Goal: Information Seeking & Learning: Learn about a topic

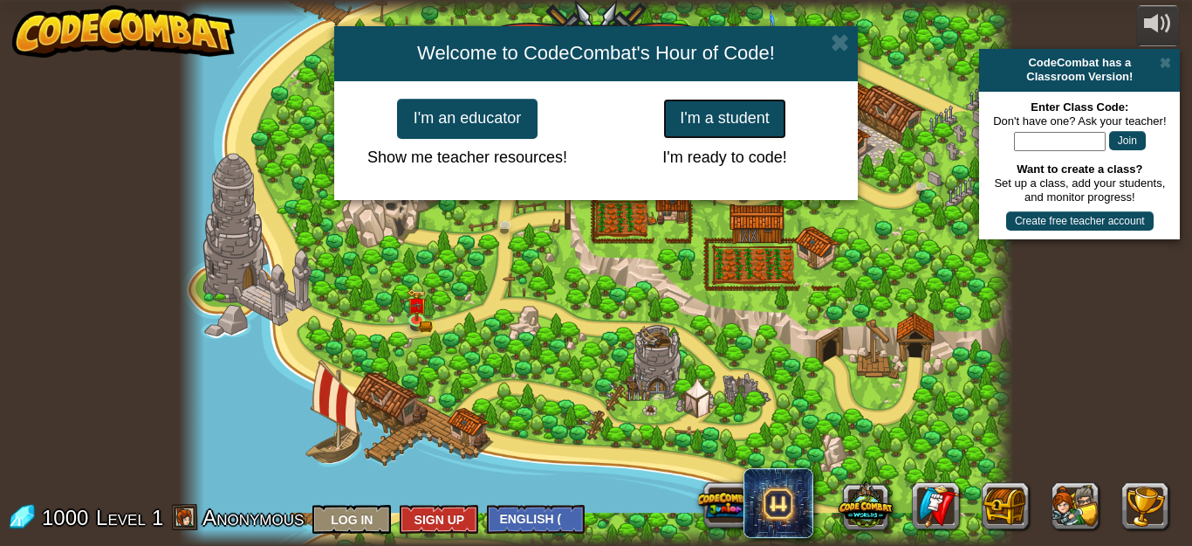
click at [724, 121] on button "I'm a student" at bounding box center [724, 119] width 123 height 40
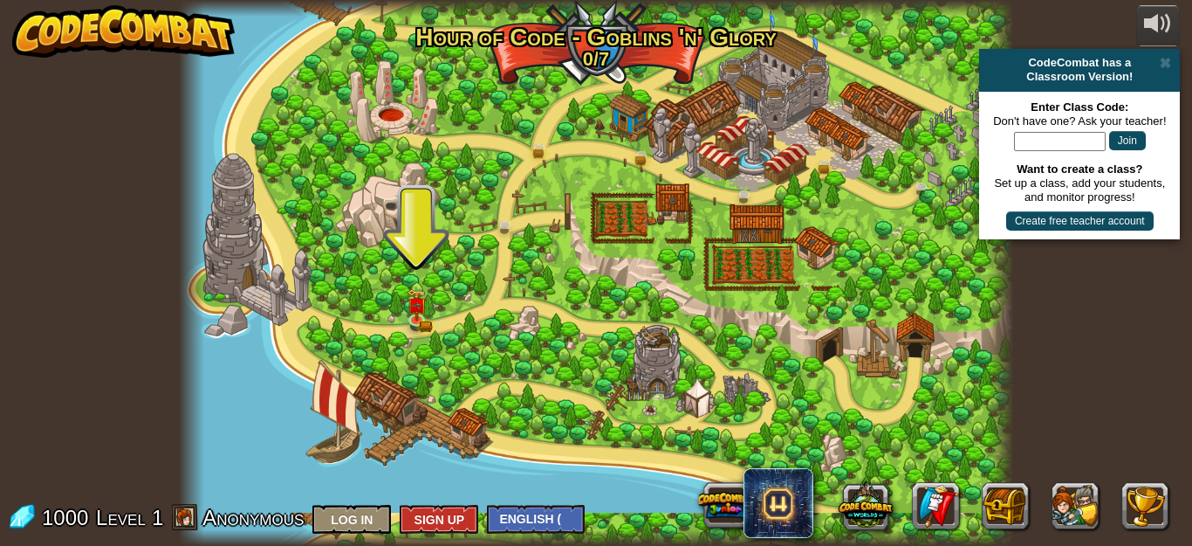
click at [429, 310] on div at bounding box center [596, 273] width 834 height 546
click at [419, 316] on img at bounding box center [416, 296] width 19 height 43
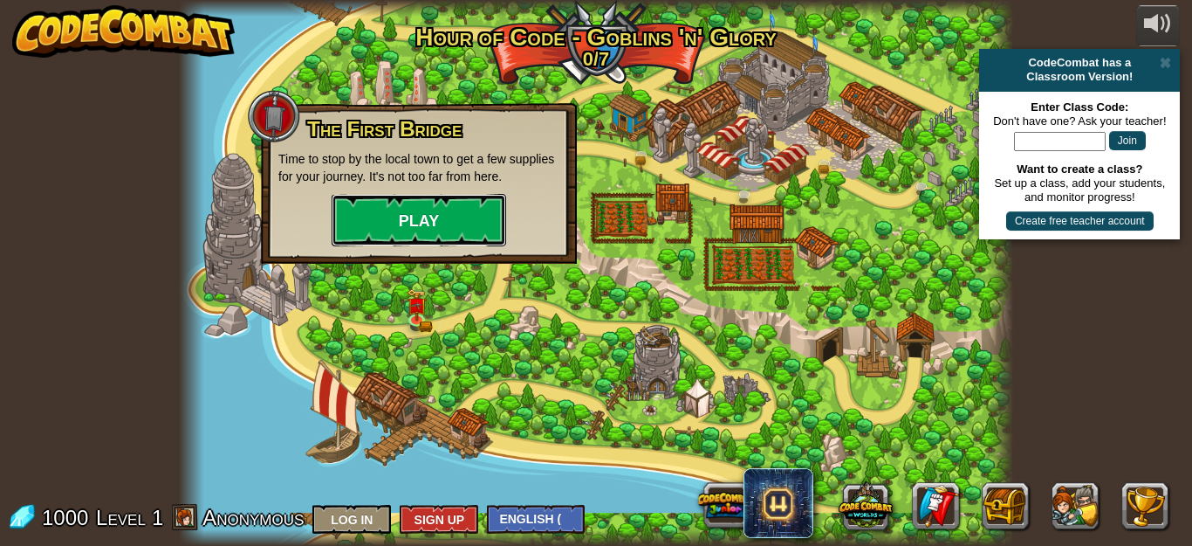
click at [414, 212] on button "Play" at bounding box center [419, 220] width 175 height 52
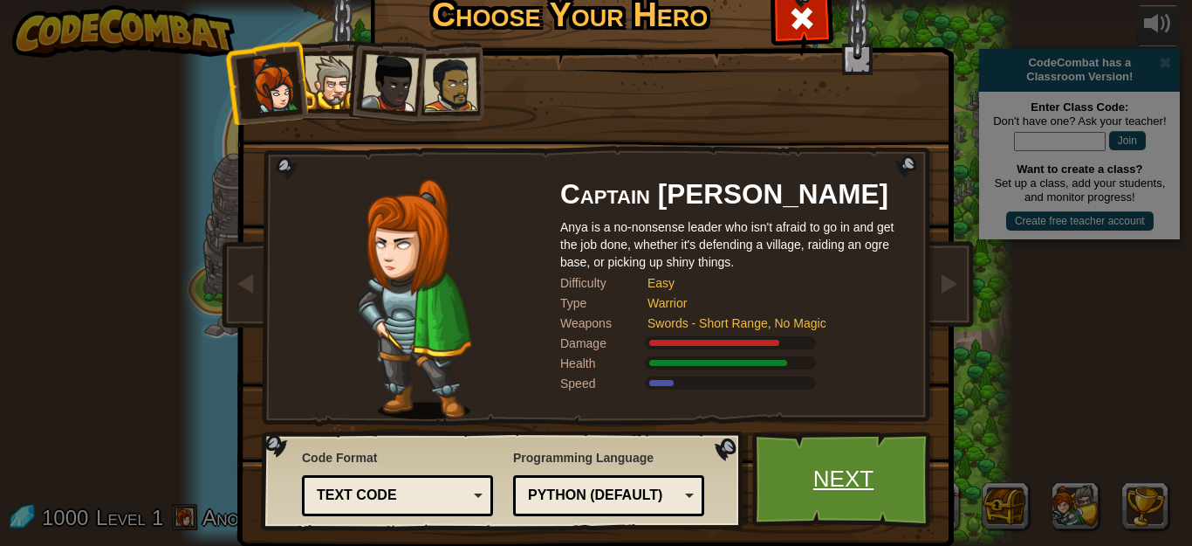
click at [808, 489] on link "Next" at bounding box center [843, 479] width 182 height 96
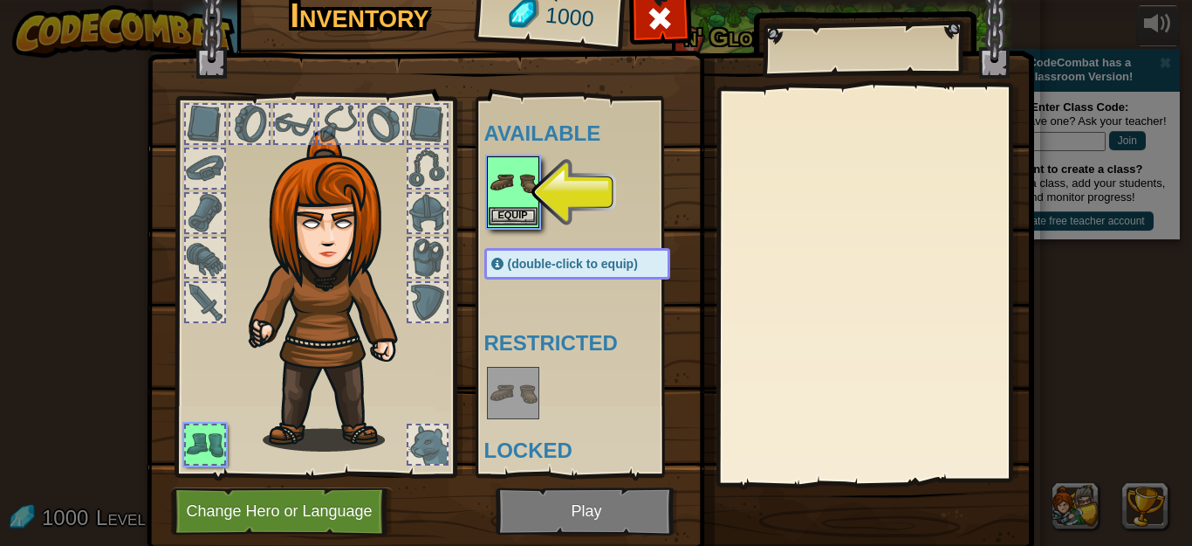
click at [510, 205] on img at bounding box center [513, 182] width 49 height 49
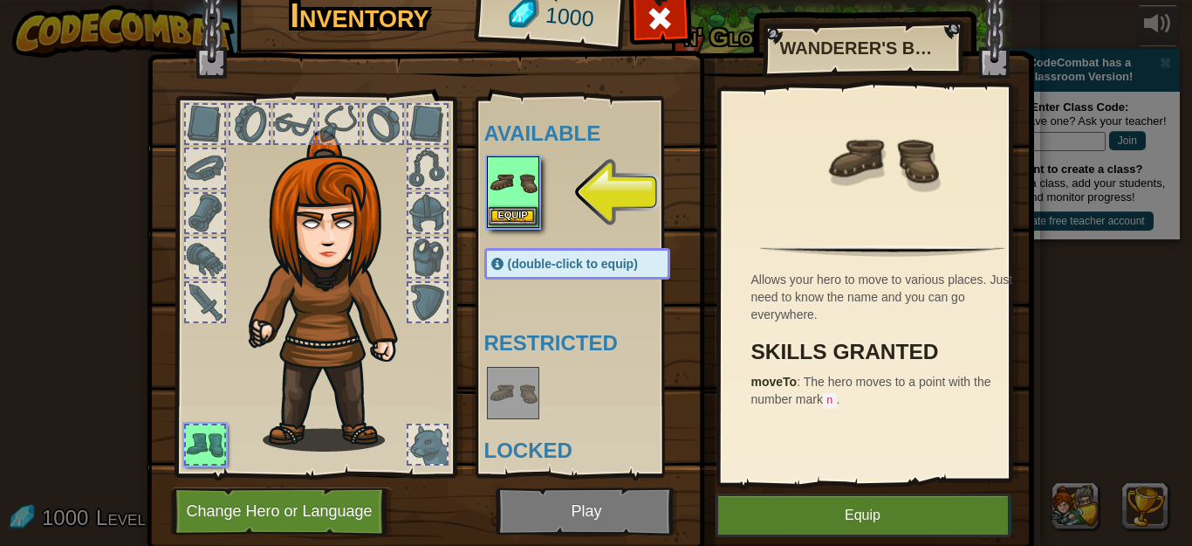
click at [506, 182] on img at bounding box center [513, 182] width 49 height 49
click at [587, 189] on div at bounding box center [594, 192] width 221 height 77
click at [511, 186] on img at bounding box center [513, 182] width 49 height 49
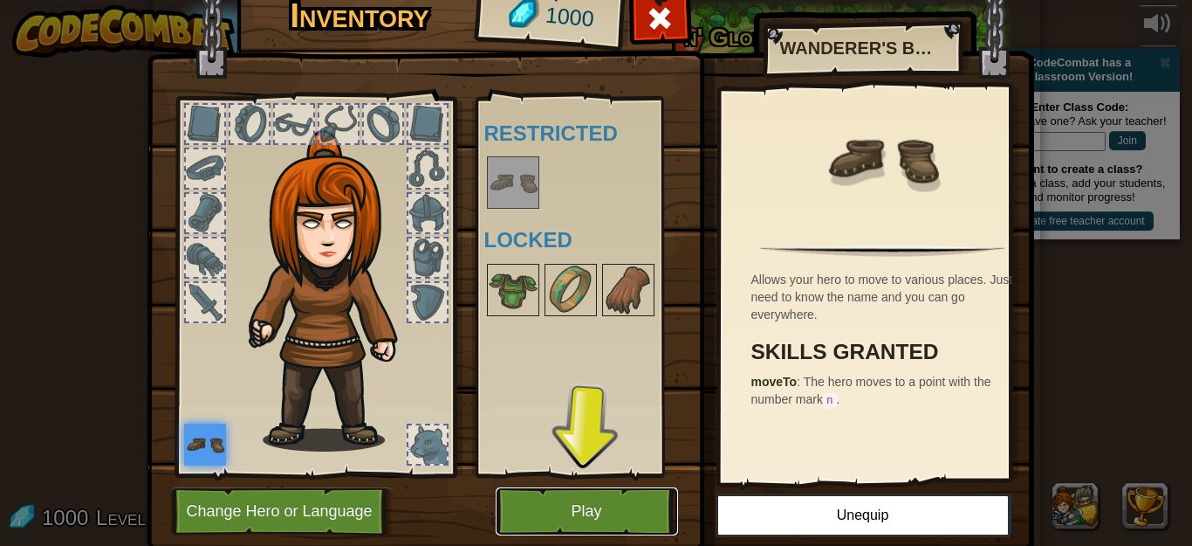
click at [592, 506] on button "Play" at bounding box center [587, 511] width 182 height 48
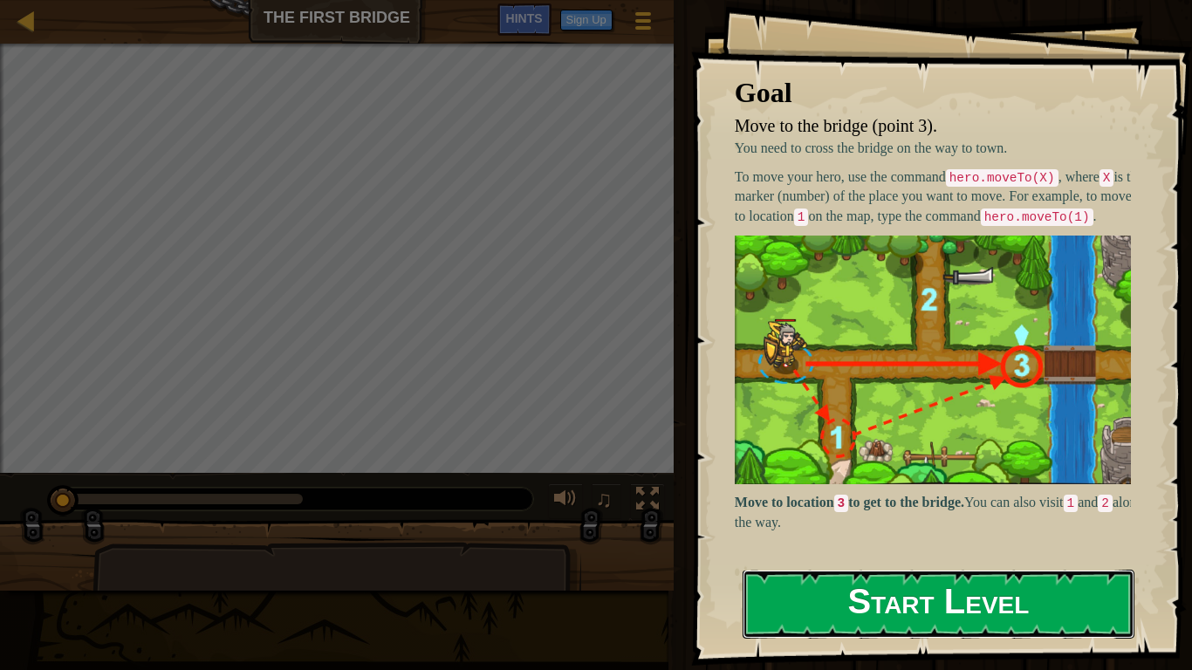
click at [859, 545] on button "Start Level" at bounding box center [939, 604] width 392 height 69
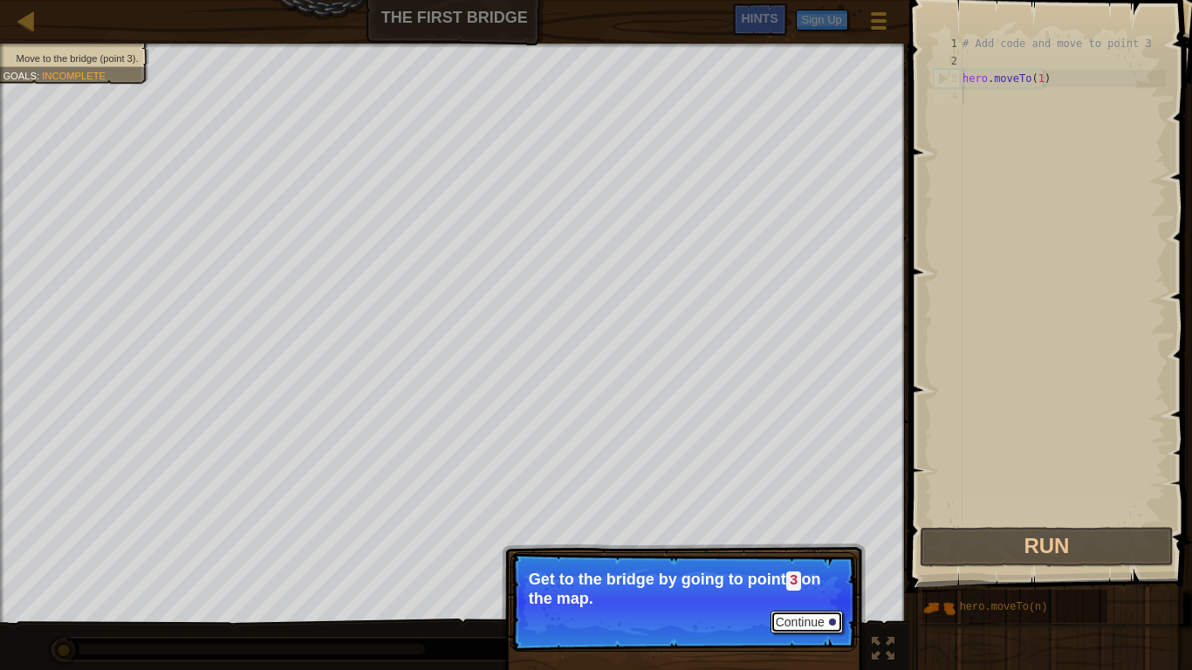
click at [818, 545] on button "Continue" at bounding box center [807, 622] width 72 height 23
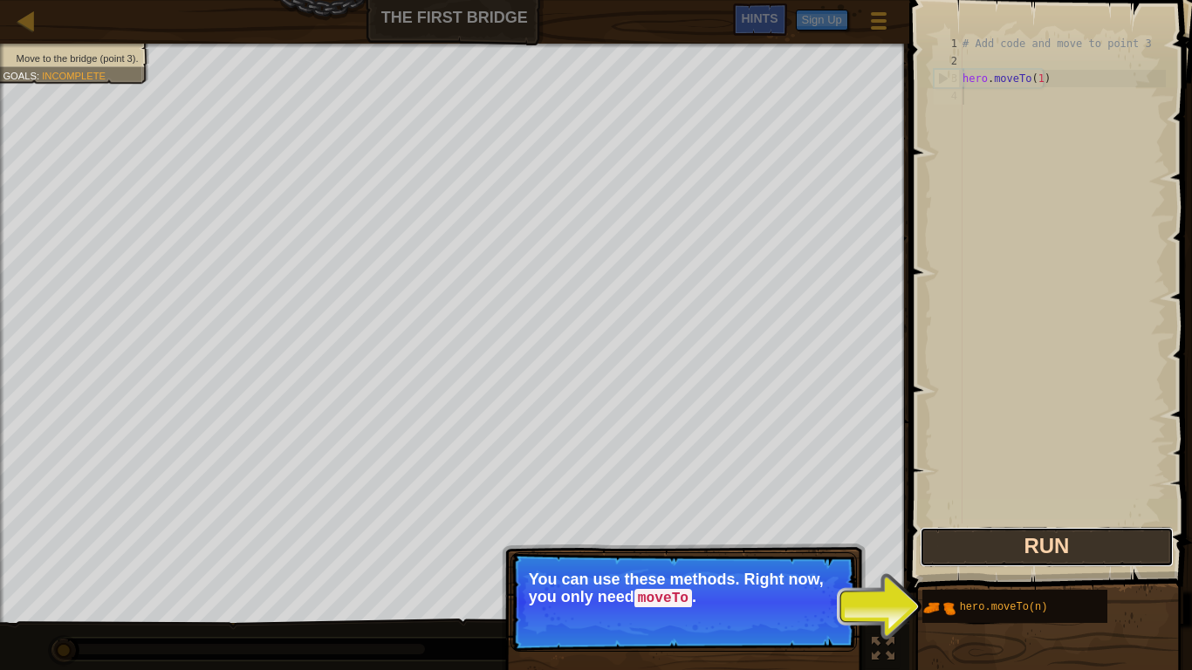
click at [1000, 545] on button "Run" at bounding box center [1047, 547] width 254 height 40
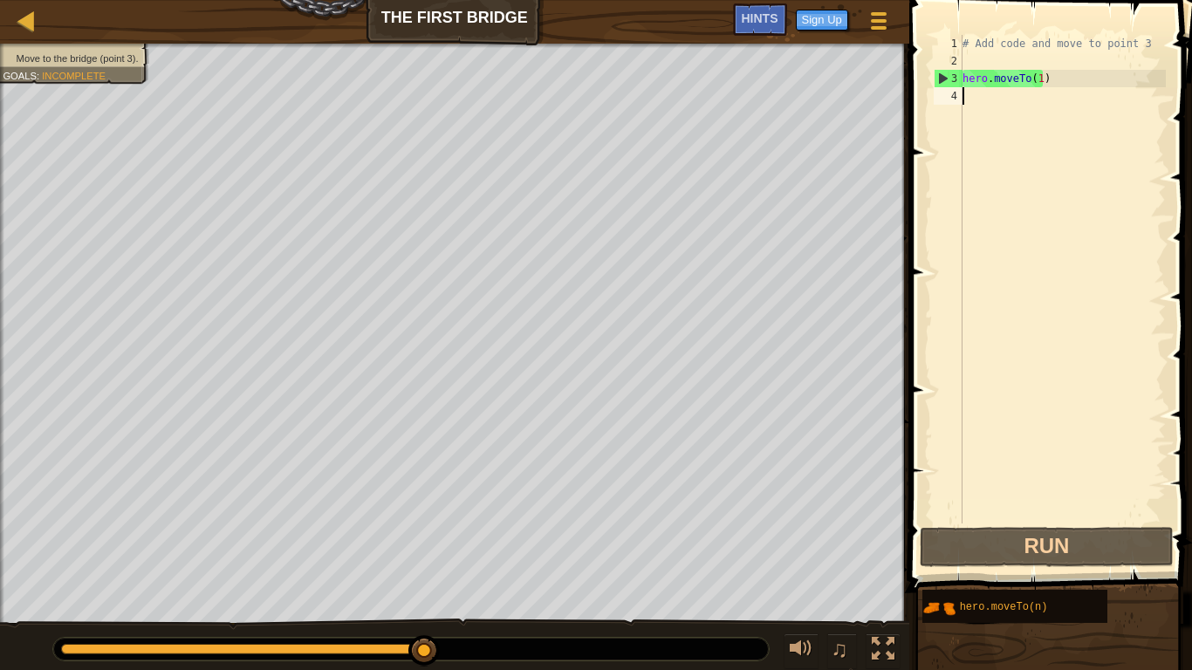
click at [973, 98] on div "# Add code and move to point 3 hero . moveTo ( 1 )" at bounding box center [1062, 297] width 207 height 524
click at [973, 97] on div "# Add code and move to point 3 hero . moveTo ( 1 )" at bounding box center [1062, 297] width 207 height 524
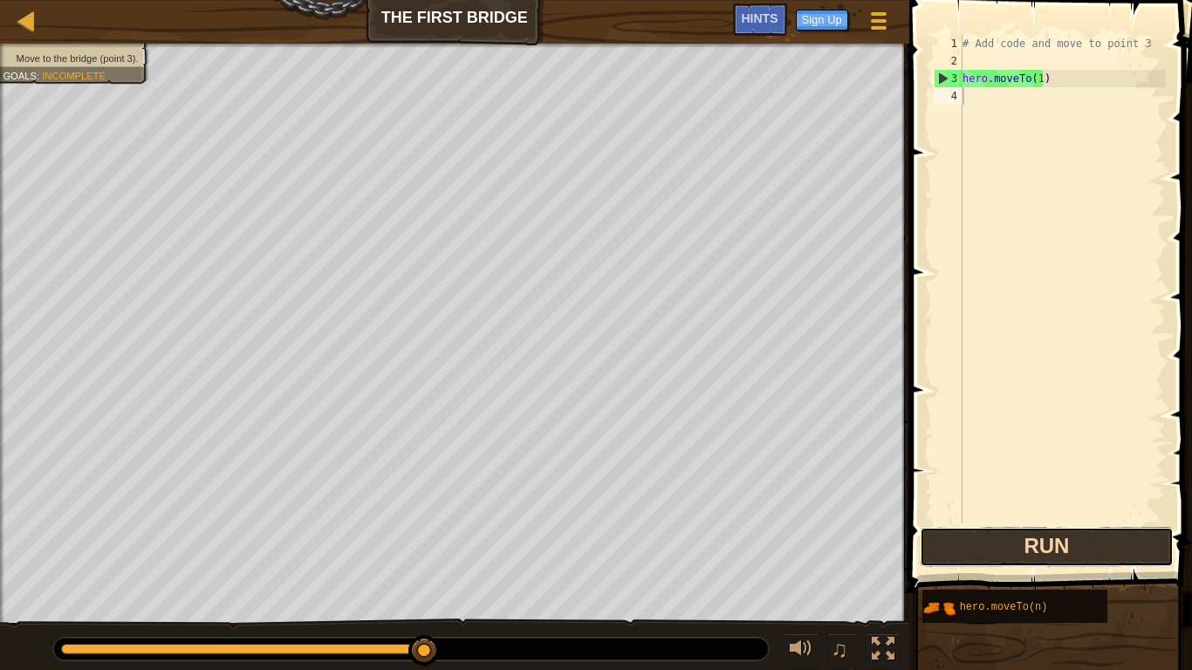
click at [1030, 545] on button "Run" at bounding box center [1047, 547] width 254 height 40
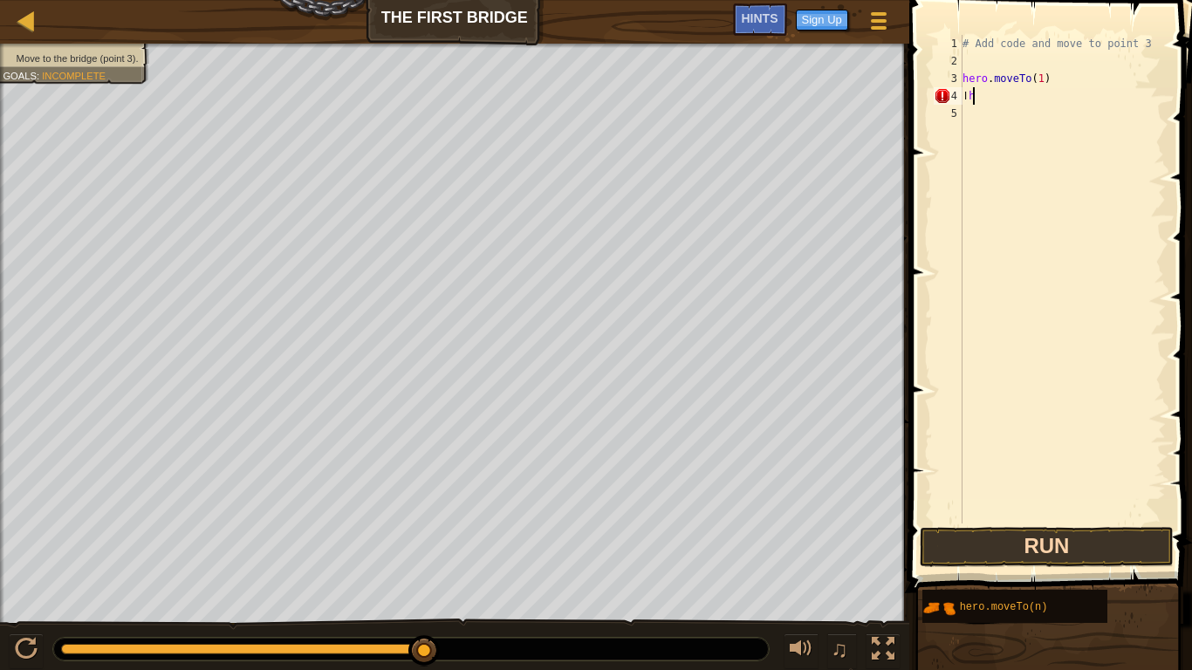
type textarea "ا"
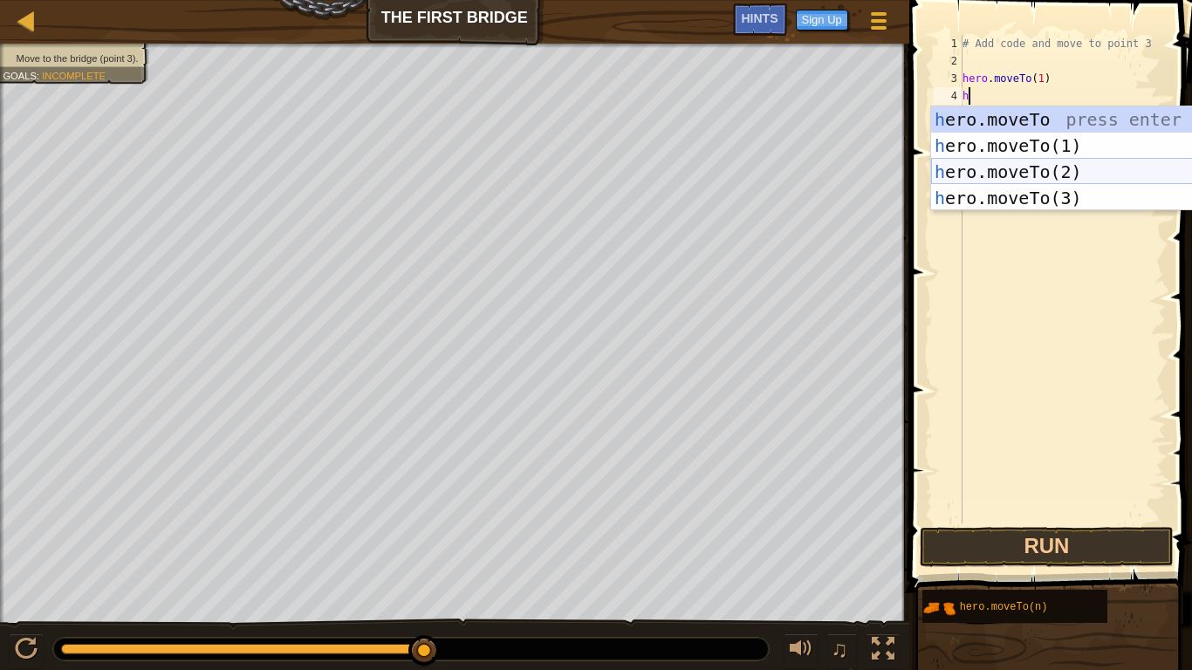
click at [968, 177] on div "h ero.moveTo press enter h ero.moveTo(1) press enter h ero.moveTo(2) press ente…" at bounding box center [1096, 184] width 330 height 157
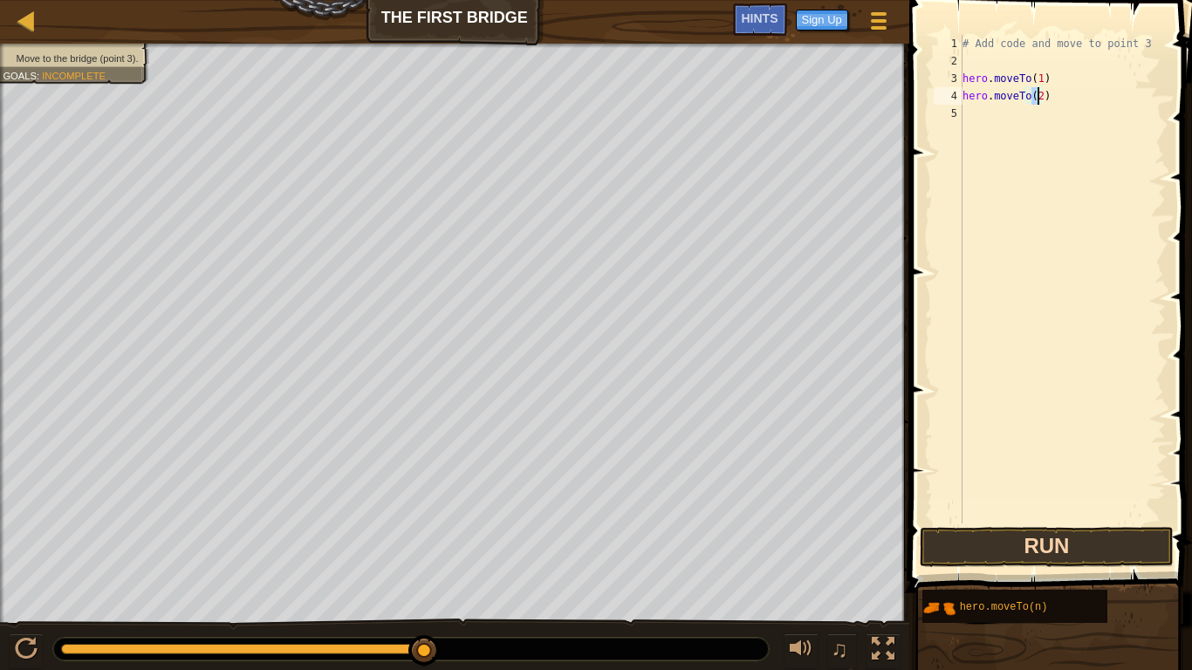
type textarea "hero.moveTo(2)"
click at [1045, 545] on button "Run" at bounding box center [1047, 547] width 254 height 40
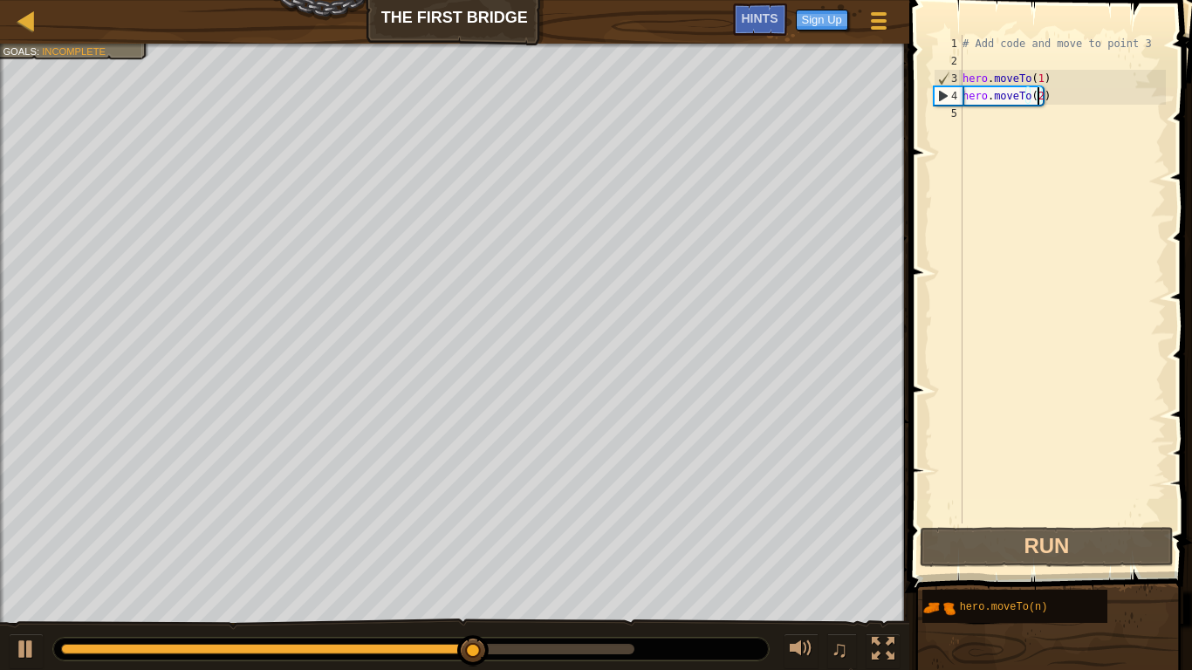
click at [976, 113] on div "# Add code and move to point 3 hero . moveTo ( 1 ) hero . moveTo ( 2 )" at bounding box center [1062, 297] width 207 height 524
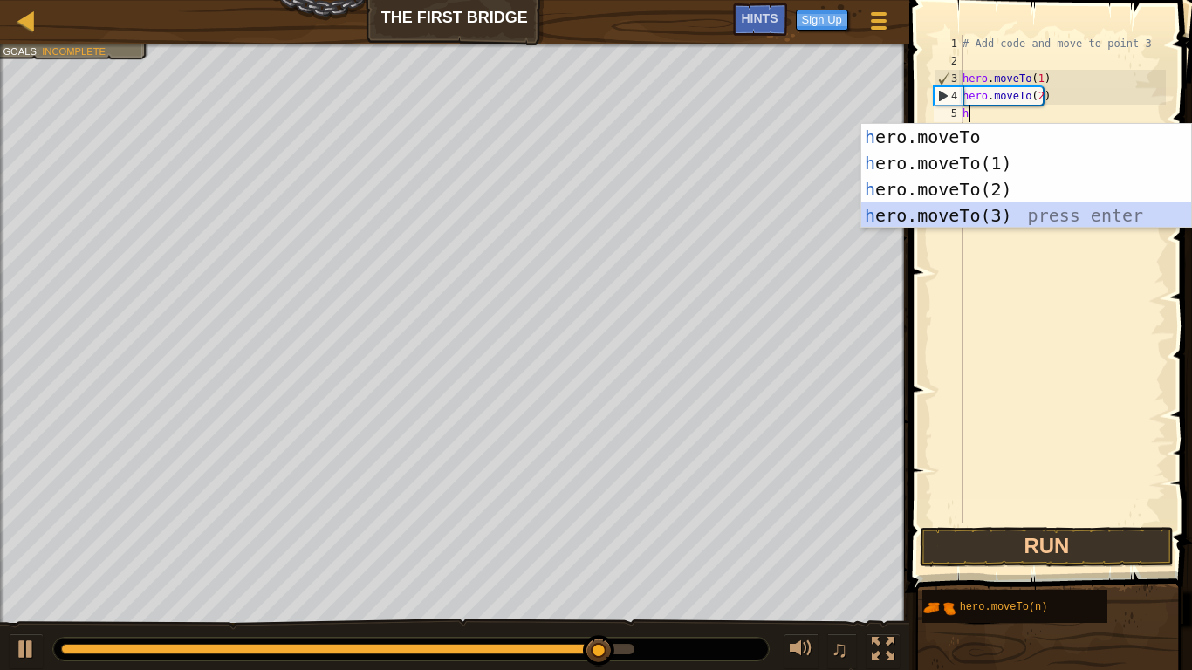
click at [954, 214] on div "h ero.moveTo press enter h ero.moveTo(1) press enter h ero.moveTo(2) press ente…" at bounding box center [1027, 202] width 330 height 157
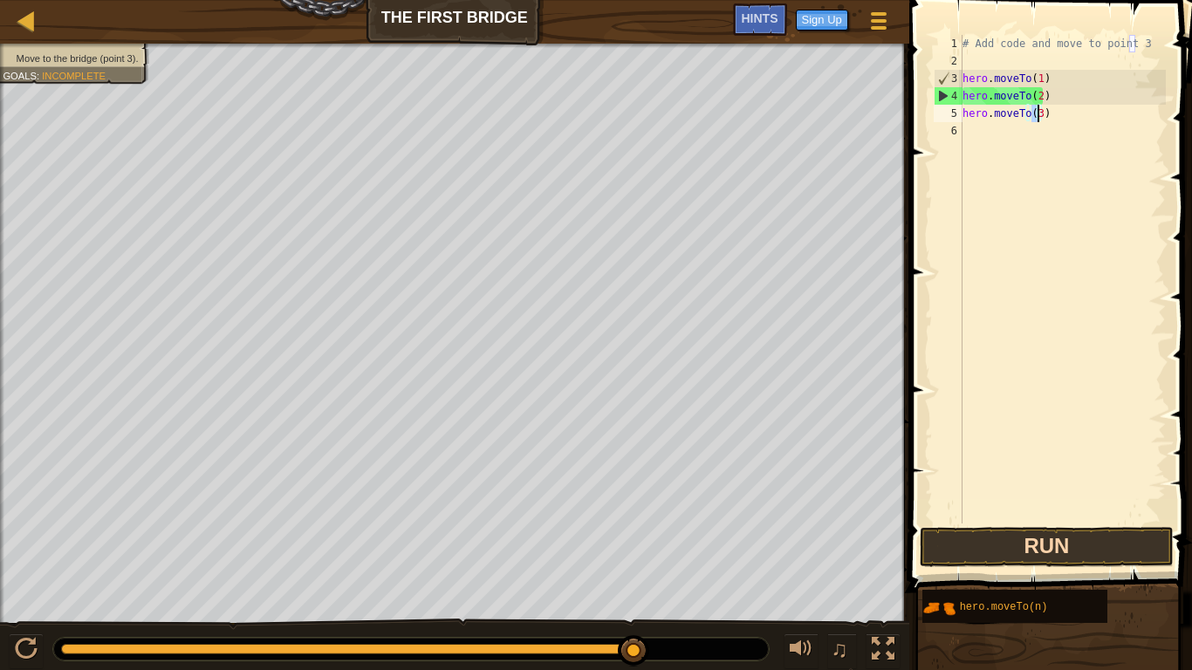
type textarea "hero.moveTo(3)"
click at [1013, 540] on button "Run" at bounding box center [1047, 547] width 254 height 40
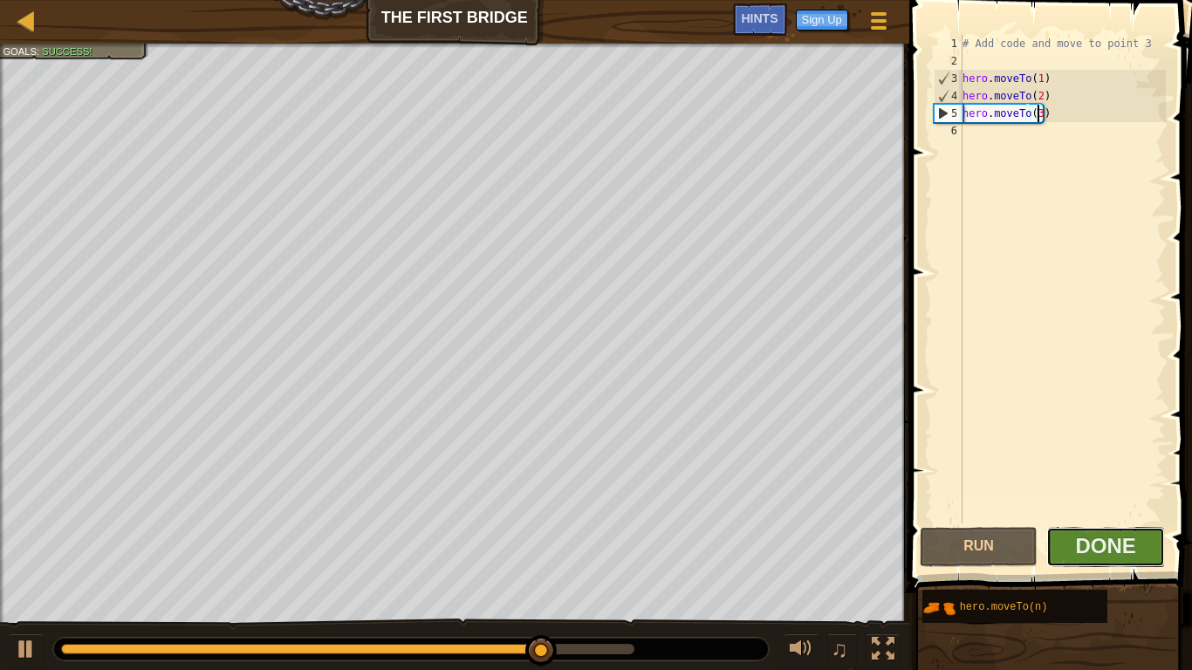
click at [1072, 545] on button "Done" at bounding box center [1106, 547] width 119 height 40
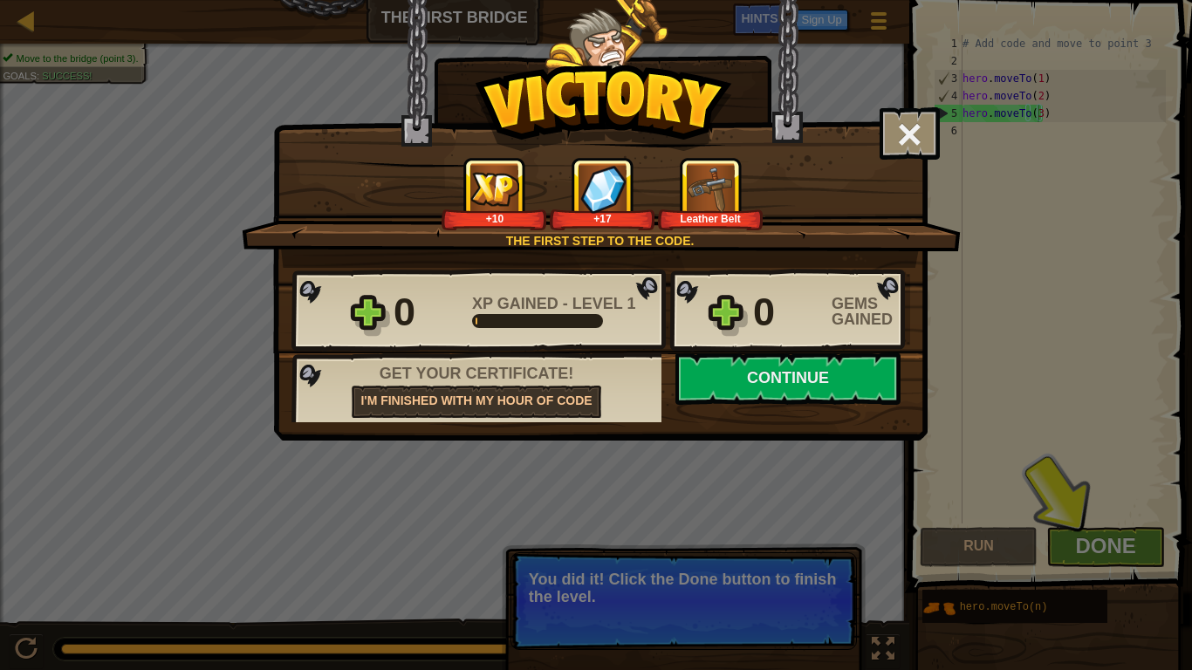
click at [1072, 545] on div "× Those people are careless and forget that the Great Forest can be dangerous. …" at bounding box center [596, 335] width 1192 height 670
click at [1081, 532] on div "× Those people are careless and forget that the Great Forest can be dangerous. …" at bounding box center [596, 335] width 1192 height 670
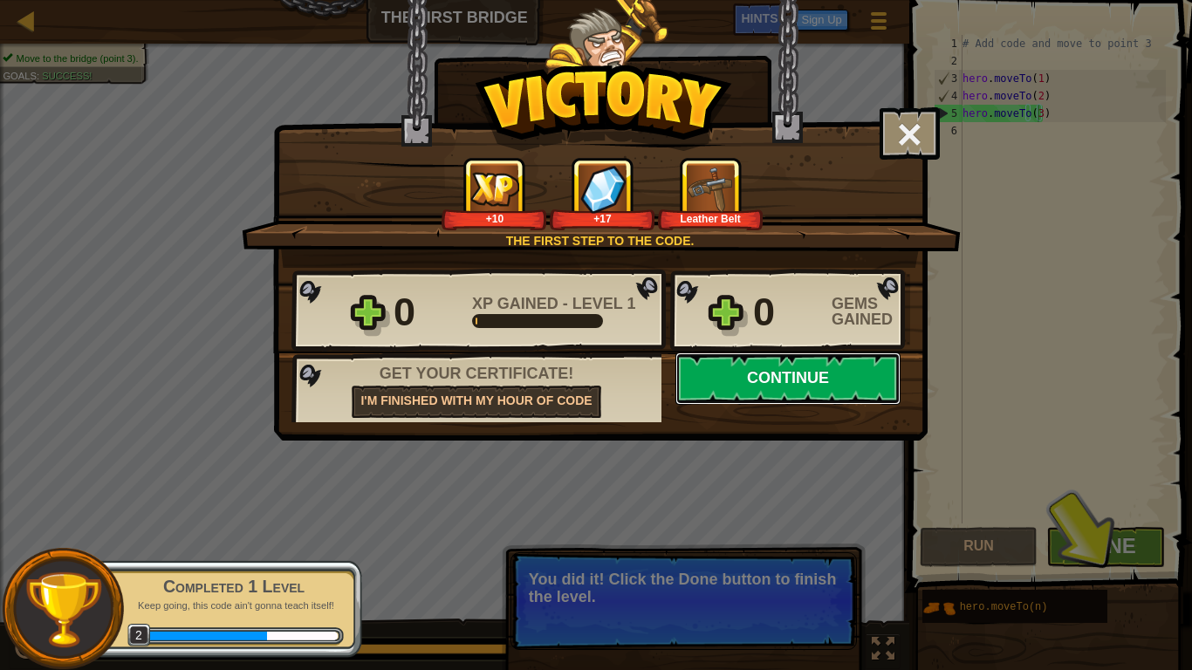
click at [845, 361] on button "Continue" at bounding box center [788, 379] width 225 height 52
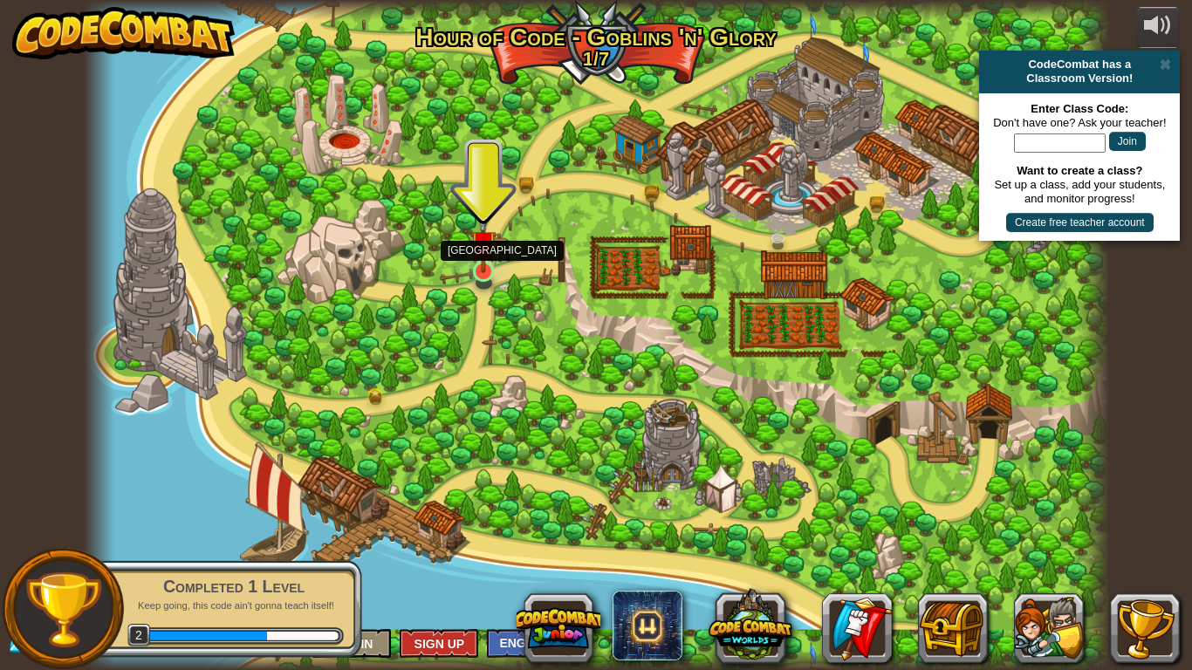
click at [490, 262] on img at bounding box center [483, 243] width 26 height 59
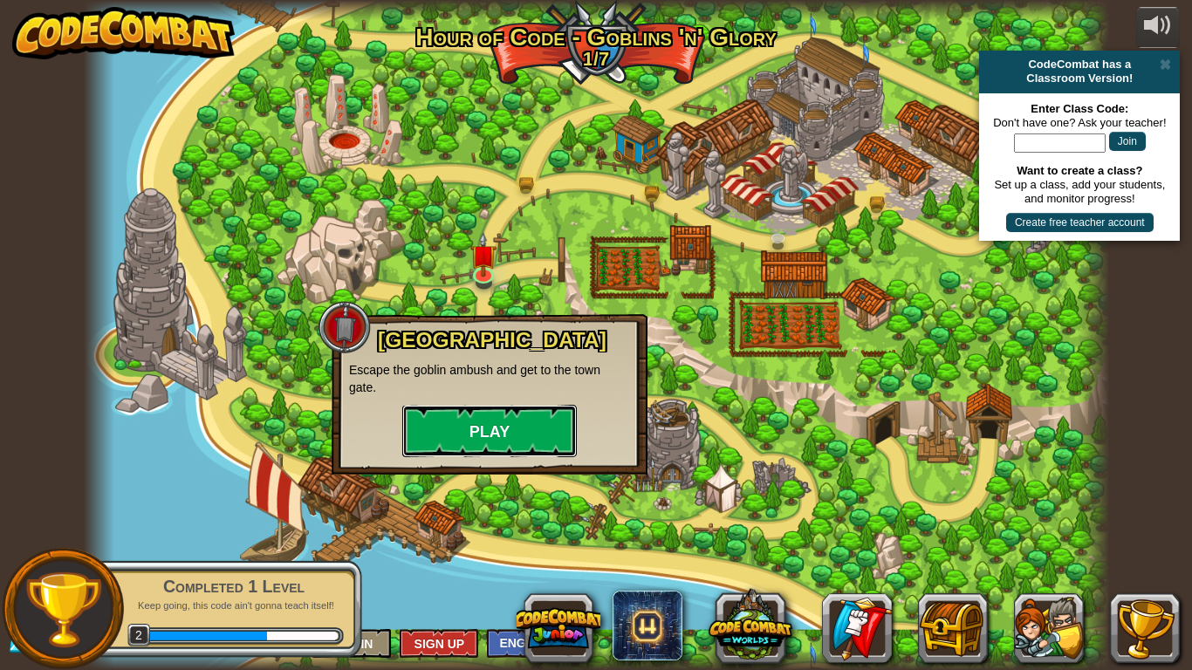
click at [474, 428] on button "Play" at bounding box center [489, 431] width 175 height 52
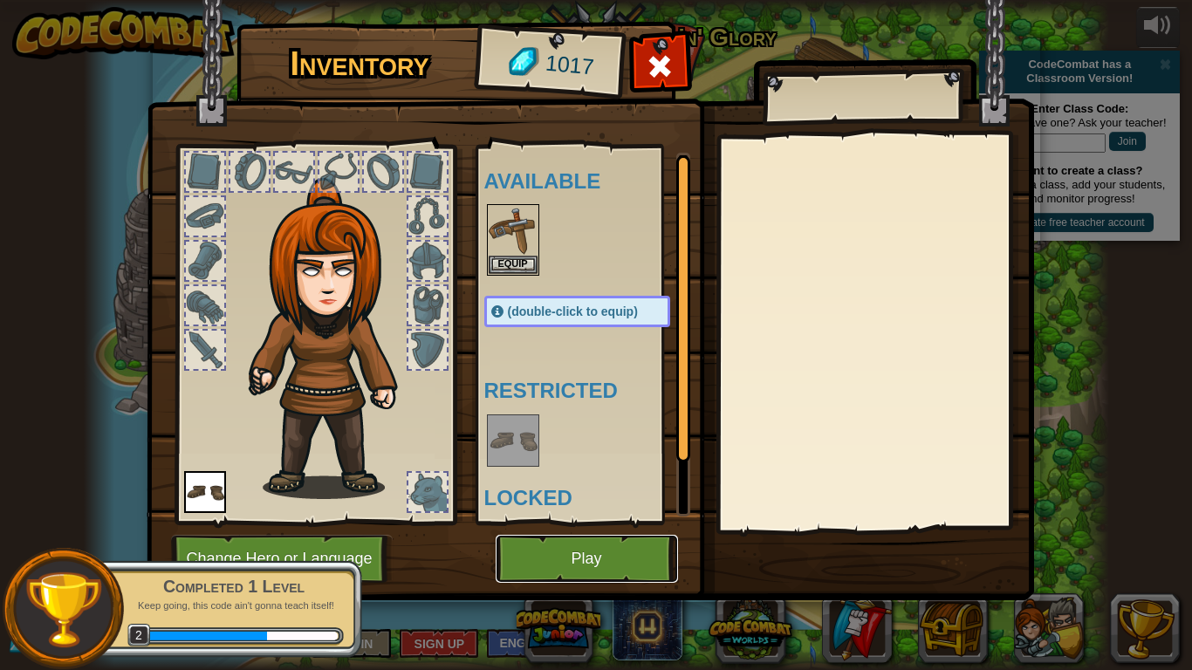
click at [546, 545] on button "Play" at bounding box center [587, 559] width 182 height 48
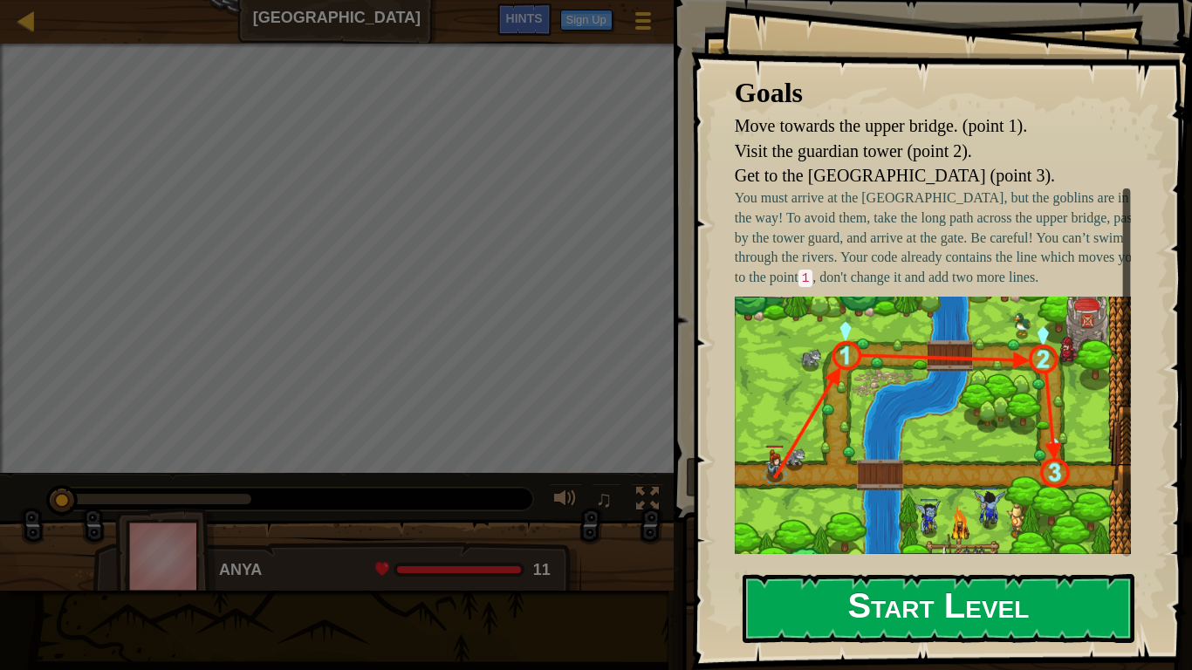
click at [933, 545] on button "Start Level" at bounding box center [939, 608] width 392 height 69
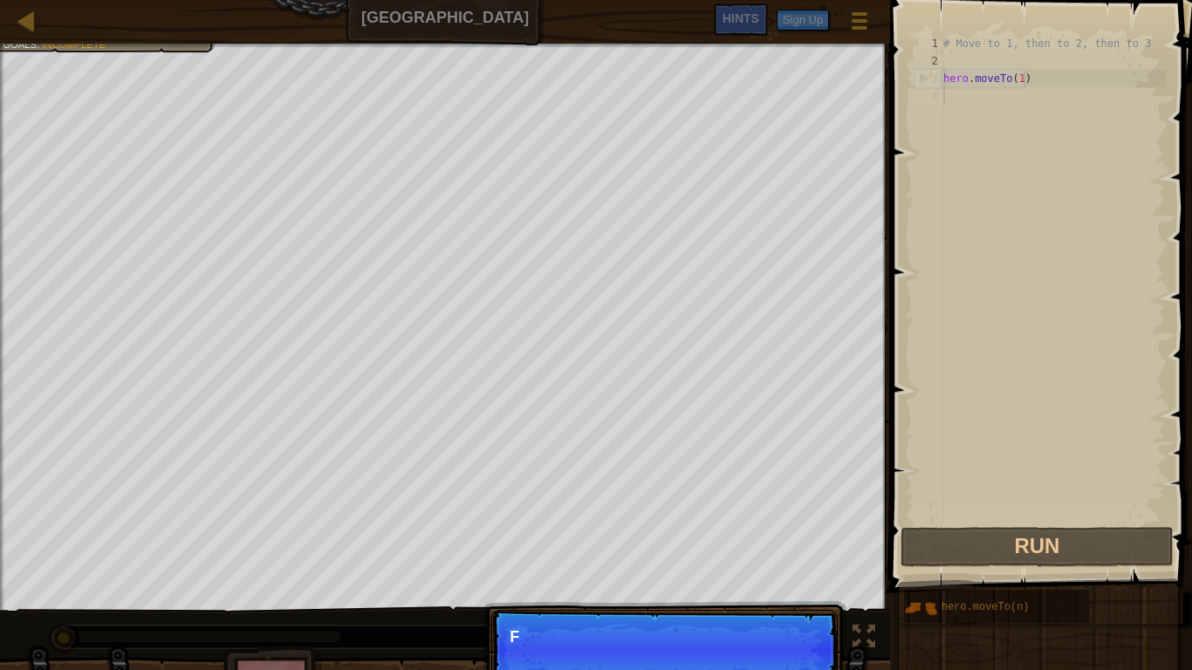
click at [781, 545] on p "Continue F" at bounding box center [664, 650] width 347 height 80
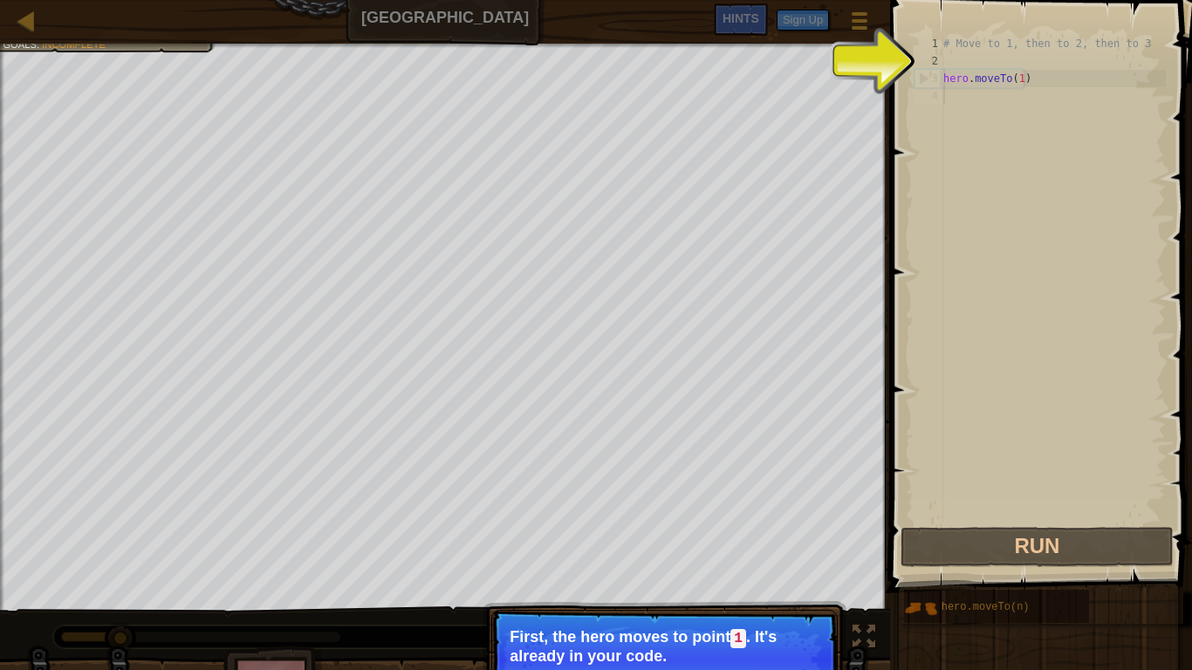
click at [952, 100] on div "# Move to 1, then to 2, then to 3 hero . moveTo ( 1 )" at bounding box center [1053, 297] width 226 height 524
click at [950, 93] on div "# Move to 1, then to 2, then to 3 hero . moveTo ( 1 )" at bounding box center [1053, 297] width 226 height 524
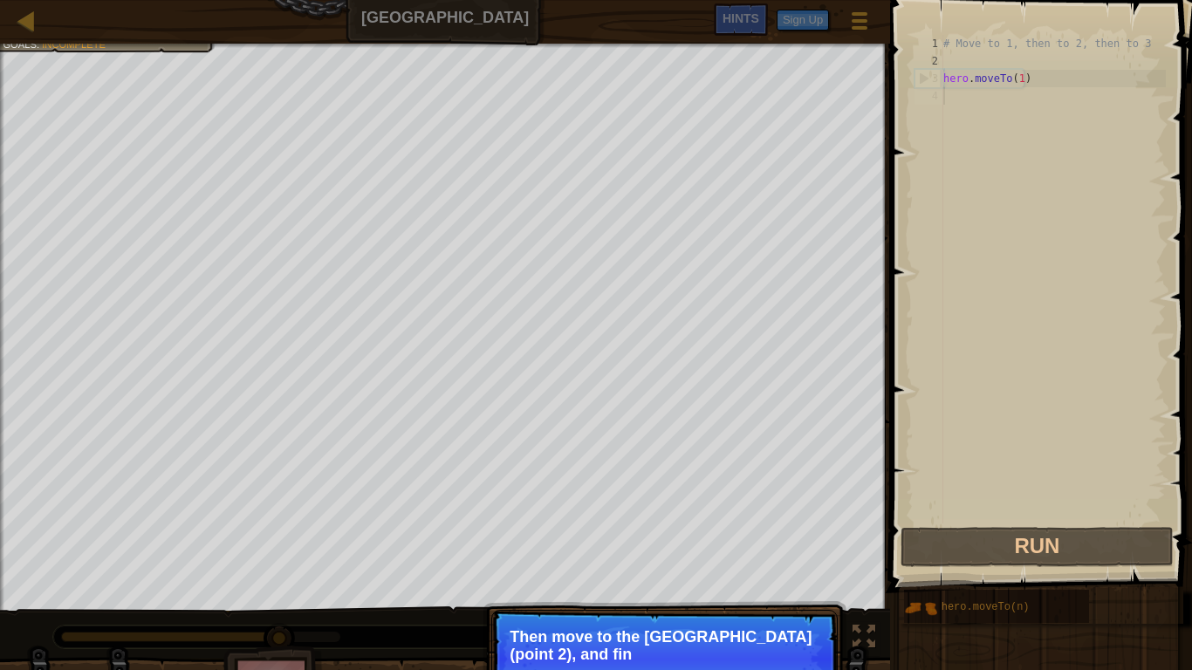
click at [994, 98] on div "# Move to 1, then to 2, then to 3 hero . moveTo ( 1 )" at bounding box center [1053, 297] width 226 height 524
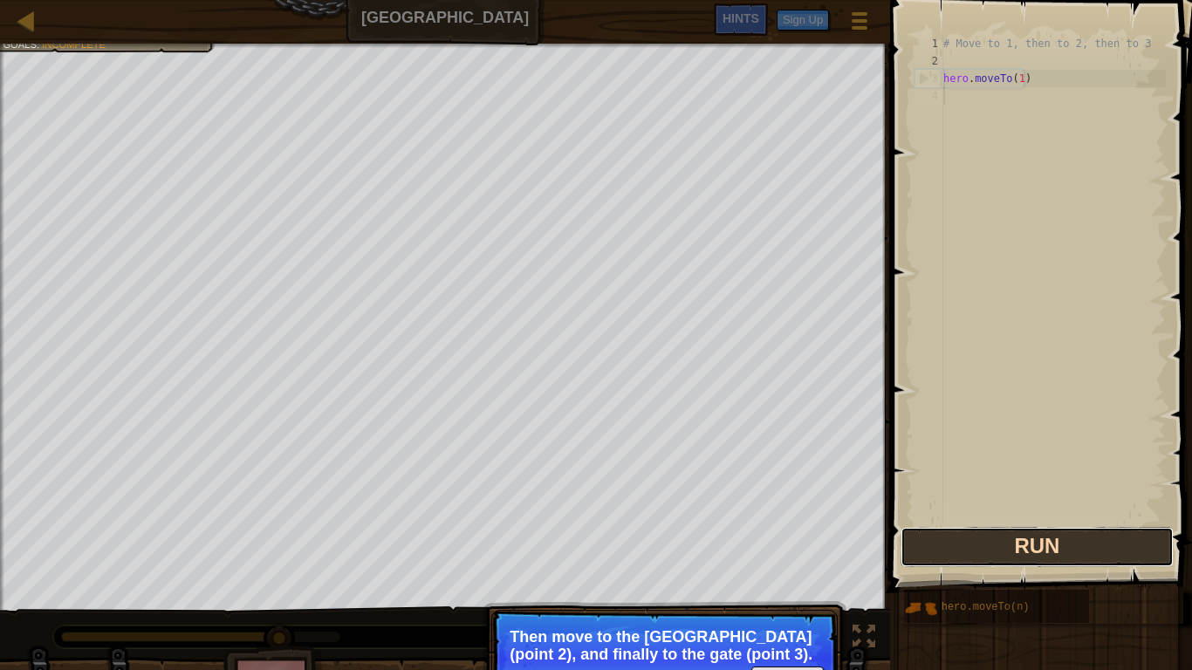
click at [994, 539] on button "Run" at bounding box center [1037, 547] width 272 height 40
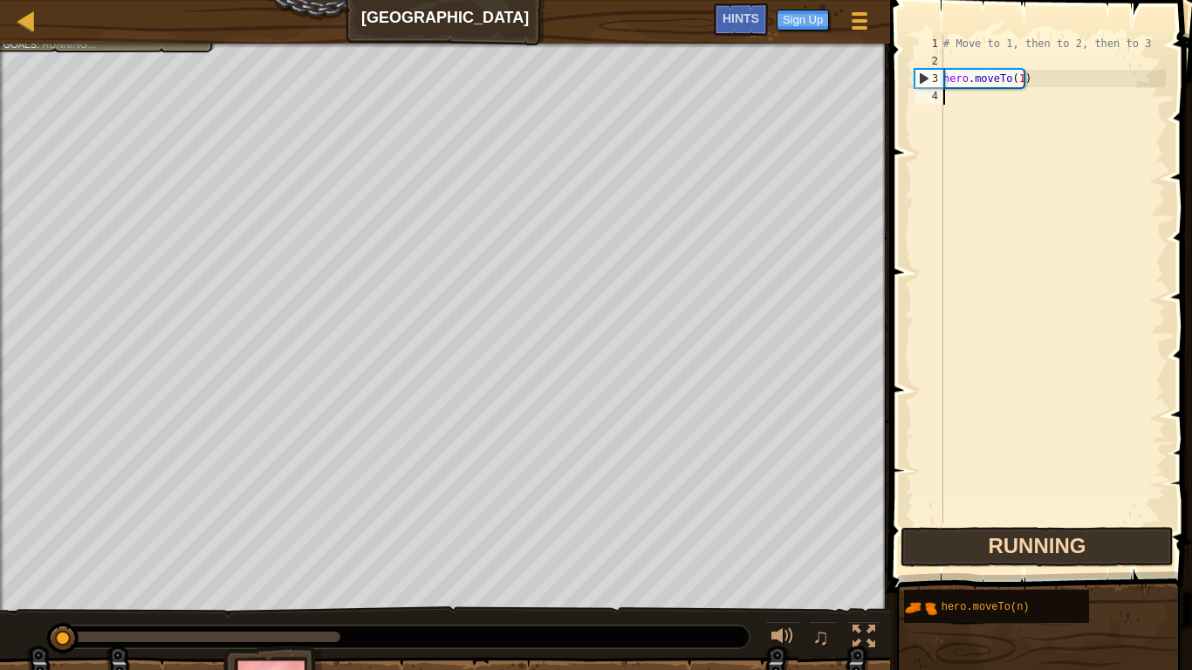
scroll to position [8, 0]
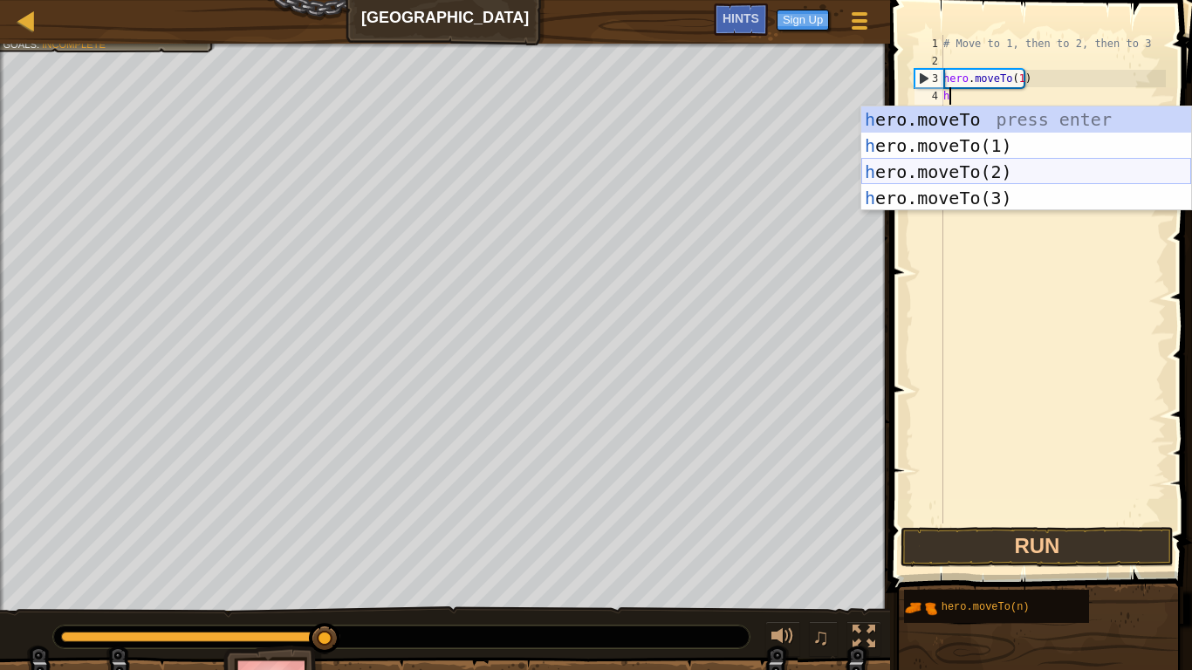
click at [952, 173] on div "h ero.moveTo press enter h ero.moveTo(1) press enter h ero.moveTo(2) press ente…" at bounding box center [1027, 184] width 330 height 157
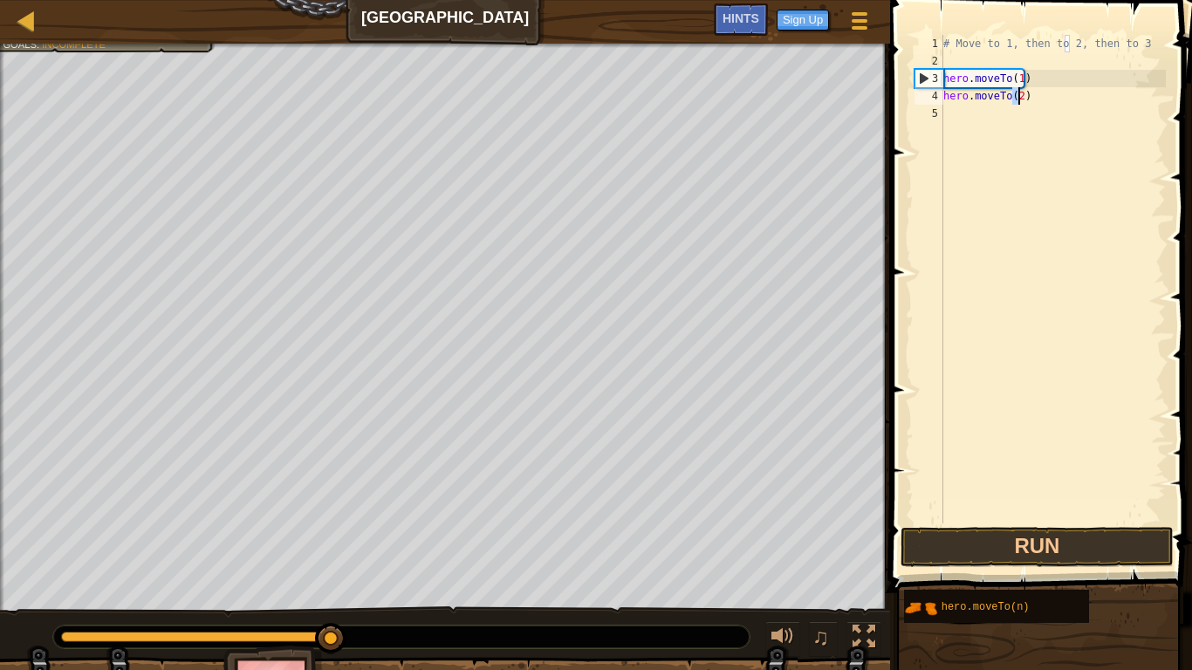
type textarea "hero.moveTo(2)"
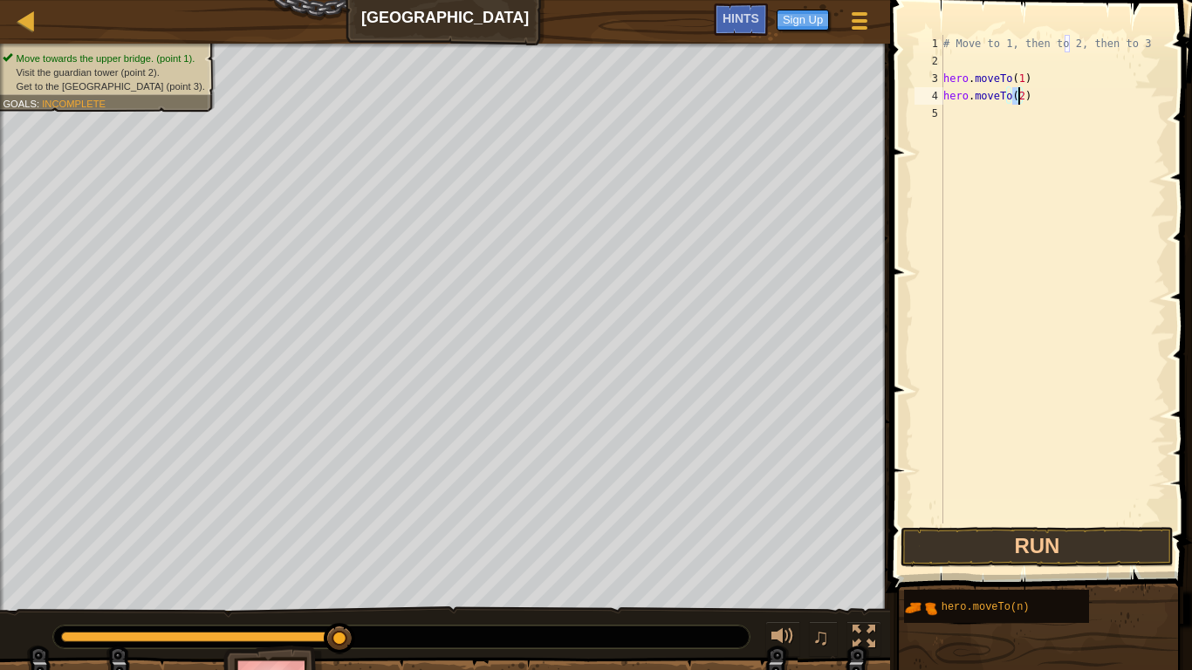
click at [957, 118] on div "# Move to 1, then to 2, then to 3 hero . moveTo ( 1 ) hero . moveTo ( 2 )" at bounding box center [1053, 297] width 226 height 524
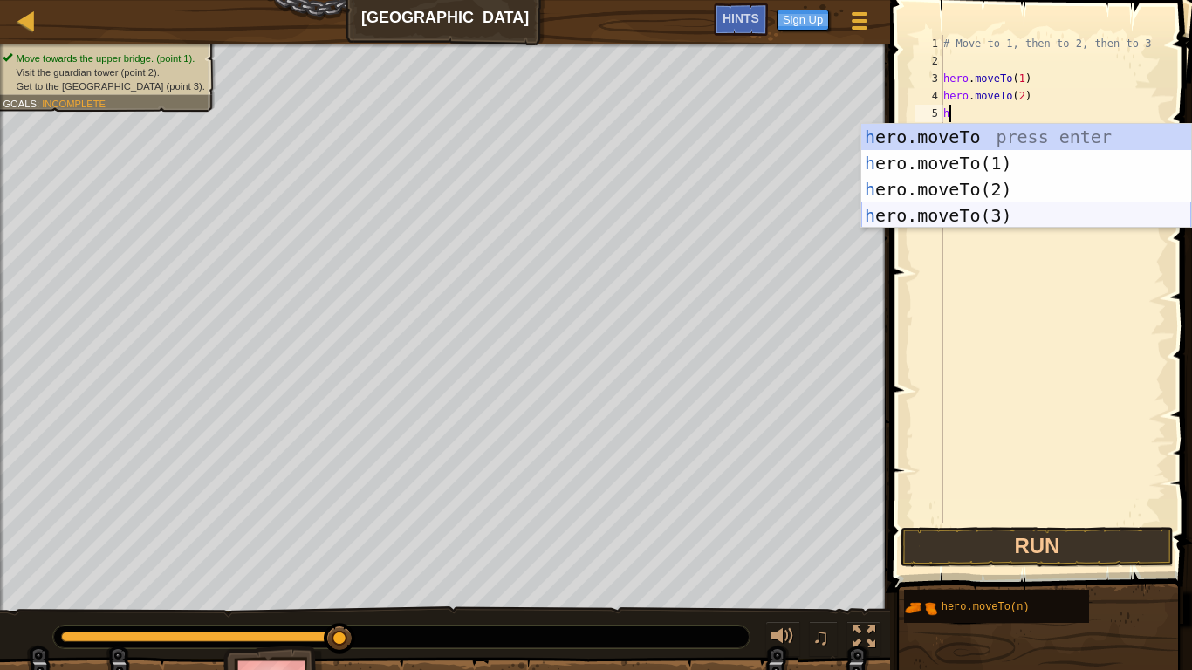
click at [967, 216] on div "h ero.moveTo press enter h ero.moveTo(1) press enter h ero.moveTo(2) press ente…" at bounding box center [1027, 202] width 330 height 157
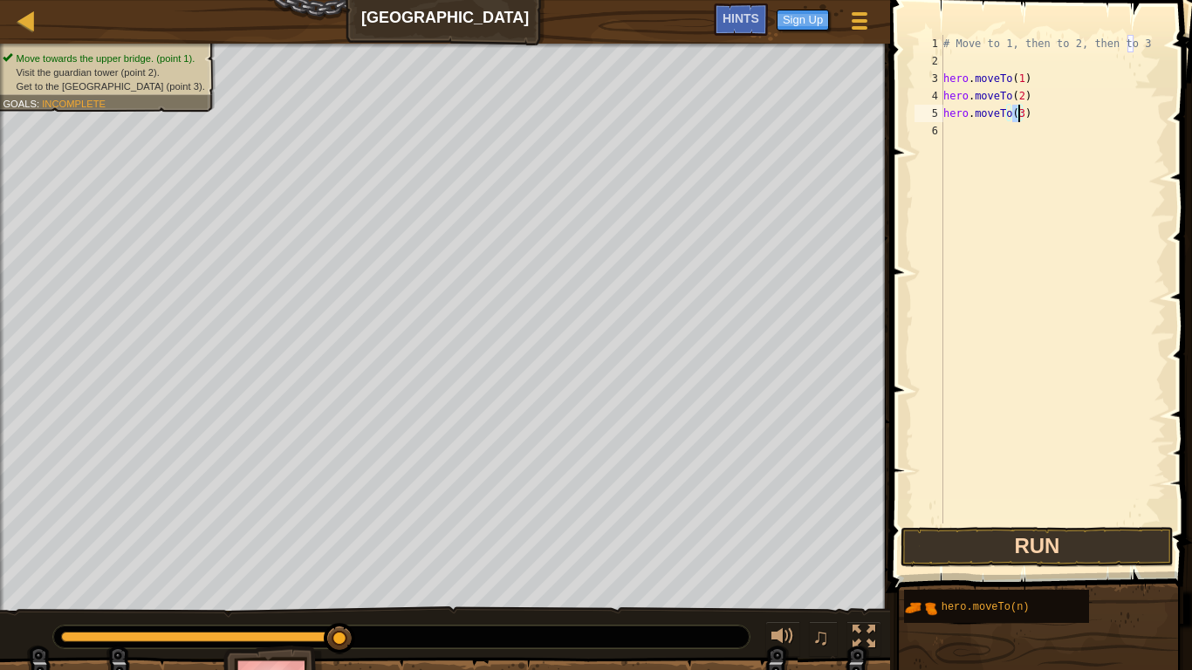
type textarea "hero.moveTo(3)"
click at [1027, 545] on button "Run" at bounding box center [1037, 547] width 272 height 40
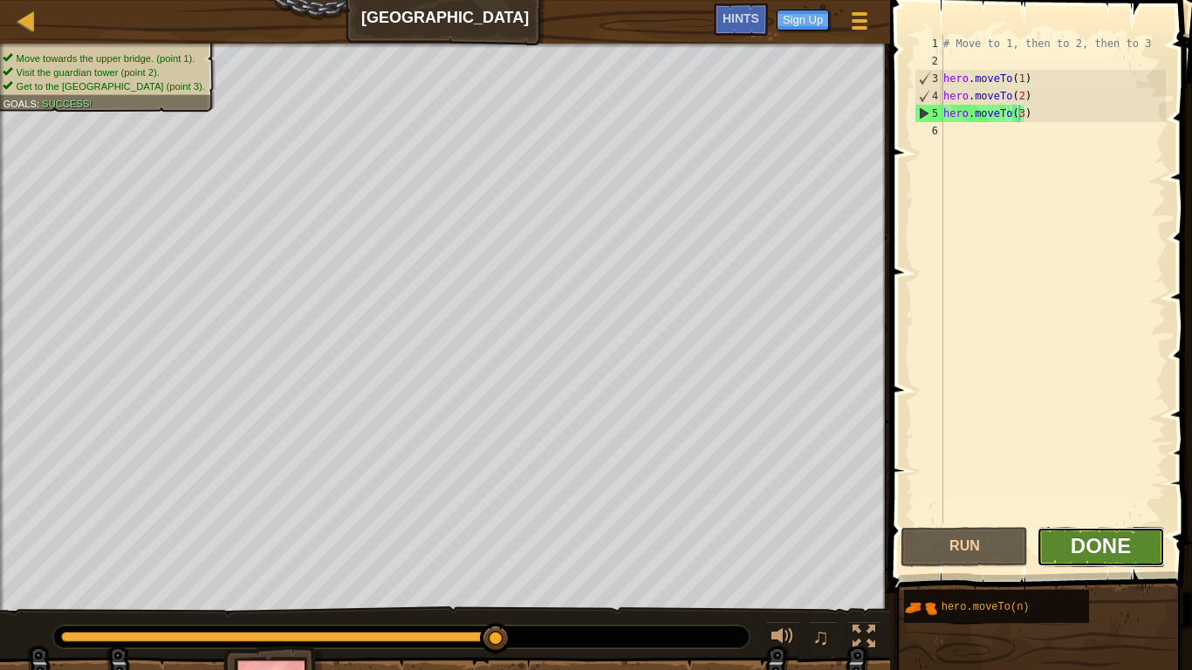
click at [1105, 541] on span "Done" at bounding box center [1101, 546] width 60 height 24
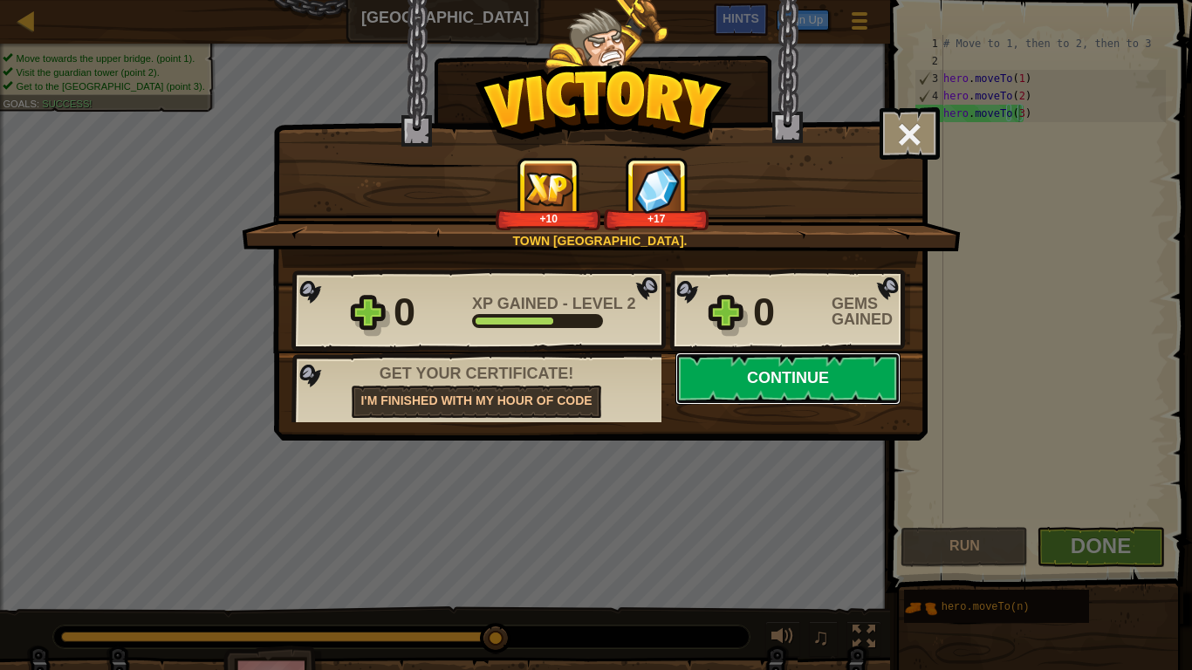
click at [779, 379] on button "Continue" at bounding box center [788, 379] width 225 height 52
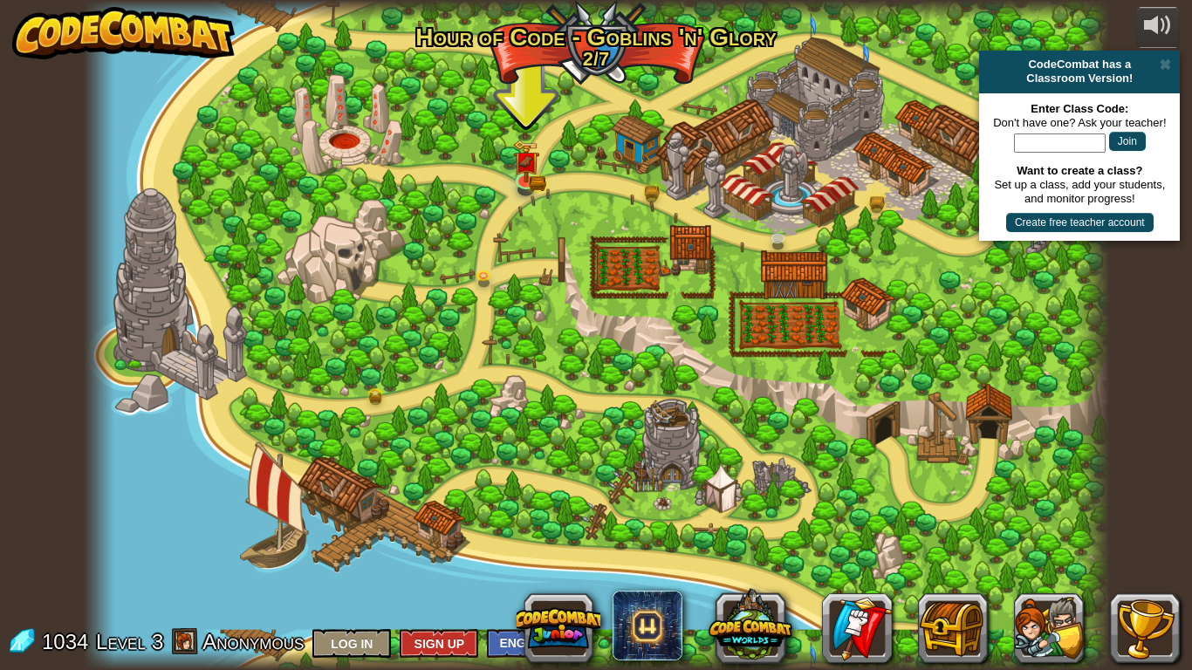
click at [1052, 146] on input "text" at bounding box center [1060, 143] width 92 height 19
click at [1167, 64] on span at bounding box center [1165, 65] width 11 height 14
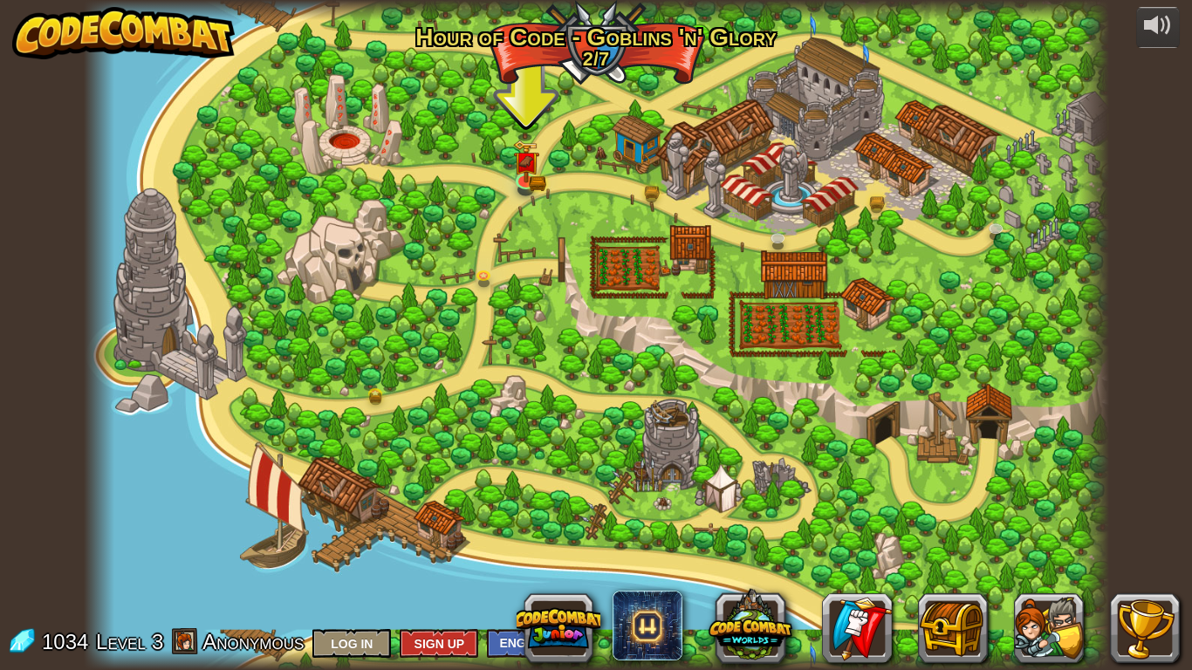
drag, startPoint x: 570, startPoint y: 181, endPoint x: 548, endPoint y: 180, distance: 21.8
click at [566, 181] on div at bounding box center [597, 335] width 1026 height 670
click at [536, 177] on img at bounding box center [526, 150] width 26 height 57
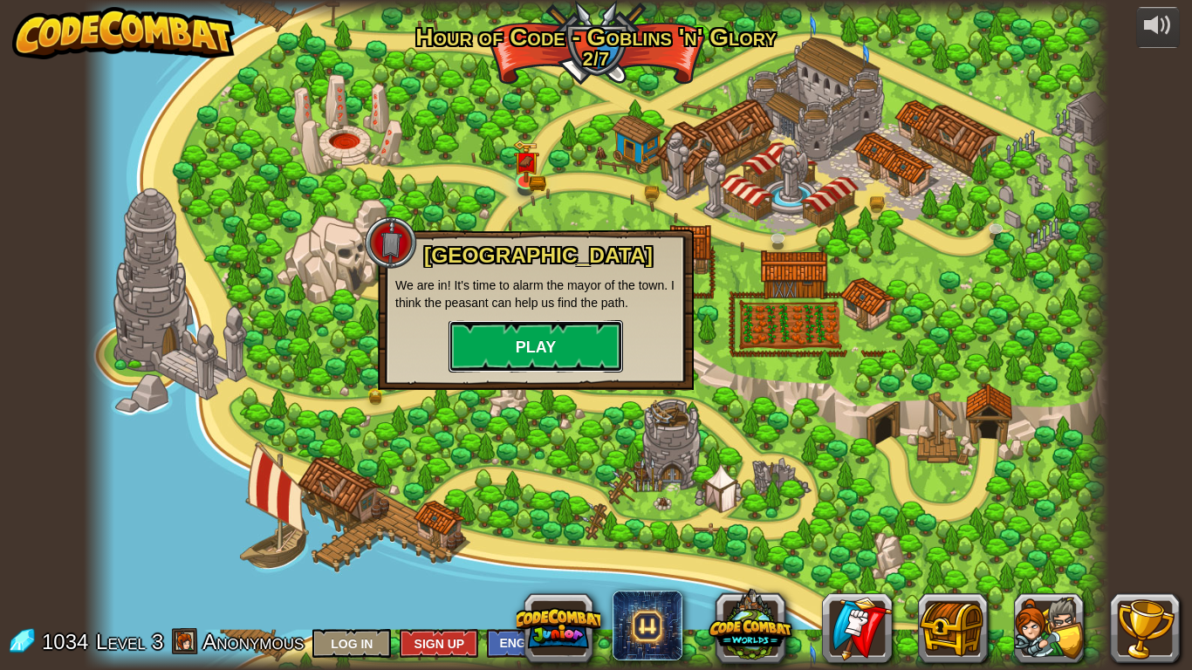
click at [525, 337] on button "Play" at bounding box center [536, 346] width 175 height 52
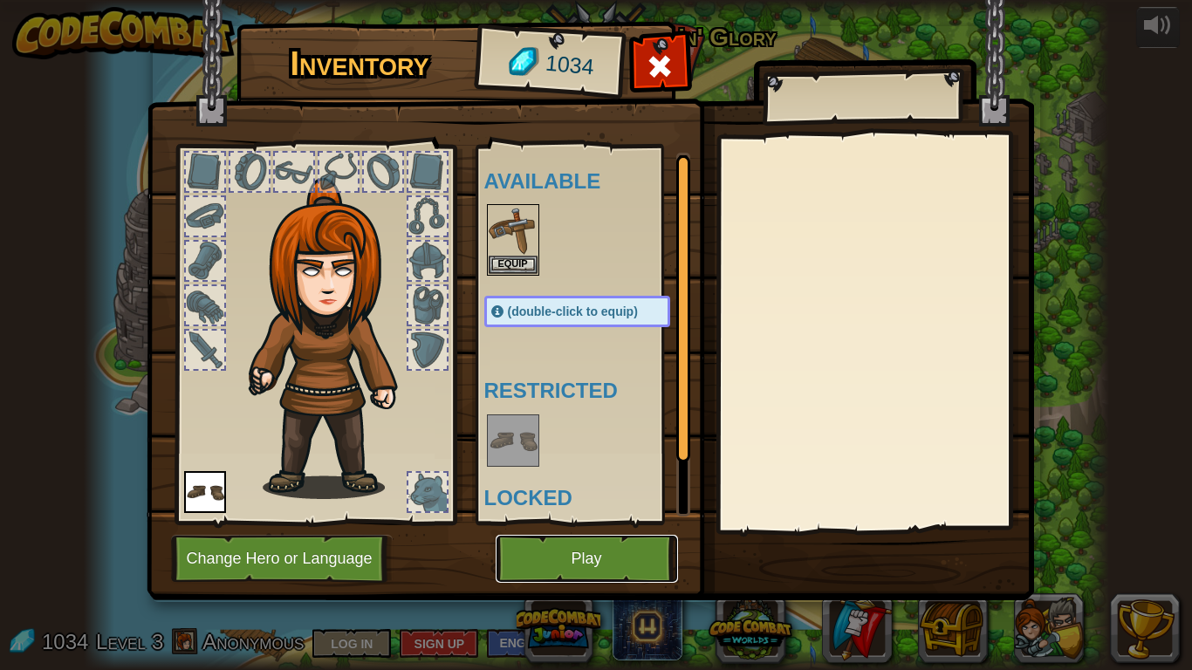
click at [595, 545] on button "Play" at bounding box center [587, 559] width 182 height 48
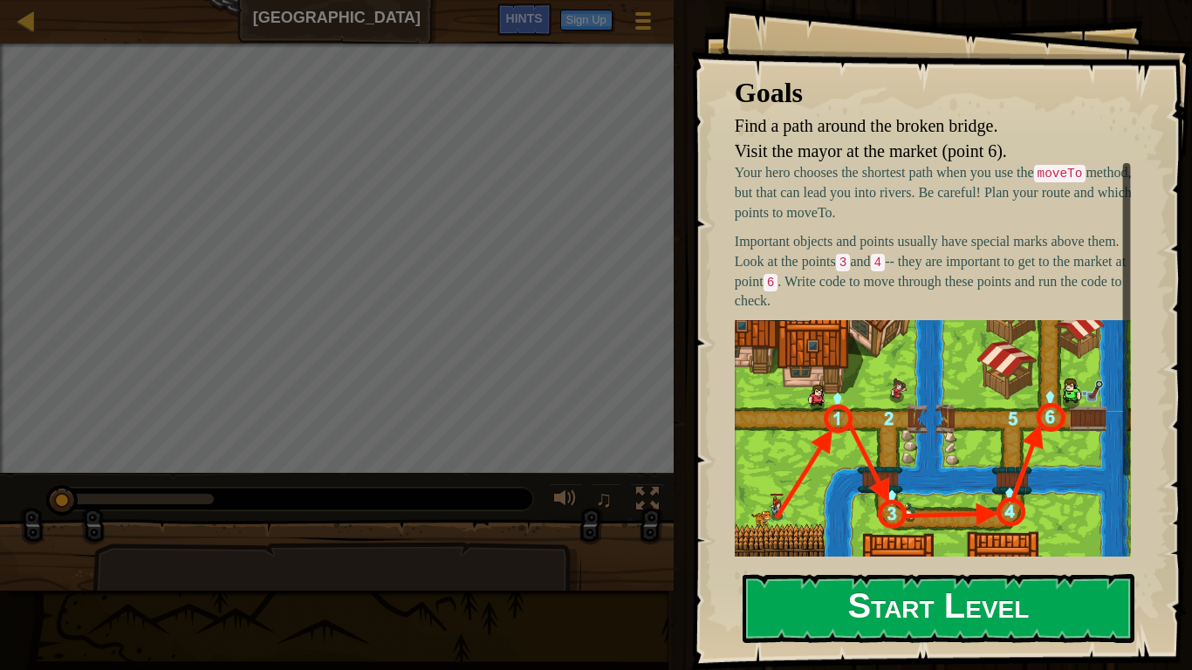
click at [876, 545] on button "Start Level" at bounding box center [939, 608] width 392 height 69
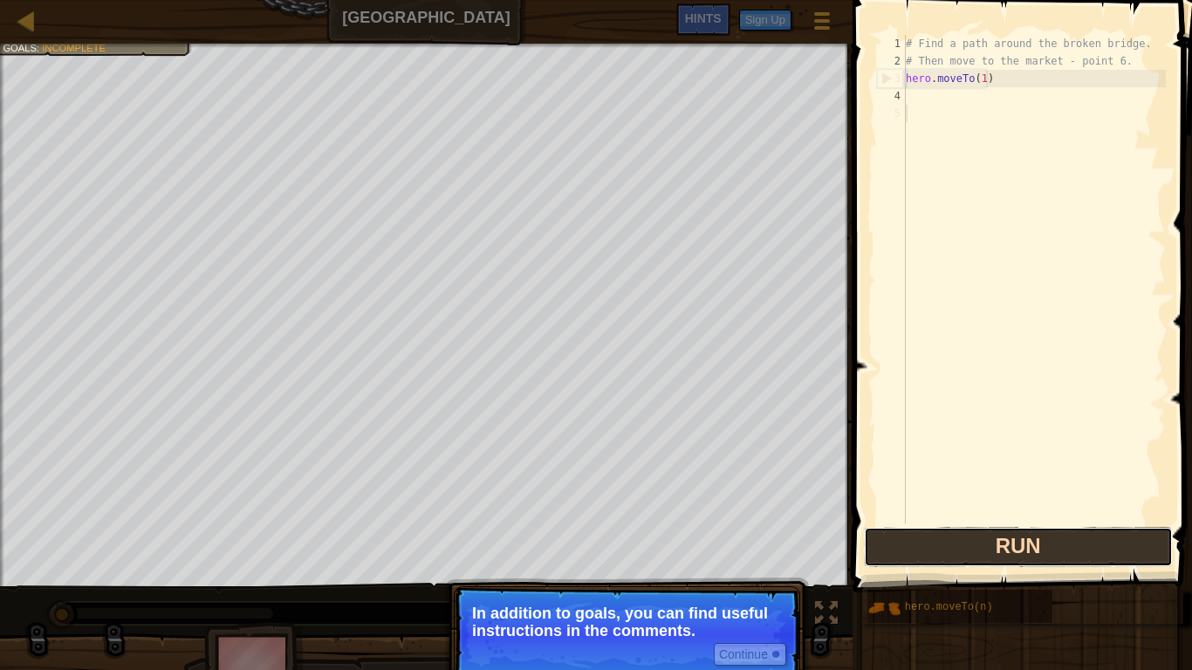
click at [957, 533] on button "Run" at bounding box center [1018, 547] width 309 height 40
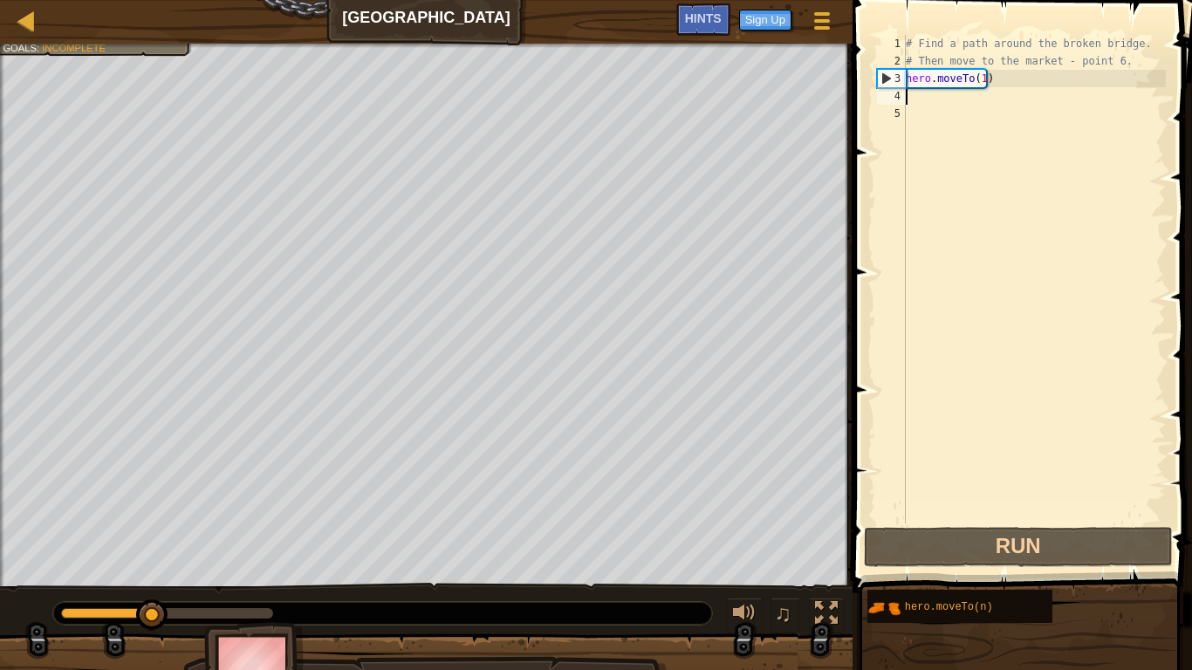
click at [915, 94] on div "# Find a path around the broken bridge. # Then move to the market - point 6. he…" at bounding box center [1035, 297] width 264 height 524
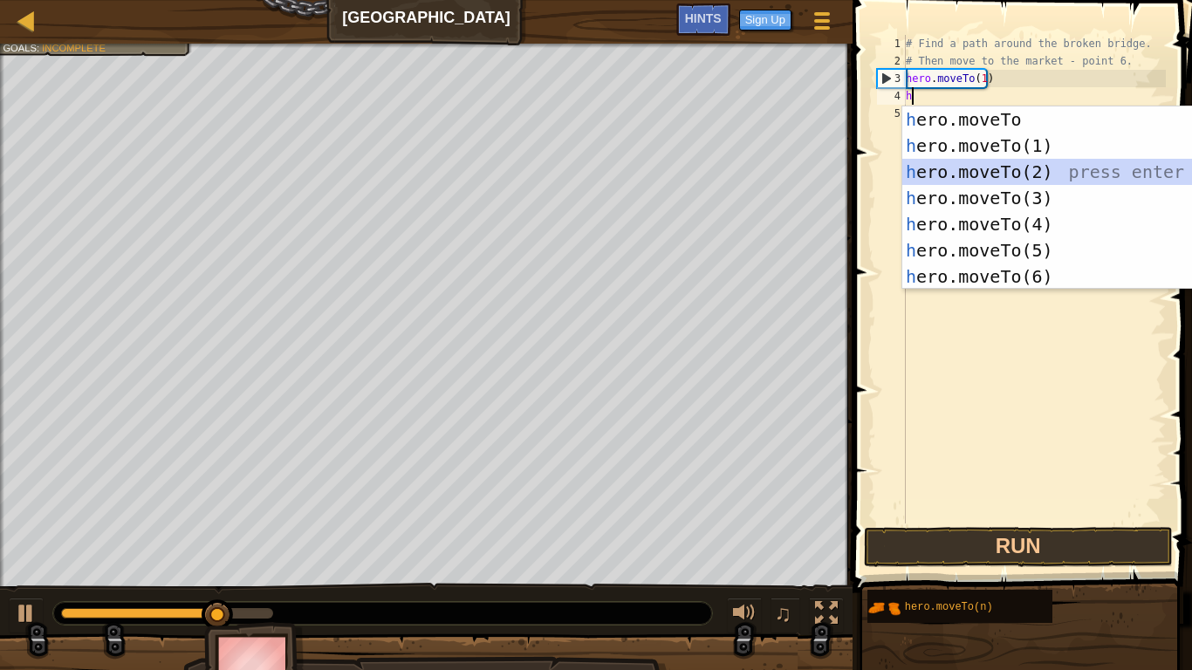
click at [972, 168] on div "h ero.moveTo press enter h ero.moveTo(1) press enter h ero.moveTo(2) press ente…" at bounding box center [1068, 224] width 330 height 236
type textarea "hero.moveTo(2)"
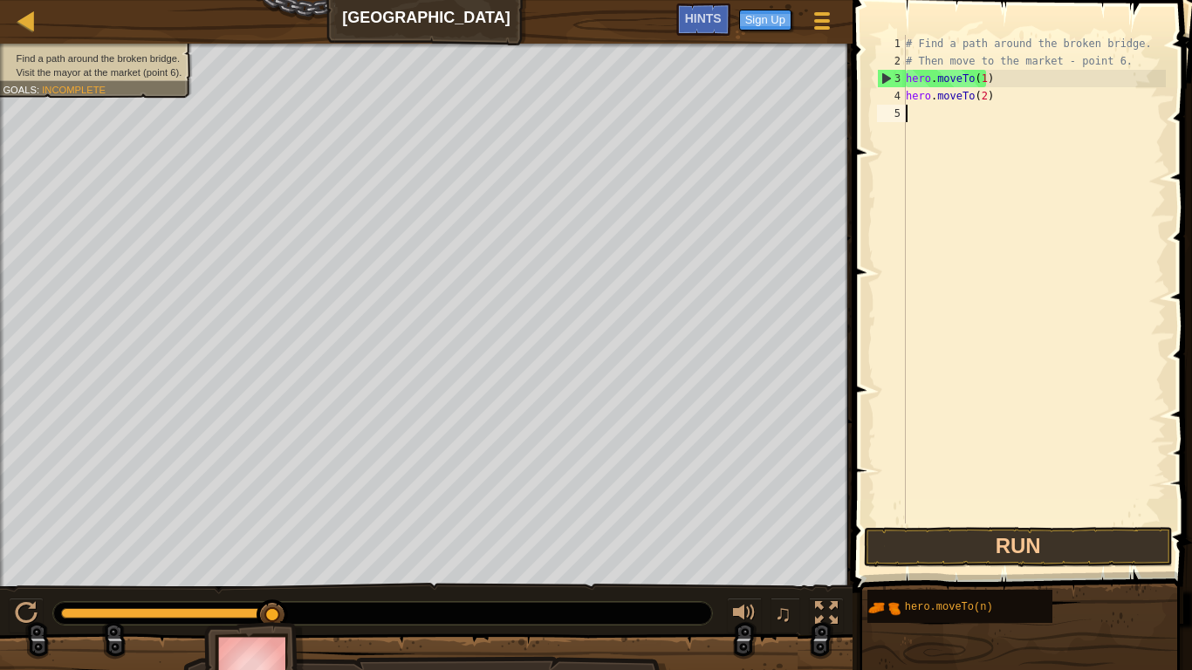
click at [915, 111] on div "# Find a path around the broken bridge. # Then move to the market - point 6. he…" at bounding box center [1035, 297] width 264 height 524
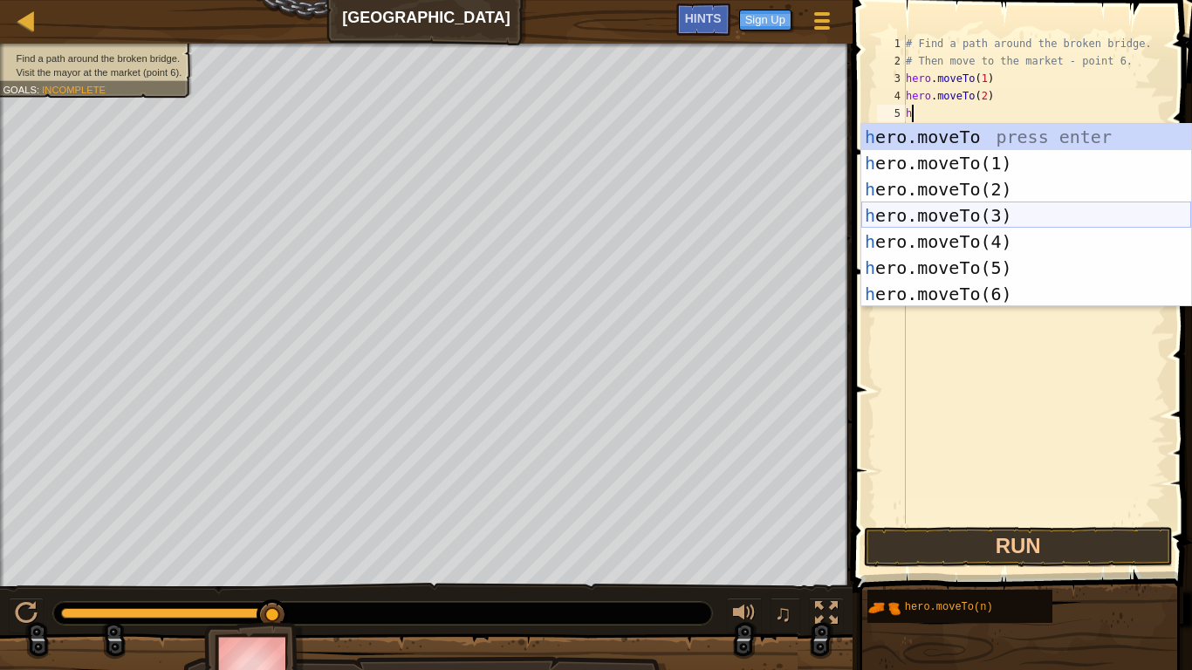
click at [908, 216] on div "h ero.moveTo press enter h ero.moveTo(1) press enter h ero.moveTo(2) press ente…" at bounding box center [1027, 242] width 330 height 236
type textarea "hero.moveTo(3)"
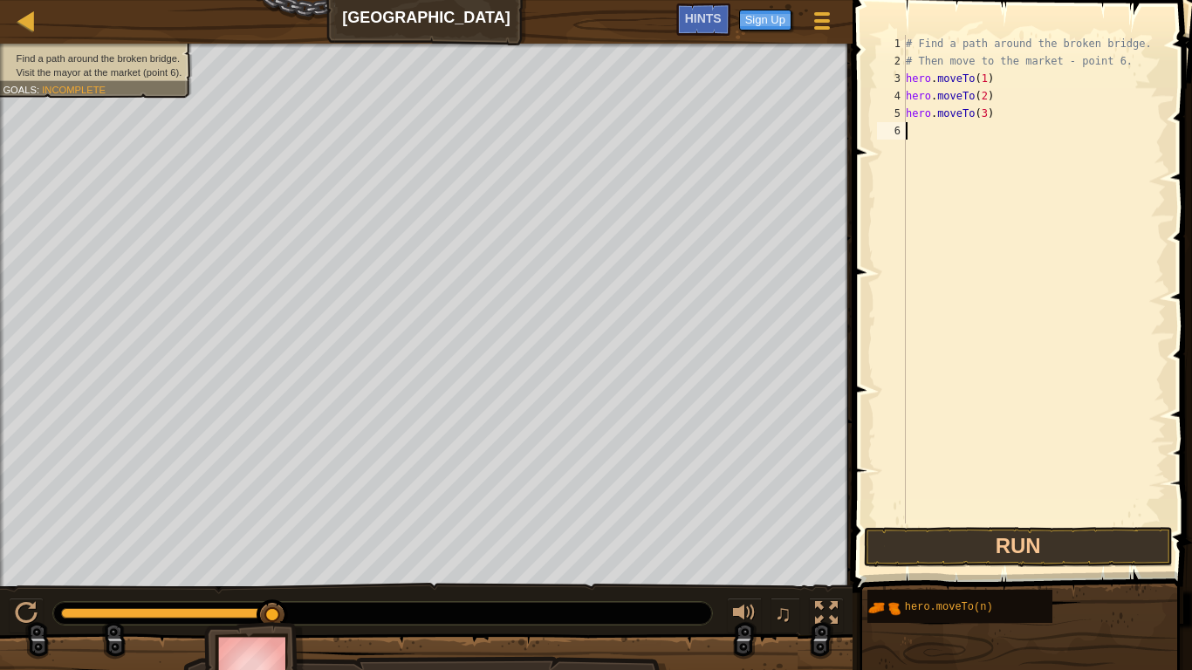
click at [929, 122] on div "# Find a path around the broken bridge. # Then move to the market - point 6. he…" at bounding box center [1035, 297] width 264 height 524
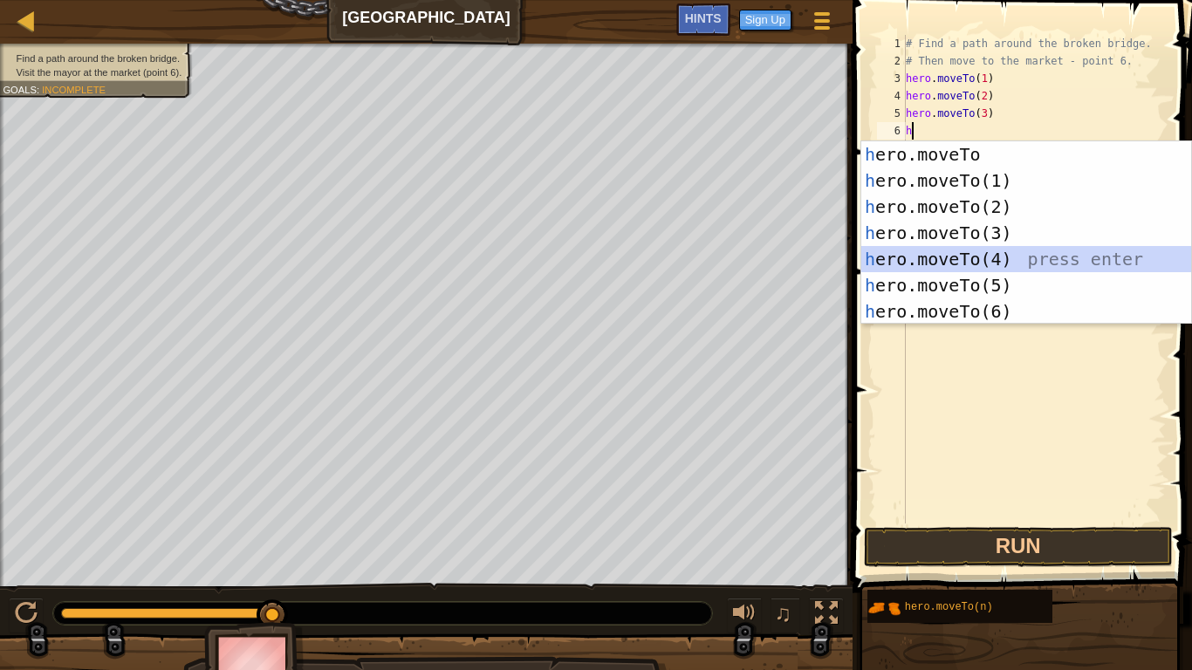
click at [932, 258] on div "h ero.moveTo press enter h ero.moveTo(1) press enter h ero.moveTo(2) press ente…" at bounding box center [1027, 259] width 330 height 236
type textarea "hero.moveTo(4)"
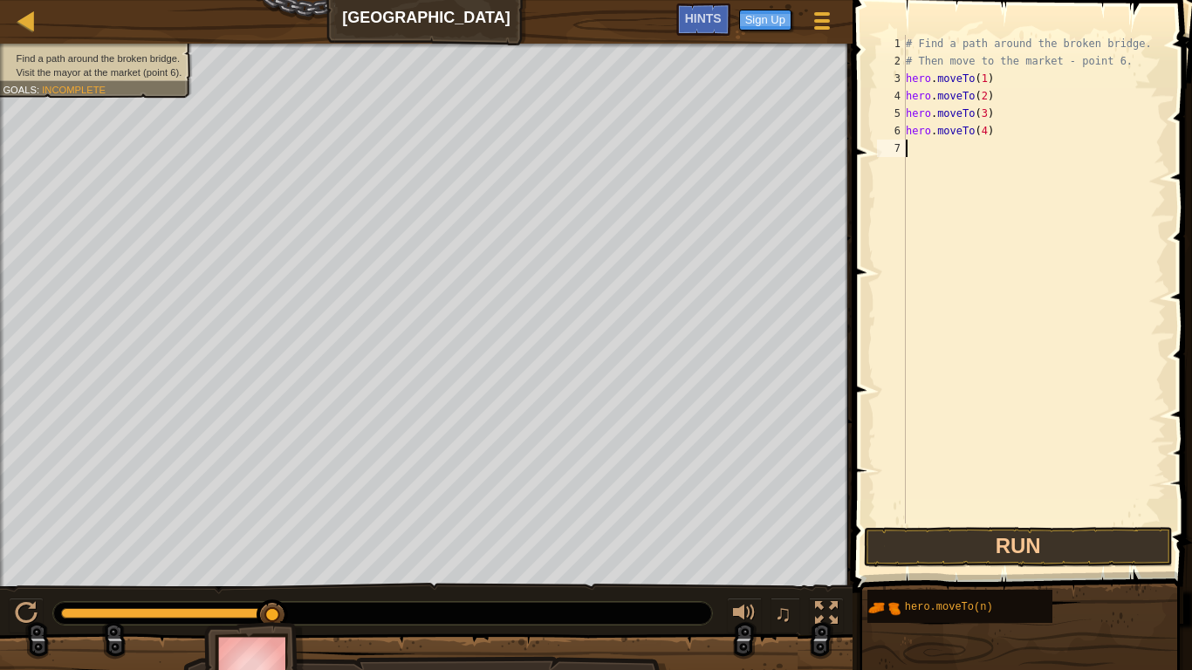
click at [909, 154] on div "# Find a path around the broken bridge. # Then move to the market - point 6. he…" at bounding box center [1035, 297] width 264 height 524
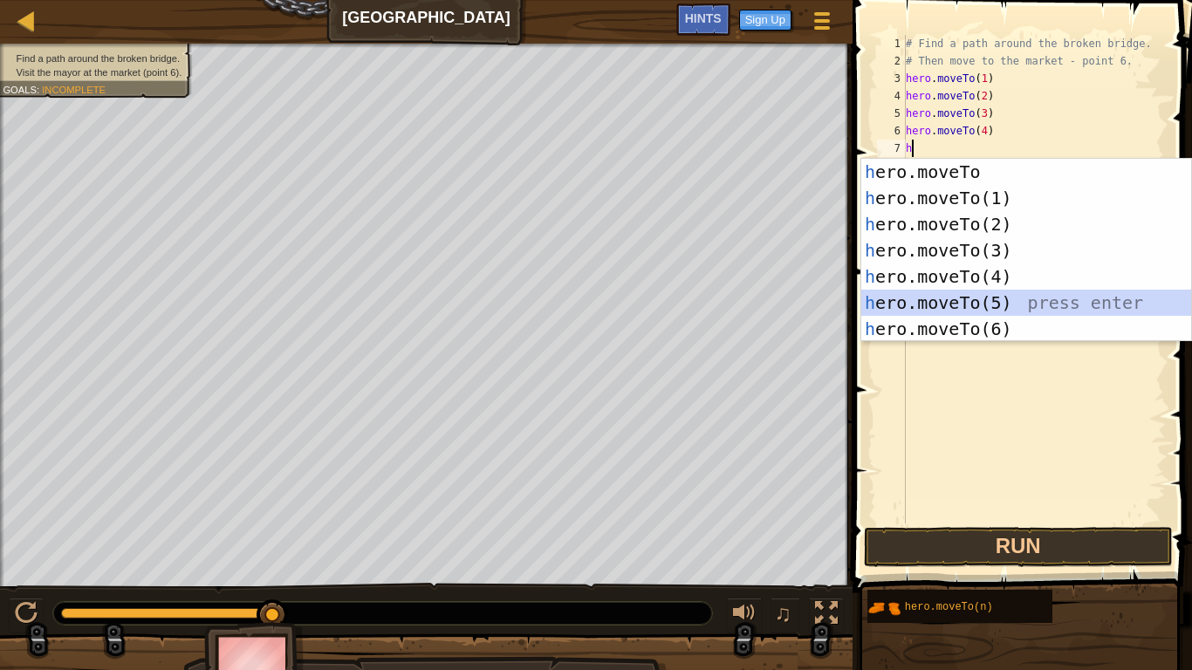
click at [924, 295] on div "h ero.moveTo press enter h ero.moveTo(1) press enter h ero.moveTo(2) press ente…" at bounding box center [1027, 277] width 330 height 236
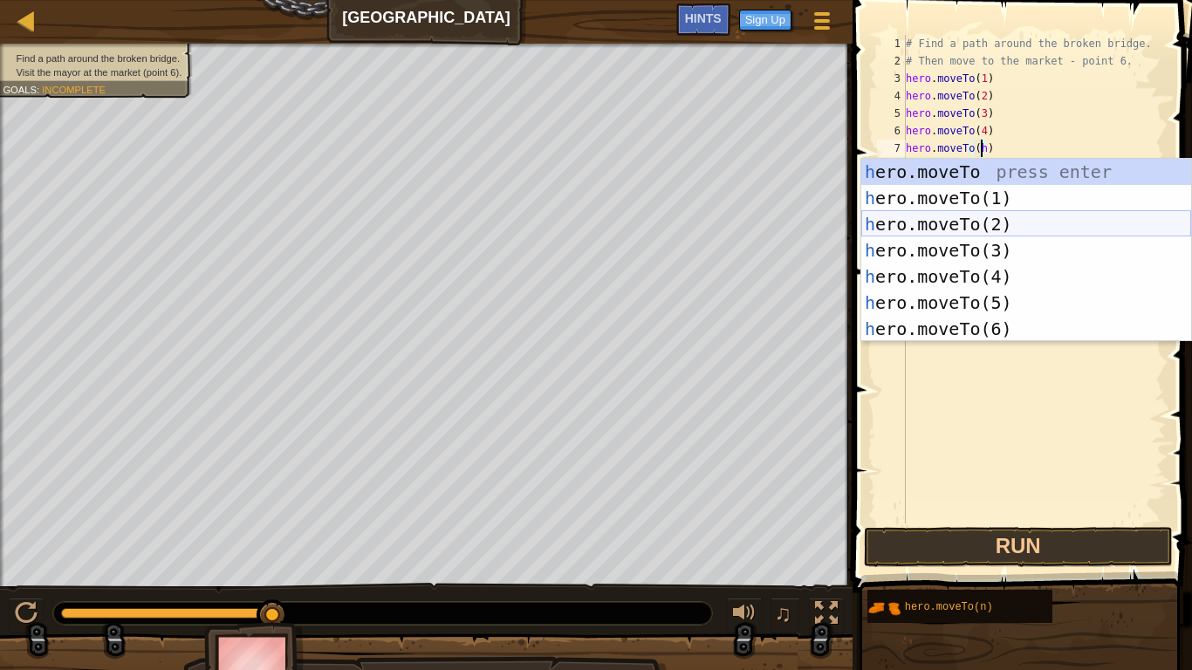
scroll to position [8, 5]
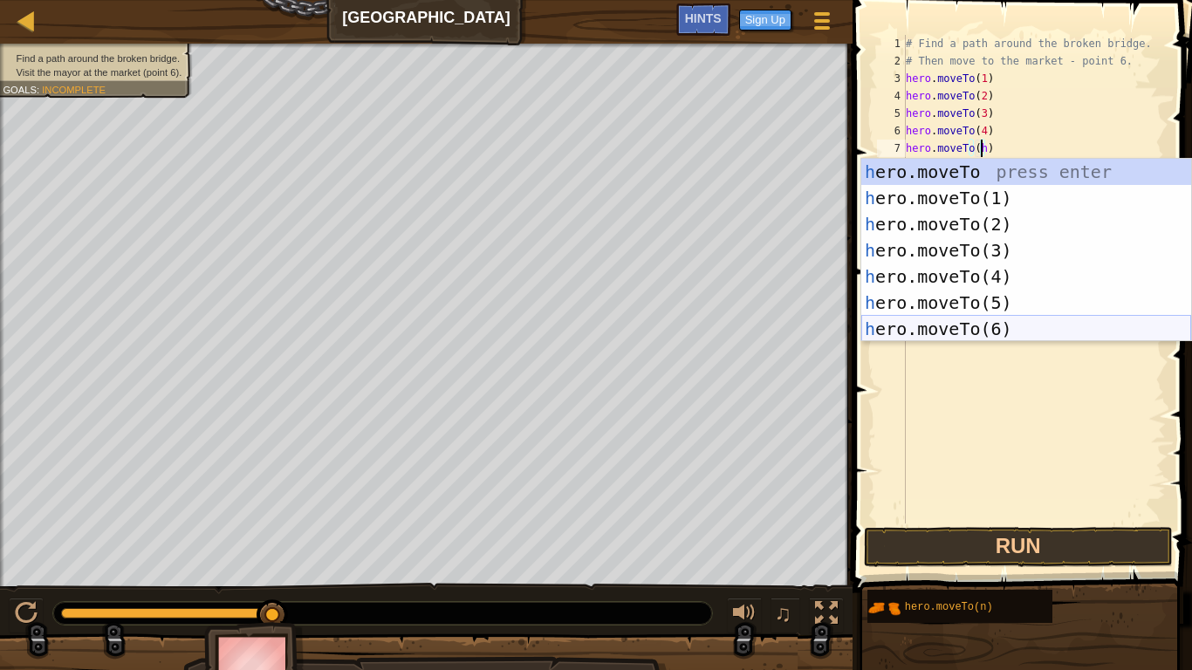
click at [930, 322] on div "h ero.moveTo press enter h ero.moveTo(1) press enter h ero.moveTo(2) press ente…" at bounding box center [1027, 277] width 330 height 236
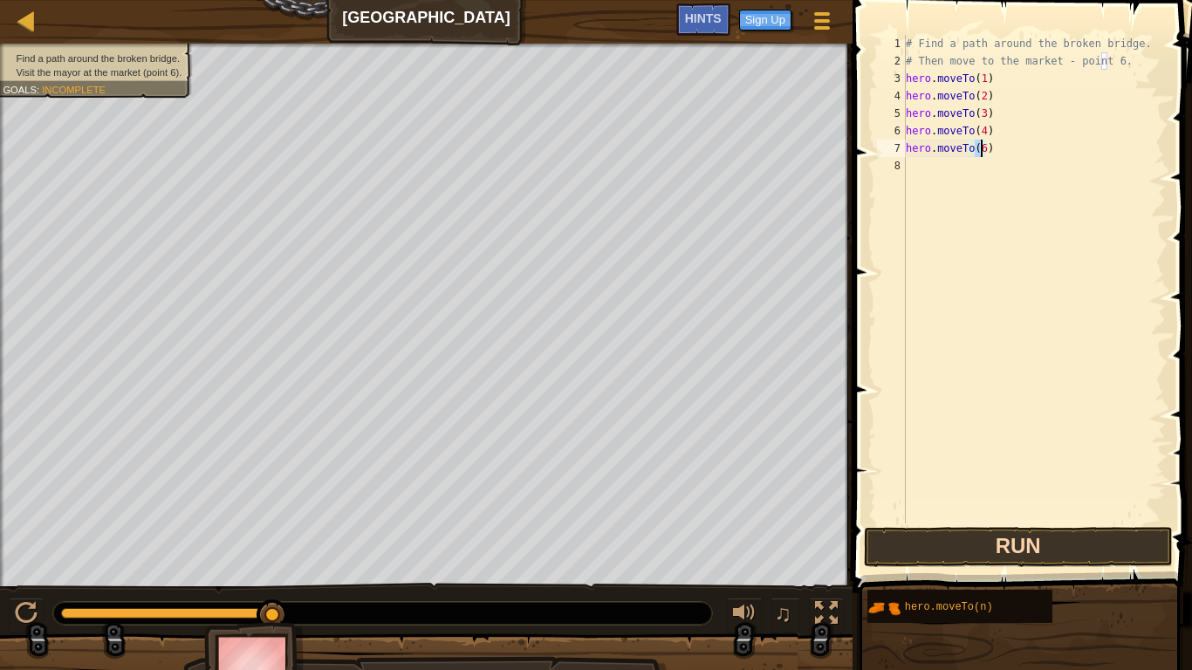
type textarea "hero.moveTo(6)"
click at [997, 545] on button "Run" at bounding box center [1018, 547] width 309 height 40
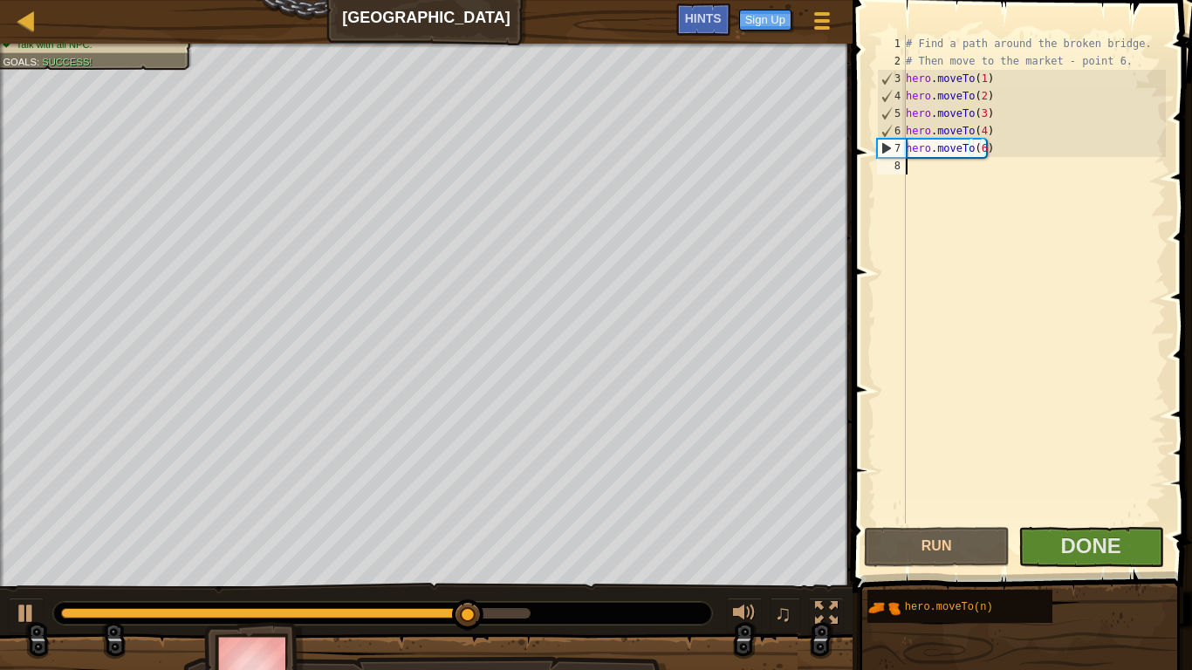
click at [977, 243] on div "# Find a path around the broken bridge. # Then move to the market - point 6. he…" at bounding box center [1035, 297] width 264 height 524
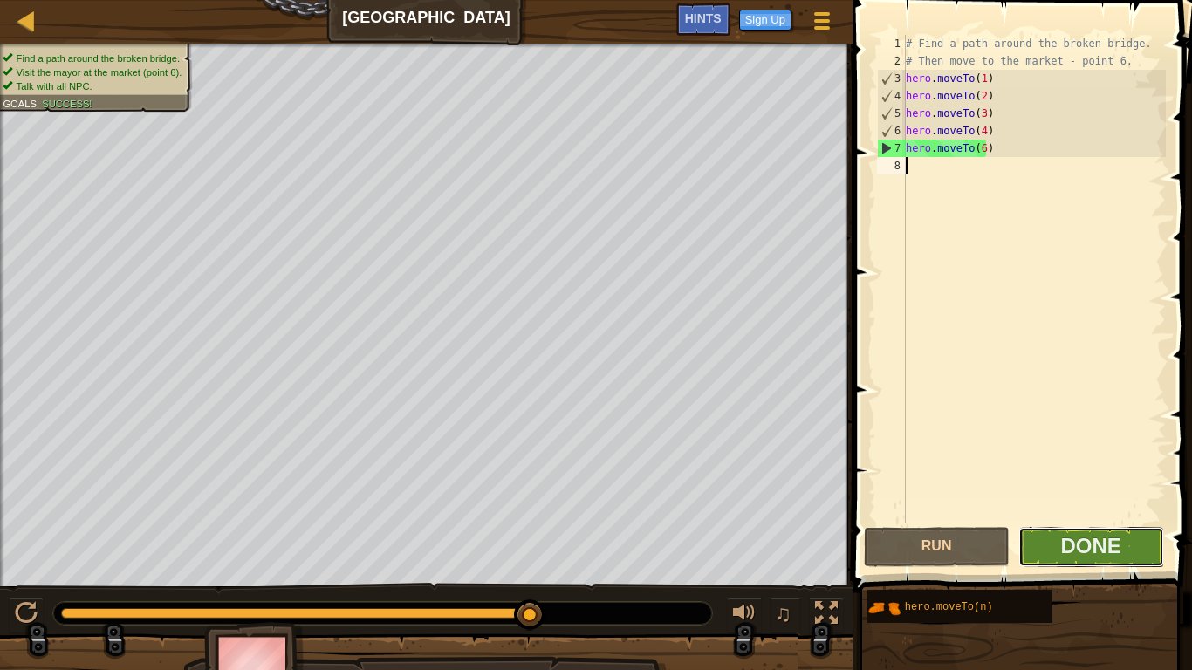
click at [1041, 543] on button "Done" at bounding box center [1092, 547] width 146 height 40
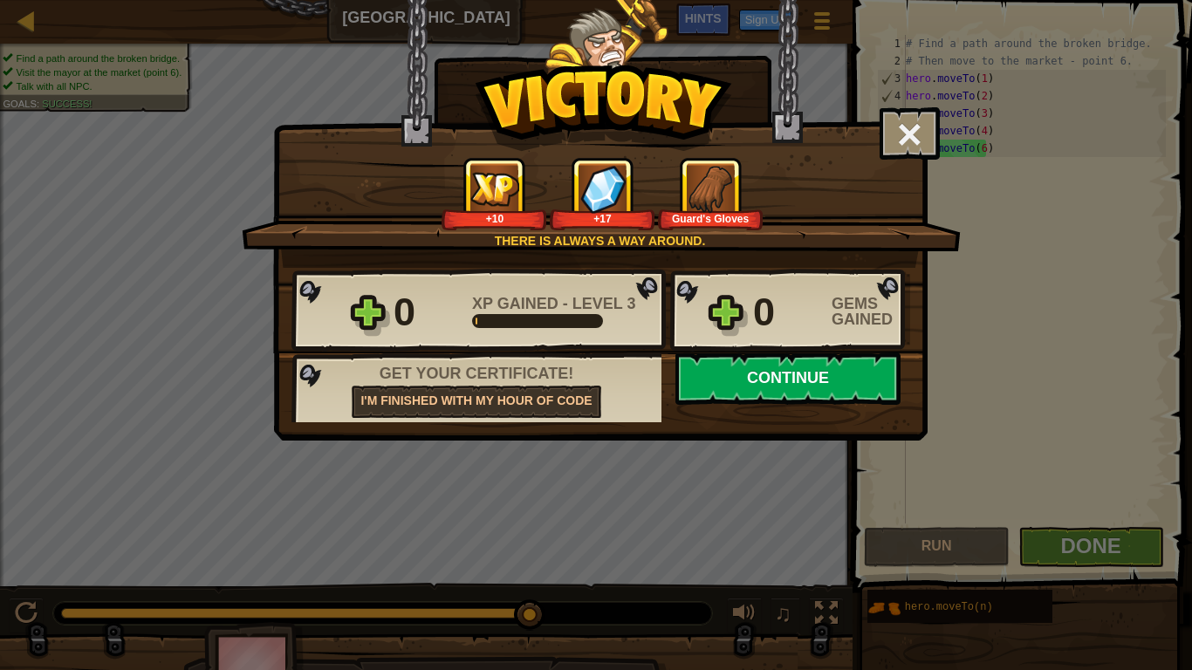
click at [790, 374] on button "Continue" at bounding box center [788, 379] width 225 height 52
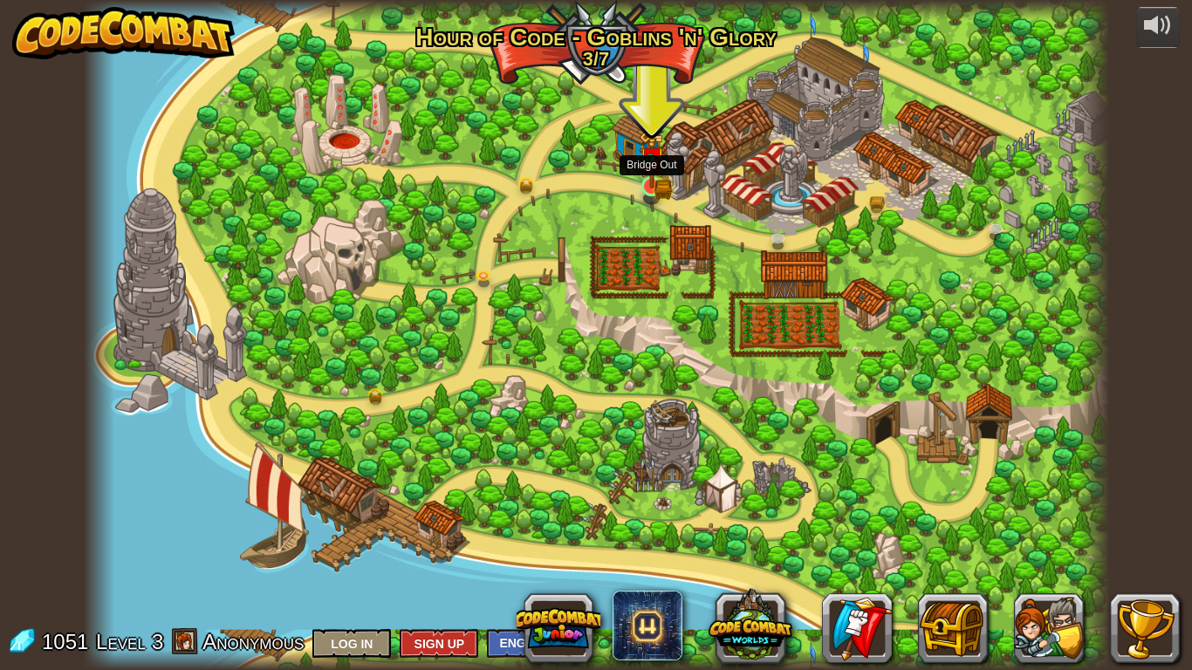
click at [656, 168] on img at bounding box center [652, 161] width 16 height 16
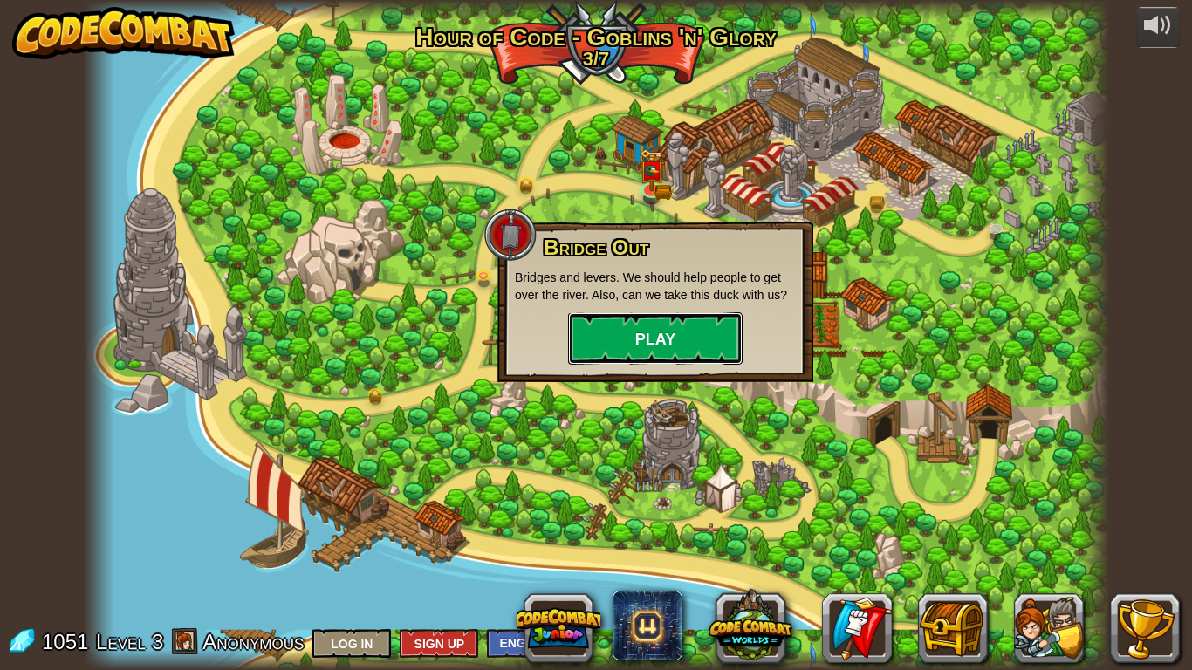
click at [660, 333] on button "Play" at bounding box center [655, 338] width 175 height 52
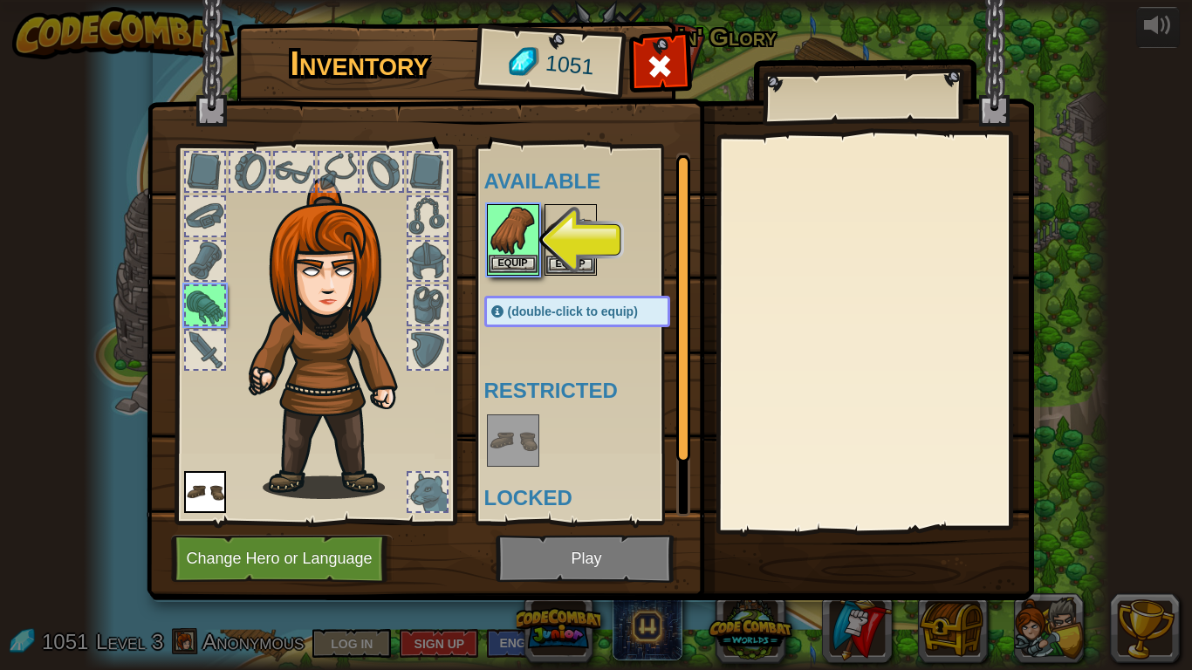
click at [510, 237] on img at bounding box center [513, 230] width 49 height 49
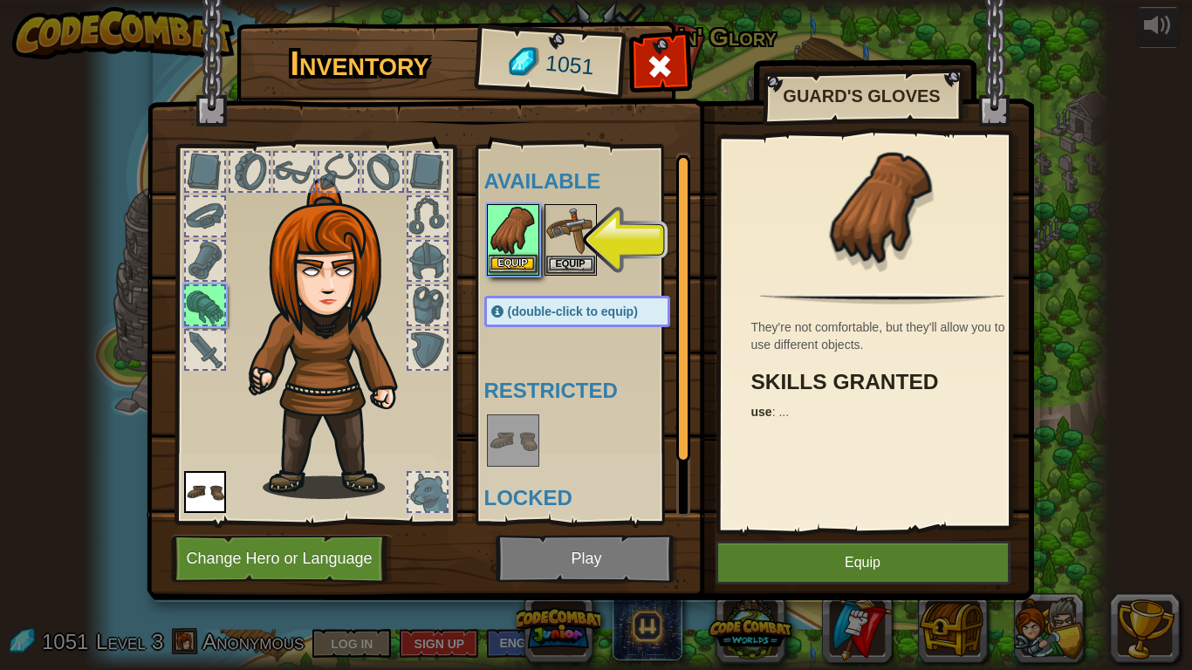
click at [510, 237] on img at bounding box center [513, 230] width 49 height 49
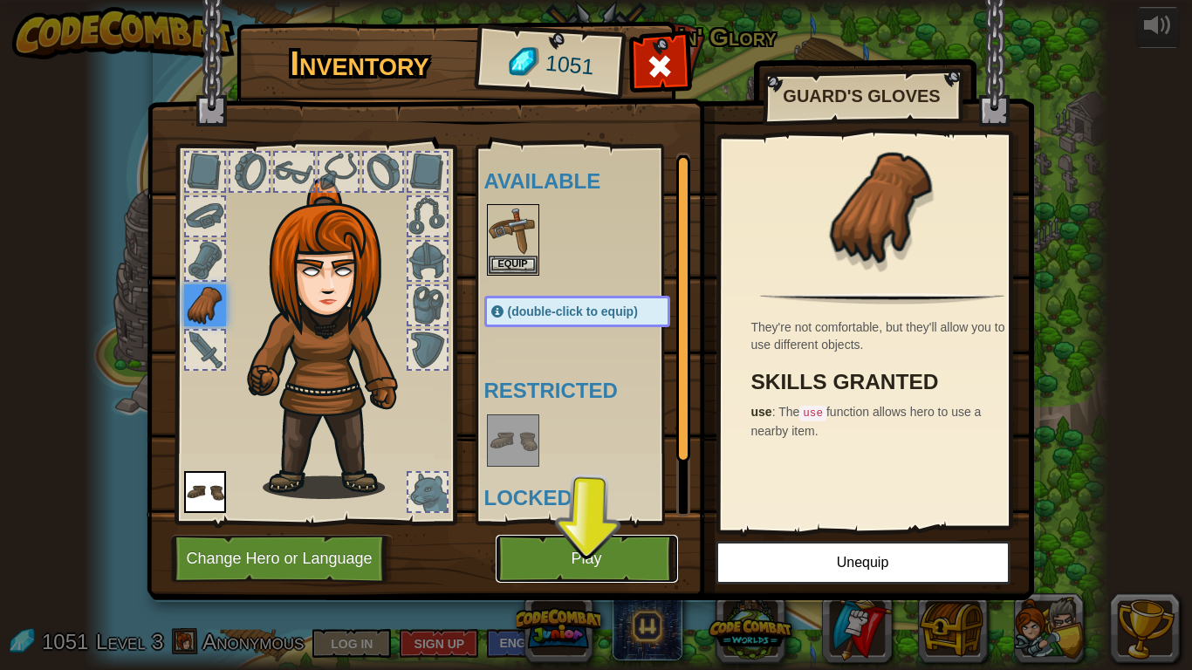
click at [578, 545] on button "Play" at bounding box center [587, 559] width 182 height 48
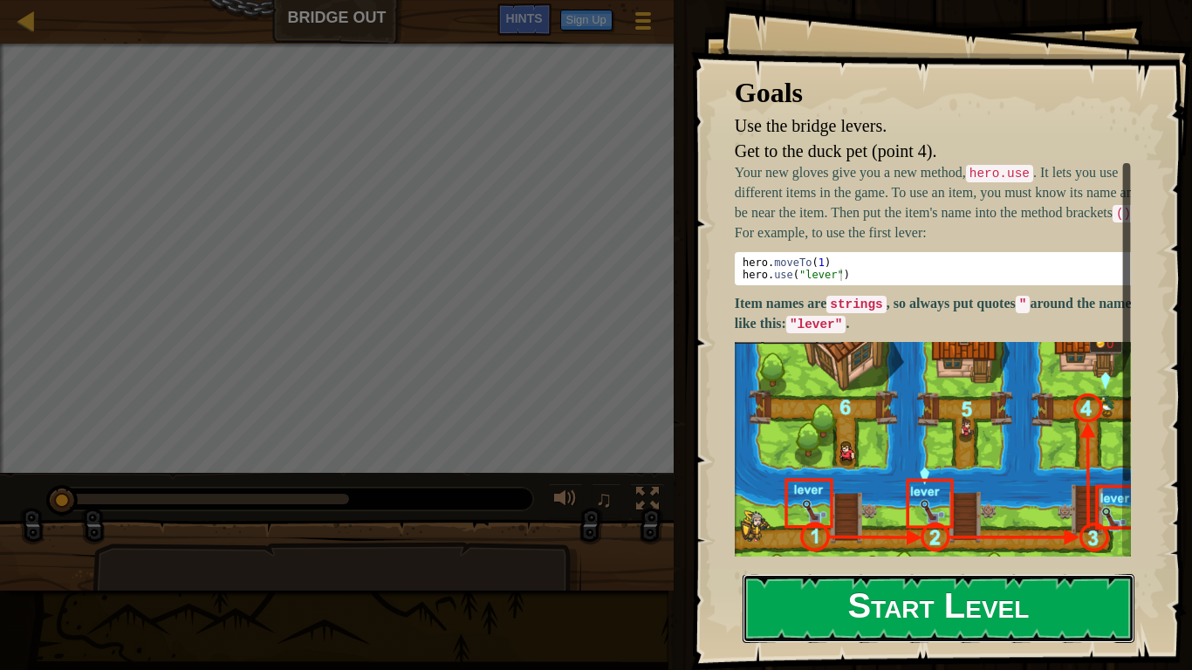
click at [932, 545] on button "Start Level" at bounding box center [939, 608] width 392 height 69
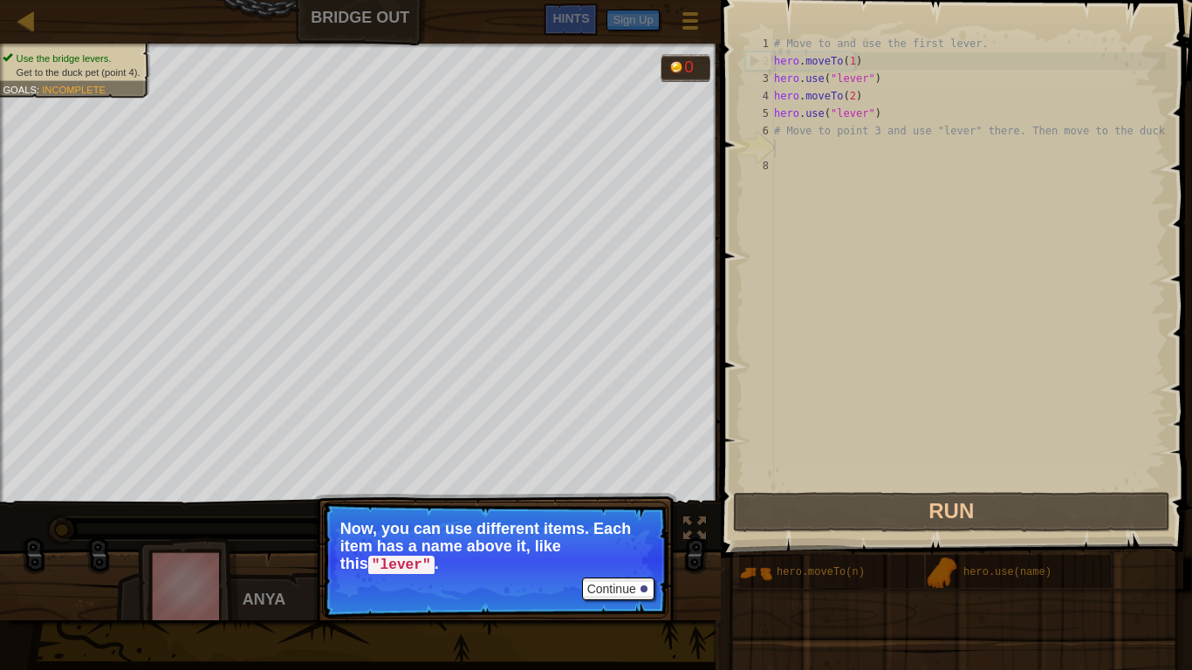
click at [793, 149] on div "# Move to and use the first lever. hero . moveTo ( 1 ) hero . use ( "lever" ) h…" at bounding box center [968, 279] width 395 height 489
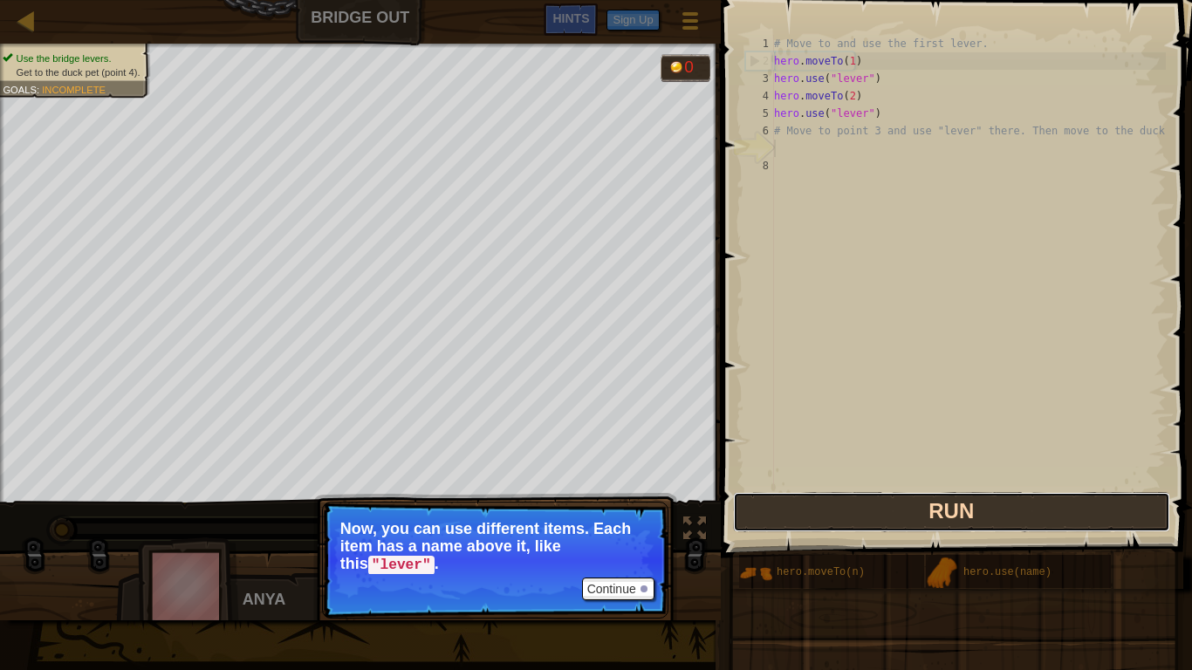
click at [937, 509] on button "Run" at bounding box center [951, 512] width 437 height 40
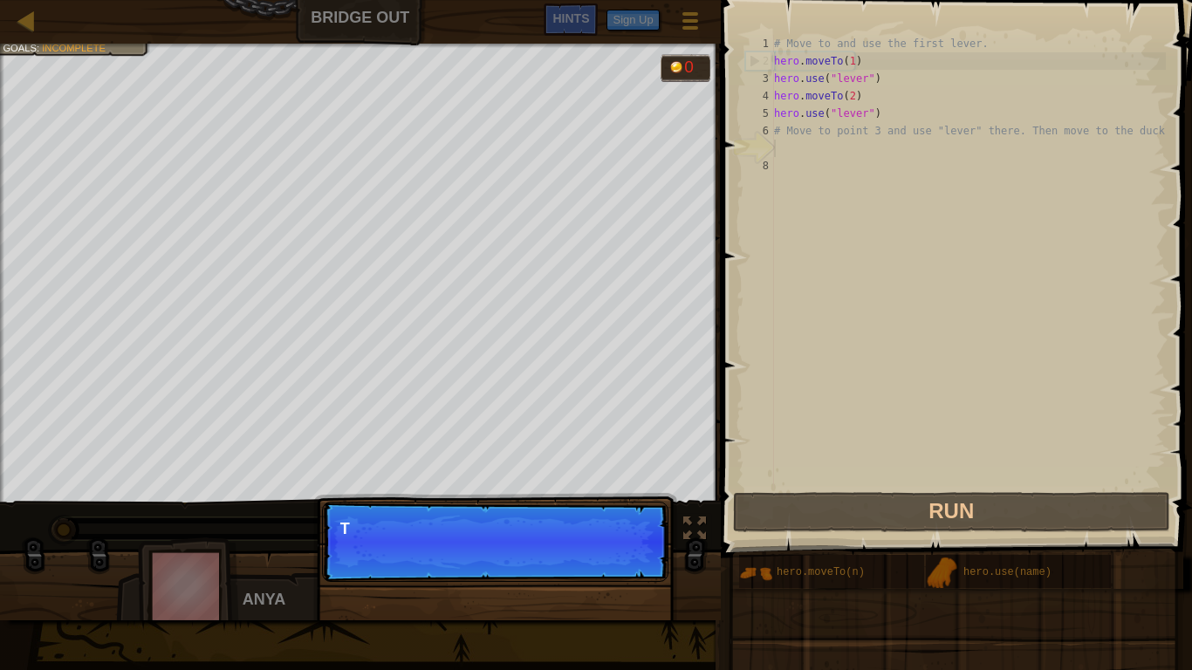
scroll to position [8, 0]
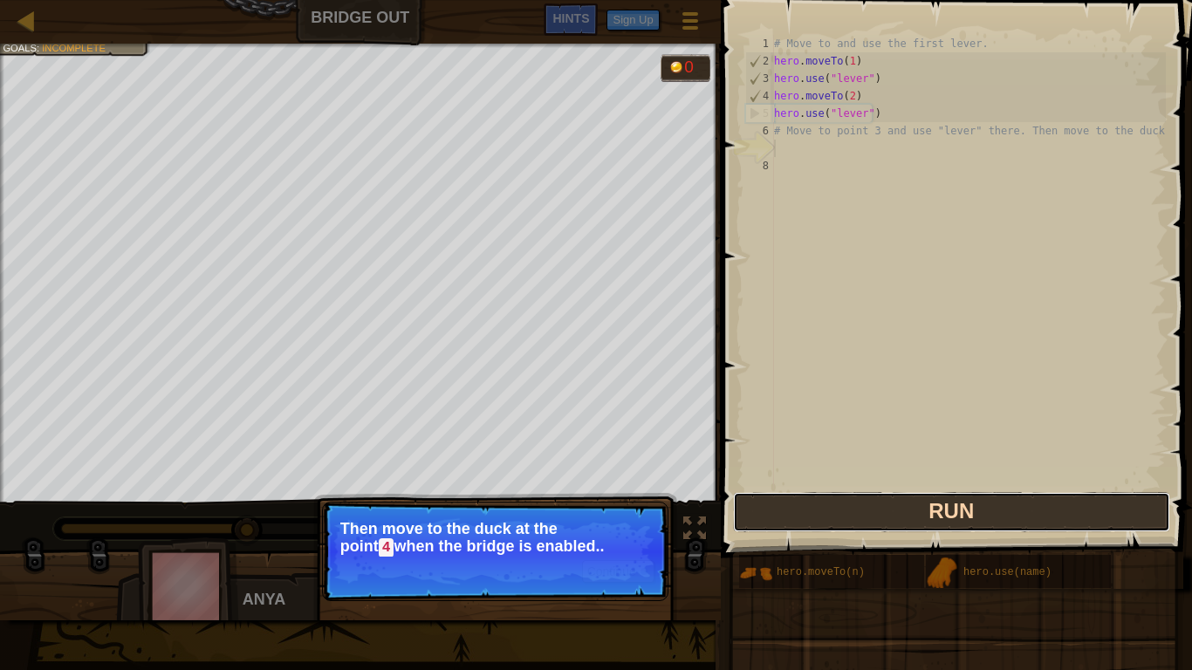
click at [926, 512] on button "Run" at bounding box center [951, 512] width 437 height 40
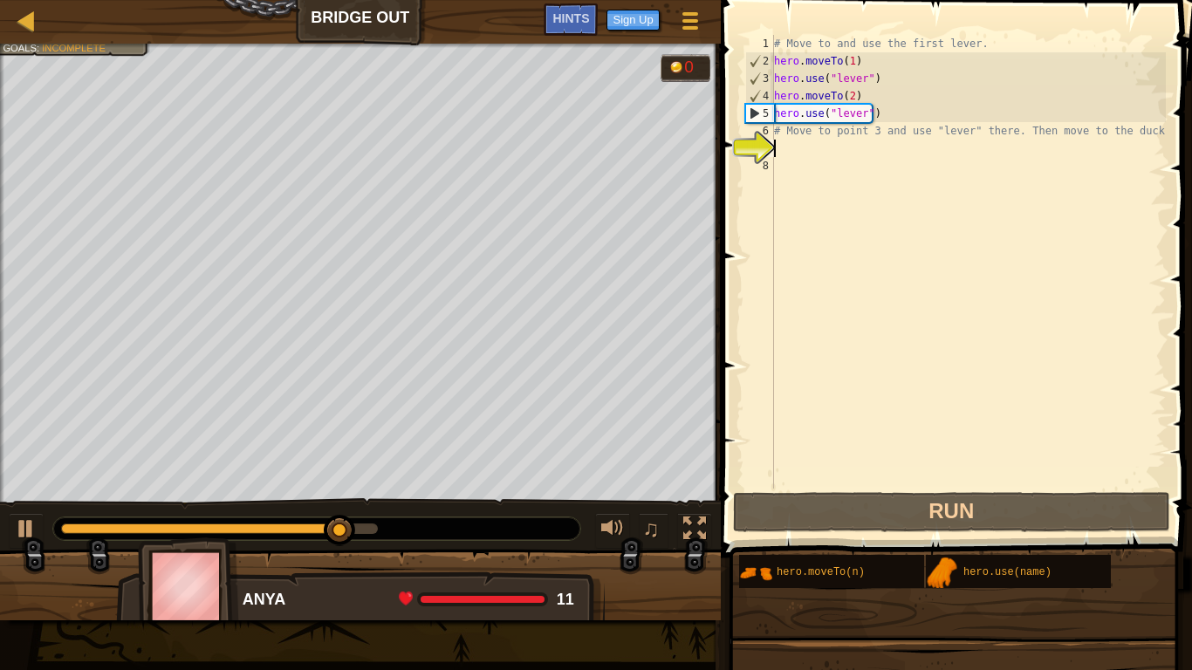
click at [786, 150] on div "# Move to and use the first lever. hero . moveTo ( 1 ) hero . use ( "lever" ) h…" at bounding box center [968, 279] width 395 height 489
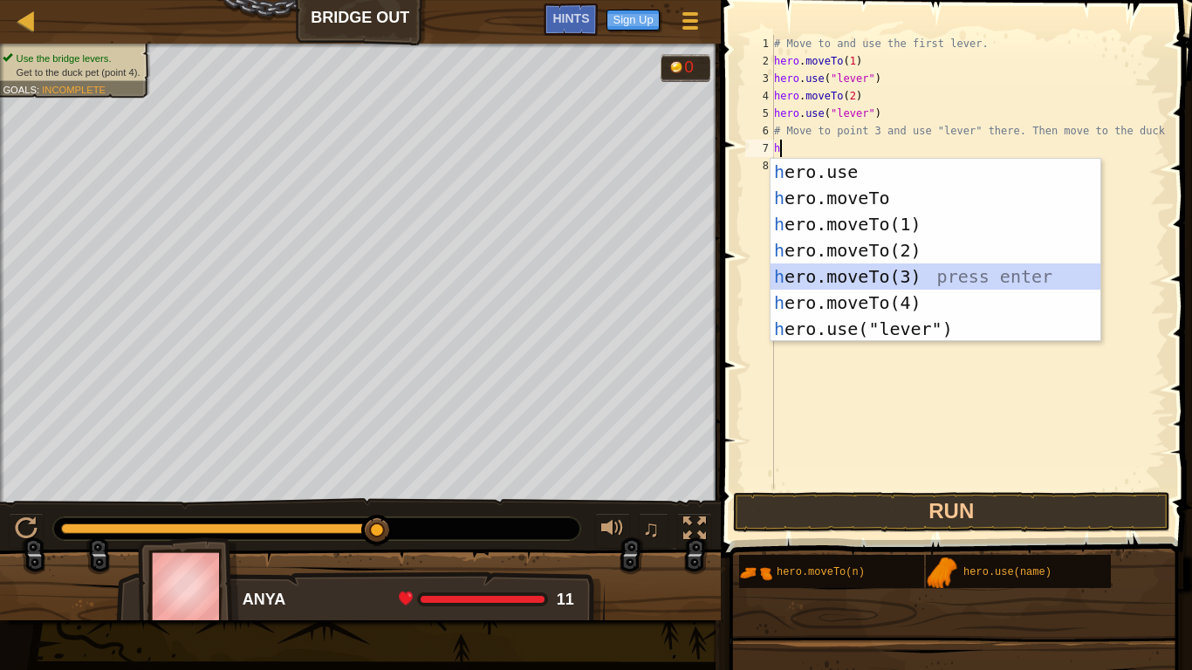
click at [839, 274] on div "h ero.use press enter h ero.moveTo press enter h ero.moveTo(1) press enter h er…" at bounding box center [936, 277] width 330 height 236
type textarea "hero.moveTo(3)"
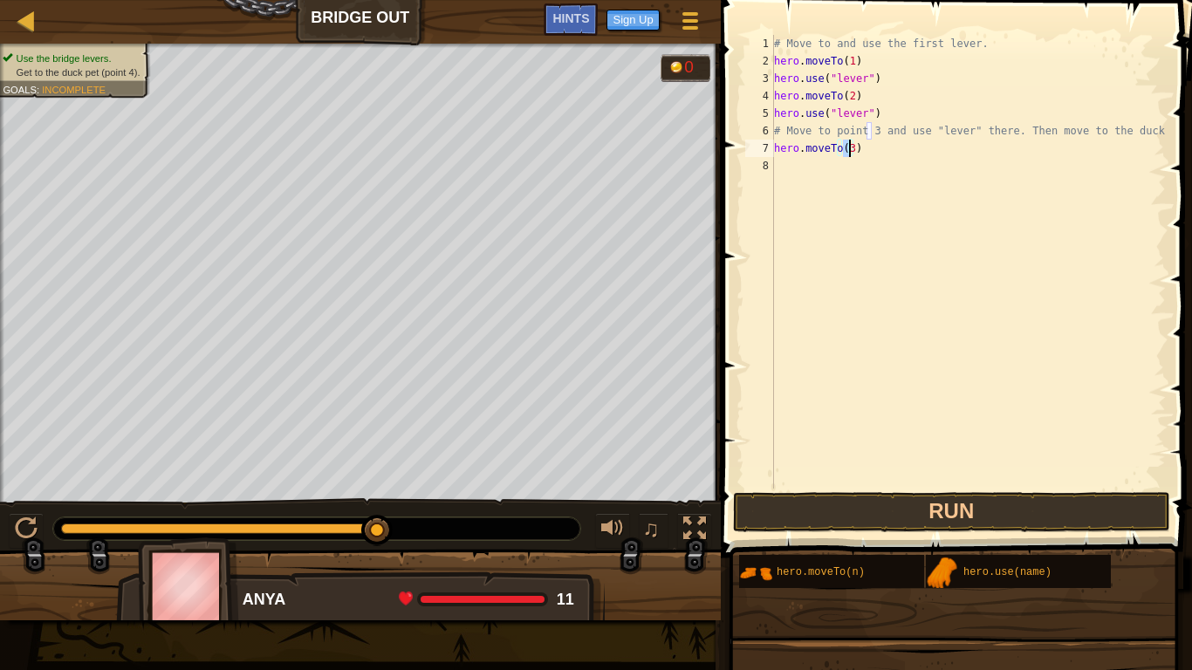
click at [781, 163] on div "# Move to and use the first lever. hero . moveTo ( 1 ) hero . use ( "lever" ) h…" at bounding box center [968, 279] width 395 height 489
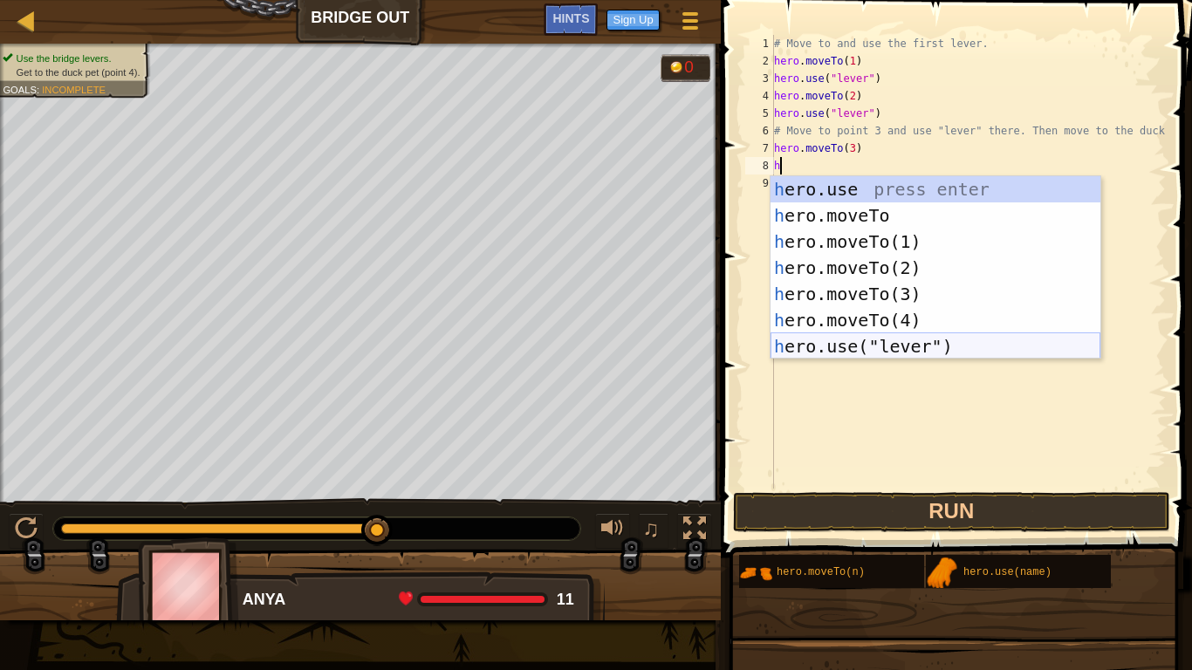
click at [814, 347] on div "h ero.use press enter h ero.moveTo press enter h ero.moveTo(1) press enter h er…" at bounding box center [936, 294] width 330 height 236
type textarea "hero.use("lever")"
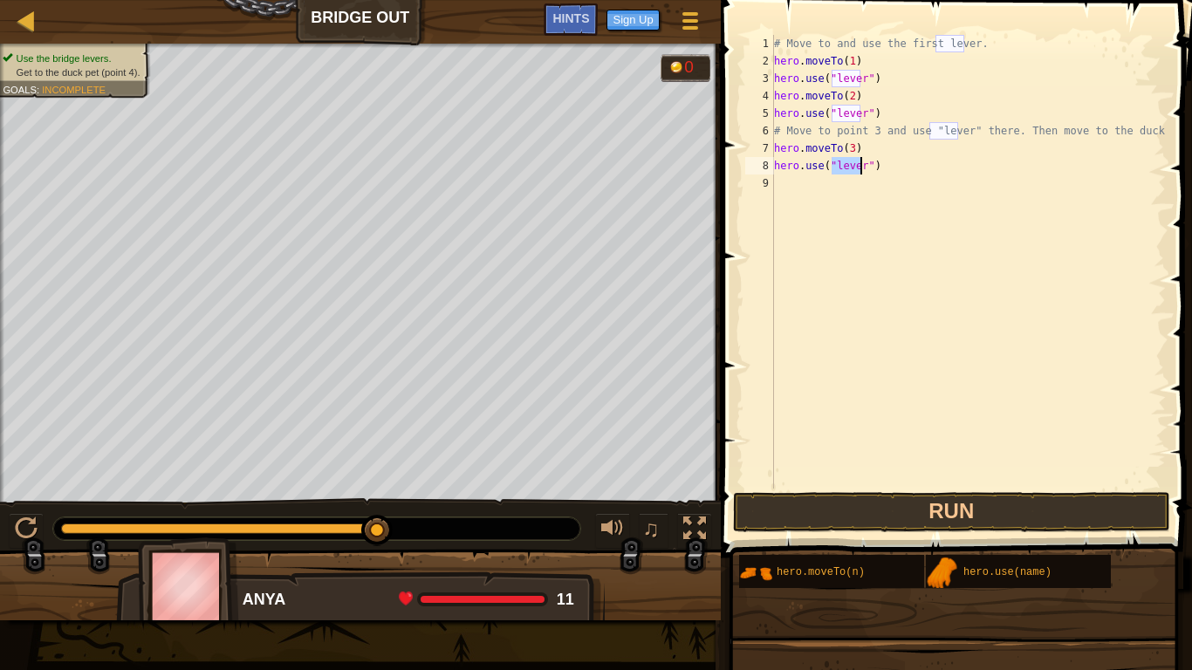
click at [835, 300] on div "# Move to and use the first lever. hero . moveTo ( 1 ) hero . use ( "lever" ) h…" at bounding box center [968, 279] width 395 height 489
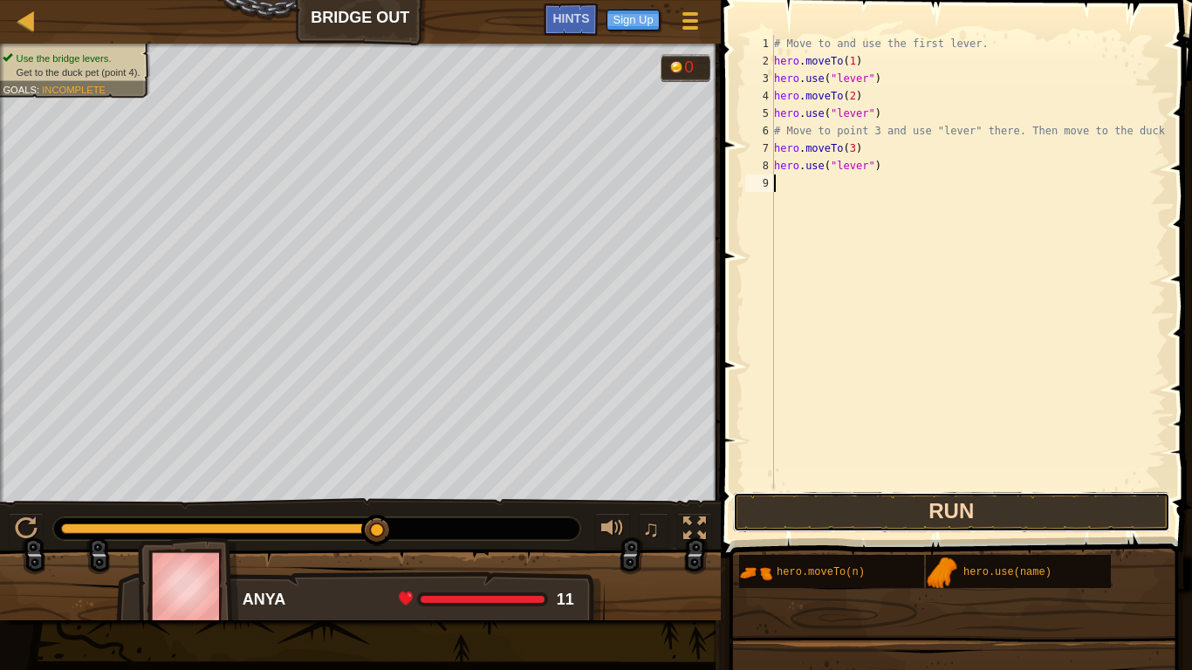
click at [947, 500] on button "Run" at bounding box center [951, 512] width 437 height 40
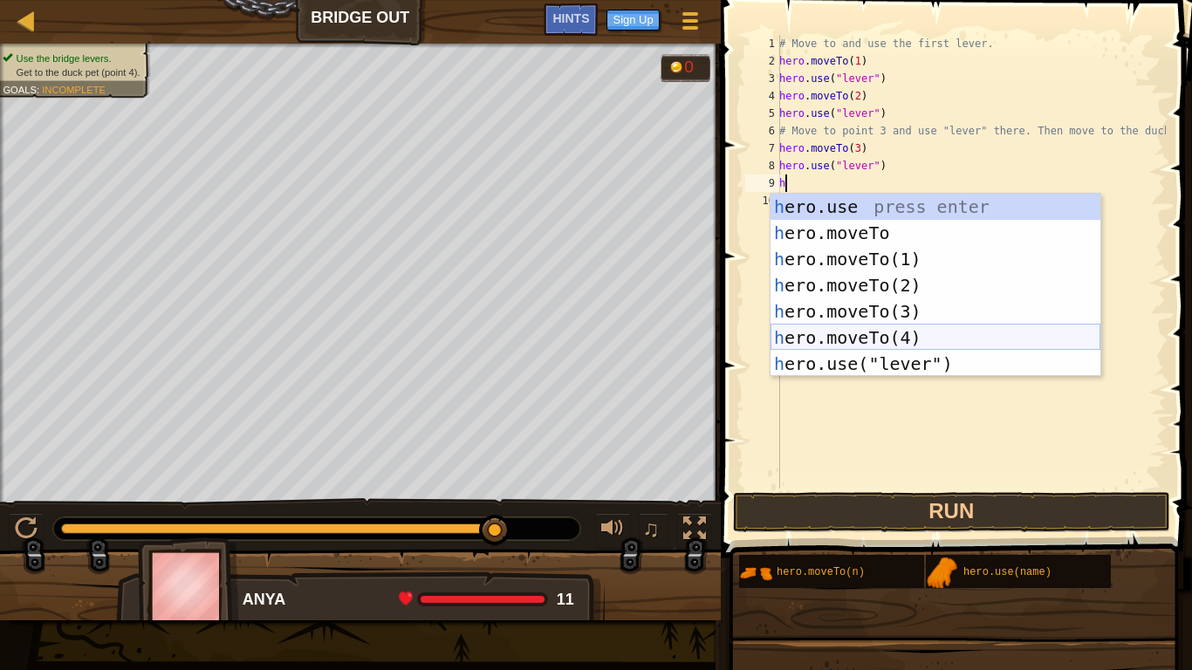
click at [876, 334] on div "h ero.use press enter h ero.moveTo press enter h ero.moveTo(1) press enter h er…" at bounding box center [936, 312] width 330 height 236
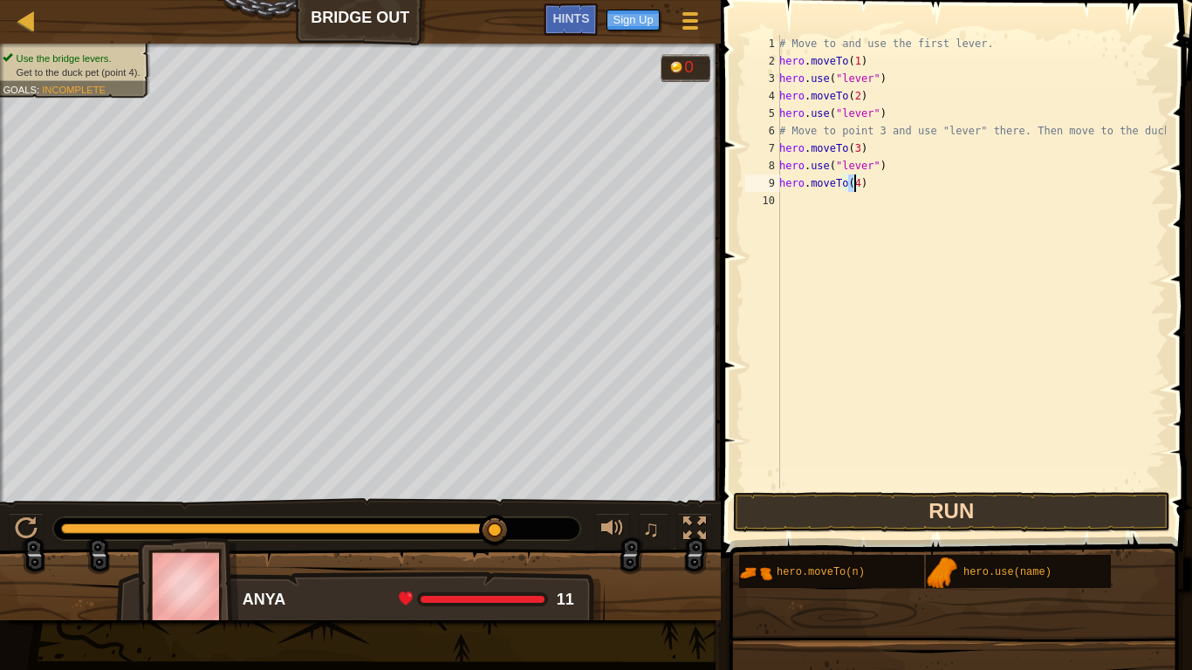
type textarea "hero.moveTo(4)"
click at [912, 513] on button "Run" at bounding box center [951, 512] width 437 height 40
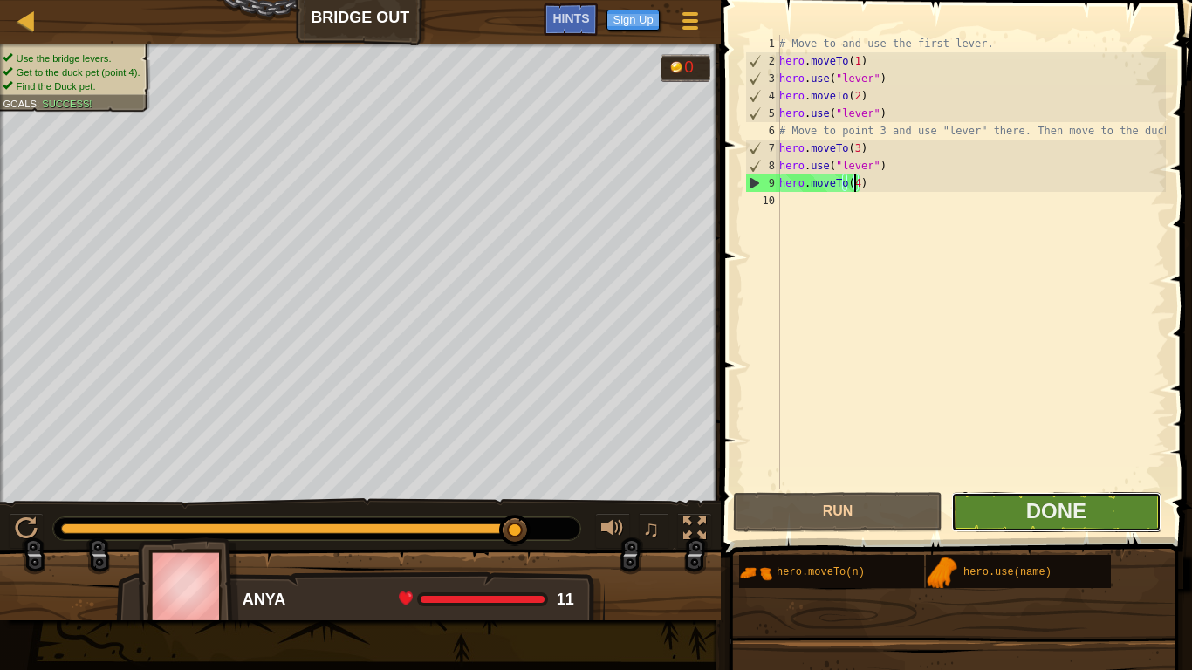
click at [999, 508] on button "Done" at bounding box center [1055, 512] width 209 height 40
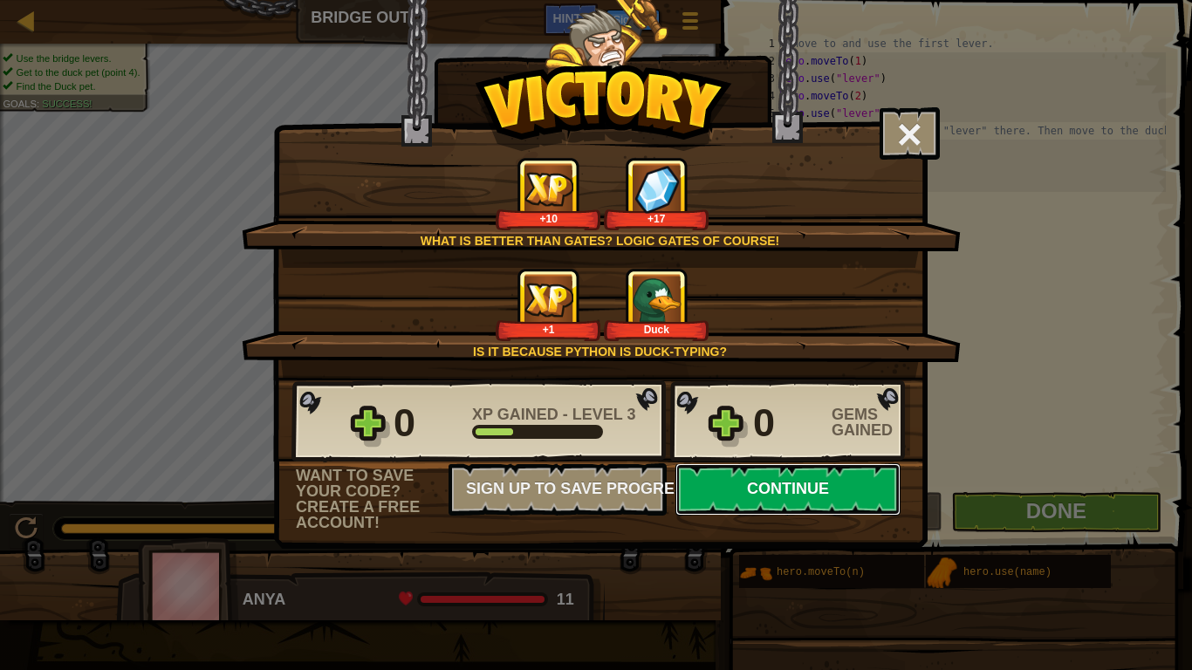
click at [785, 488] on button "Continue" at bounding box center [788, 489] width 225 height 52
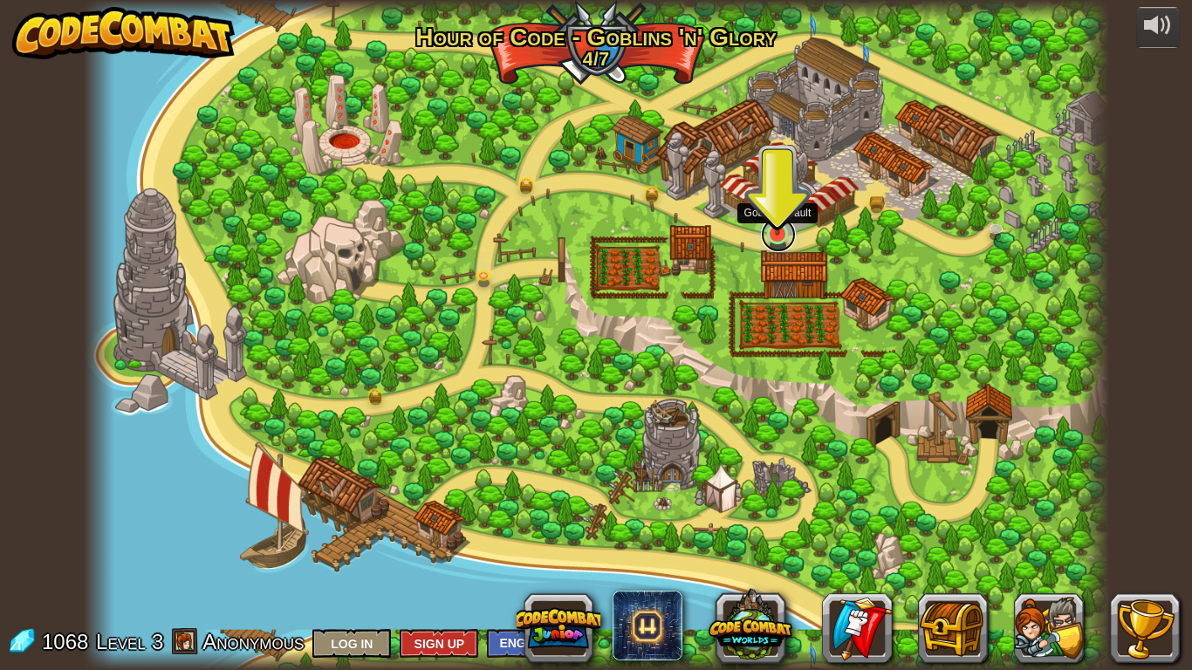
click at [779, 237] on link at bounding box center [778, 234] width 35 height 35
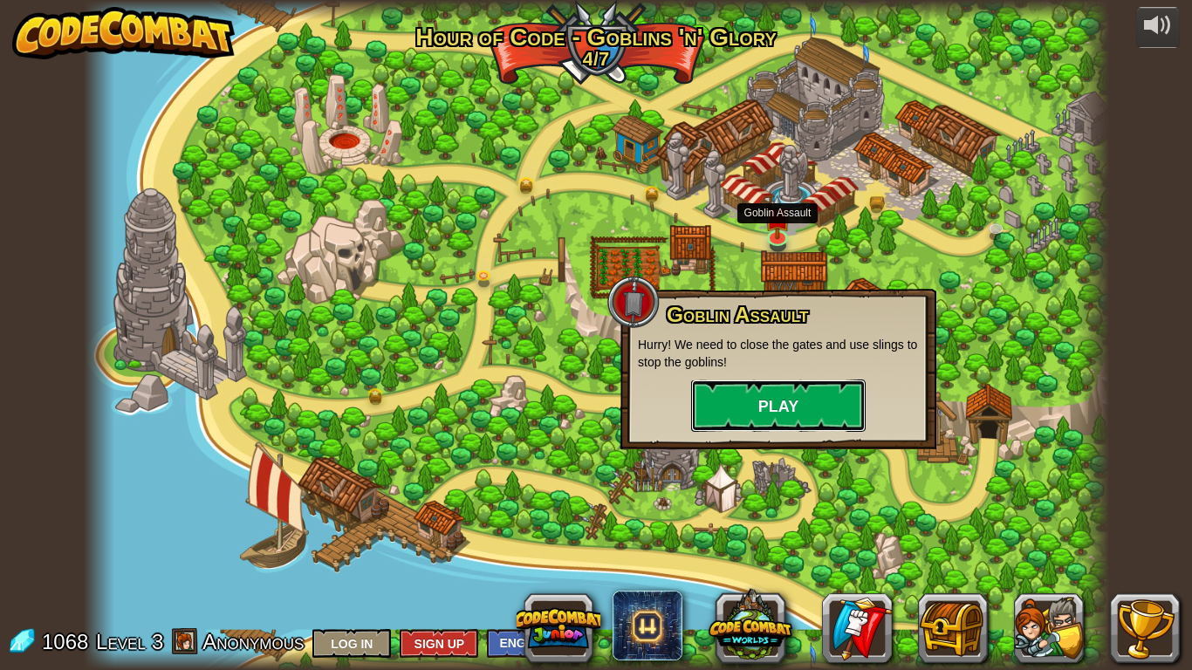
click at [779, 409] on button "Play" at bounding box center [778, 406] width 175 height 52
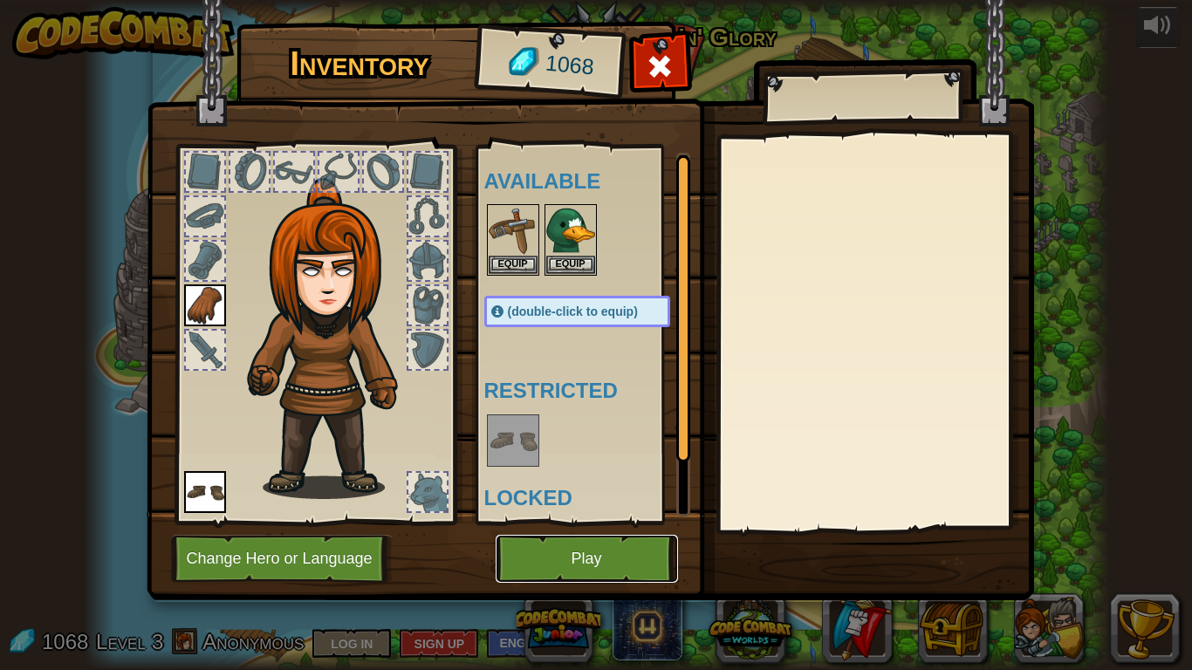
click at [588, 545] on button "Play" at bounding box center [587, 559] width 182 height 48
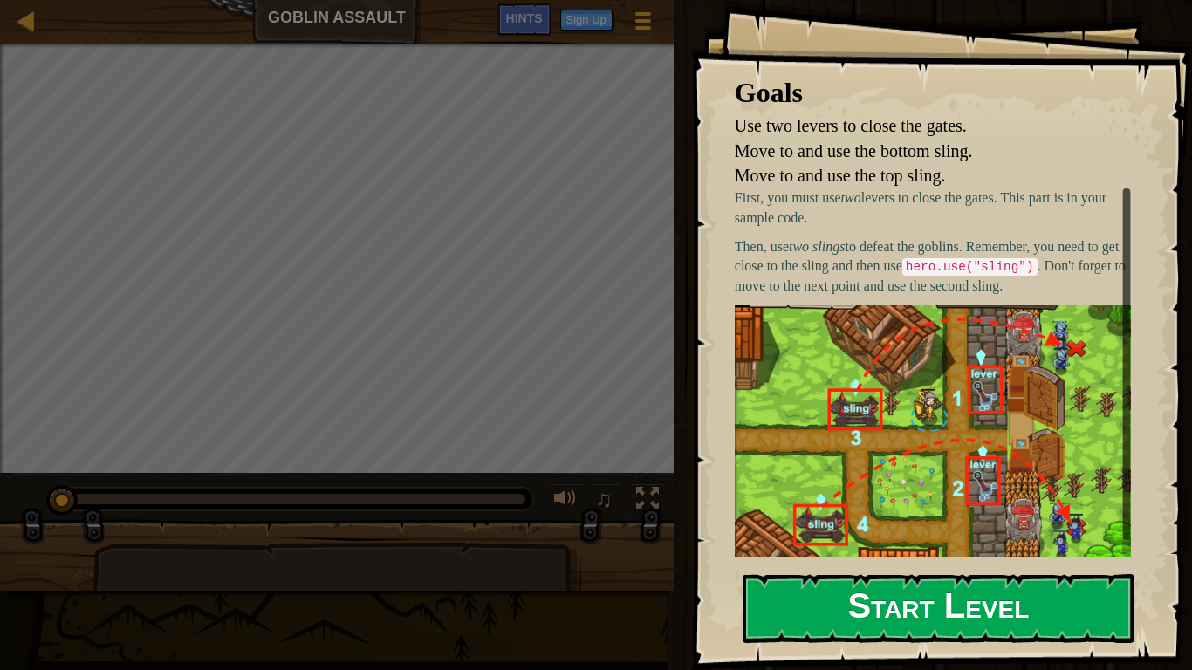
click at [929, 545] on button "Start Level" at bounding box center [939, 608] width 392 height 69
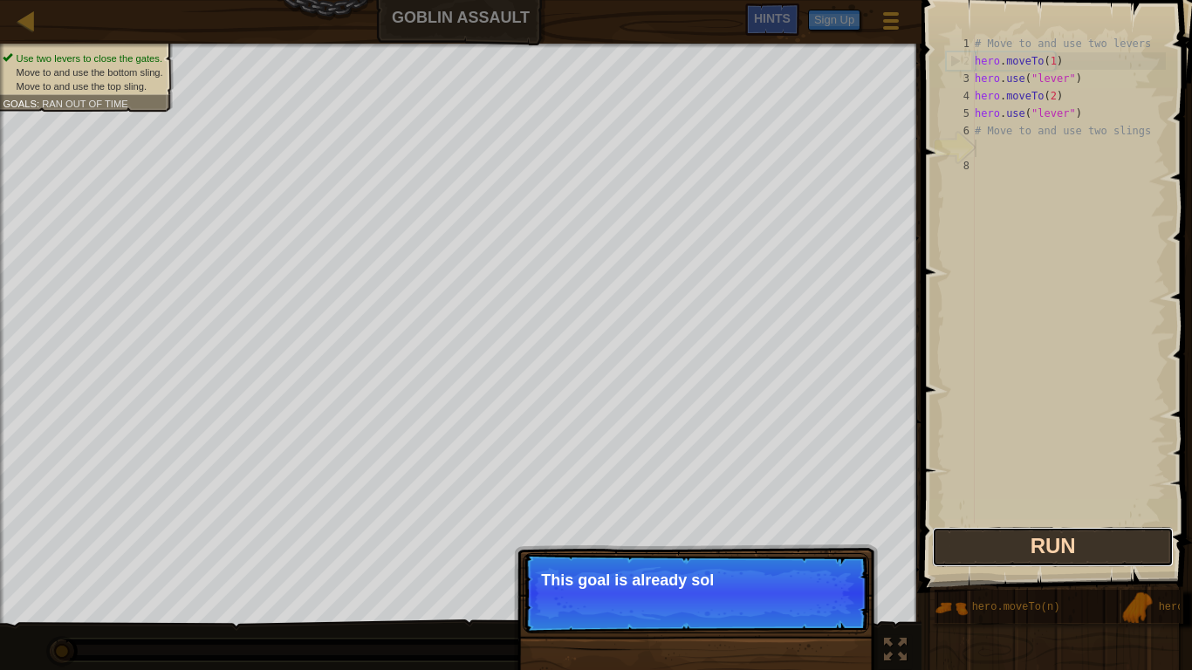
click at [1028, 545] on button "Run" at bounding box center [1053, 547] width 242 height 40
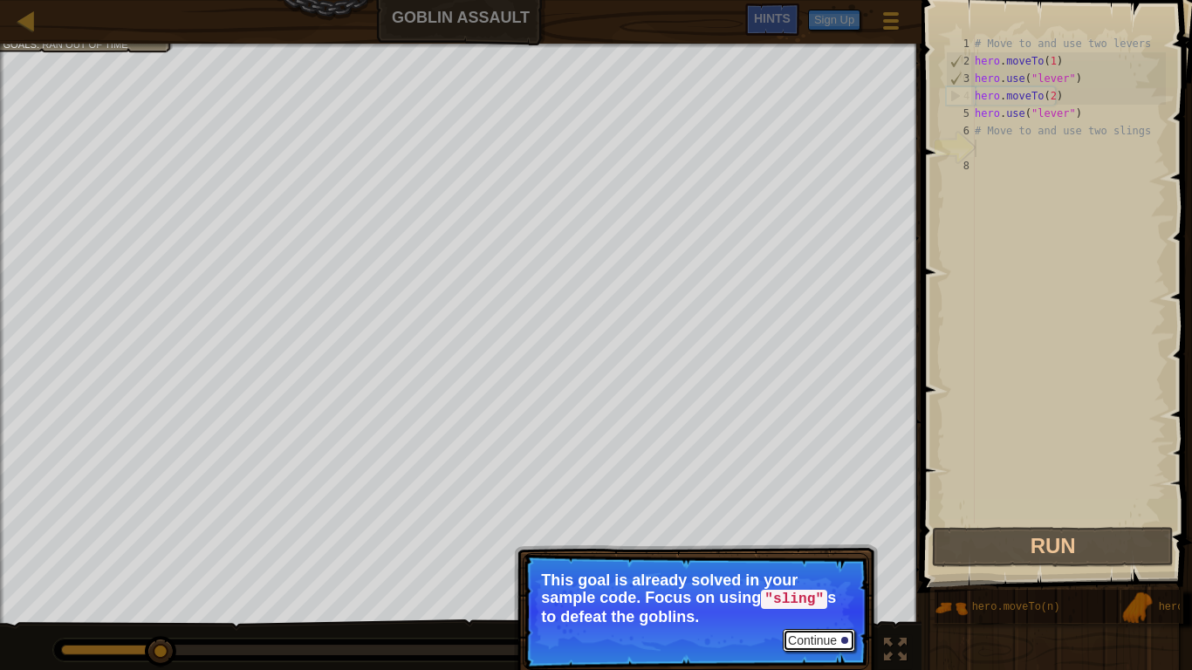
click at [827, 545] on button "Continue" at bounding box center [819, 640] width 72 height 23
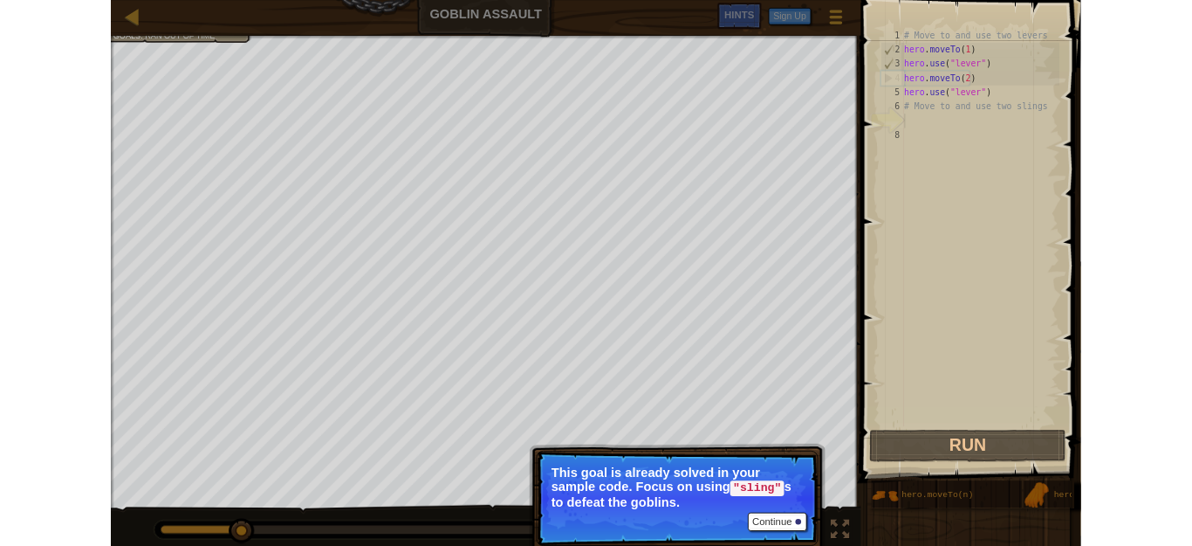
scroll to position [8, 0]
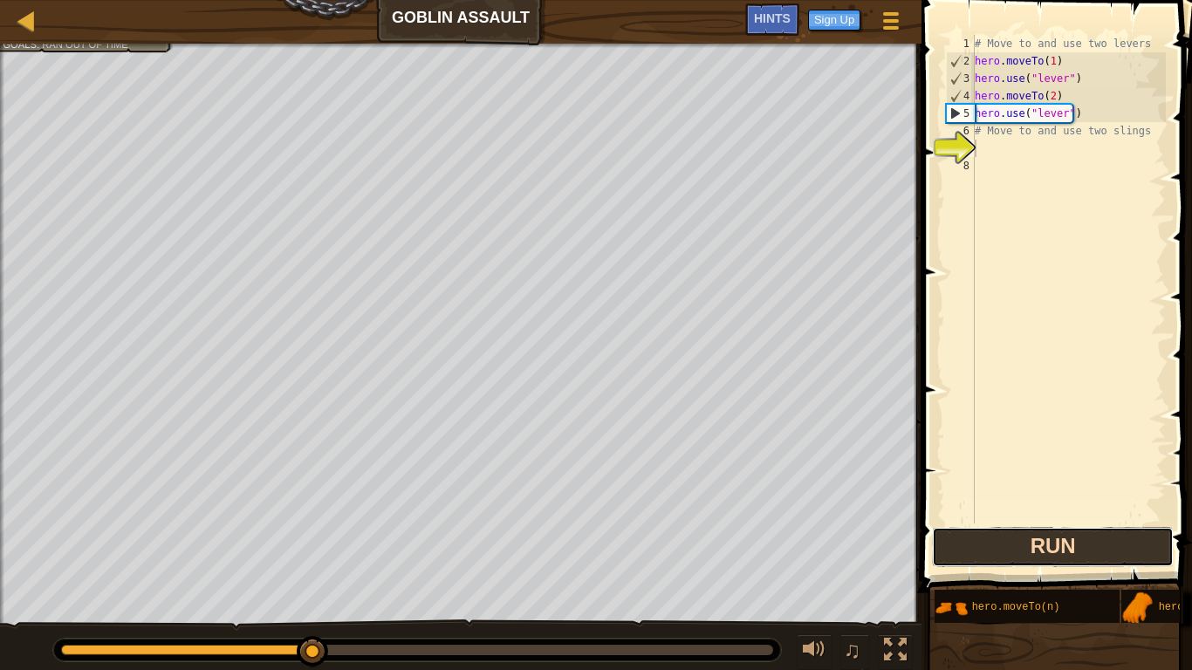
click at [985, 545] on button "Run" at bounding box center [1053, 547] width 242 height 40
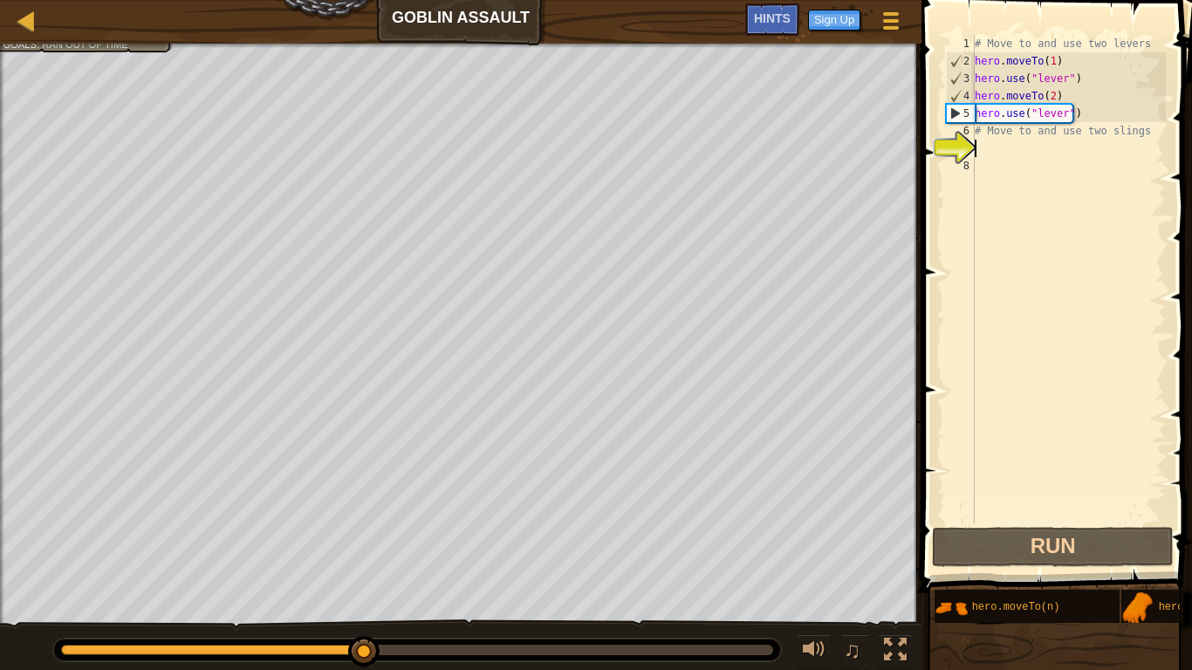
type textarea "g"
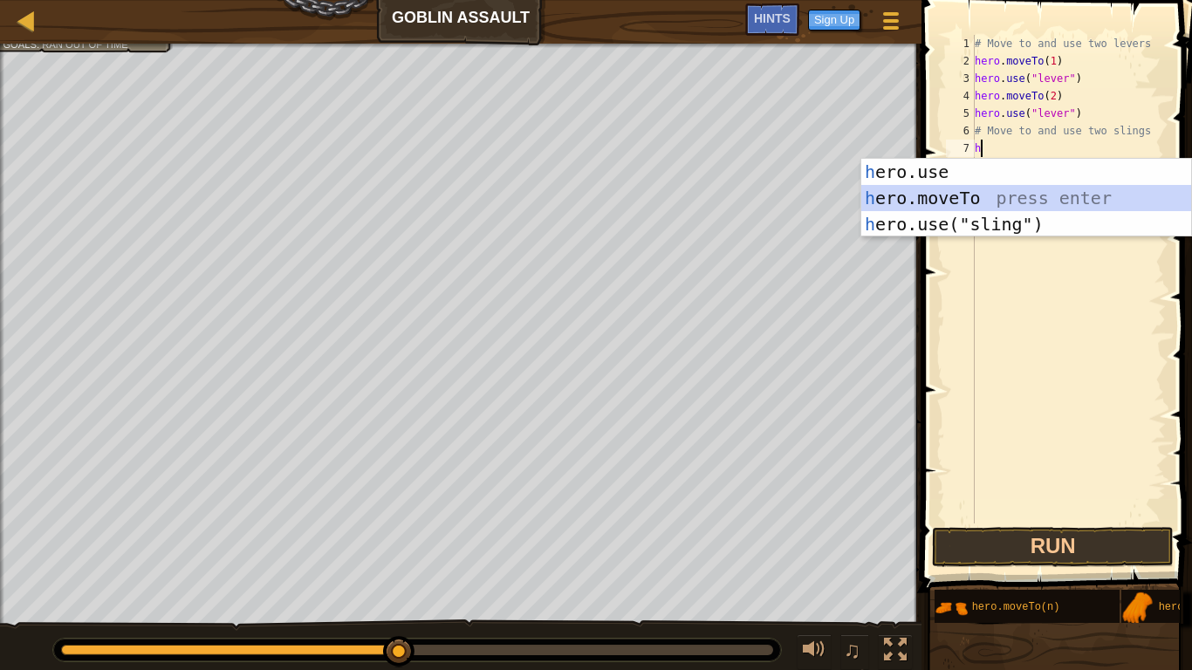
click at [924, 203] on div "h ero.use press enter h ero.moveTo press enter h ero.use("sling") press enter" at bounding box center [1027, 224] width 330 height 131
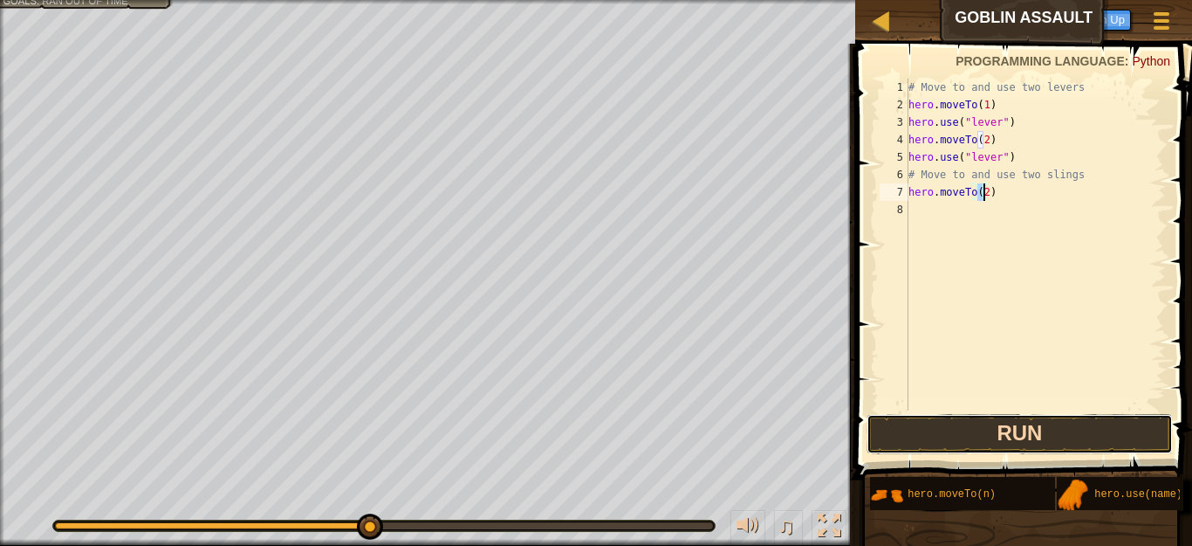
click at [1047, 433] on button "Run" at bounding box center [1020, 434] width 306 height 40
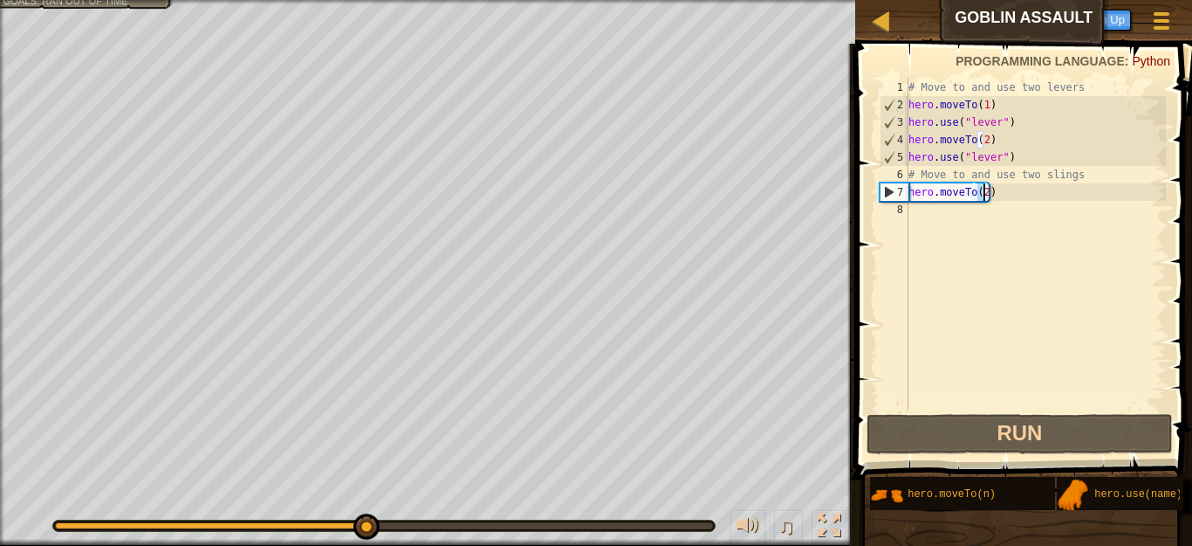
click at [984, 191] on div "# Move to and use two levers hero . moveTo ( 1 ) hero . use ( "lever" ) hero . …" at bounding box center [1035, 262] width 261 height 367
type textarea "hero.moveTo(3)"
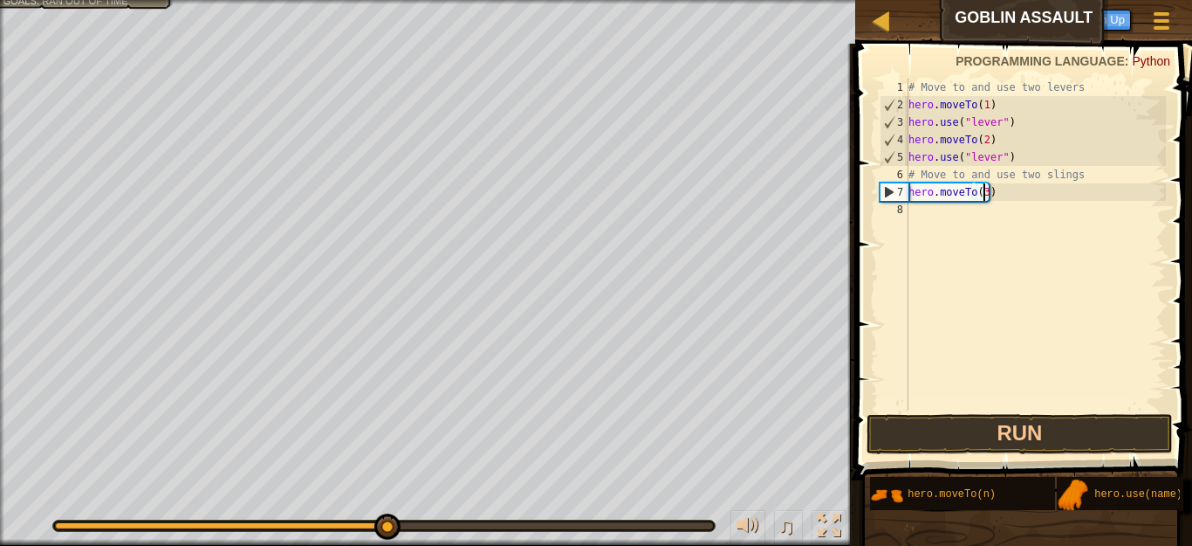
scroll to position [8, 6]
click at [910, 210] on div "# Move to and use two levers hero . moveTo ( 1 ) hero . use ( "lever" ) hero . …" at bounding box center [1035, 262] width 261 height 367
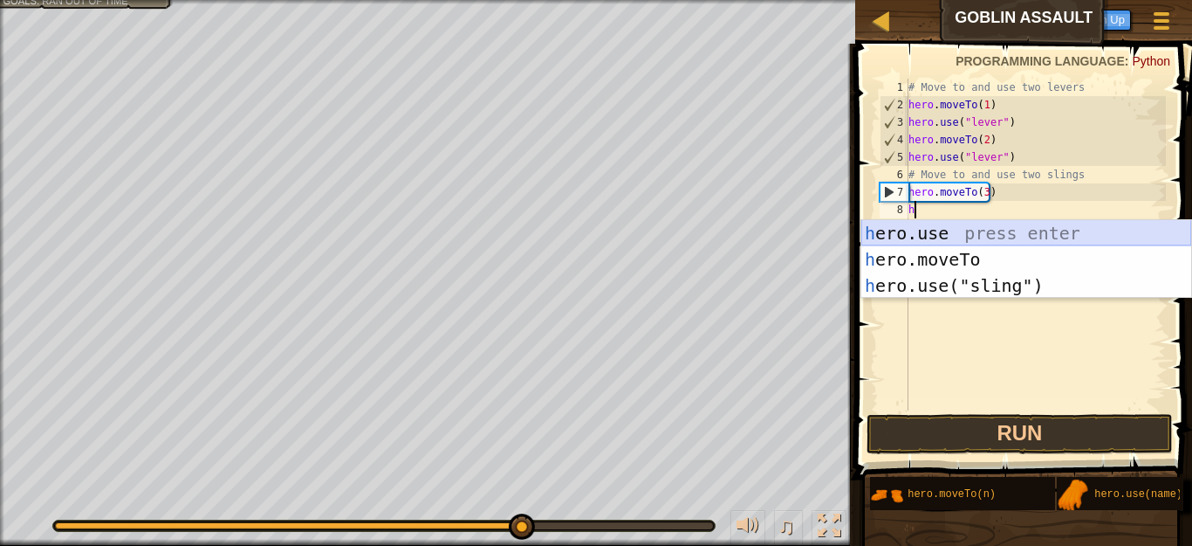
click at [919, 232] on div "h ero.use press enter h ero.moveTo press enter h ero.use("sling") press enter" at bounding box center [1027, 285] width 330 height 131
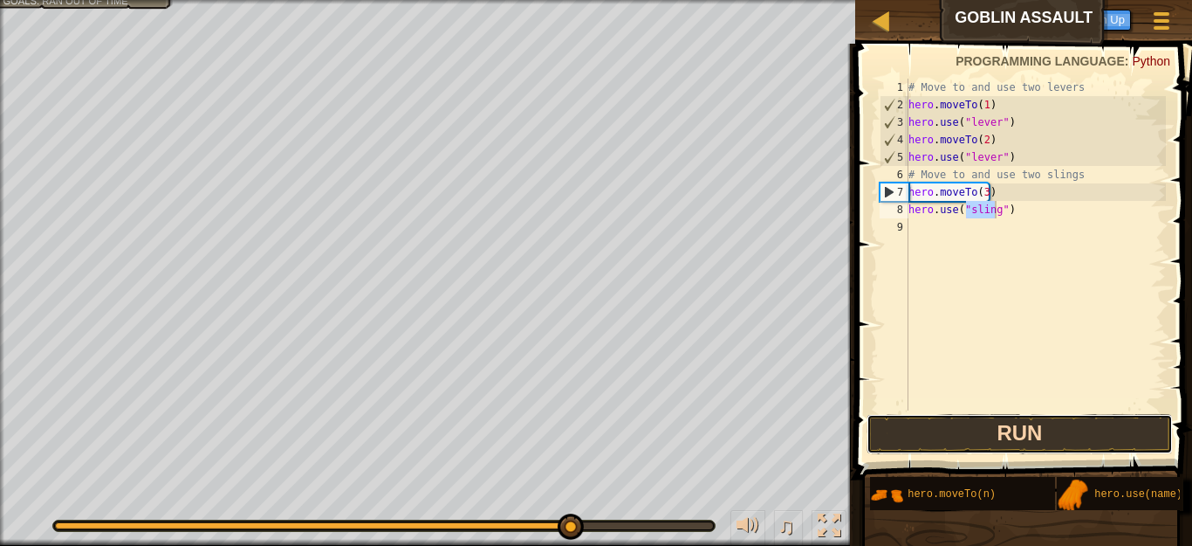
click at [1006, 440] on button "Run" at bounding box center [1020, 434] width 306 height 40
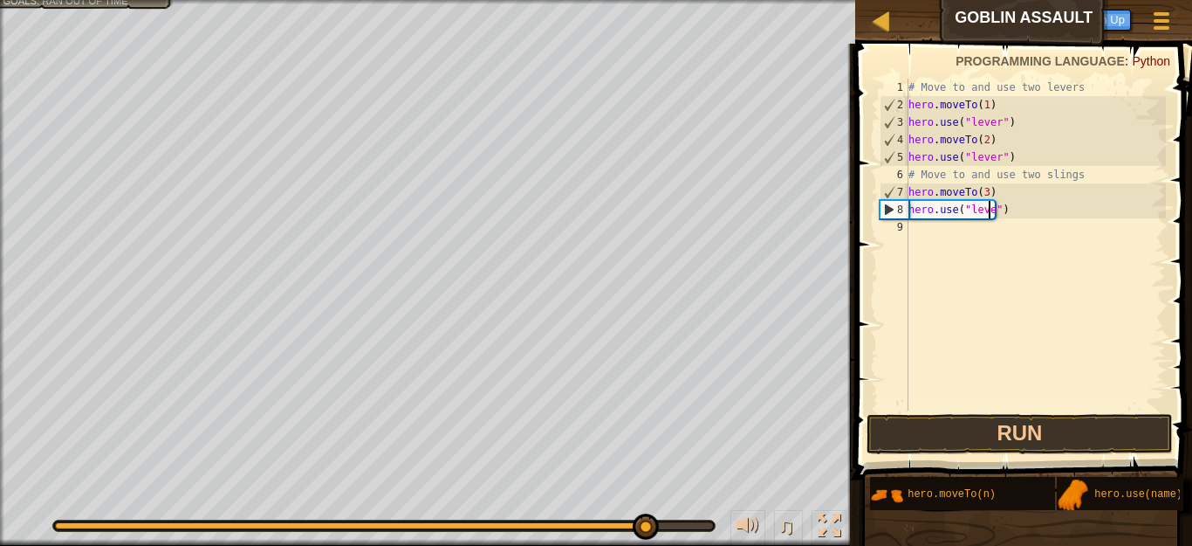
scroll to position [8, 7]
type textarea "hero.use("lever")"
click at [999, 428] on button "Run" at bounding box center [1020, 434] width 306 height 40
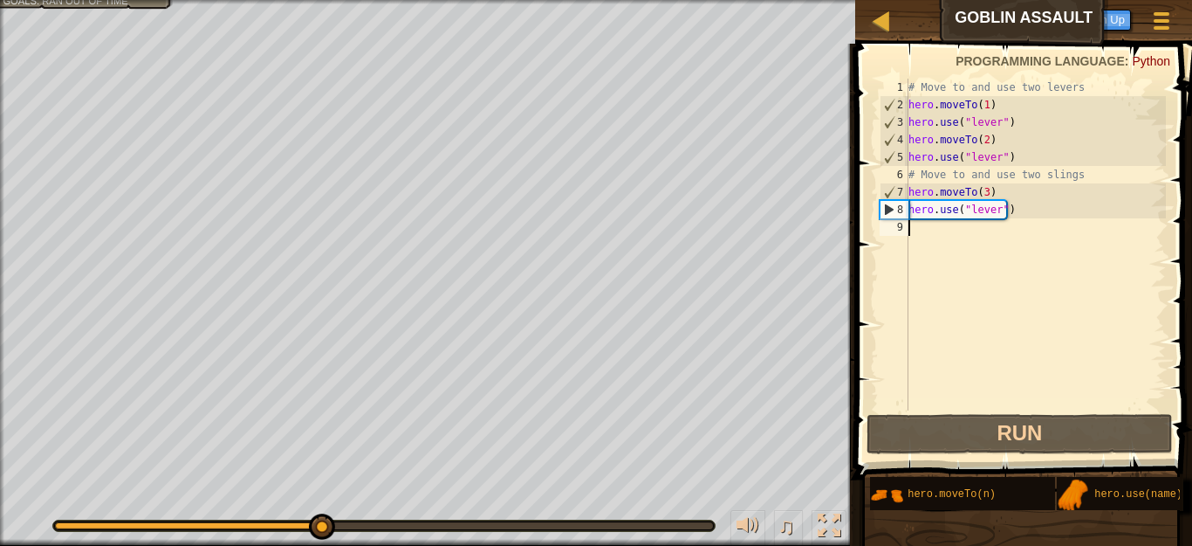
click at [912, 225] on div "# Move to and use two levers hero . moveTo ( 1 ) hero . use ( "lever" ) hero . …" at bounding box center [1035, 262] width 261 height 367
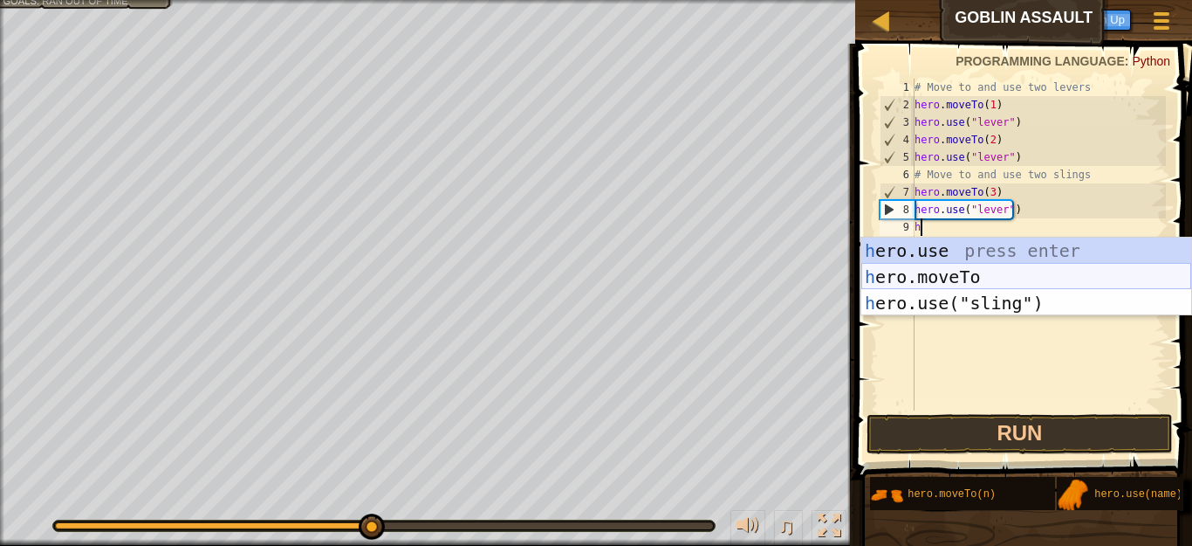
click at [935, 267] on div "h ero.use press enter h ero.moveTo press enter h ero.use("sling") press enter" at bounding box center [1027, 302] width 330 height 131
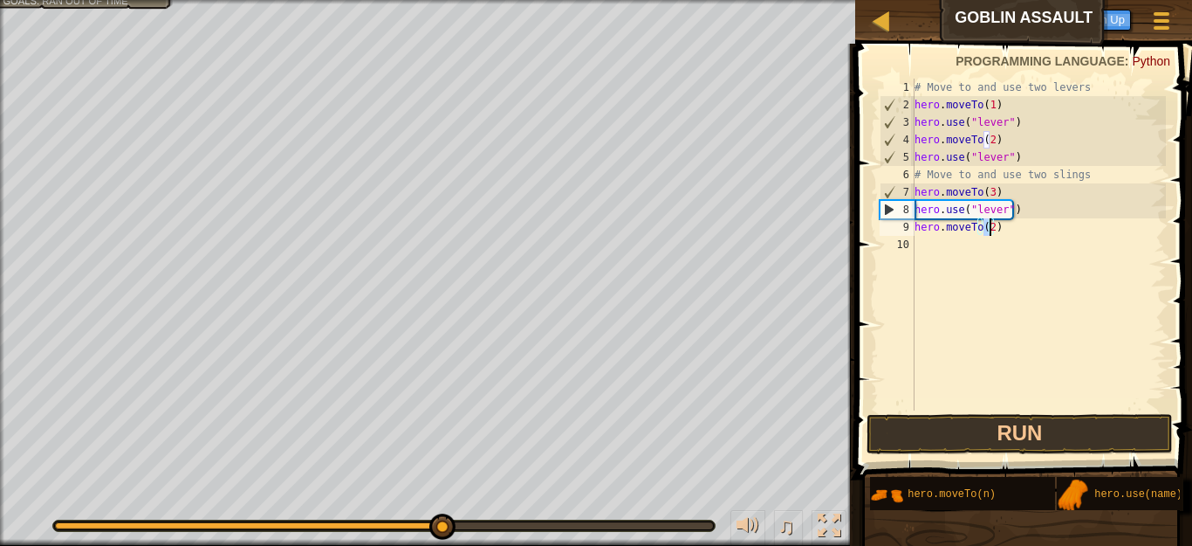
type textarea "hero.moveTo(4)"
click at [948, 253] on div "# Move to and use two levers hero . moveTo ( 1 ) hero . use ( "lever" ) hero . …" at bounding box center [1039, 262] width 256 height 367
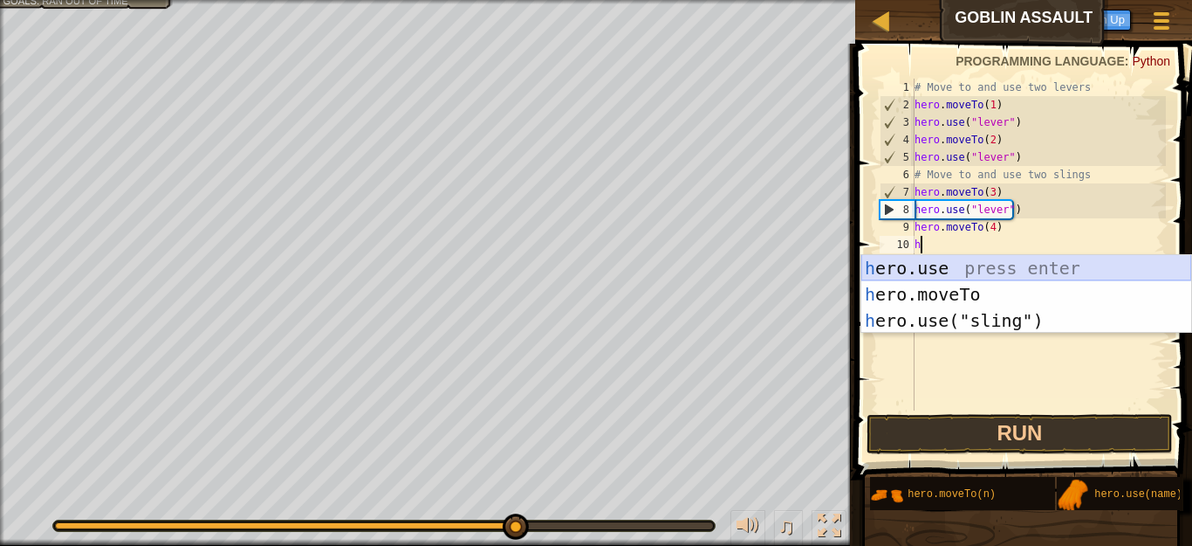
click at [936, 268] on div "h ero.use press enter h ero.moveTo press enter h ero.use("sling") press enter" at bounding box center [1027, 320] width 330 height 131
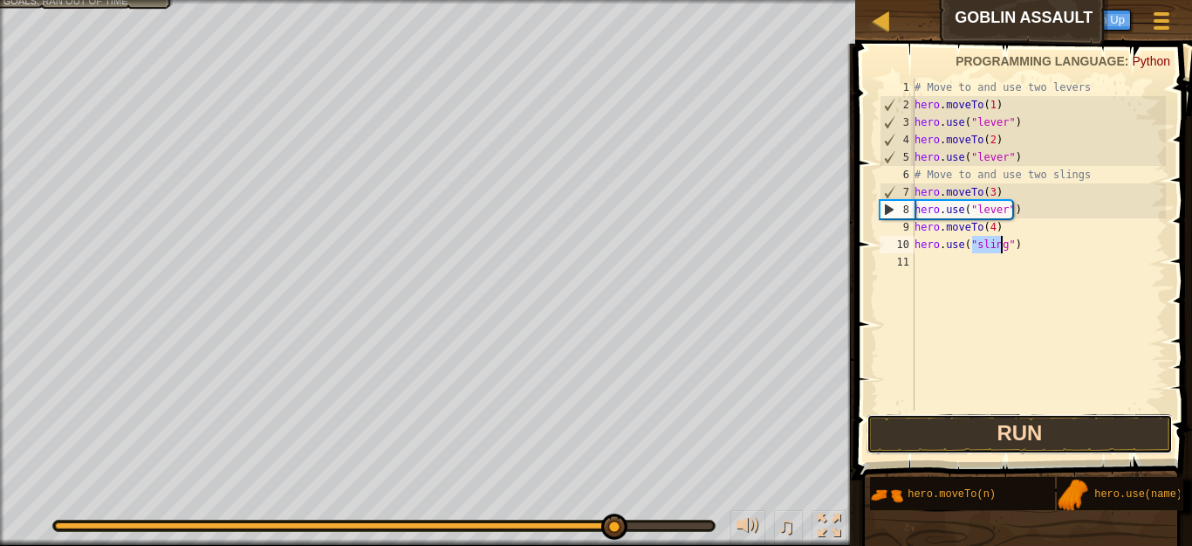
click at [1002, 441] on button "Run" at bounding box center [1020, 434] width 306 height 40
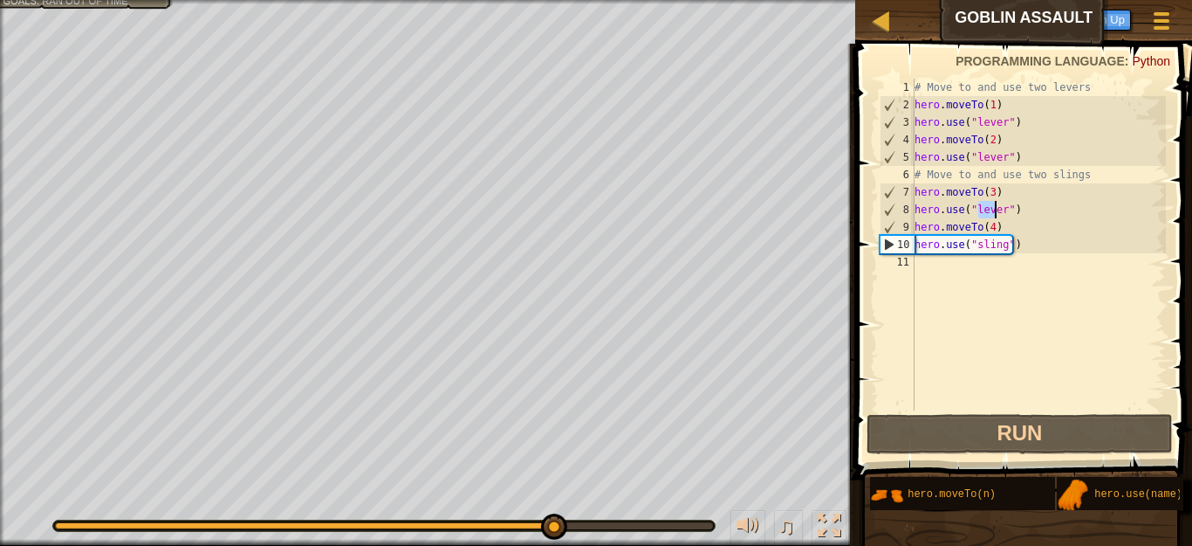
drag, startPoint x: 978, startPoint y: 209, endPoint x: 996, endPoint y: 208, distance: 18.4
click at [996, 208] on div "# Move to and use two levers hero . moveTo ( 1 ) hero . use ( "lever" ) hero . …" at bounding box center [1039, 262] width 256 height 367
click at [977, 208] on div "# Move to and use two levers hero . moveTo ( 1 ) hero . use ( "lever" ) hero . …" at bounding box center [1038, 245] width 255 height 332
drag, startPoint x: 972, startPoint y: 209, endPoint x: 1001, endPoint y: 209, distance: 28.8
click at [1001, 209] on div "# Move to and use two levers hero . moveTo ( 1 ) hero . use ( "lever" ) hero . …" at bounding box center [1039, 262] width 256 height 367
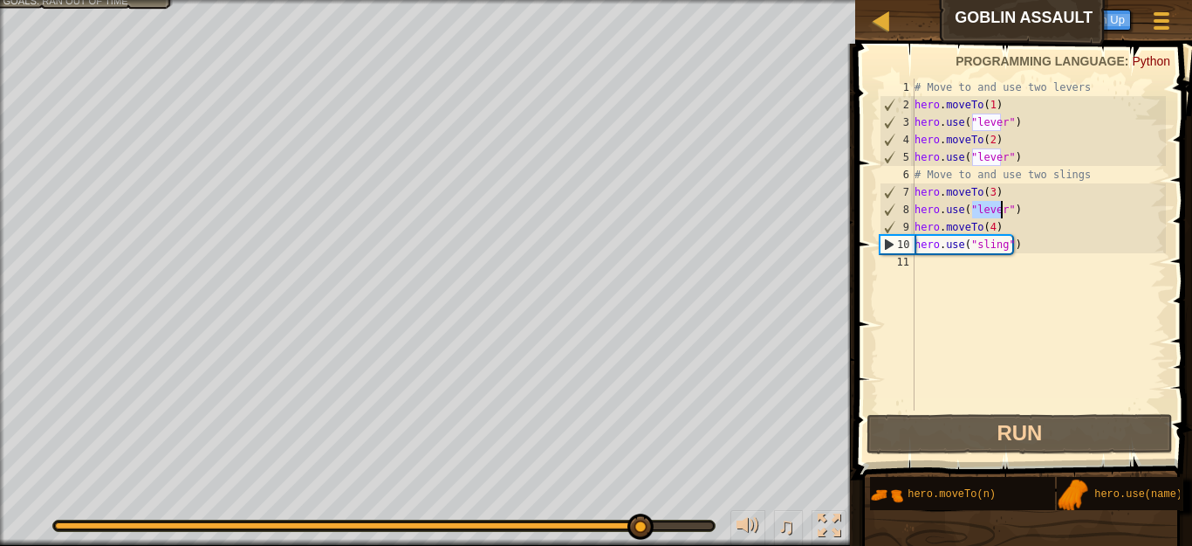
click at [1001, 209] on div "# Move to and use two levers hero . moveTo ( 1 ) hero . use ( "lever" ) hero . …" at bounding box center [1038, 245] width 255 height 332
click at [982, 209] on div "# Move to and use two levers hero . moveTo ( 1 ) hero . use ( "lever" ) hero . …" at bounding box center [1039, 262] width 256 height 367
click at [975, 207] on div "# Move to and use two levers hero . moveTo ( 1 ) hero . use ( "lever" ) hero . …" at bounding box center [1039, 262] width 256 height 367
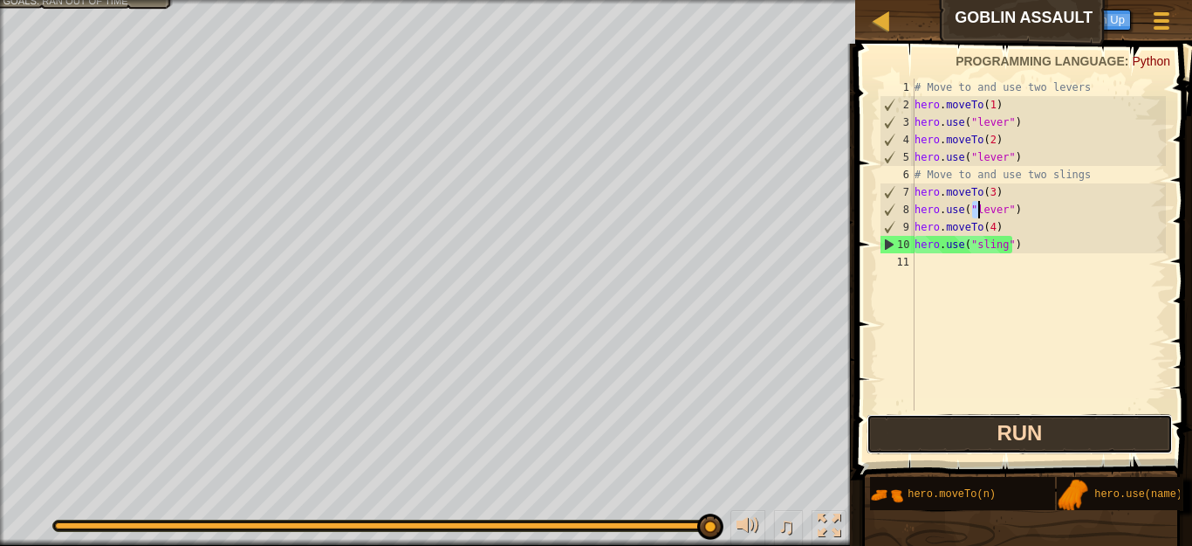
click at [1013, 436] on button "Run" at bounding box center [1020, 434] width 306 height 40
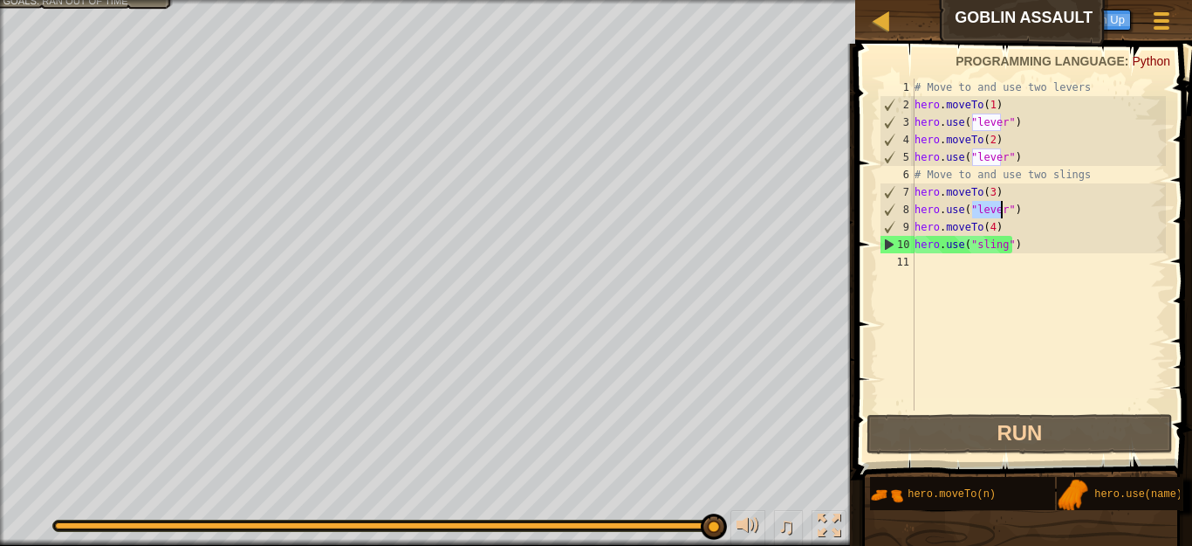
drag, startPoint x: 972, startPoint y: 209, endPoint x: 999, endPoint y: 208, distance: 26.2
click at [999, 208] on div "# Move to and use two levers hero . moveTo ( 1 ) hero . use ( "lever" ) hero . …" at bounding box center [1039, 262] width 256 height 367
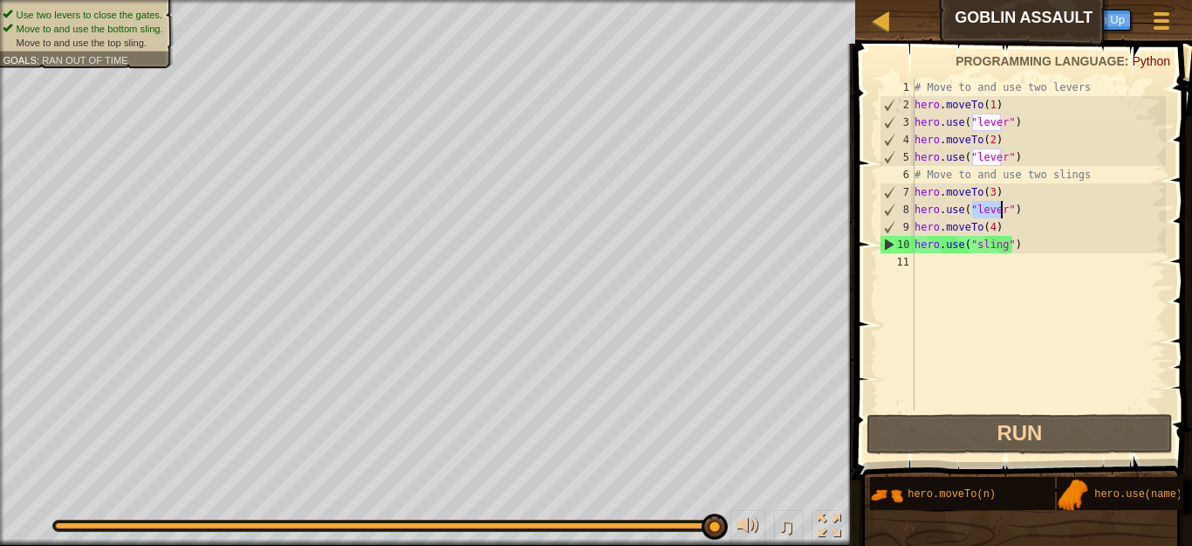
click at [997, 209] on div "# Move to and use two levers hero . moveTo ( 1 ) hero . use ( "lever" ) hero . …" at bounding box center [1038, 245] width 255 height 332
drag, startPoint x: 979, startPoint y: 208, endPoint x: 990, endPoint y: 207, distance: 10.5
click at [990, 207] on div "# Move to and use two levers hero . moveTo ( 1 ) hero . use ( "lever" ) hero . …" at bounding box center [1039, 262] width 256 height 367
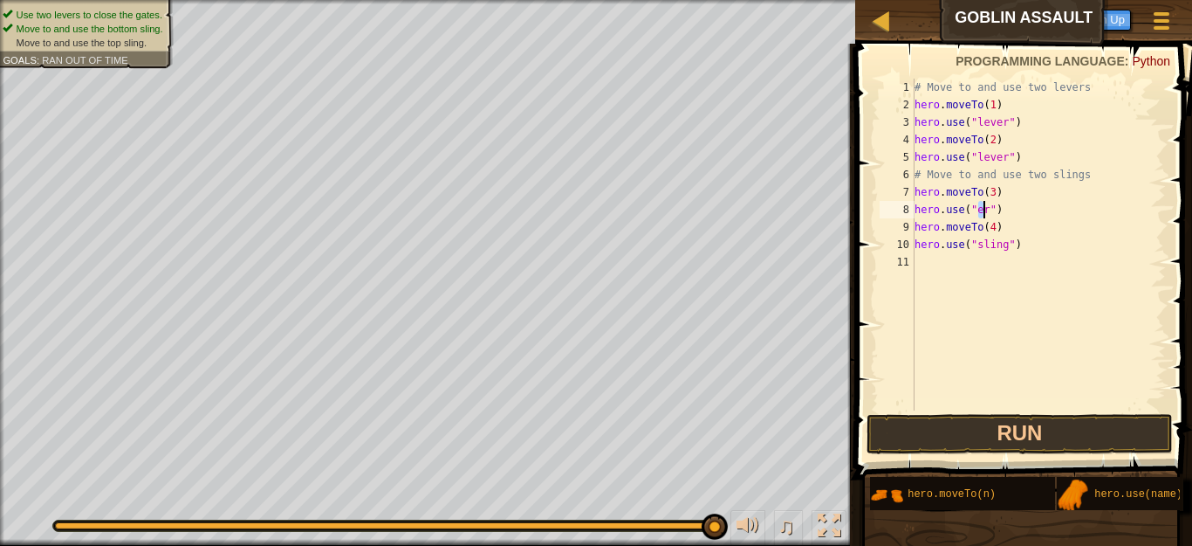
click at [982, 205] on div "# Move to and use two levers hero . moveTo ( 1 ) hero . use ( "lever" ) hero . …" at bounding box center [1039, 262] width 256 height 367
click at [983, 209] on div "# Move to and use two levers hero . moveTo ( 1 ) hero . use ( "lever" ) hero . …" at bounding box center [1039, 262] width 256 height 367
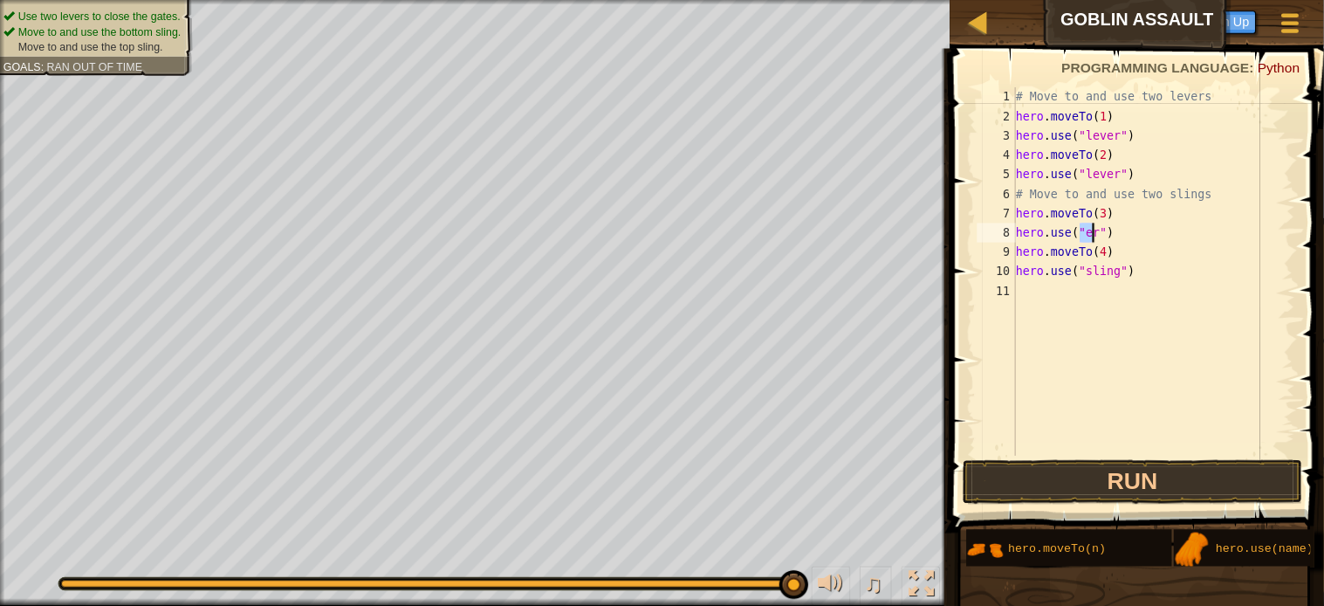
scroll to position [8, 5]
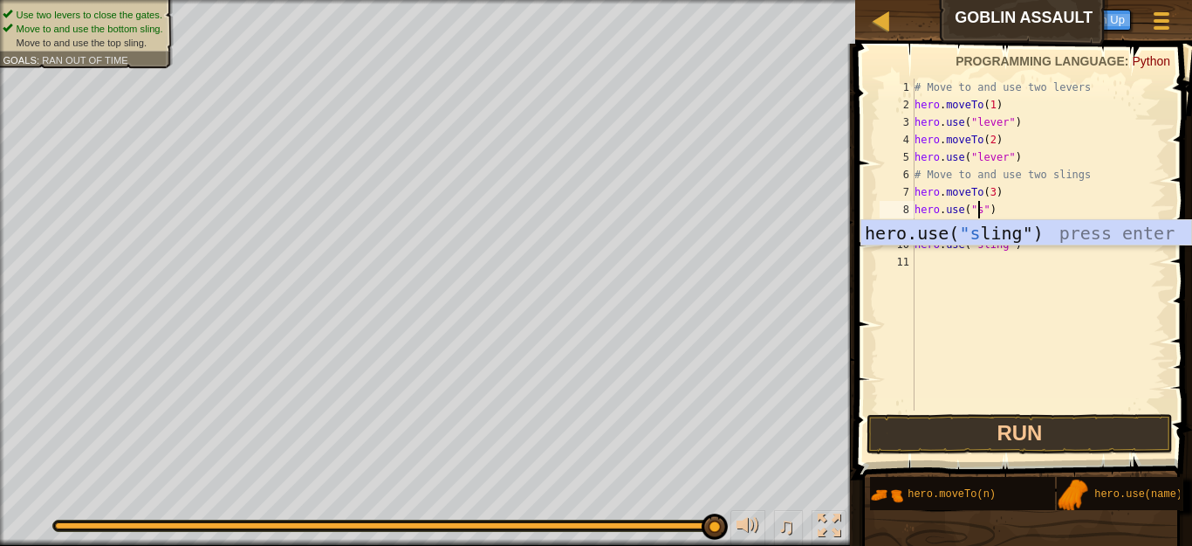
click at [985, 237] on div "hero.use( "s ling") press enter" at bounding box center [1027, 259] width 330 height 79
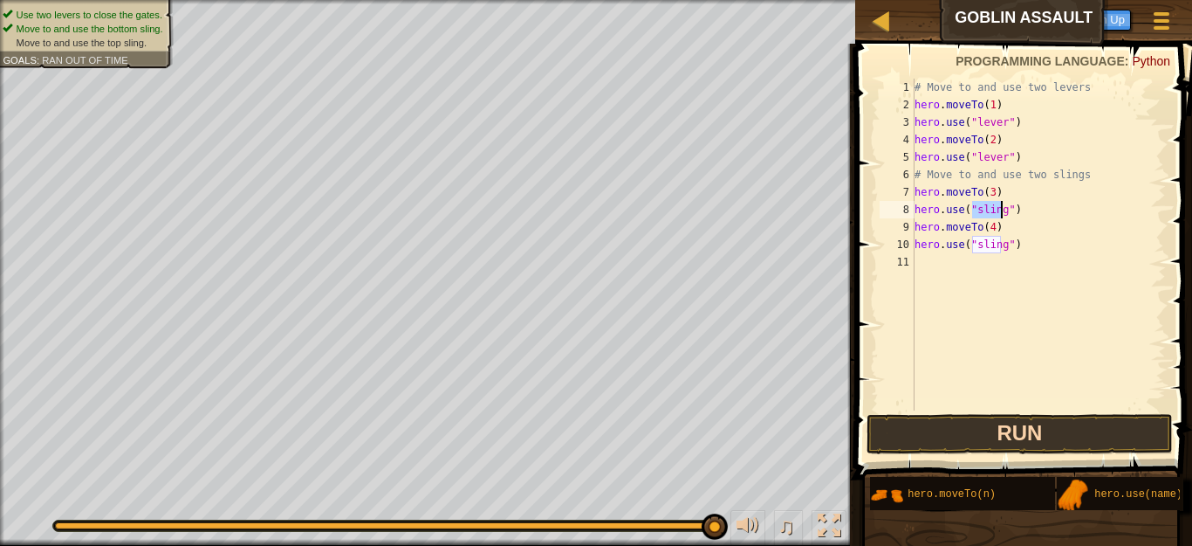
type textarea "hero.use("sling")"
click at [1010, 430] on button "Run" at bounding box center [1020, 434] width 306 height 40
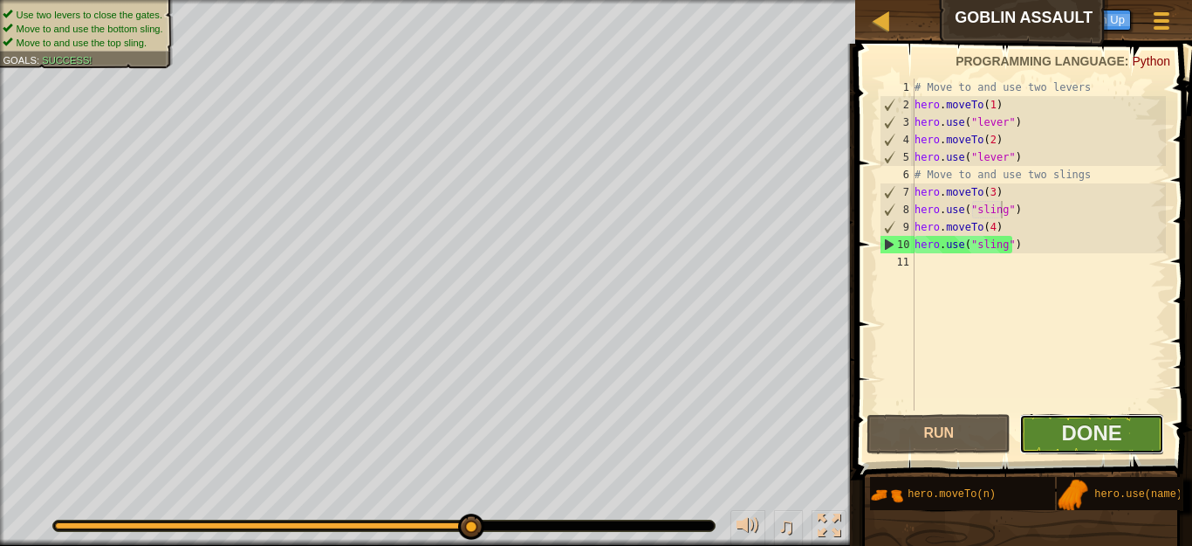
click at [1061, 429] on button "Done" at bounding box center [1092, 434] width 144 height 40
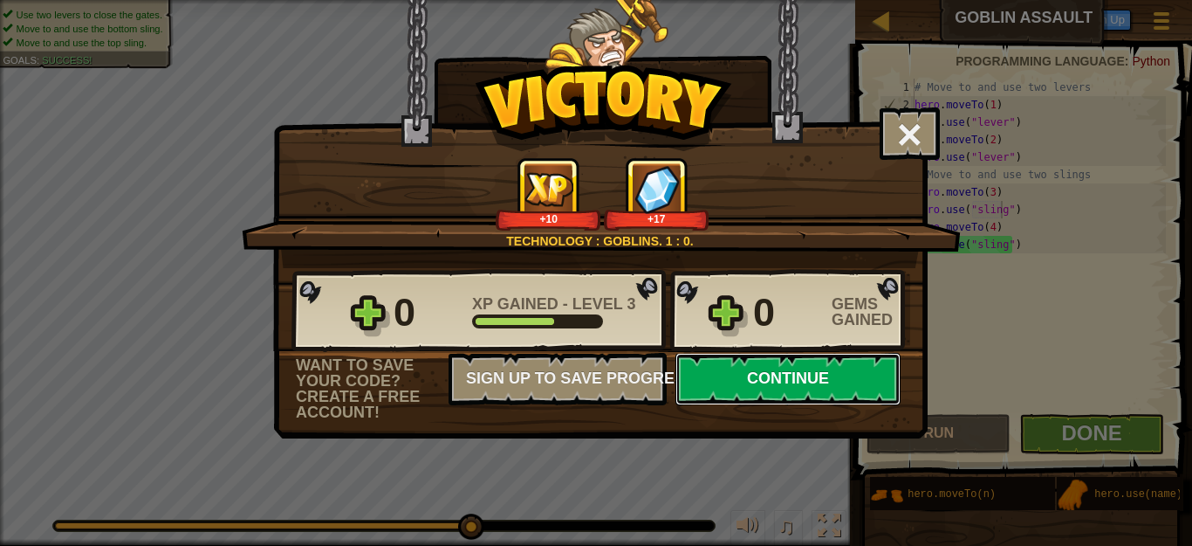
click at [759, 385] on button "Continue" at bounding box center [788, 379] width 225 height 52
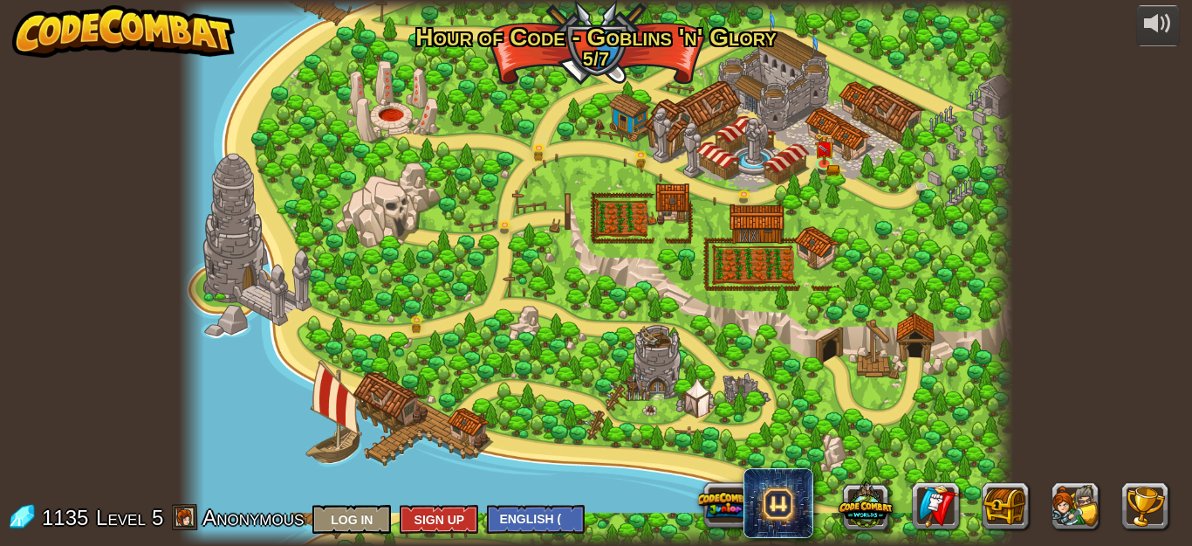
click at [765, 182] on div at bounding box center [596, 273] width 834 height 546
click at [595, 58] on div at bounding box center [596, 273] width 834 height 546
click at [419, 112] on div at bounding box center [596, 273] width 834 height 546
click at [350, 195] on div at bounding box center [596, 273] width 834 height 546
drag, startPoint x: 381, startPoint y: 98, endPoint x: 395, endPoint y: 100, distance: 14.1
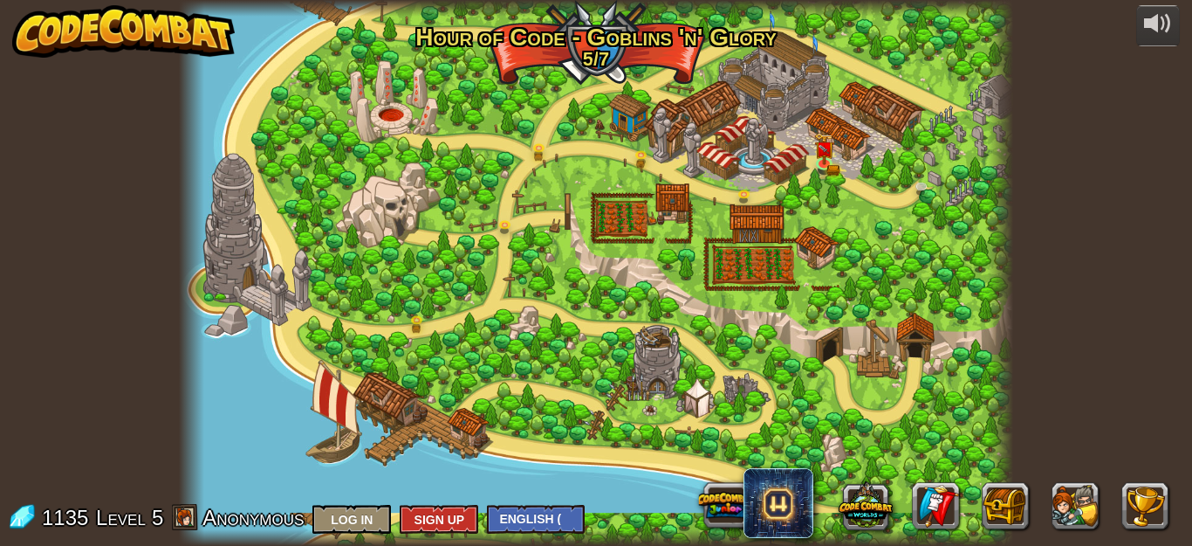
click at [384, 100] on div at bounding box center [596, 273] width 834 height 546
drag, startPoint x: 691, startPoint y: 57, endPoint x: 745, endPoint y: 57, distance: 53.2
click at [698, 57] on div at bounding box center [596, 273] width 834 height 546
click at [801, 243] on div at bounding box center [596, 273] width 834 height 546
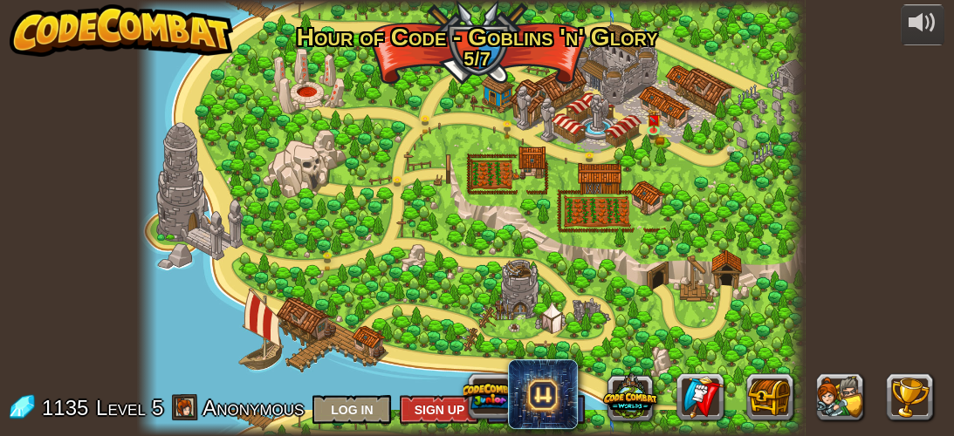
click at [489, 58] on div at bounding box center [471, 218] width 668 height 436
click at [468, 46] on div at bounding box center [471, 218] width 668 height 436
click at [575, 51] on div at bounding box center [471, 218] width 668 height 436
click at [494, 77] on div at bounding box center [471, 218] width 668 height 436
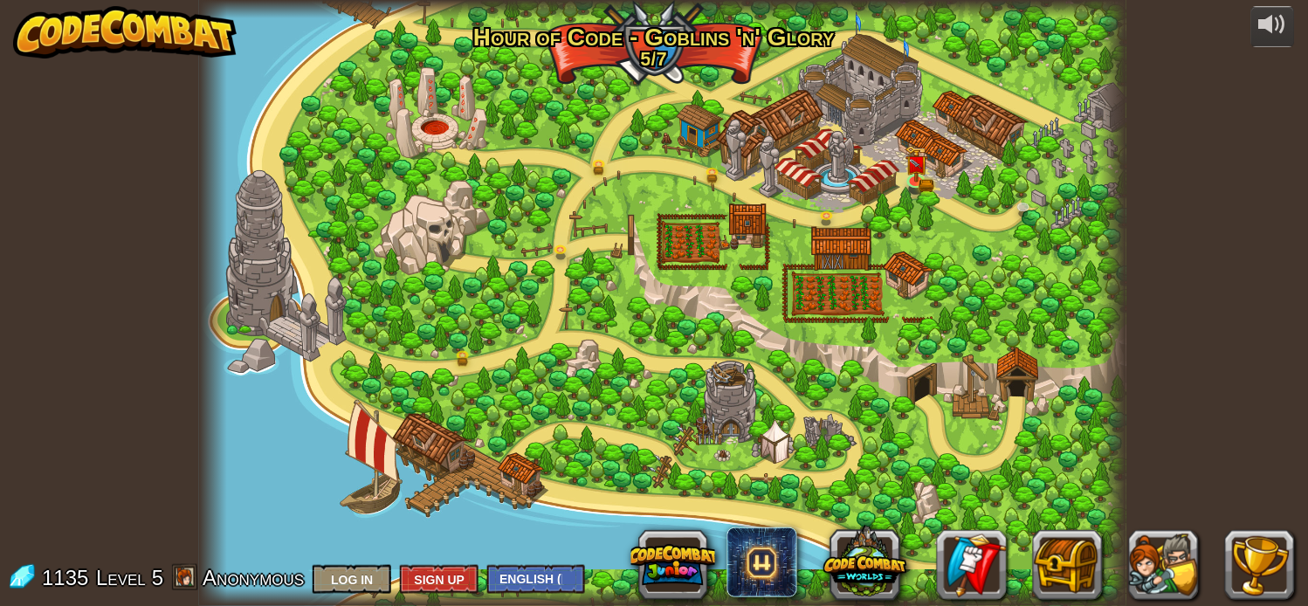
click at [695, 326] on div at bounding box center [662, 303] width 927 height 606
click at [697, 161] on div at bounding box center [662, 303] width 927 height 606
click at [737, 143] on div at bounding box center [662, 303] width 927 height 606
drag, startPoint x: 734, startPoint y: 115, endPoint x: 713, endPoint y: 97, distance: 27.8
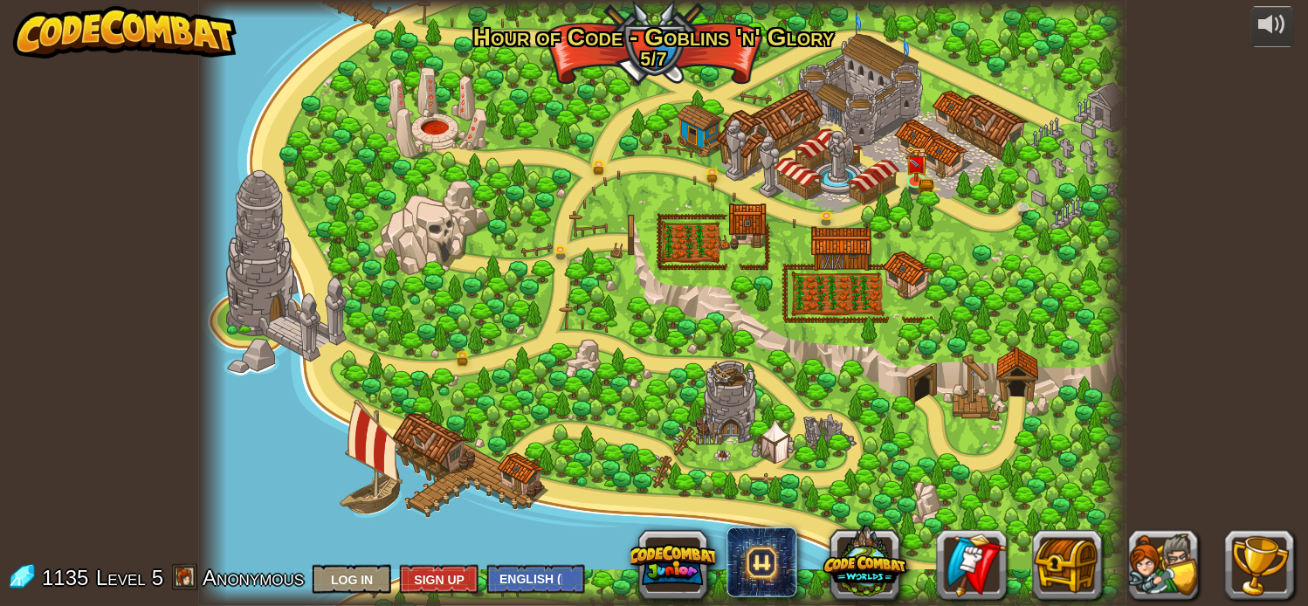
click at [718, 101] on div at bounding box center [662, 303] width 927 height 606
click at [683, 56] on div at bounding box center [662, 303] width 927 height 606
drag, startPoint x: 826, startPoint y: 49, endPoint x: 857, endPoint y: 38, distance: 33.1
click at [827, 48] on div at bounding box center [662, 303] width 927 height 606
click at [958, 449] on div at bounding box center [662, 303] width 927 height 606
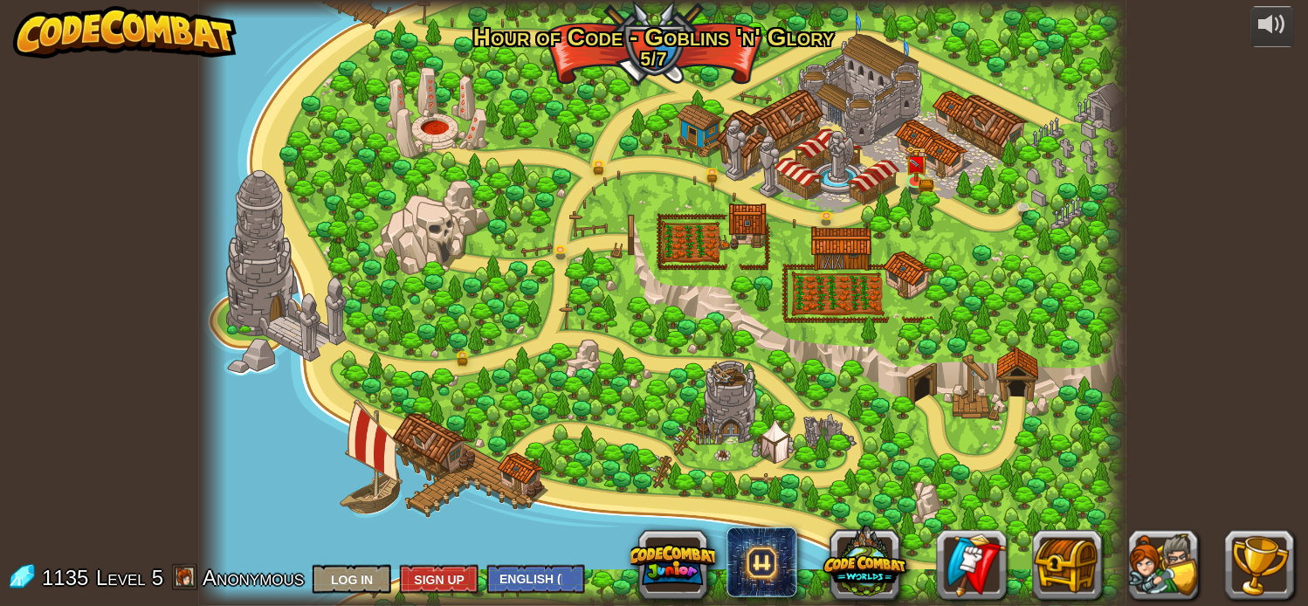
click at [746, 425] on div at bounding box center [662, 303] width 927 height 606
click at [437, 204] on div at bounding box center [662, 303] width 927 height 606
click at [300, 298] on div at bounding box center [662, 303] width 927 height 606
click at [1031, 341] on div at bounding box center [662, 303] width 927 height 606
click at [1010, 364] on div at bounding box center [662, 303] width 927 height 606
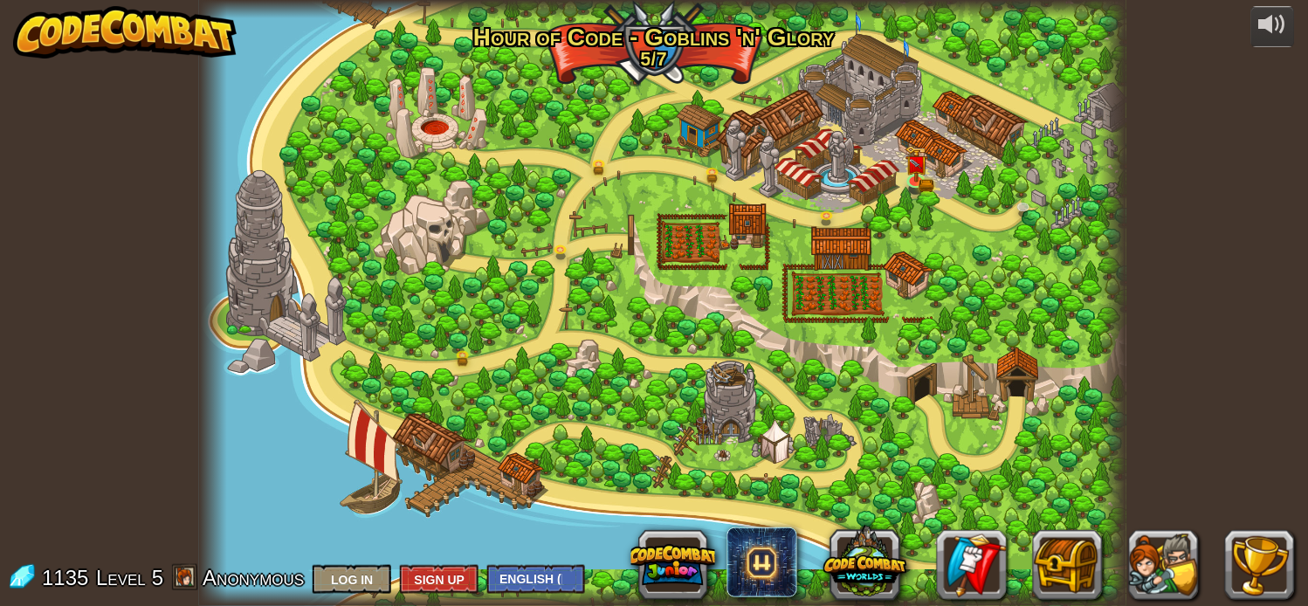
click at [852, 187] on div at bounding box center [662, 303] width 927 height 606
click at [852, 166] on div at bounding box center [662, 303] width 927 height 606
click at [911, 160] on img at bounding box center [916, 155] width 13 height 13
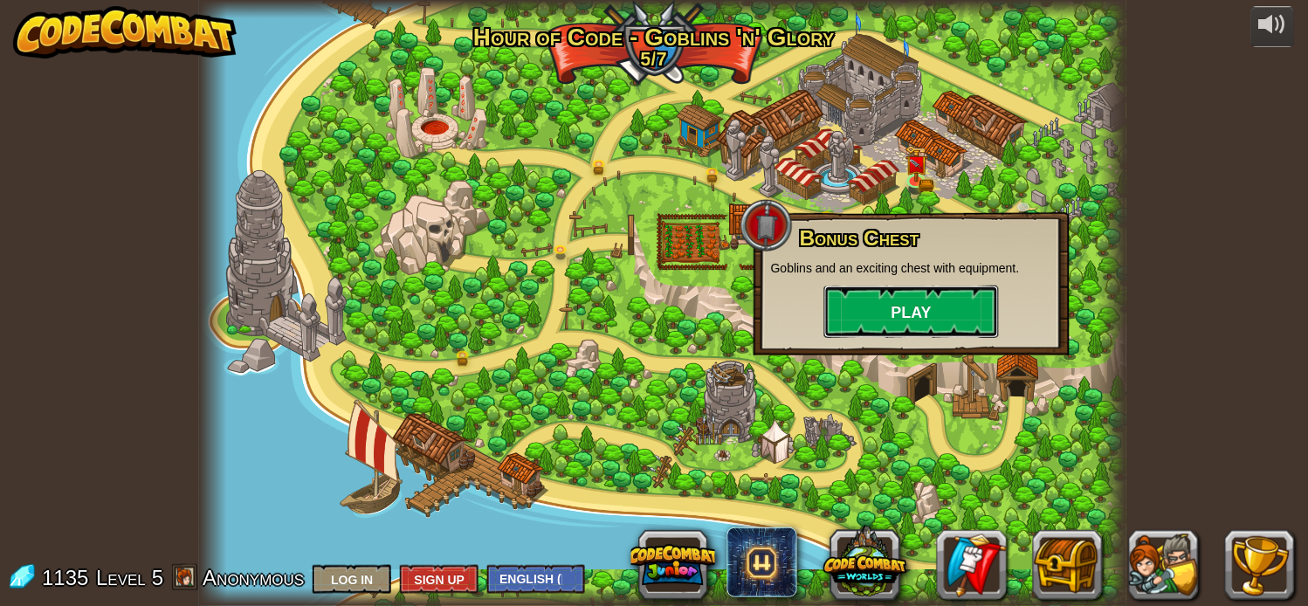
click at [905, 316] on button "Play" at bounding box center [911, 311] width 175 height 52
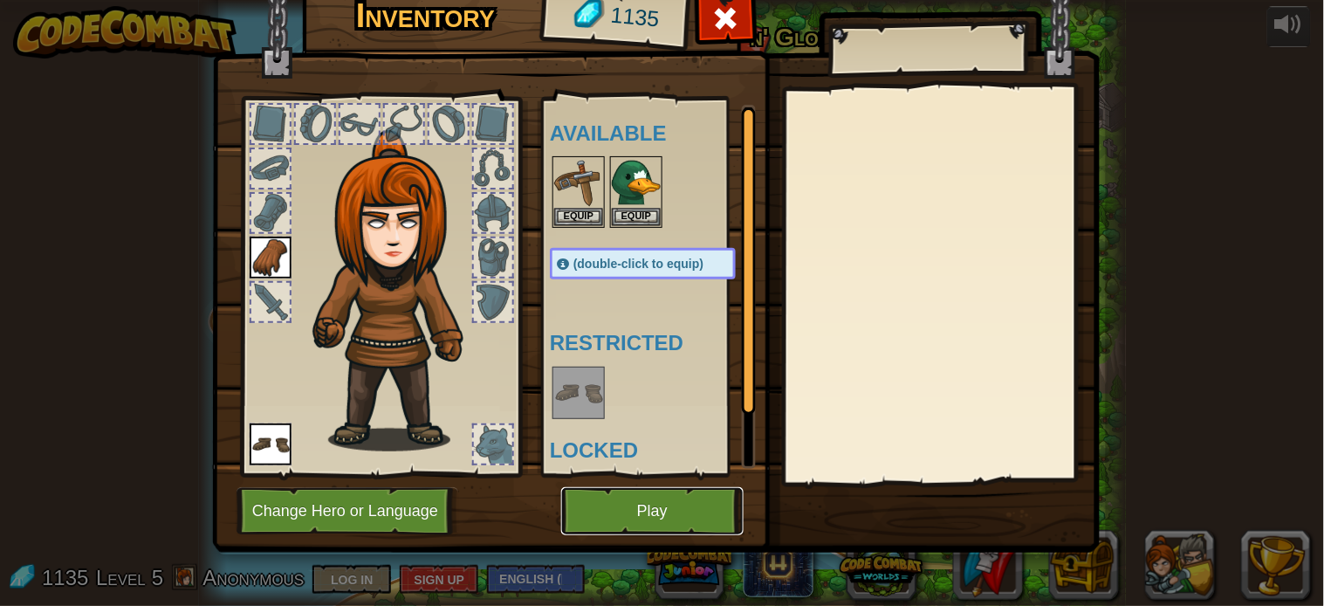
click at [637, 508] on button "Play" at bounding box center [652, 511] width 182 height 48
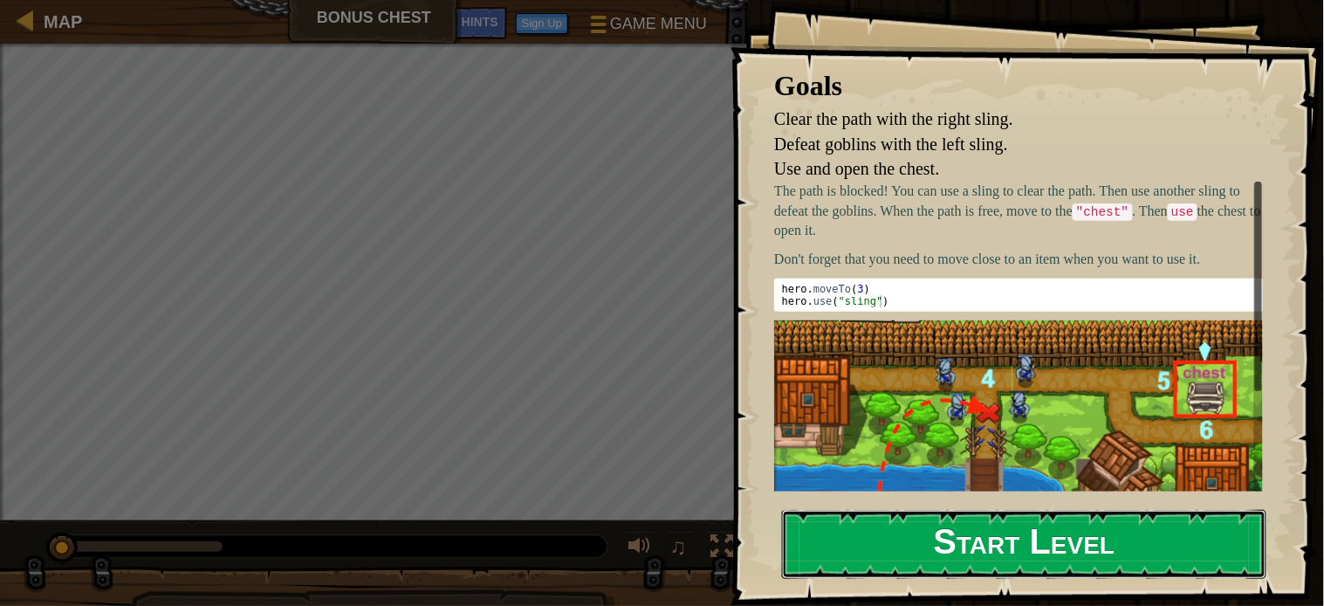
click at [906, 533] on button "Start Level" at bounding box center [1024, 544] width 484 height 69
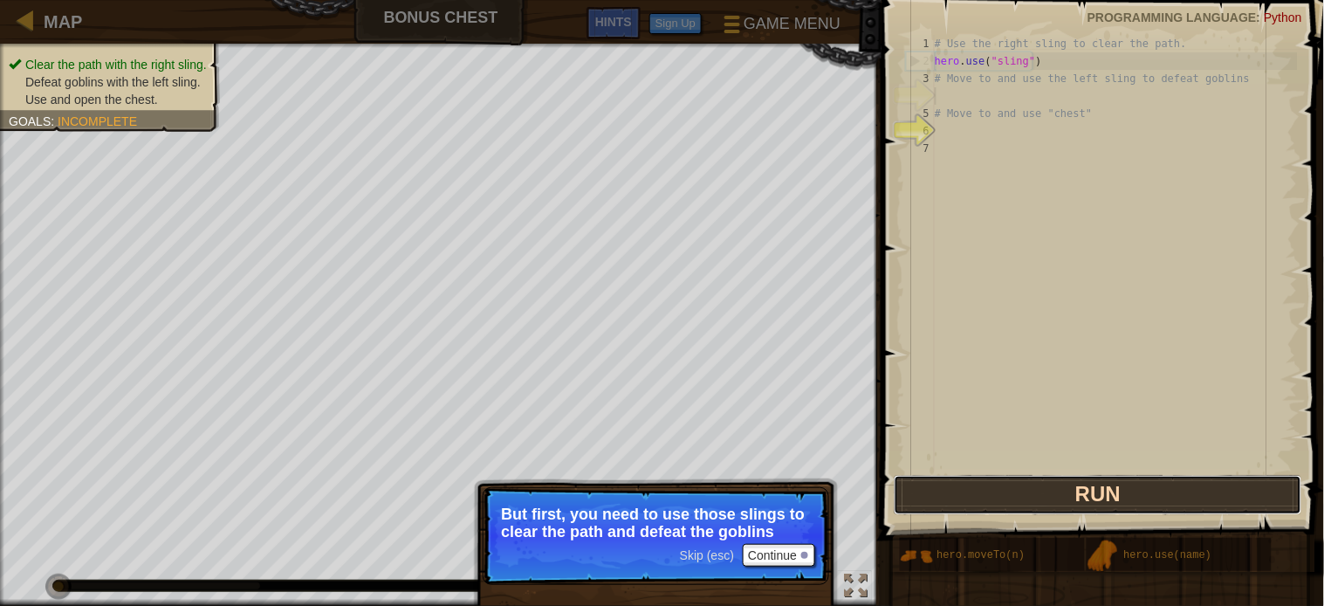
click at [1016, 491] on button "Run" at bounding box center [1098, 495] width 409 height 40
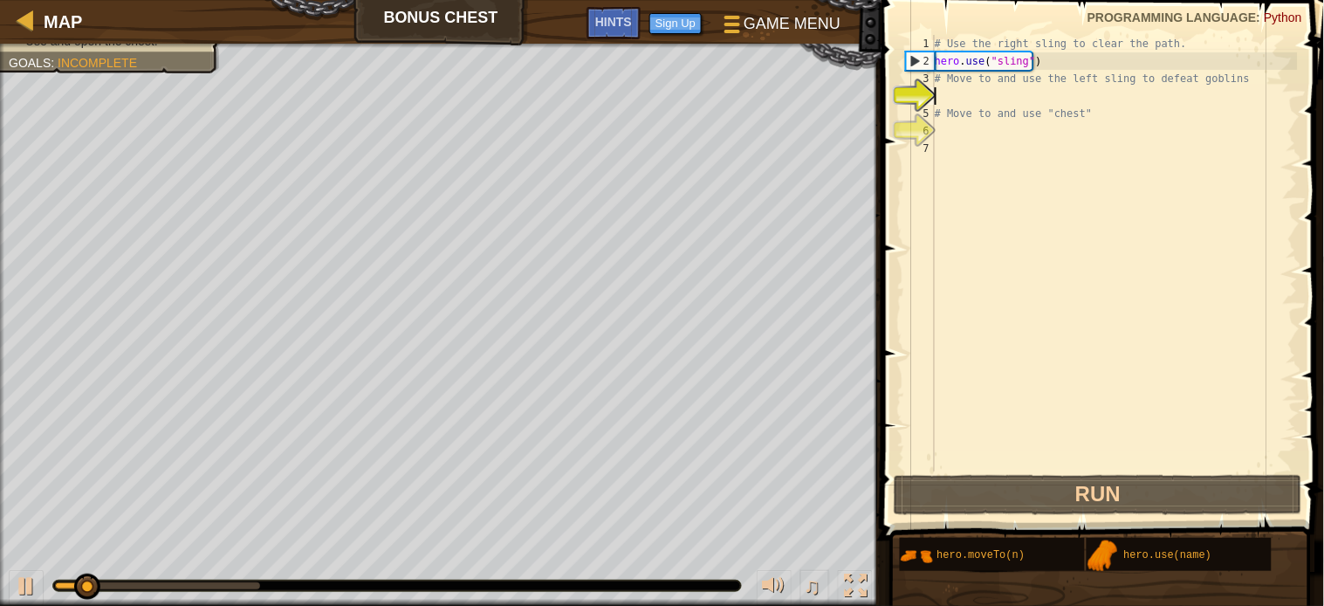
scroll to position [7, 0]
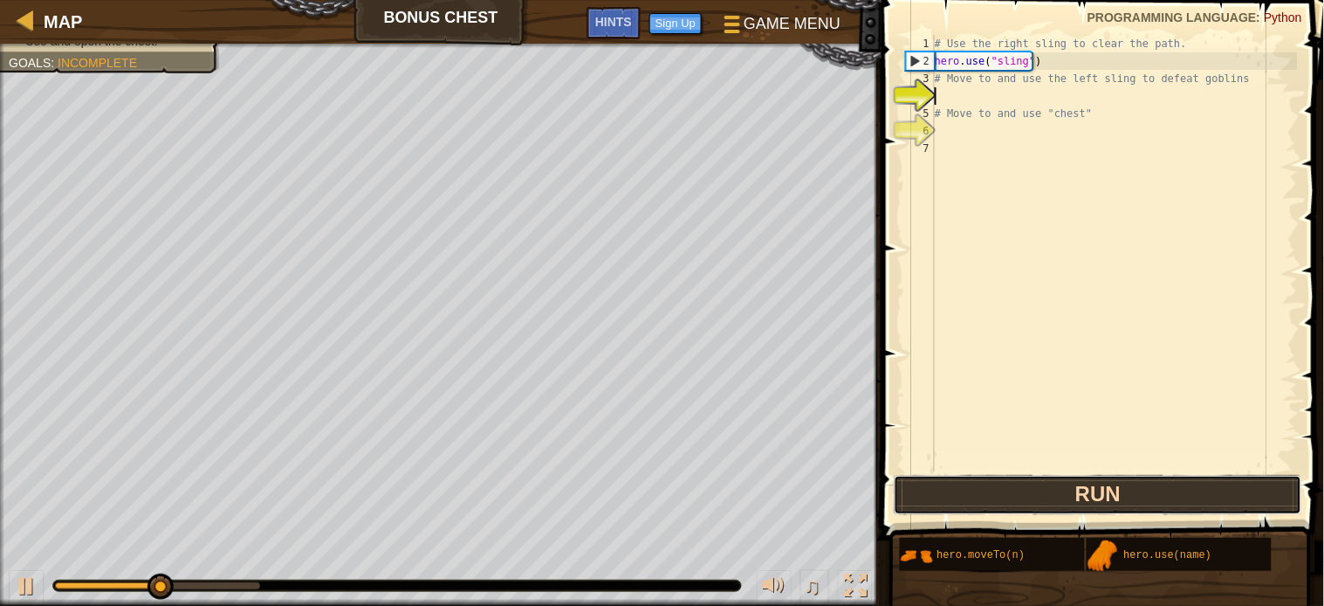
click at [1093, 482] on button "Run" at bounding box center [1098, 495] width 409 height 40
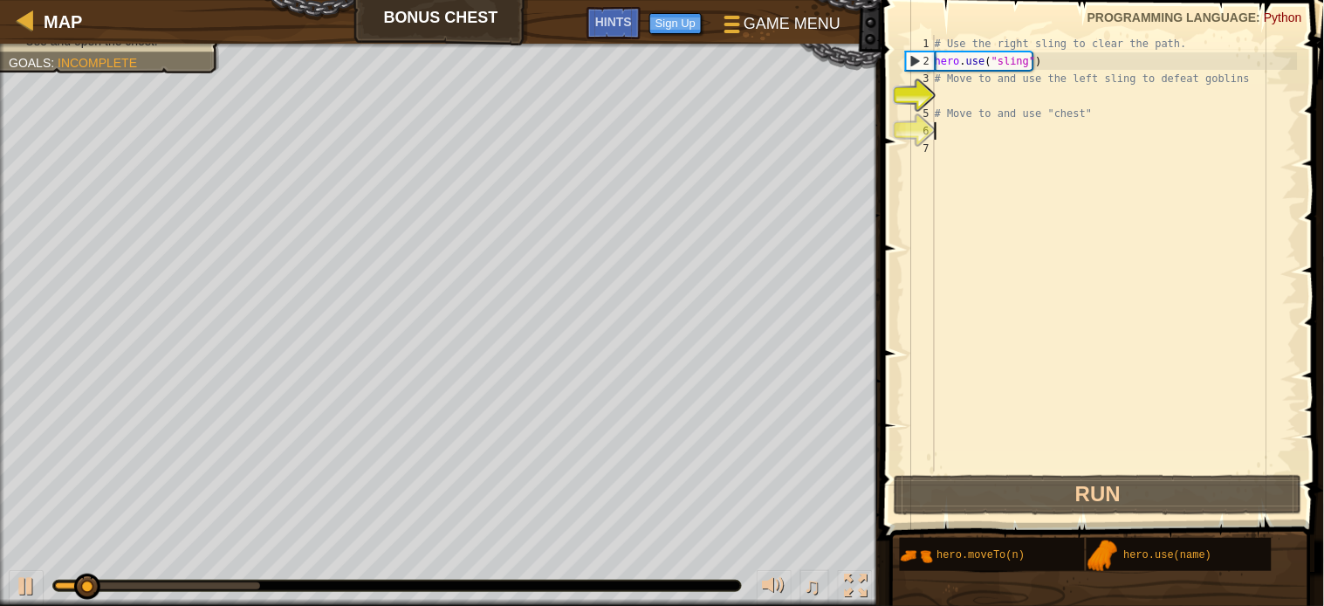
click at [951, 138] on div "# Use the right sling to clear the path. hero . use ( "sling" ) # Move to and u…" at bounding box center [1114, 270] width 367 height 471
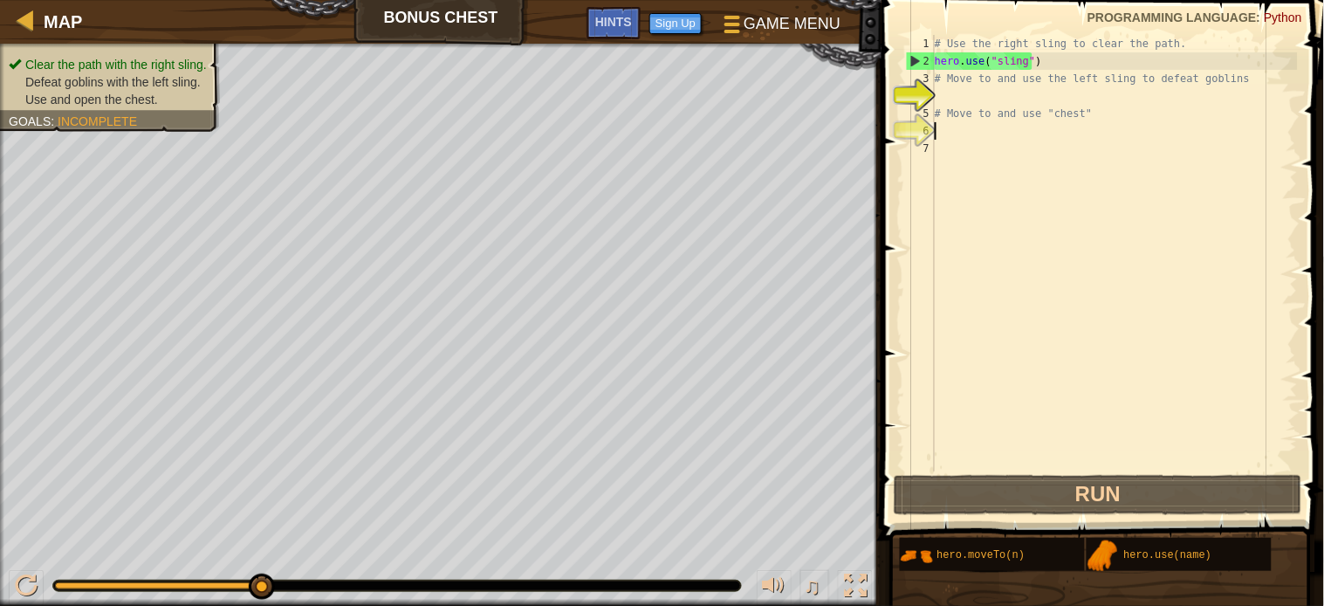
click at [945, 102] on div "# Use the right sling to clear the path. hero . use ( "sling" ) # Move to and u…" at bounding box center [1114, 270] width 367 height 471
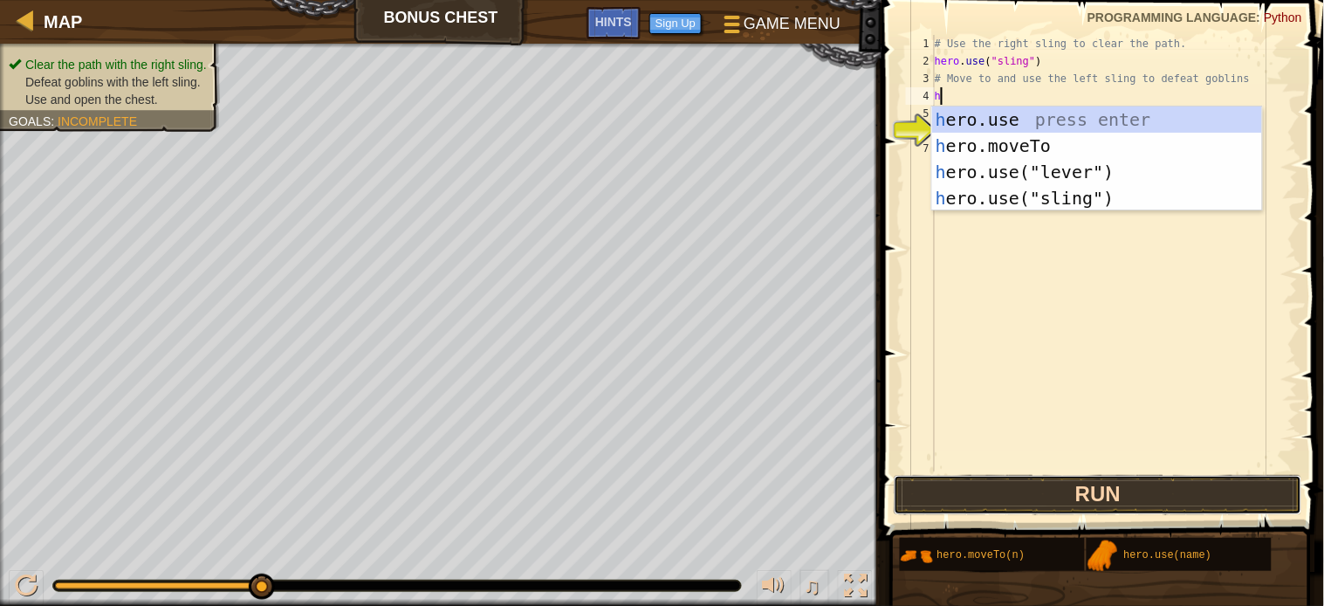
click at [1104, 499] on button "Run" at bounding box center [1098, 495] width 409 height 40
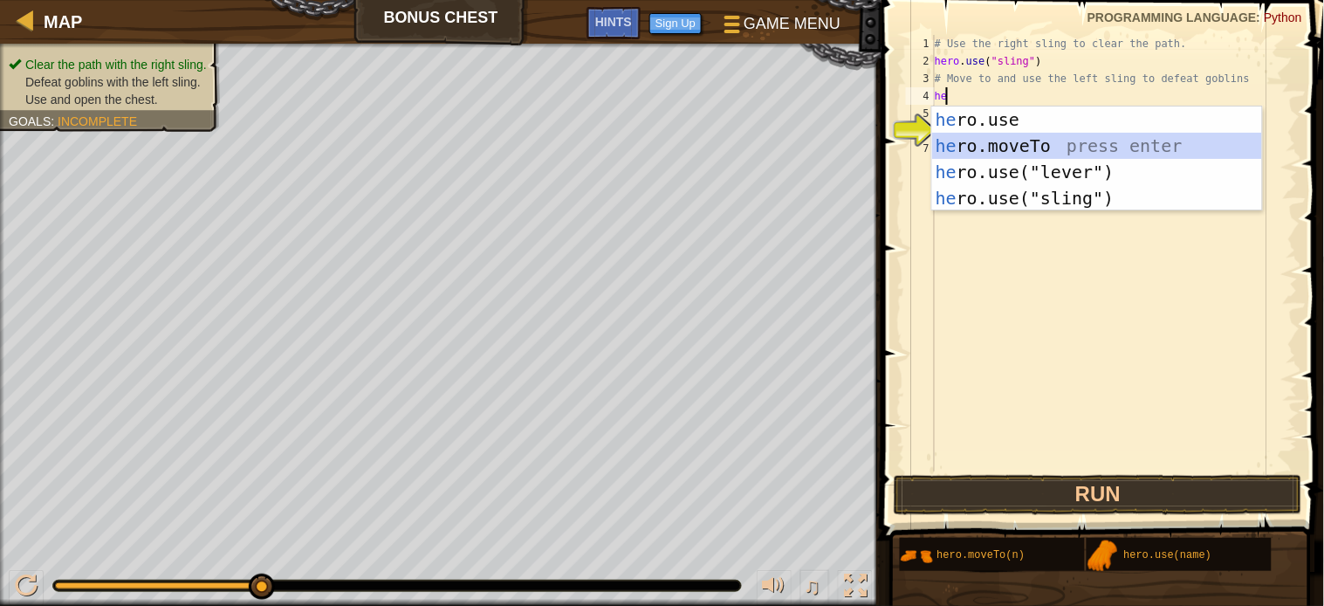
click at [946, 148] on div "he ro.use press enter he ro.moveTo press enter he ro.use("lever") press enter h…" at bounding box center [1097, 184] width 330 height 157
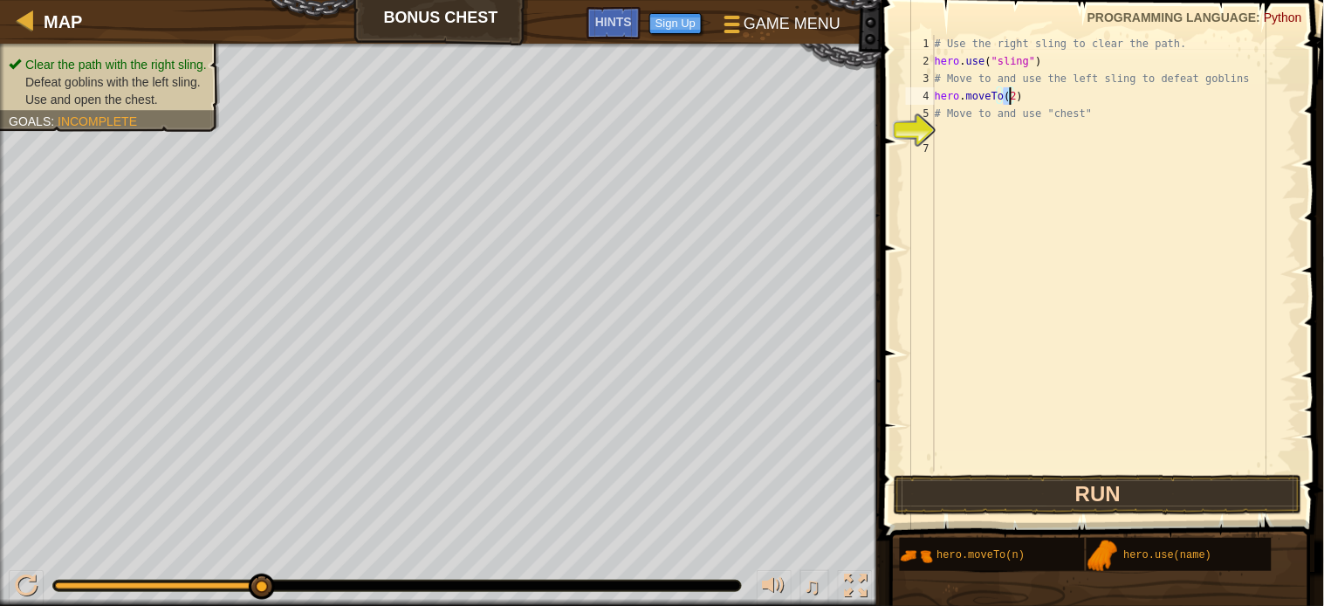
type textarea "hero.moveTo(2)"
click at [1082, 494] on button "Run" at bounding box center [1098, 495] width 409 height 40
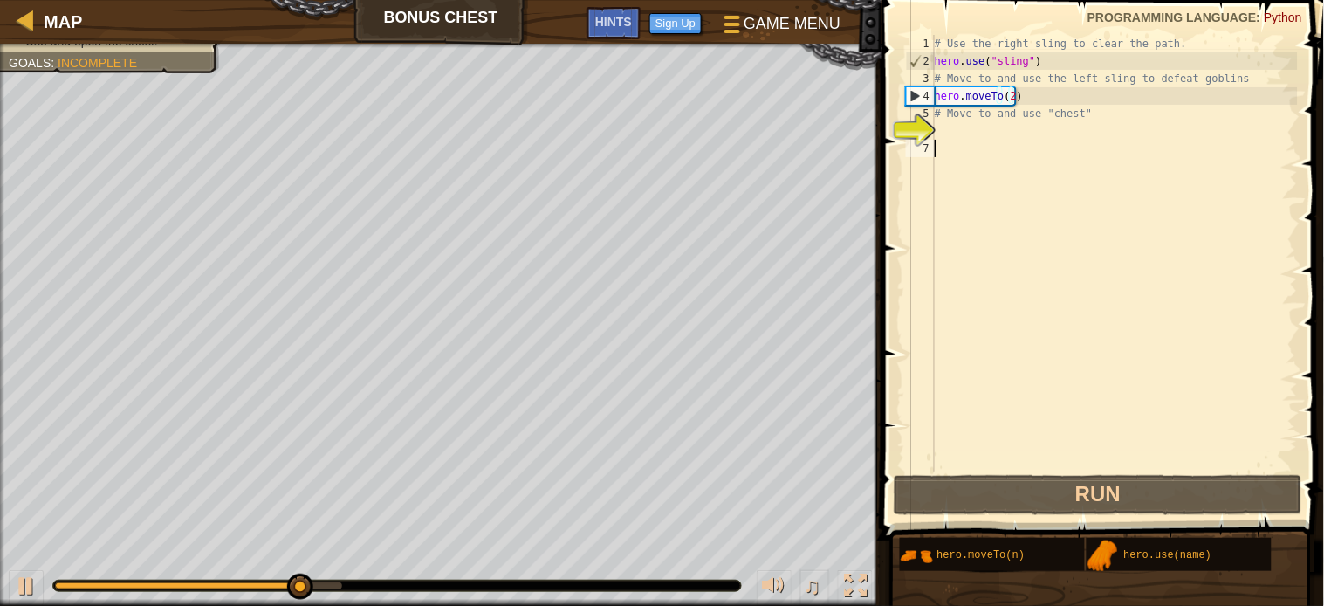
click at [960, 144] on div "# Use the right sling to clear the path. hero . use ( "sling" ) # Move to and u…" at bounding box center [1114, 270] width 367 height 471
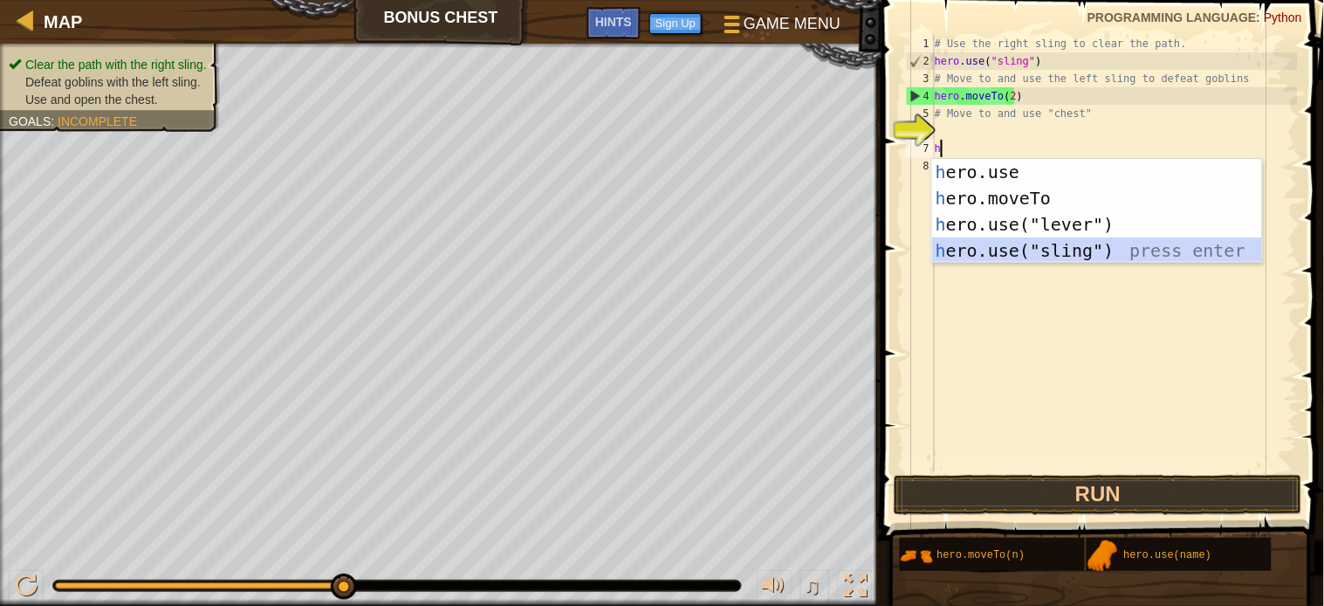
click at [991, 253] on div "h ero.use press enter h ero.moveTo press enter h ero.use("lever") press enter h…" at bounding box center [1097, 237] width 330 height 157
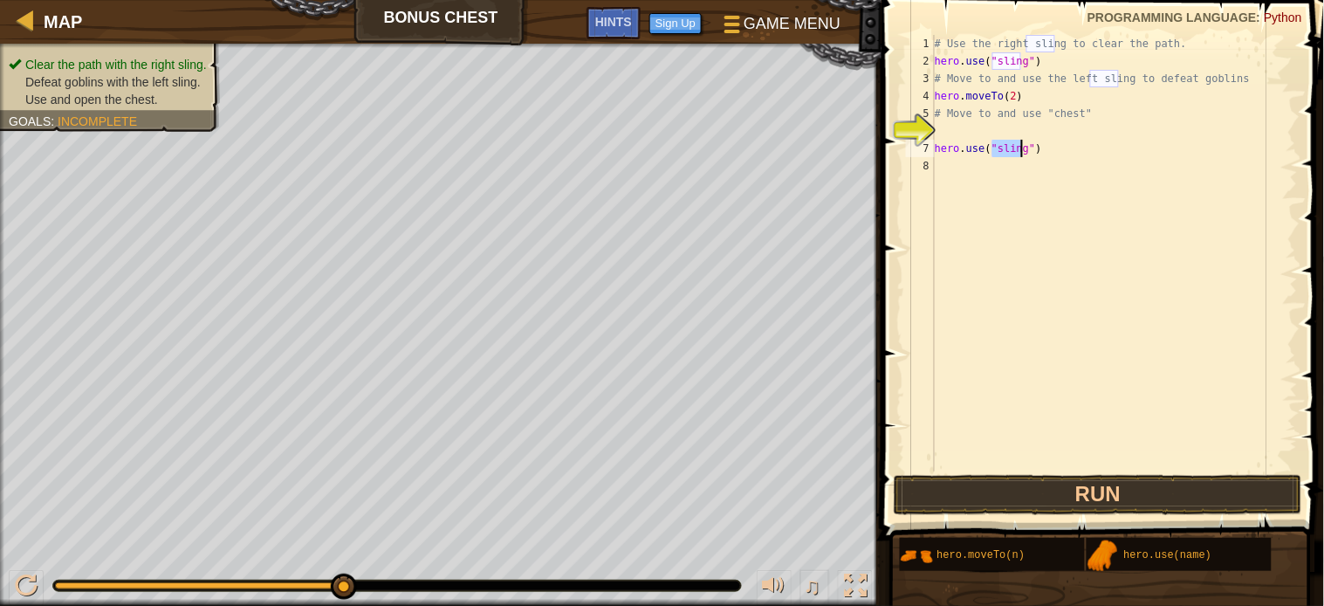
click at [923, 129] on div "6" at bounding box center [920, 130] width 29 height 17
type textarea "hero.use("sling")"
click at [1093, 494] on button "Run" at bounding box center [1098, 495] width 409 height 40
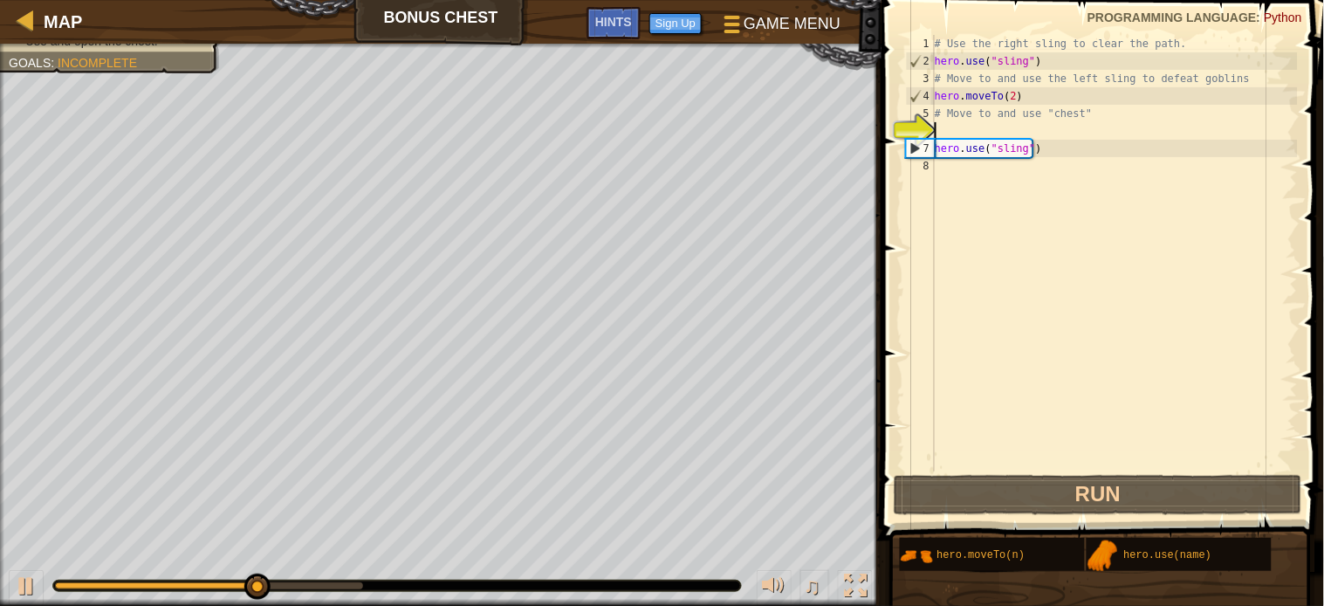
click at [947, 127] on div "# Use the right sling to clear the path. hero . use ( "sling" ) # Move to and u…" at bounding box center [1114, 270] width 367 height 471
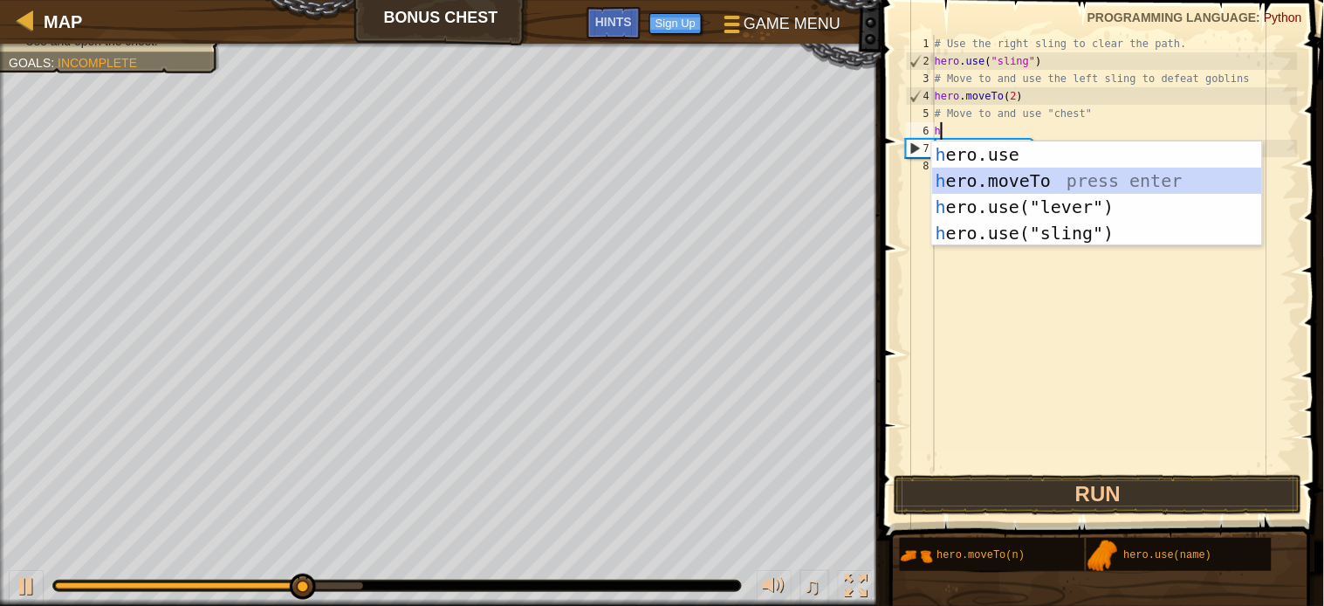
click at [985, 178] on div "h ero.use press enter h ero.moveTo press enter h ero.use("lever") press enter h…" at bounding box center [1097, 219] width 330 height 157
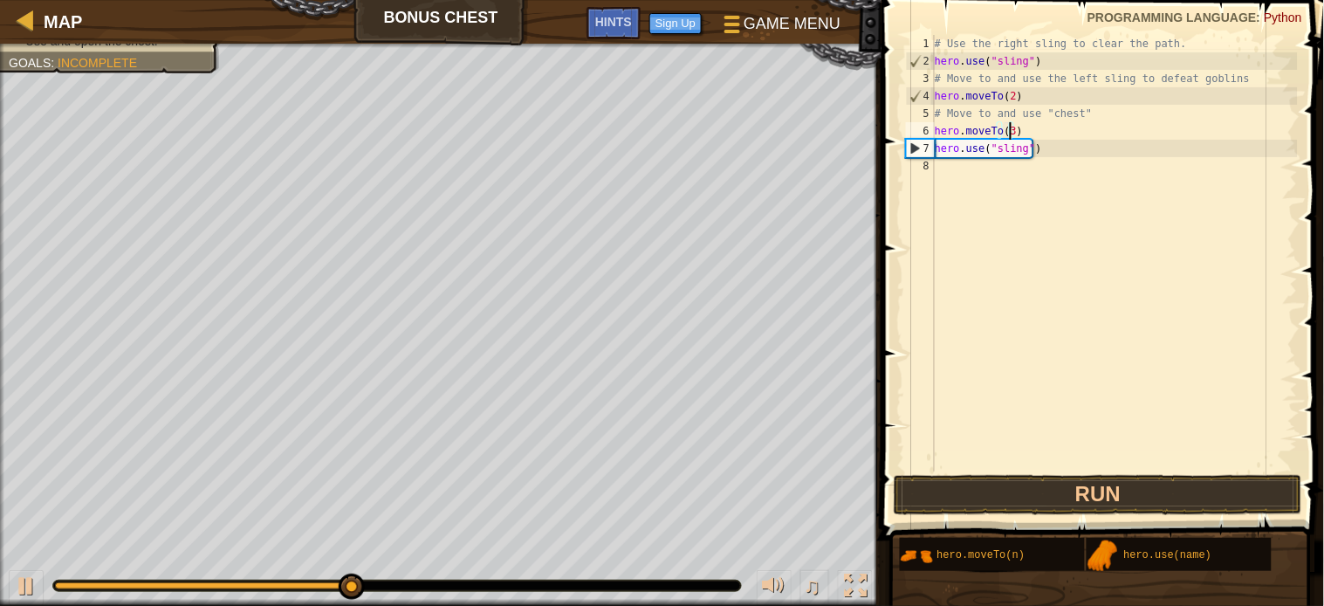
scroll to position [7, 5]
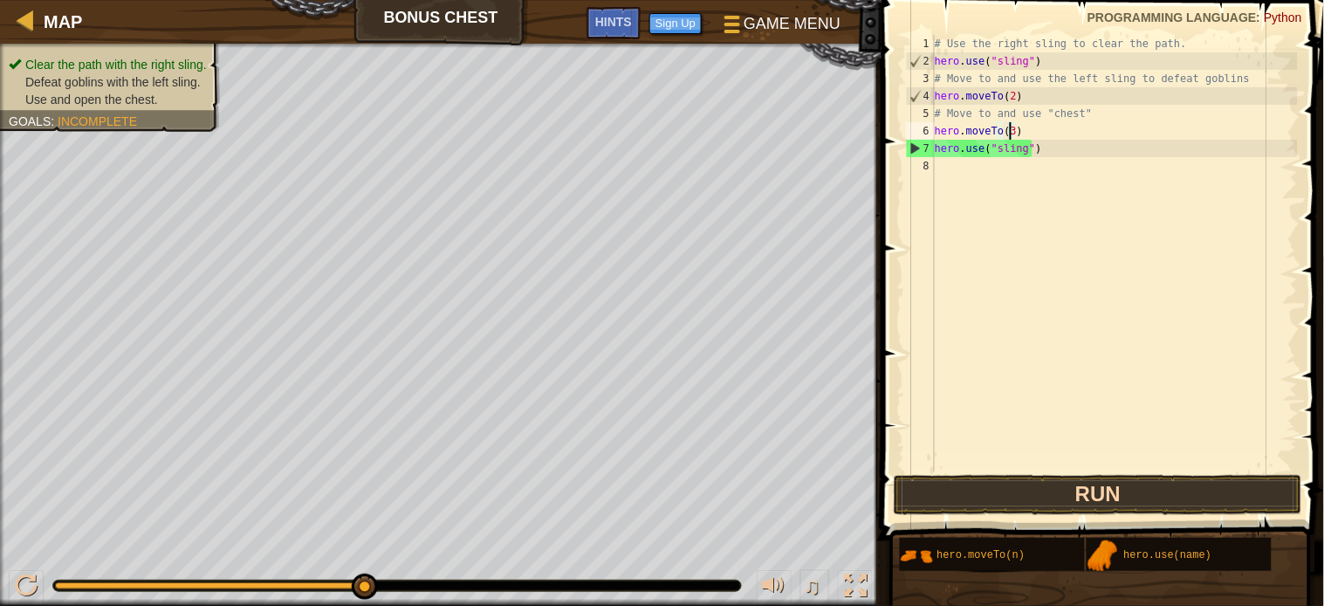
type textarea "hero.moveTo(3)"
click at [1110, 486] on button "Run" at bounding box center [1098, 495] width 409 height 40
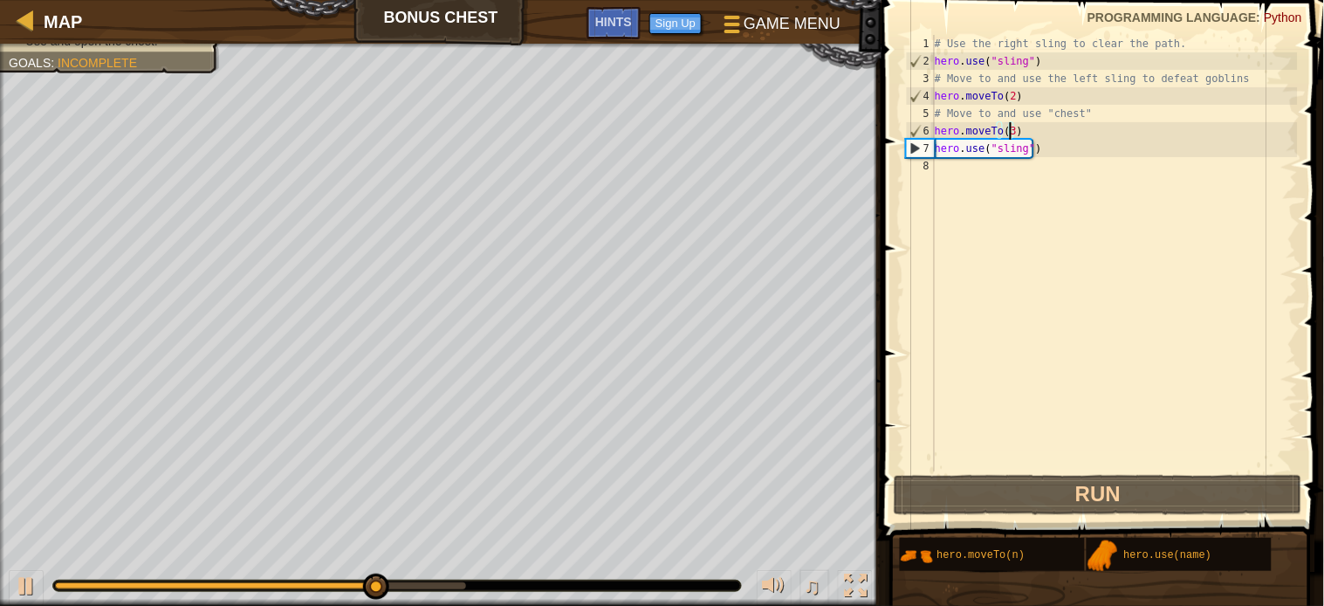
click at [958, 168] on div "# Use the right sling to clear the path. hero . use ( "sling" ) # Move to and u…" at bounding box center [1114, 270] width 367 height 471
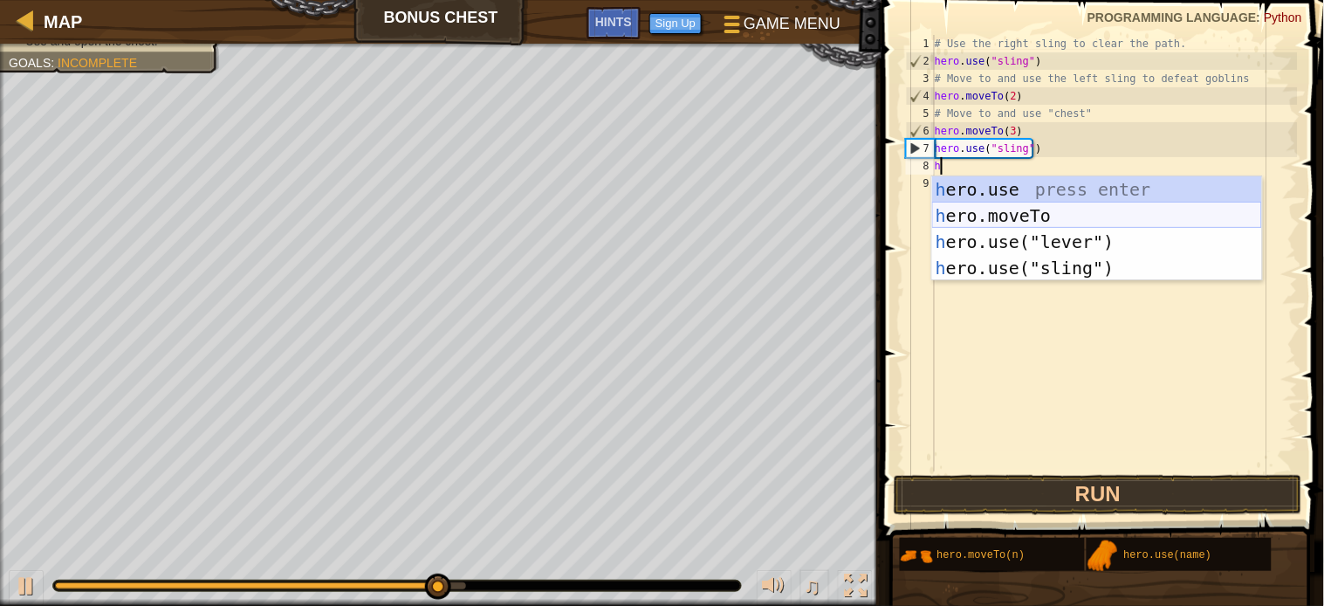
click at [993, 219] on div "h ero.use press enter h ero.moveTo press enter h ero.use("lever") press enter h…" at bounding box center [1097, 254] width 330 height 157
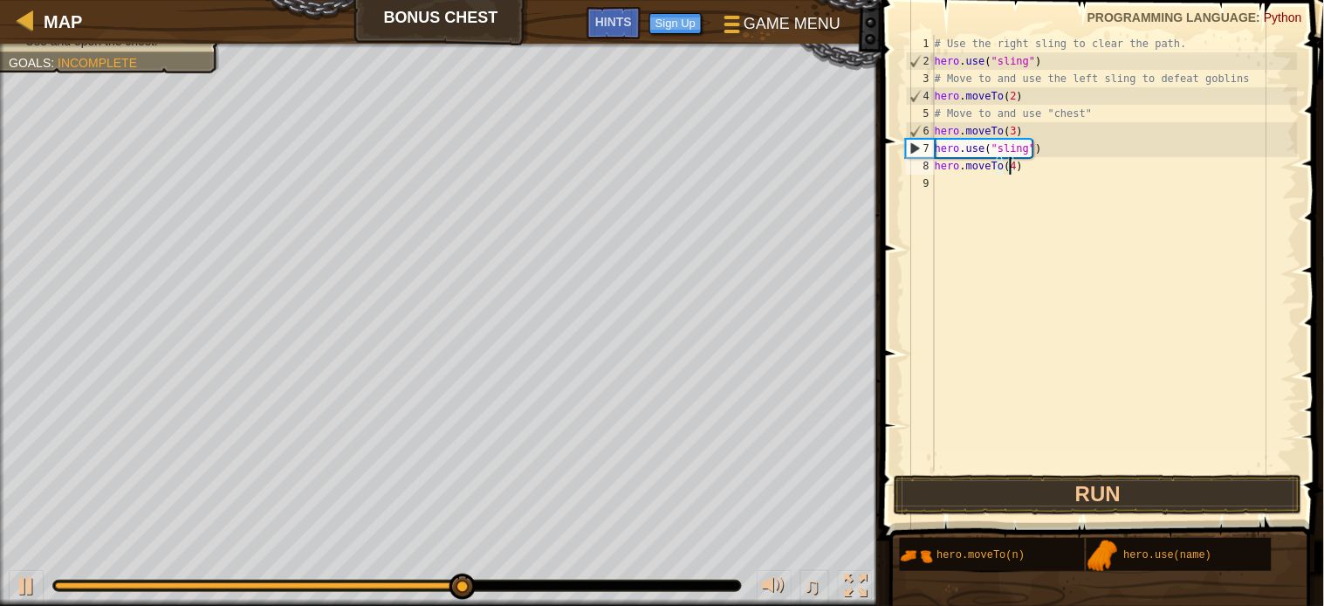
scroll to position [7, 5]
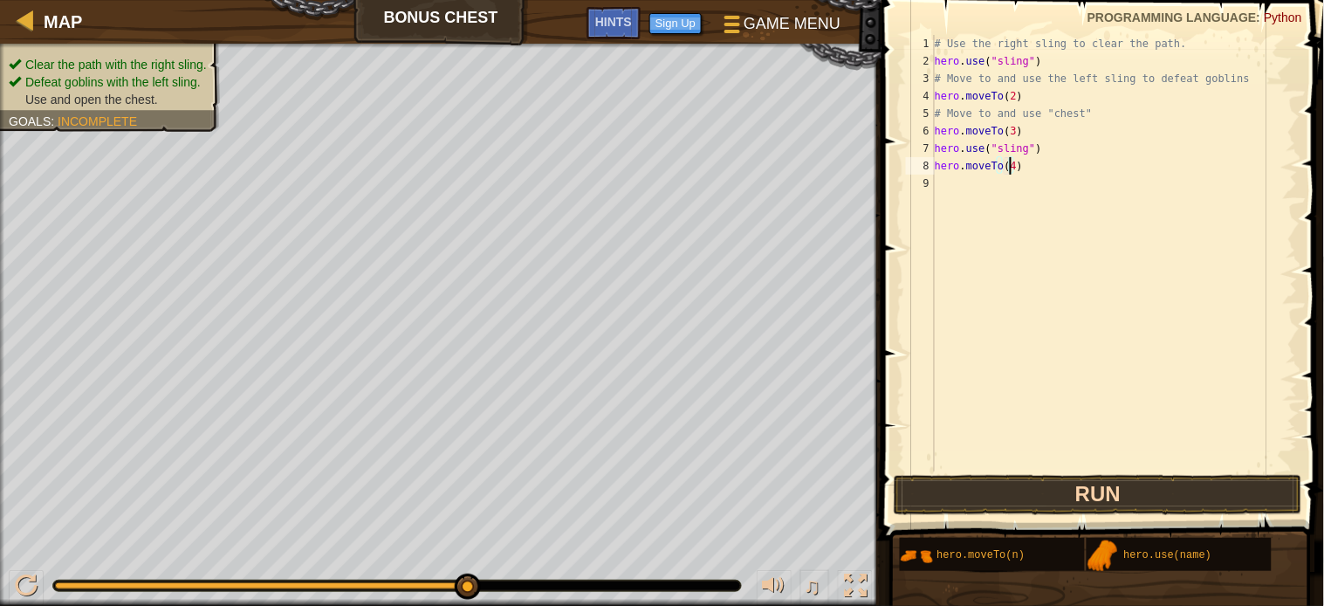
type textarea "hero.moveTo(4)"
click at [1019, 485] on button "Run" at bounding box center [1098, 495] width 409 height 40
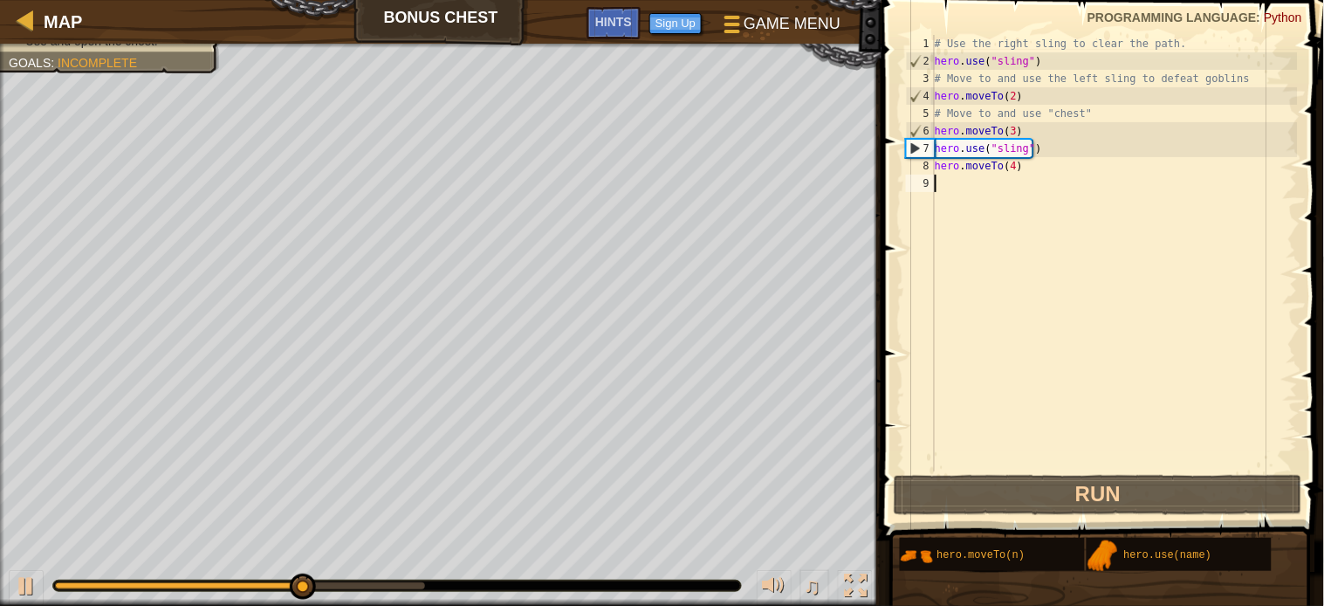
click at [952, 182] on div "# Use the right sling to clear the path. hero . use ( "sling" ) # Move to and u…" at bounding box center [1114, 270] width 367 height 471
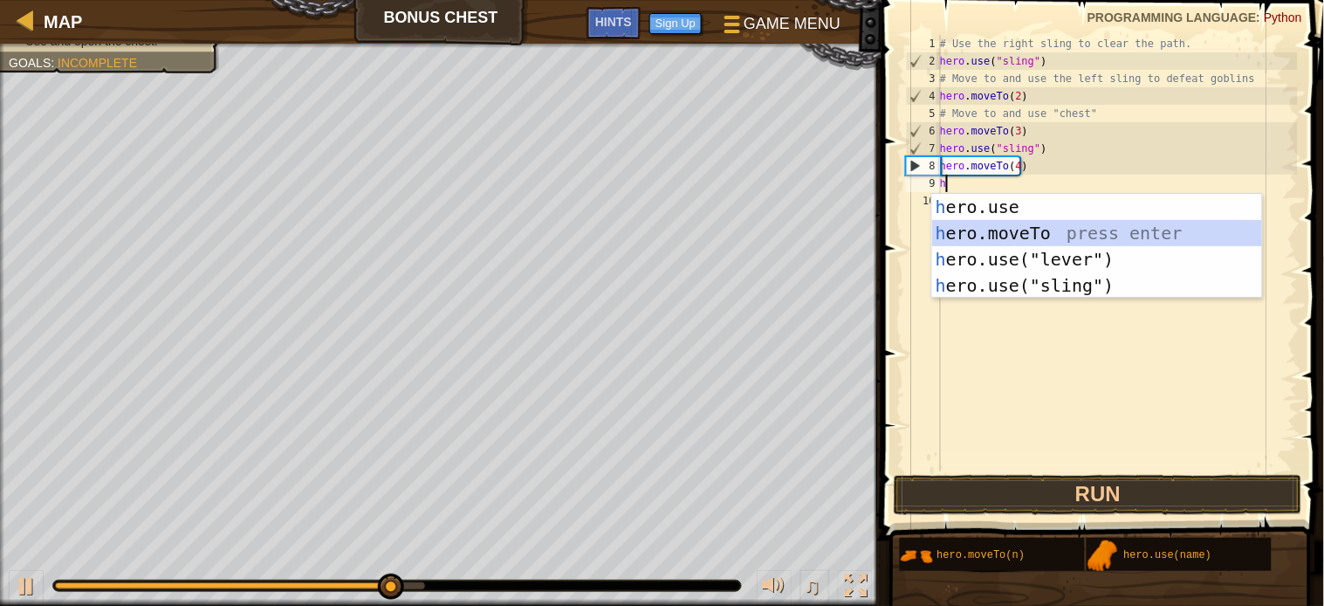
click at [1020, 227] on div "h ero.use press enter h ero.moveTo press enter h ero.use("lever") press enter h…" at bounding box center [1097, 272] width 330 height 157
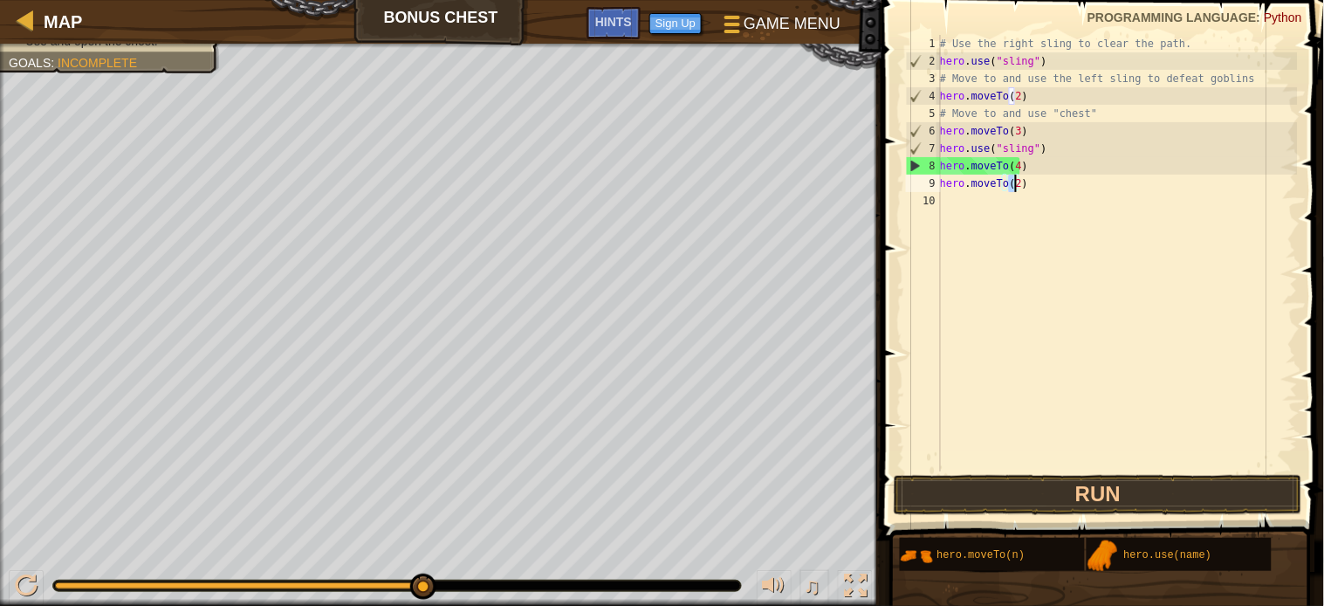
scroll to position [7, 4]
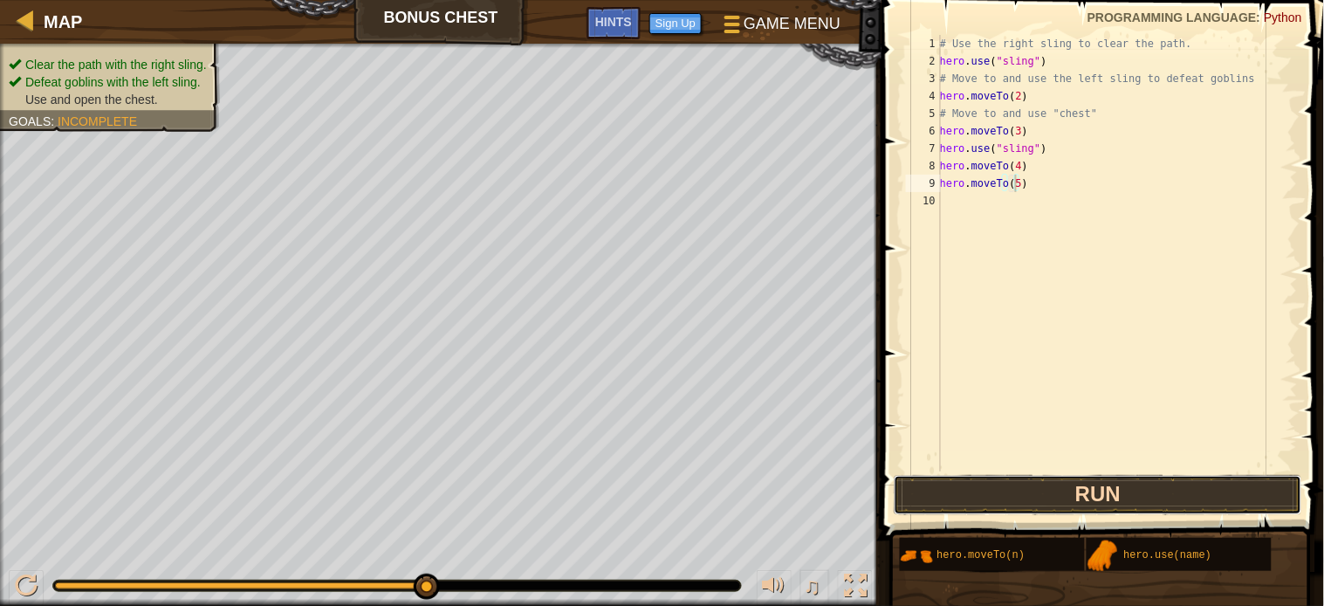
click at [1024, 484] on button "Run" at bounding box center [1098, 495] width 409 height 40
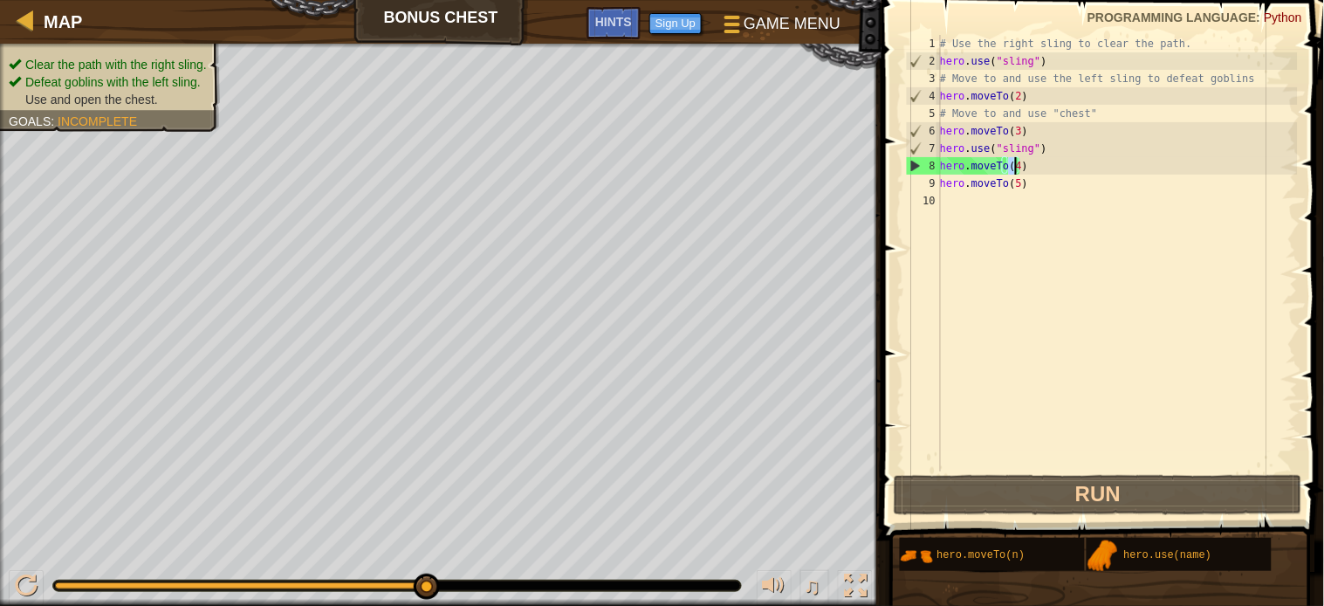
click at [1016, 162] on div "# Use the right sling to clear the path. hero . use ( "sling" ) # Move to and u…" at bounding box center [1117, 270] width 361 height 471
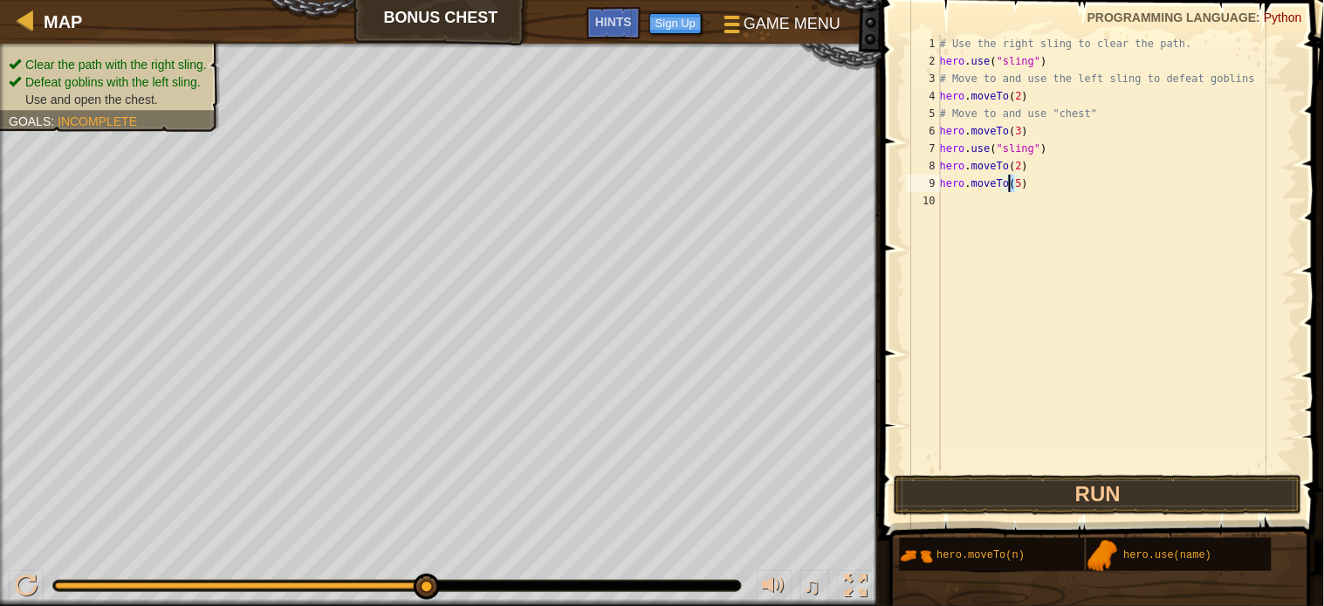
click at [1010, 185] on div "# Use the right sling to clear the path. hero . use ( "sling" ) # Move to and u…" at bounding box center [1117, 270] width 361 height 471
type textarea "hero.moveTo(4)"
click at [944, 205] on div "# Use the right sling to clear the path. hero . use ( "sling" ) # Move to and u…" at bounding box center [1117, 270] width 361 height 471
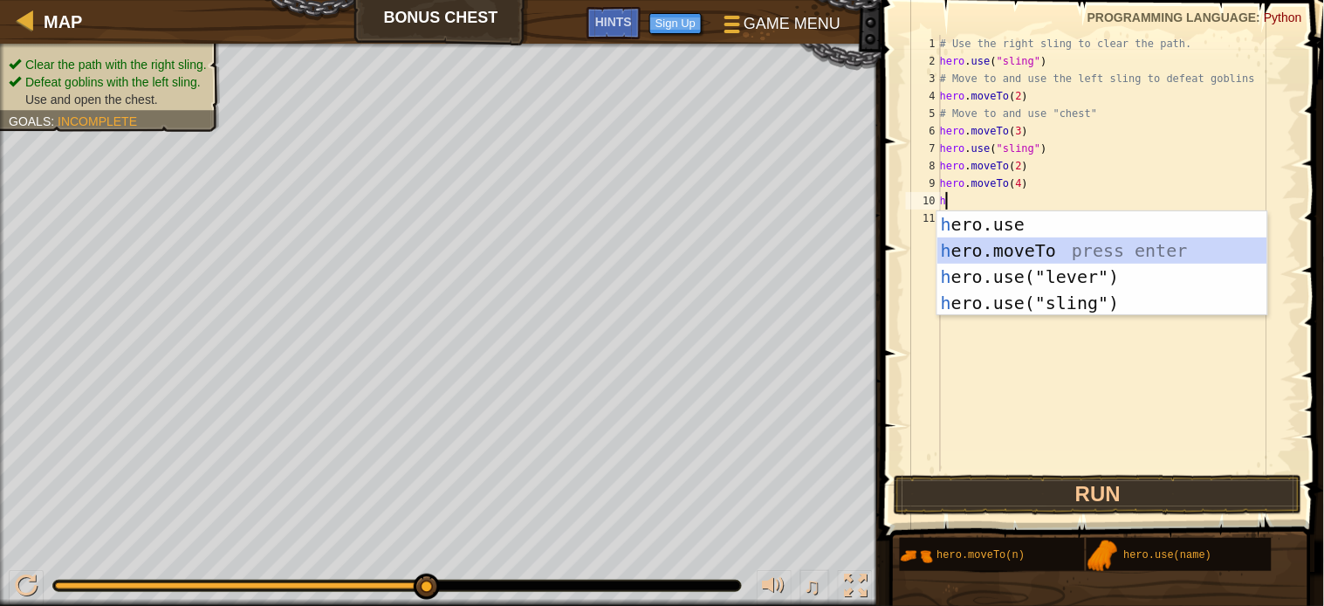
click at [967, 248] on div "h ero.use press enter h ero.moveTo press enter h ero.use("lever") press enter h…" at bounding box center [1102, 289] width 330 height 157
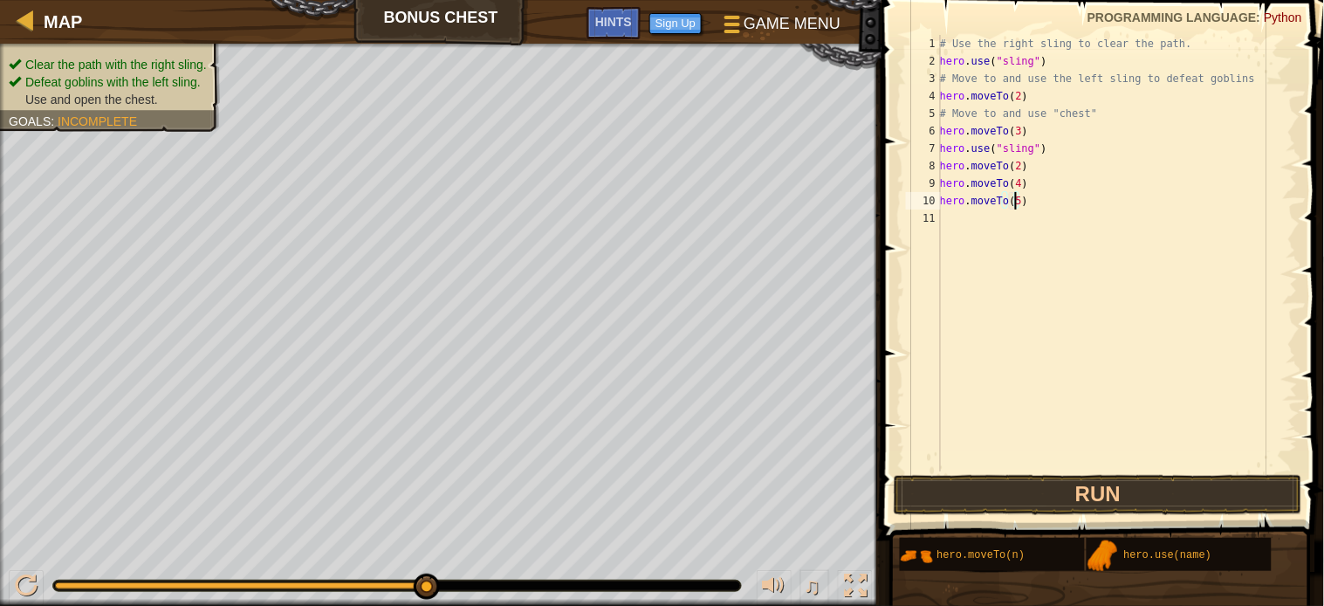
scroll to position [7, 4]
type textarea "hero.moveTo(5)"
click at [1097, 484] on button "Run" at bounding box center [1098, 495] width 409 height 40
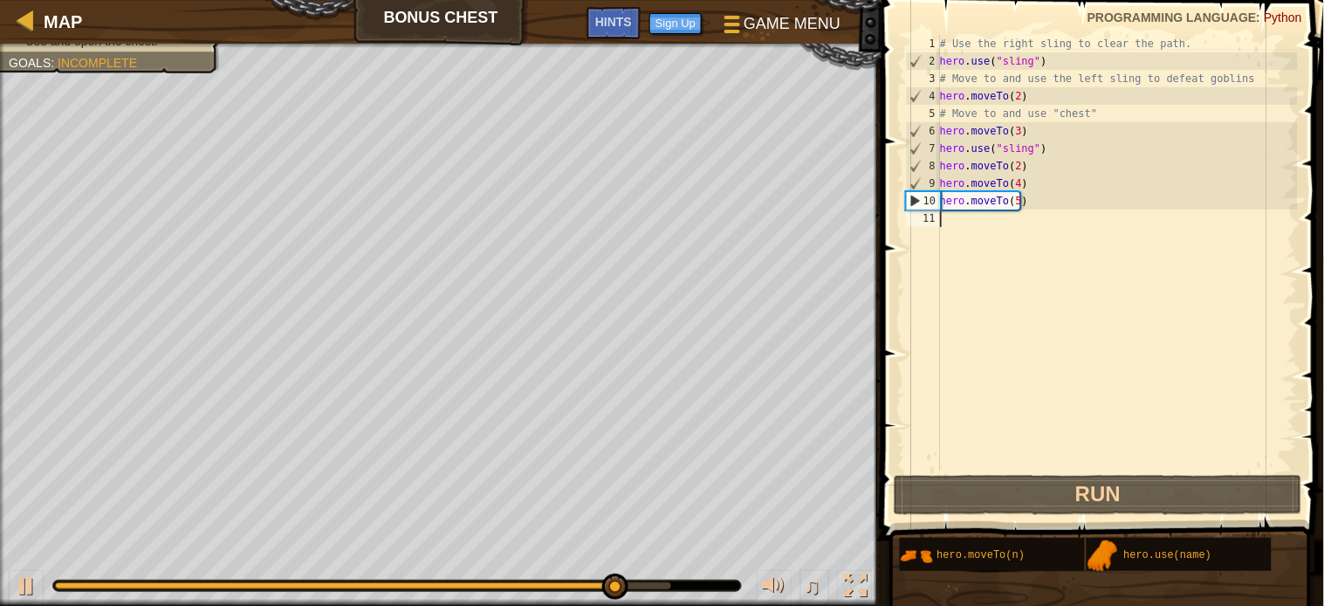
click at [953, 215] on div "# Use the right sling to clear the path. hero . use ( "sling" ) # Move to and u…" at bounding box center [1117, 270] width 361 height 471
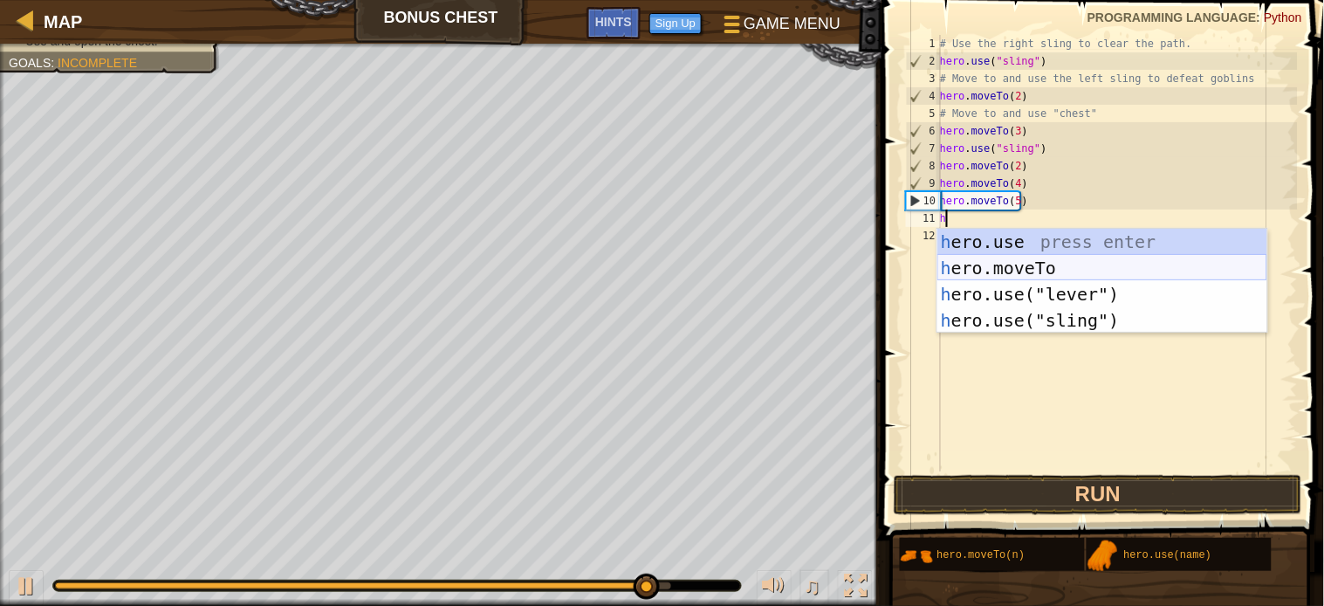
click at [983, 256] on div "h ero.use press enter h ero.moveTo press enter h ero.use("lever") press enter h…" at bounding box center [1102, 307] width 330 height 157
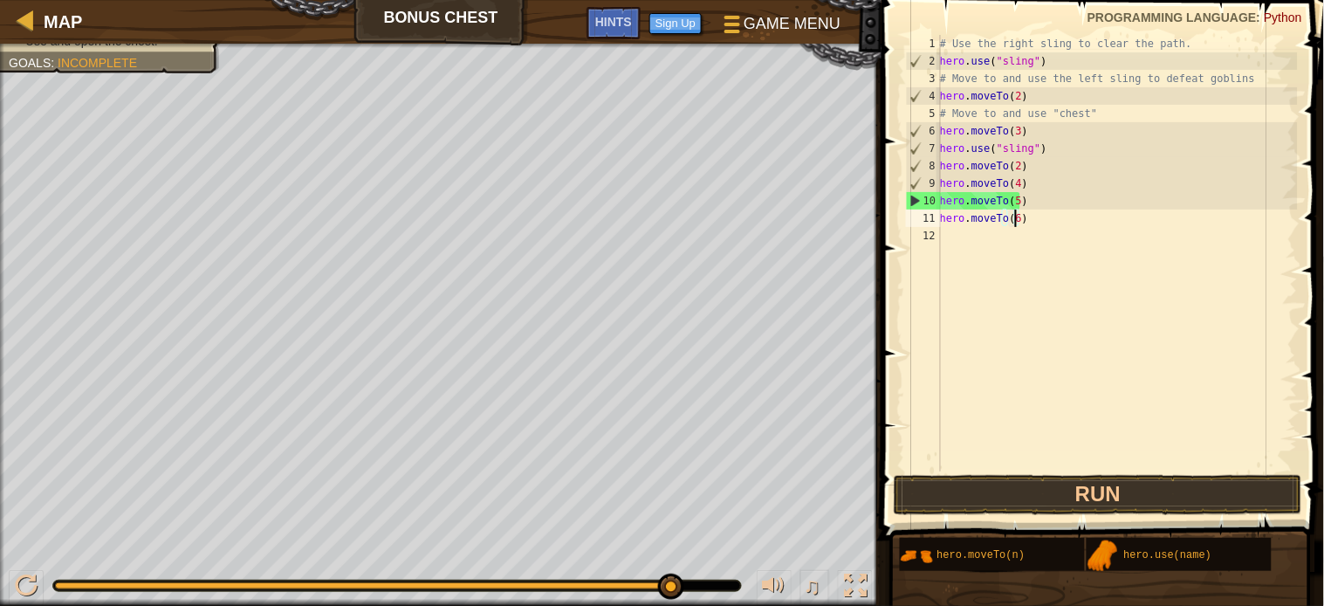
scroll to position [7, 4]
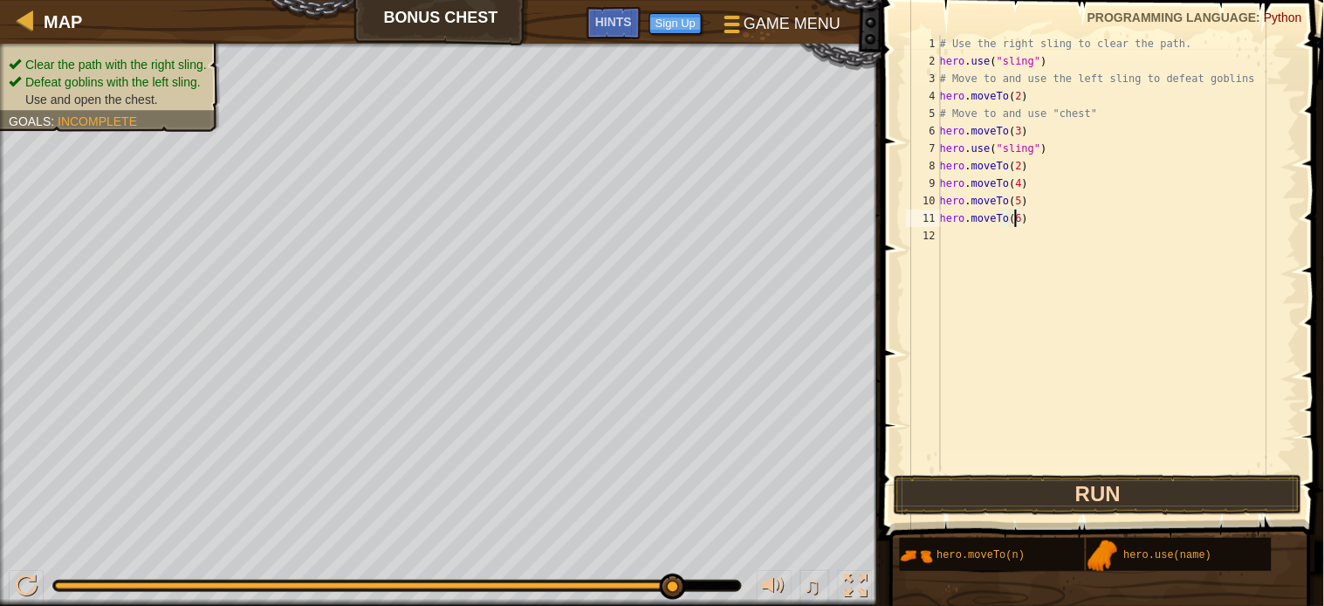
type textarea "hero.moveTo(6)"
click at [1075, 496] on button "Run" at bounding box center [1098, 495] width 409 height 40
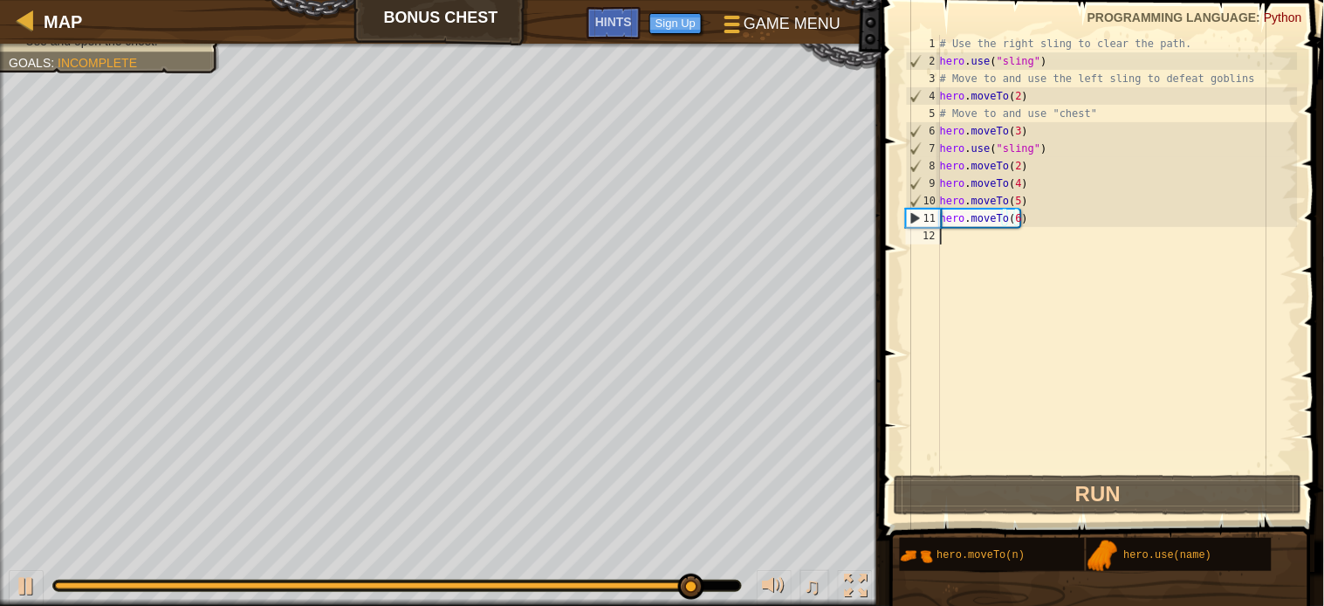
click at [953, 240] on div "# Use the right sling to clear the path. hero . use ( "sling" ) # Move to and u…" at bounding box center [1117, 270] width 361 height 471
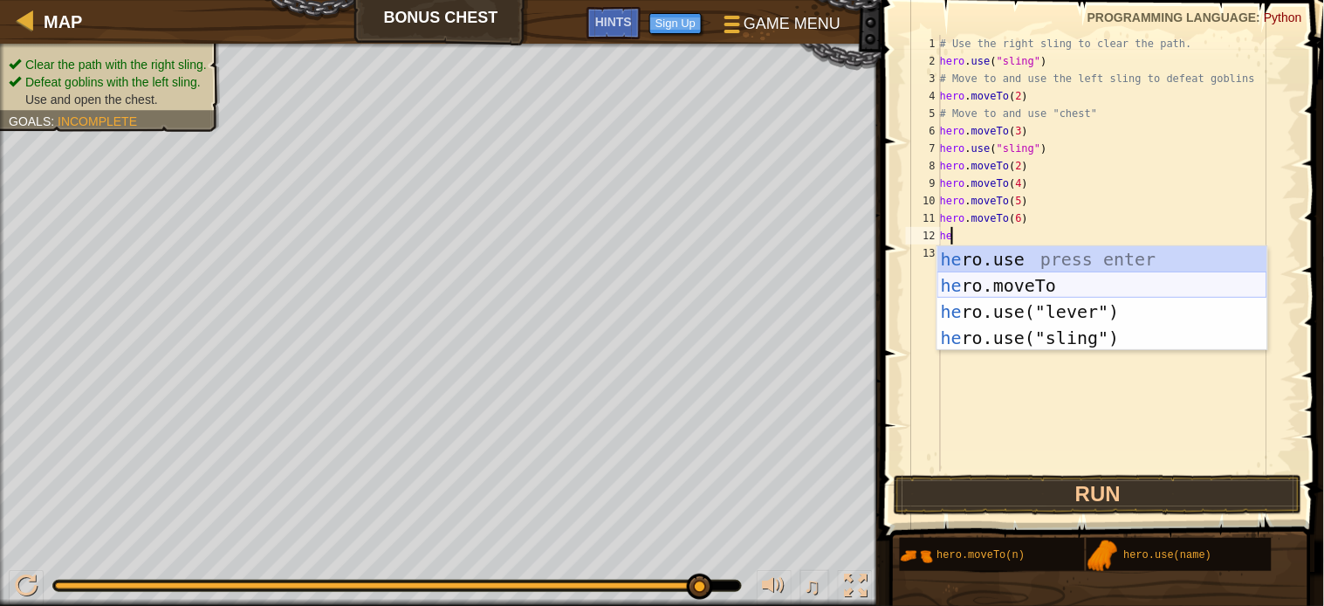
click at [975, 285] on div "he ro.use press enter he ro.moveTo press enter he ro.use("lever") press enter h…" at bounding box center [1102, 324] width 330 height 157
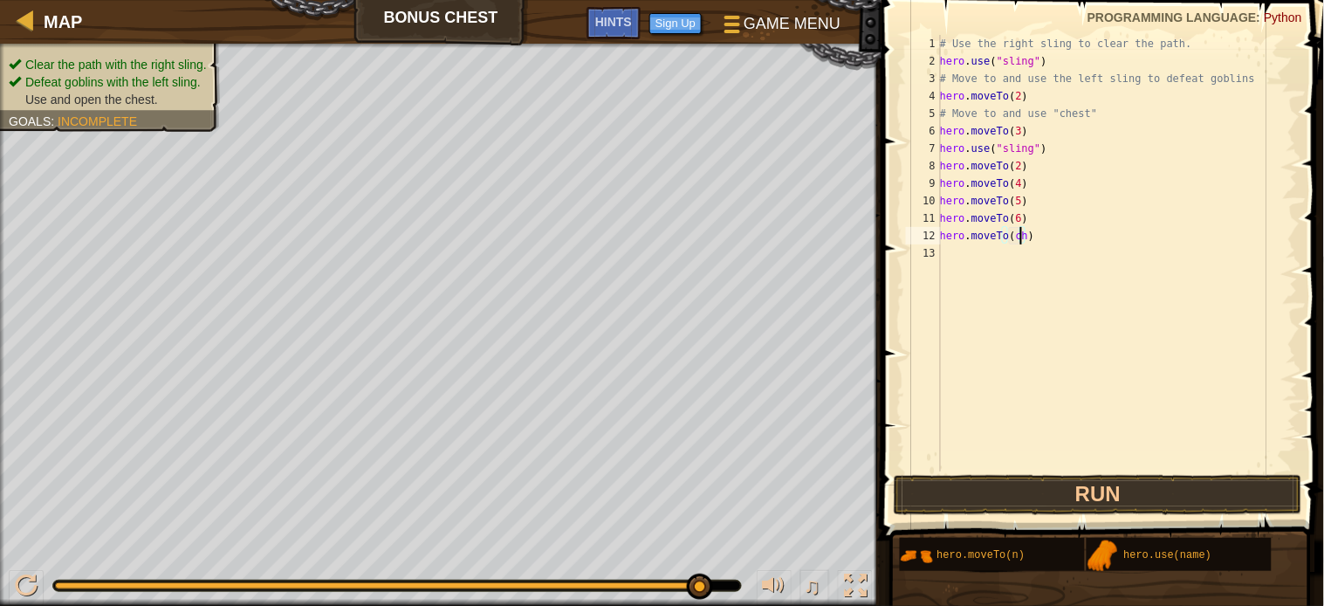
scroll to position [7, 6]
type textarea "hero.moveTo(chest)"
click at [1076, 483] on button "Run" at bounding box center [1098, 495] width 409 height 40
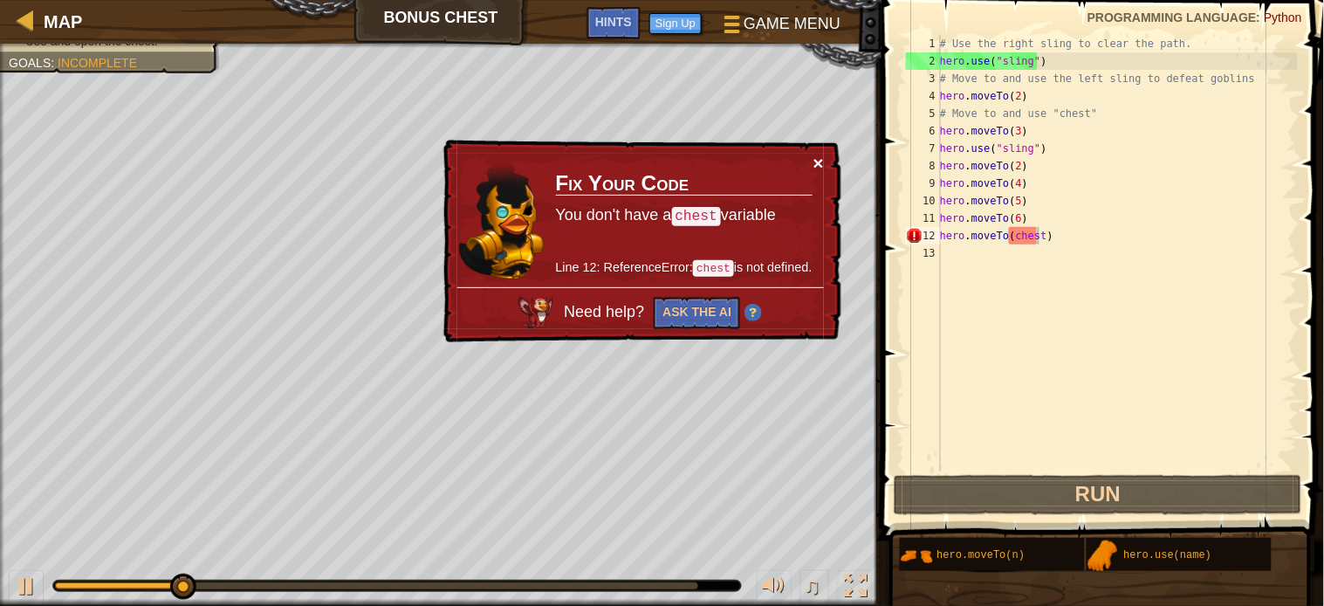
click at [818, 158] on button "×" at bounding box center [819, 163] width 10 height 18
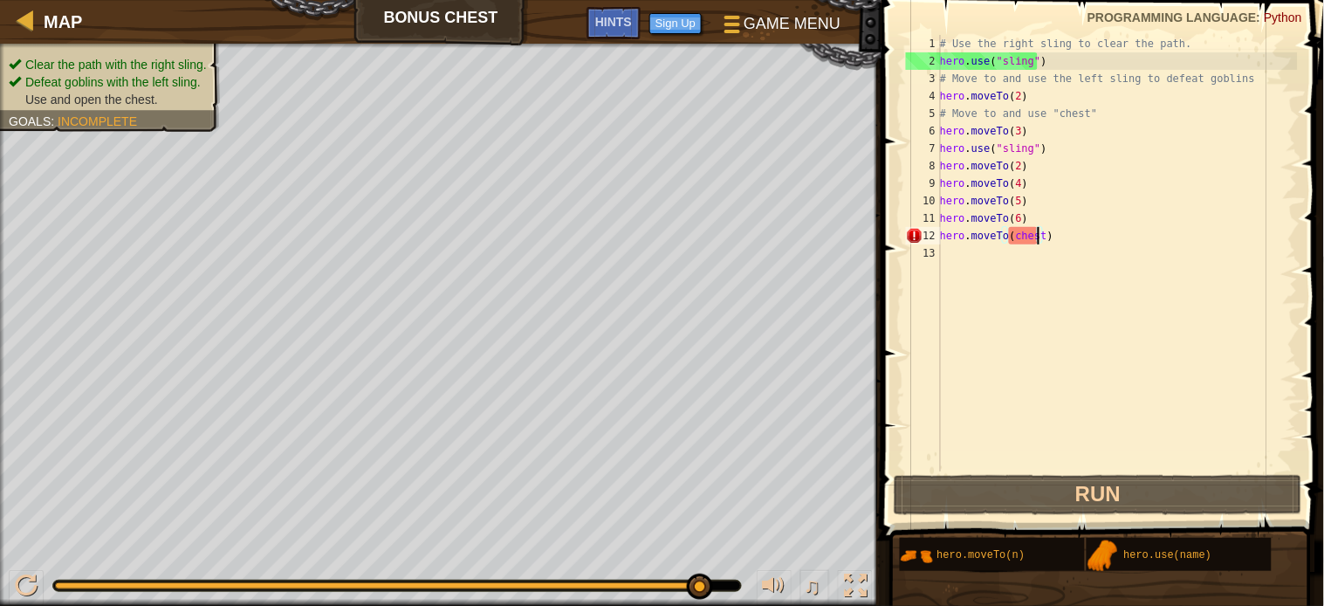
drag, startPoint x: 711, startPoint y: 588, endPoint x: 727, endPoint y: 587, distance: 16.6
click at [727, 545] on div at bounding box center [397, 585] width 688 height 10
click at [1078, 241] on div "# Use the right sling to clear the path. hero . use ( "sling" ) # Move to and u…" at bounding box center [1117, 270] width 361 height 471
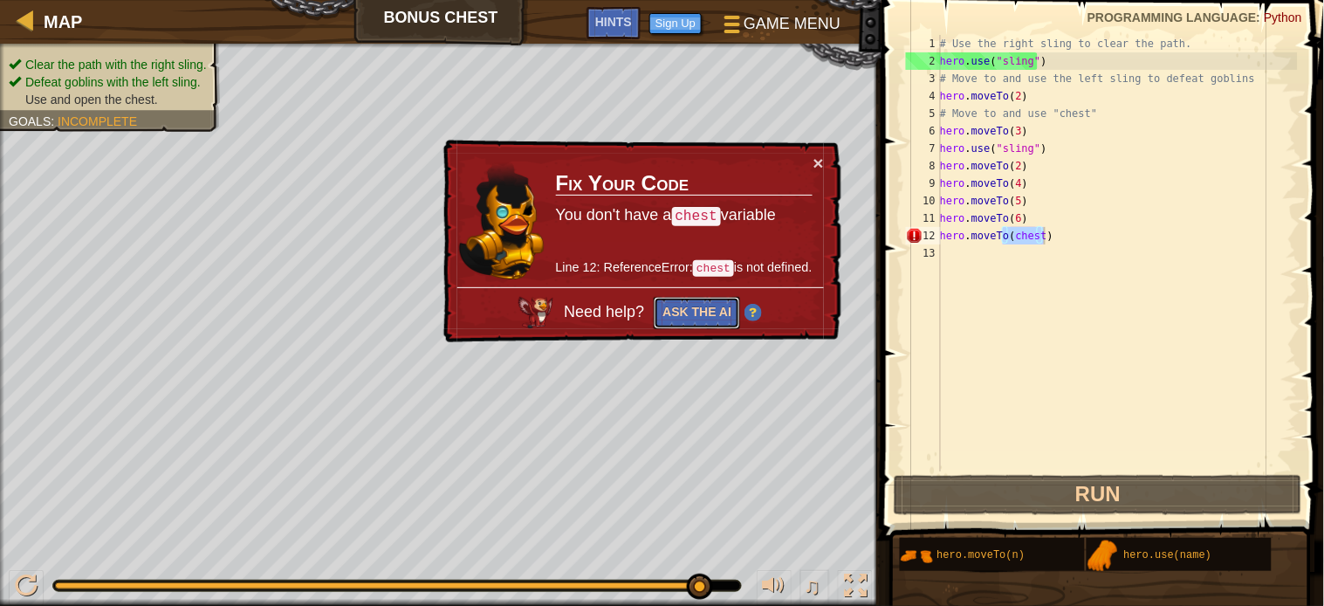
click at [718, 312] on button "Ask the AI" at bounding box center [697, 313] width 86 height 33
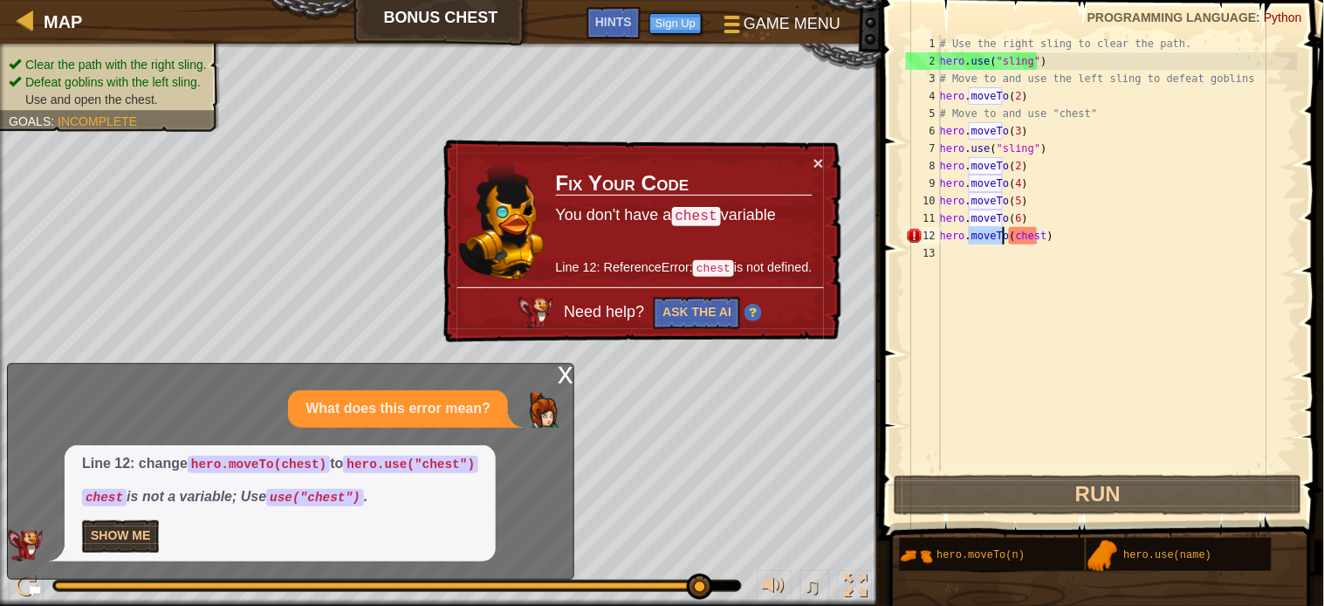
drag, startPoint x: 970, startPoint y: 236, endPoint x: 1004, endPoint y: 236, distance: 34.0
click at [1004, 236] on div "# Use the right sling to clear the path. hero . use ( "sling" ) # Move to and u…" at bounding box center [1117, 270] width 361 height 471
click at [1000, 304] on div "# Use the right sling to clear the path. hero . use ( "sling" ) # Move to and u…" at bounding box center [1117, 270] width 361 height 471
click at [1088, 233] on div "# Use the right sling to clear the path. hero . use ( "sling" ) # Move to and u…" at bounding box center [1117, 270] width 361 height 471
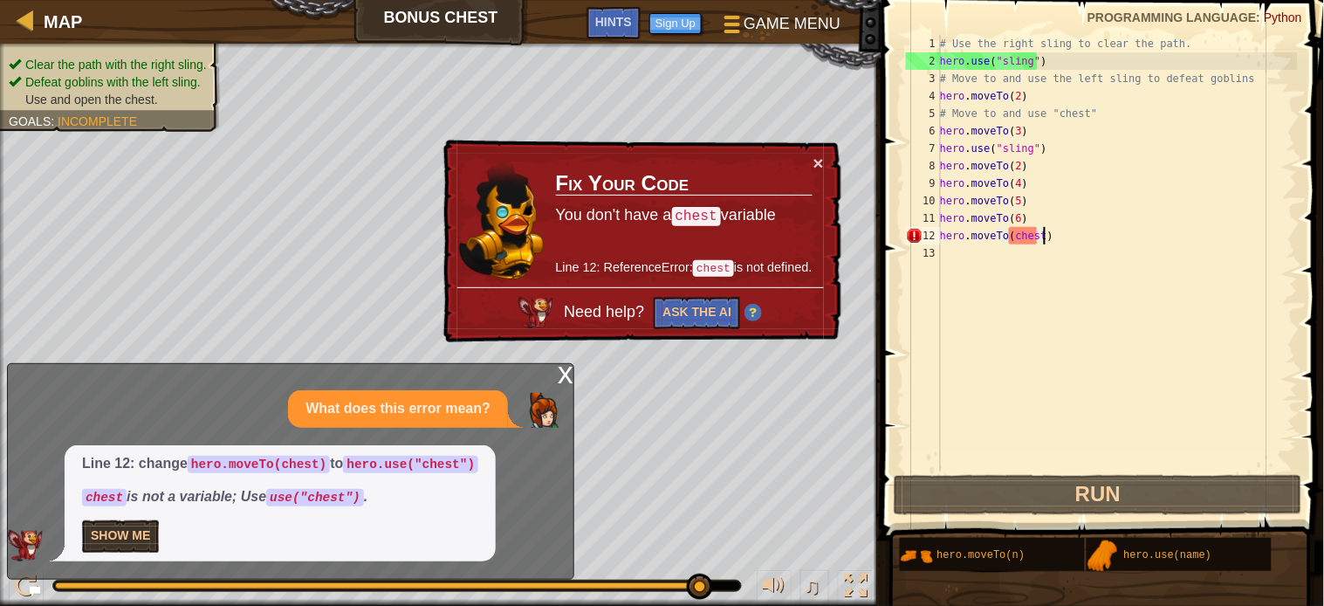
click at [1088, 233] on div "# Use the right sling to clear the path. hero . use ( "sling" ) # Move to and u…" at bounding box center [1117, 270] width 361 height 471
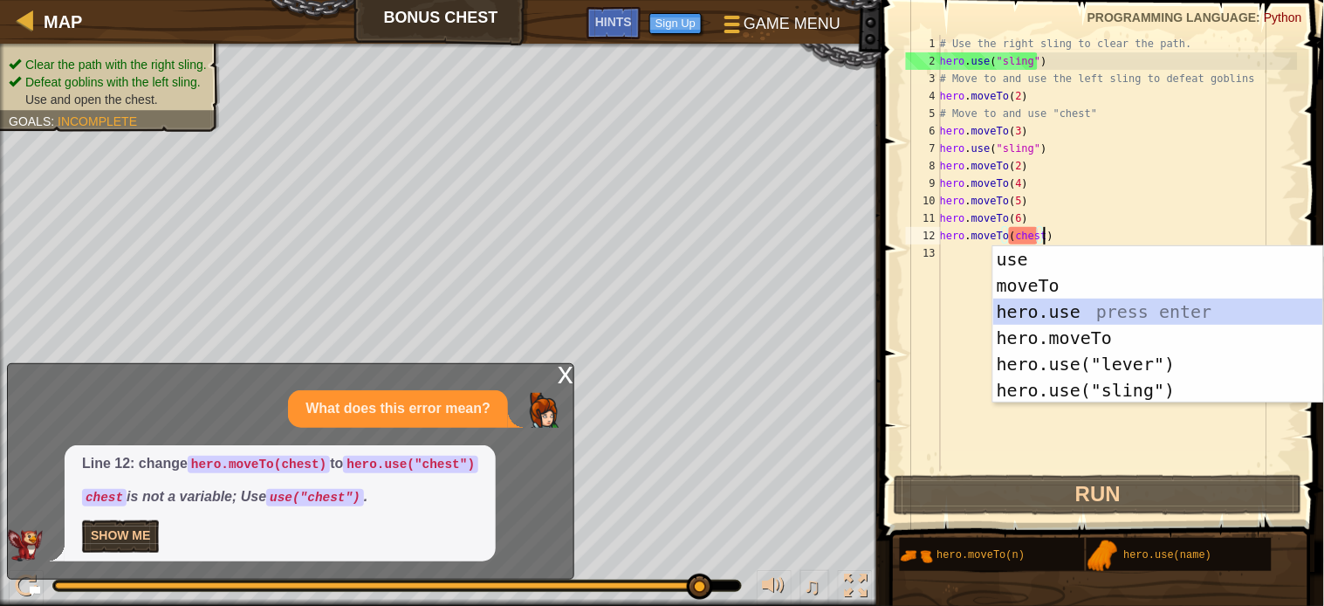
click at [1032, 304] on div "use press enter moveTo press enter hero.use press enter hero.moveTo press enter…" at bounding box center [1158, 350] width 330 height 209
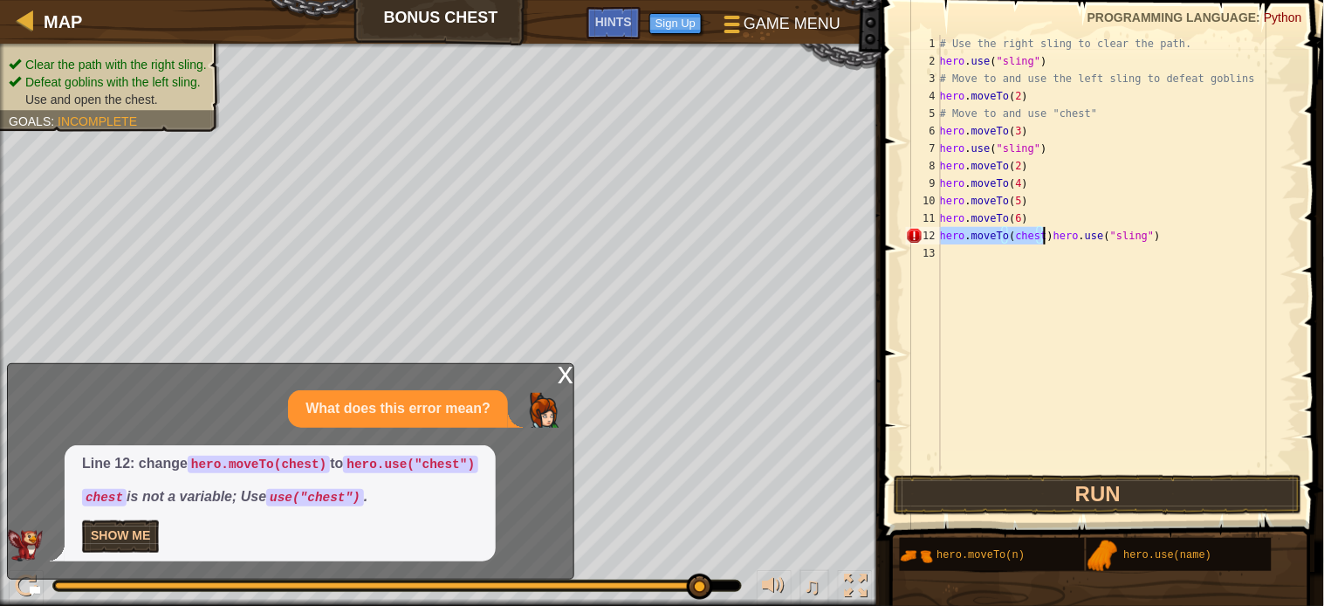
drag, startPoint x: 943, startPoint y: 233, endPoint x: 1043, endPoint y: 229, distance: 100.5
click at [1043, 229] on div "# Use the right sling to clear the path. hero . use ( "sling" ) # Move to and u…" at bounding box center [1117, 270] width 361 height 471
type textarea "hero.use("sling")"
click at [1008, 276] on div "# Use the right sling to clear the path. hero . use ( "sling" ) # Move to and u…" at bounding box center [1117, 270] width 361 height 471
drag, startPoint x: 999, startPoint y: 233, endPoint x: 1027, endPoint y: 227, distance: 29.4
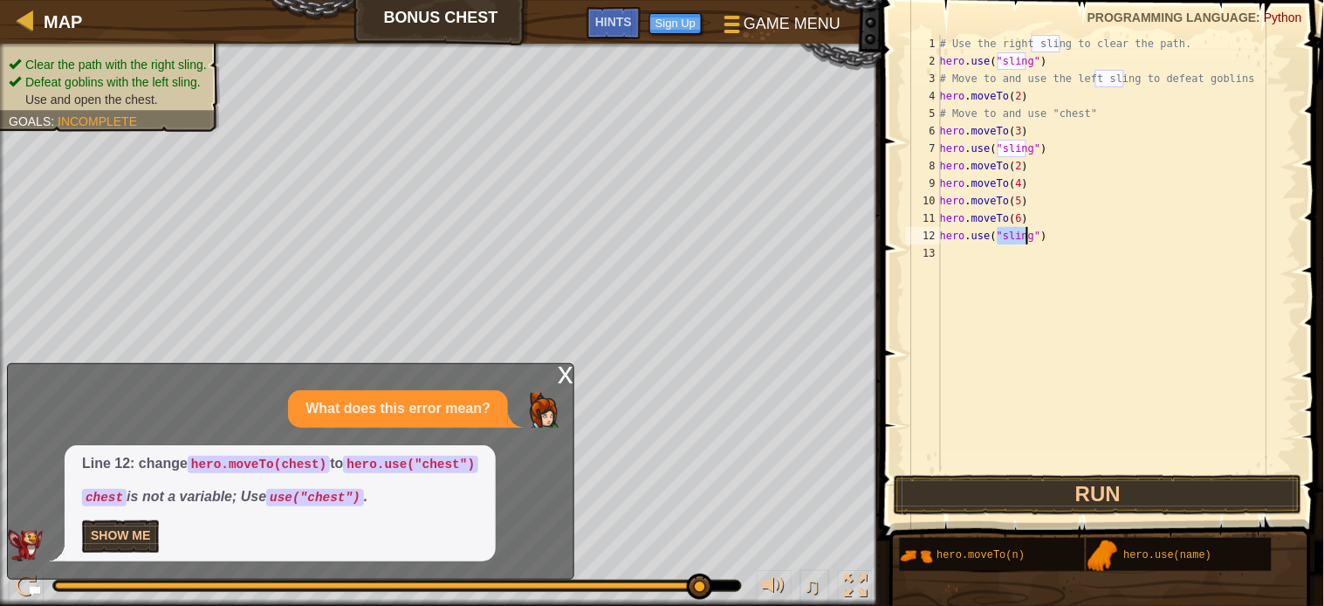
click at [1027, 227] on div "# Use the right sling to clear the path. hero . use ( "sling" ) # Move to and u…" at bounding box center [1117, 270] width 361 height 471
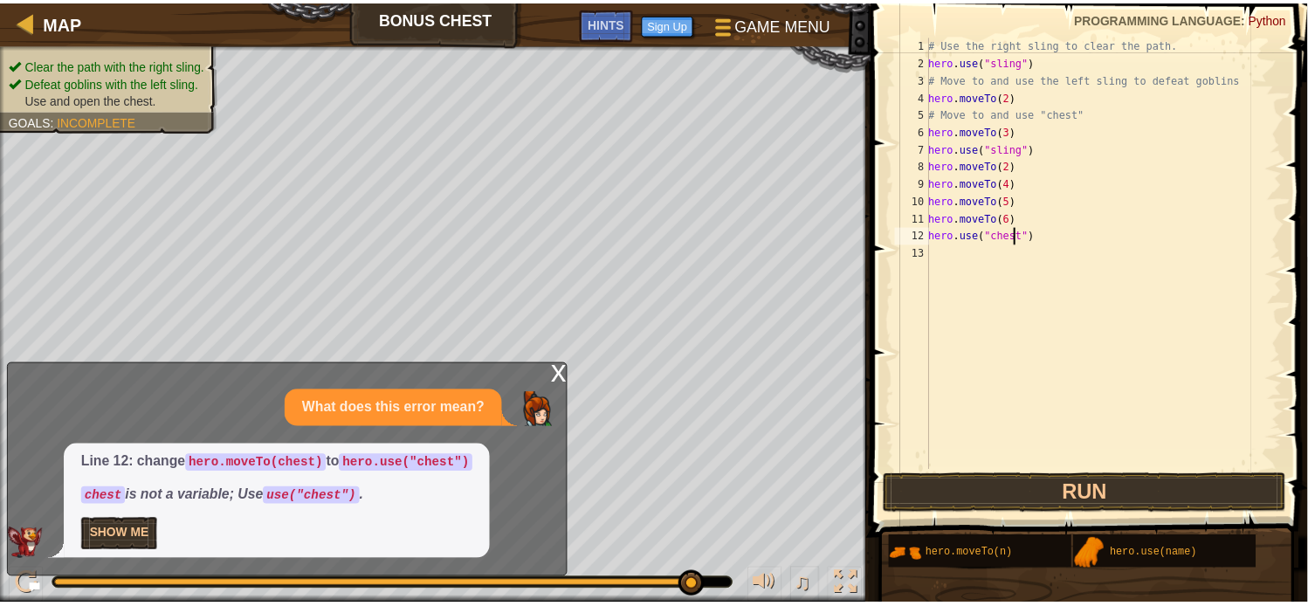
scroll to position [7, 6]
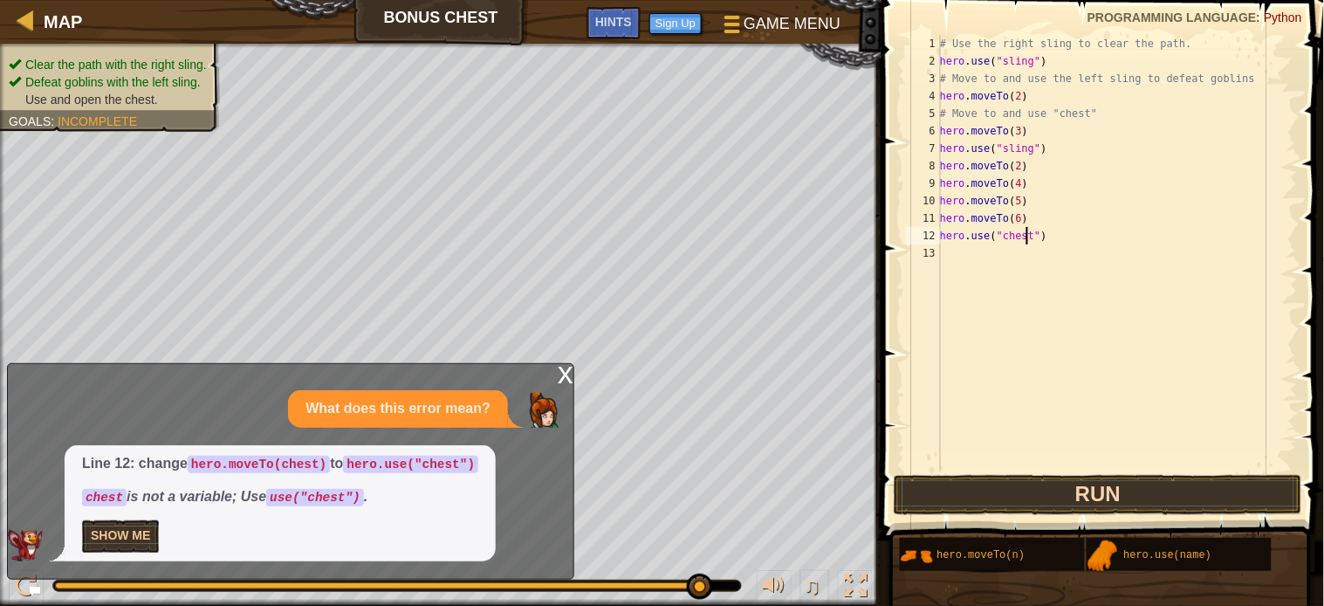
type textarea "hero.use("chest")"
click at [1086, 477] on button "Run" at bounding box center [1098, 495] width 409 height 40
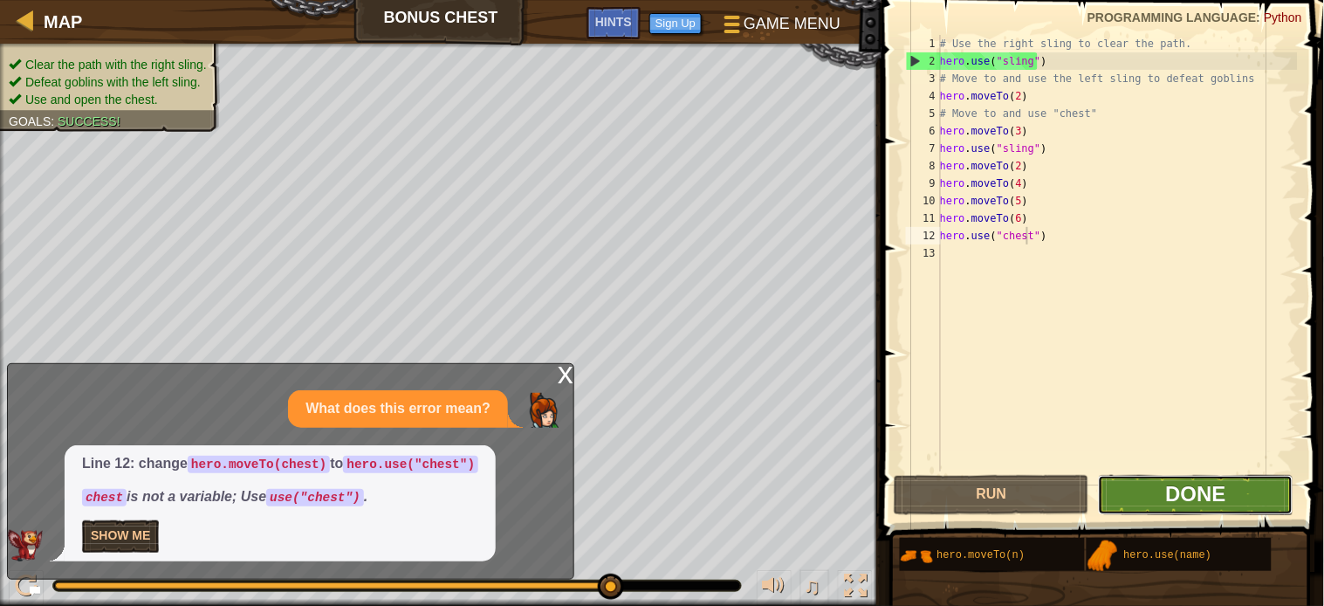
click at [1179, 491] on span "Done" at bounding box center [1196, 494] width 60 height 24
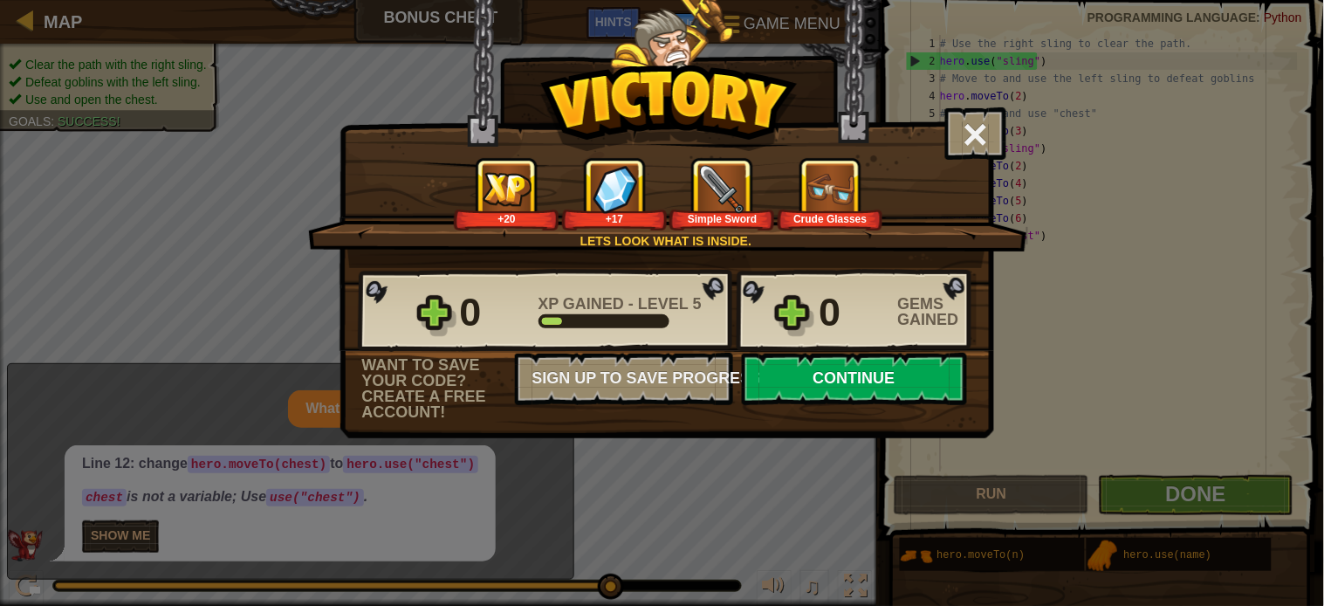
click at [893, 405] on button "Continue" at bounding box center [854, 379] width 225 height 52
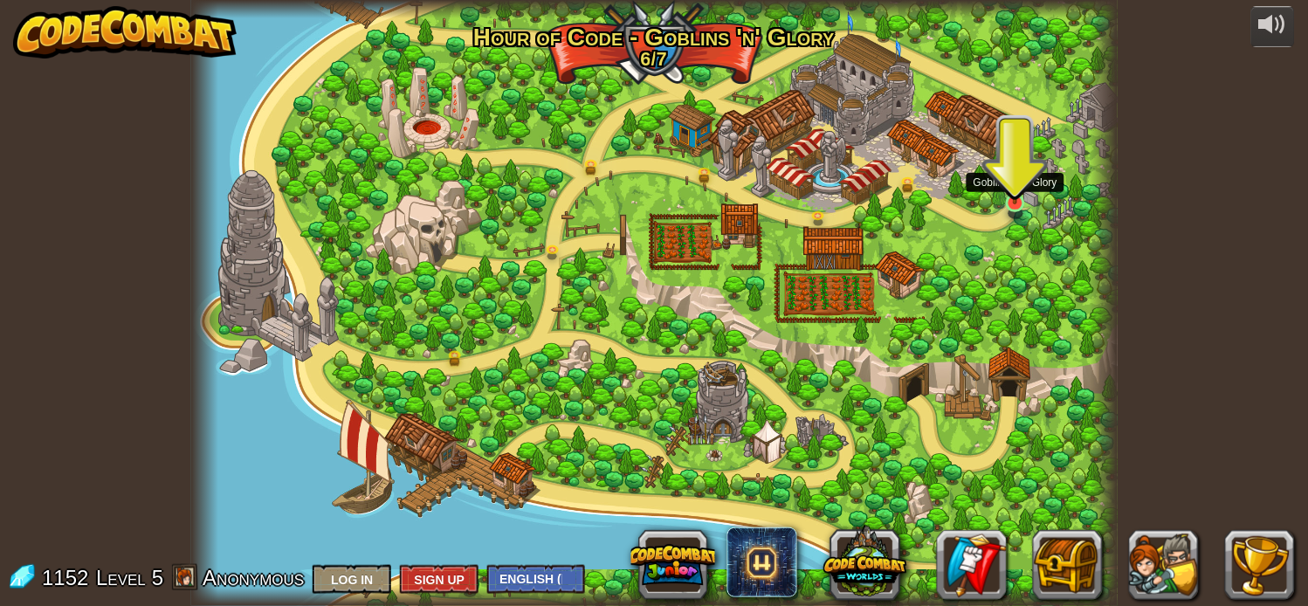
click at [1020, 175] on img at bounding box center [1015, 174] width 23 height 59
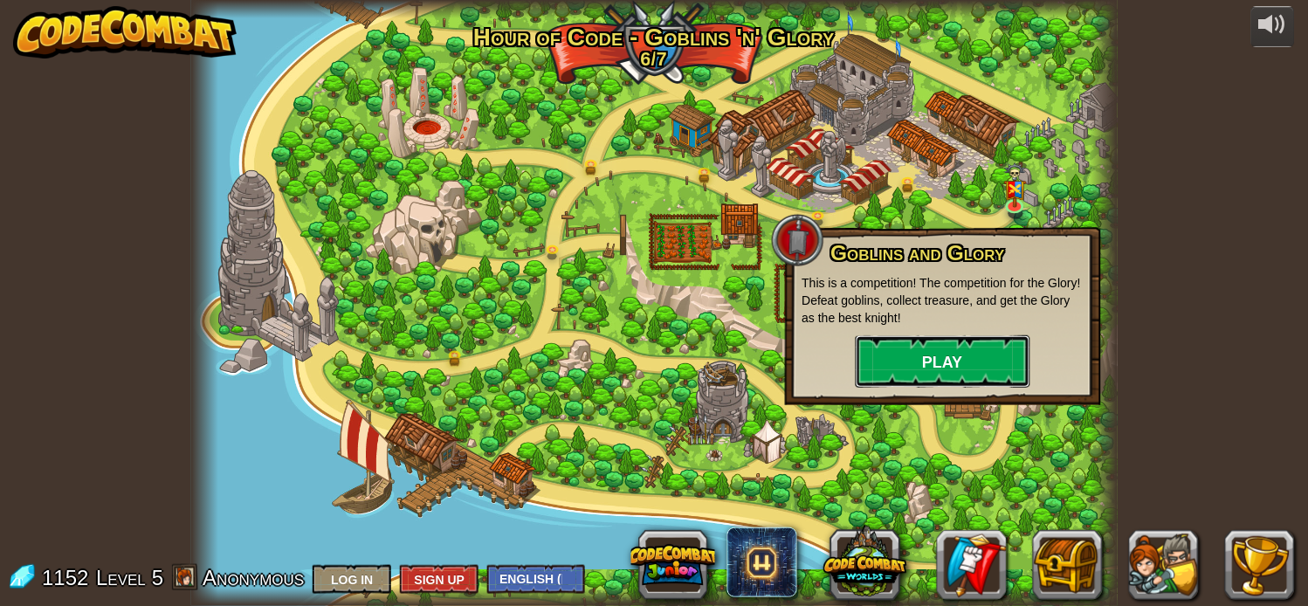
click at [972, 365] on button "Play" at bounding box center [942, 361] width 175 height 52
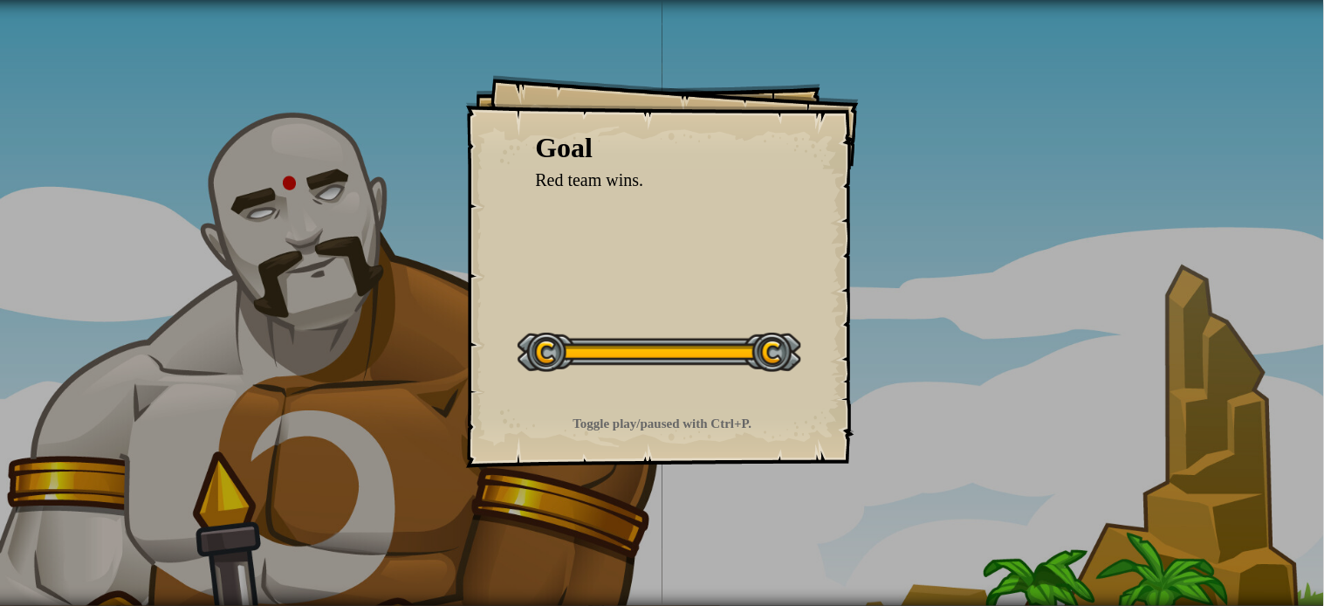
click at [727, 285] on div "Goal Red team wins. Start Level Error loading from server. Try refreshing the p…" at bounding box center [662, 271] width 393 height 393
click at [712, 363] on div at bounding box center [660, 352] width 284 height 39
click at [555, 153] on div "Goal" at bounding box center [662, 148] width 253 height 40
click at [596, 416] on strong "Toggle play/paused with Ctrl+P." at bounding box center [662, 423] width 179 height 14
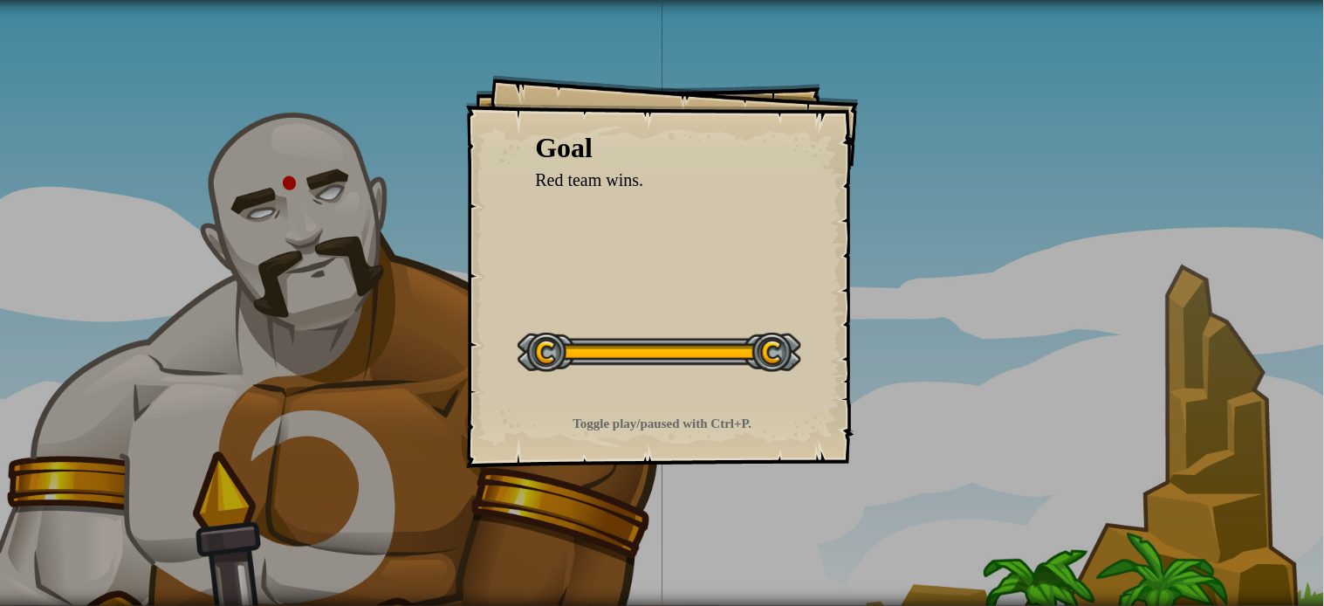
click at [760, 354] on div at bounding box center [660, 352] width 284 height 39
click at [590, 138] on div "Goal" at bounding box center [662, 148] width 253 height 40
click at [769, 352] on div at bounding box center [660, 352] width 284 height 39
drag, startPoint x: 676, startPoint y: 342, endPoint x: 577, endPoint y: 360, distance: 101.0
click at [667, 350] on div at bounding box center [660, 352] width 284 height 39
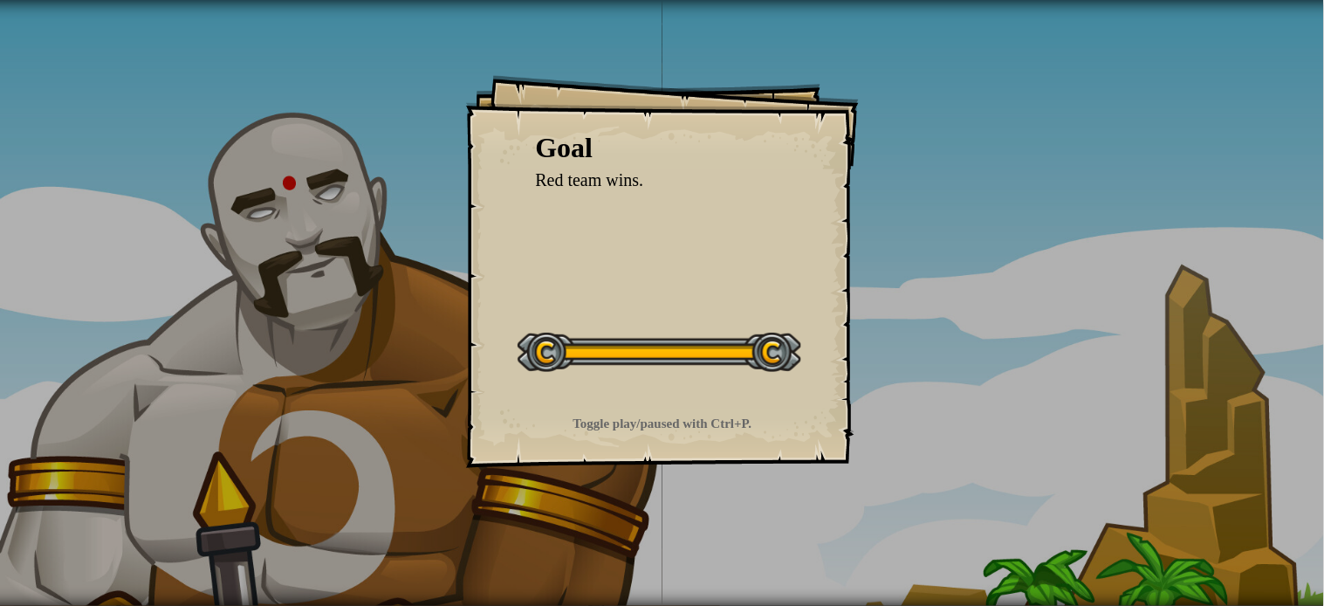
click at [779, 340] on div at bounding box center [660, 352] width 284 height 39
click at [652, 354] on div at bounding box center [660, 352] width 284 height 39
click at [795, 330] on div "Start Level" at bounding box center [660, 350] width 284 height 70
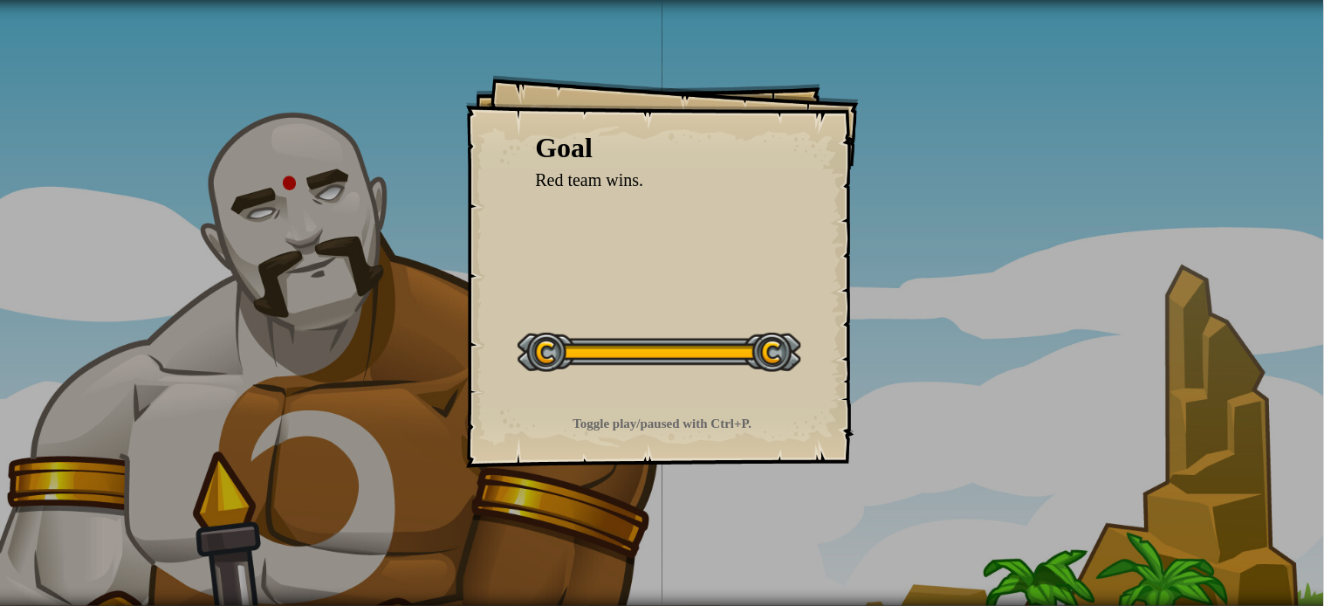
drag, startPoint x: 609, startPoint y: 339, endPoint x: 553, endPoint y: 343, distance: 56.9
click at [608, 341] on div at bounding box center [660, 352] width 284 height 39
drag, startPoint x: 531, startPoint y: 341, endPoint x: 543, endPoint y: 345, distance: 12.7
click at [543, 345] on div at bounding box center [660, 352] width 284 height 39
click at [663, 415] on div "Toggle play/paused with Ctrl+P." at bounding box center [663, 424] width 350 height 18
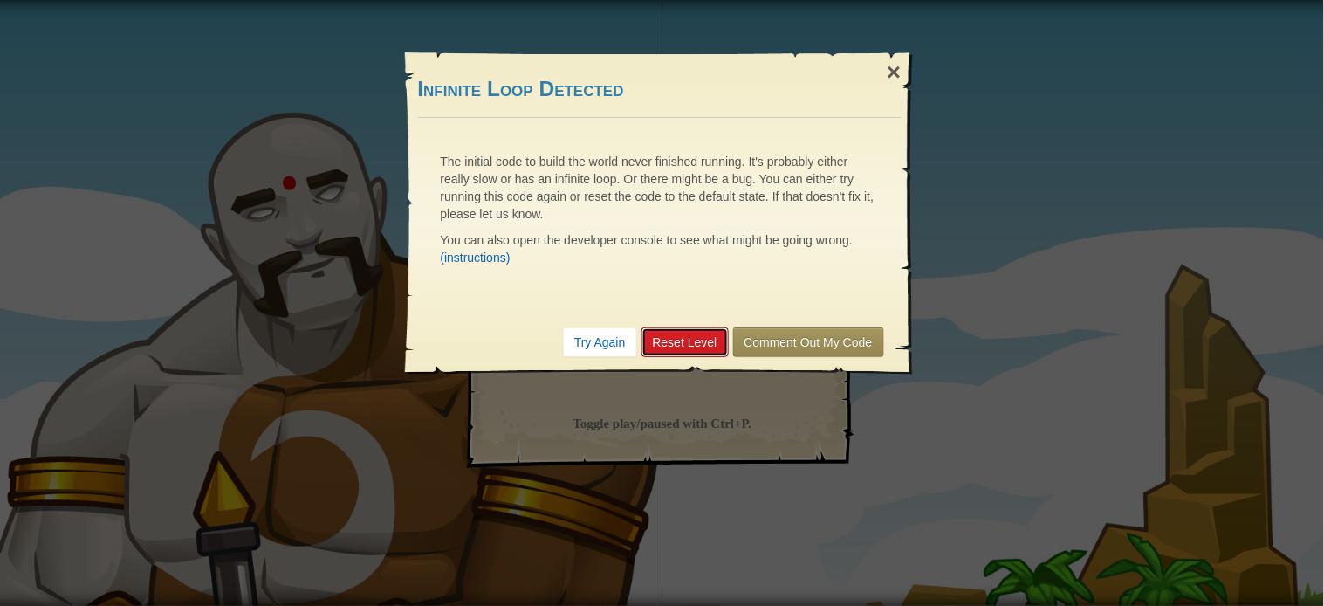
click at [667, 341] on link "Reset Level" at bounding box center [685, 342] width 87 height 30
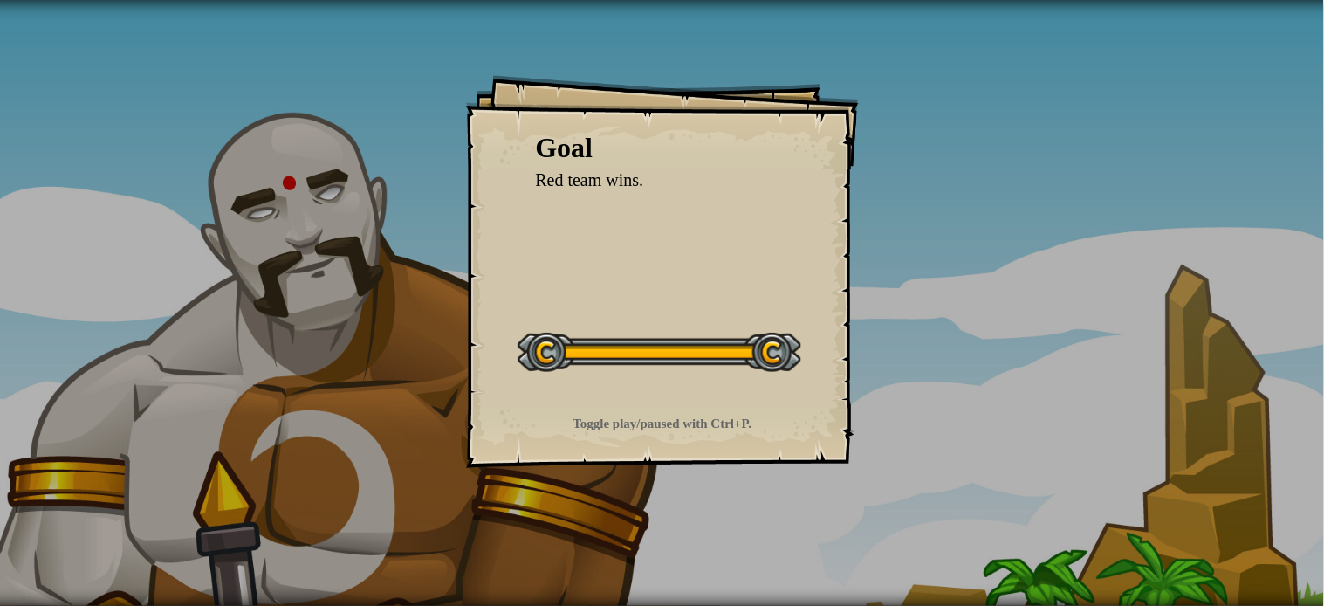
click at [832, 368] on div "Goal Red team wins. Start Level Error loading from server. Try refreshing the p…" at bounding box center [662, 271] width 393 height 393
click at [751, 358] on div at bounding box center [660, 352] width 284 height 39
click at [798, 352] on div at bounding box center [660, 352] width 284 height 39
click at [587, 429] on strong "Toggle play/paused with Ctrl+P." at bounding box center [662, 423] width 179 height 14
click at [557, 160] on div "Goal" at bounding box center [662, 148] width 253 height 40
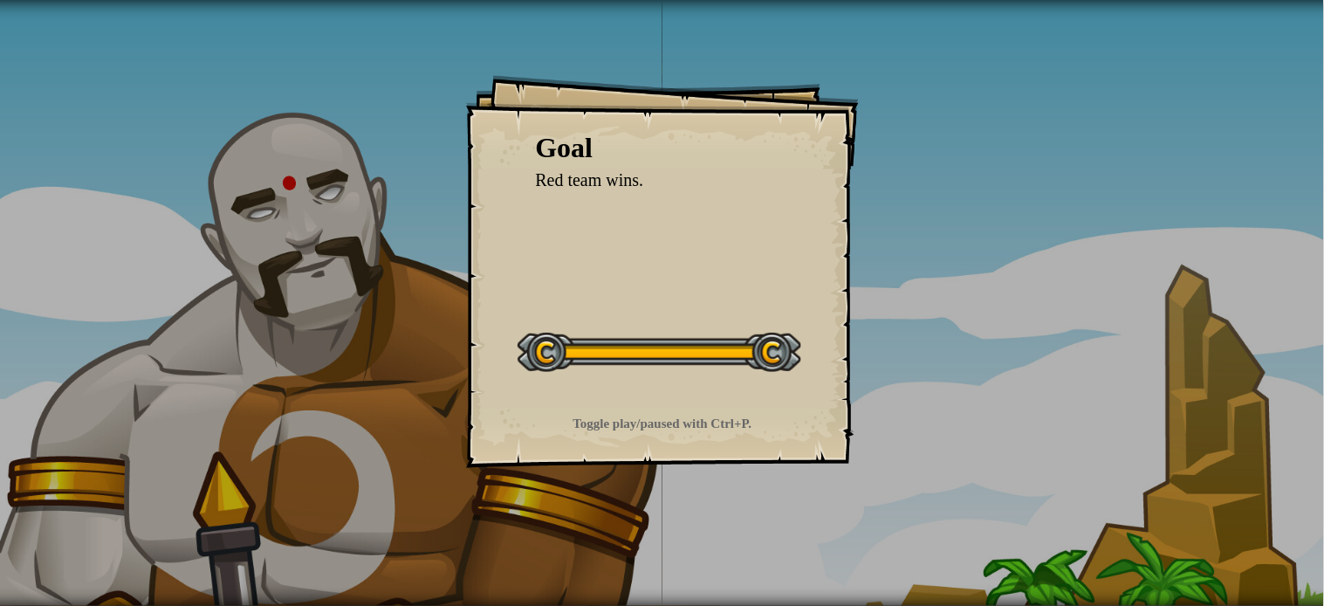
drag, startPoint x: 623, startPoint y: 205, endPoint x: 556, endPoint y: 304, distance: 119.4
click at [556, 304] on div "Goal Red team wins. Start Level Error loading from server. Try refreshing the p…" at bounding box center [662, 271] width 393 height 393
drag, startPoint x: 817, startPoint y: 72, endPoint x: 800, endPoint y: 115, distance: 46.7
click at [817, 76] on div "Goal Red team wins. Start Level Error loading from server. Try refreshing the p…" at bounding box center [662, 303] width 1324 height 606
drag, startPoint x: 800, startPoint y: 120, endPoint x: 1103, endPoint y: 207, distance: 315.0
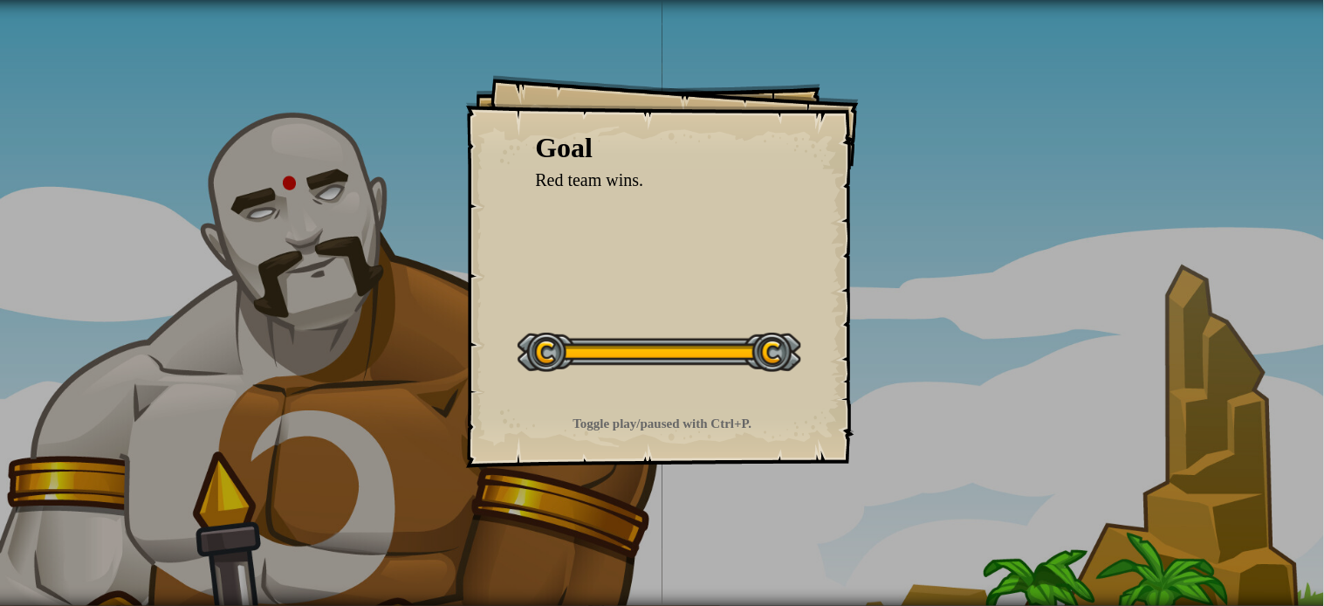
click at [1101, 215] on div "Goal Red team wins. Start Level Error loading from server. Try refreshing the p…" at bounding box center [662, 303] width 1324 height 606
click at [766, 347] on div at bounding box center [660, 352] width 284 height 39
drag, startPoint x: 651, startPoint y: 400, endPoint x: 623, endPoint y: 257, distance: 145.0
click at [623, 257] on div "Goal Red team wins. Start Level Error loading from server. Try refreshing the p…" at bounding box center [662, 271] width 393 height 393
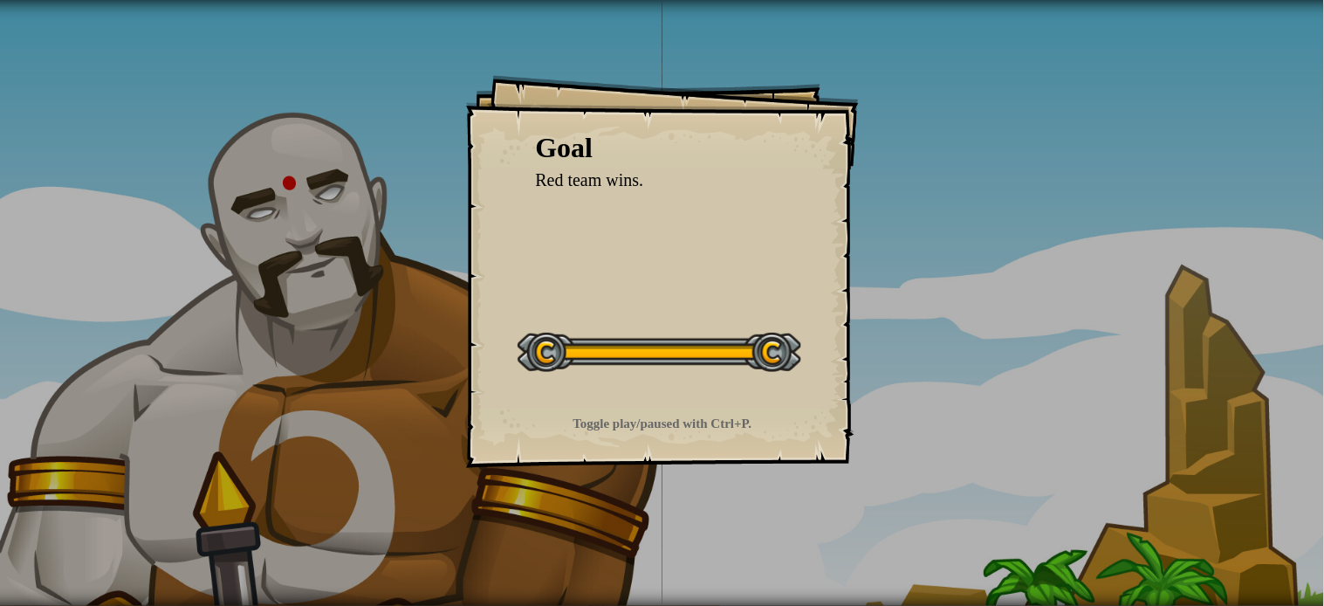
click at [576, 343] on div at bounding box center [660, 352] width 284 height 39
click at [601, 251] on div "Goal Red team wins. Start Level Error loading from server. Try refreshing the p…" at bounding box center [662, 271] width 393 height 393
click at [578, 186] on span "Red team wins." at bounding box center [590, 179] width 108 height 19
drag, startPoint x: 1178, startPoint y: 316, endPoint x: 1208, endPoint y: 586, distance: 271.3
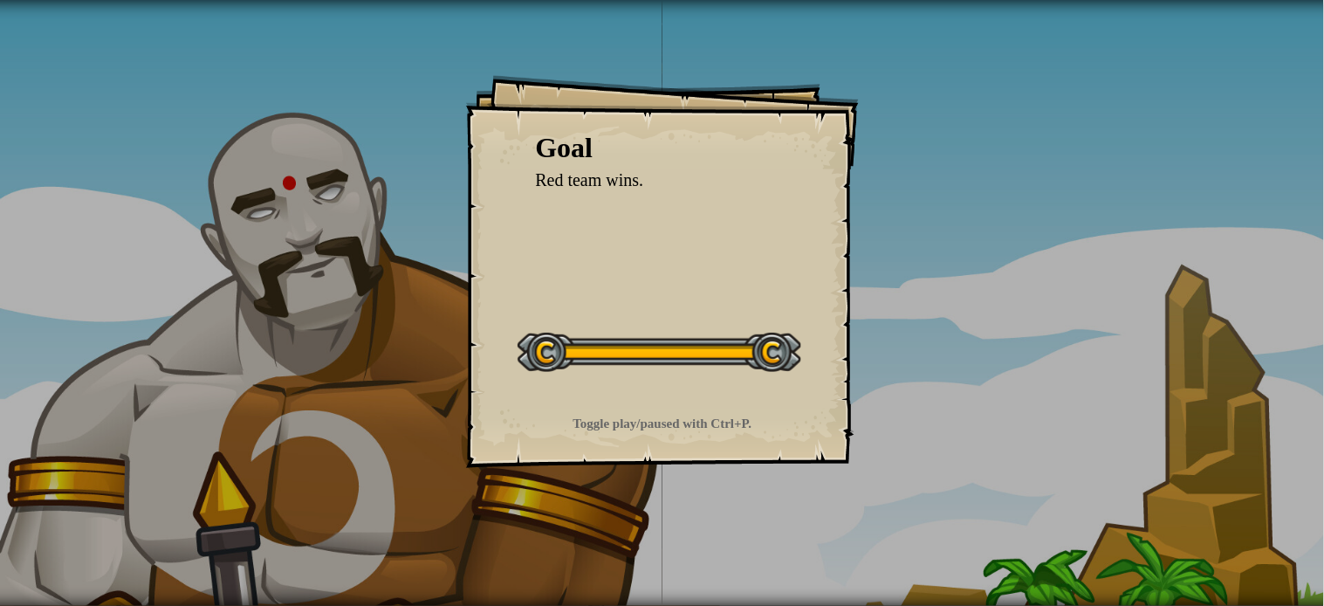
click at [1191, 545] on div "Goal Red team wins. Start Level Error loading from server. Try refreshing the p…" at bounding box center [662, 303] width 1324 height 606
click at [778, 360] on div at bounding box center [660, 352] width 284 height 39
click at [704, 428] on strong "Toggle play/paused with Ctrl+P." at bounding box center [662, 423] width 179 height 14
drag, startPoint x: 638, startPoint y: 340, endPoint x: 679, endPoint y: 346, distance: 41.4
click at [646, 345] on div at bounding box center [660, 352] width 284 height 39
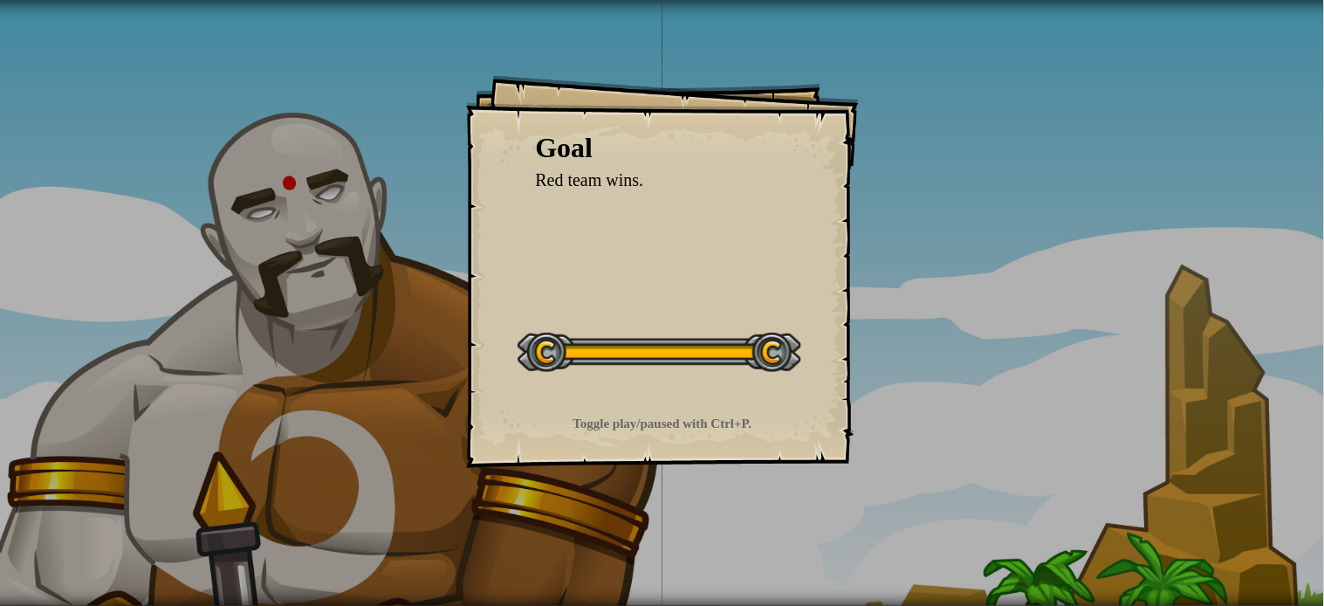
click at [655, 416] on strong "Toggle play/paused with Ctrl+P." at bounding box center [662, 423] width 179 height 14
drag, startPoint x: 615, startPoint y: 349, endPoint x: 536, endPoint y: 93, distance: 268.6
click at [536, 93] on div "Goal Red team wins. Start Level Error loading from server. Try refreshing the p…" at bounding box center [662, 271] width 393 height 393
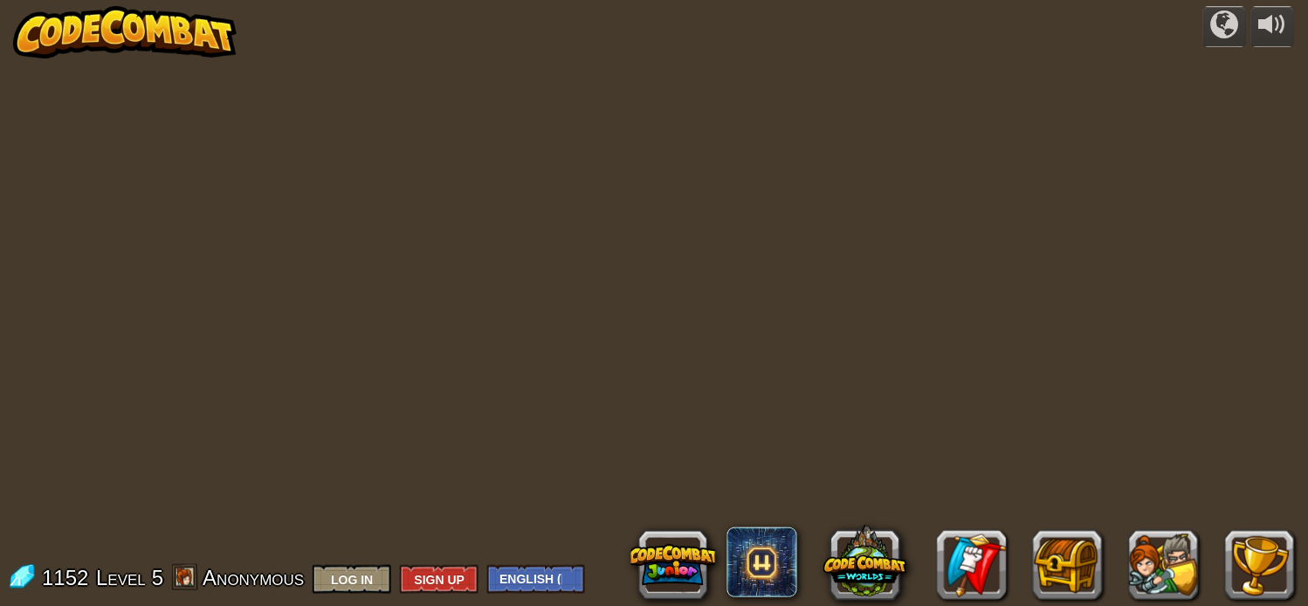
scroll to position [1, 0]
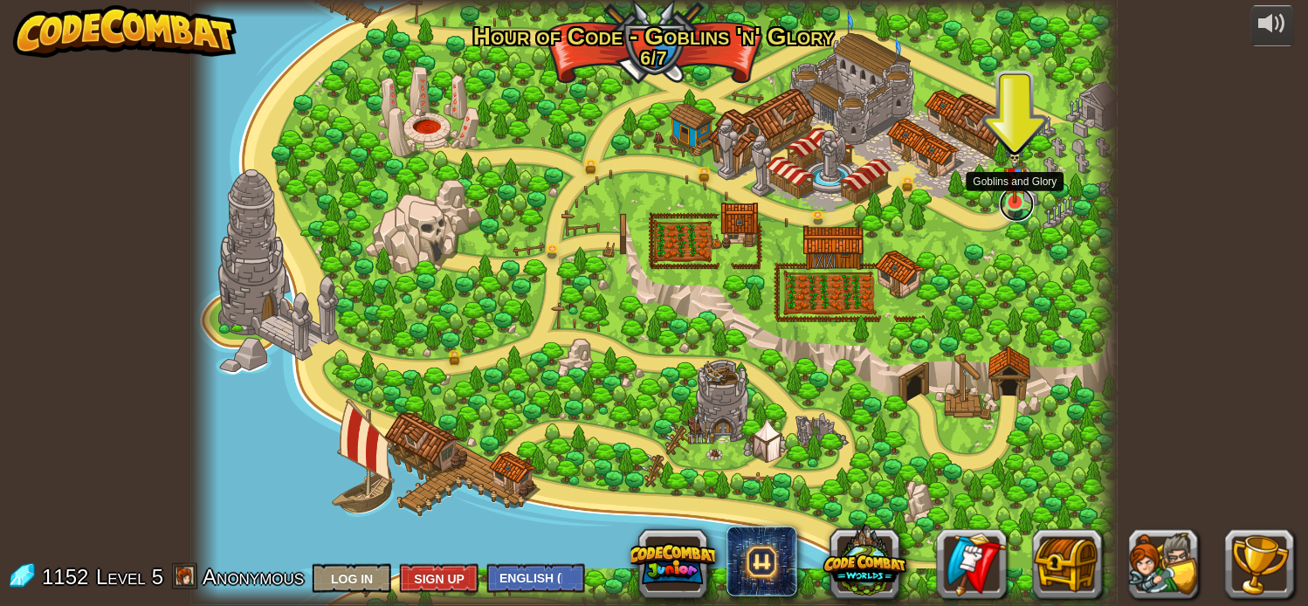
click at [1019, 203] on link at bounding box center [1016, 204] width 35 height 35
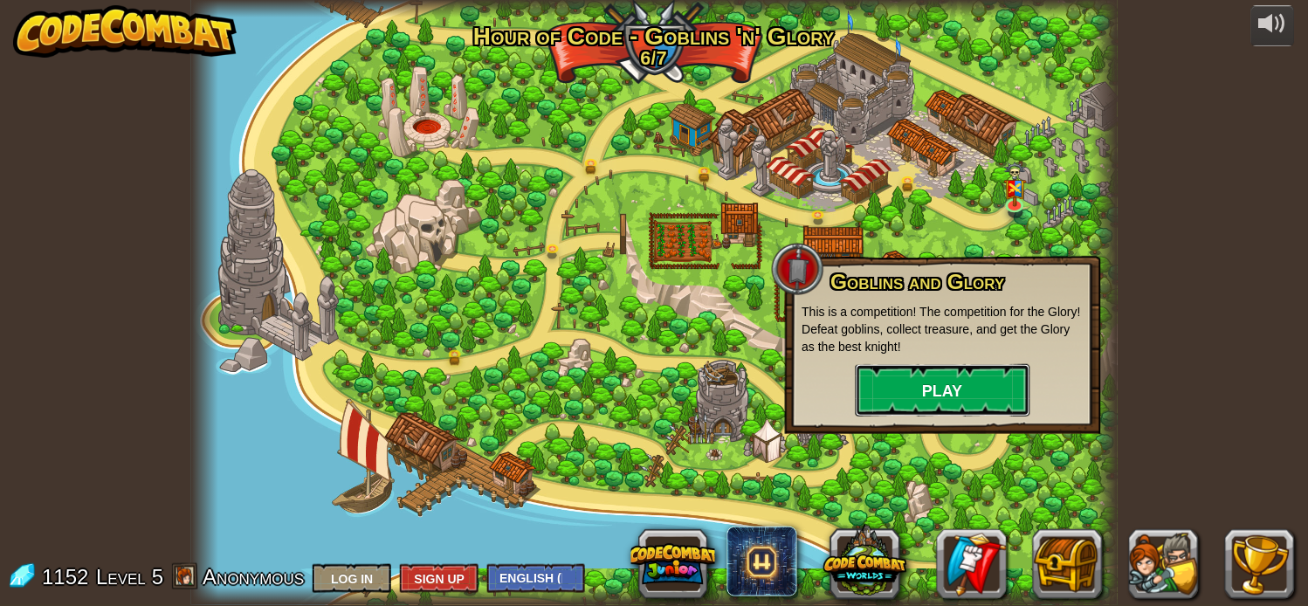
click at [972, 378] on button "Play" at bounding box center [942, 390] width 175 height 52
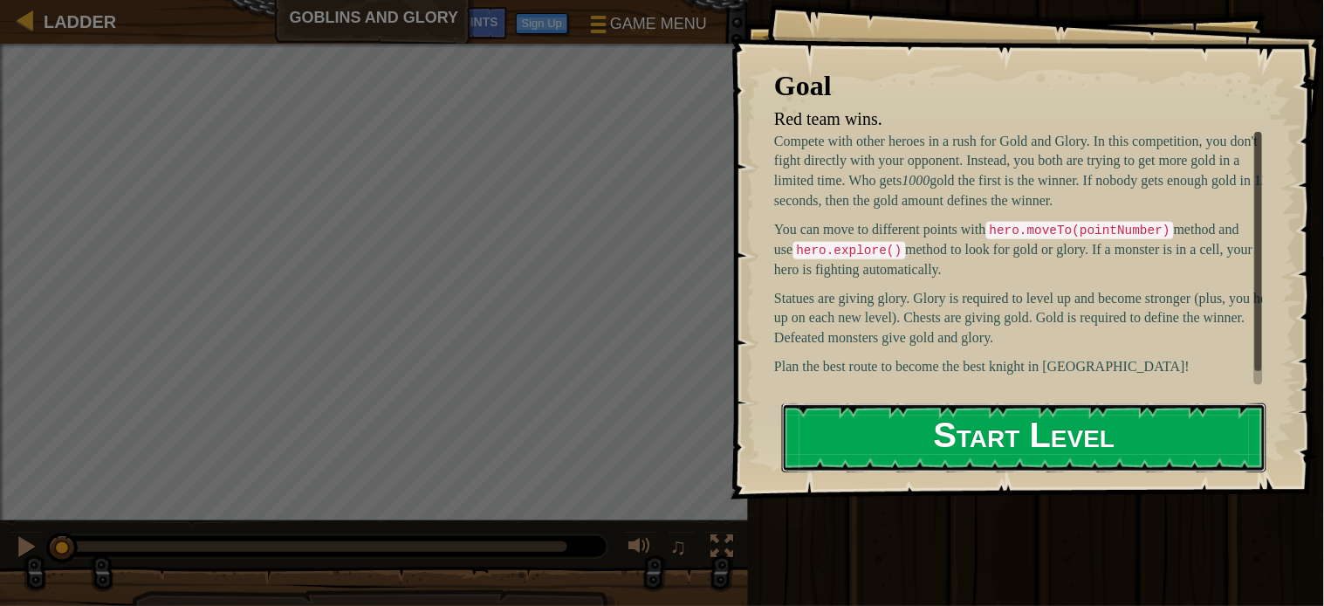
click at [978, 420] on button "Start Level" at bounding box center [1024, 437] width 484 height 69
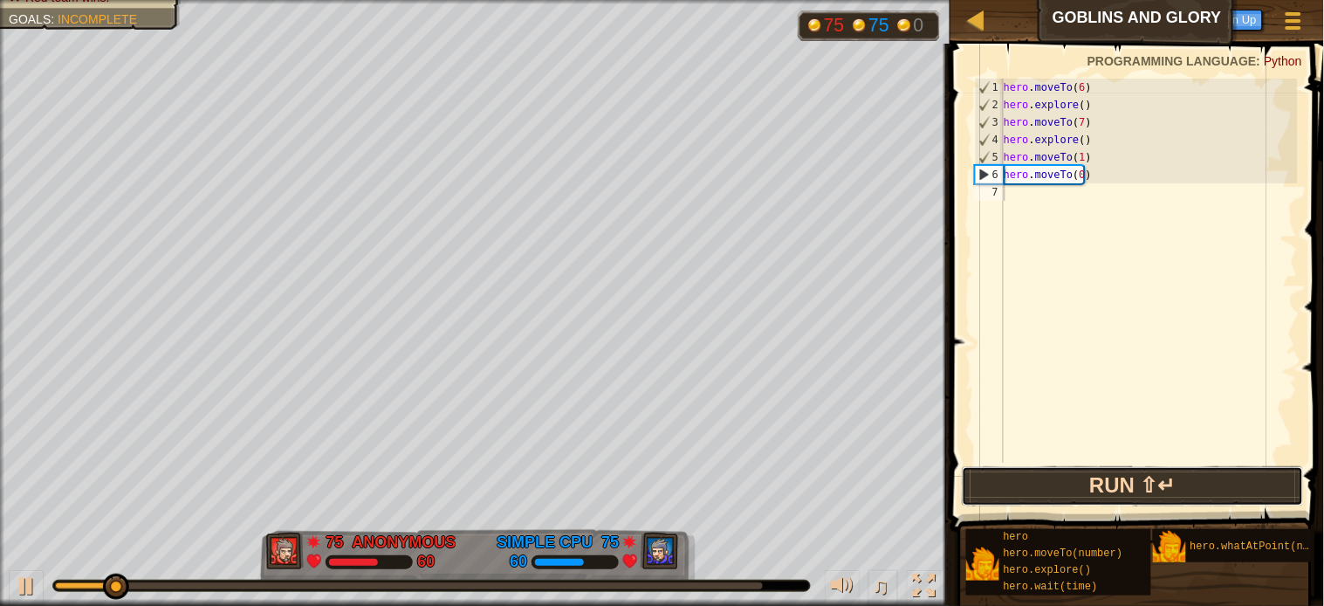
click at [1087, 477] on button "Run ⇧↵" at bounding box center [1133, 486] width 342 height 40
click at [1087, 477] on button "Running" at bounding box center [1133, 486] width 342 height 40
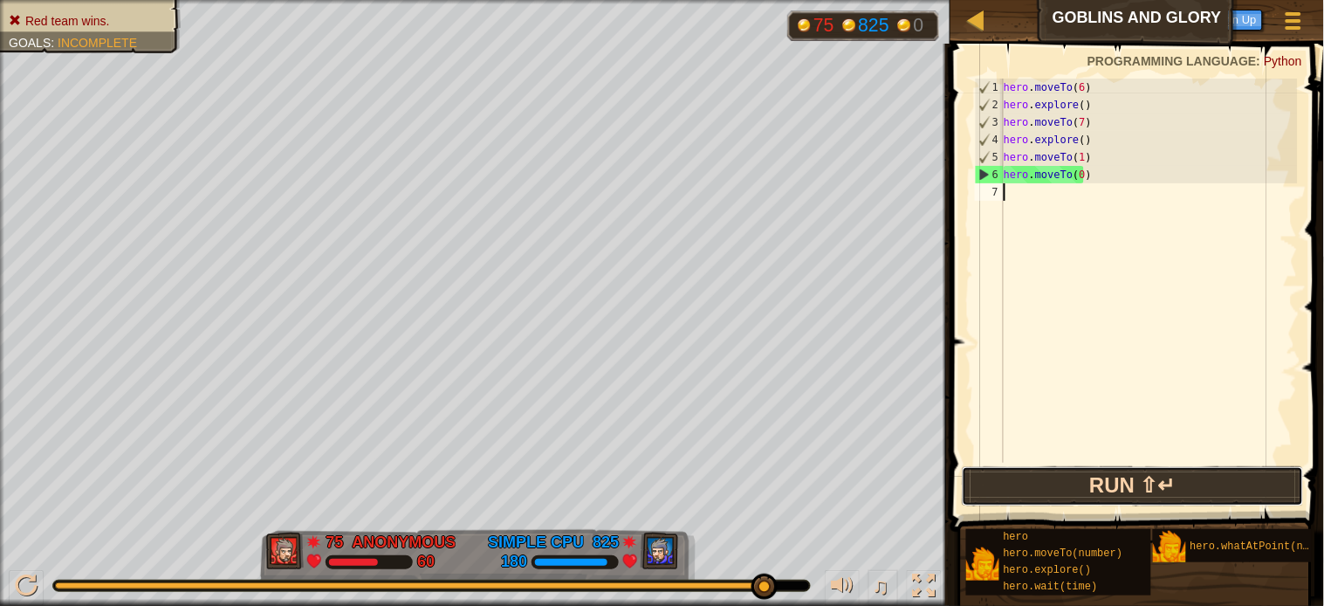
click at [1102, 498] on button "Run ⇧↵" at bounding box center [1133, 486] width 342 height 40
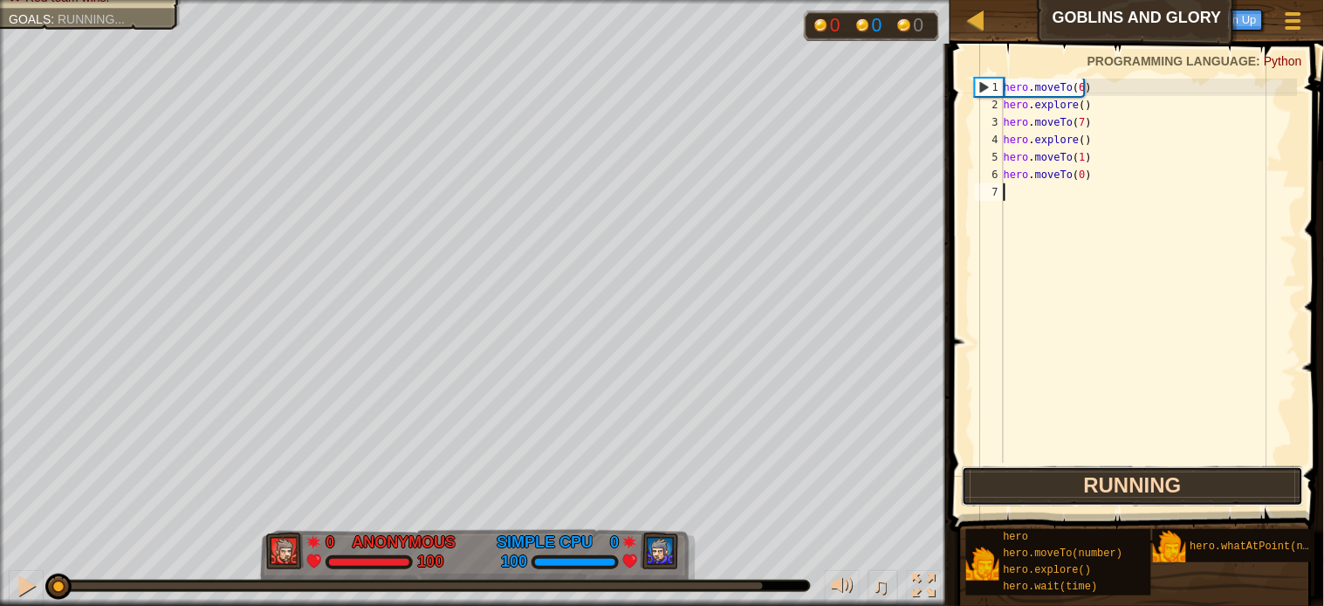
click at [1102, 498] on button "Running" at bounding box center [1133, 486] width 342 height 40
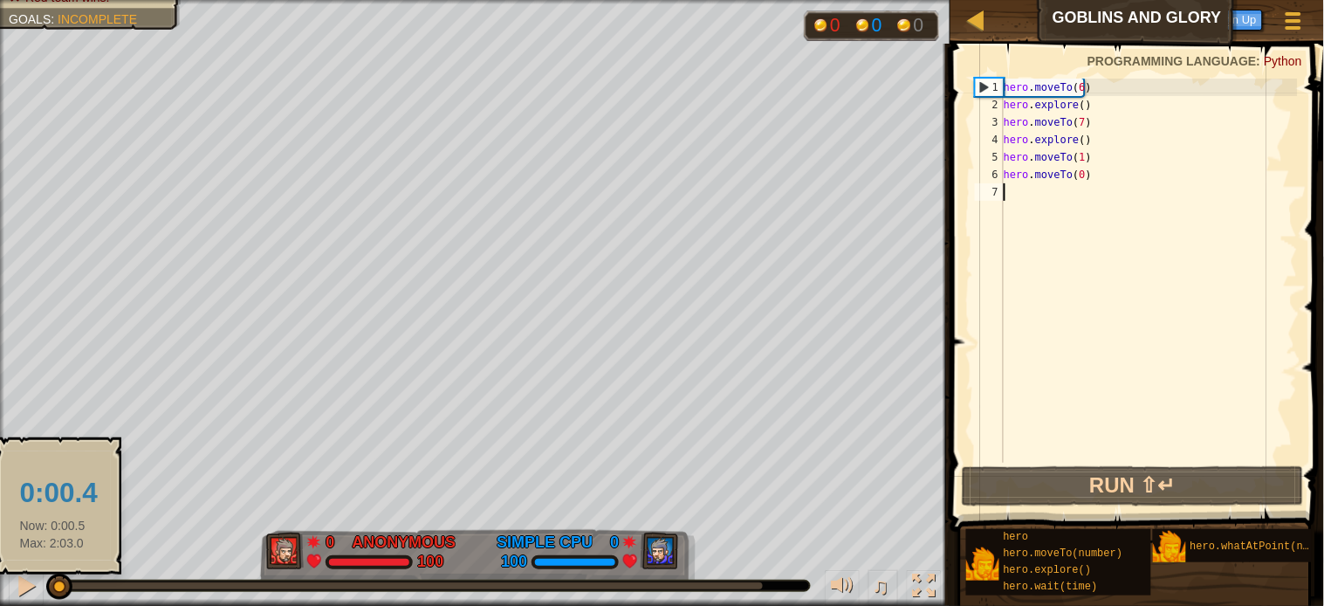
drag, startPoint x: 143, startPoint y: 585, endPoint x: 58, endPoint y: 594, distance: 86.0
click at [58, 545] on div at bounding box center [59, 586] width 26 height 26
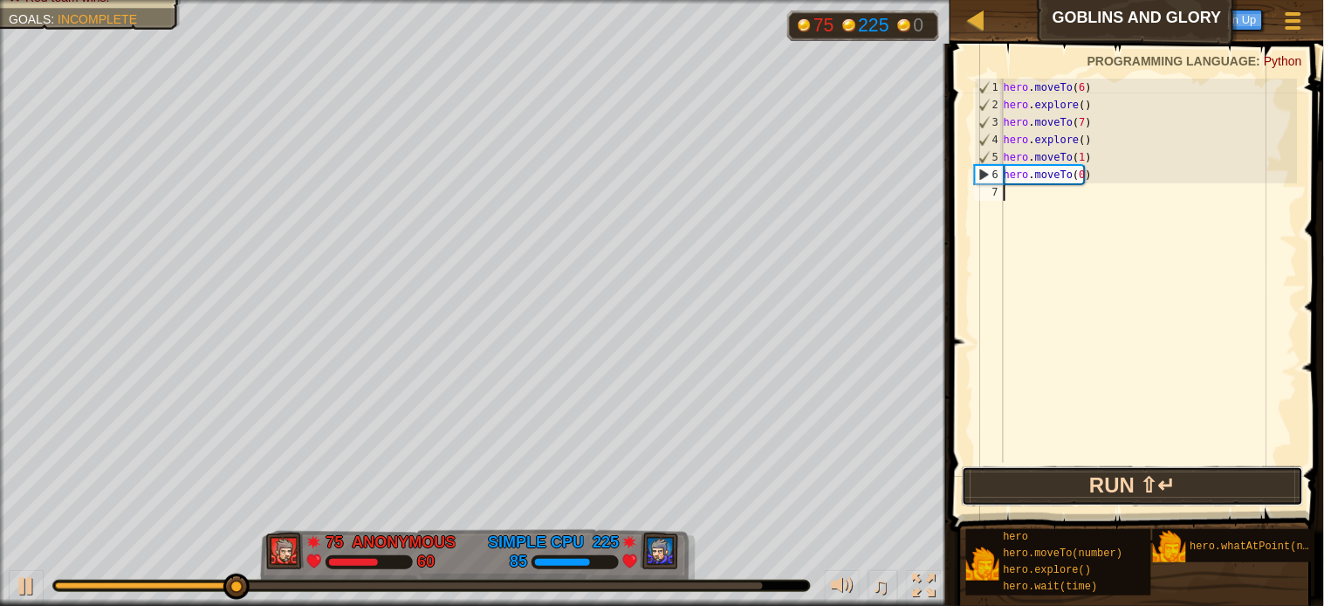
click at [1114, 487] on button "Run ⇧↵" at bounding box center [1133, 486] width 342 height 40
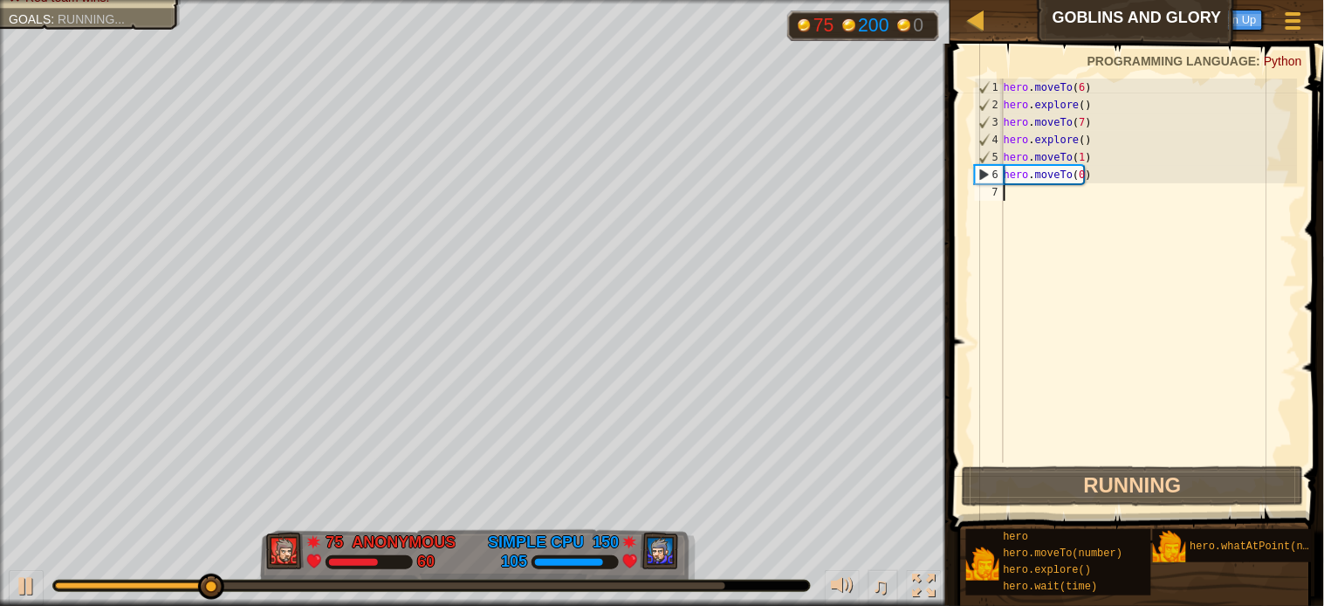
click at [1013, 189] on div "hero . moveTo ( 6 ) hero . explore ( ) hero . moveTo ( 7 ) hero . explore ( ) h…" at bounding box center [1149, 288] width 298 height 419
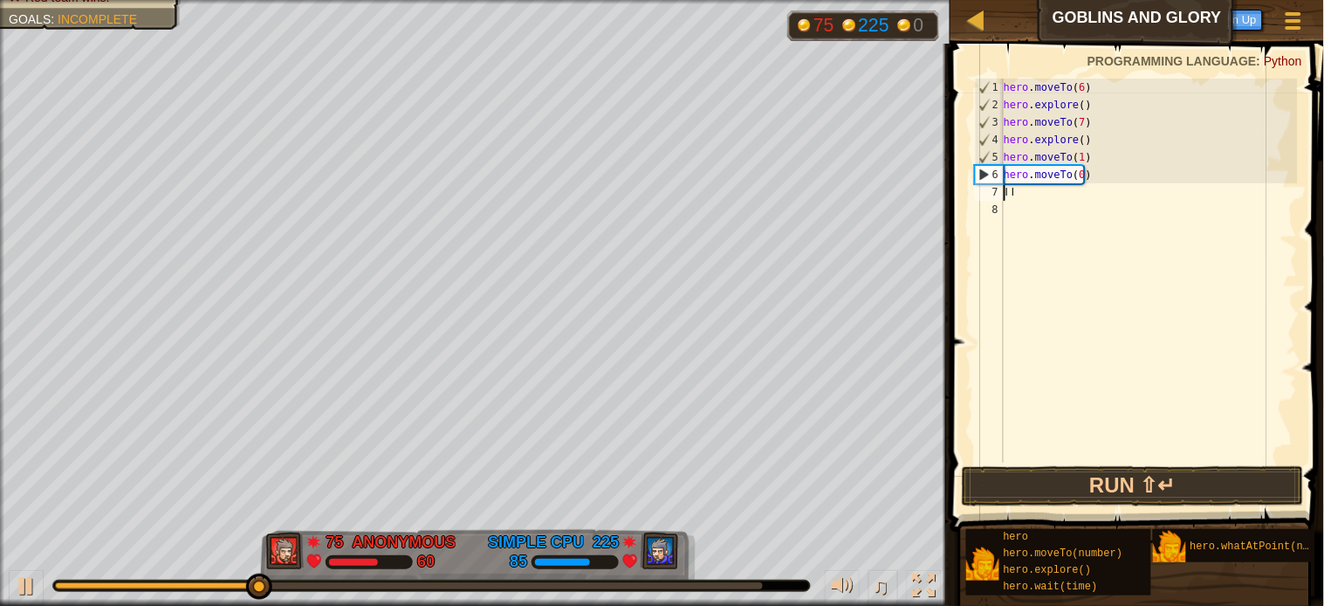
type textarea "ا"
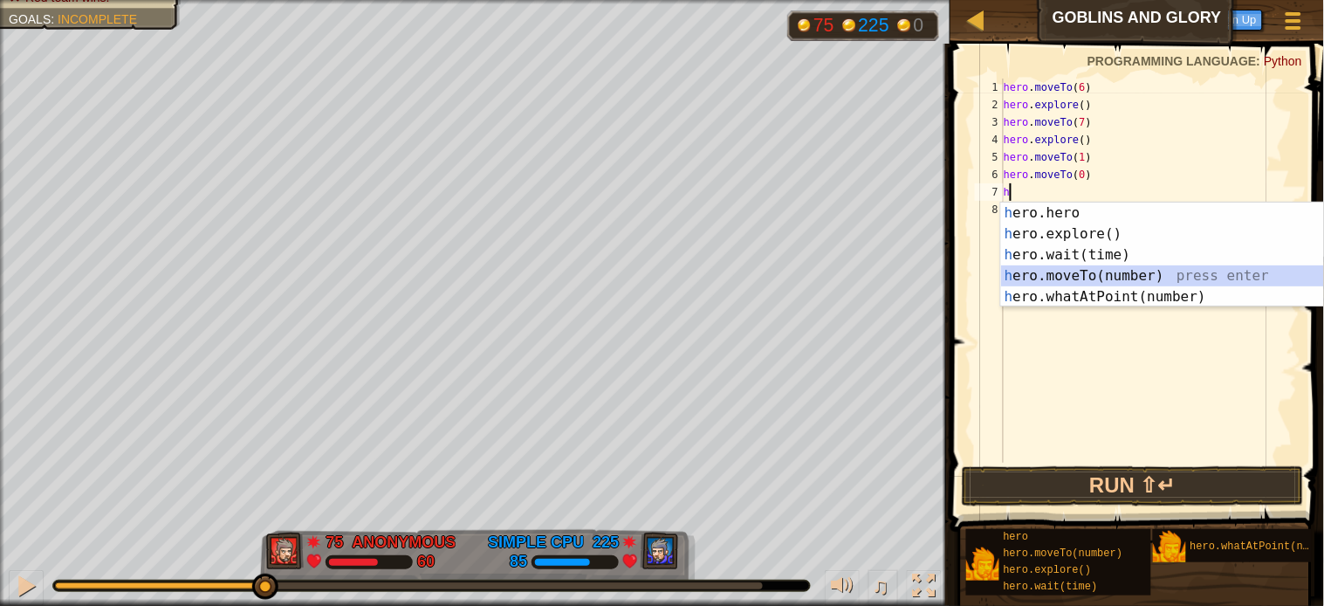
click at [1049, 268] on div "h ero.hero press enter h ero.explore() press enter h ero.wait(time) press enter…" at bounding box center [1166, 276] width 330 height 147
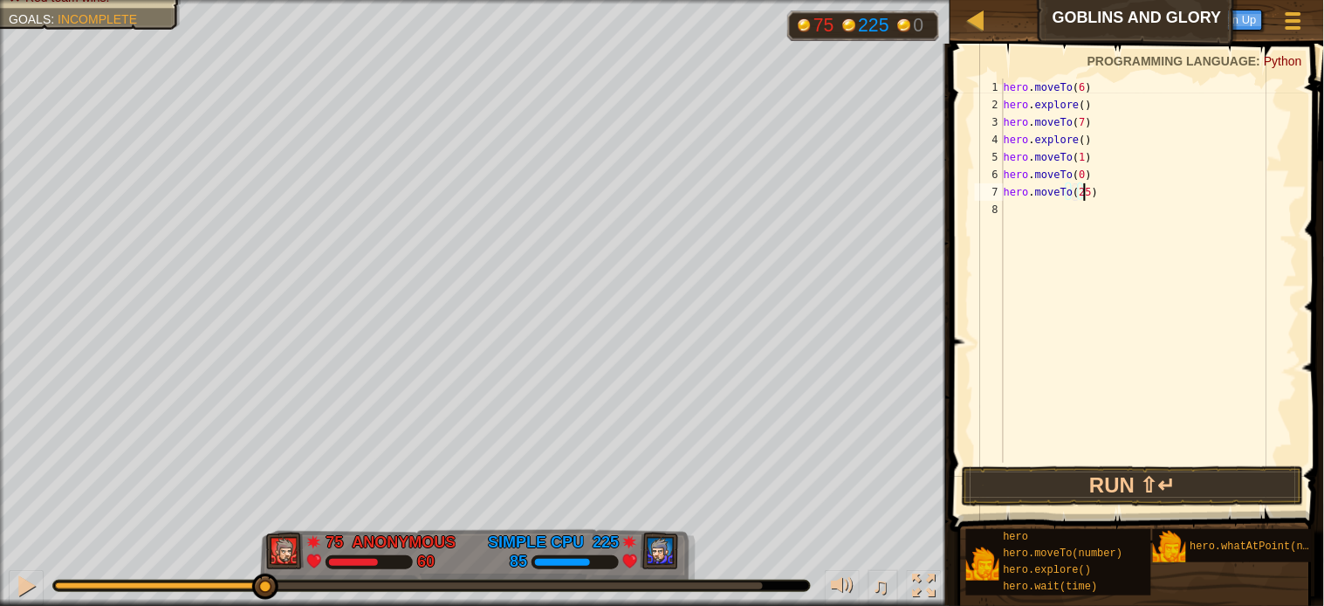
scroll to position [7, 6]
type textarea "hero.moveTo(25)"
click at [1022, 209] on div "hero . moveTo ( 6 ) hero . explore ( ) hero . moveTo ( 7 ) hero . explore ( ) h…" at bounding box center [1149, 288] width 298 height 419
type textarea "h"
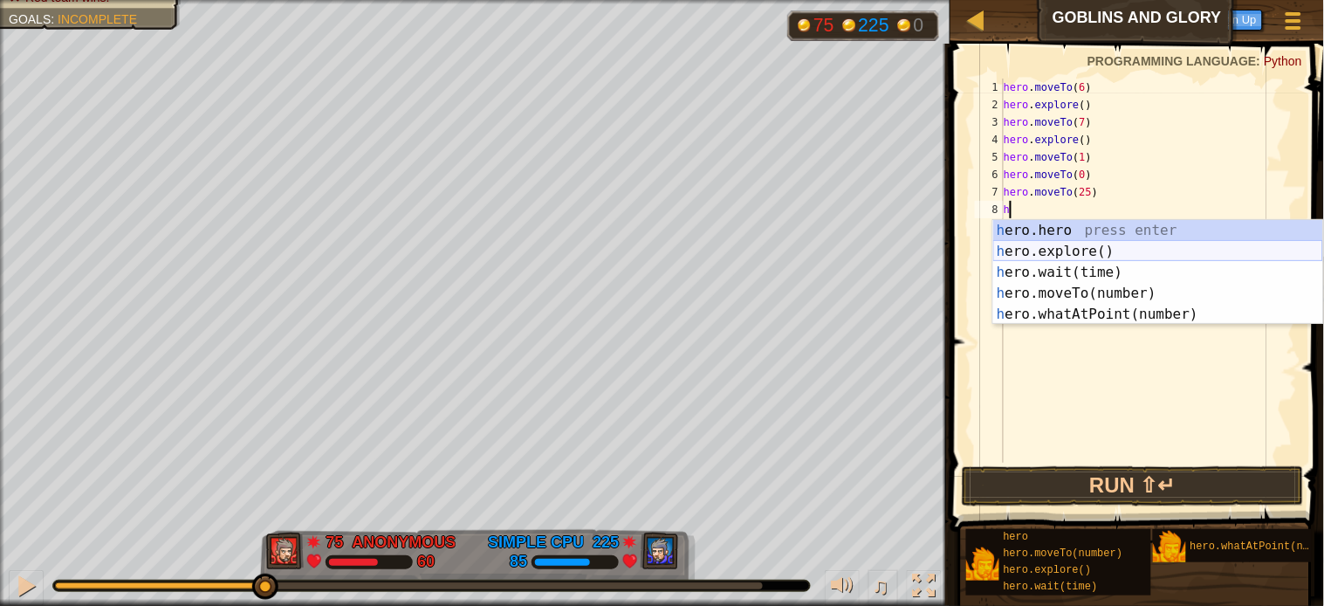
click at [1035, 243] on div "h ero.hero press enter h ero.explore() press enter h ero.wait(time) press enter…" at bounding box center [1158, 293] width 330 height 147
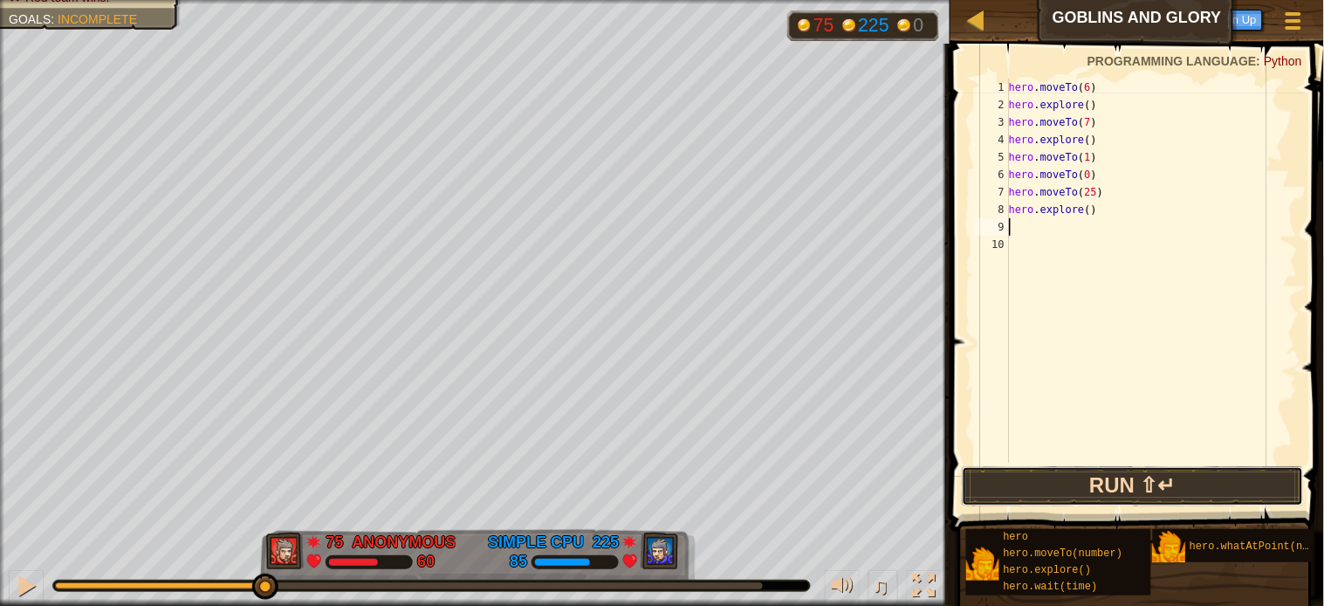
click at [1115, 475] on button "Run ⇧↵" at bounding box center [1133, 486] width 342 height 40
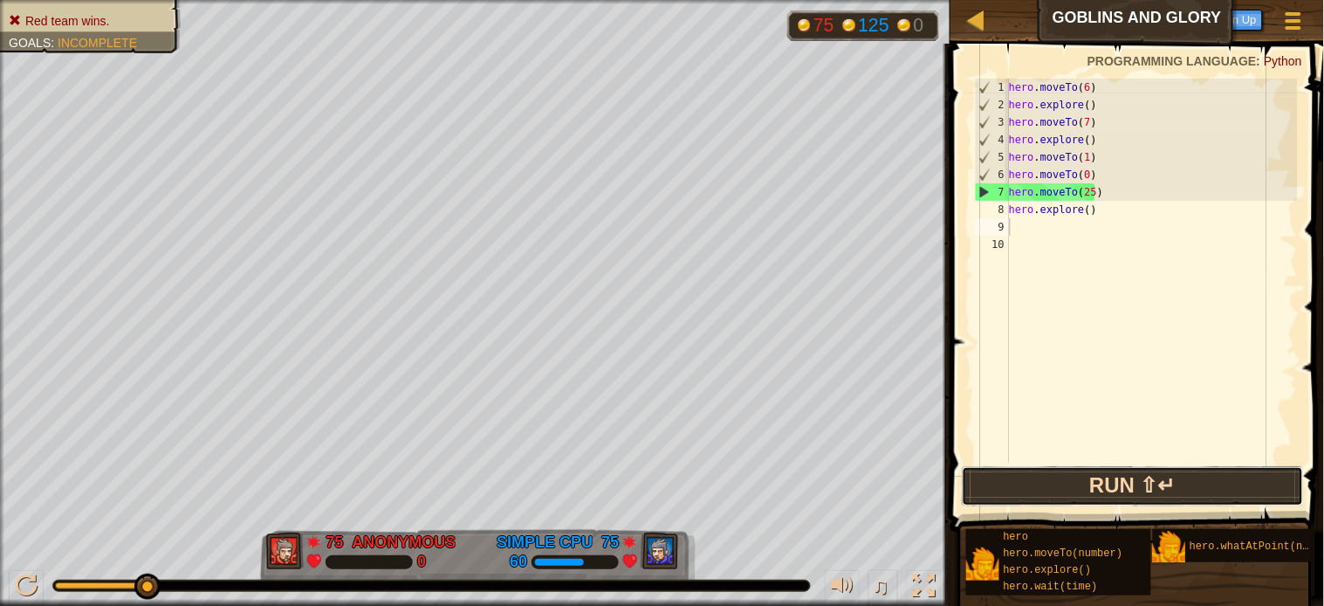
click at [1013, 466] on button "Run ⇧↵" at bounding box center [1133, 486] width 342 height 40
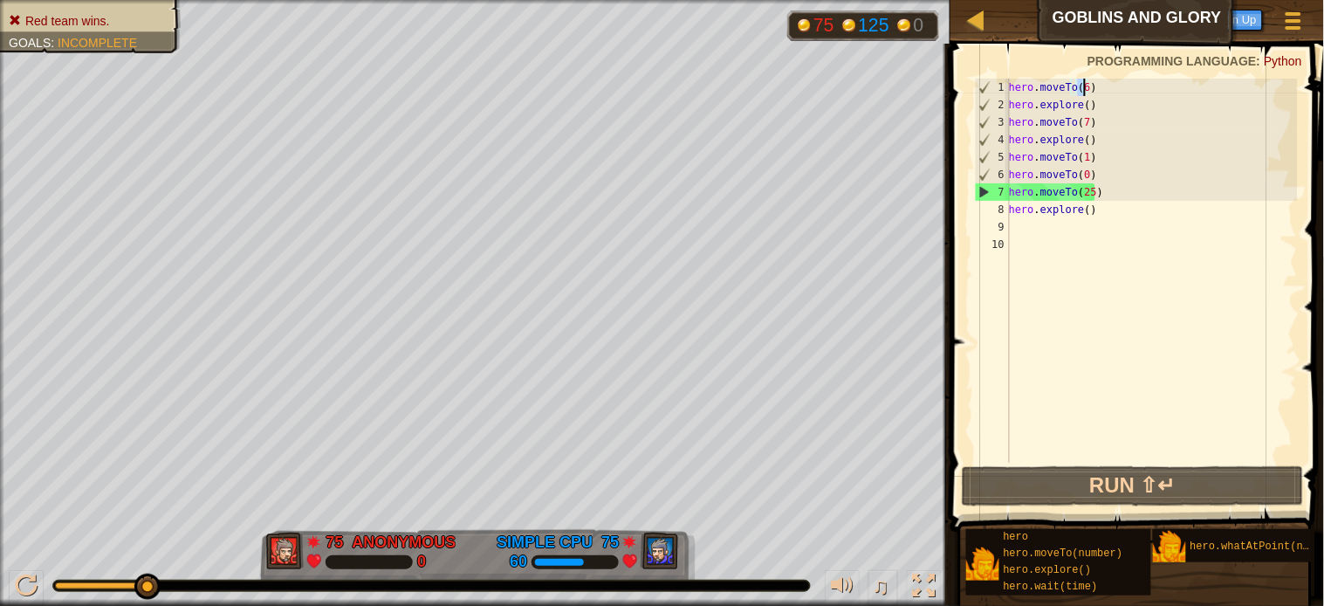
click at [1084, 89] on div "hero . moveTo ( 6 ) hero . explore ( ) hero . moveTo ( 7 ) hero . explore ( ) h…" at bounding box center [1152, 288] width 292 height 419
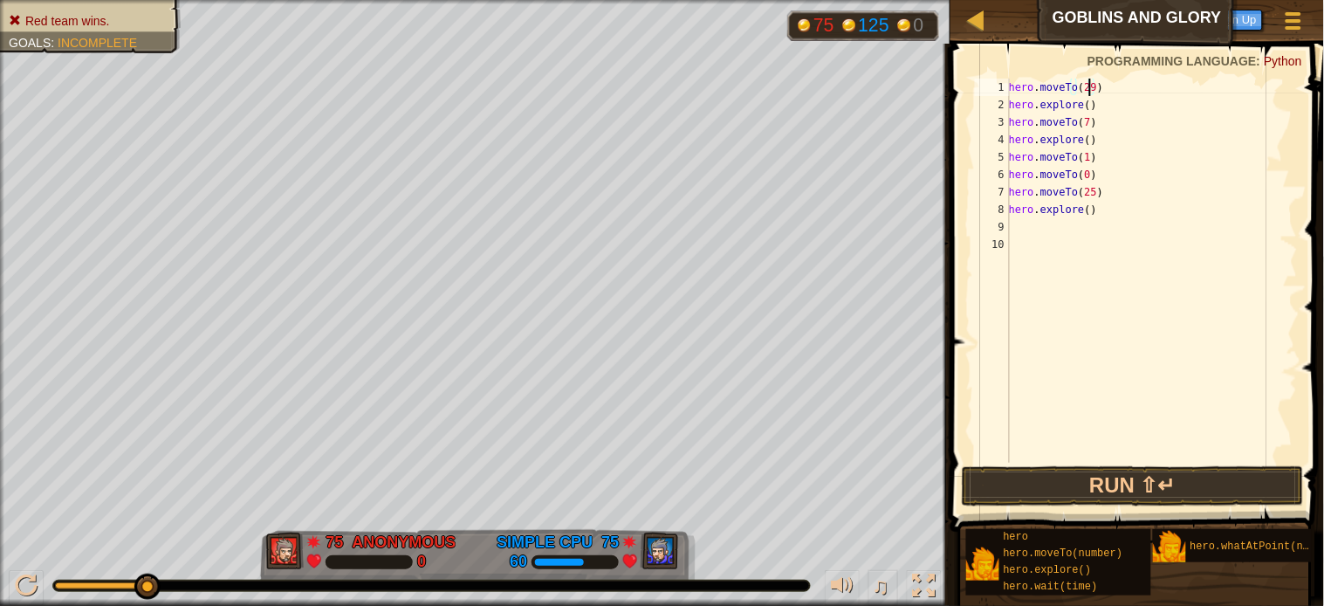
scroll to position [7, 6]
click at [1087, 120] on div "hero . moveTo ( 29 ) hero . explore ( ) hero . moveTo ( 7 ) hero . explore ( ) …" at bounding box center [1152, 288] width 292 height 419
click at [1079, 155] on div "hero . moveTo ( 29 ) hero . explore ( ) hero . moveTo ( 28 ) hero . explore ( )…" at bounding box center [1152, 288] width 292 height 419
click at [1084, 196] on div "hero . moveTo ( 29 ) hero . explore ( ) hero . moveTo ( 28 ) hero . explore ( )…" at bounding box center [1152, 288] width 292 height 419
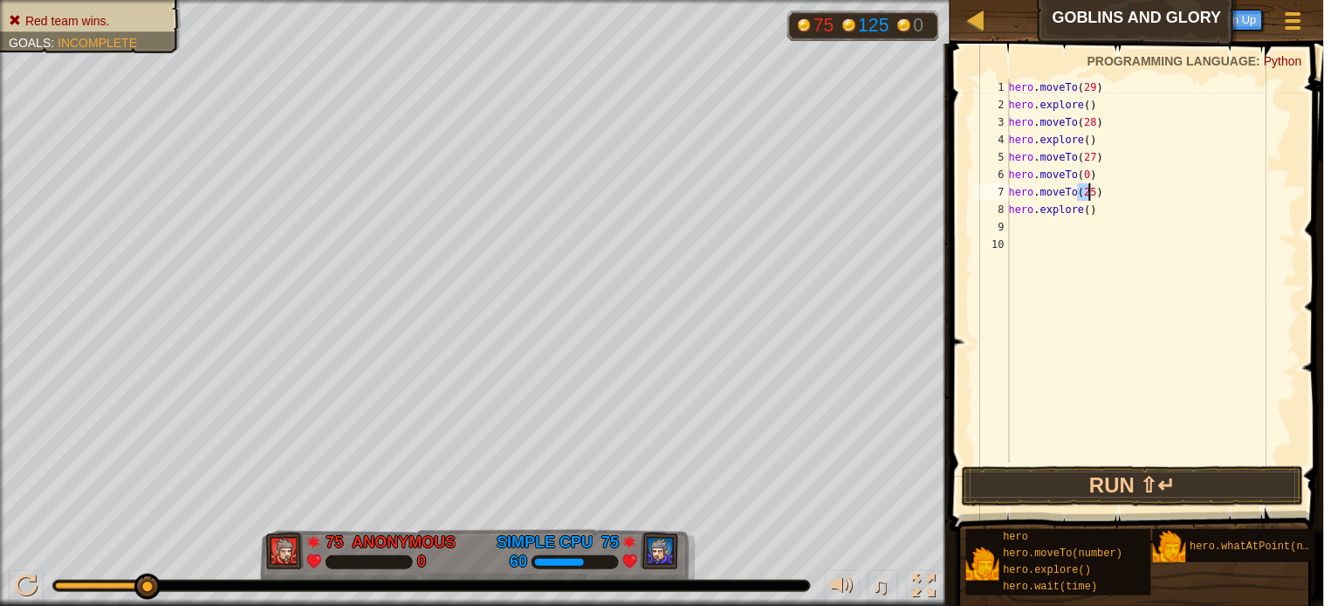
click at [1084, 196] on div "hero . moveTo ( 29 ) hero . explore ( ) hero . moveTo ( 28 ) hero . explore ( )…" at bounding box center [1152, 288] width 292 height 419
click at [1061, 472] on button "Run ⇧↵" at bounding box center [1133, 486] width 342 height 40
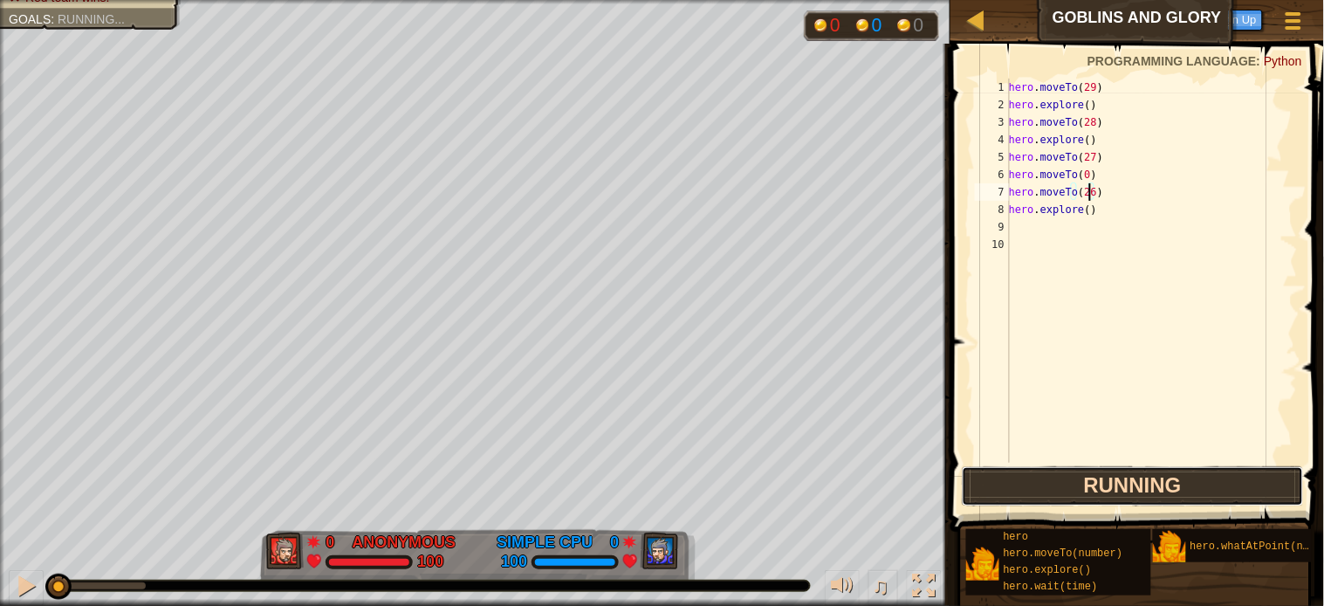
click at [1061, 472] on button "Running" at bounding box center [1133, 486] width 342 height 40
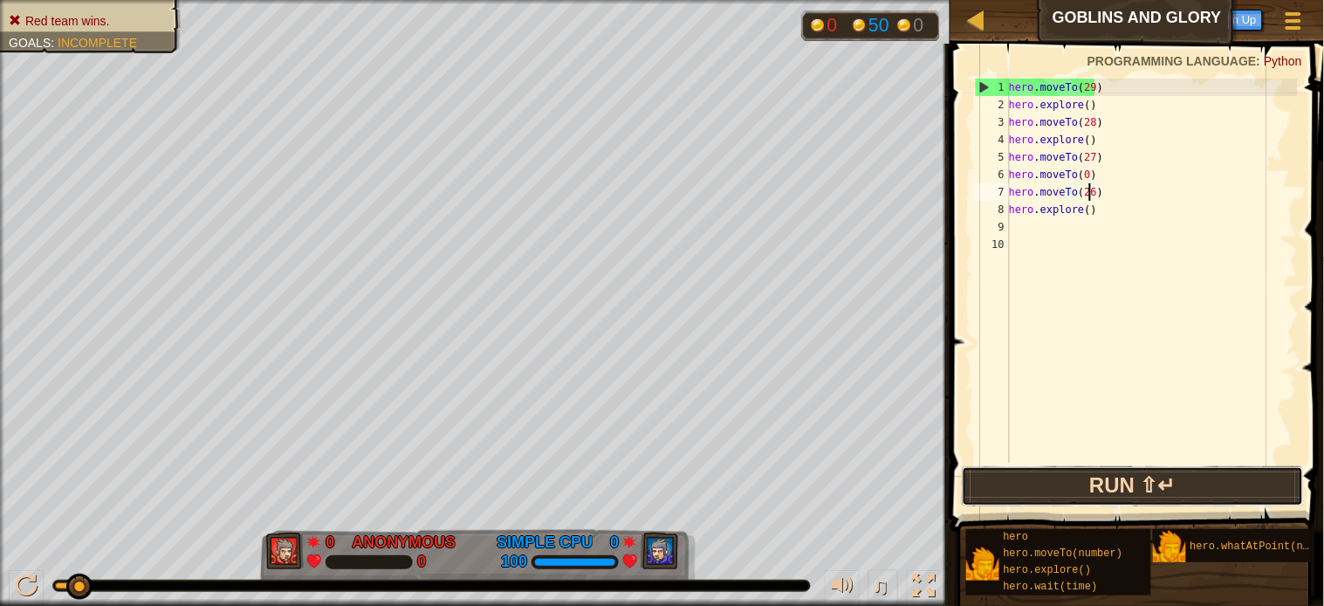
click at [1061, 472] on button "Run ⇧↵" at bounding box center [1133, 486] width 342 height 40
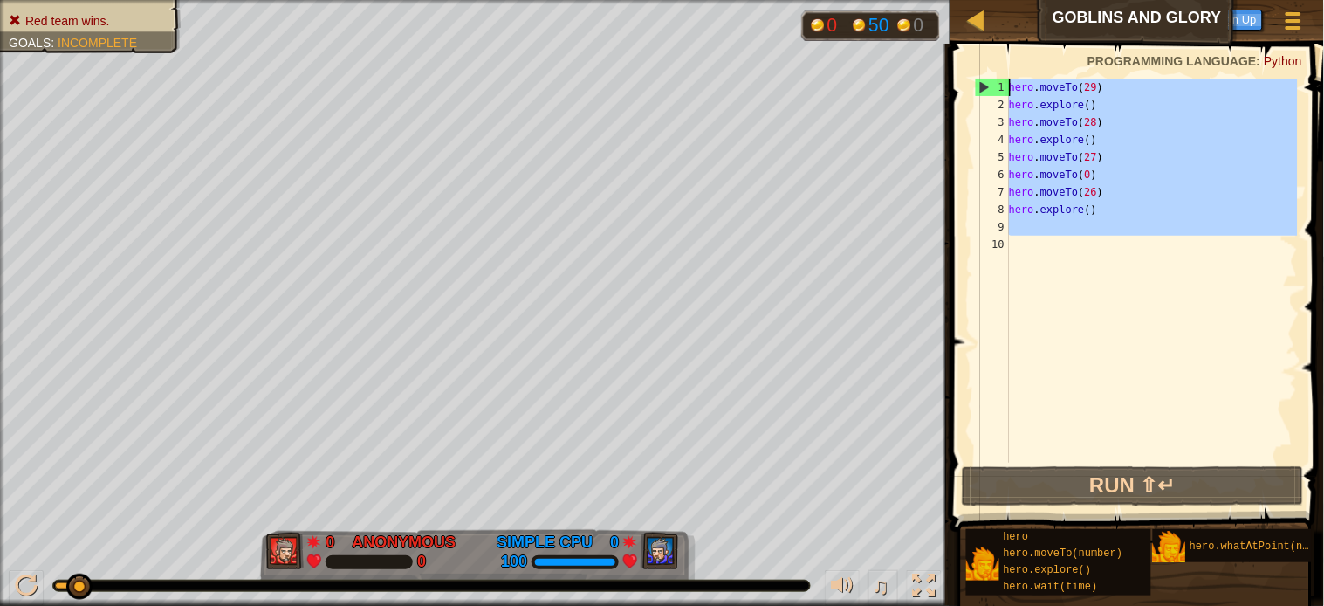
drag, startPoint x: 1047, startPoint y: 385, endPoint x: 1033, endPoint y: 58, distance: 327.7
click at [1033, 58] on div "hero.moveTo(26) 1 2 3 4 5 6 7 8 9 10 hero . moveTo ( 29 ) hero . explore ( ) he…" at bounding box center [1134, 321] width 379 height 539
type textarea "hero.moveTo(29) hero.explore()"
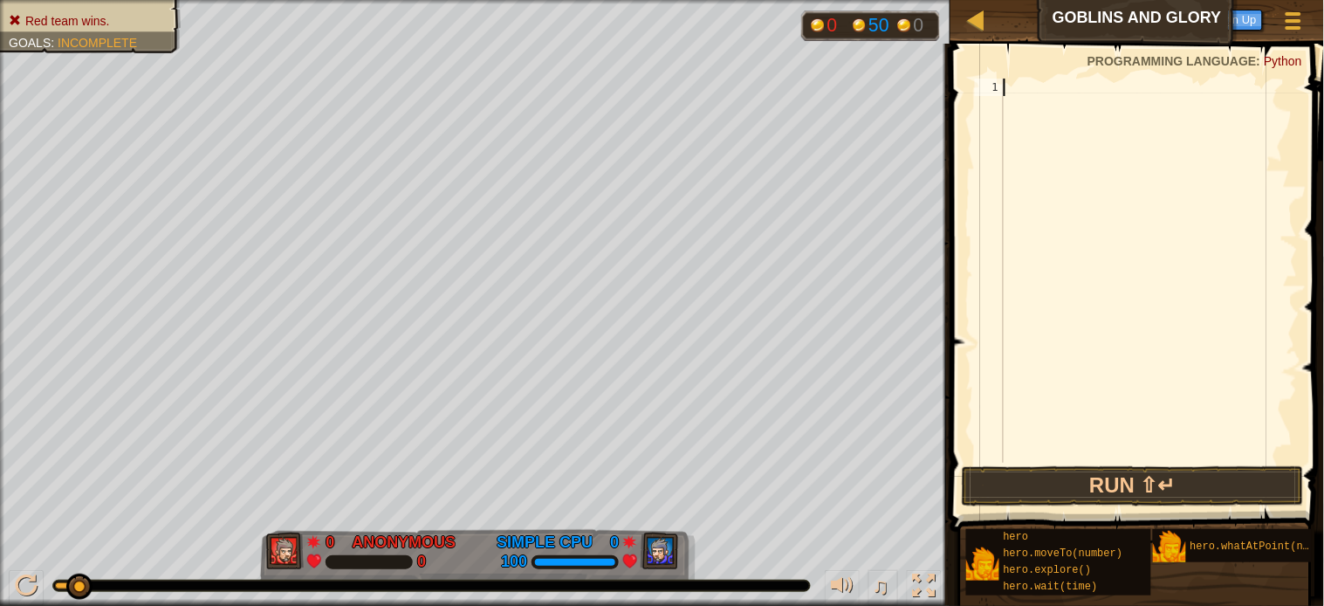
click at [1161, 227] on div at bounding box center [1149, 288] width 298 height 419
click at [1095, 474] on button "Run ⇧↵" at bounding box center [1133, 486] width 342 height 40
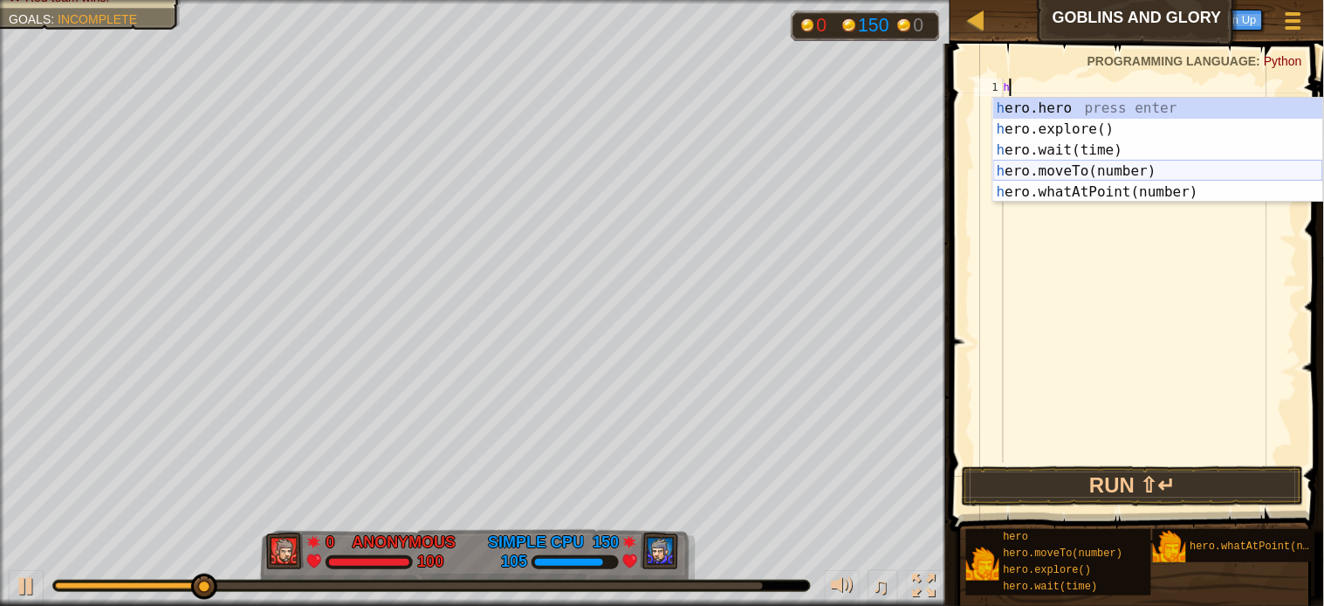
click at [1035, 166] on div "h ero.hero press enter h ero.explore() press enter h ero.wait(time) press enter…" at bounding box center [1158, 171] width 330 height 147
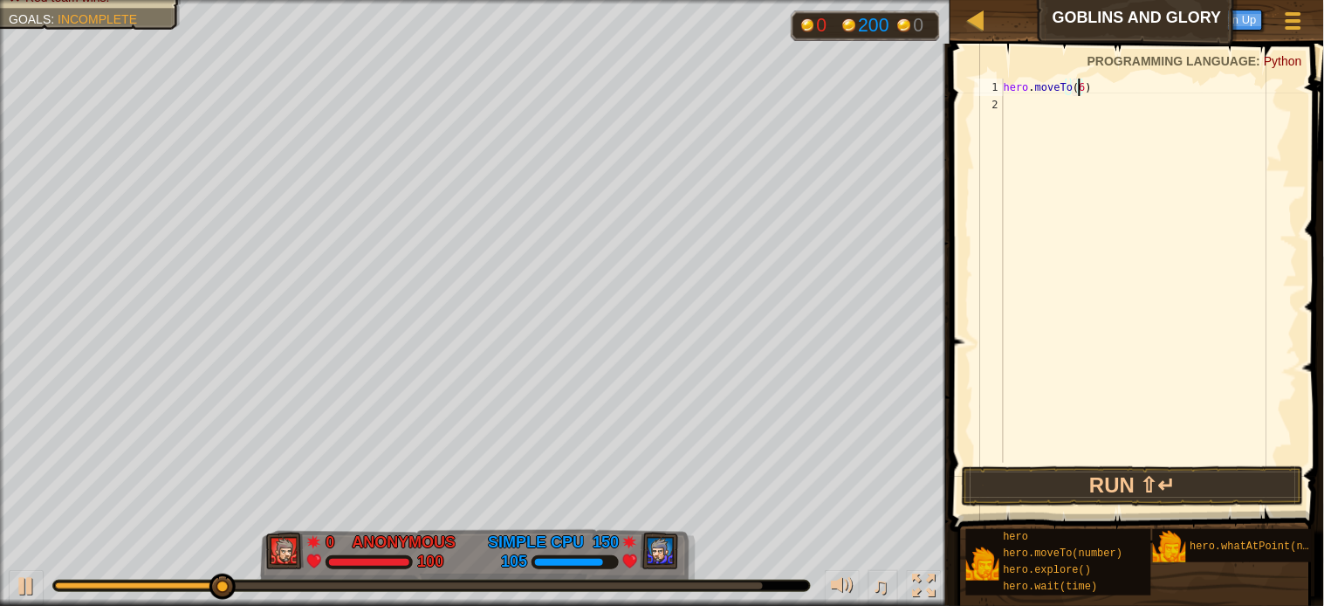
scroll to position [7, 4]
type textarea "hero.moveTo(6)"
click at [1121, 484] on button "Run ⇧↵" at bounding box center [1133, 486] width 342 height 40
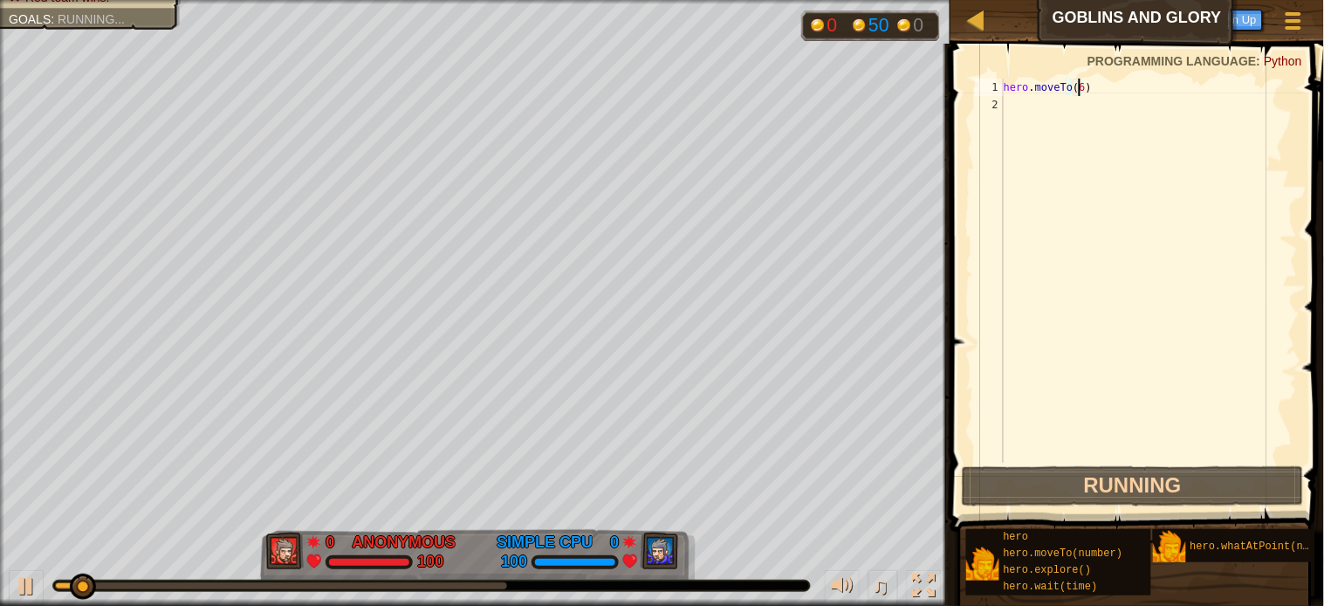
click at [1009, 110] on div "hero . moveTo ( 6 )" at bounding box center [1149, 288] width 298 height 419
type textarea "h"
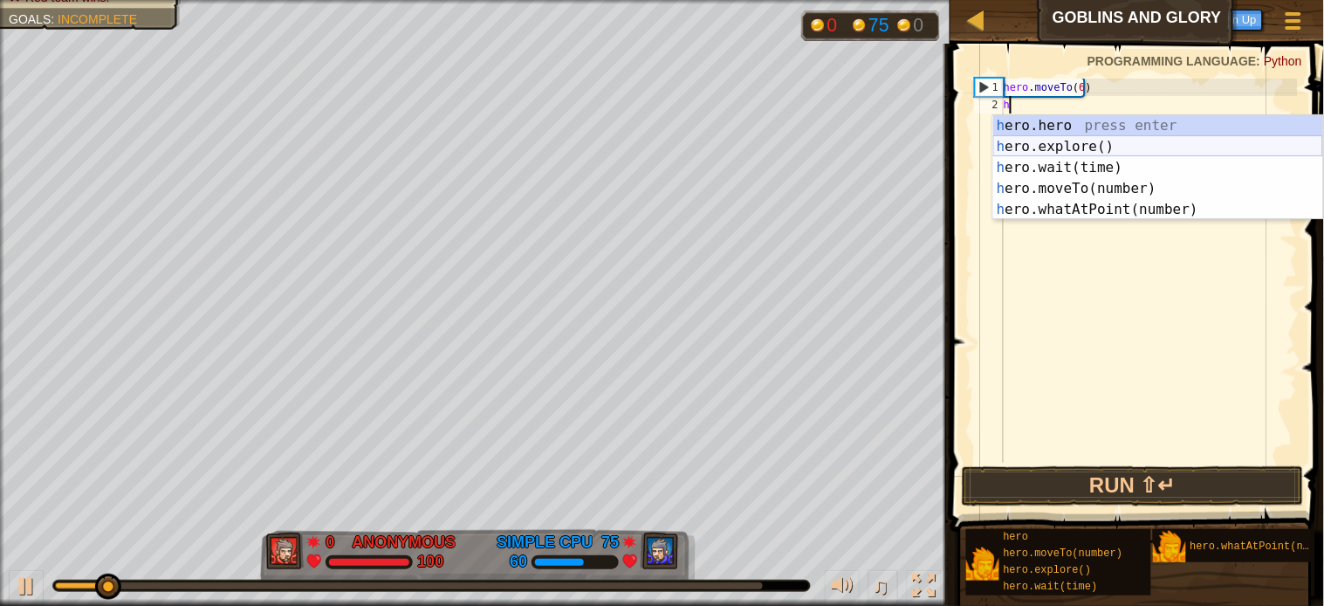
click at [1061, 144] on div "h ero.hero press enter h ero.explore() press enter h ero.wait(time) press enter…" at bounding box center [1158, 188] width 330 height 147
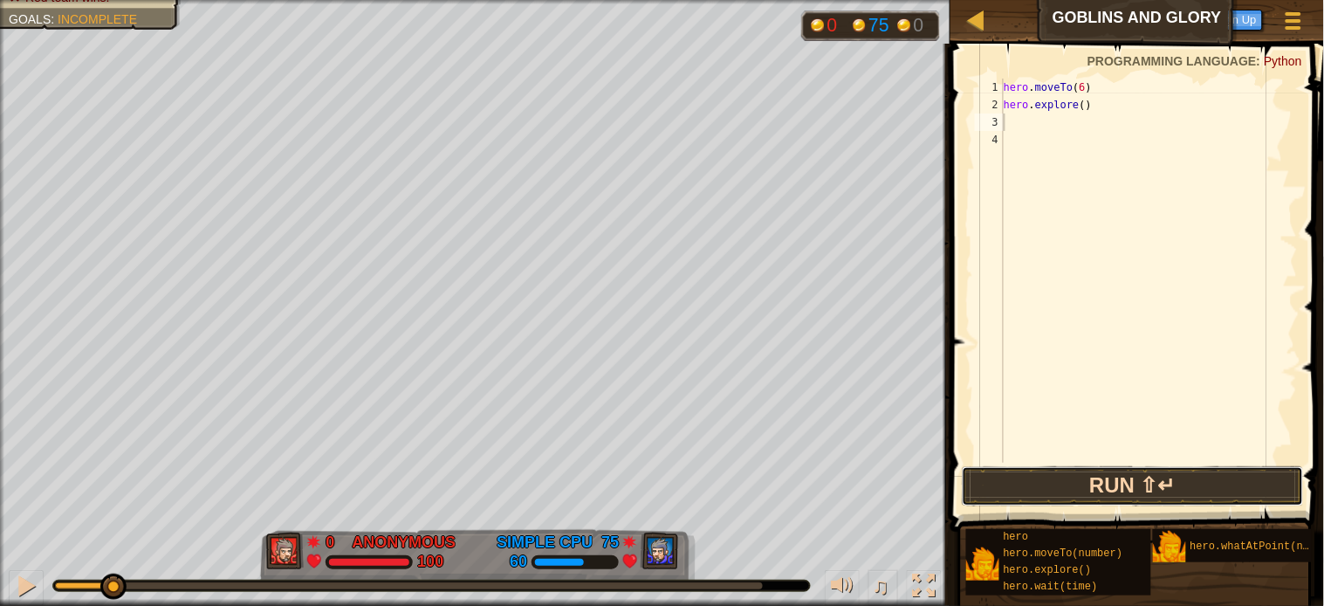
click at [1058, 484] on button "Run ⇧↵" at bounding box center [1133, 486] width 342 height 40
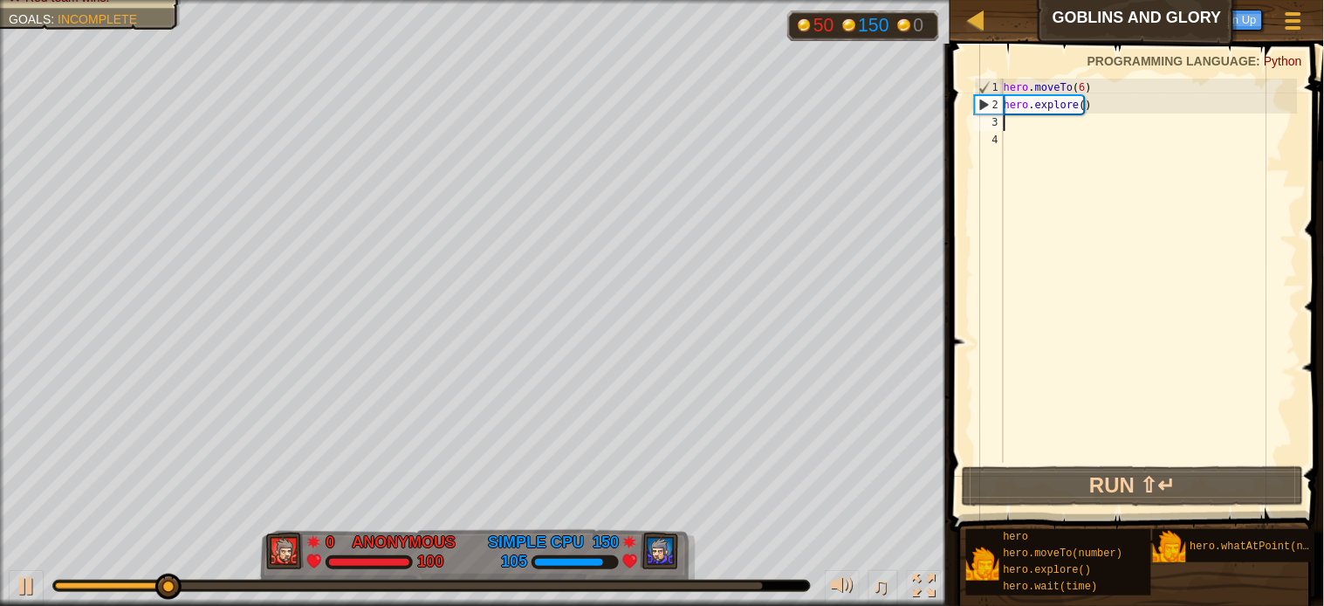
click at [1022, 126] on div "hero . moveTo ( 6 ) hero . explore ( )" at bounding box center [1149, 288] width 298 height 419
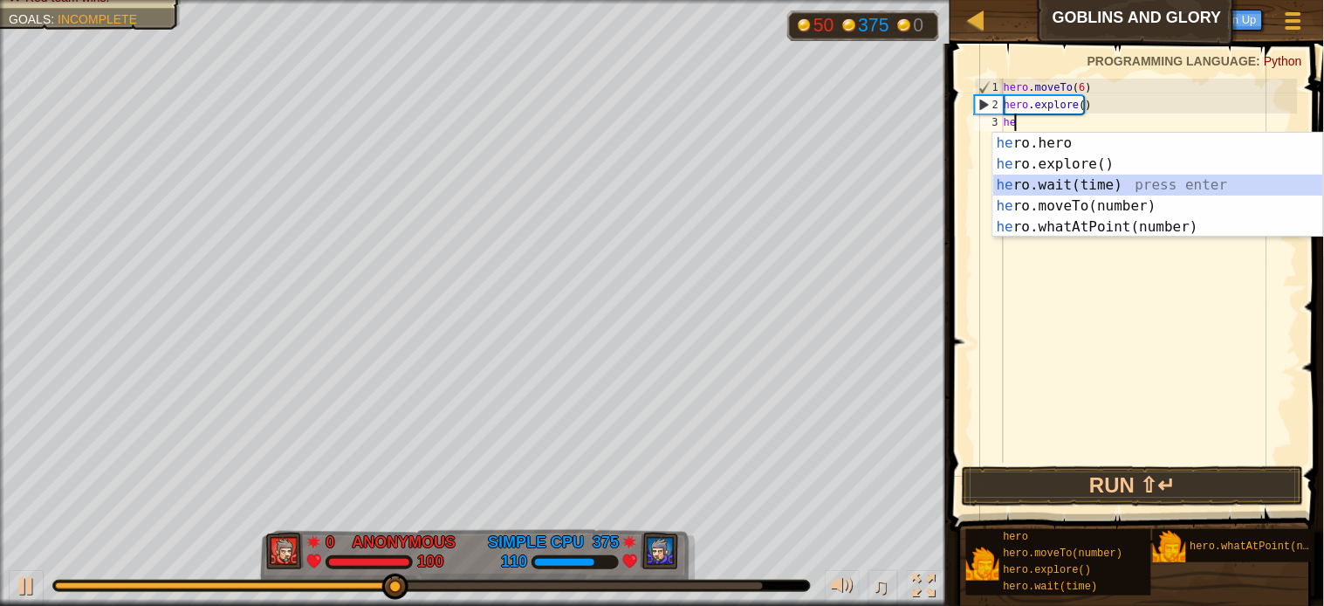
click at [1047, 196] on div "he ro.hero press enter he ro.explore() press enter he ro.wait(time) press enter…" at bounding box center [1158, 206] width 330 height 147
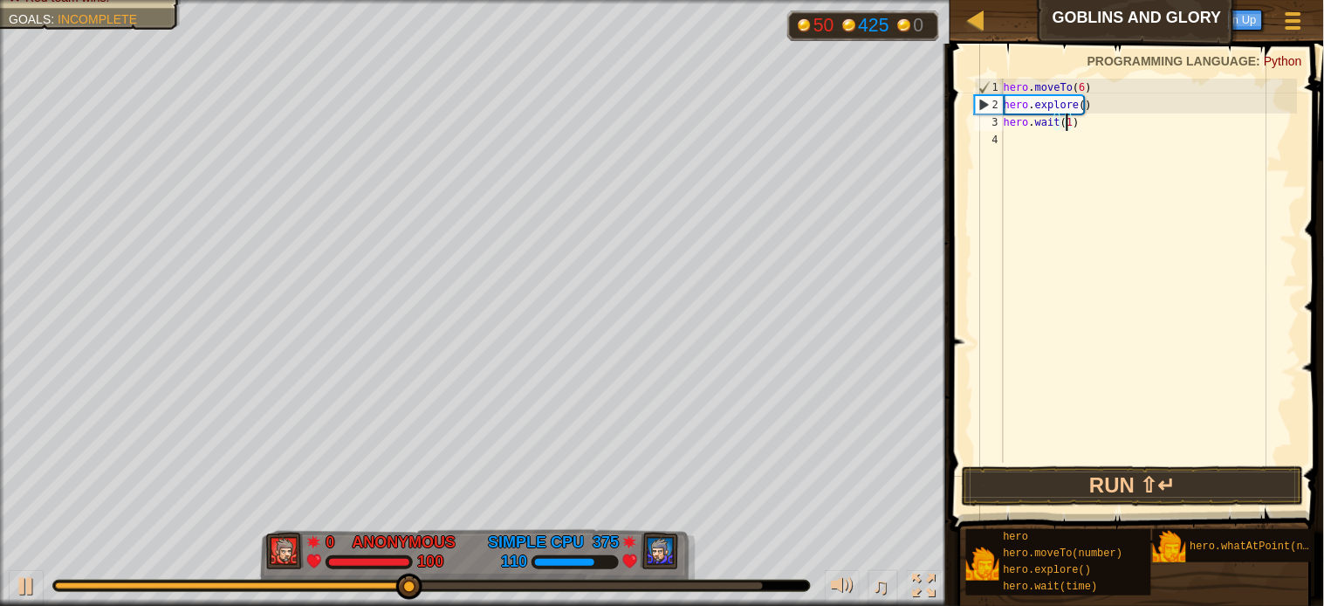
type textarea "hero.wait(13)"
click at [1015, 143] on div "hero . moveTo ( 6 ) hero . explore ( ) hero . wait ( 13 )" at bounding box center [1149, 288] width 298 height 419
click at [1109, 477] on button "Run ⇧↵" at bounding box center [1133, 486] width 342 height 40
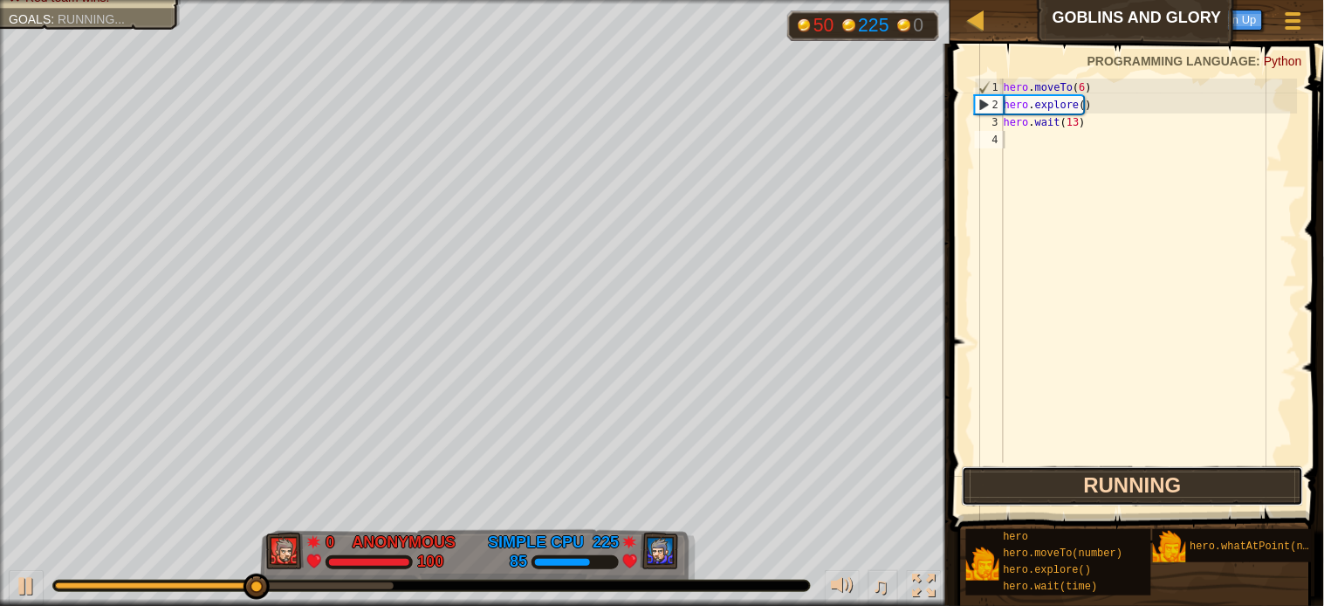
click at [1109, 477] on button "Running" at bounding box center [1133, 486] width 342 height 40
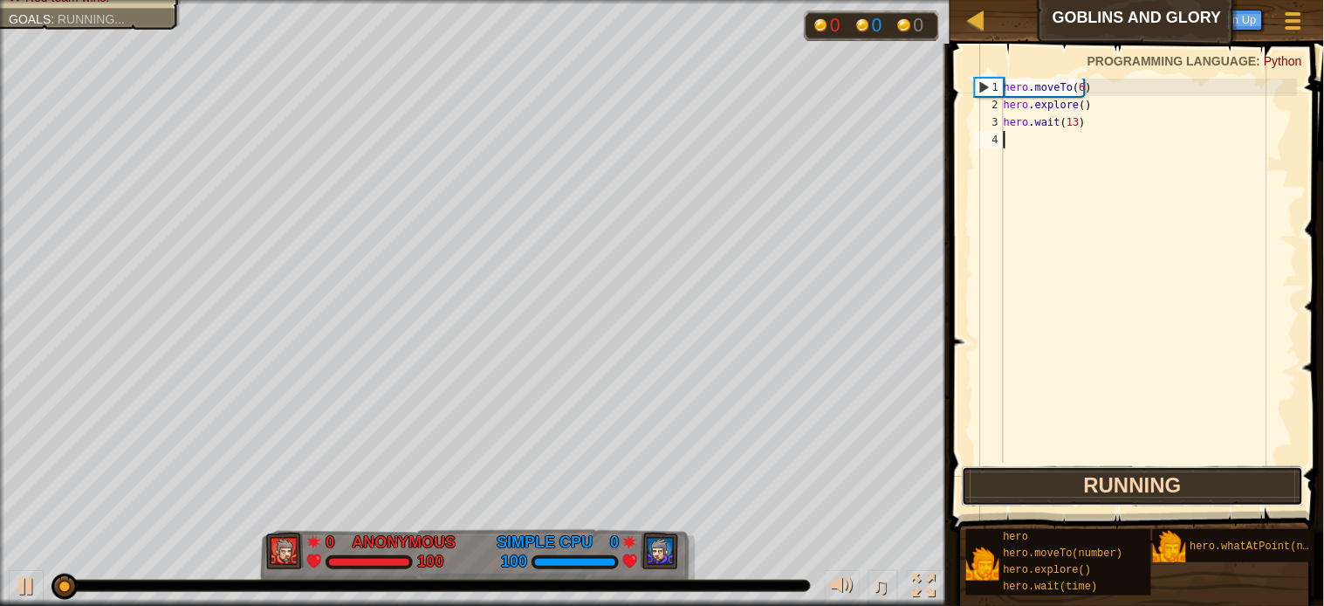
click at [1109, 477] on button "Running" at bounding box center [1133, 486] width 342 height 40
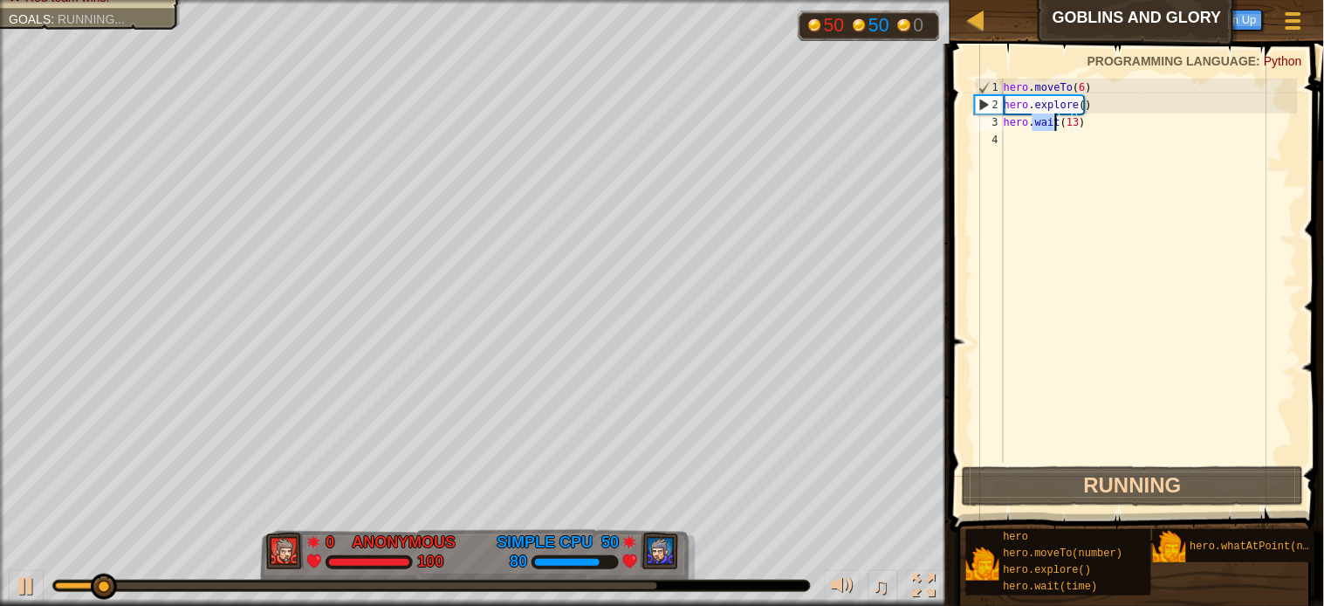
drag, startPoint x: 1033, startPoint y: 126, endPoint x: 1054, endPoint y: 123, distance: 22.0
click at [1054, 123] on div "hero . moveTo ( 6 ) hero . explore ( ) hero . wait ( 13 )" at bounding box center [1149, 288] width 298 height 419
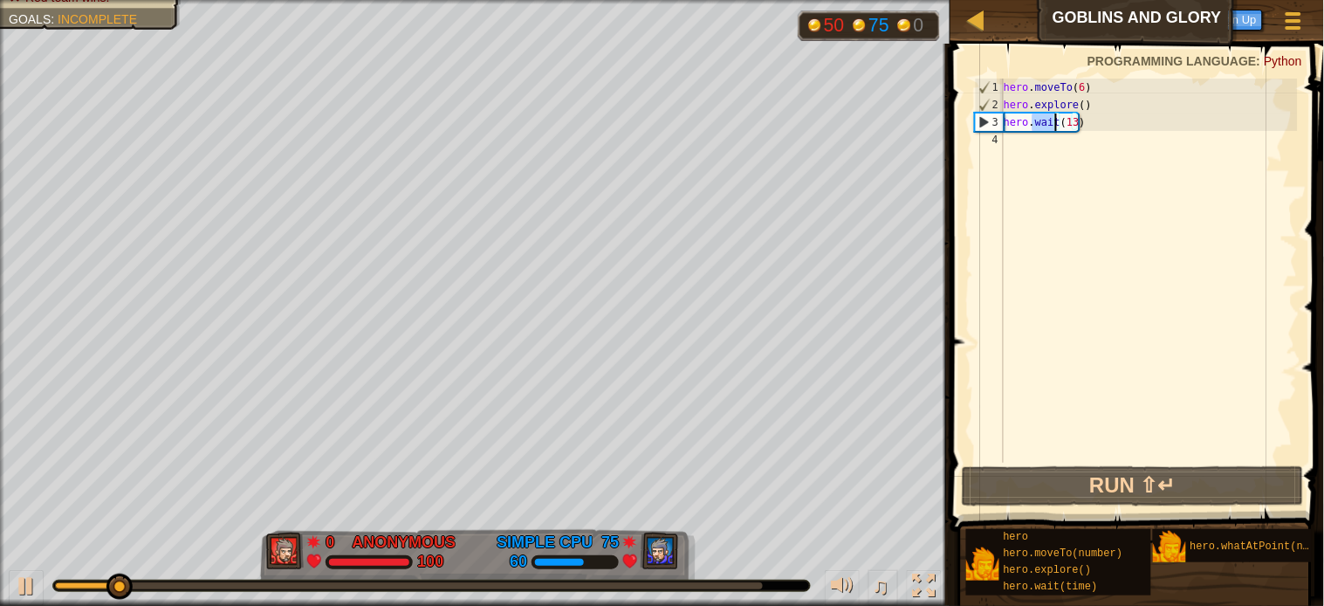
scroll to position [7, 2]
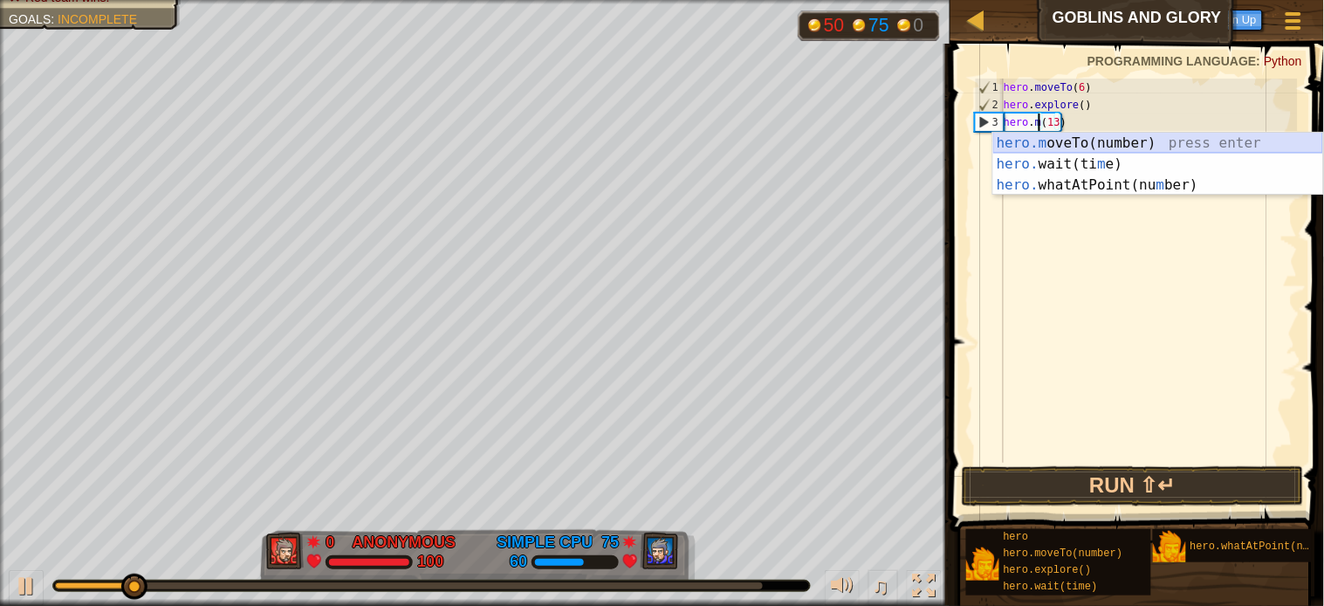
click at [1016, 141] on div "hero.m oveTo(number) press enter hero. wait(ti m e) press enter hero. whatAtPoi…" at bounding box center [1158, 185] width 330 height 105
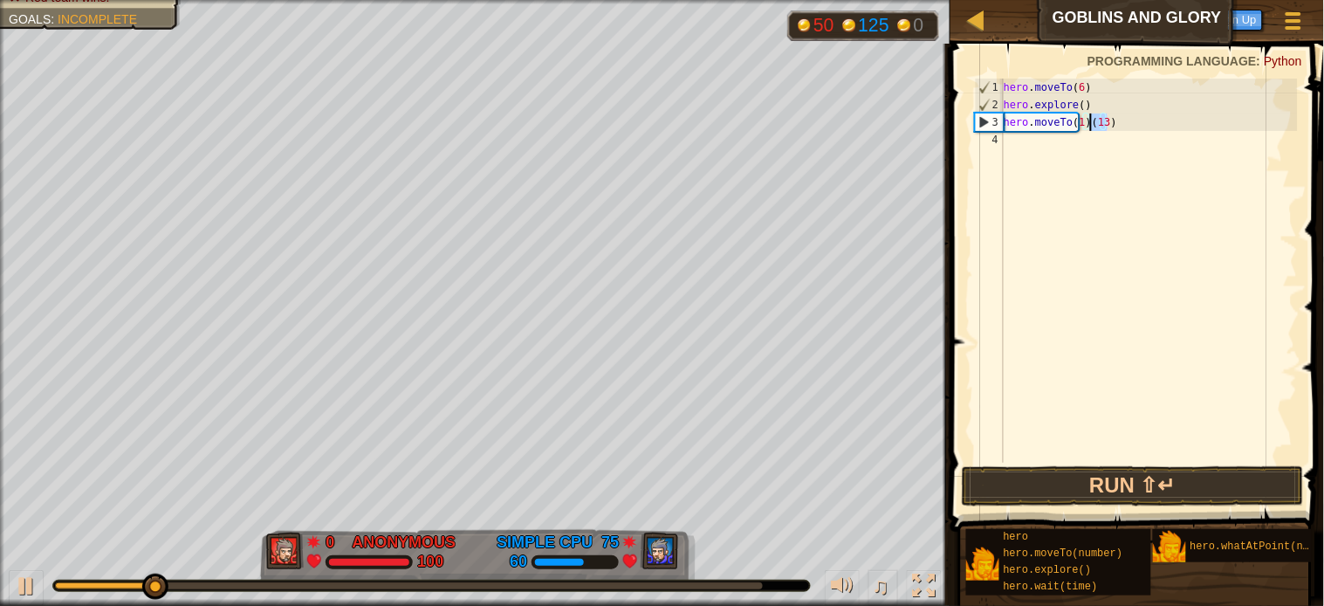
drag, startPoint x: 1107, startPoint y: 119, endPoint x: 1093, endPoint y: 120, distance: 14.0
click at [1093, 120] on div "hero . moveTo ( 6 ) hero . explore ( ) hero . moveTo ( 1 ) ( 13 )" at bounding box center [1149, 288] width 298 height 419
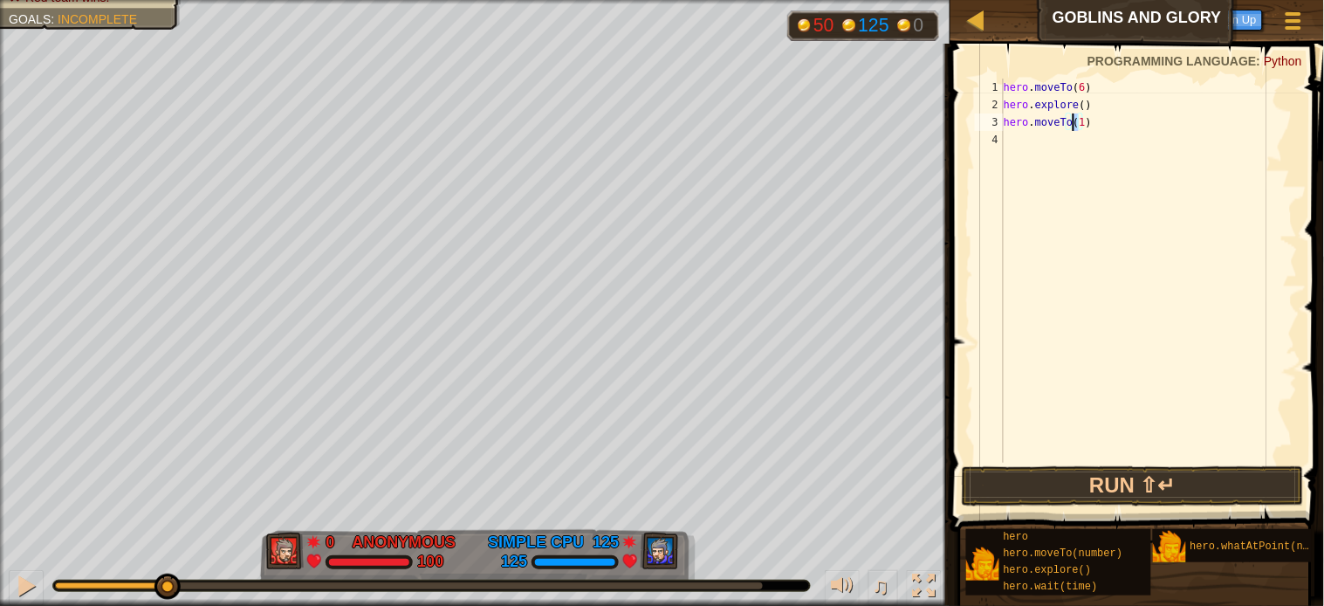
click at [1072, 124] on div "hero . moveTo ( 6 ) hero . explore ( ) hero . moveTo ( 1 )" at bounding box center [1149, 288] width 298 height 419
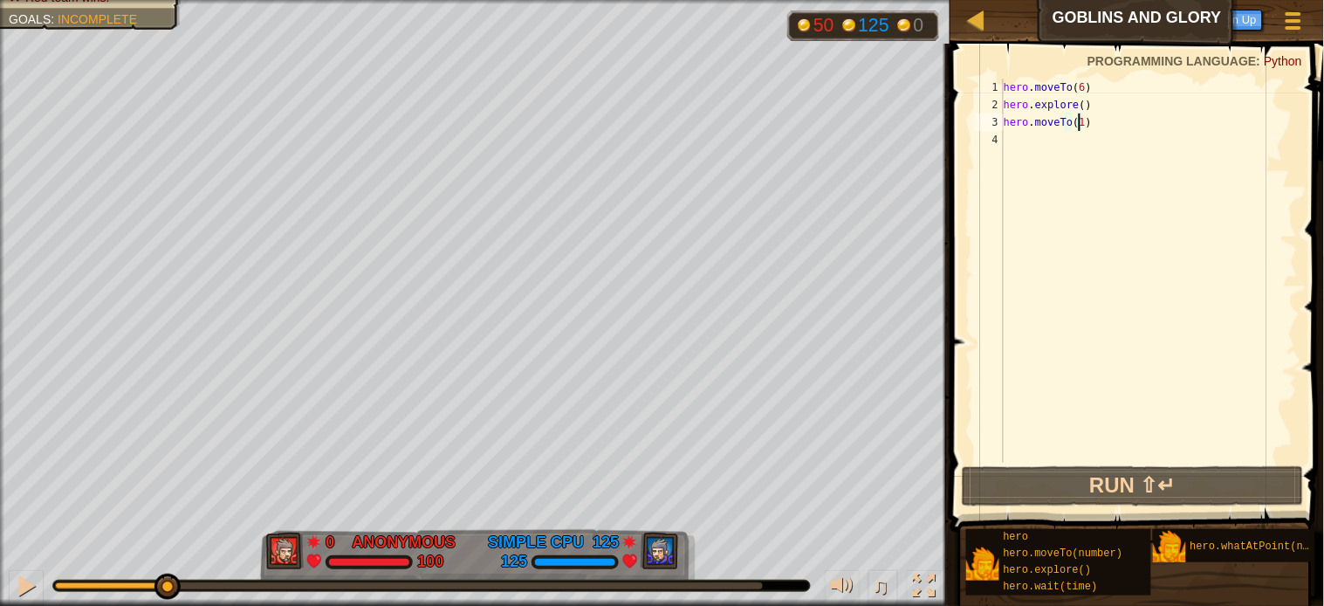
type textarea "hero.moveTo(14)"
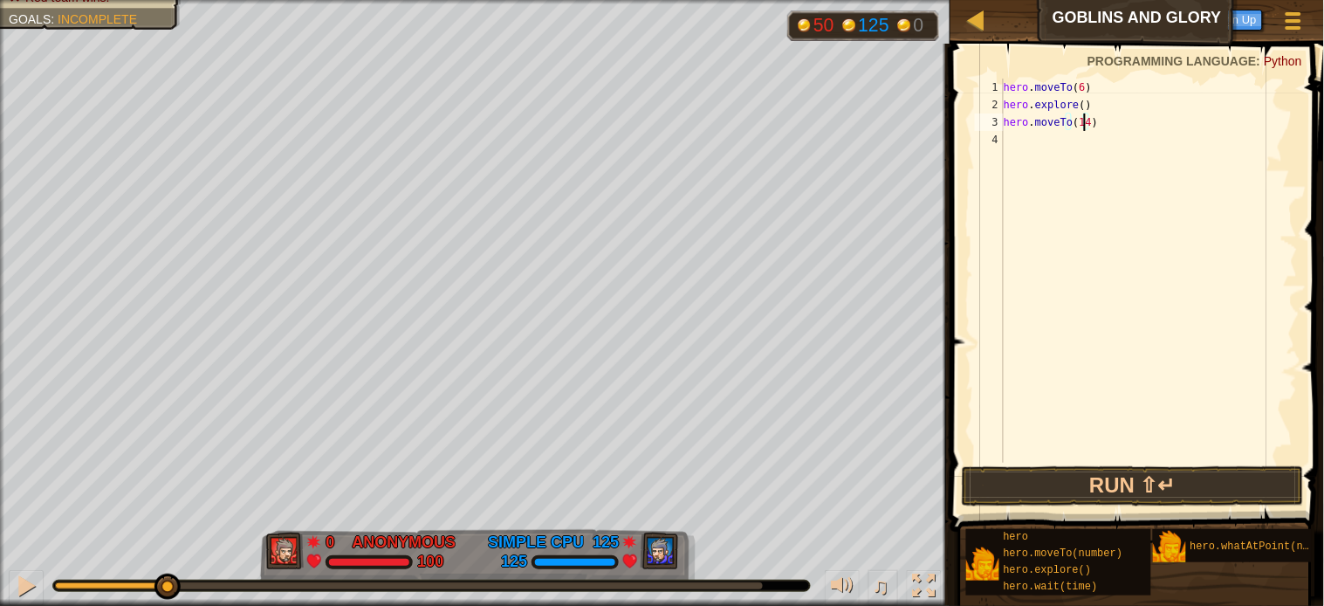
click at [1024, 137] on div "hero . moveTo ( 6 ) hero . explore ( ) hero . moveTo ( 14 )" at bounding box center [1149, 288] width 298 height 419
type textarea "h"
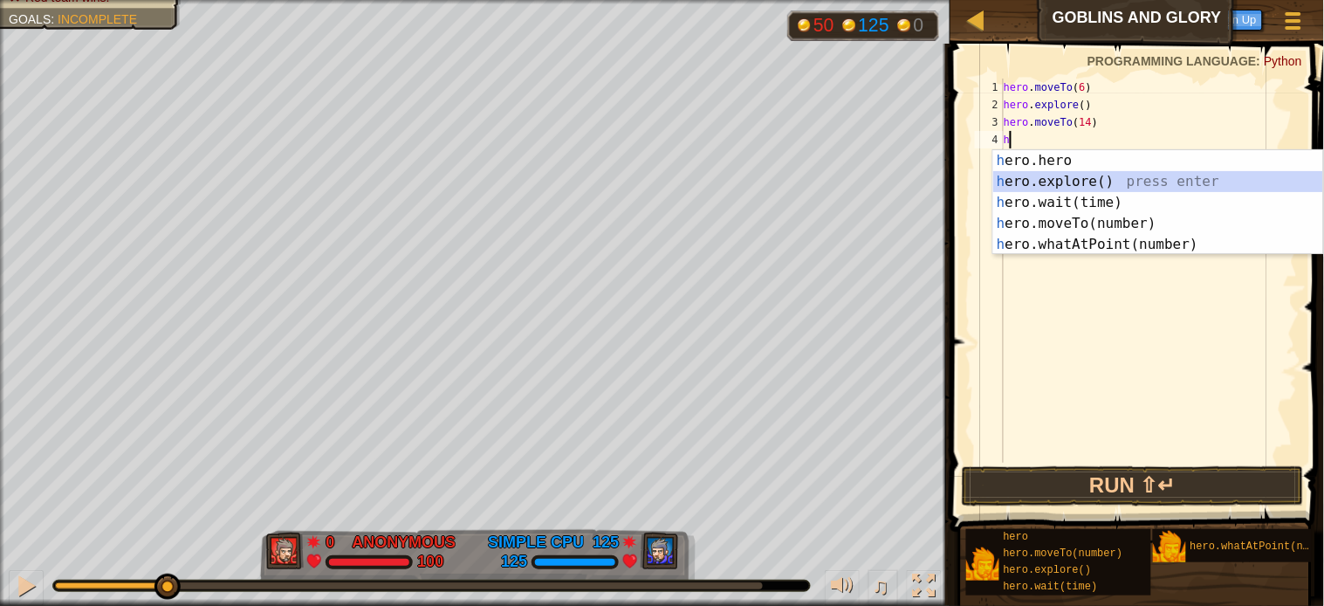
click at [1014, 182] on div "h ero.hero press enter h ero.explore() press enter h ero.wait(time) press enter…" at bounding box center [1158, 223] width 330 height 147
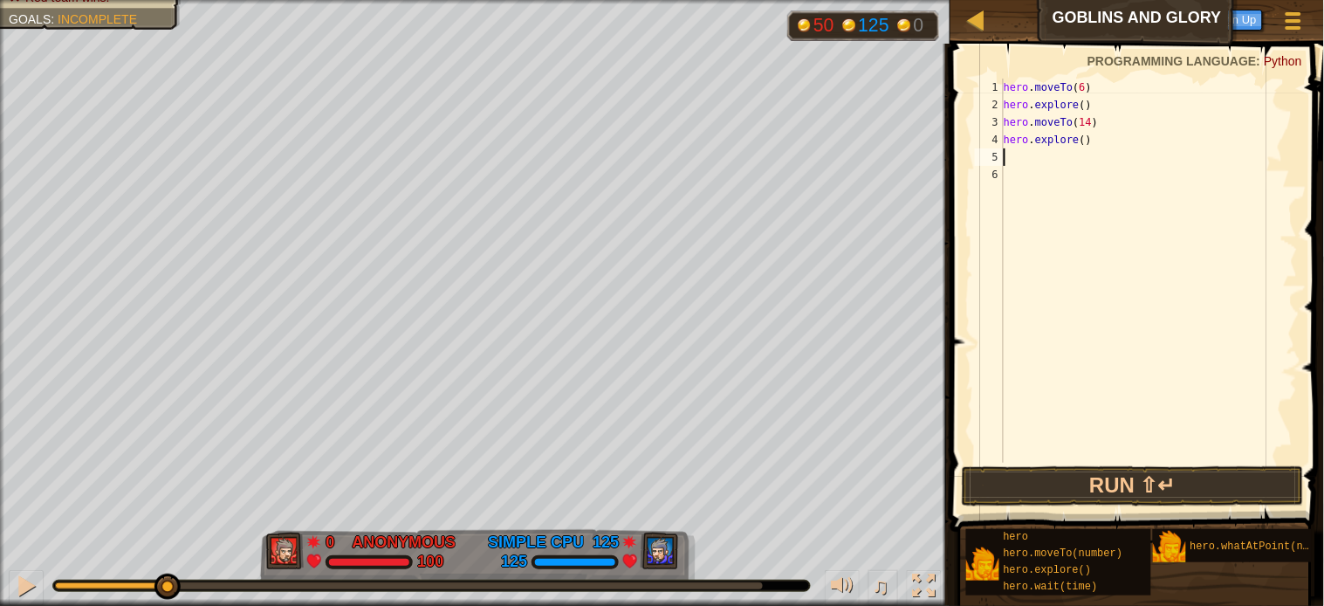
click at [1008, 155] on div "hero . moveTo ( 6 ) hero . explore ( ) hero . moveTo ( 14 ) hero . explore ( )" at bounding box center [1149, 288] width 298 height 419
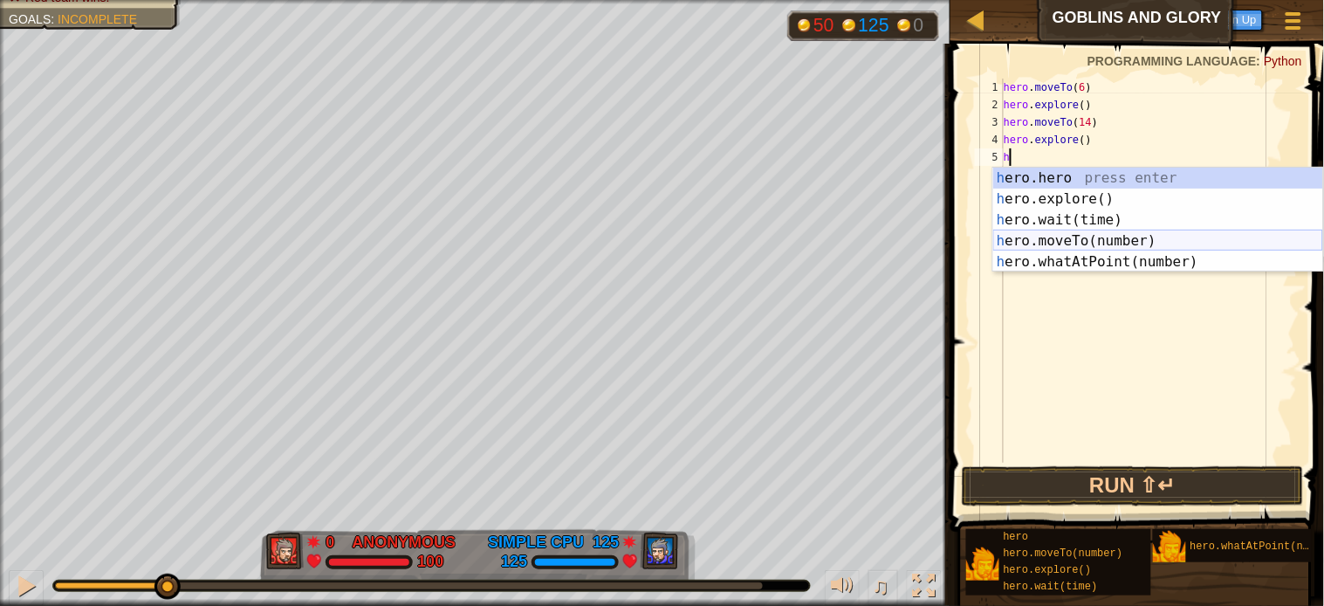
click at [1033, 238] on div "h ero.hero press enter h ero.explore() press enter h ero.wait(time) press enter…" at bounding box center [1158, 241] width 330 height 147
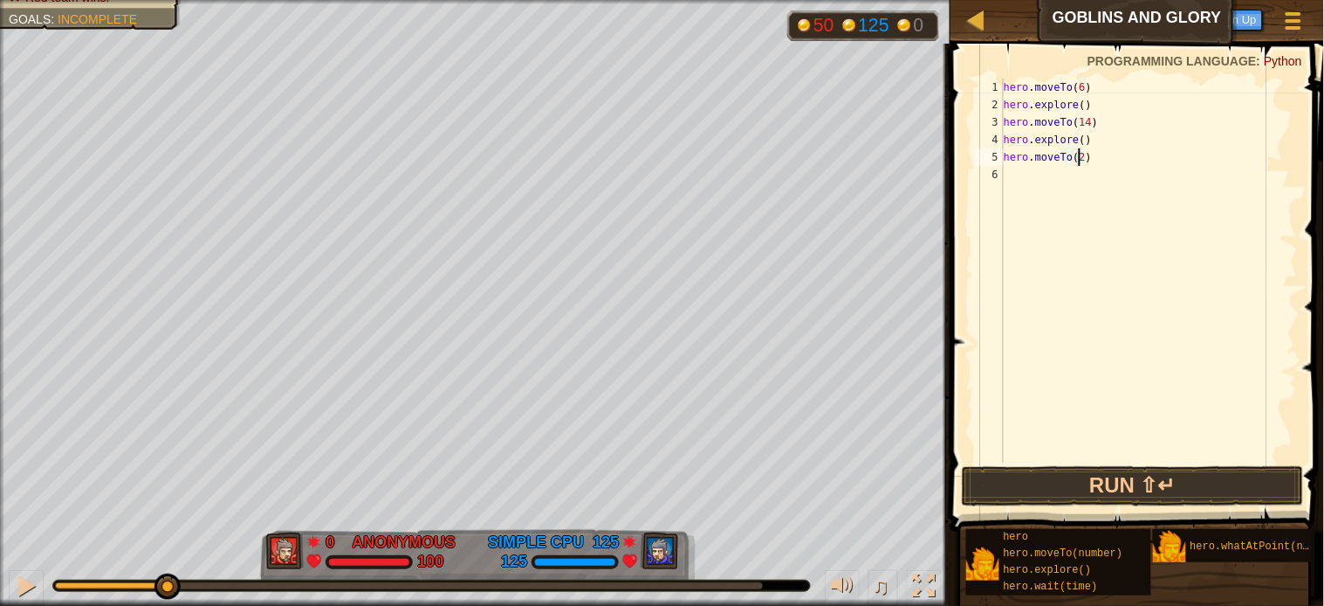
type textarea "hero.moveTo(21)"
click at [1062, 177] on div "hero . moveTo ( 6 ) hero . explore ( ) hero . moveTo ( 14 ) hero . explore ( ) …" at bounding box center [1149, 288] width 298 height 419
type textarea "h"
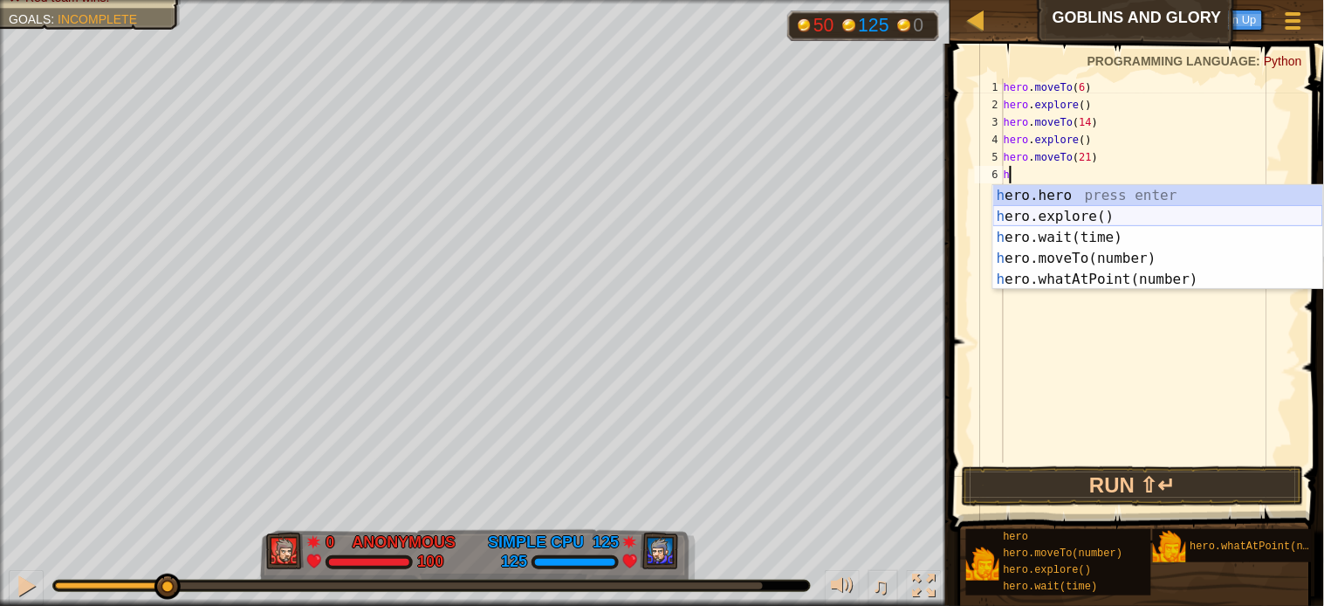
click at [1035, 216] on div "h ero.hero press enter h ero.explore() press enter h ero.wait(time) press enter…" at bounding box center [1158, 258] width 330 height 147
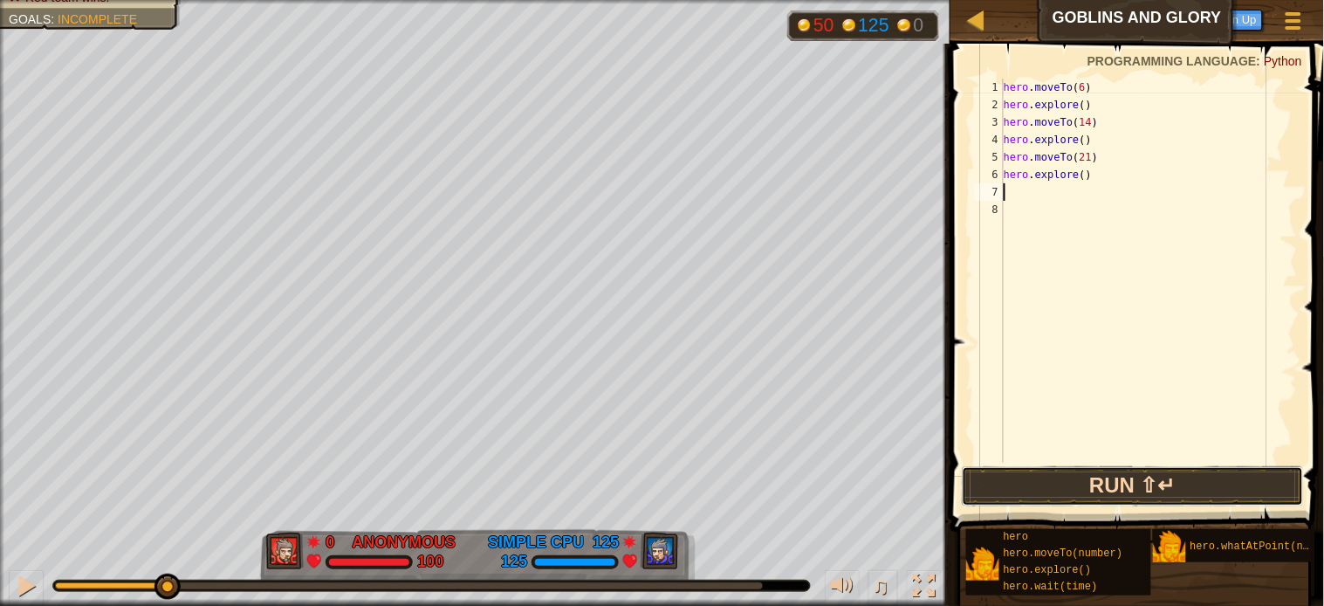
click at [1102, 487] on button "Run ⇧↵" at bounding box center [1133, 486] width 342 height 40
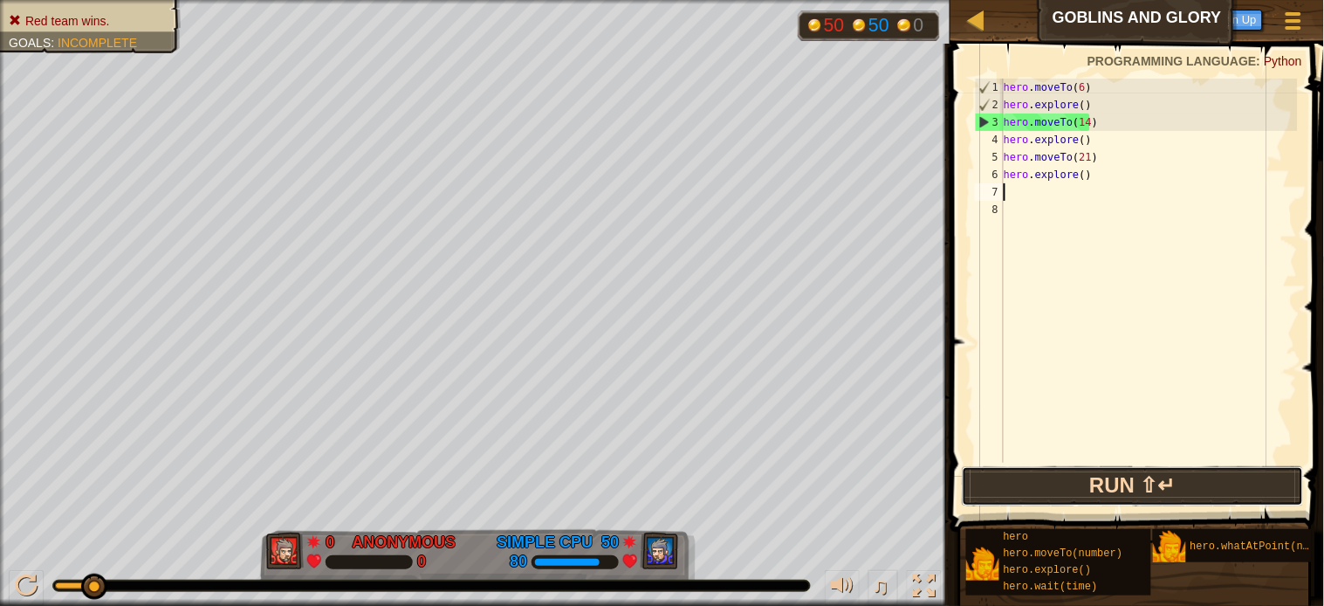
click at [1098, 478] on button "Run ⇧↵" at bounding box center [1133, 486] width 342 height 40
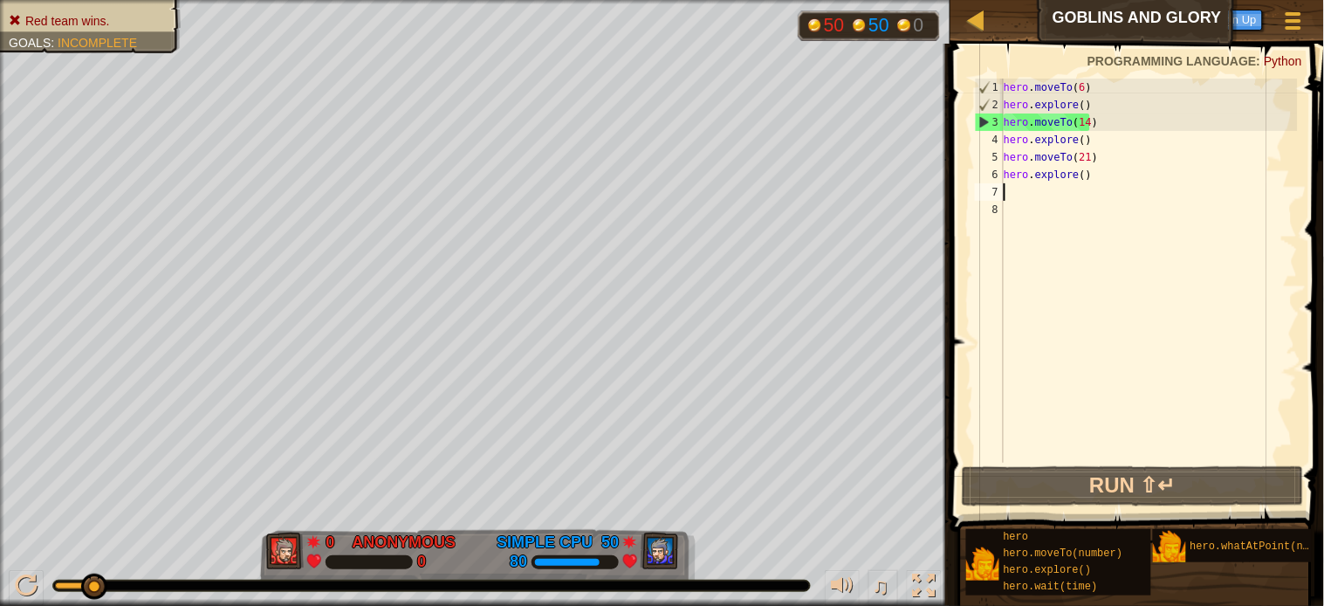
click at [1172, 425] on div "hero . moveTo ( 6 ) hero . explore ( ) hero . moveTo ( 14 ) hero . explore ( ) …" at bounding box center [1149, 288] width 298 height 419
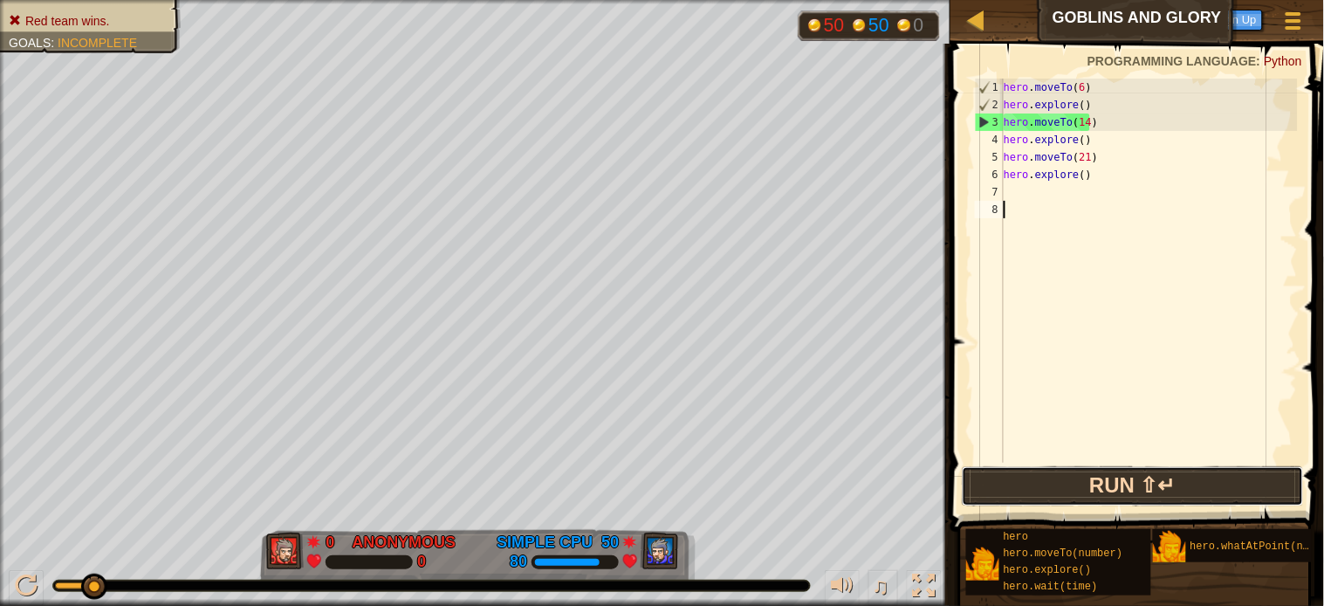
click at [1058, 496] on button "Run ⇧↵" at bounding box center [1133, 486] width 342 height 40
click at [1008, 483] on button "Run ⇧↵" at bounding box center [1133, 486] width 342 height 40
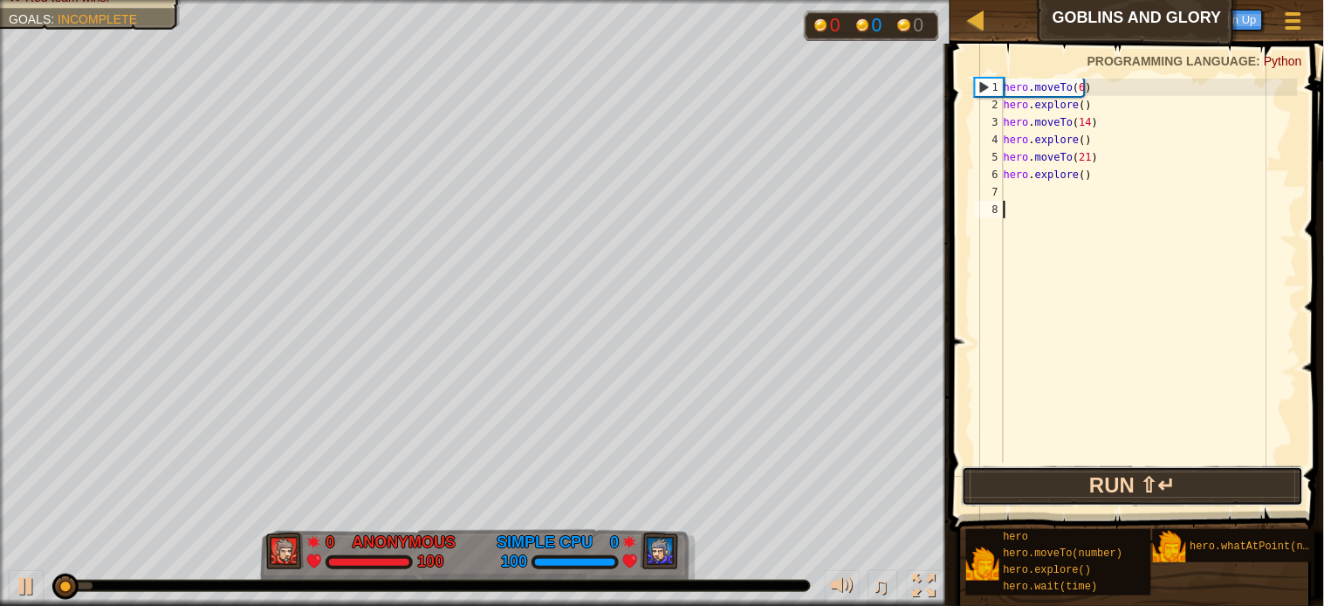
click at [1008, 483] on button "Run ⇧↵" at bounding box center [1133, 486] width 342 height 40
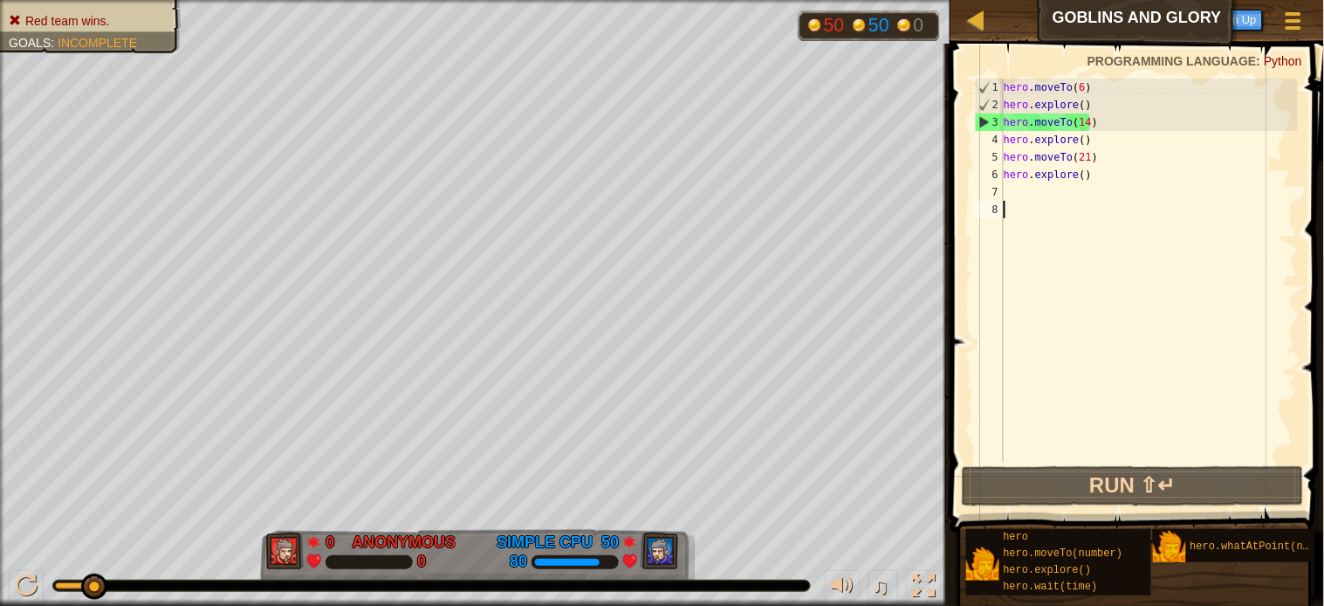
click at [1021, 241] on div "hero . moveTo ( 6 ) hero . explore ( ) hero . moveTo ( 14 ) hero . explore ( ) …" at bounding box center [1149, 288] width 298 height 419
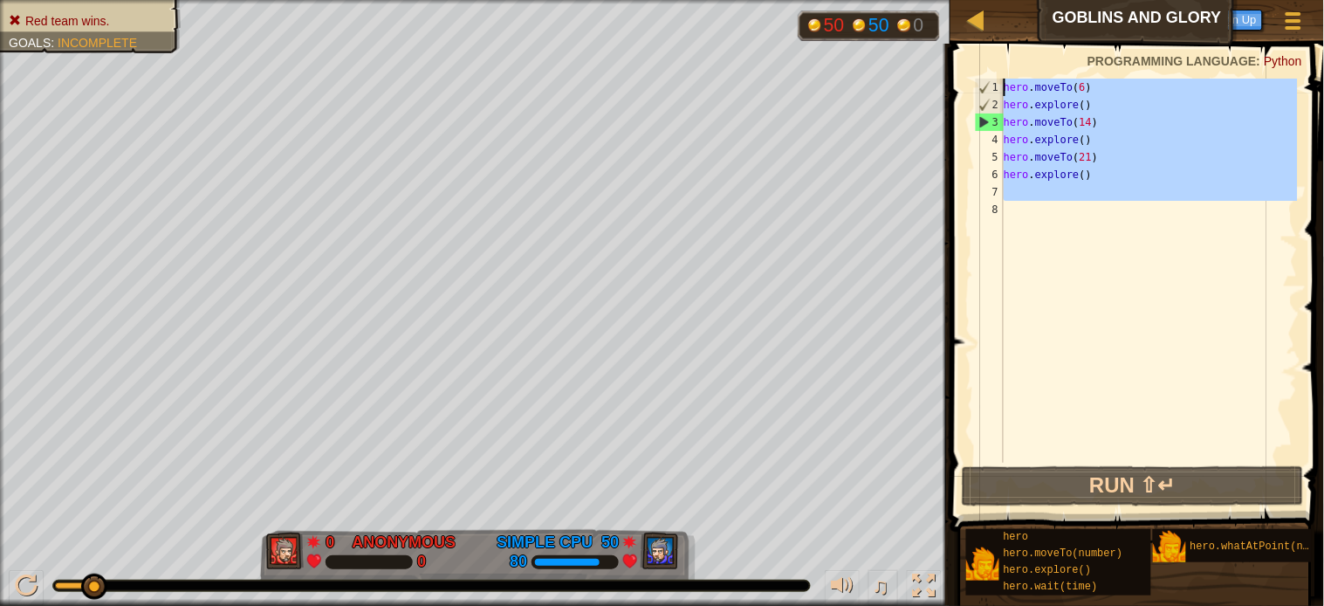
drag, startPoint x: 1031, startPoint y: 232, endPoint x: 954, endPoint y: 228, distance: 76.9
click at [1022, 59] on div "1 2 3 4 5 6 7 8 hero . moveTo ( 6 ) hero . explore ( ) hero . moveTo ( 14 ) her…" at bounding box center [1134, 321] width 379 height 539
type textarea "hero.moveTo(6) hero.explore()"
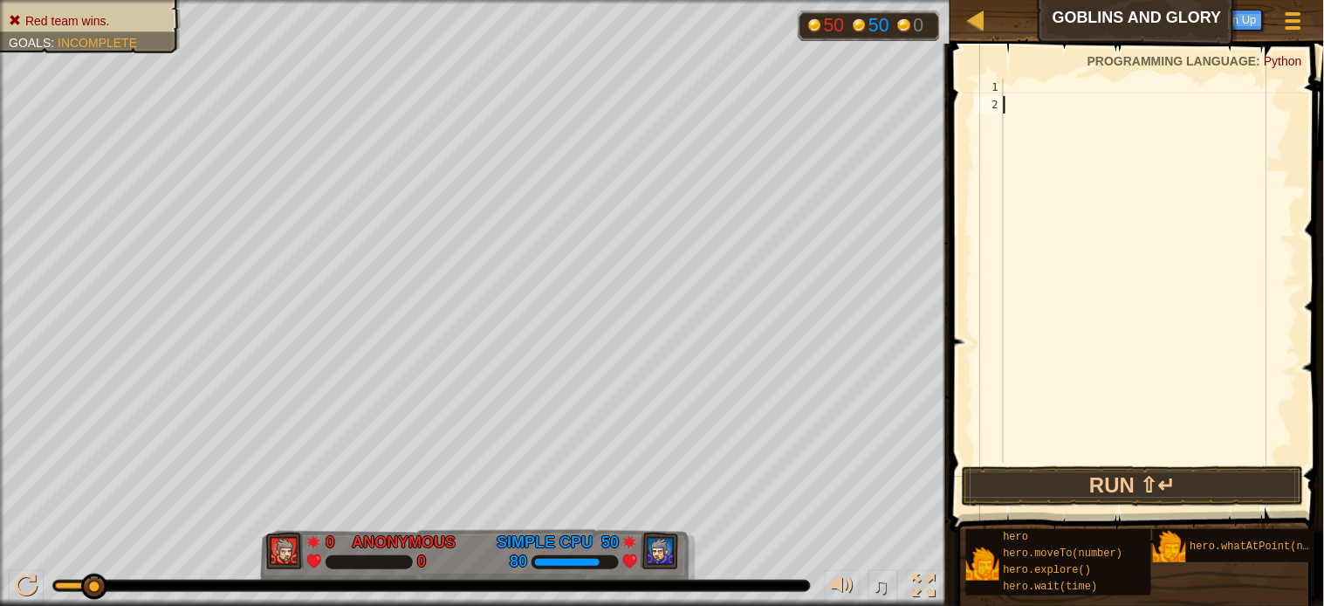
click at [1081, 389] on div at bounding box center [1149, 288] width 298 height 419
click at [1095, 476] on button "Run ⇧↵" at bounding box center [1133, 486] width 342 height 40
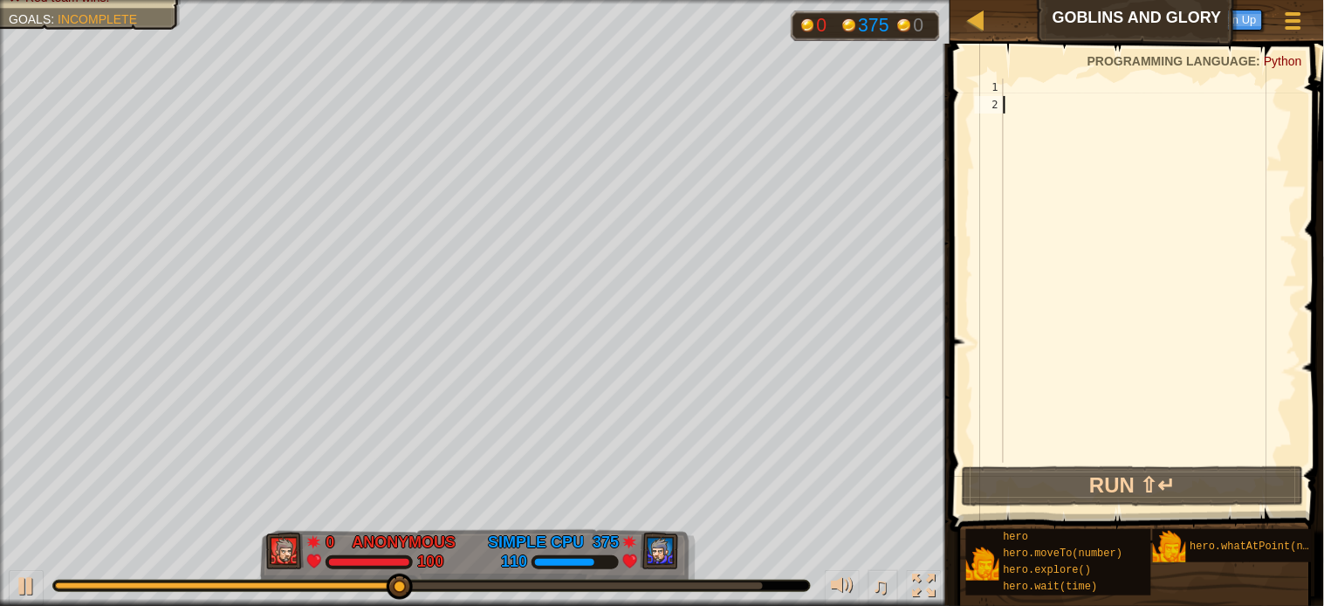
click at [1026, 84] on div at bounding box center [1149, 288] width 298 height 419
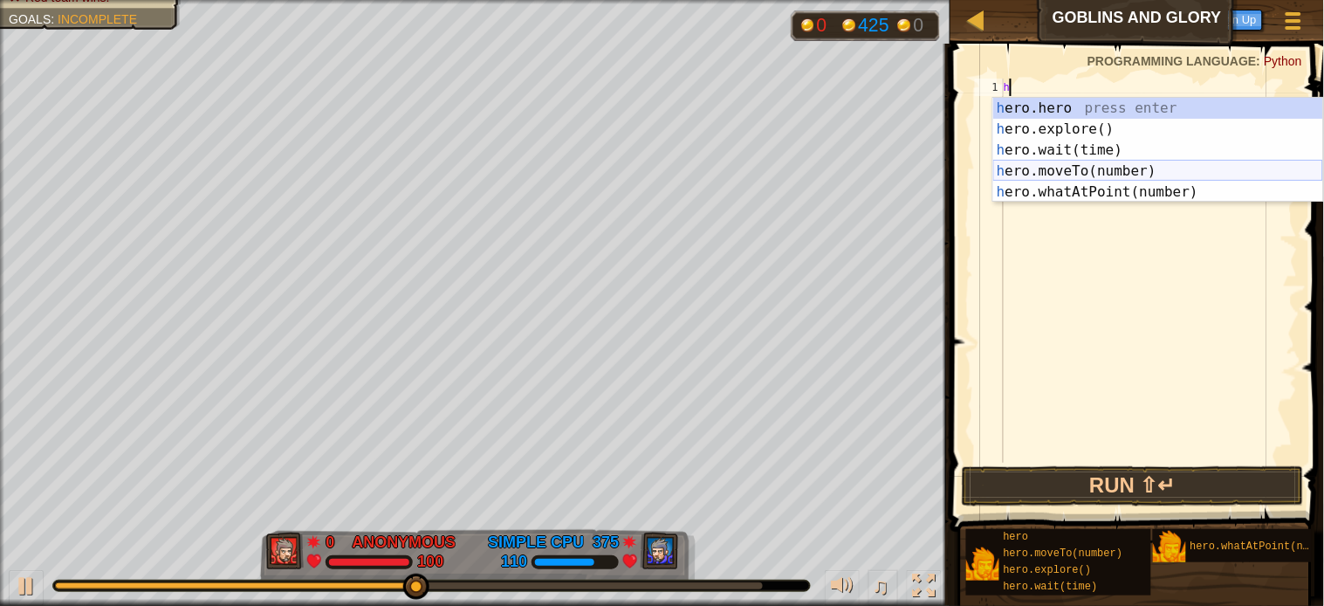
click at [1030, 170] on div "h ero.hero press enter h ero.explore() press enter h ero.wait(time) press enter…" at bounding box center [1158, 171] width 330 height 147
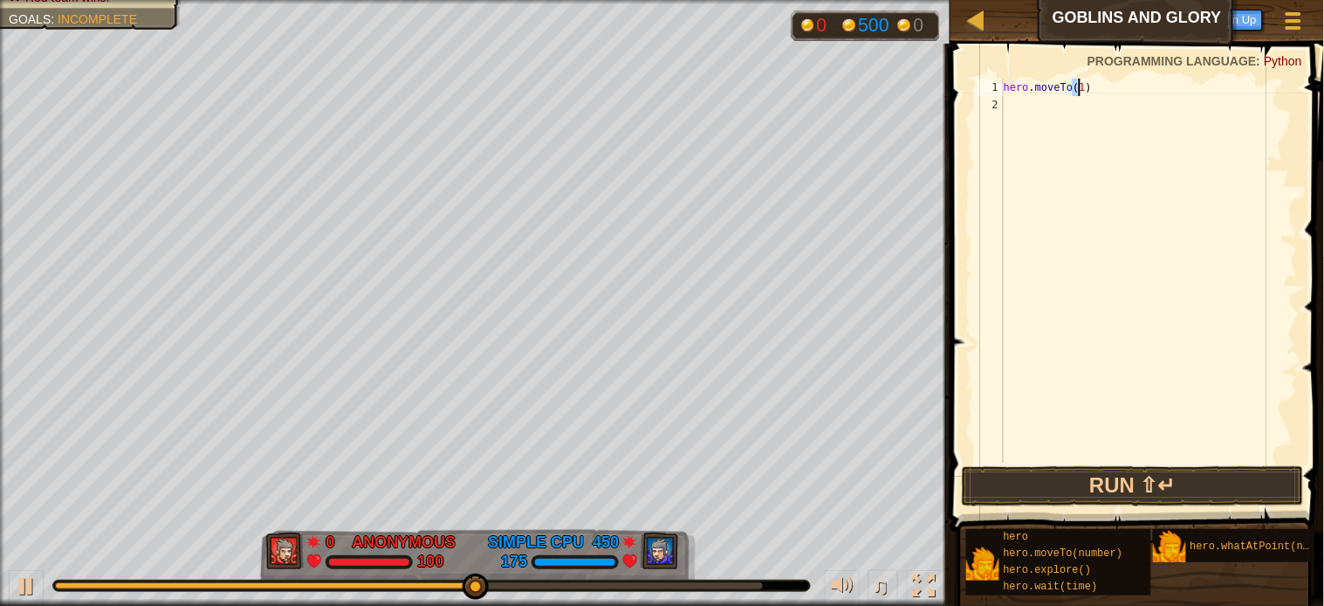
type textarea "hero.moveTo(6)"
click at [1014, 101] on div "hero . moveTo ( 6 )" at bounding box center [1149, 288] width 298 height 419
type textarea "h"
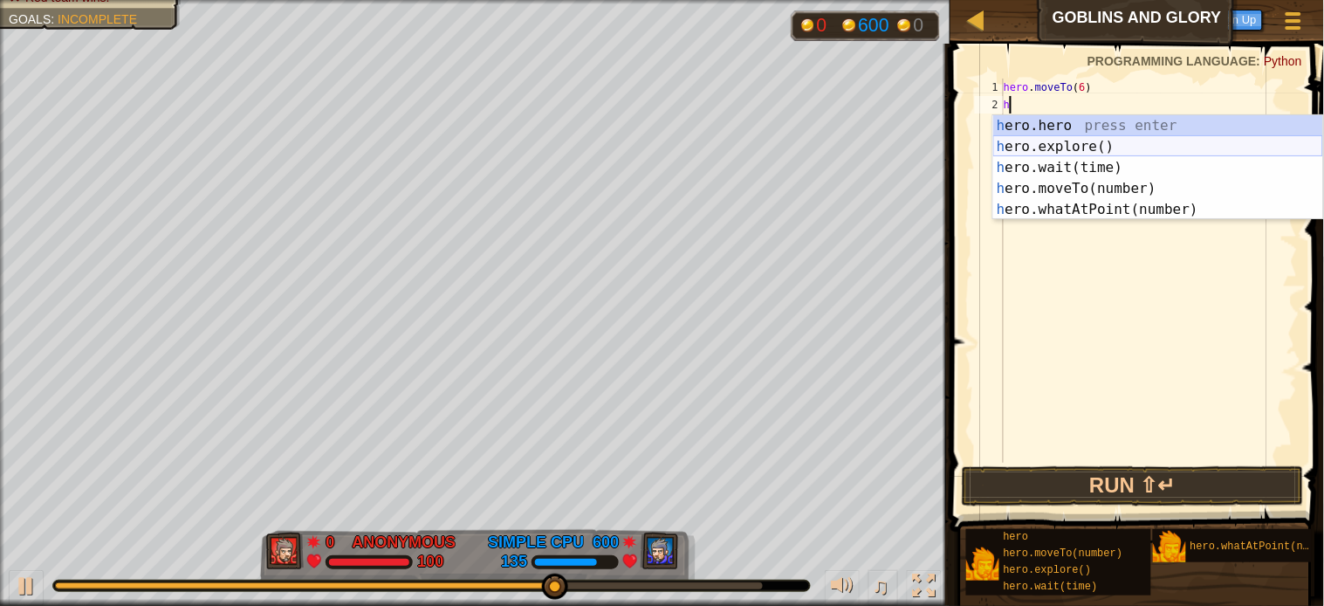
click at [1022, 137] on div "h ero.hero press enter h ero.explore() press enter h ero.wait(time) press enter…" at bounding box center [1158, 188] width 330 height 147
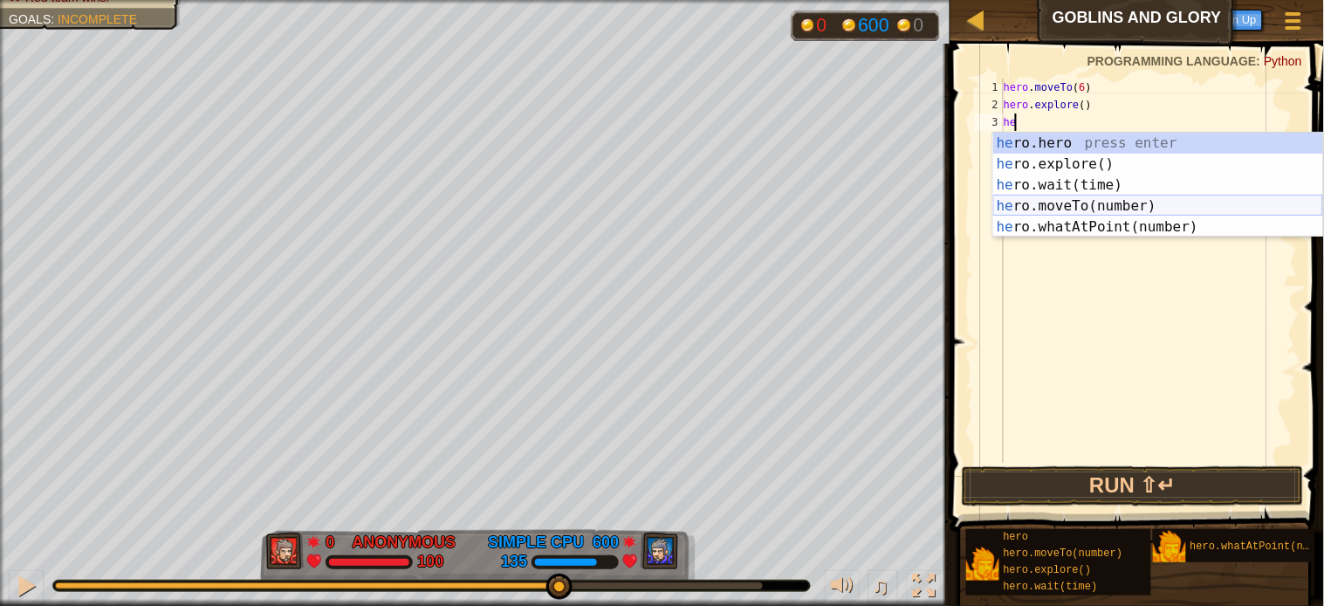
click at [1032, 203] on div "he ro.hero press enter he ro.explore() press enter he ro.wait(time) press enter…" at bounding box center [1158, 206] width 330 height 147
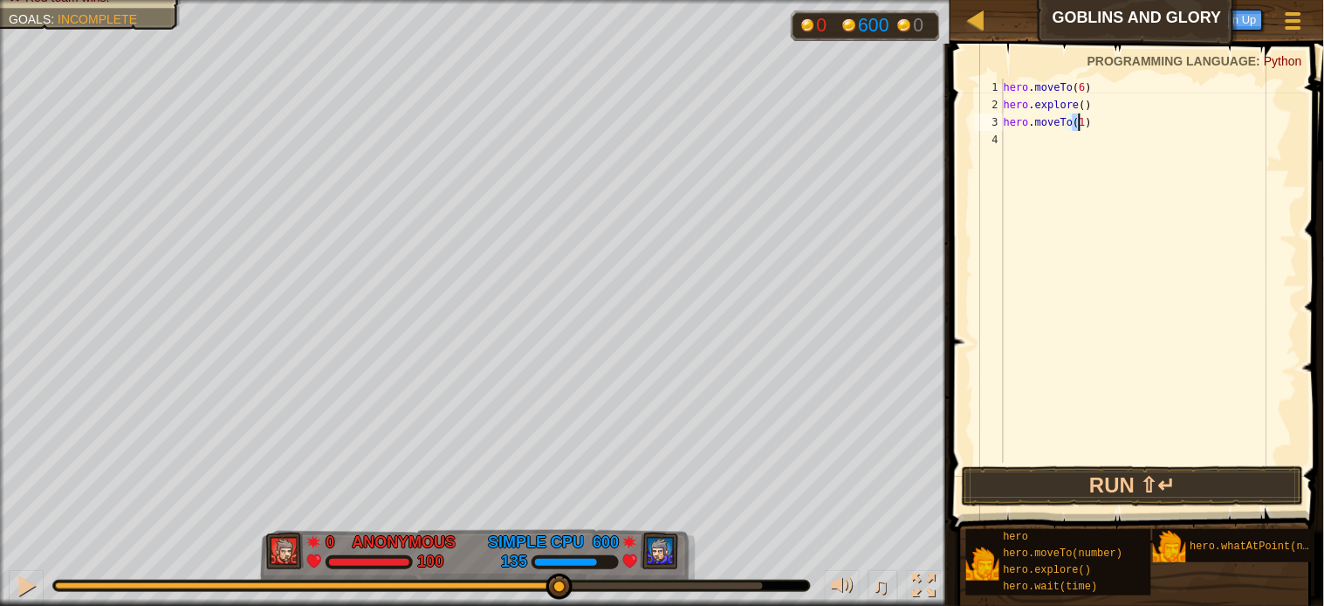
type textarea "hero.moveTo(7)"
click at [1006, 135] on div "hero . moveTo ( 6 ) hero . explore ( ) hero . moveTo ( 7 )" at bounding box center [1149, 288] width 298 height 419
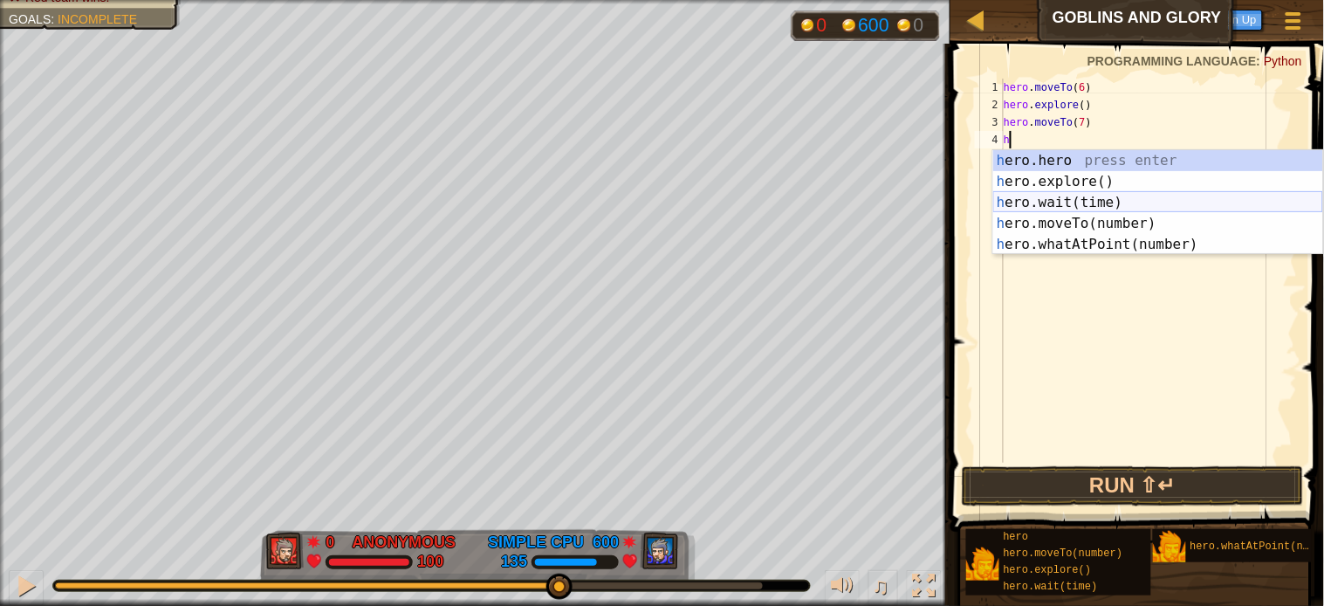
click at [1046, 198] on div "h ero.hero press enter h ero.explore() press enter h ero.wait(time) press enter…" at bounding box center [1158, 223] width 330 height 147
type textarea "hero.wait(2)"
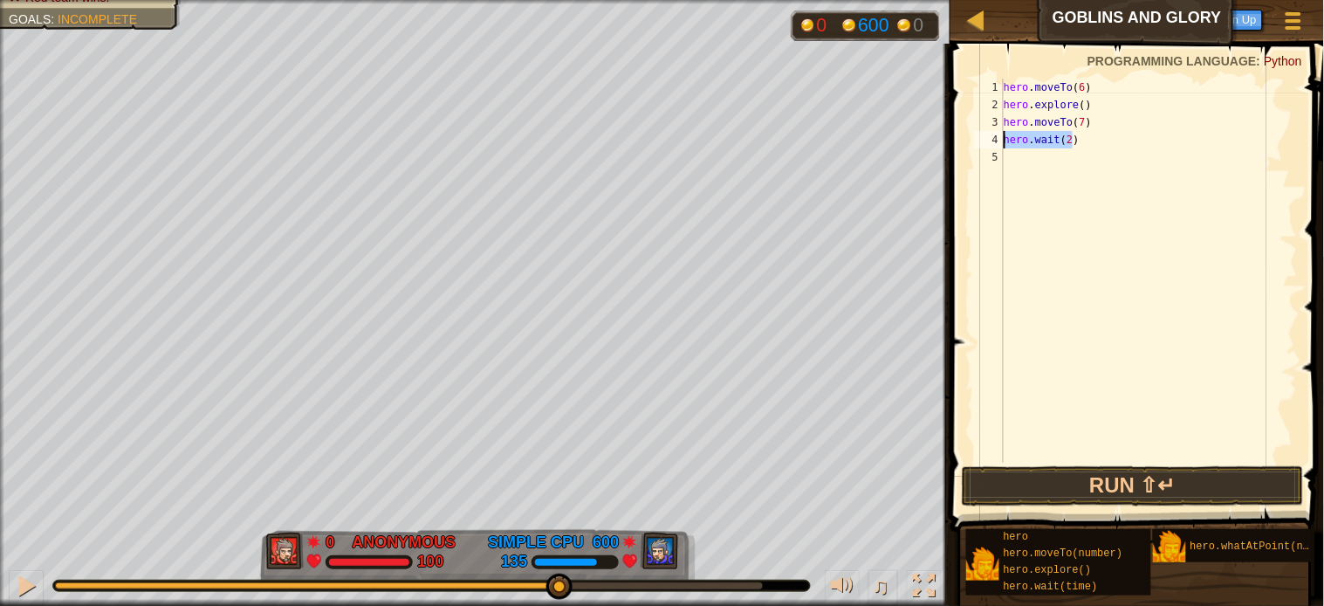
drag, startPoint x: 1078, startPoint y: 138, endPoint x: 1005, endPoint y: 136, distance: 73.3
click at [1005, 136] on div "hero . moveTo ( 6 ) hero . explore ( ) hero . moveTo ( 7 ) hero . wait ( 2 )" at bounding box center [1149, 288] width 298 height 419
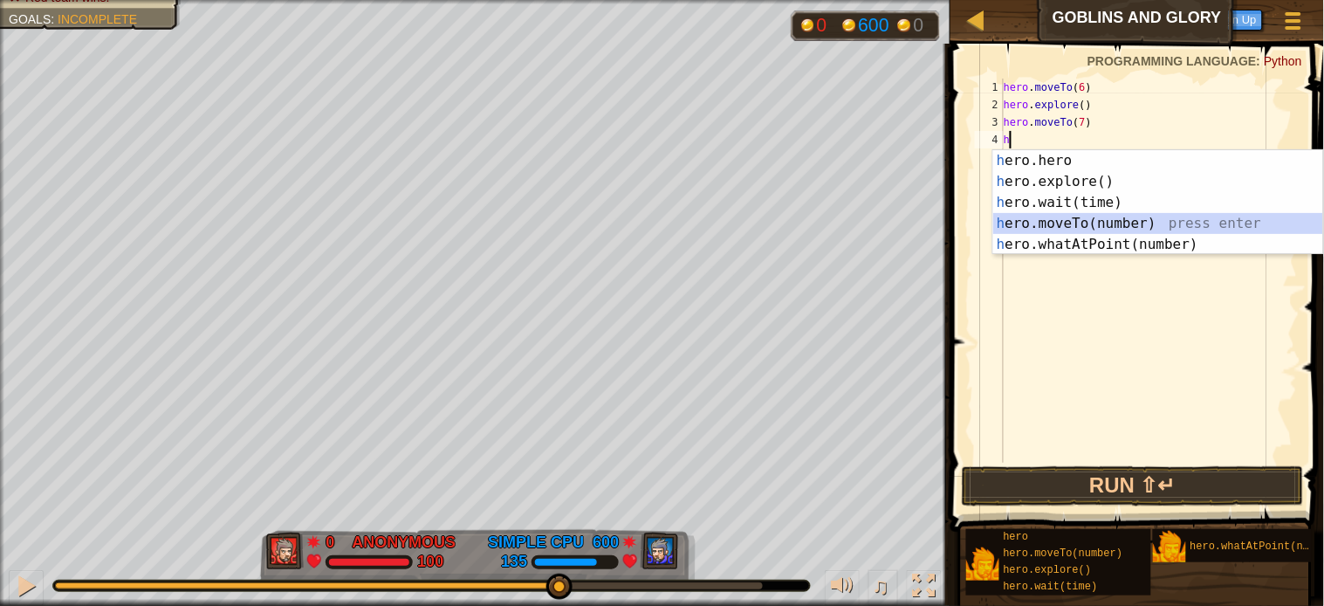
click at [1045, 223] on div "h ero.hero press enter h ero.explore() press enter h ero.wait(time) press enter…" at bounding box center [1158, 223] width 330 height 147
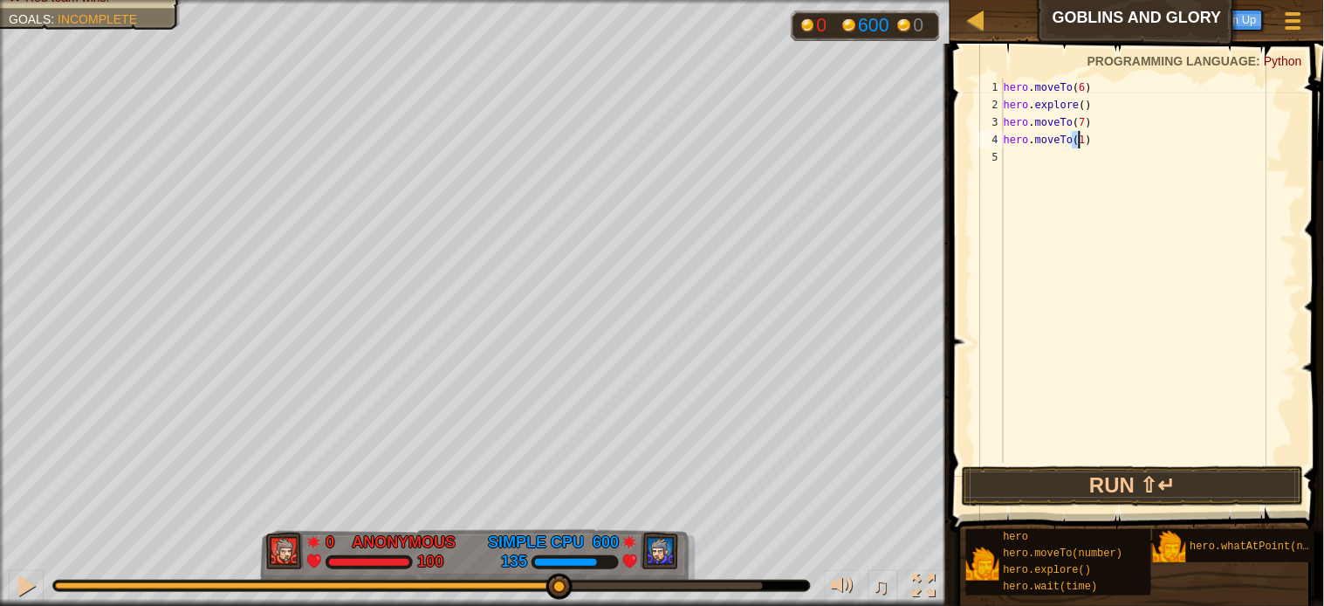
type textarea "hero.moveTo(8)"
click at [1025, 161] on div "hero . moveTo ( 6 ) hero . explore ( ) hero . moveTo ( 7 ) hero . moveTo ( 8 )" at bounding box center [1149, 288] width 298 height 419
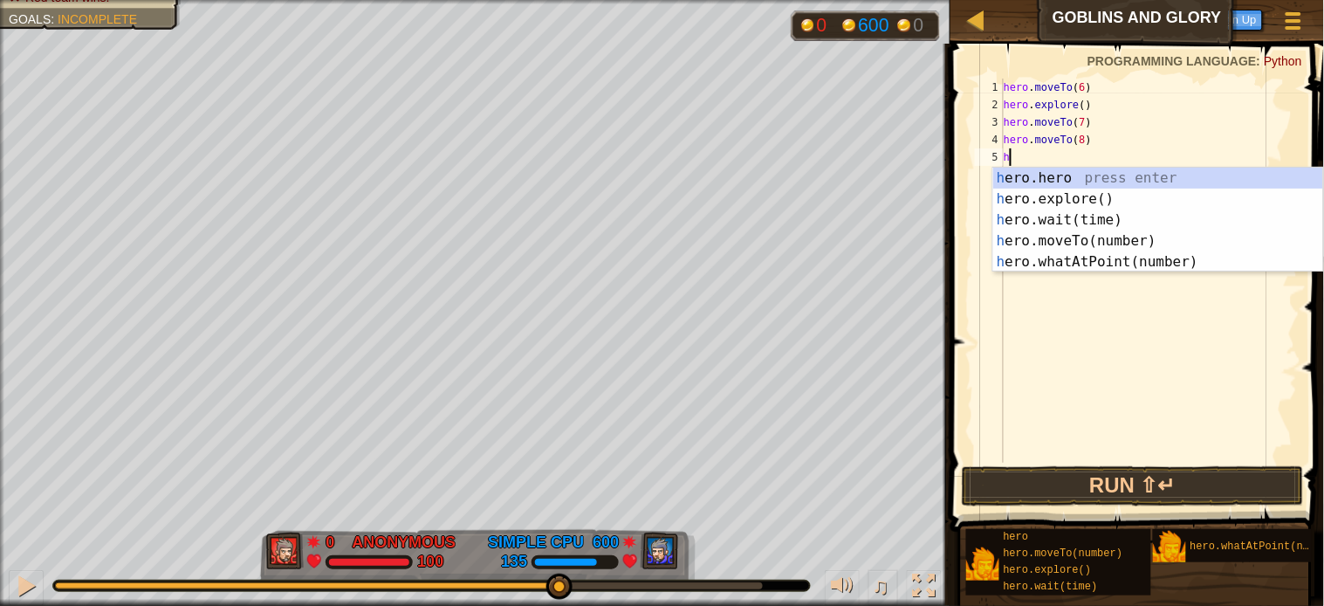
type textarea "h"
click at [1062, 196] on div "h ero.hero press enter h ero.explore() press enter h ero.wait(time) press enter…" at bounding box center [1158, 241] width 330 height 147
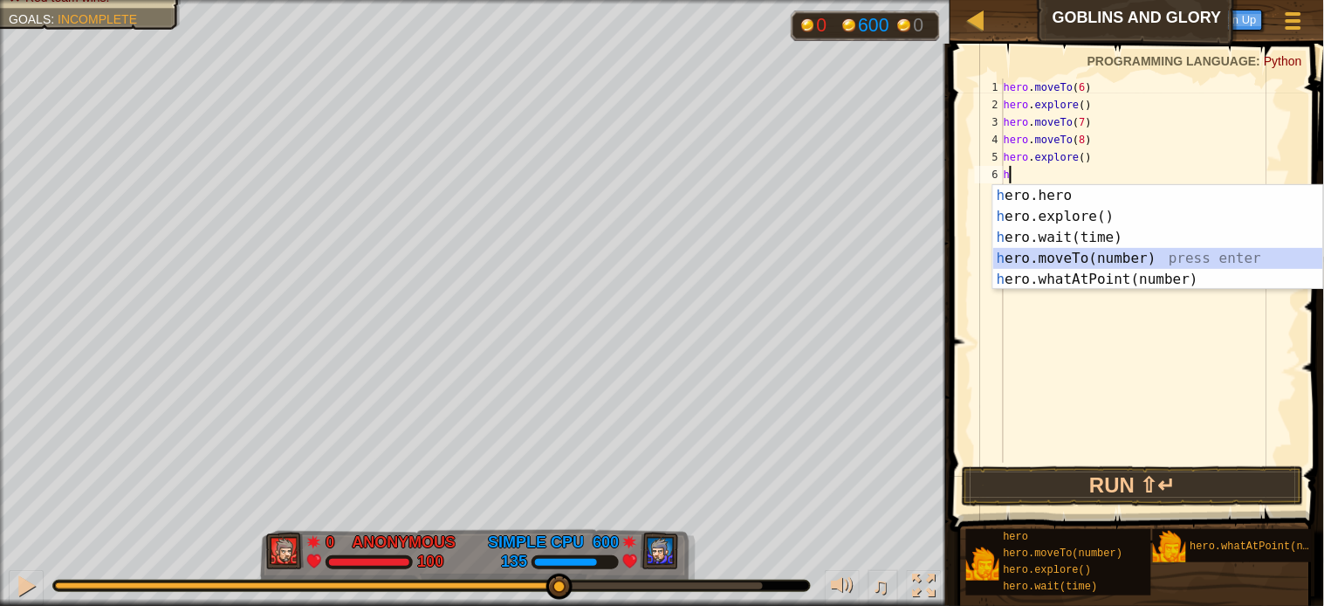
click at [1033, 251] on div "h ero.hero press enter h ero.explore() press enter h ero.wait(time) press enter…" at bounding box center [1158, 258] width 330 height 147
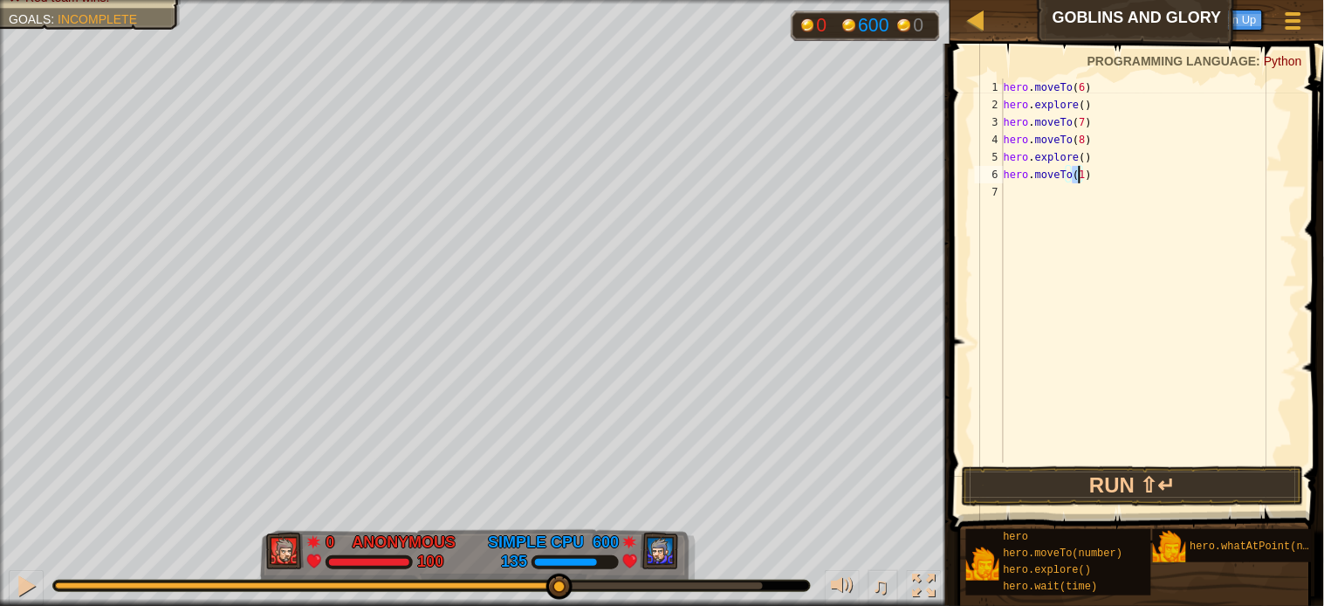
scroll to position [7, 4]
type textarea "hero.moveTo(9)"
click at [1027, 477] on button "Run ⇧↵" at bounding box center [1133, 486] width 342 height 40
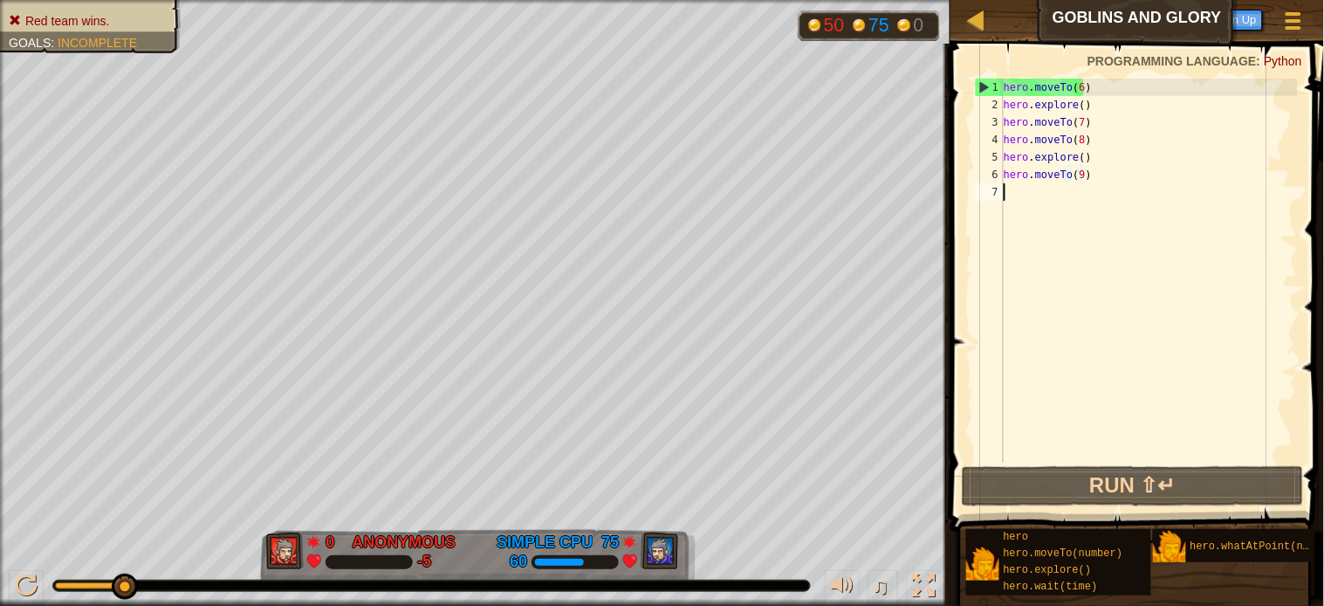
click at [1061, 238] on div "hero . moveTo ( 6 ) hero . explore ( ) hero . moveTo ( 7 ) hero . moveTo ( 8 ) …" at bounding box center [1149, 288] width 298 height 419
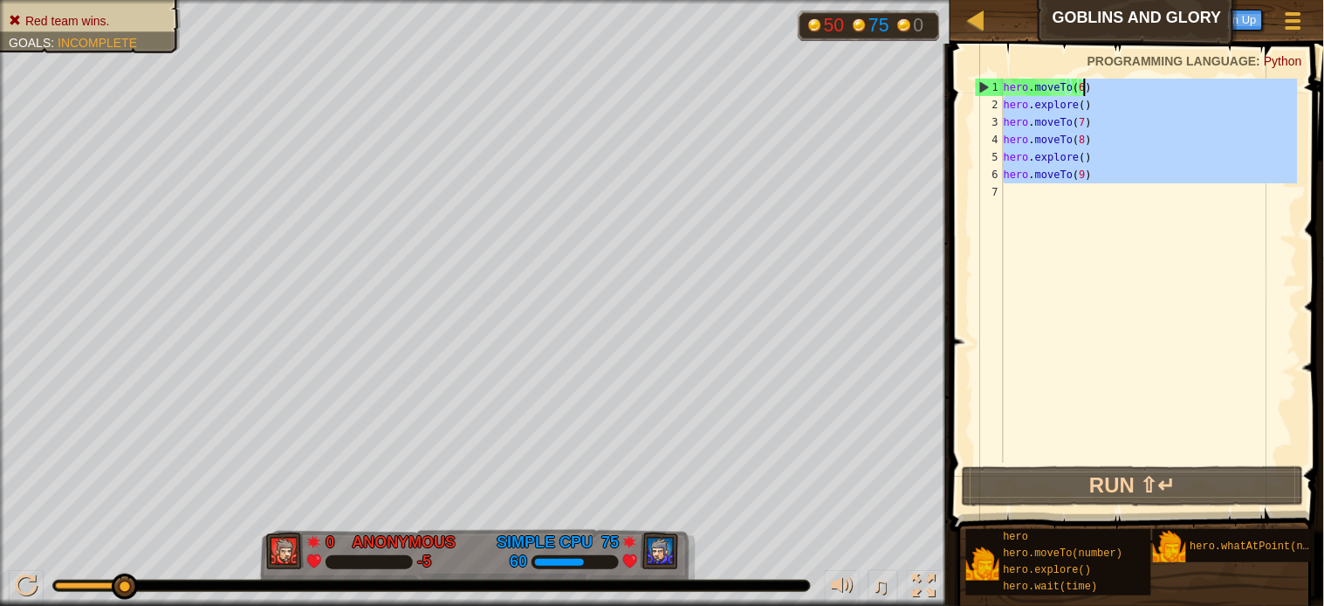
drag, startPoint x: 1068, startPoint y: 195, endPoint x: 1085, endPoint y: 96, distance: 100.0
click at [1085, 96] on div "hero . moveTo ( 6 ) hero . explore ( ) hero . moveTo ( 7 ) hero . moveTo ( 8 ) …" at bounding box center [1149, 288] width 298 height 419
type textarea "hero.moveTo(6)"
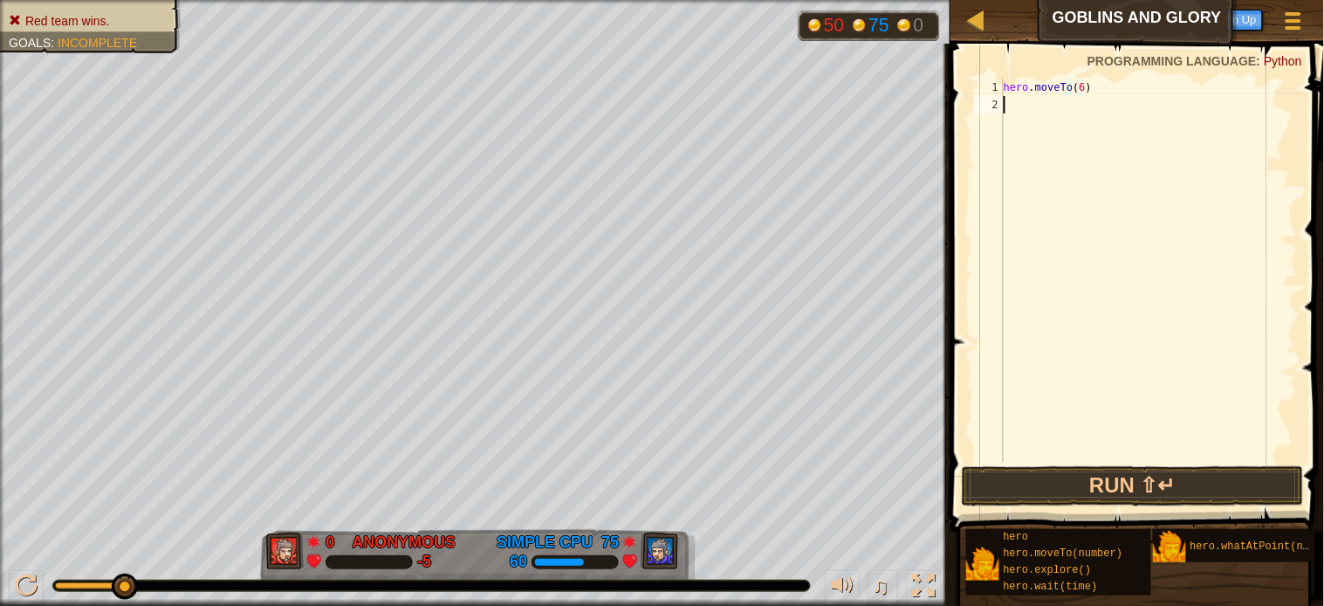
drag, startPoint x: 1063, startPoint y: 258, endPoint x: 1068, endPoint y: 267, distance: 9.8
click at [1068, 267] on div "hero . moveTo ( 6 )" at bounding box center [1149, 288] width 298 height 419
click at [1047, 480] on button "Run ⇧↵" at bounding box center [1133, 486] width 342 height 40
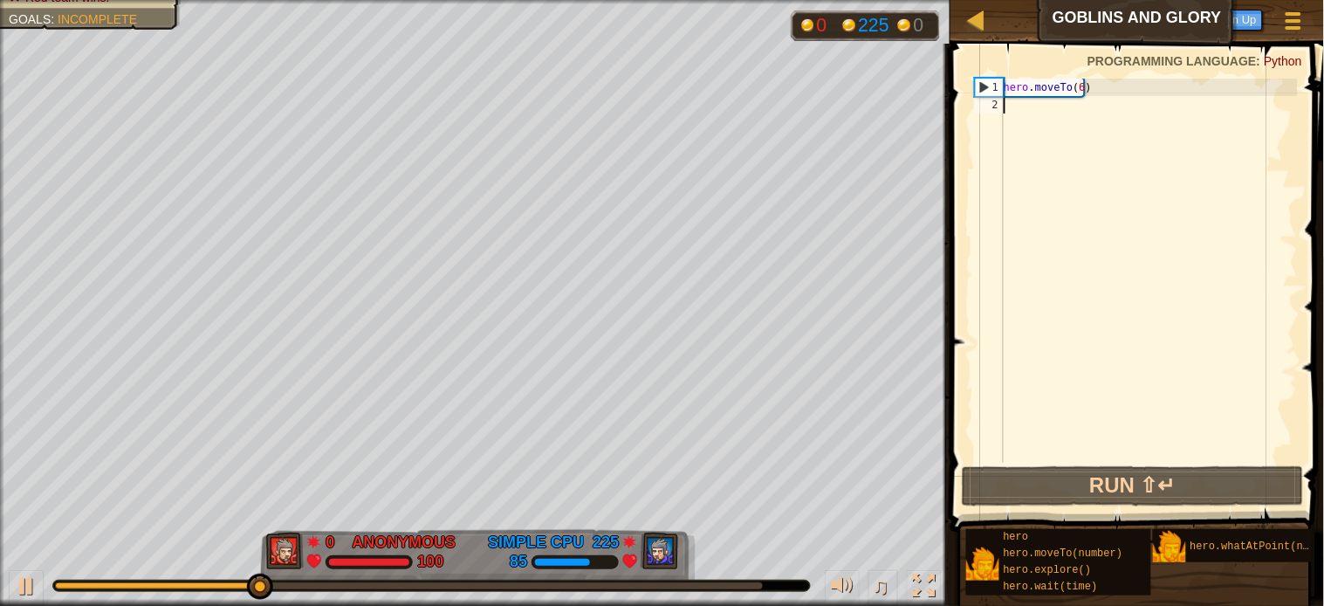
type textarea "h"
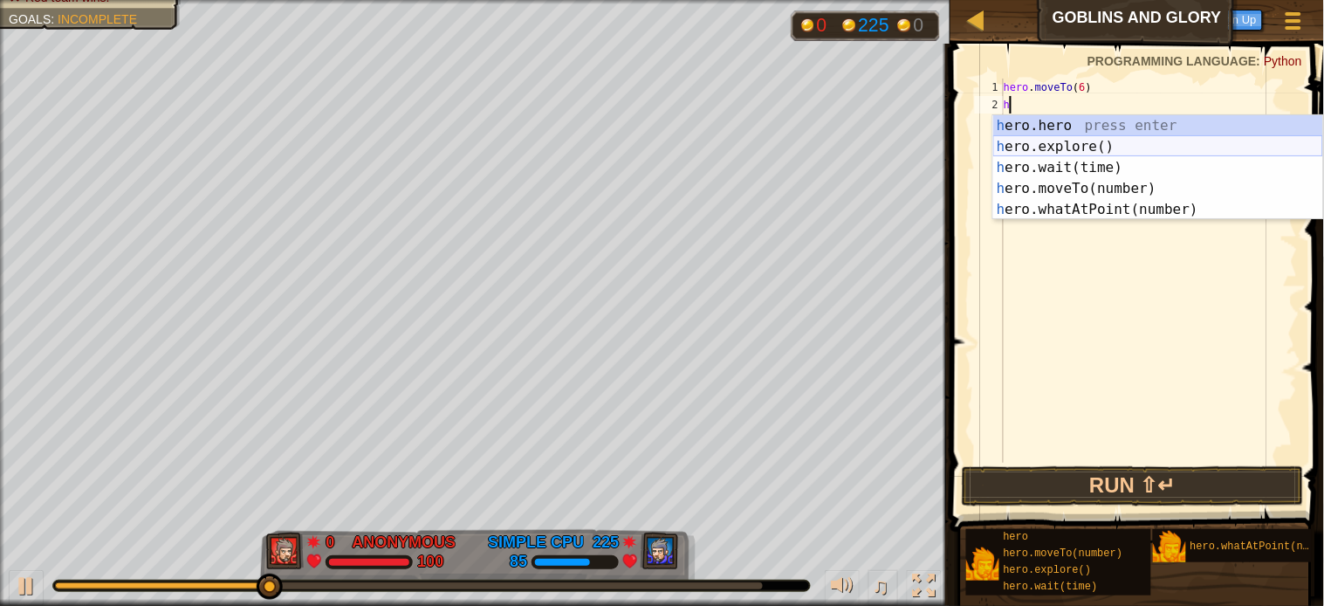
click at [1027, 151] on div "h ero.hero press enter h ero.explore() press enter h ero.wait(time) press enter…" at bounding box center [1158, 188] width 330 height 147
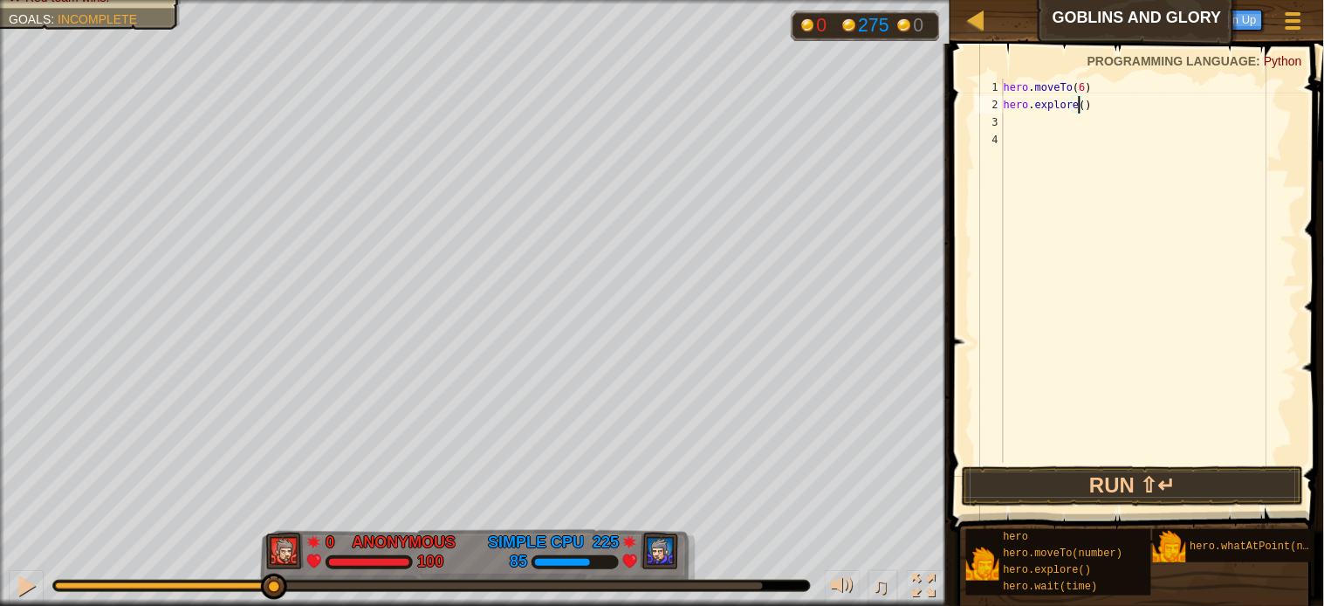
click at [1077, 106] on div "hero . moveTo ( 6 ) hero . explore ( )" at bounding box center [1149, 288] width 298 height 419
type textarea "hero.explore(3)"
click at [1035, 120] on div "hero . moveTo ( 6 ) hero . explore ( 3 )" at bounding box center [1149, 288] width 298 height 419
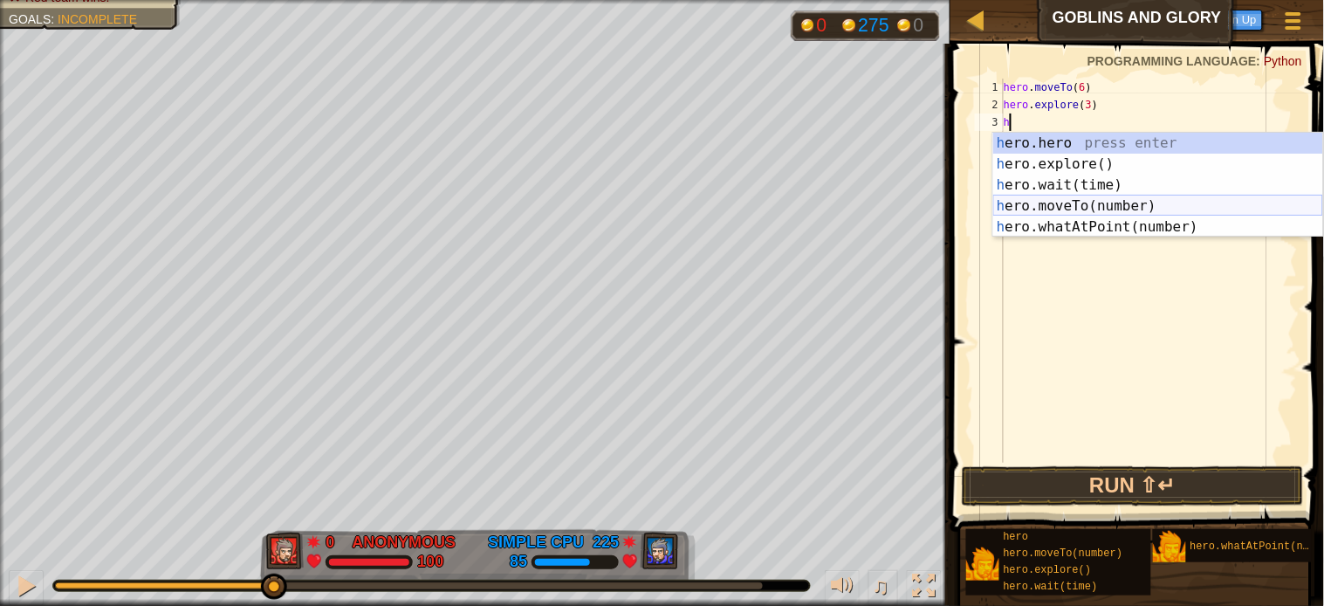
click at [1026, 201] on div "h ero.hero press enter h ero.explore() press enter h ero.wait(time) press enter…" at bounding box center [1158, 206] width 330 height 147
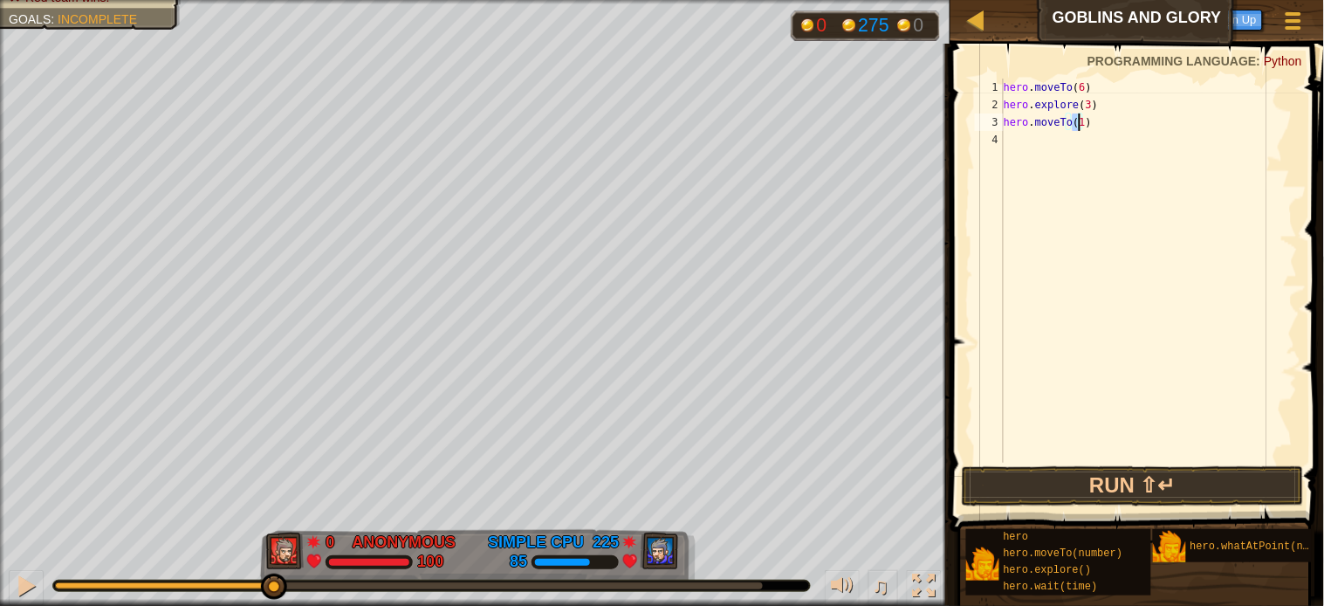
type textarea "hero.moveTo(7)"
click at [1023, 146] on div "hero . moveTo ( 6 ) hero . explore ( 3 ) hero . moveTo ( 7 )" at bounding box center [1149, 288] width 298 height 419
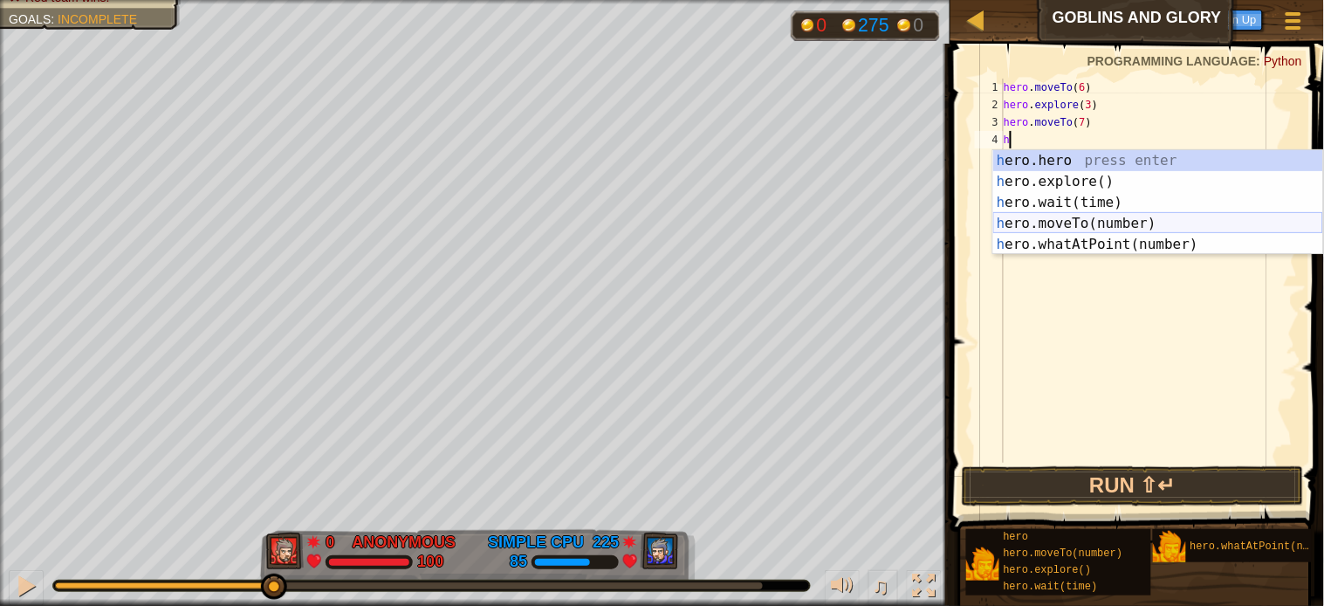
click at [1026, 222] on div "h ero.hero press enter h ero.explore() press enter h ero.wait(time) press enter…" at bounding box center [1158, 223] width 330 height 147
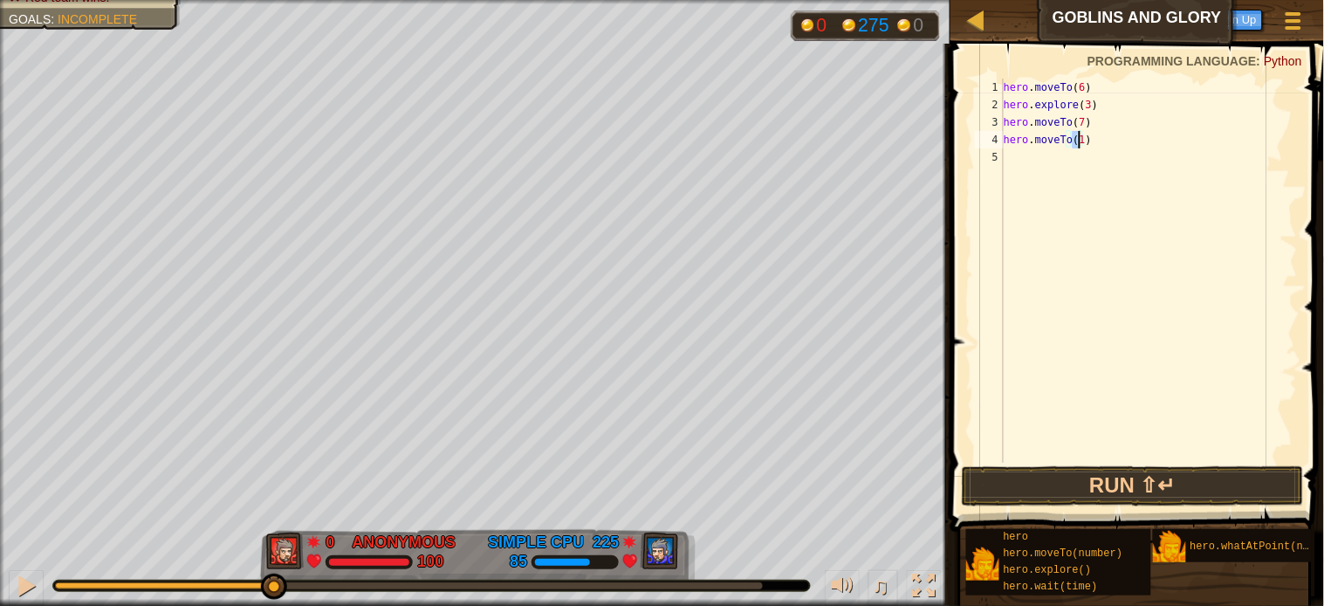
type textarea "hero.moveTo(8)"
click at [1023, 159] on div "hero . moveTo ( 6 ) hero . explore ( 3 ) hero . moveTo ( 7 ) hero . moveTo ( 8 )" at bounding box center [1149, 288] width 298 height 419
type textarea "h"
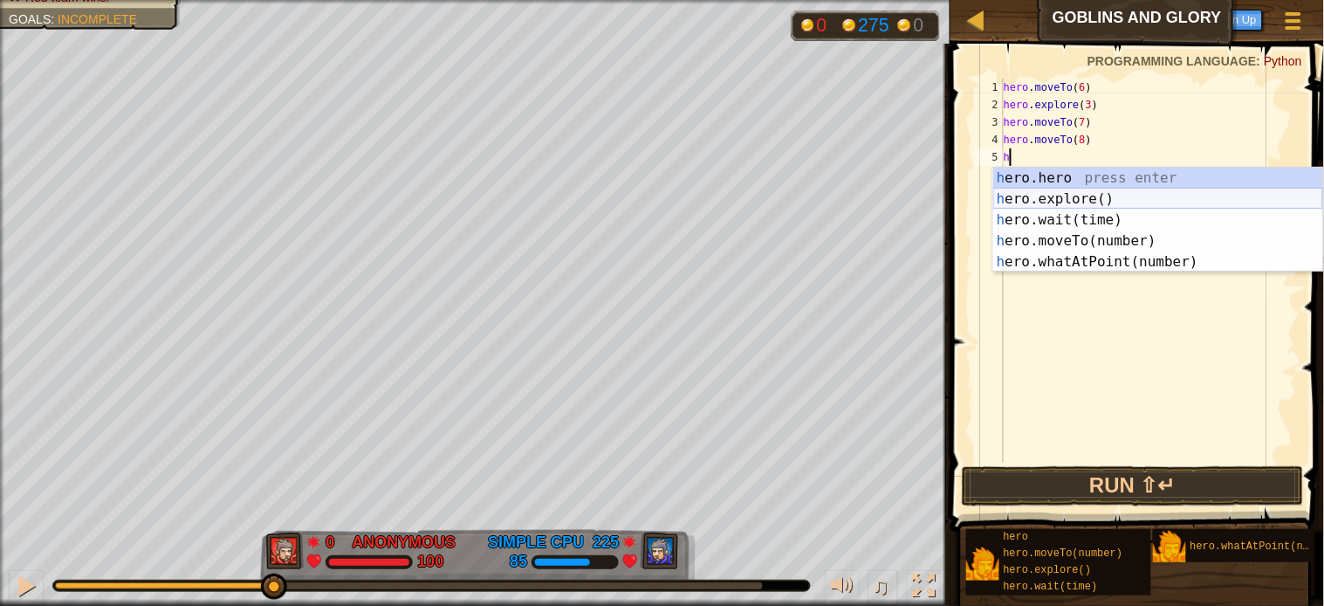
click at [1028, 196] on div "h ero.hero press enter h ero.explore() press enter h ero.wait(time) press enter…" at bounding box center [1158, 241] width 330 height 147
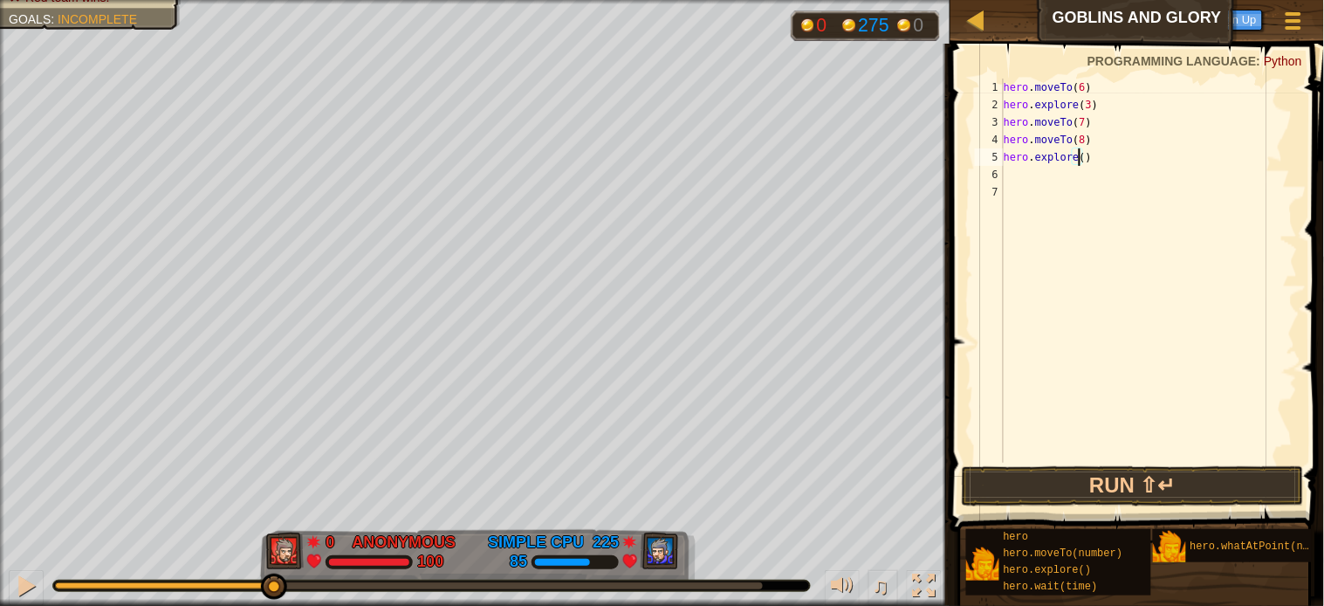
click at [1076, 160] on div "hero . moveTo ( 6 ) hero . explore ( 3 ) hero . moveTo ( 7 ) hero . moveTo ( 8 …" at bounding box center [1149, 288] width 298 height 419
type textarea "hero.explore(5)"
click at [1109, 478] on button "Run ⇧↵" at bounding box center [1133, 486] width 342 height 40
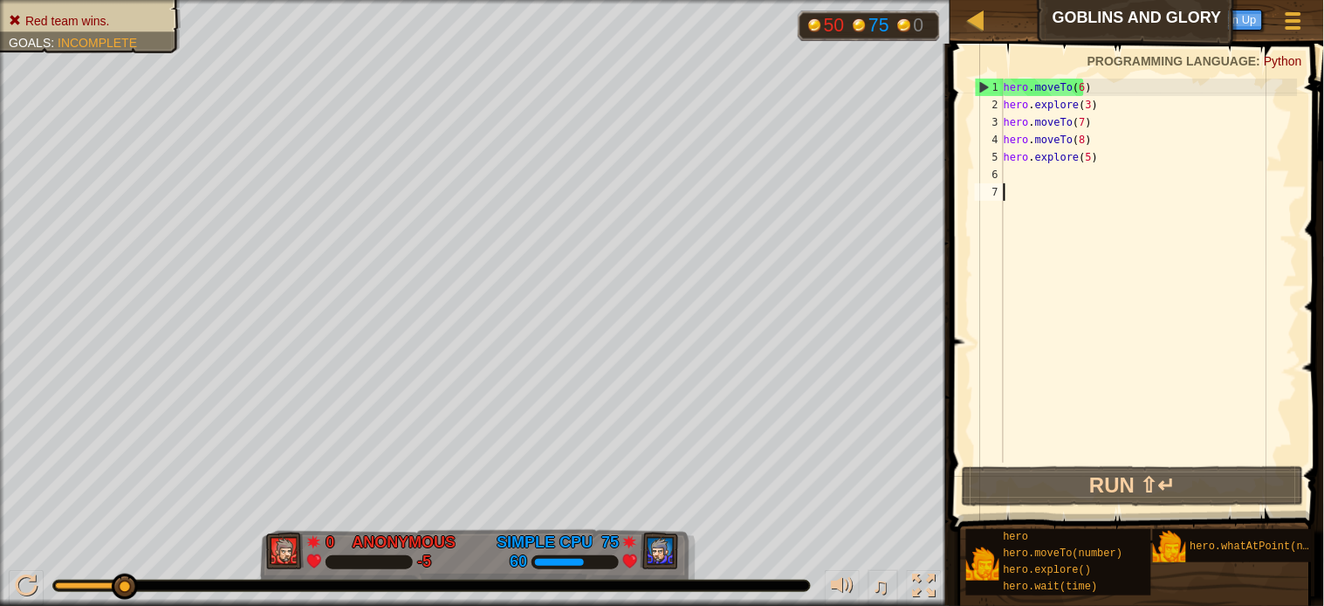
click at [1123, 442] on div "hero . moveTo ( 6 ) hero . explore ( 3 ) hero . moveTo ( 7 ) hero . moveTo ( 8 …" at bounding box center [1149, 288] width 298 height 419
click at [1084, 158] on div "hero . moveTo ( 6 ) hero . explore ( 3 ) hero . moveTo ( 7 ) hero . moveTo ( 8 …" at bounding box center [1149, 288] width 298 height 419
type textarea "hero.explore(5)"
drag, startPoint x: 1095, startPoint y: 153, endPoint x: 971, endPoint y: 149, distance: 124.9
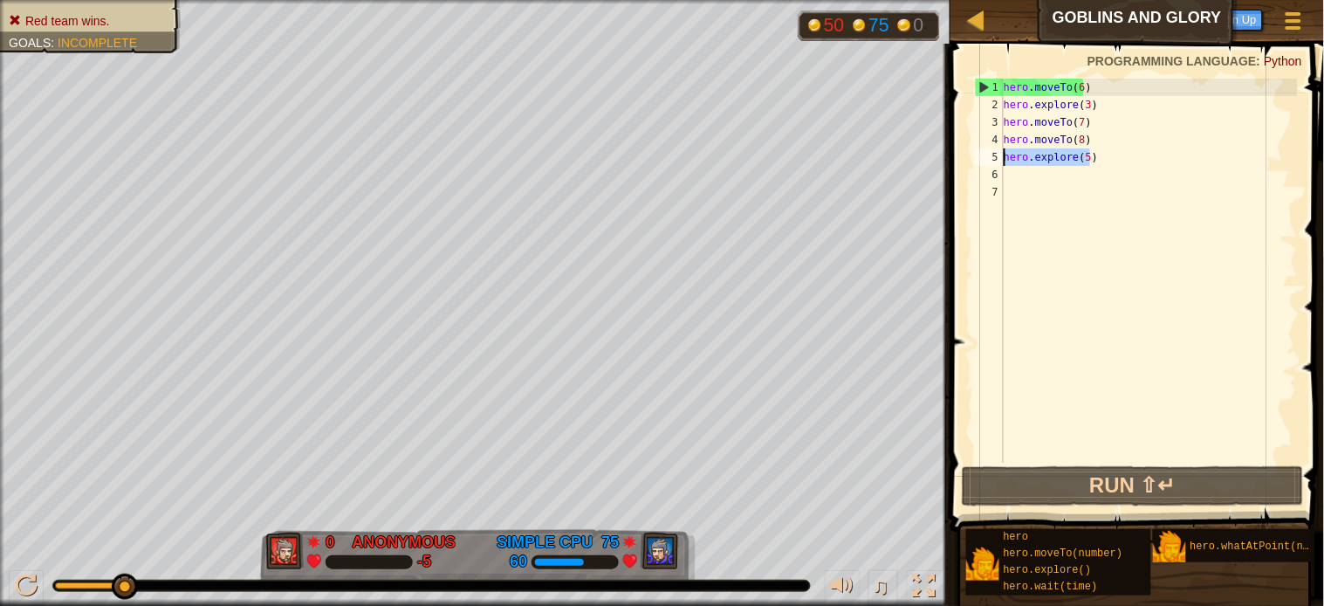
click at [971, 149] on div "hero.explore(5) 1 2 3 4 5 6 7 hero . moveTo ( 6 ) hero . explore ( 3 ) hero . m…" at bounding box center [1134, 321] width 379 height 539
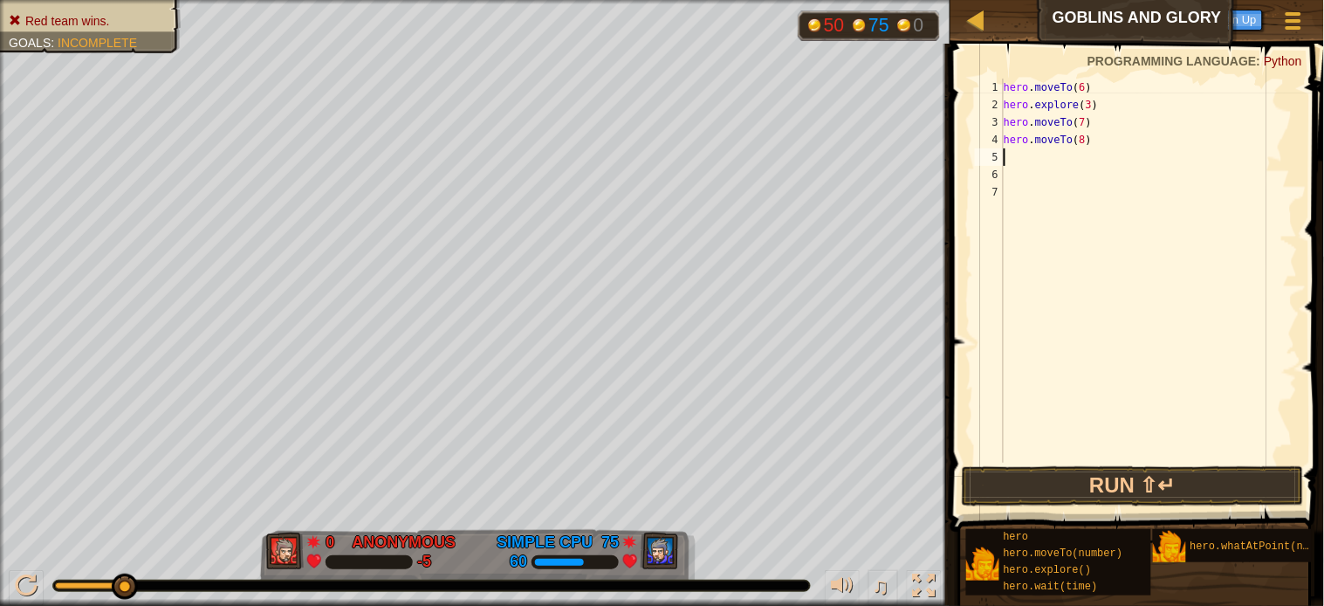
click at [1022, 151] on div "hero . moveTo ( 6 ) hero . explore ( 3 ) hero . moveTo ( 7 ) hero . moveTo ( 8 )" at bounding box center [1149, 288] width 298 height 419
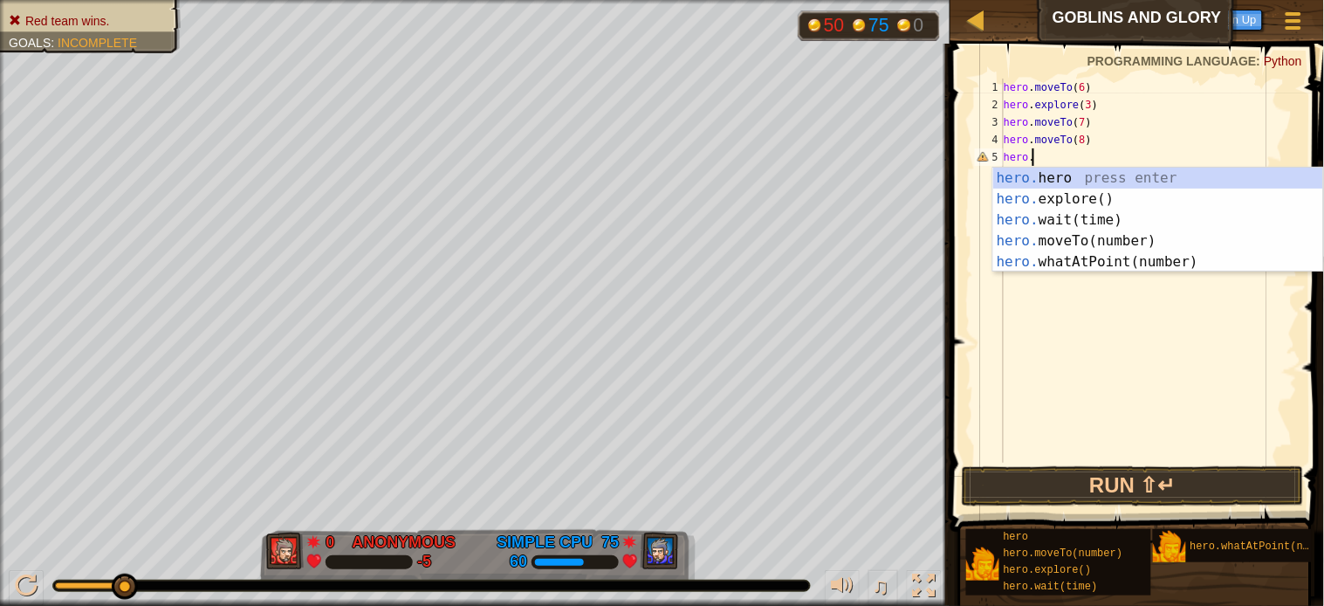
type textarea "h"
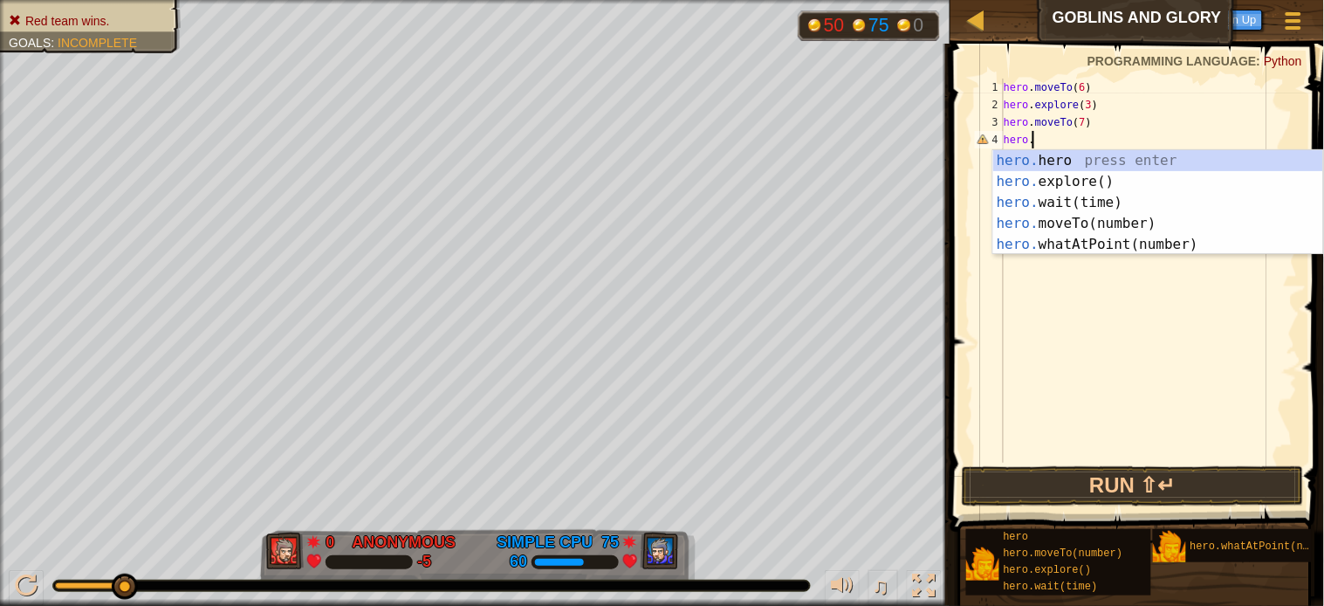
type textarea "h"
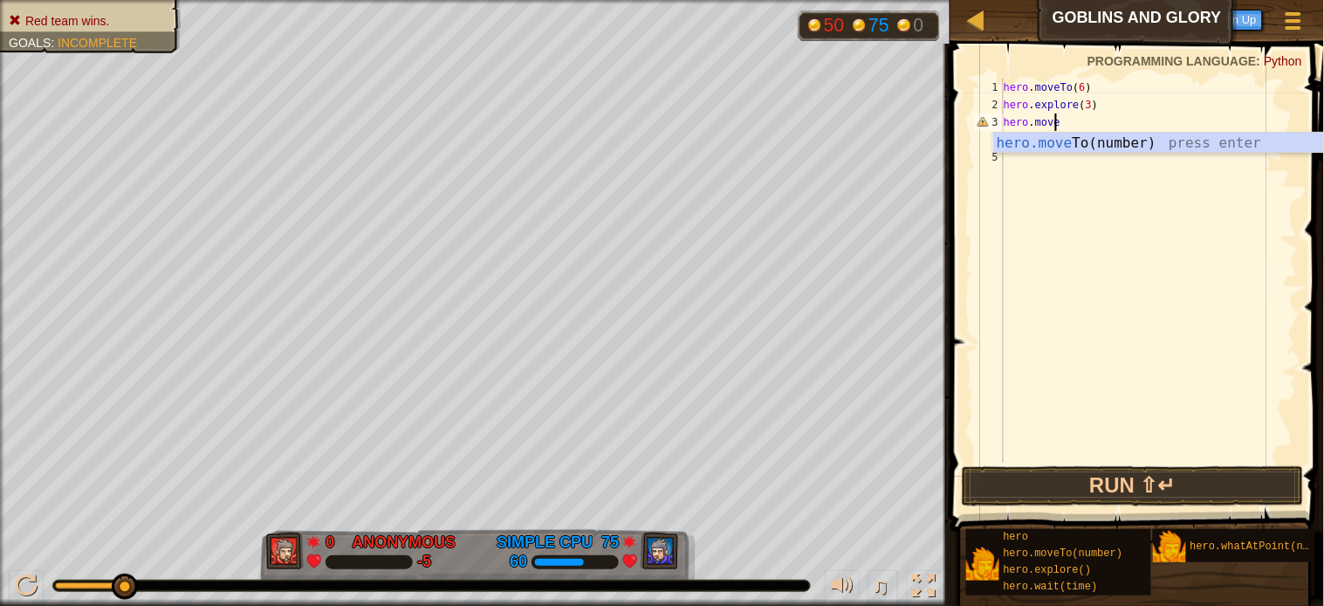
type textarea "h"
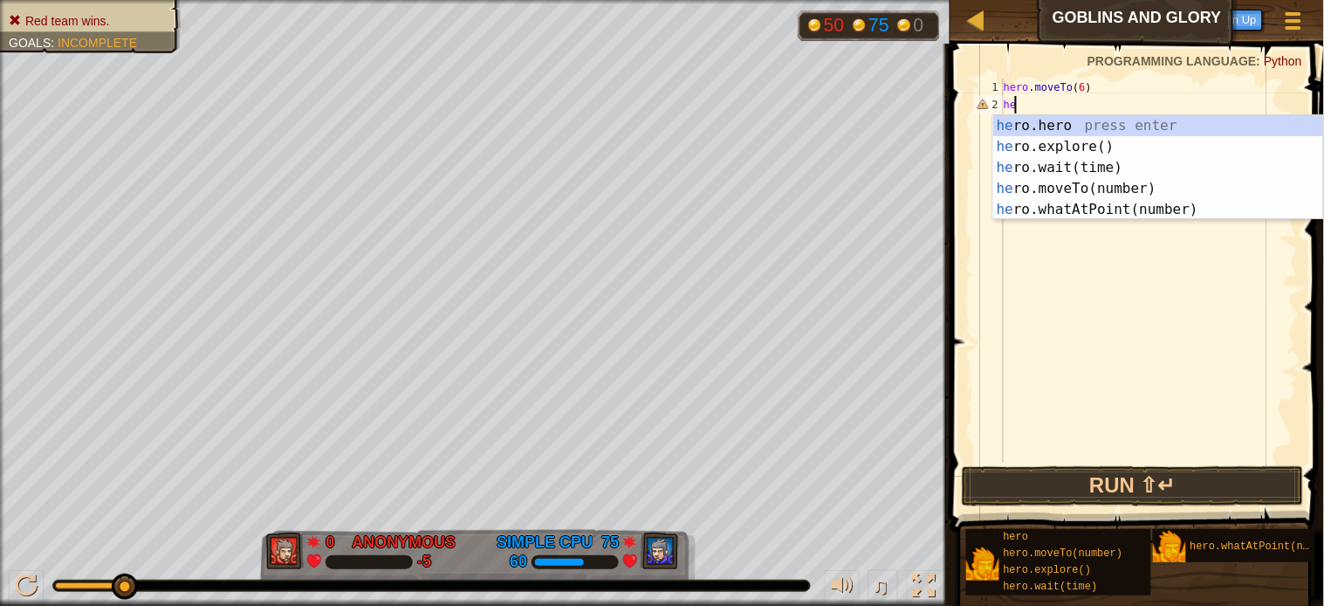
type textarea "h"
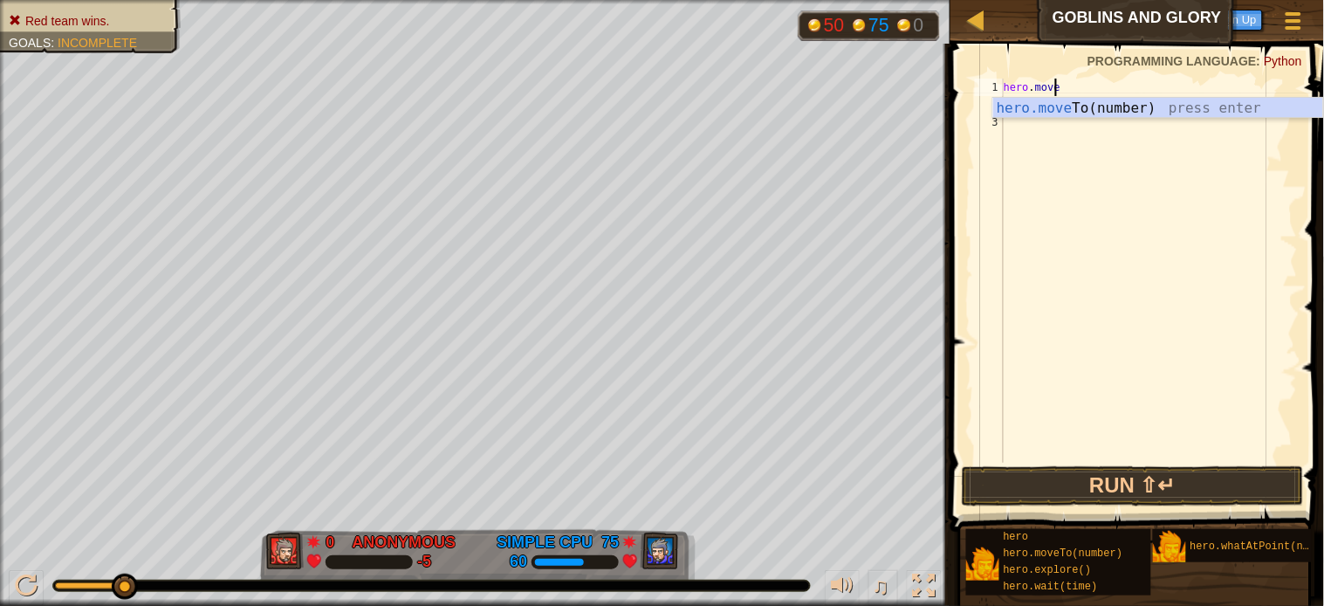
type textarea "h"
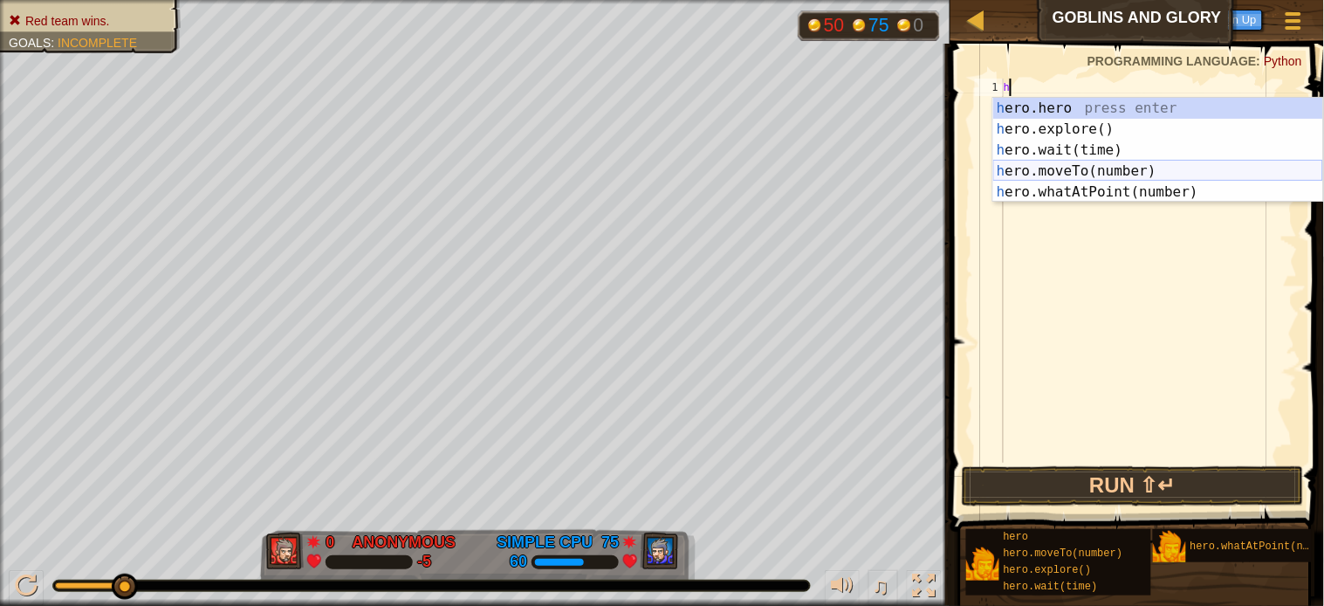
click at [1035, 171] on div "h ero.hero press enter h ero.explore() press enter h ero.wait(time) press enter…" at bounding box center [1158, 171] width 330 height 147
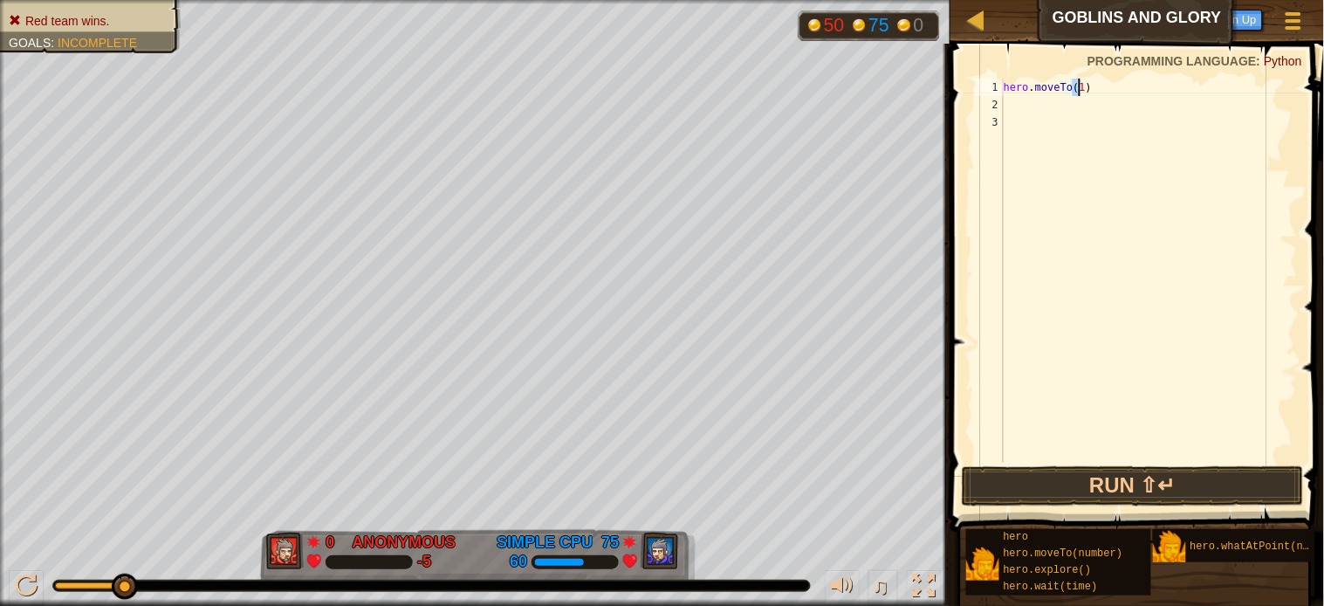
type textarea "hero.moveTo(6)"
click at [1015, 101] on div "hero . moveTo ( 6 )" at bounding box center [1149, 288] width 298 height 419
type textarea "h"
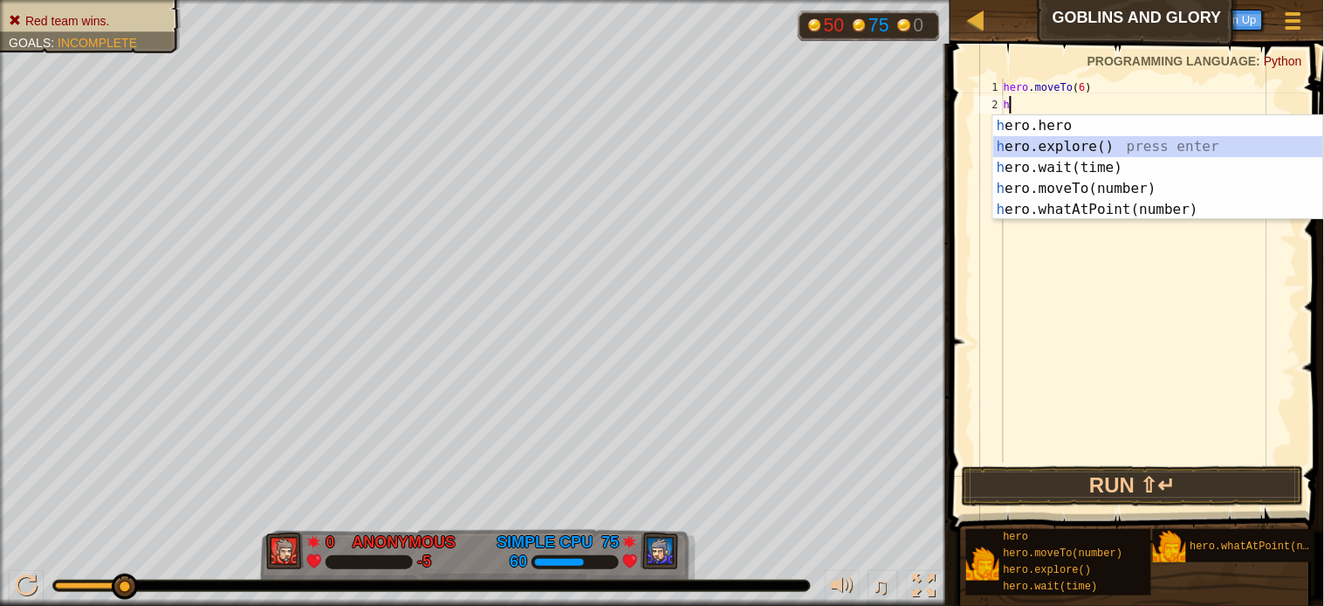
click at [1080, 146] on div "h ero.hero press enter h ero.explore() press enter h ero.wait(time) press enter…" at bounding box center [1158, 188] width 330 height 147
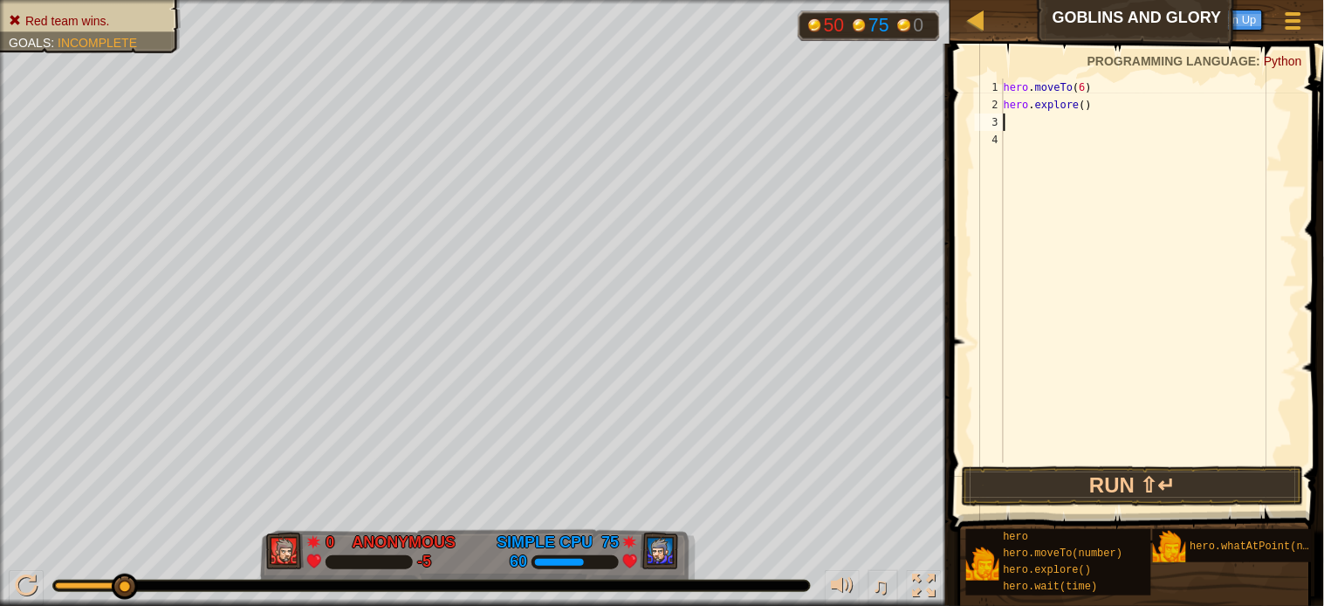
click at [1027, 126] on div "hero . moveTo ( 6 ) hero . explore ( )" at bounding box center [1149, 288] width 298 height 419
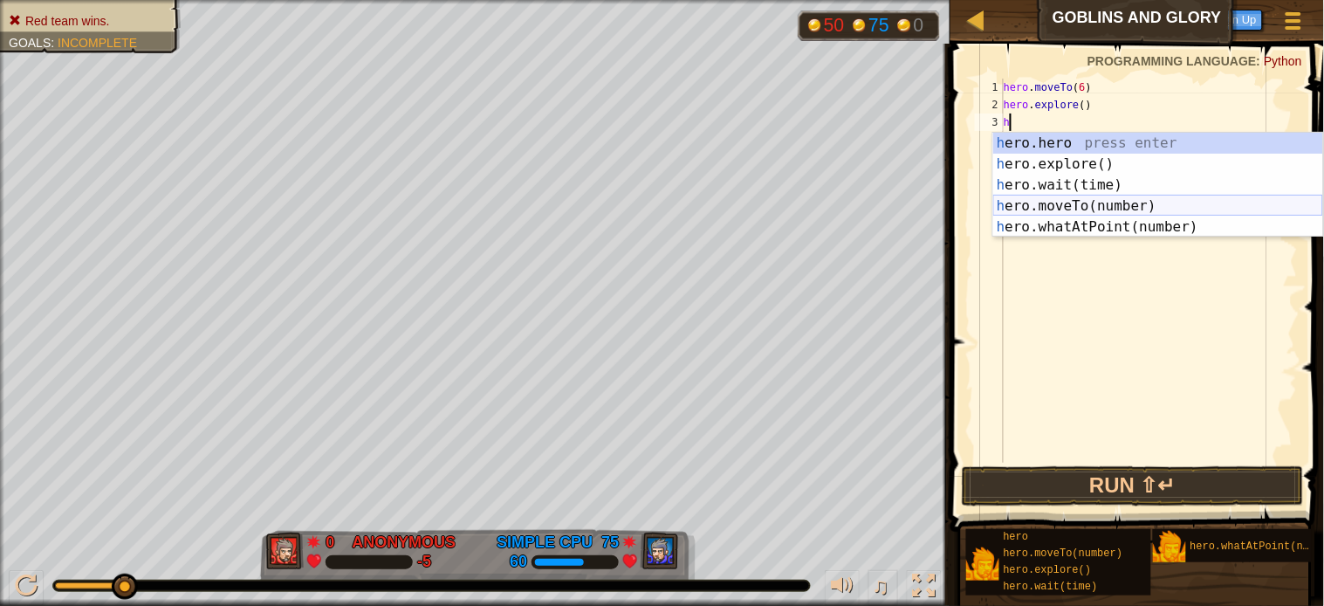
click at [1014, 205] on div "h ero.hero press enter h ero.explore() press enter h ero.wait(time) press enter…" at bounding box center [1158, 206] width 330 height 147
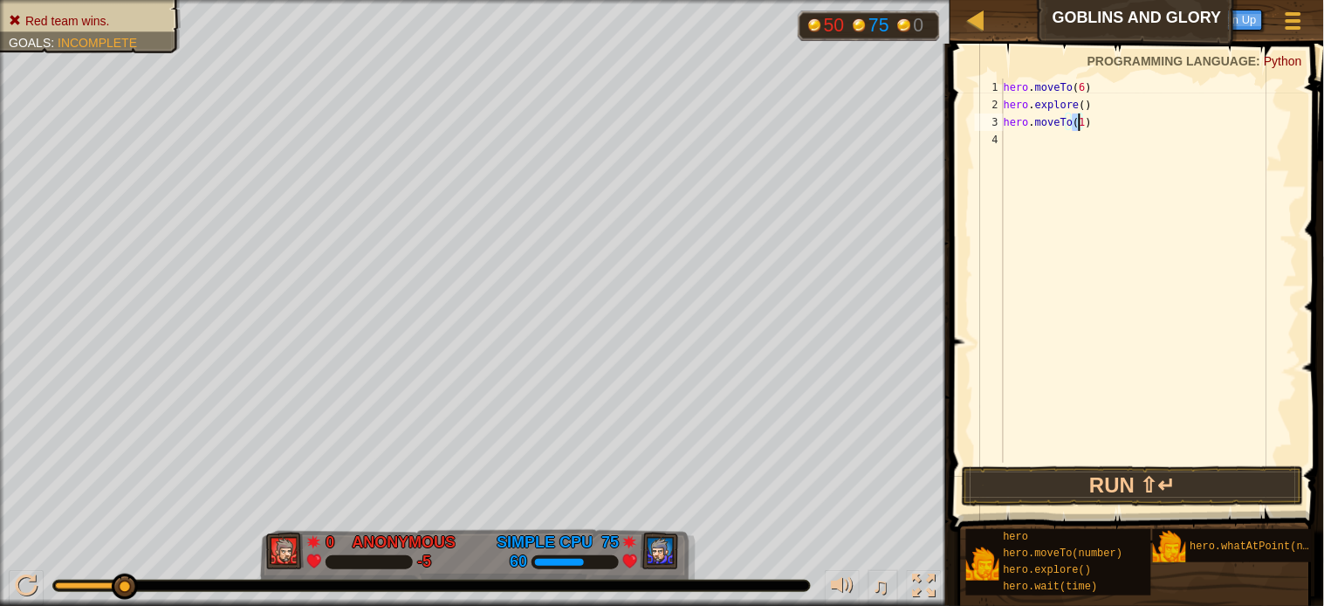
type textarea "hero.moveTo(7)"
click at [1020, 136] on div "hero . moveTo ( 6 ) hero . explore ( ) hero . moveTo ( 7 )" at bounding box center [1149, 288] width 298 height 419
click at [1140, 486] on button "Run ⇧↵" at bounding box center [1133, 486] width 342 height 40
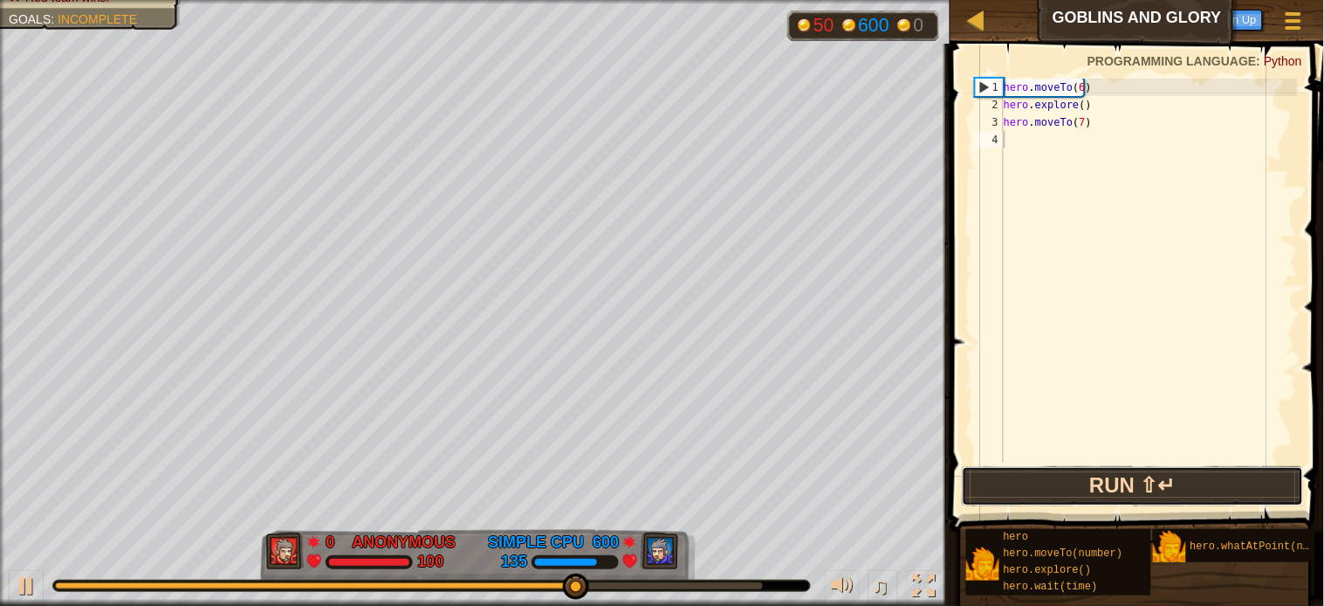
click at [1053, 478] on button "Run ⇧↵" at bounding box center [1133, 486] width 342 height 40
click at [1163, 486] on button "Run ⇧↵" at bounding box center [1133, 486] width 342 height 40
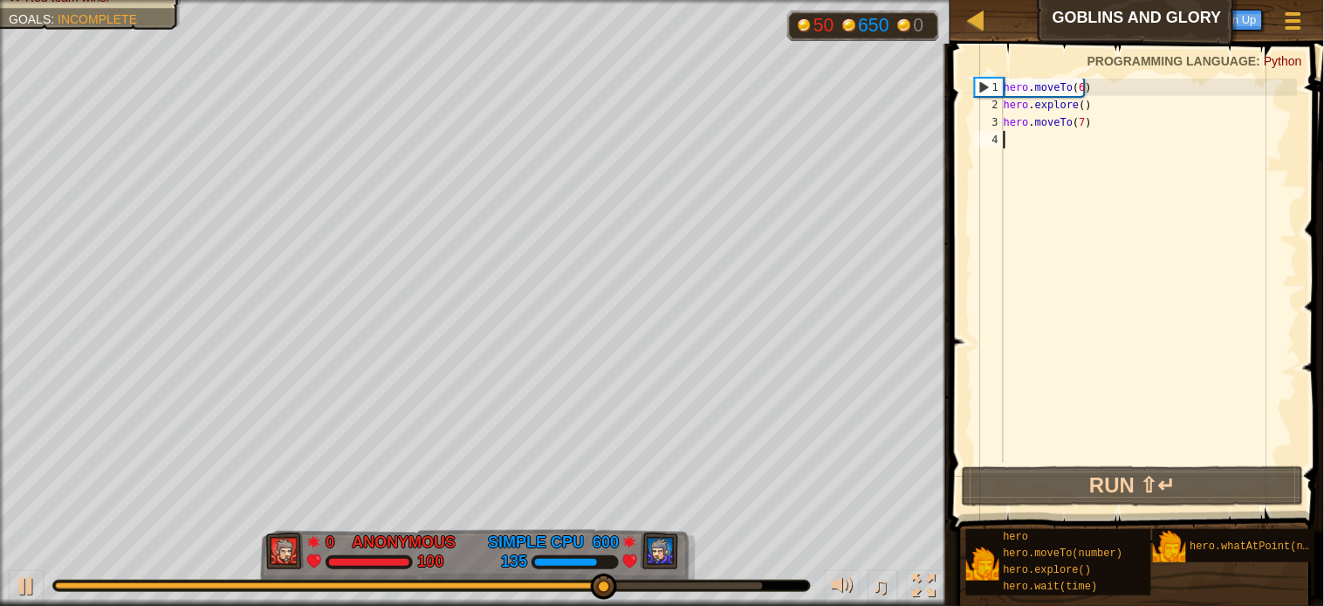
click at [1009, 134] on div "hero . moveTo ( 6 ) hero . explore ( ) hero . moveTo ( 7 )" at bounding box center [1149, 288] width 298 height 419
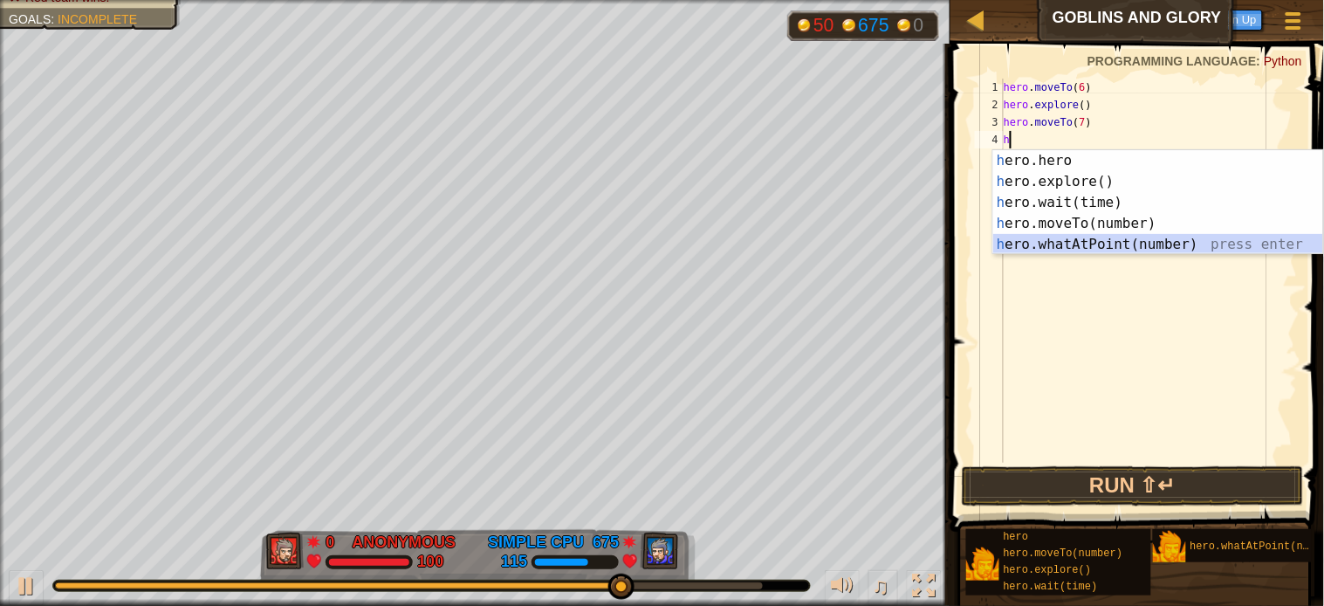
click at [1000, 236] on div "h ero.hero press enter h ero.explore() press enter h ero.wait(time) press enter…" at bounding box center [1158, 223] width 330 height 147
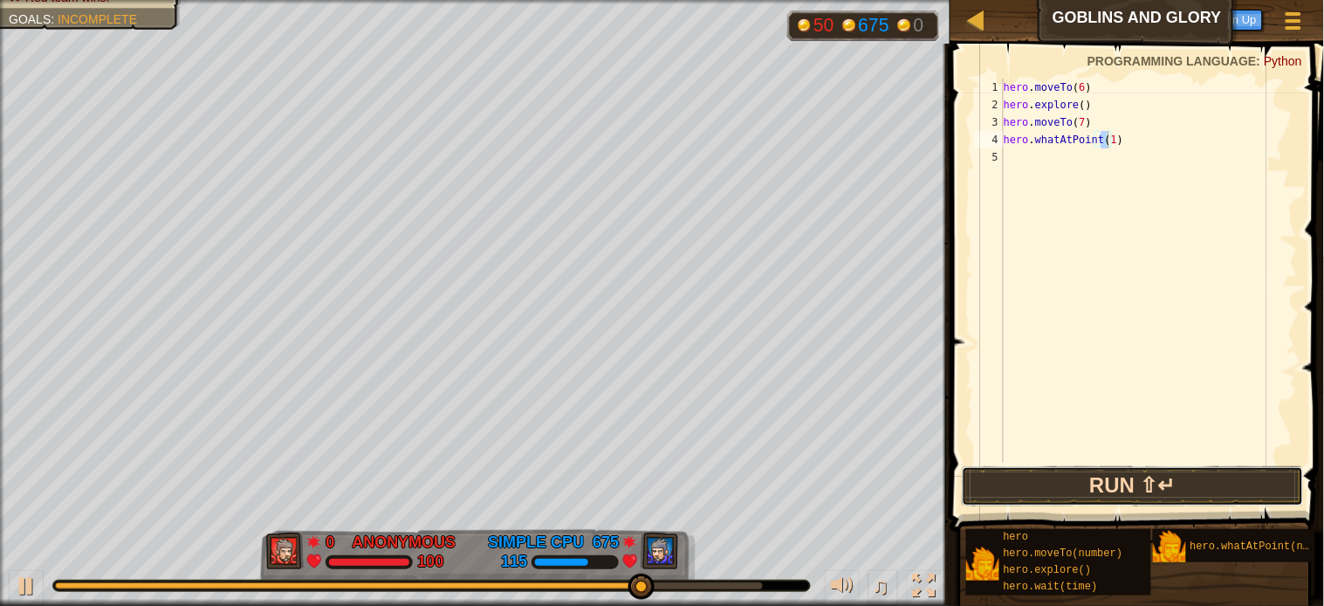
click at [1071, 483] on button "Run ⇧↵" at bounding box center [1133, 486] width 342 height 40
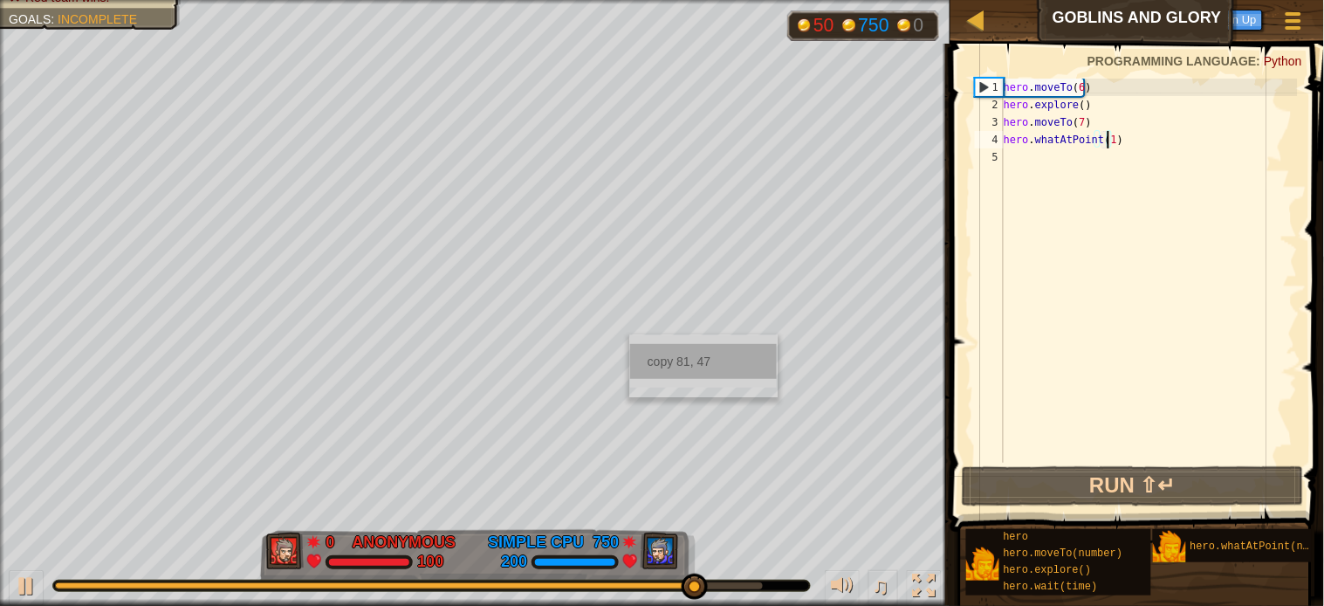
click at [676, 362] on div "copy 81, 47" at bounding box center [703, 361] width 147 height 35
click at [1103, 141] on div "hero . moveTo ( 6 ) hero . explore ( ) hero . moveTo ( 7 ) hero . whatAtPoint (…" at bounding box center [1149, 288] width 298 height 419
click at [1105, 140] on div "hero . moveTo ( 6 ) hero . explore ( ) hero . moveTo ( 7 ) hero . whatAtPoint (…" at bounding box center [1149, 288] width 298 height 419
paste textarea "81, 47"
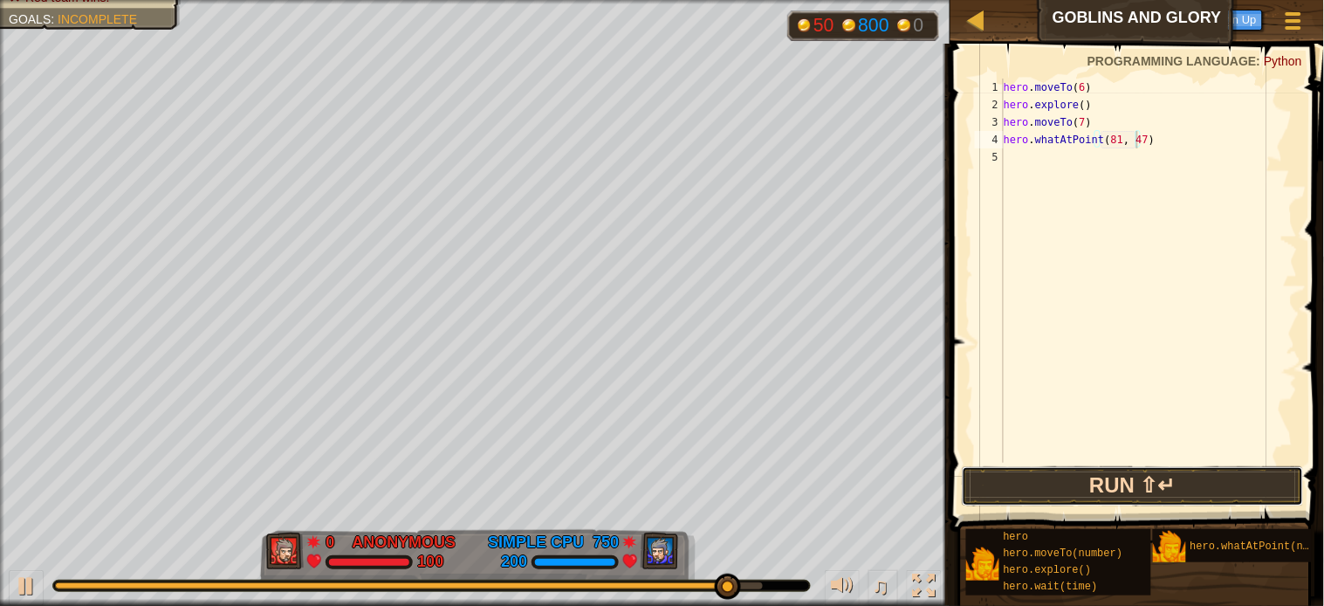
click at [1114, 482] on button "Run ⇧↵" at bounding box center [1133, 486] width 342 height 40
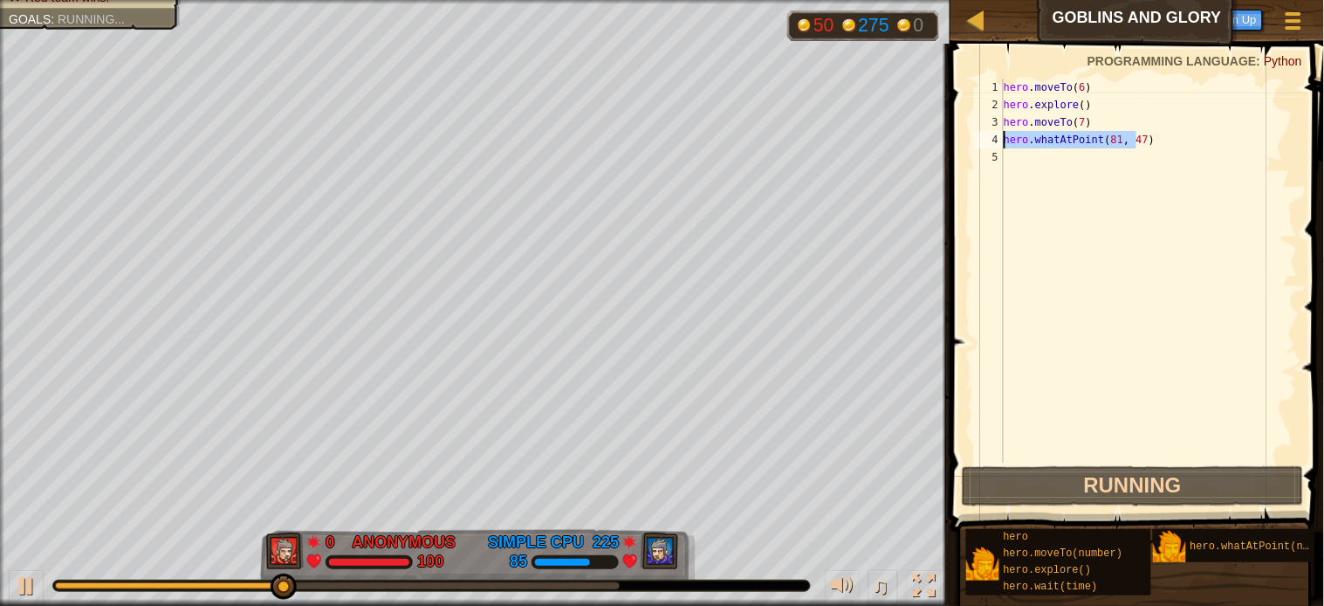
drag, startPoint x: 1137, startPoint y: 140, endPoint x: 957, endPoint y: 146, distance: 180.8
click at [957, 146] on div "hero.whatAtPoint(81, 47) 1 2 3 4 5 hero . moveTo ( 6 ) hero . explore ( ) hero …" at bounding box center [1134, 321] width 379 height 539
type textarea ")"
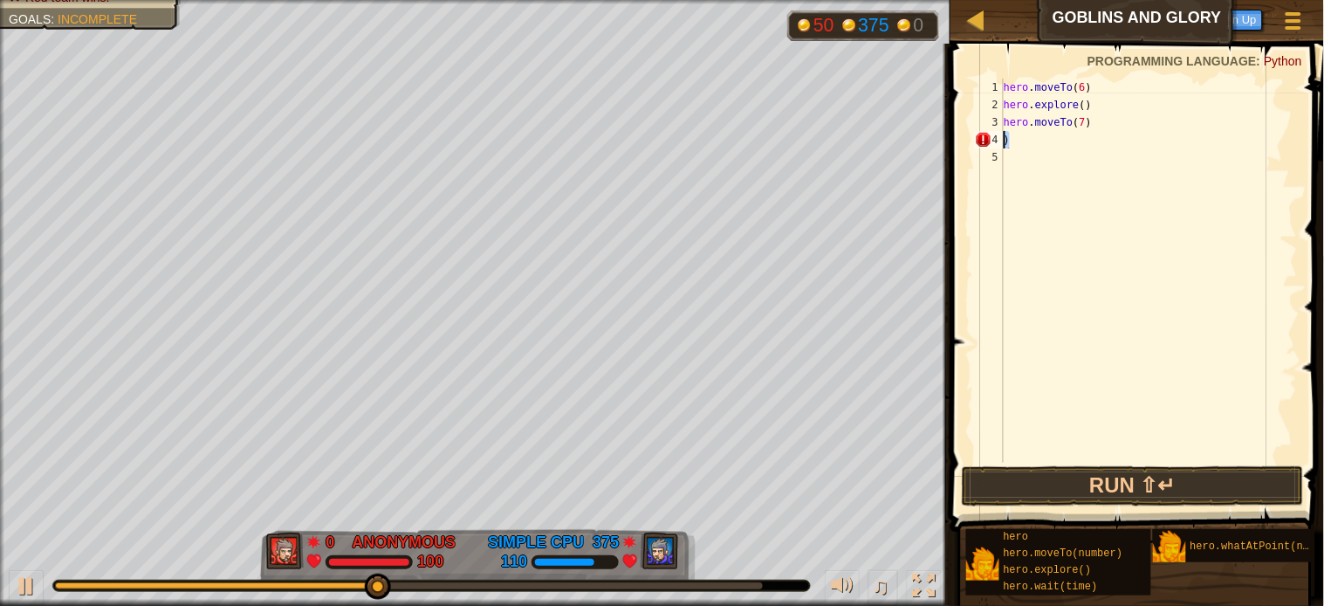
click at [967, 141] on div ") 1 2 3 4 5 hero . moveTo ( 6 ) hero . explore ( ) hero . moveTo ( 7 ) ) הההההה…" at bounding box center [1134, 321] width 379 height 539
click at [83, 545] on div "♫" at bounding box center [475, 581] width 951 height 52
click at [1103, 477] on button "Run ⇧↵" at bounding box center [1133, 486] width 342 height 40
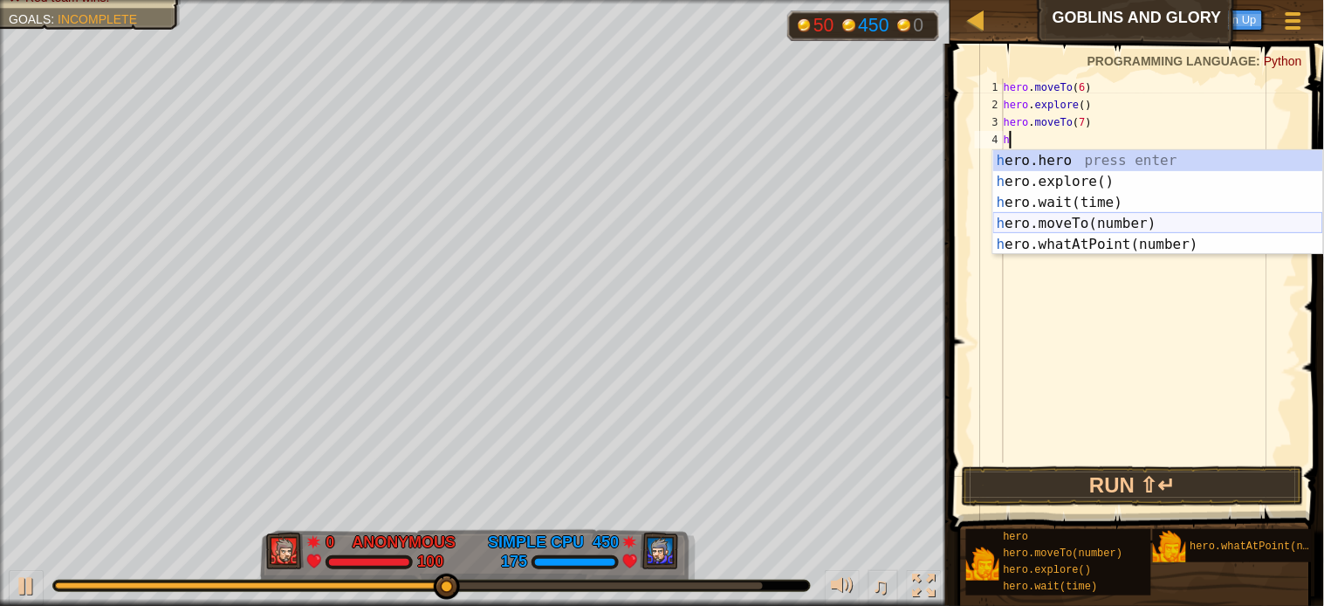
click at [1019, 220] on div "h ero.hero press enter h ero.explore() press enter h ero.wait(time) press enter…" at bounding box center [1158, 223] width 330 height 147
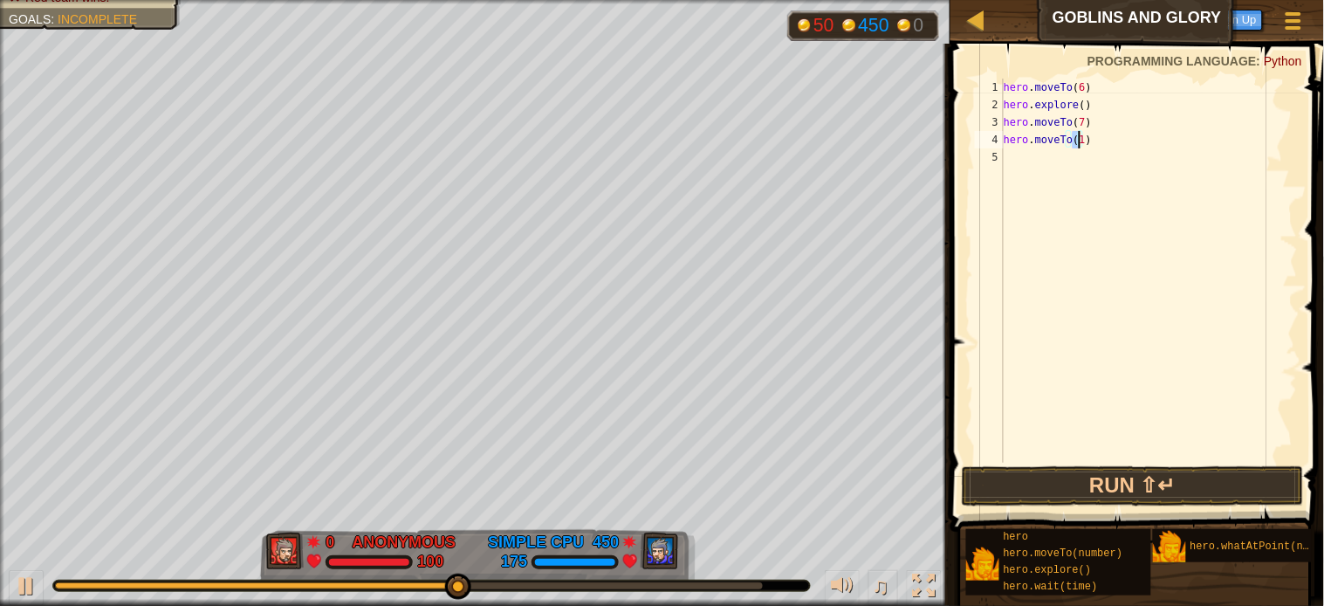
type textarea "hero.moveTo(8)"
click at [1010, 162] on div "hero . moveTo ( 6 ) hero . explore ( ) hero . moveTo ( 7 ) hero . moveTo ( 8 )" at bounding box center [1149, 288] width 298 height 419
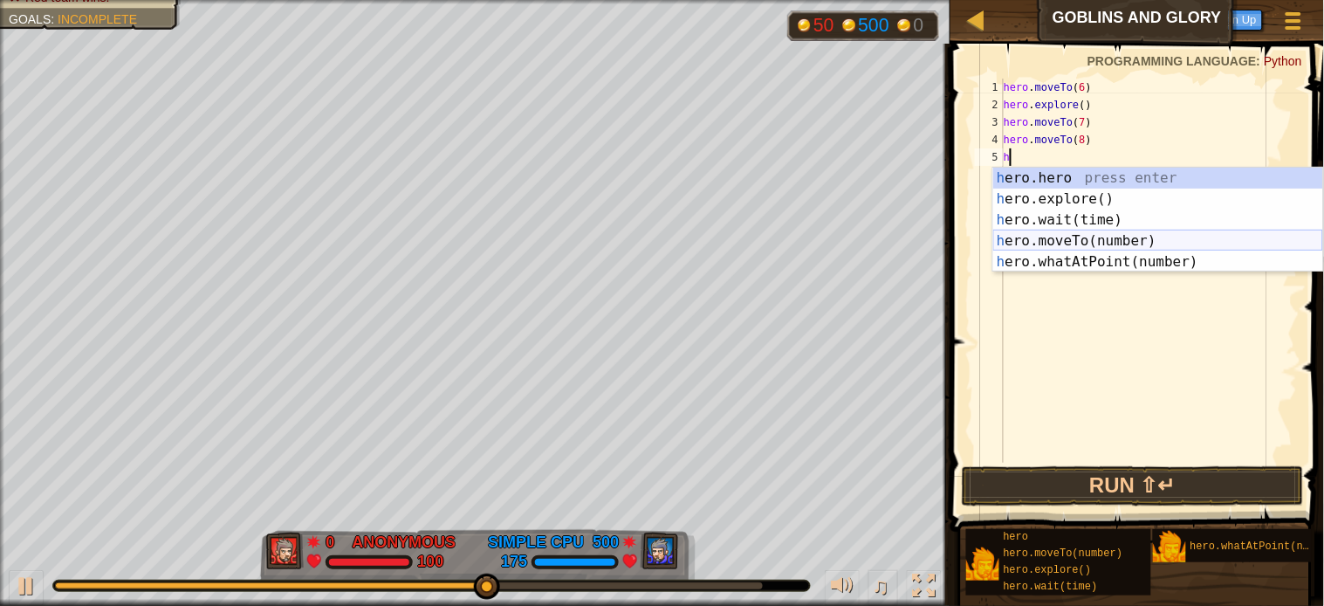
click at [1000, 234] on div "h ero.hero press enter h ero.explore() press enter h ero.wait(time) press enter…" at bounding box center [1158, 241] width 330 height 147
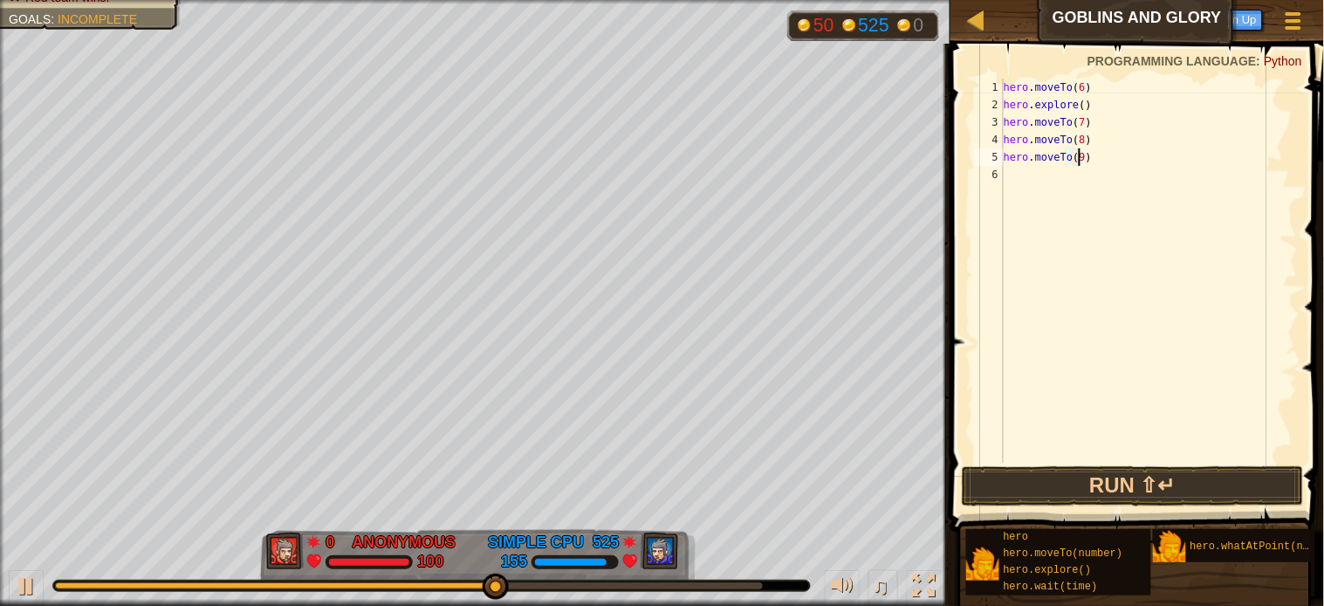
scroll to position [7, 4]
type textarea "hero.moveTo(9)"
click at [1093, 475] on button "Run ⇧↵" at bounding box center [1133, 486] width 342 height 40
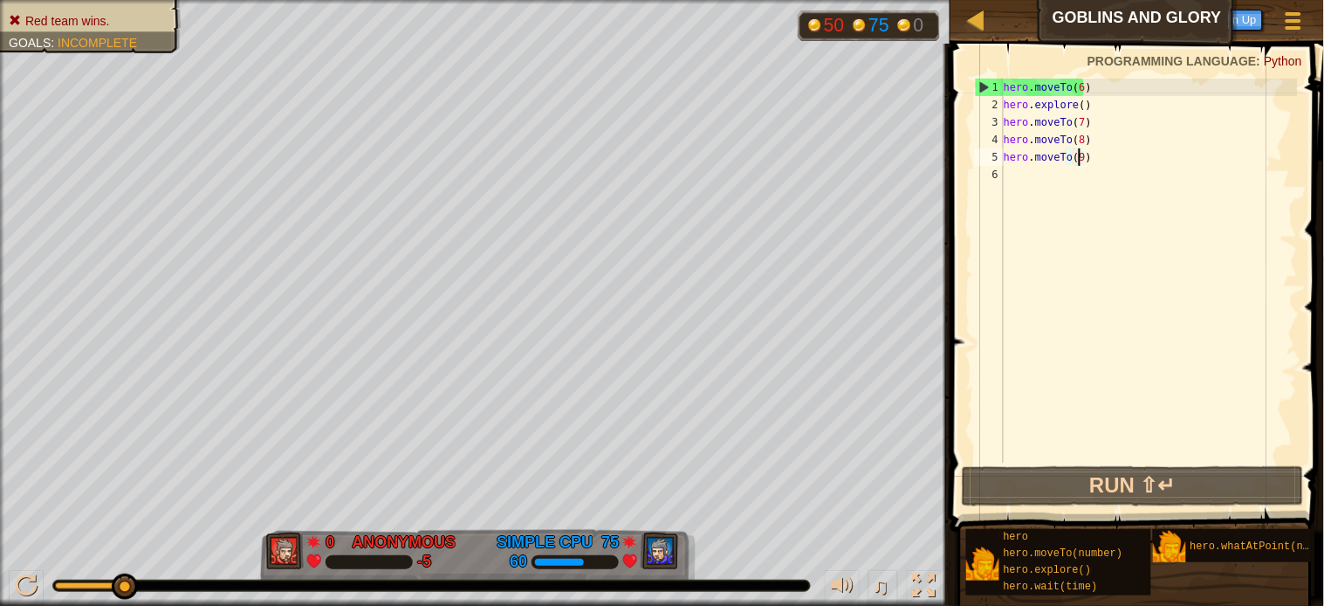
click at [1120, 178] on div "hero . moveTo ( 6 ) hero . explore ( ) hero . moveTo ( 7 ) hero . moveTo ( 8 ) …" at bounding box center [1149, 288] width 298 height 419
drag, startPoint x: 1057, startPoint y: 195, endPoint x: 1036, endPoint y: 204, distance: 23.0
click at [1036, 204] on div "hero . moveTo ( 6 ) hero . explore ( ) hero . moveTo ( 7 ) hero . moveTo ( 8 ) …" at bounding box center [1149, 288] width 298 height 419
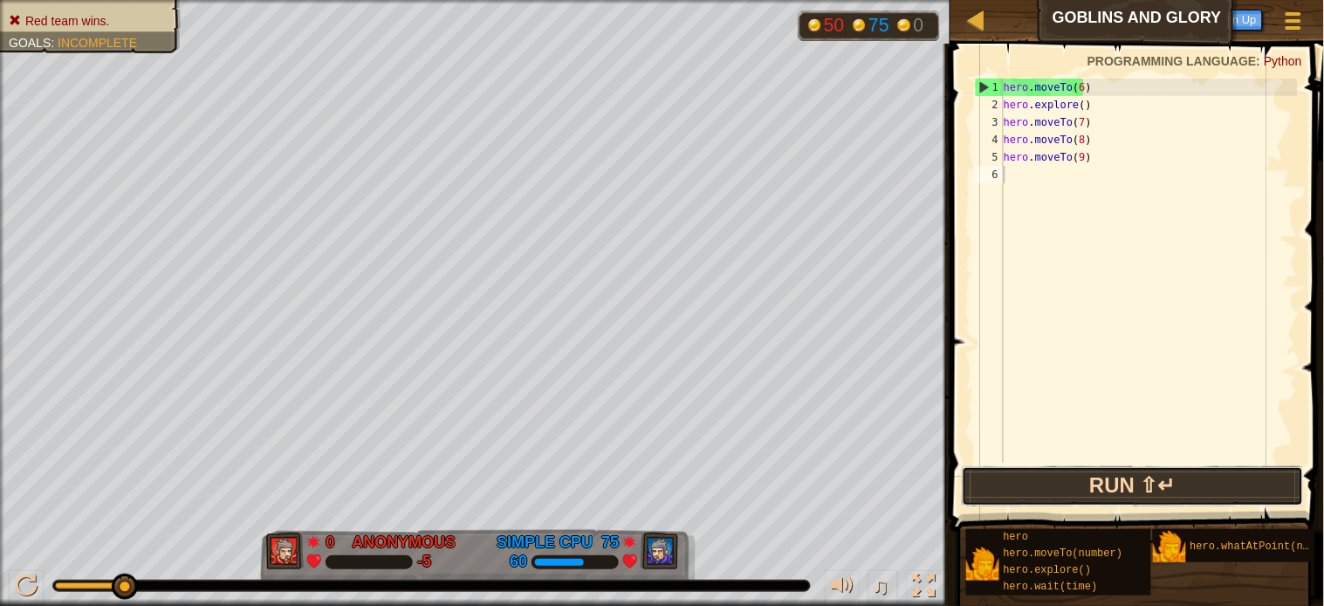
click at [1097, 486] on button "Run ⇧↵" at bounding box center [1133, 486] width 342 height 40
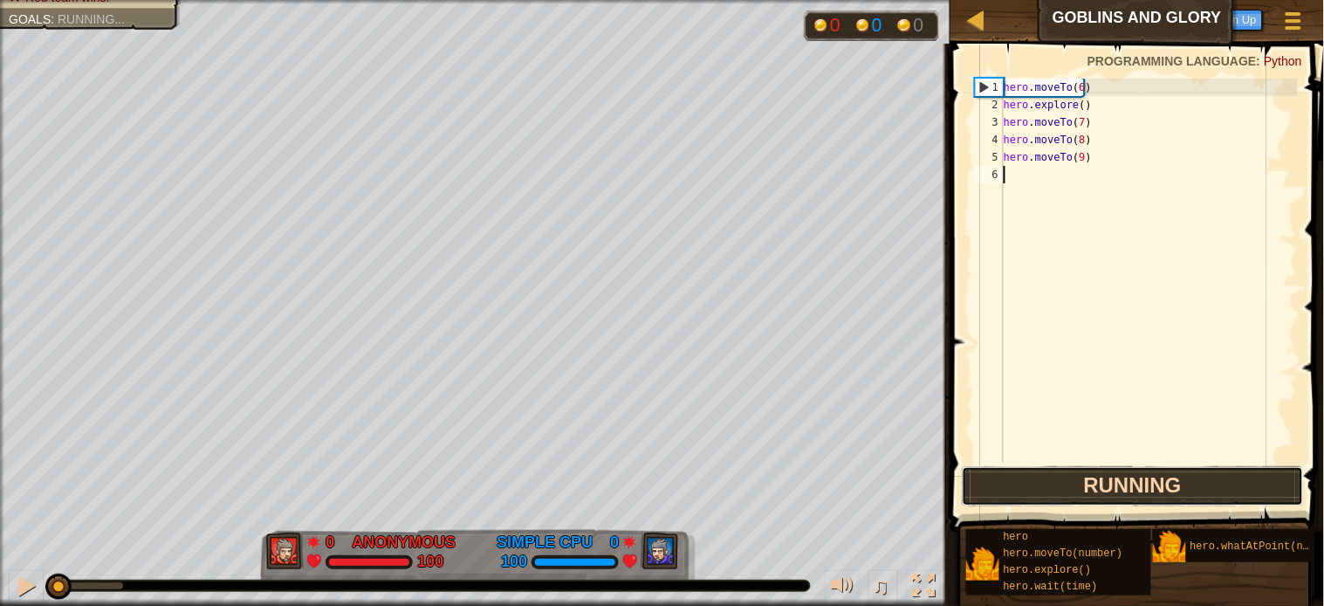
click at [1097, 486] on button "Running" at bounding box center [1133, 486] width 342 height 40
click at [1097, 485] on button "Run ⇧↵" at bounding box center [1133, 486] width 342 height 40
click at [1095, 483] on button "Run ⇧↵" at bounding box center [1133, 486] width 342 height 40
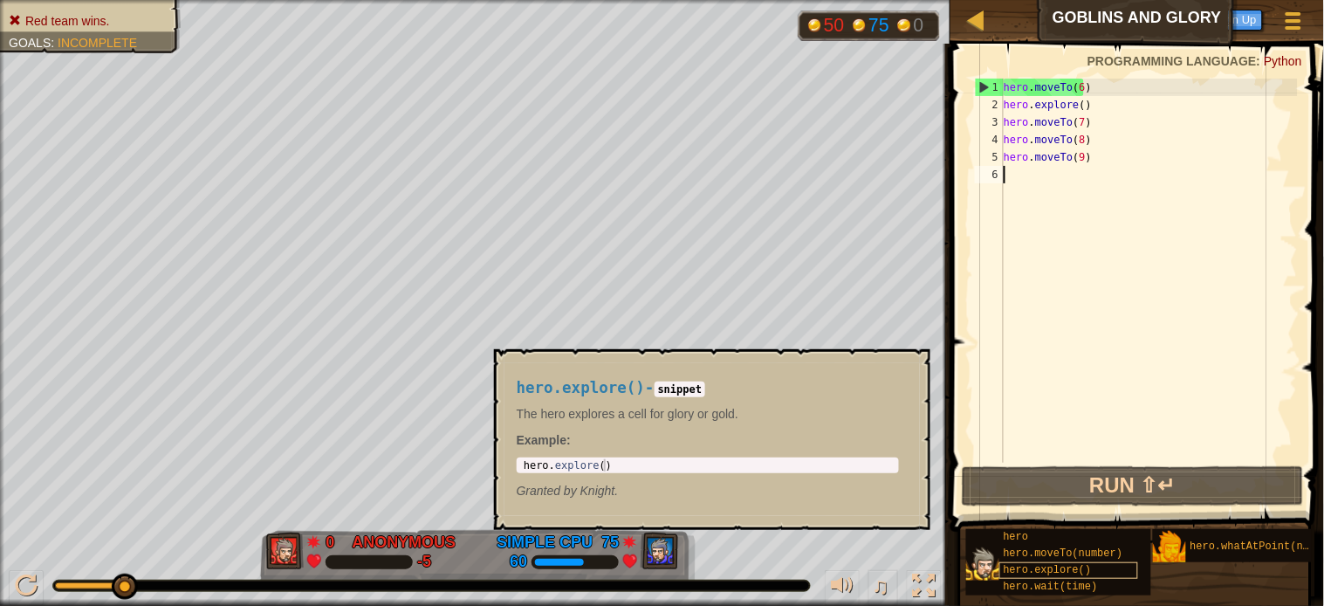
scroll to position [0, 0]
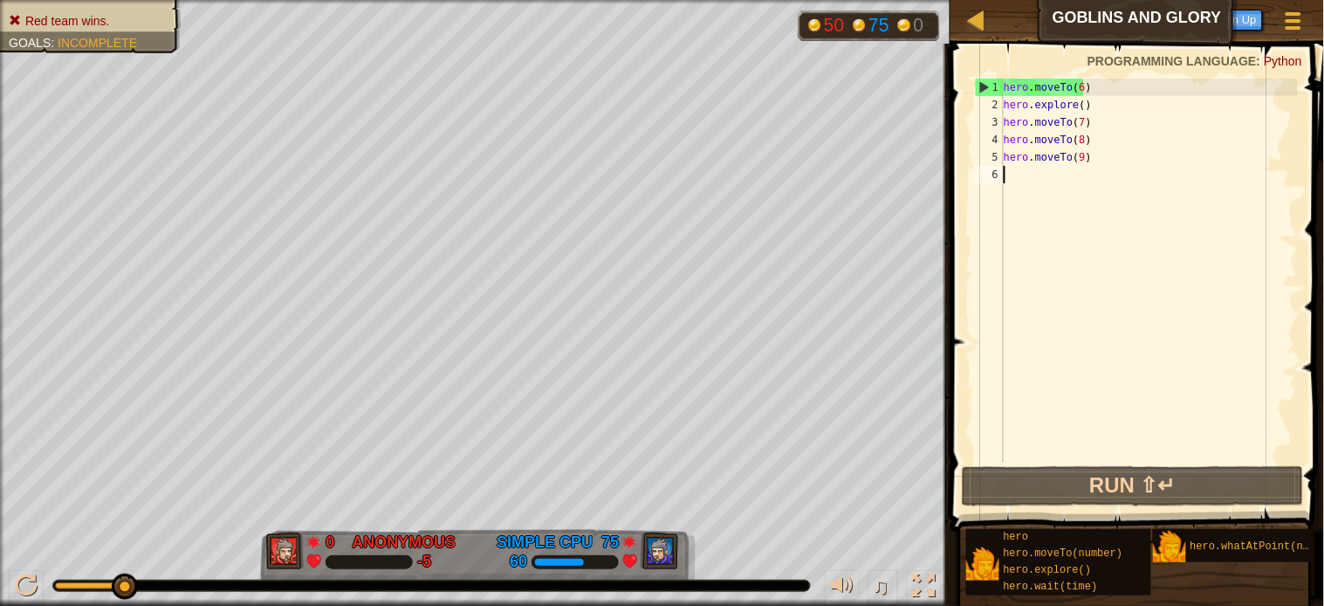
click at [1071, 249] on div "hero . moveTo ( 6 ) hero . explore ( ) hero . moveTo ( 7 ) hero . moveTo ( 8 ) …" at bounding box center [1149, 288] width 298 height 419
click at [1078, 136] on div "hero . moveTo ( 6 ) hero . explore ( ) hero . moveTo ( 7 ) hero . moveTo ( 8 ) …" at bounding box center [1149, 288] width 298 height 419
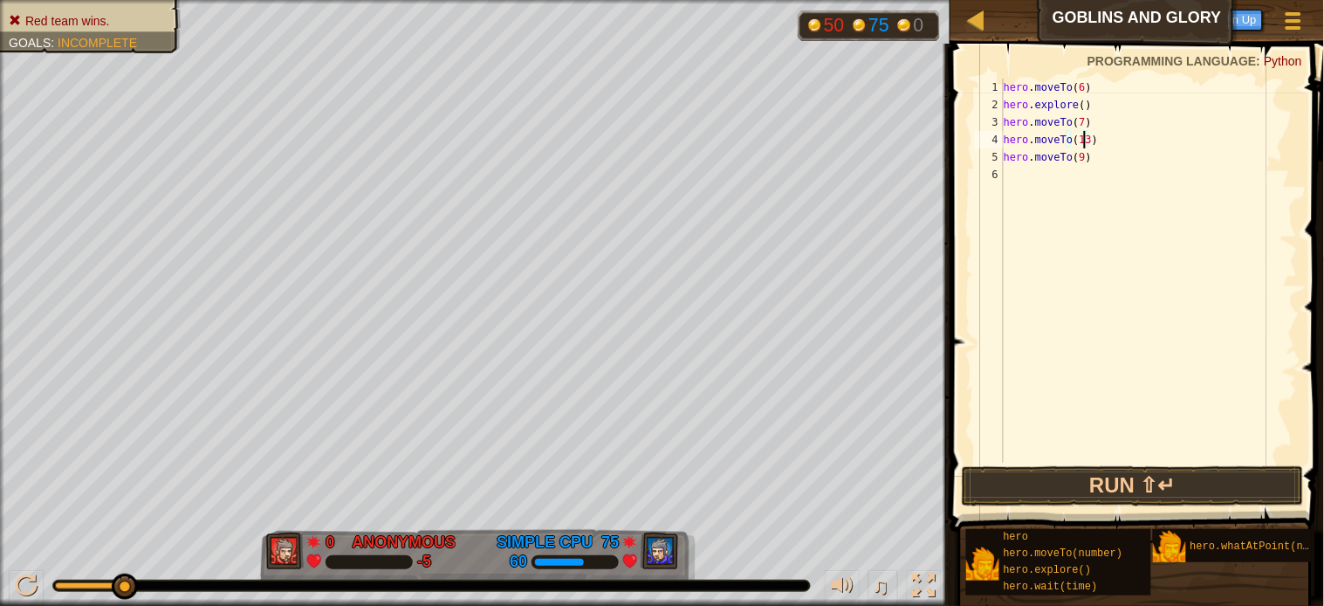
scroll to position [7, 5]
drag, startPoint x: 1034, startPoint y: 155, endPoint x: 1070, endPoint y: 154, distance: 35.8
click at [1070, 154] on div "hero . moveTo ( 6 ) hero . explore ( ) hero . moveTo ( 7 ) hero . moveTo ( 13 )…" at bounding box center [1149, 288] width 298 height 419
drag, startPoint x: 1081, startPoint y: 157, endPoint x: 1035, endPoint y: 152, distance: 45.7
click at [1035, 152] on div "hero . moveTo ( 6 ) hero . explore ( ) hero . moveTo ( 7 ) hero . moveTo ( 13 )…" at bounding box center [1149, 288] width 298 height 419
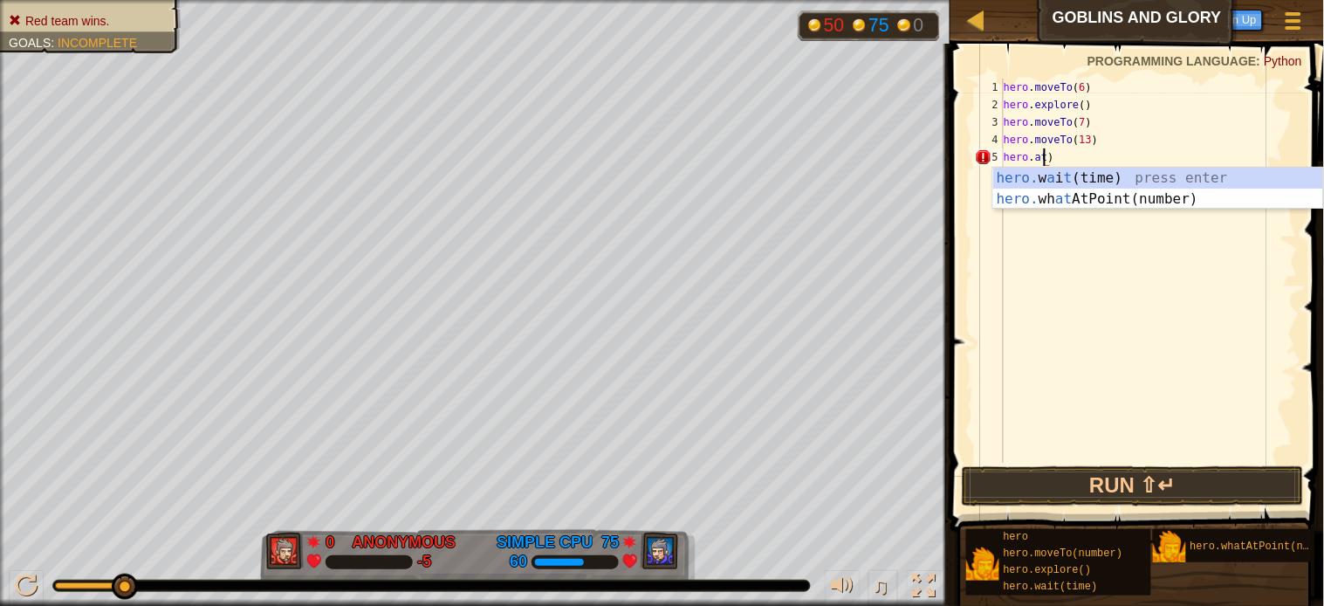
scroll to position [7, 3]
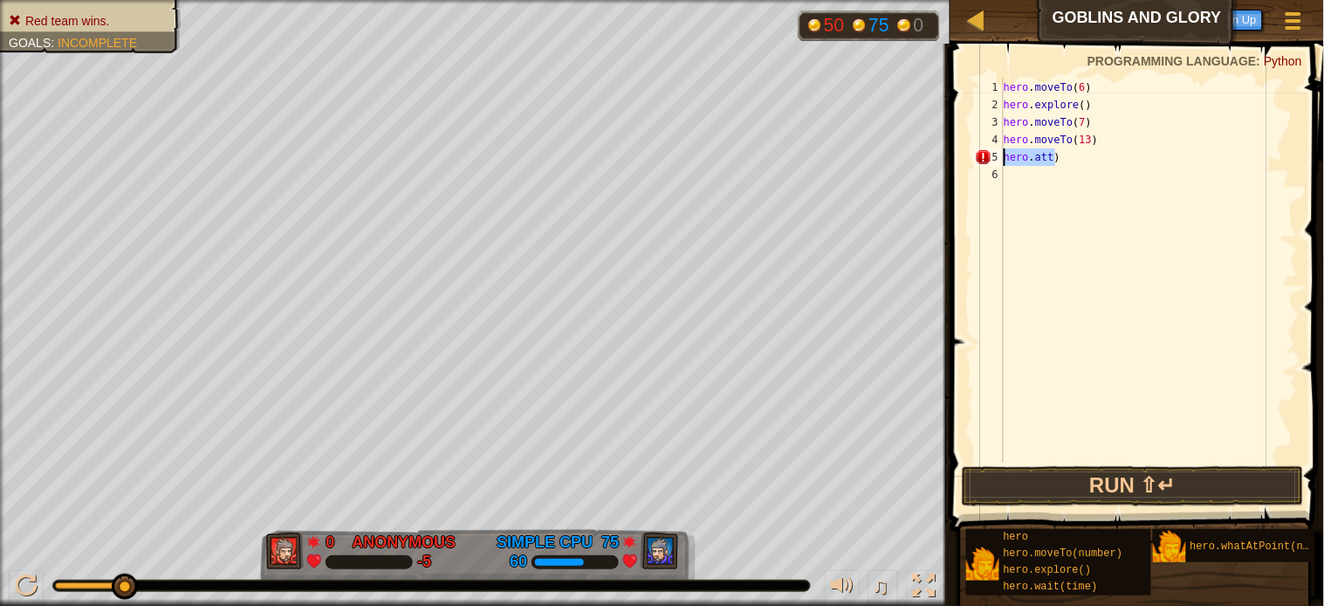
drag, startPoint x: 1109, startPoint y: 154, endPoint x: 990, endPoint y: 160, distance: 118.8
click at [990, 160] on div "hero.att) 1 2 3 4 5 6 hero . moveTo ( 6 ) hero . explore ( ) hero . moveTo ( 7 …" at bounding box center [1135, 271] width 326 height 384
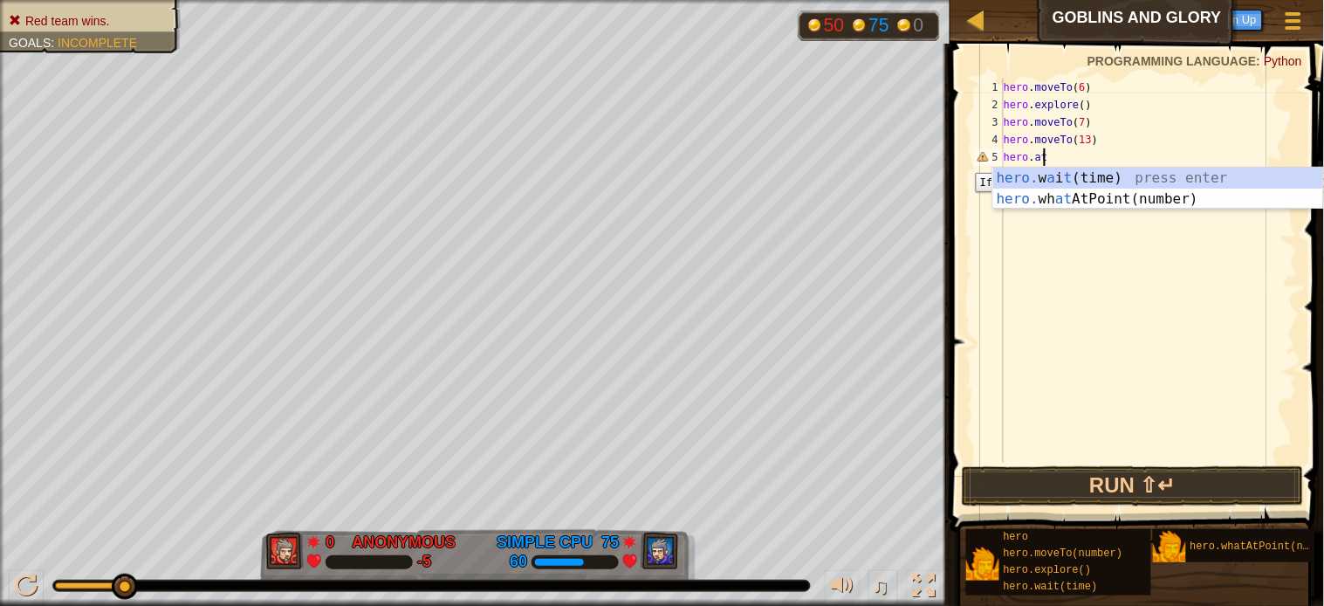
scroll to position [7, 2]
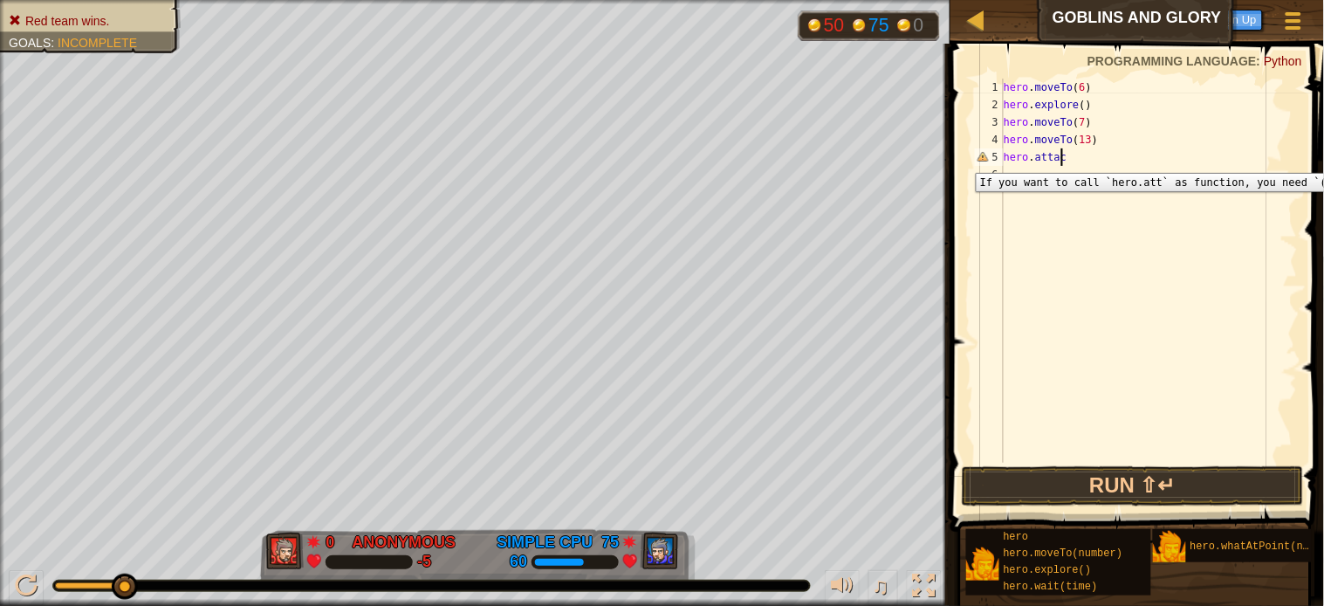
type textarea "hero.attack"
click at [1146, 298] on div "hero . moveTo ( 6 ) hero . explore ( ) hero . moveTo ( 7 ) hero . moveTo ( 13 )…" at bounding box center [1149, 288] width 298 height 419
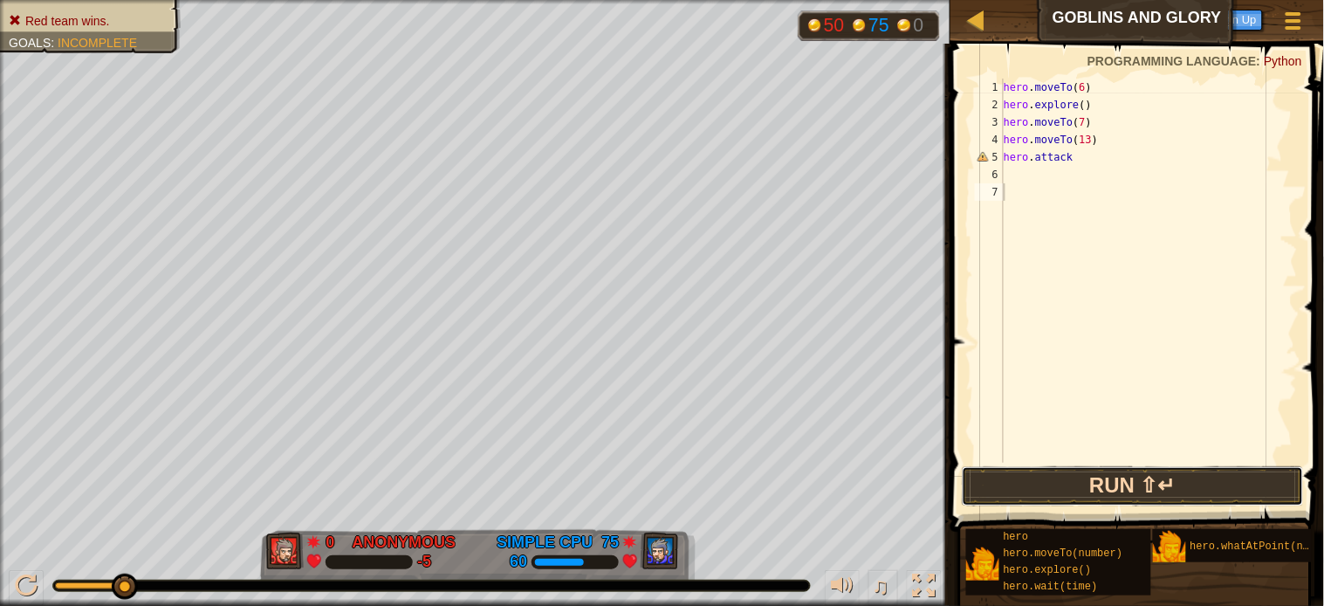
click at [1058, 485] on button "Run ⇧↵" at bounding box center [1133, 486] width 342 height 40
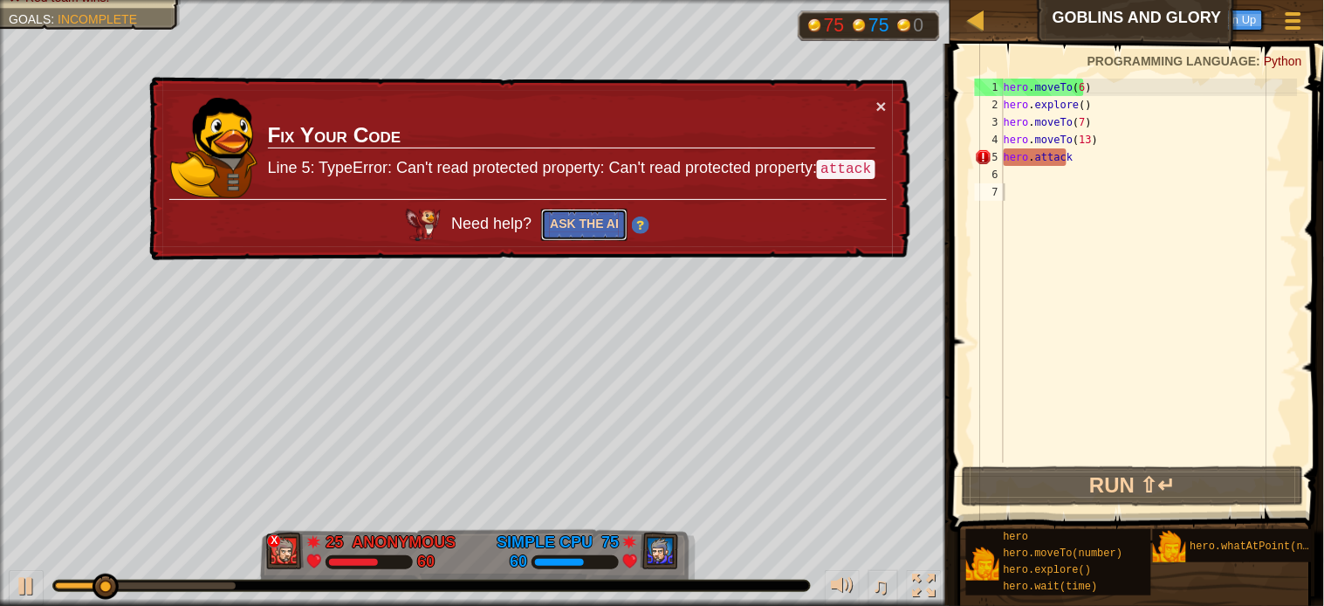
click at [595, 221] on button "Ask the AI" at bounding box center [584, 225] width 86 height 32
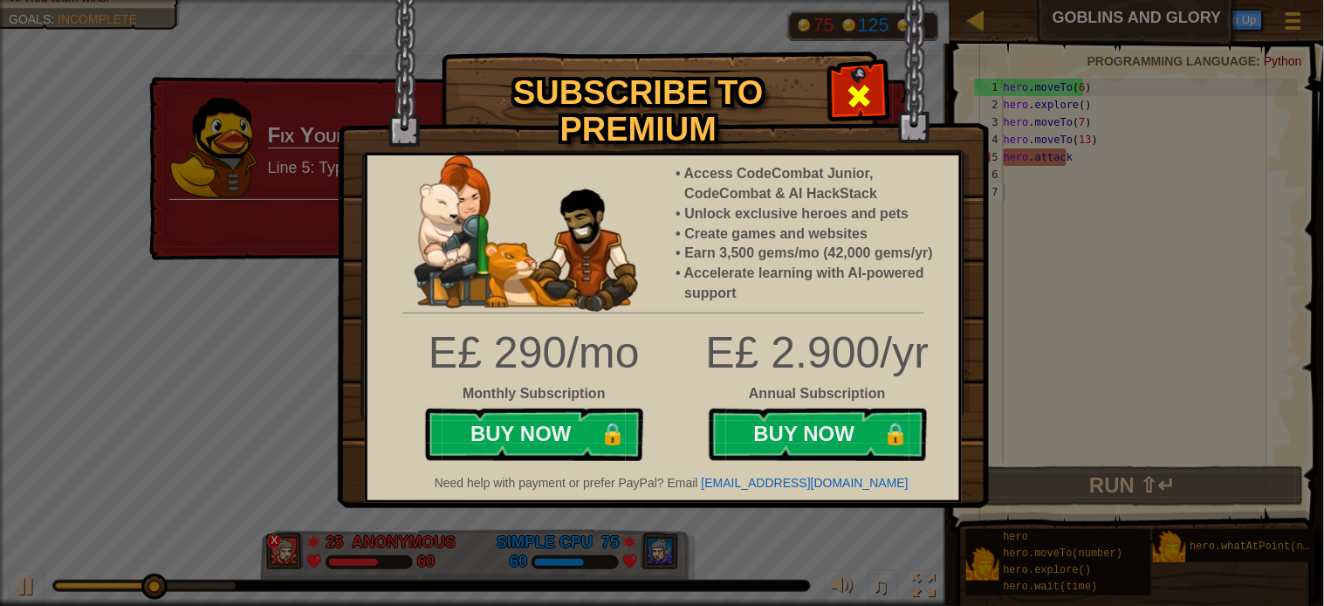
click at [864, 92] on span at bounding box center [860, 96] width 28 height 28
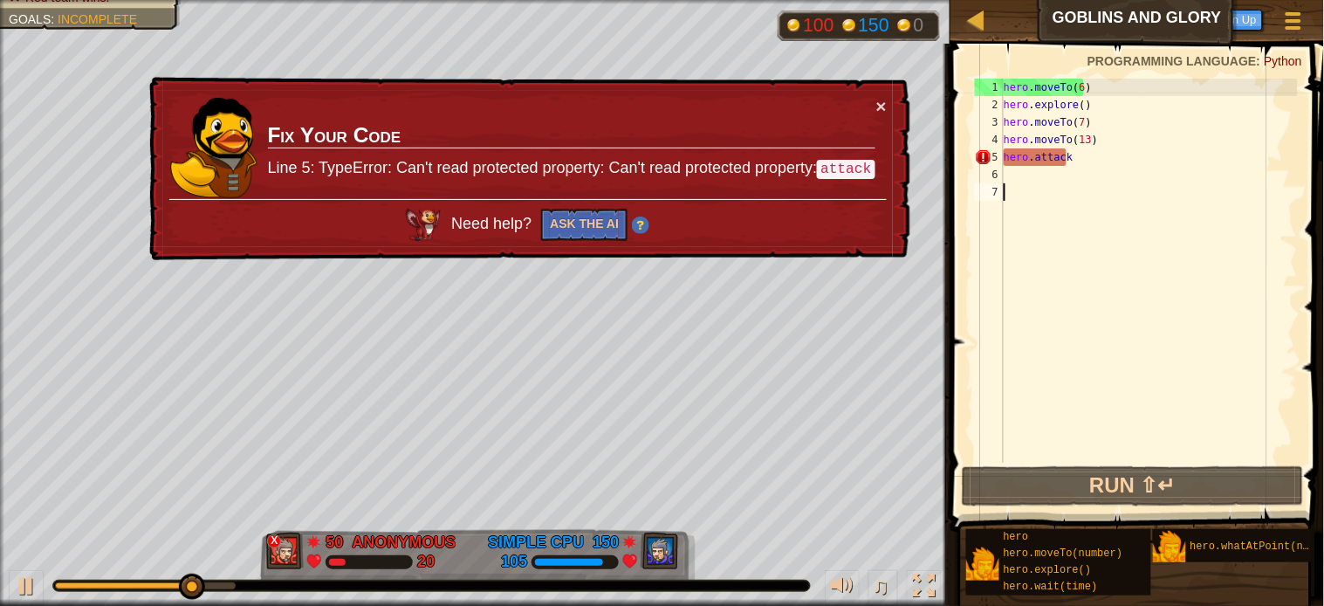
click at [845, 166] on code "attack" at bounding box center [846, 169] width 58 height 19
click at [568, 223] on button "Ask the AI" at bounding box center [584, 225] width 86 height 32
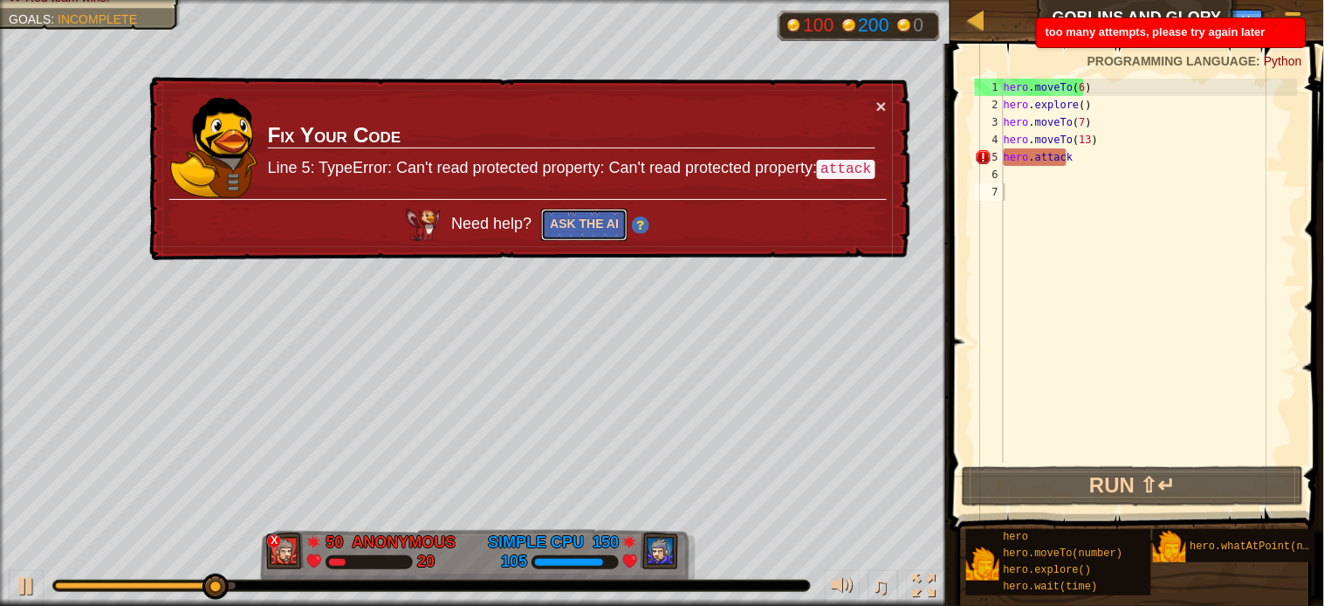
click at [585, 216] on button "Ask the AI" at bounding box center [584, 225] width 86 height 32
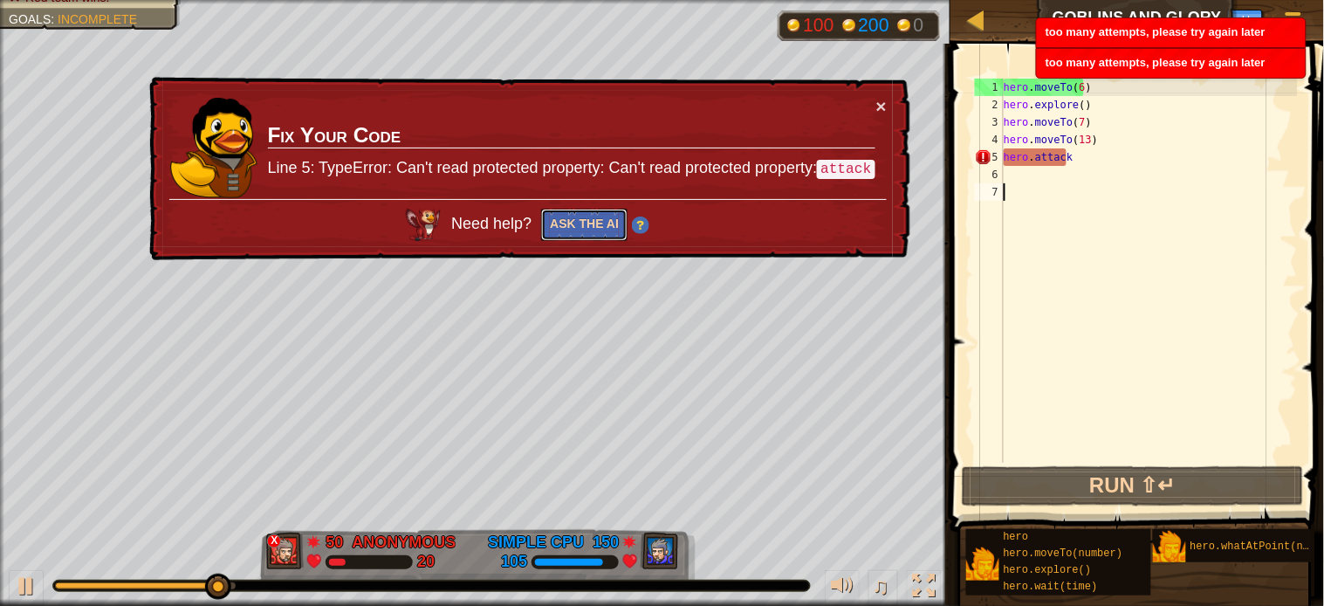
click at [585, 216] on button "Ask the AI" at bounding box center [584, 225] width 86 height 32
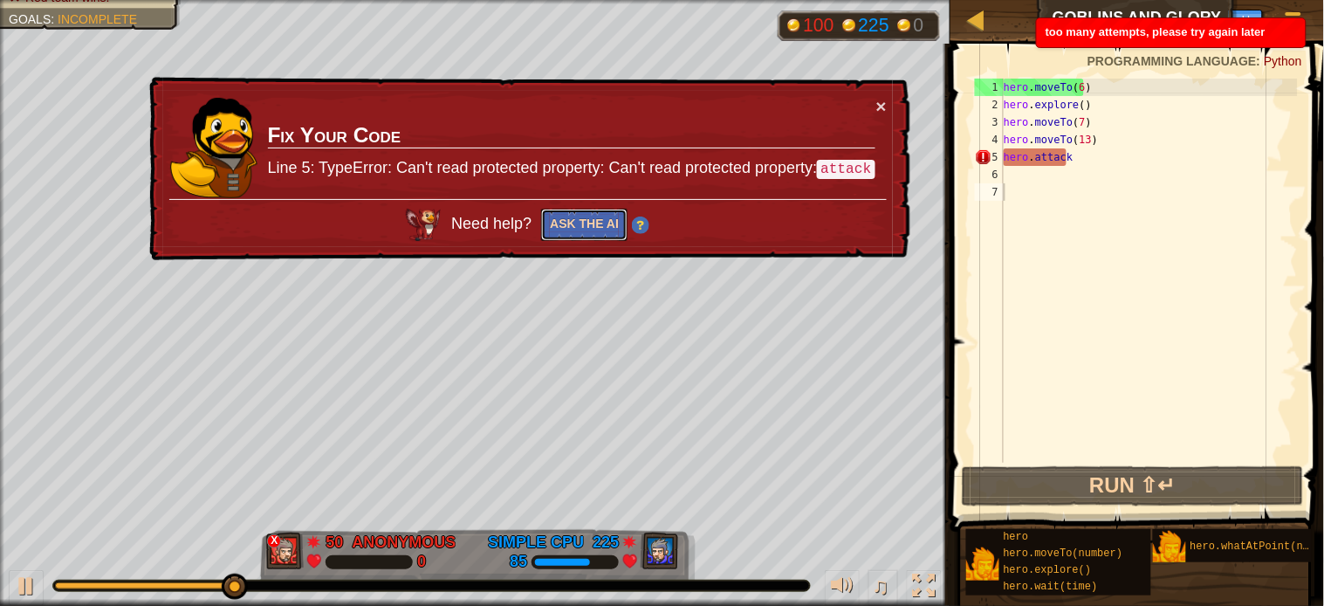
click at [580, 216] on button "Ask the AI" at bounding box center [584, 225] width 86 height 32
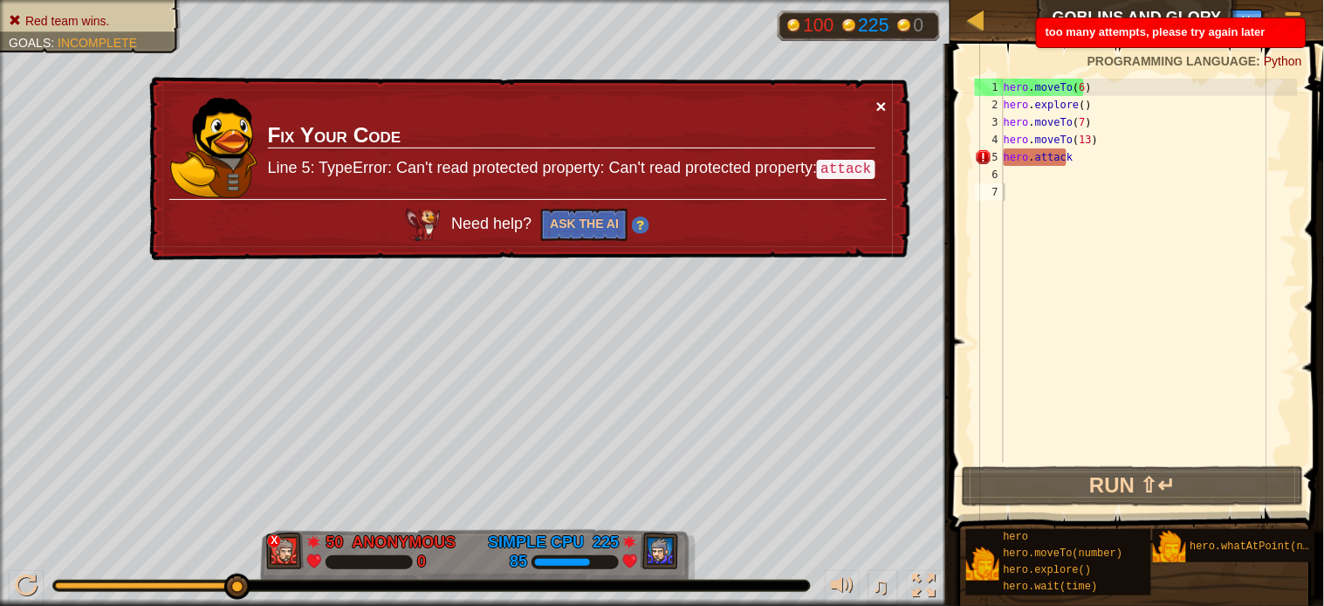
click at [884, 99] on button "×" at bounding box center [881, 106] width 10 height 18
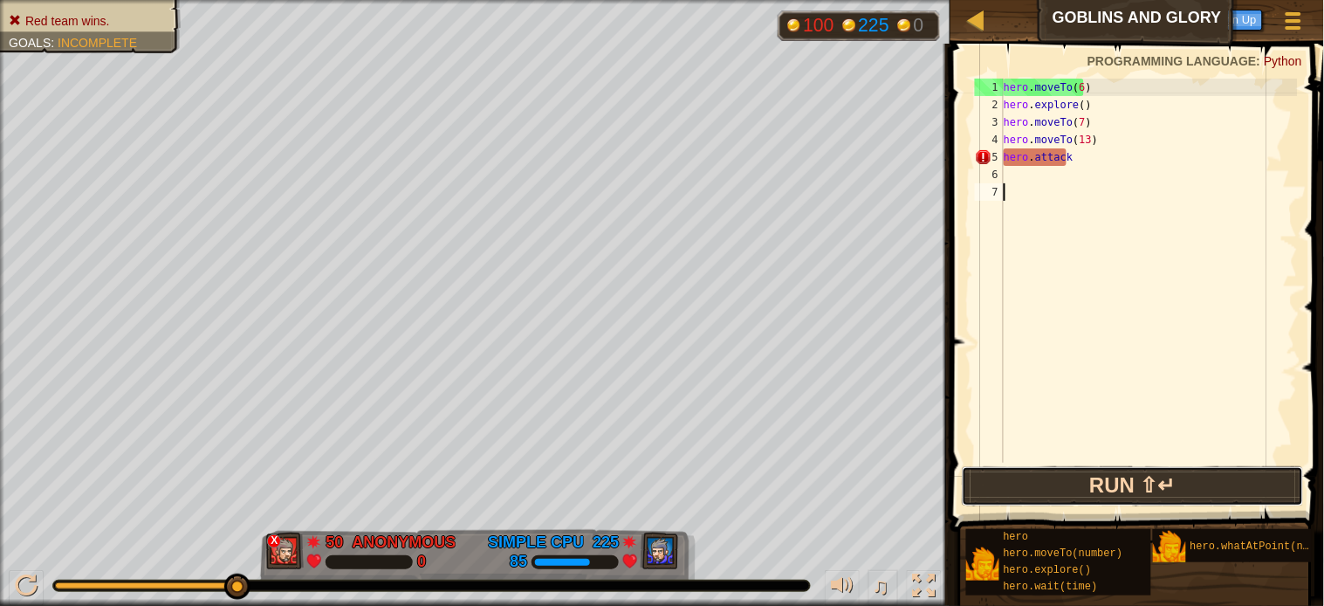
click at [1105, 492] on button "Run ⇧↵" at bounding box center [1133, 486] width 342 height 40
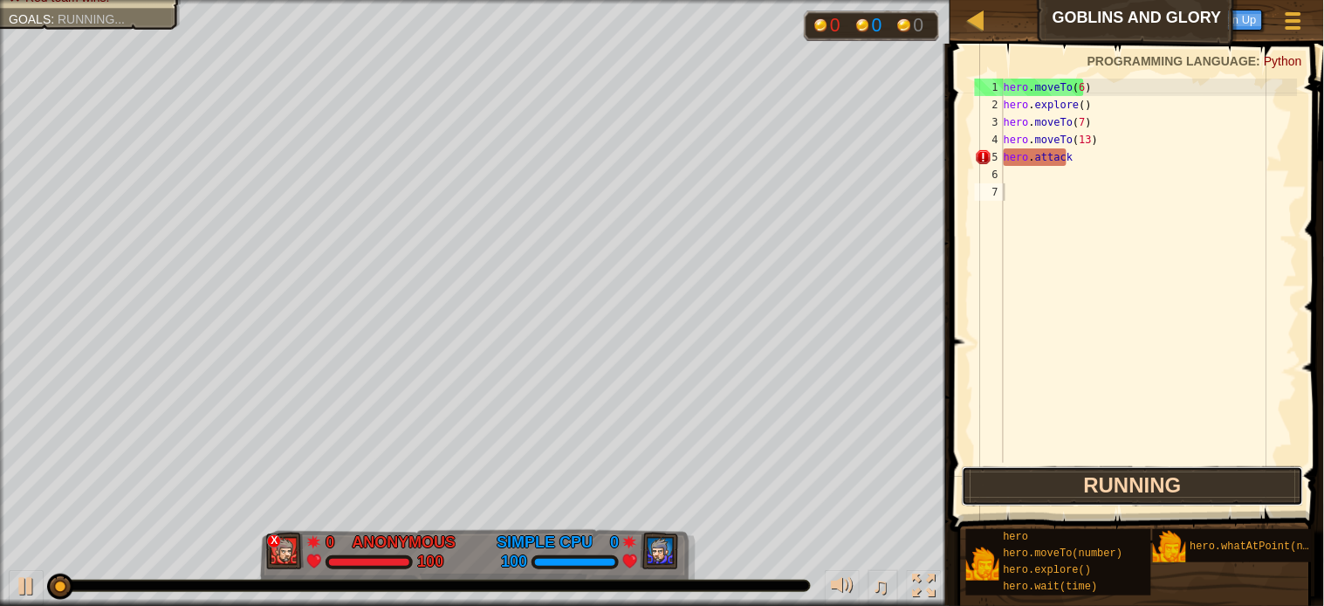
click at [1105, 490] on button "Running" at bounding box center [1133, 486] width 342 height 40
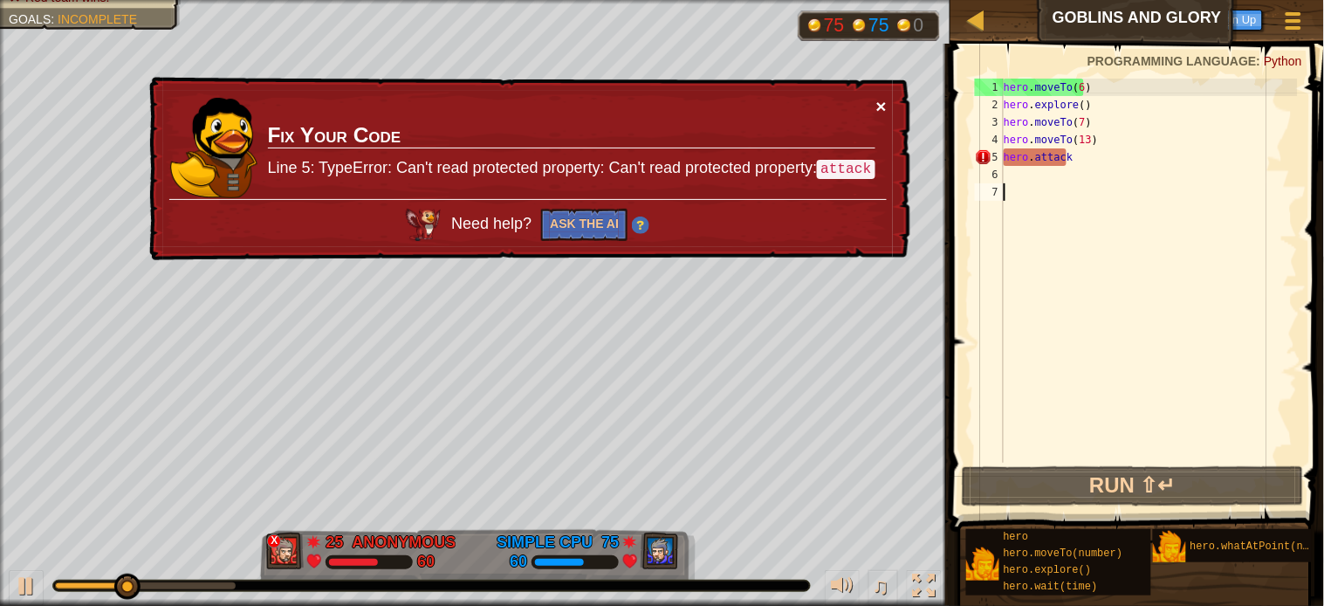
click at [884, 97] on button "×" at bounding box center [881, 106] width 10 height 18
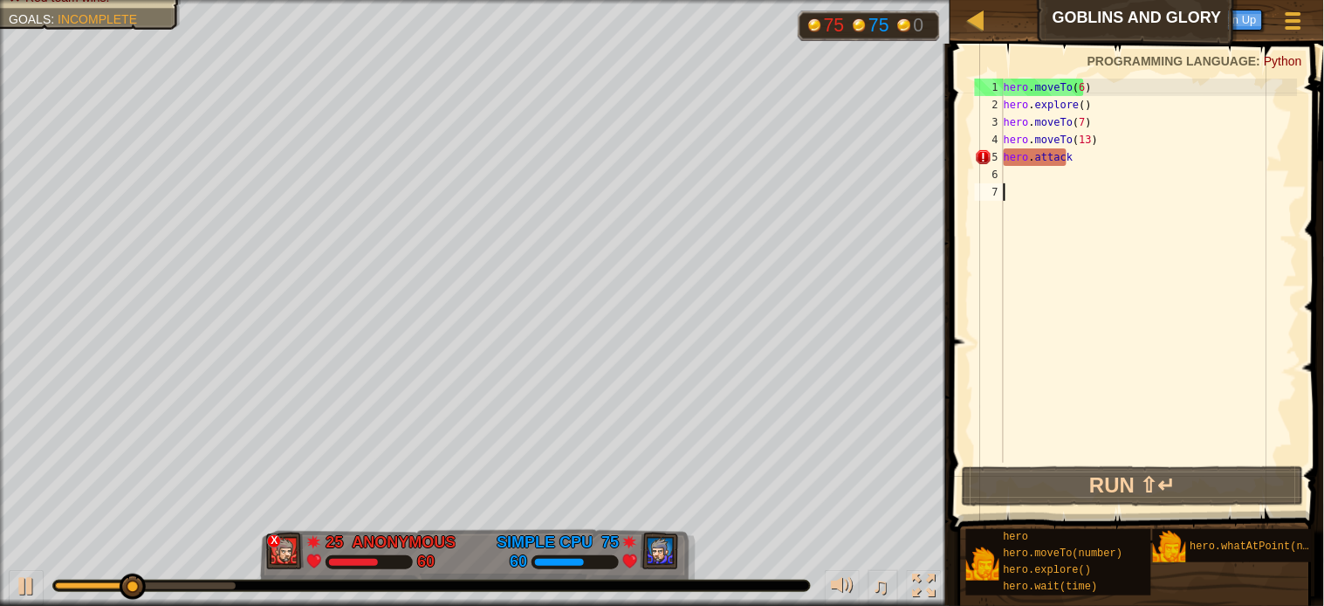
click at [1033, 173] on div "hero . moveTo ( 6 ) hero . explore ( ) hero . moveTo ( 7 ) hero . moveTo ( 13 )…" at bounding box center [1149, 288] width 298 height 419
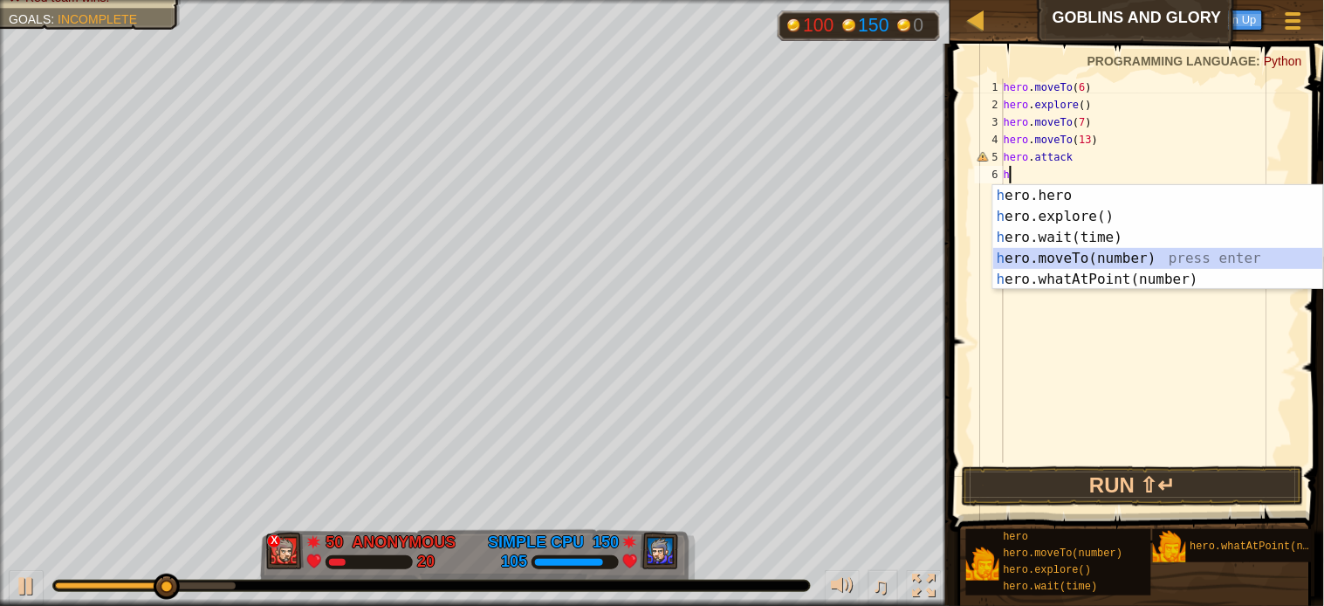
click at [1030, 251] on div "h ero.hero press enter h ero.explore() press enter h ero.wait(time) press enter…" at bounding box center [1158, 258] width 330 height 147
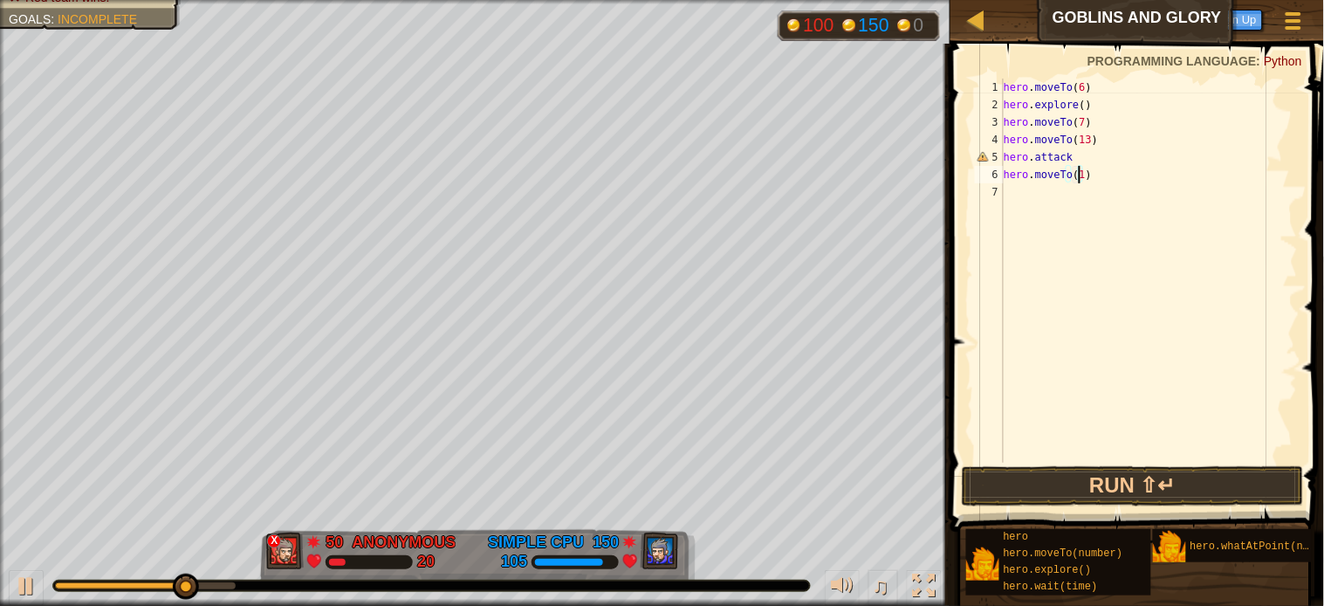
type textarea "hero.moveTo(19)"
click at [1009, 197] on div "hero . moveTo ( 6 ) hero . explore ( ) hero . moveTo ( 7 ) hero . moveTo ( 13 )…" at bounding box center [1149, 288] width 298 height 419
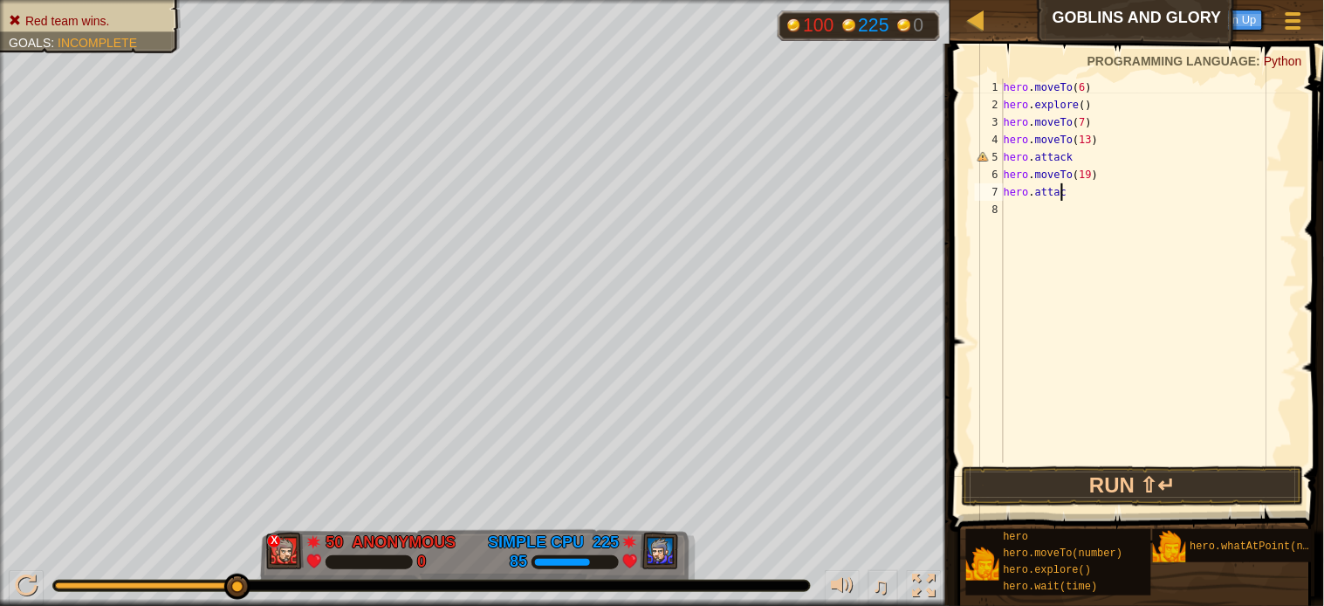
scroll to position [7, 3]
click at [1191, 478] on button "Run ⇧↵" at bounding box center [1133, 486] width 342 height 40
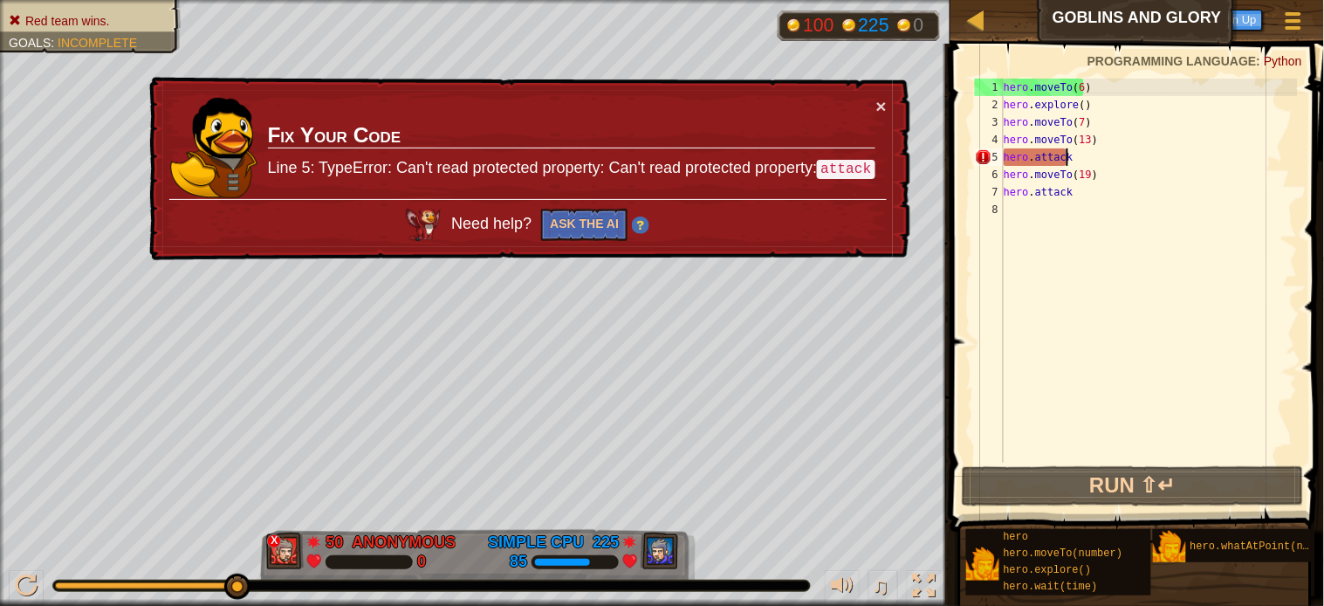
click at [1076, 152] on div "hero . moveTo ( 6 ) hero . explore ( ) hero . moveTo ( 7 ) hero . moveTo ( 13 )…" at bounding box center [1149, 288] width 298 height 419
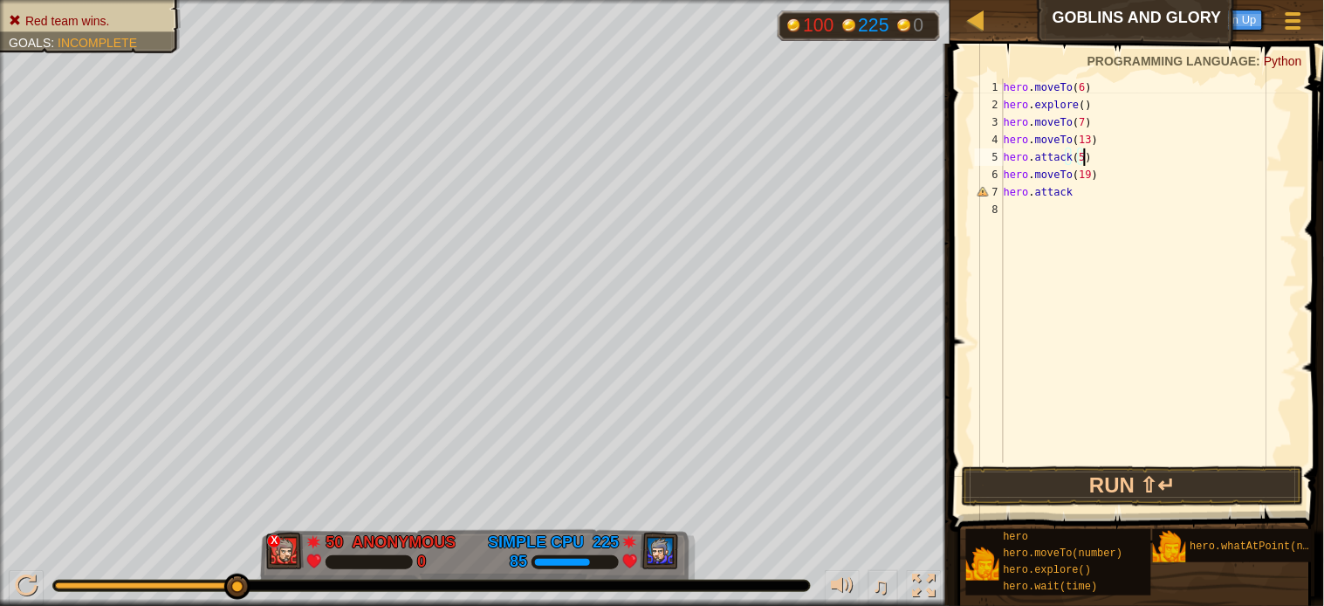
click at [1072, 195] on div "hero . moveTo ( 6 ) hero . explore ( ) hero . moveTo ( 7 ) hero . moveTo ( 13 )…" at bounding box center [1149, 288] width 298 height 419
click at [1067, 480] on button "Run ⇧↵" at bounding box center [1133, 486] width 342 height 40
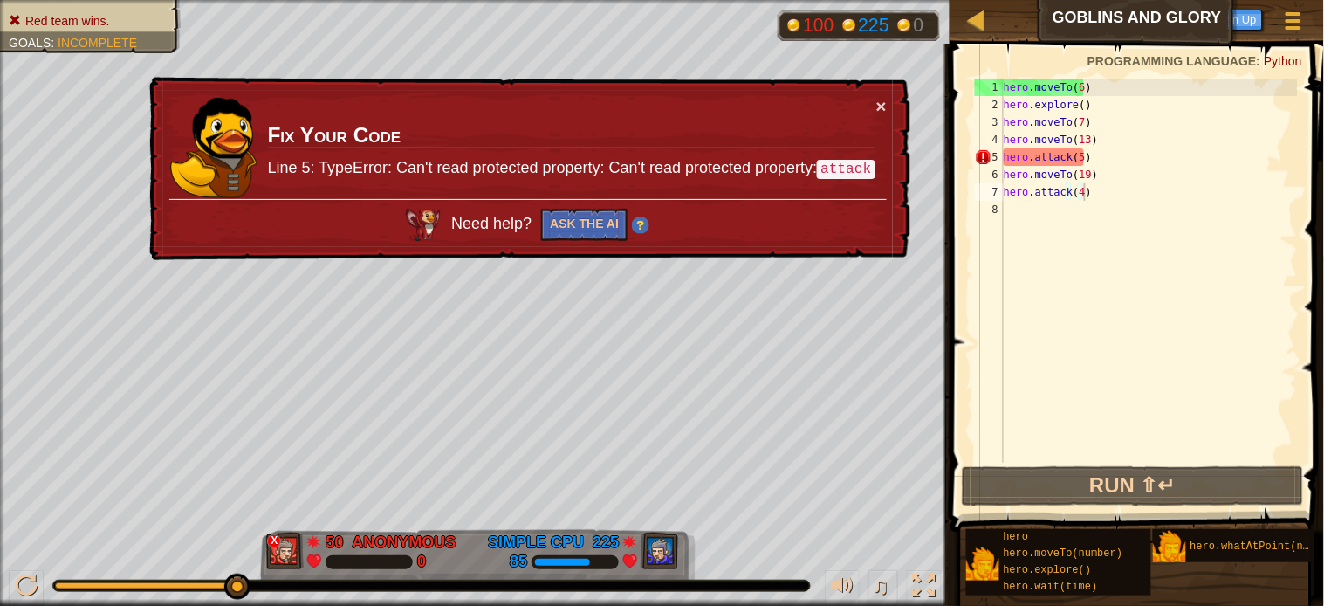
click at [832, 171] on code "attack" at bounding box center [846, 169] width 58 height 19
click at [587, 223] on button "Ask the AI" at bounding box center [584, 225] width 86 height 32
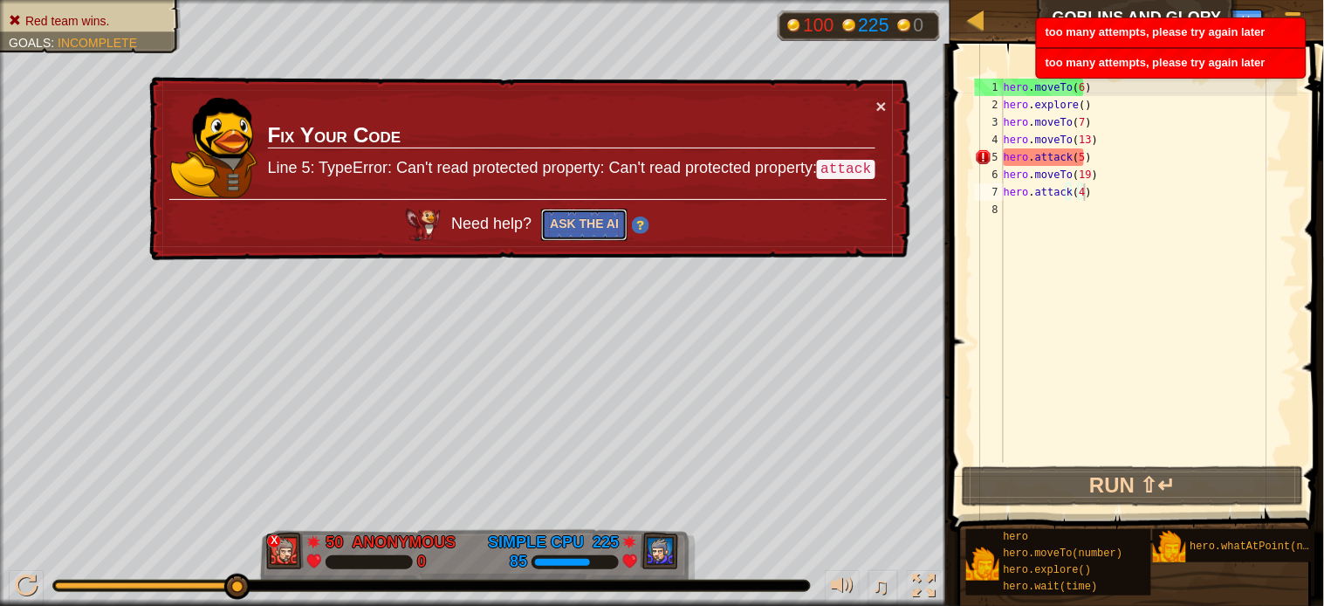
click at [591, 216] on button "Ask the AI" at bounding box center [584, 225] width 86 height 32
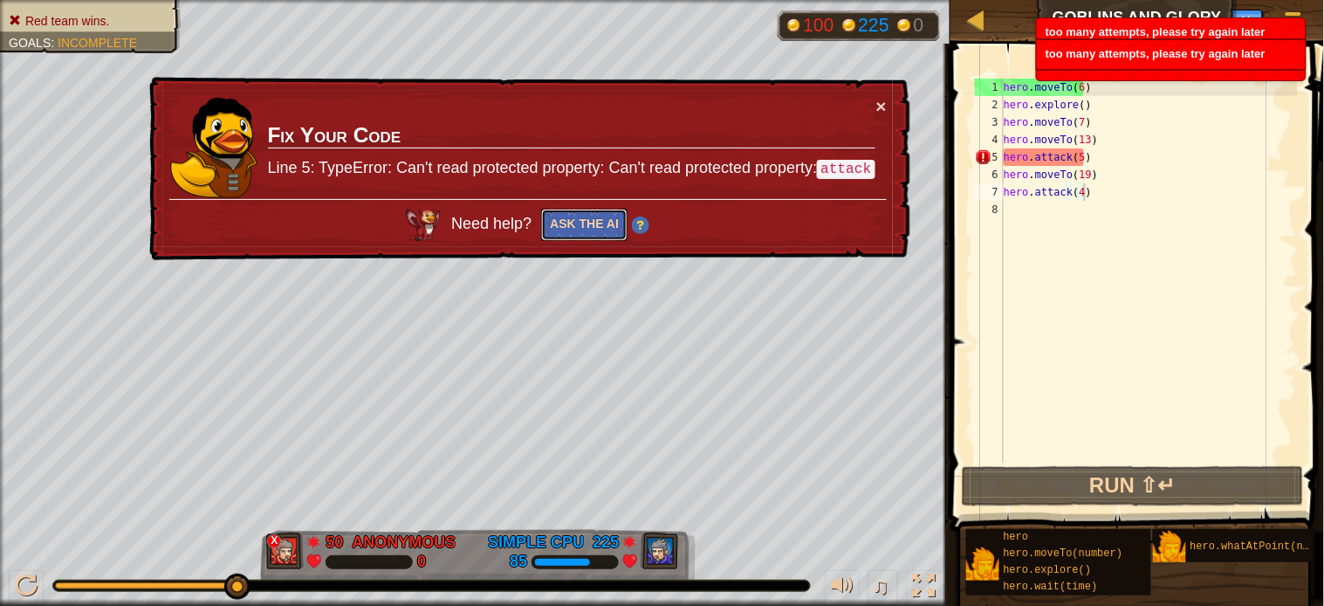
click at [591, 216] on button "Ask the AI" at bounding box center [584, 225] width 86 height 32
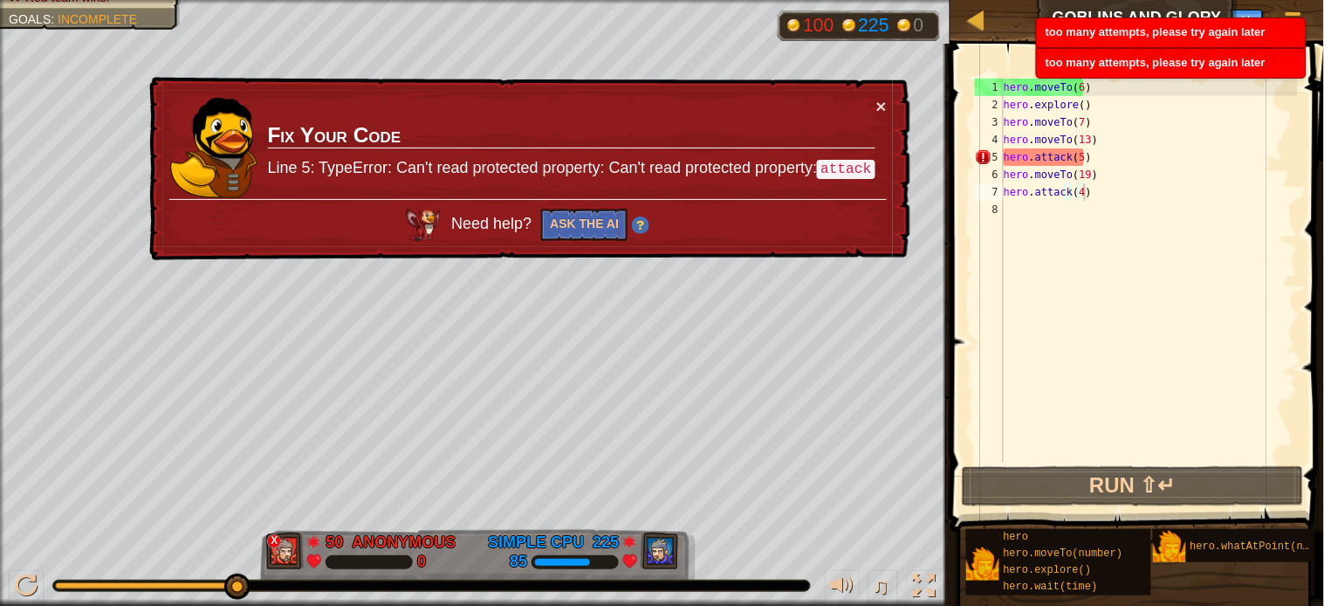
click at [830, 164] on code "attack" at bounding box center [846, 169] width 58 height 19
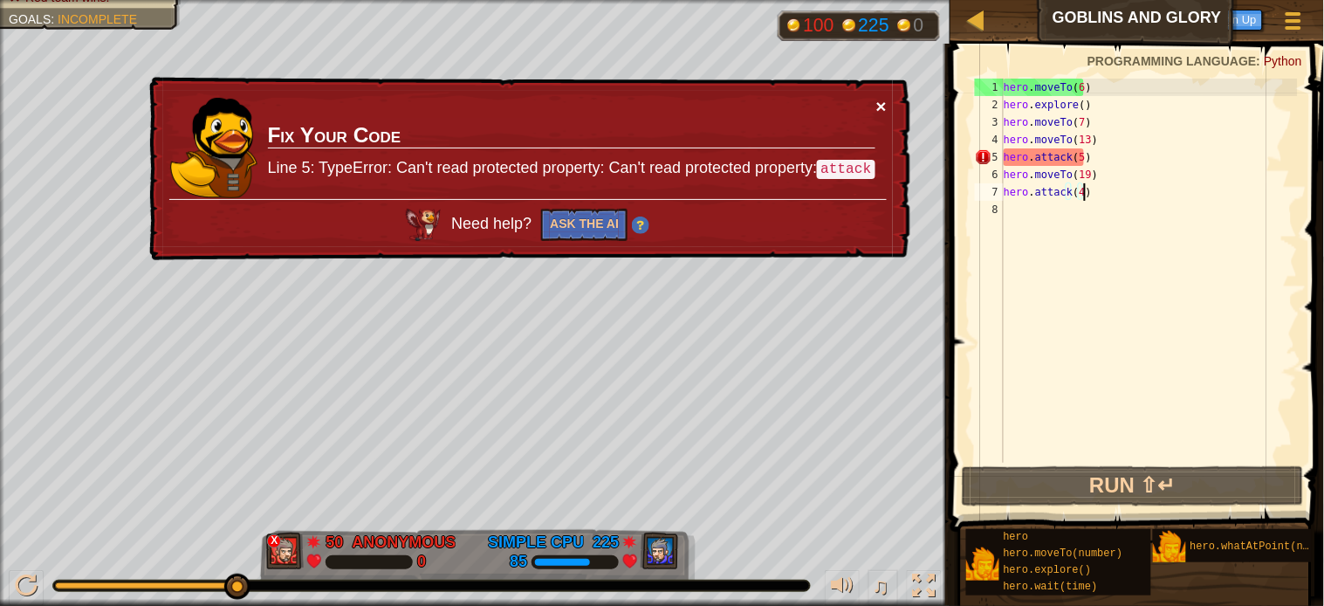
click at [877, 98] on button "×" at bounding box center [881, 106] width 10 height 18
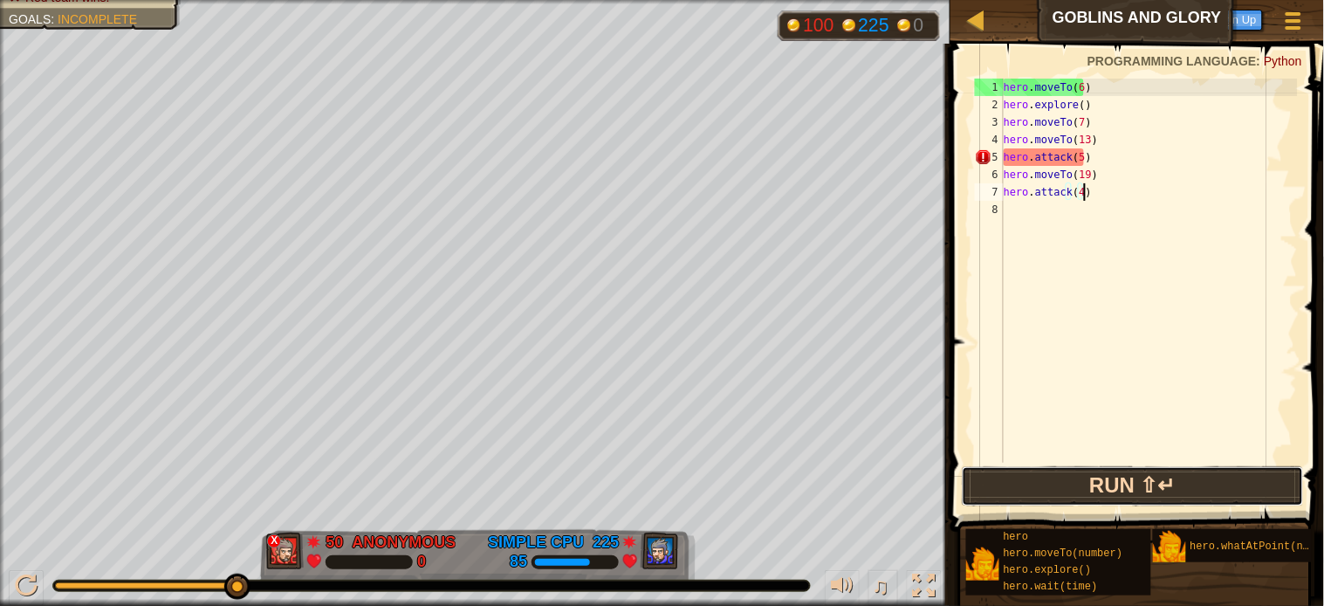
click at [987, 470] on button "Run ⇧↵" at bounding box center [1133, 486] width 342 height 40
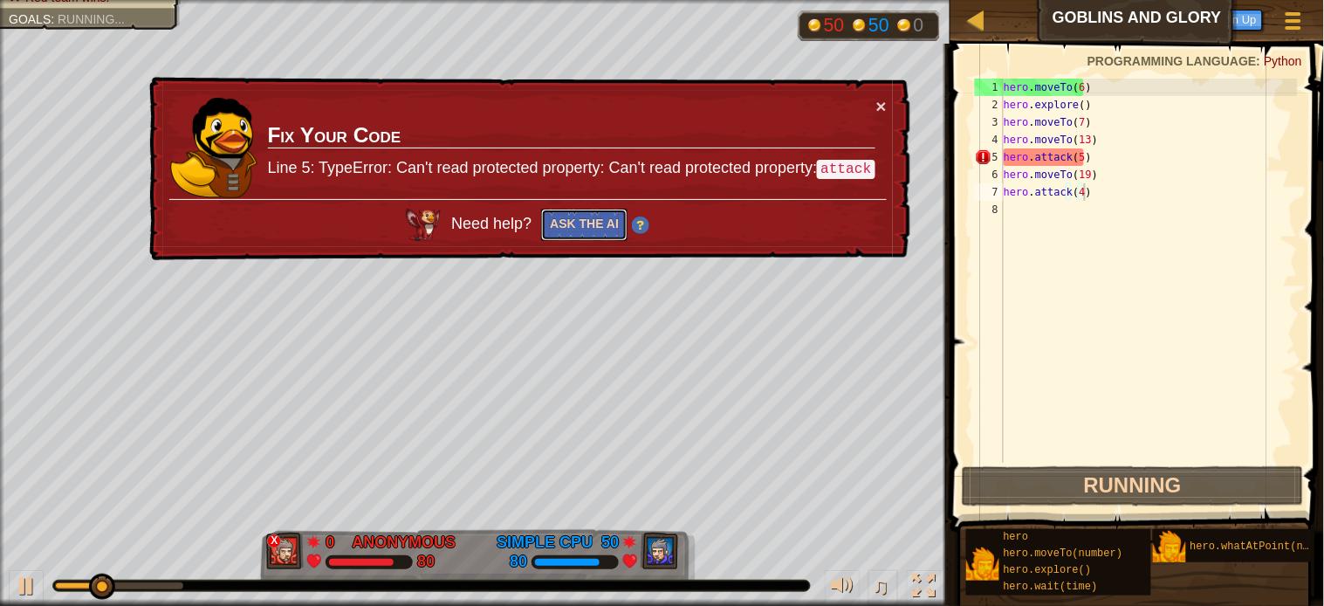
click at [569, 216] on button "Ask the AI" at bounding box center [584, 225] width 86 height 32
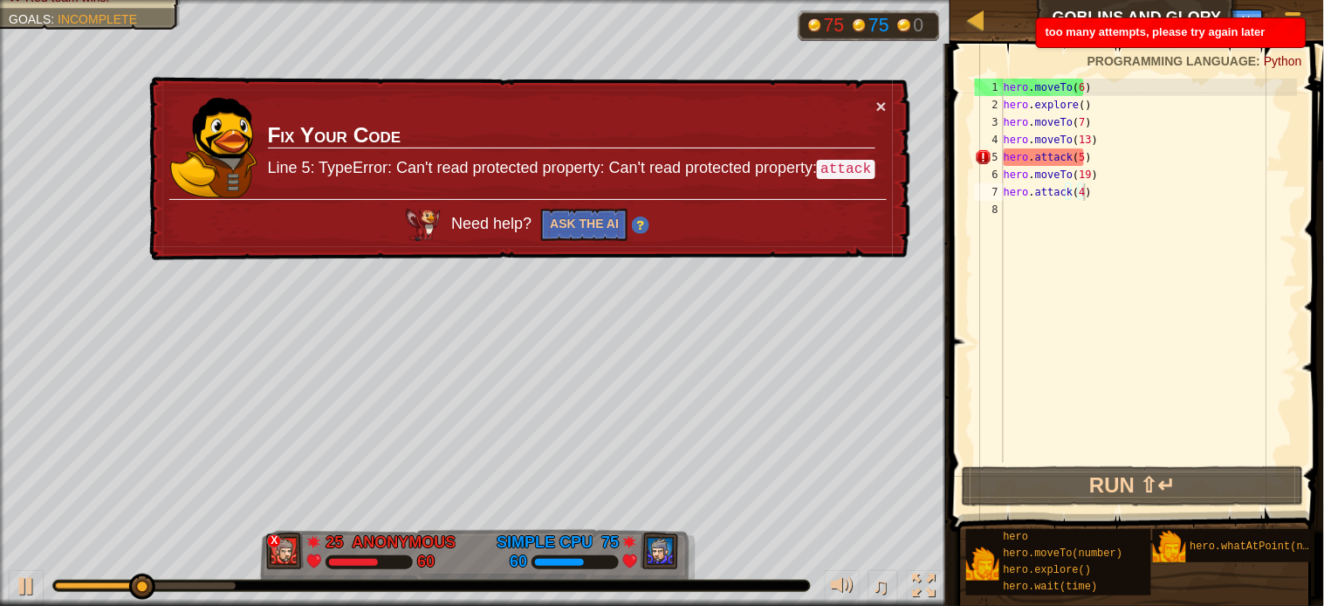
click at [634, 220] on img at bounding box center [640, 224] width 17 height 17
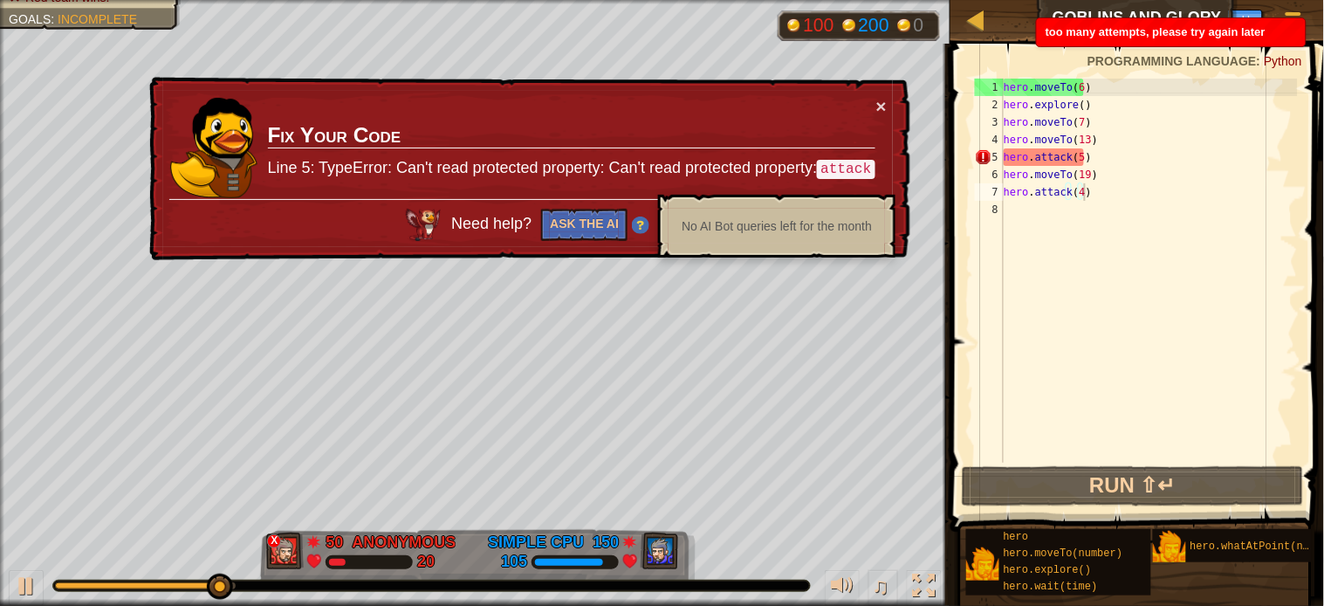
click at [794, 220] on div "No AI Bot queries left for the month" at bounding box center [776, 225] width 215 height 33
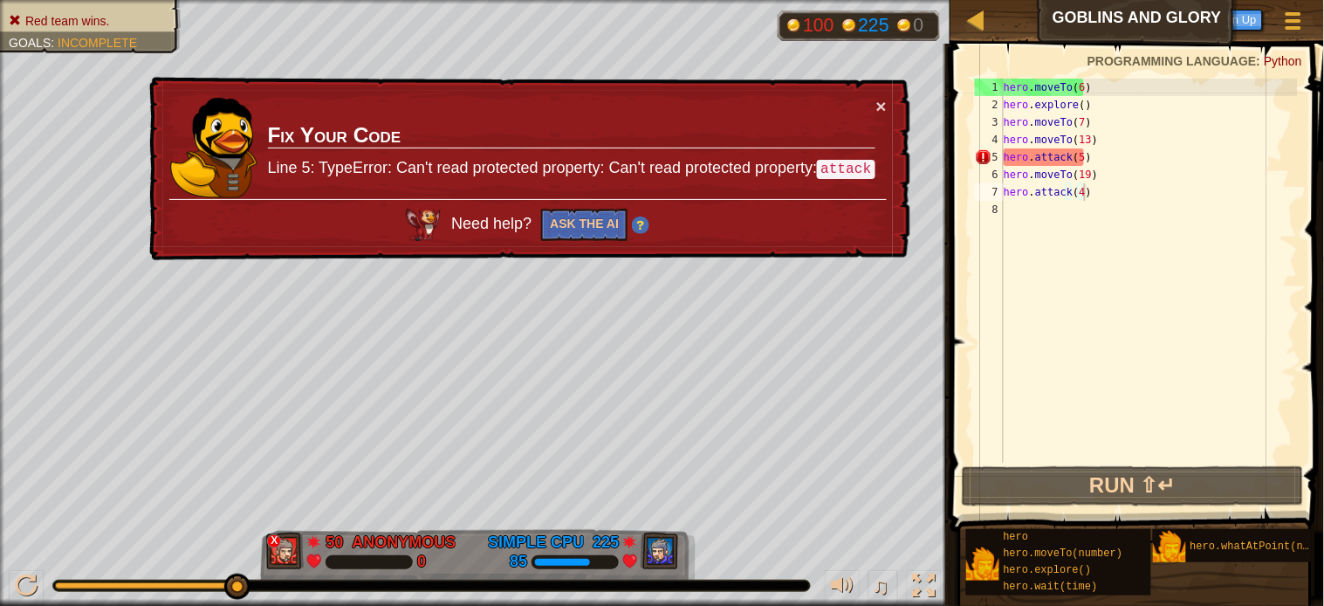
click at [875, 98] on td "Fix Your Code Line 5: TypeError: Can't read protected property: Can't read prot…" at bounding box center [571, 148] width 609 height 103
click at [883, 107] on button "×" at bounding box center [881, 106] width 10 height 18
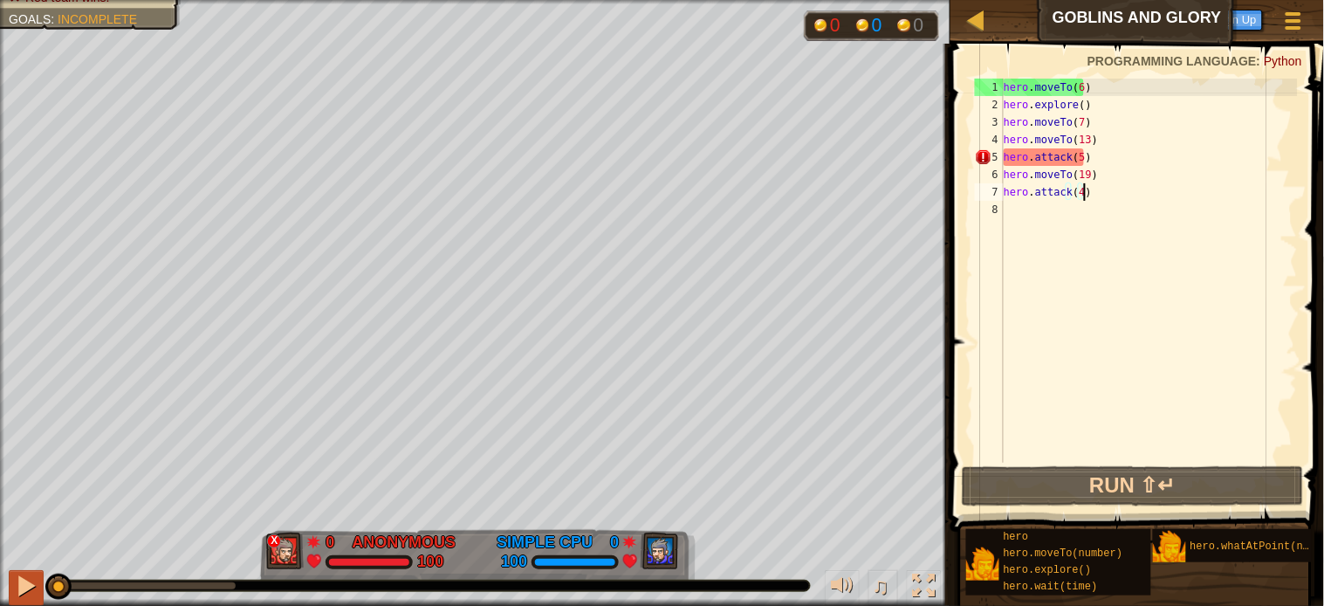
drag, startPoint x: 234, startPoint y: 580, endPoint x: 41, endPoint y: 581, distance: 192.9
click at [41, 545] on div "♫" at bounding box center [475, 581] width 951 height 52
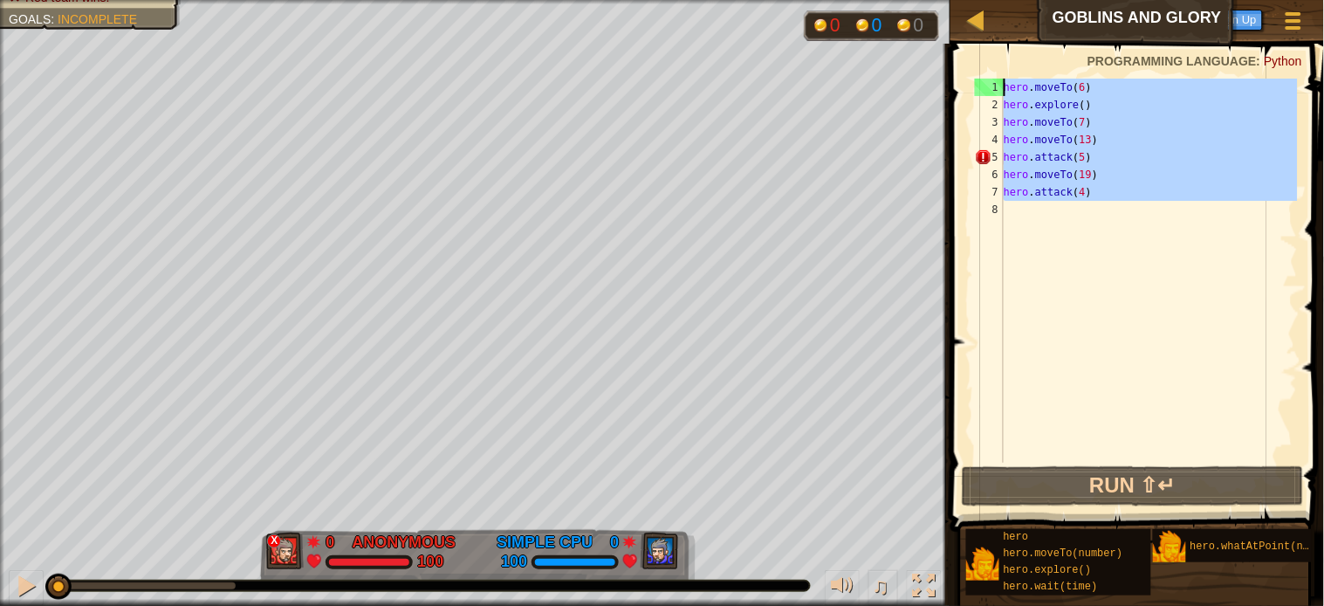
drag, startPoint x: 1101, startPoint y: 230, endPoint x: 1033, endPoint y: 73, distance: 170.9
click at [1033, 73] on div "hero.attack(4) 1 2 3 4 5 6 7 8 hero . moveTo ( 6 ) hero . explore ( ) hero . mo…" at bounding box center [1134, 321] width 379 height 539
type textarea "hero.moveTo(6) hero.explore()"
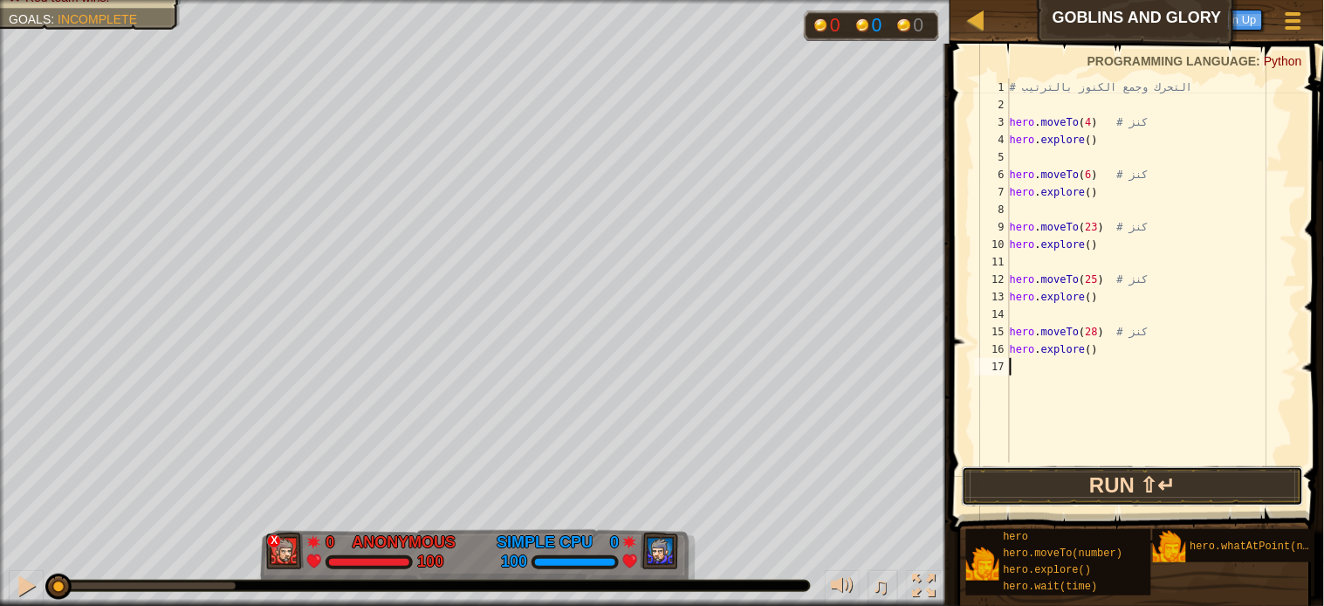
click at [1166, 481] on button "Run ⇧↵" at bounding box center [1133, 486] width 342 height 40
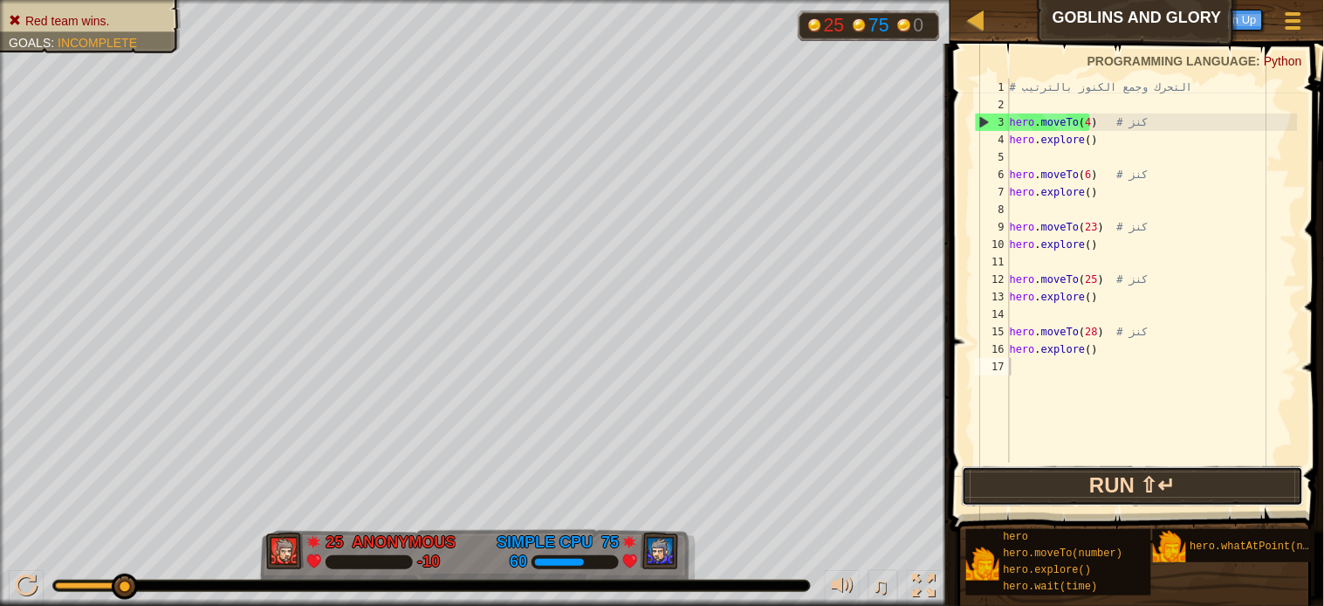
click at [1102, 483] on button "Run ⇧↵" at bounding box center [1133, 486] width 342 height 40
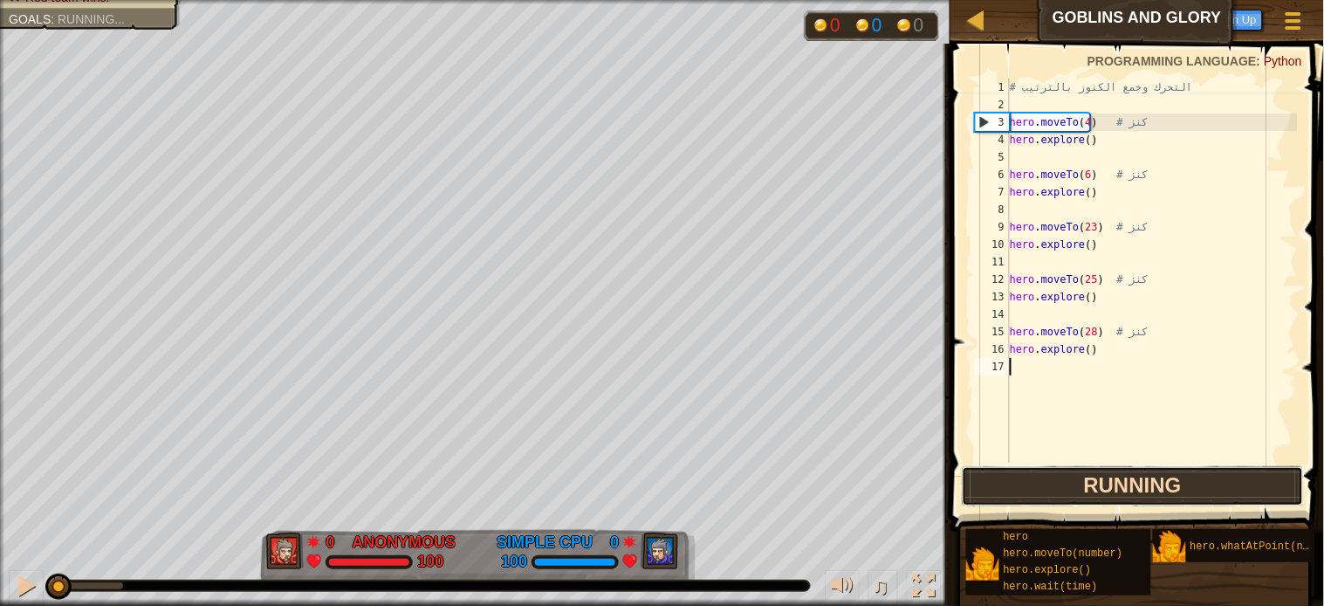
click at [1102, 483] on button "Running" at bounding box center [1133, 486] width 342 height 40
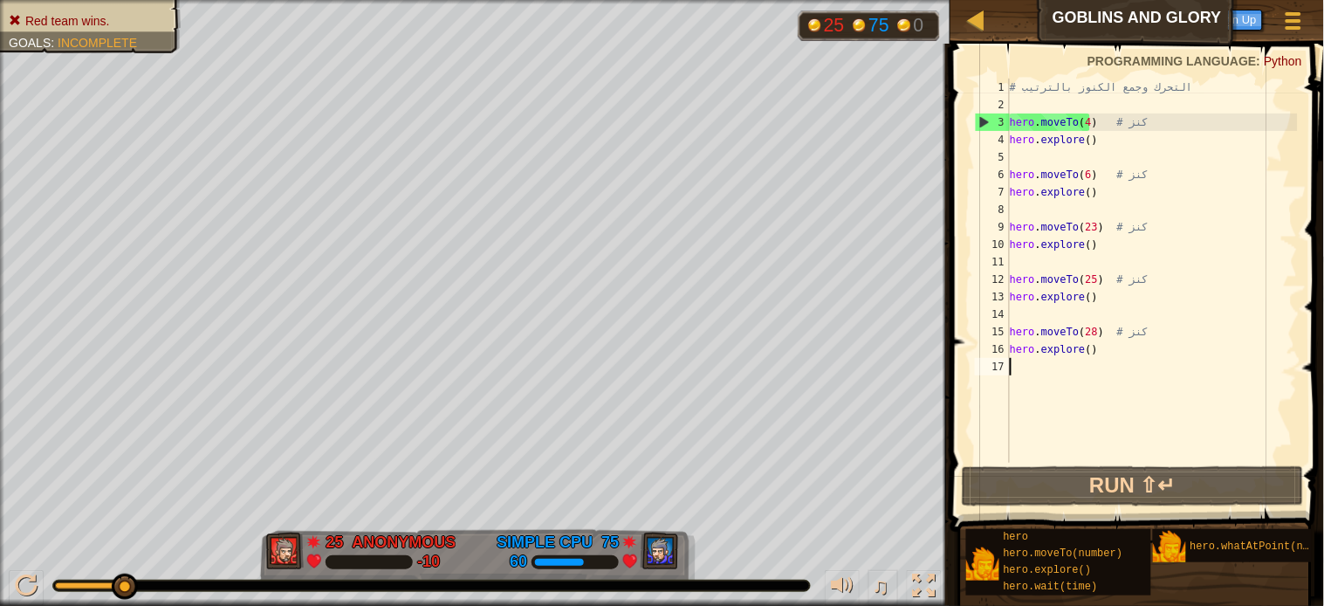
click at [1069, 126] on div "# التحرك وجمع الكنوز بالترتيب hero . moveTo ( 4 ) # كنز hero . explore ( ) hero…" at bounding box center [1152, 288] width 292 height 419
click at [1080, 120] on div "# التحرك وجمع الكنوز بالترتيب hero . moveTo ( 4 ) # كنز hero . explore ( ) hero…" at bounding box center [1152, 288] width 292 height 419
drag, startPoint x: 1123, startPoint y: 123, endPoint x: 1162, endPoint y: 122, distance: 38.4
click at [1162, 122] on div "# التحرك وجمع الكنوز بالترتيب hero . moveTo ( 4 ) # كنز hero . explore ( ) hero…" at bounding box center [1152, 288] width 292 height 419
type textarea "hero.moveTo(4)"
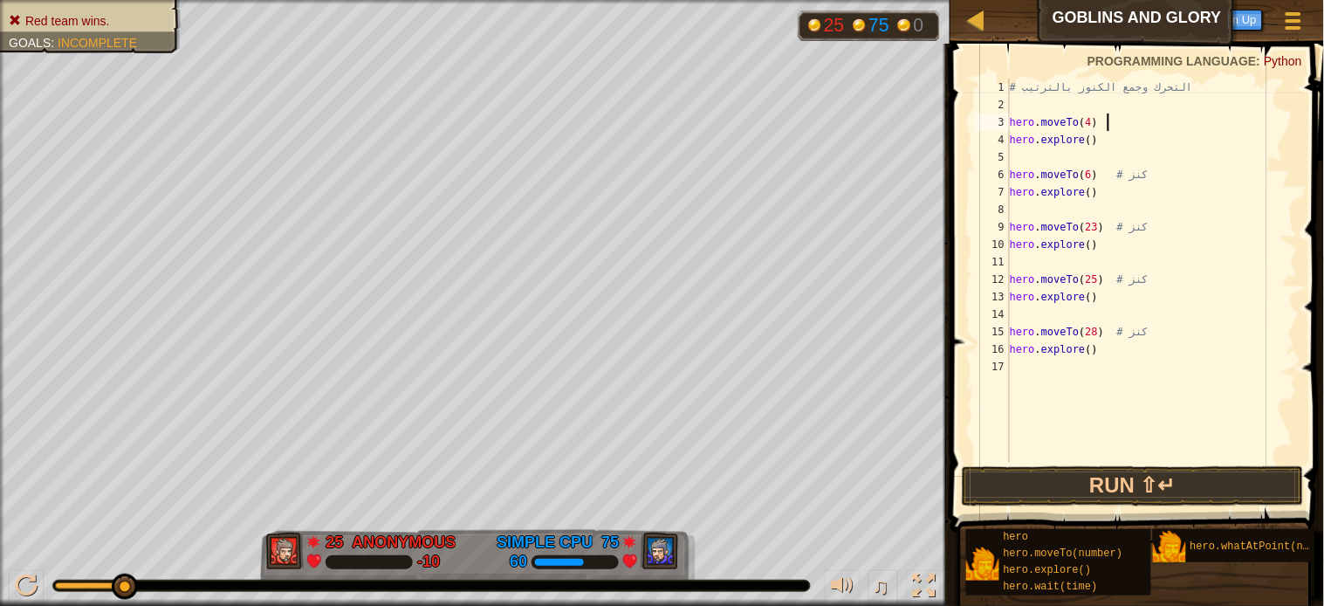
click at [1133, 161] on div "# التحرك وجمع الكنوز بالترتيب hero . moveTo ( 4 ) hero . explore ( ) hero . mov…" at bounding box center [1152, 288] width 292 height 419
click at [1079, 481] on button "Run ⇧↵" at bounding box center [1133, 486] width 342 height 40
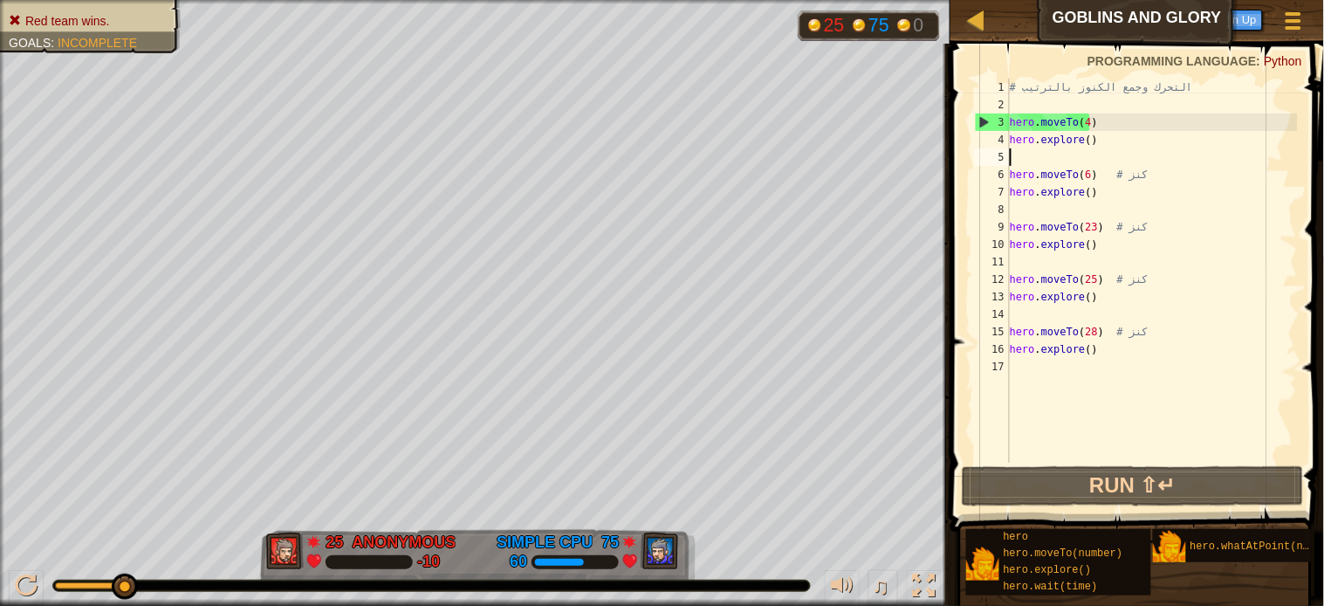
click at [1081, 120] on div "# التحرك وجمع الكنوز بالترتيب hero . moveTo ( 4 ) hero . explore ( ) hero . mov…" at bounding box center [1152, 288] width 292 height 419
click at [1084, 120] on div "# التحرك وجمع الكنوز بالترتيب hero . moveTo ( 4 ) hero . explore ( ) hero . mov…" at bounding box center [1152, 288] width 292 height 419
drag, startPoint x: 1102, startPoint y: 119, endPoint x: 1040, endPoint y: 116, distance: 62.0
click at [1040, 116] on div "# التحرك وجمع الكنوز بالترتيب hero . moveTo ( 4 ) hero . explore ( ) hero . mov…" at bounding box center [1152, 288] width 292 height 419
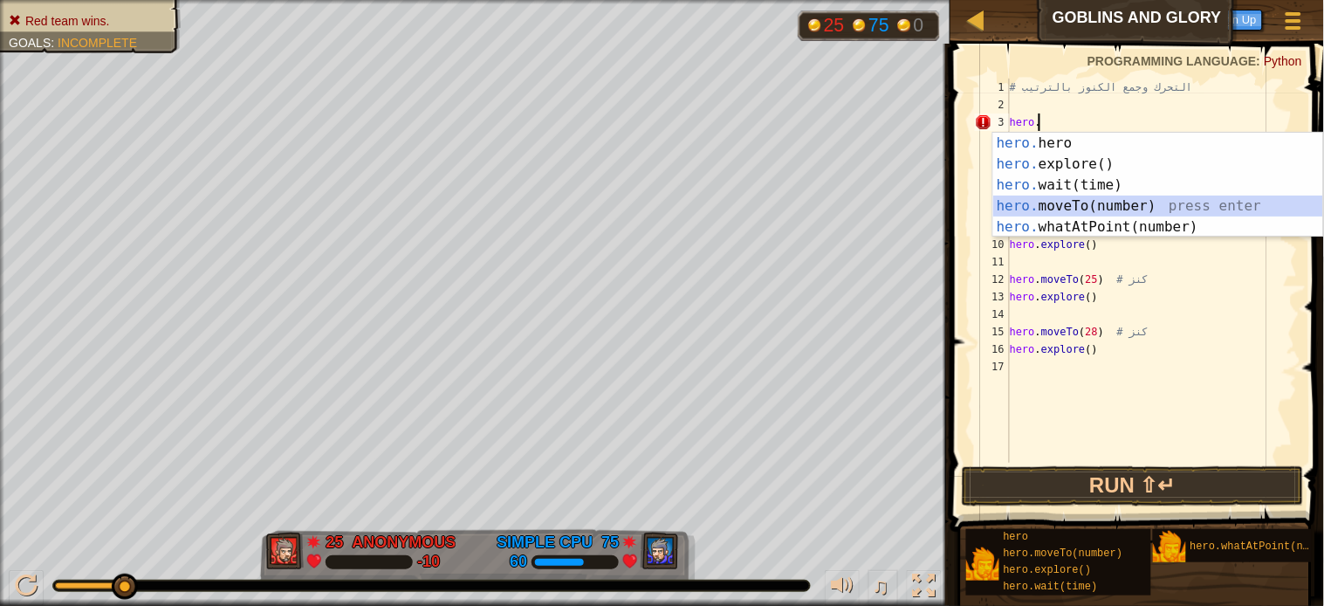
click at [1041, 199] on div "hero. hero press enter hero. explore() press enter hero. wait(time) press enter…" at bounding box center [1158, 206] width 330 height 147
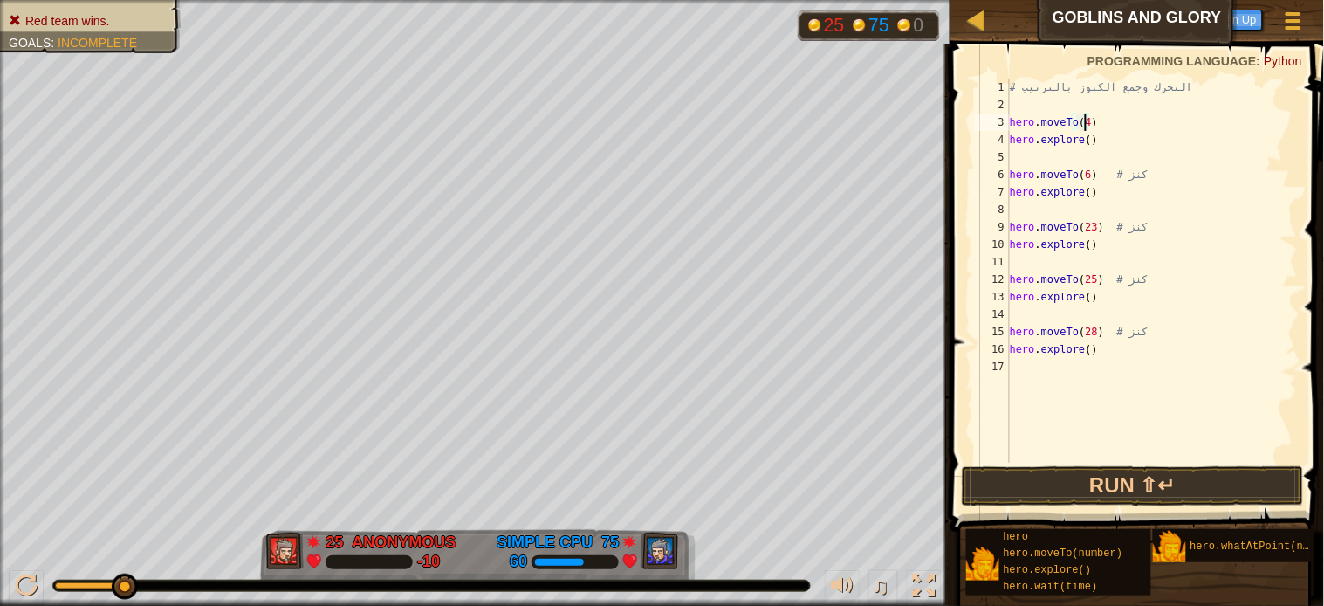
scroll to position [7, 5]
click at [1131, 485] on button "Run ⇧↵" at bounding box center [1133, 486] width 342 height 40
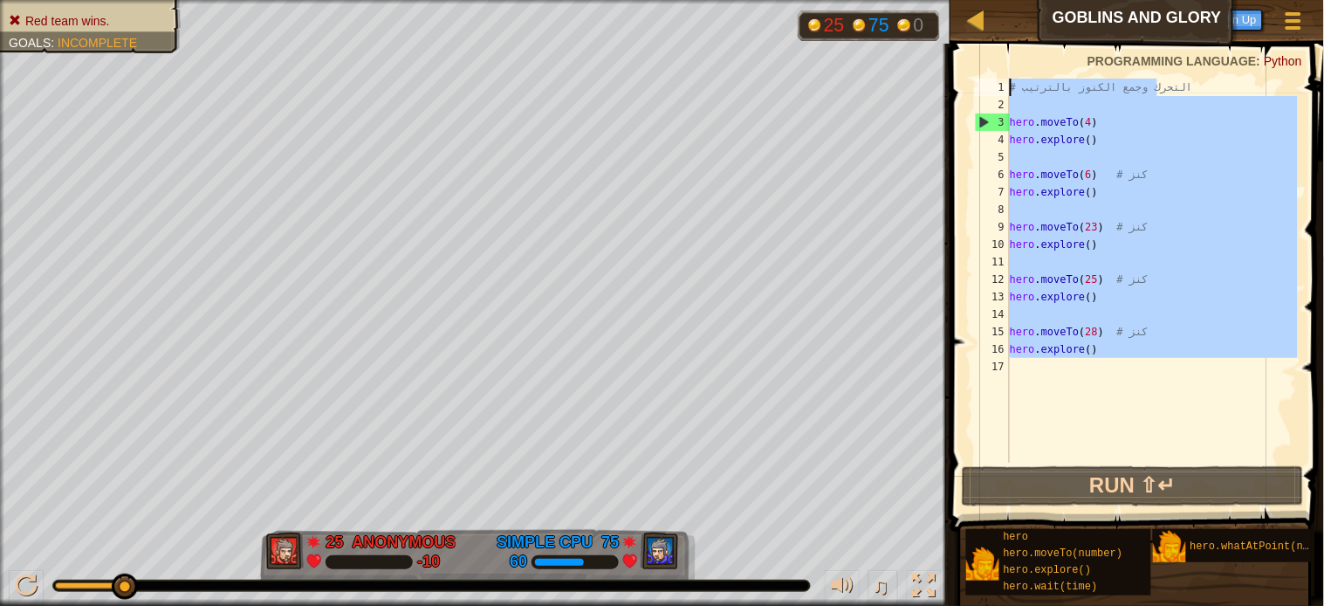
drag, startPoint x: 1017, startPoint y: 402, endPoint x: 1041, endPoint y: 56, distance: 347.4
click at [1041, 58] on div "hero.moveTo(4) 1 2 3 4 5 6 7 8 9 10 11 12 13 14 15 16 17 # التحرك وجمع الكنوز ب…" at bounding box center [1134, 321] width 379 height 539
type textarea "# التحرك وجمع الكنوز بالترتيب"
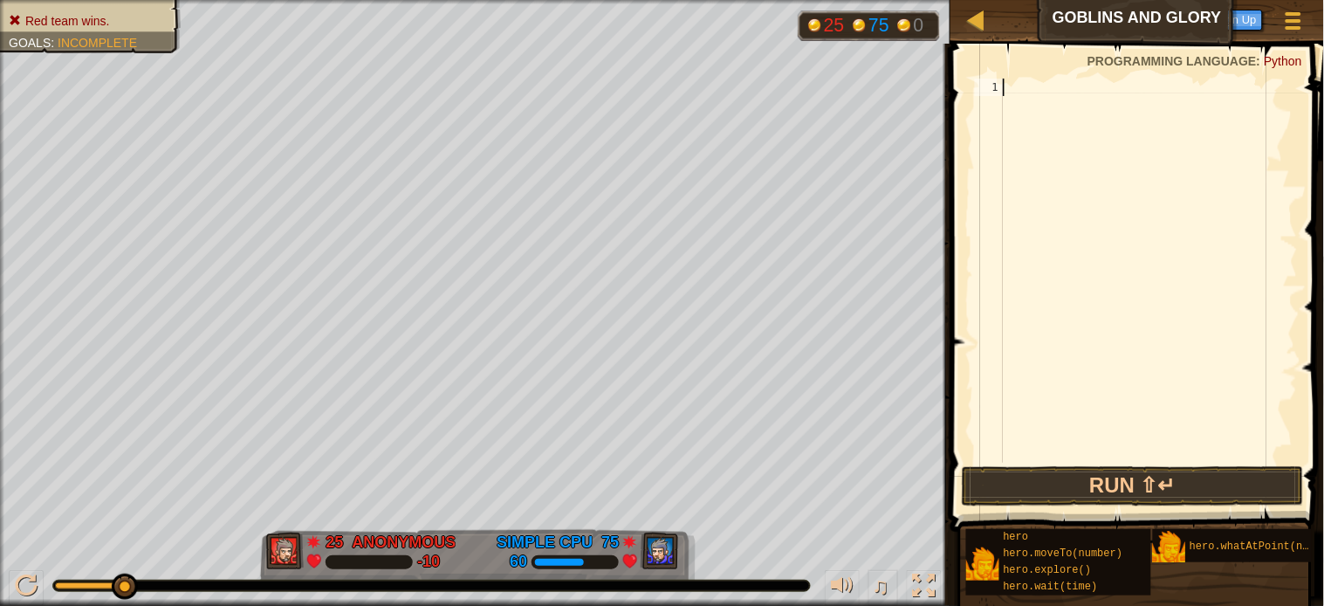
scroll to position [7, 0]
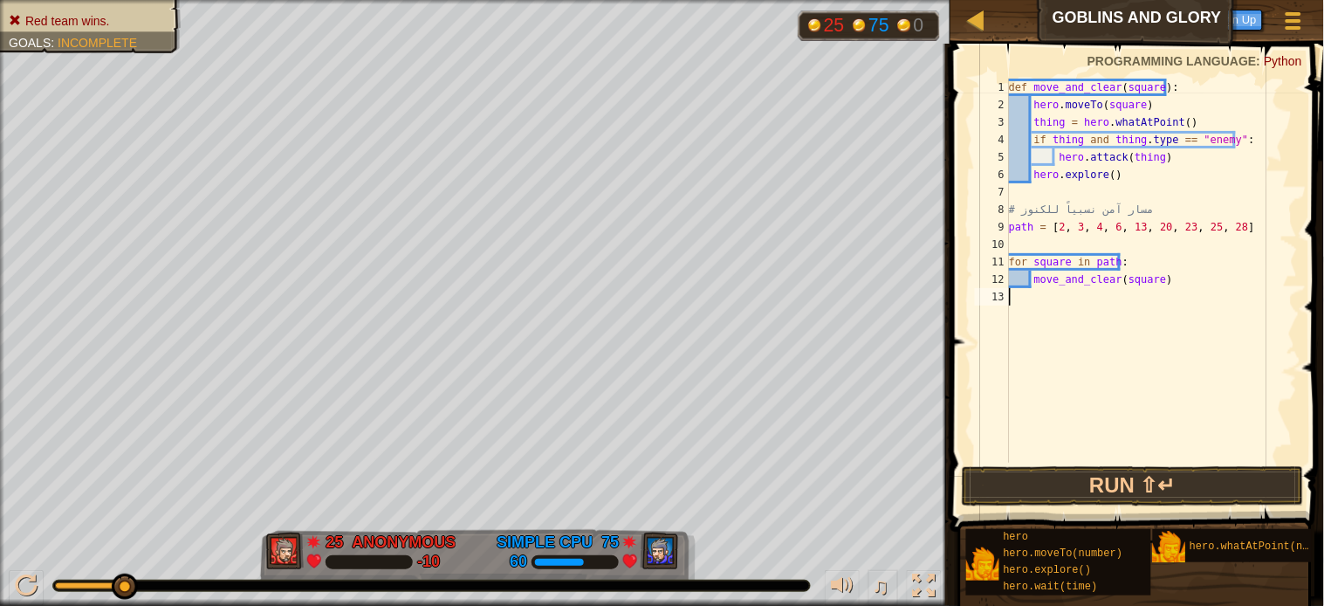
click at [1074, 337] on div "def move_and_clear ( square ) : hero . moveTo ( square ) thing = hero . whatAtP…" at bounding box center [1152, 288] width 292 height 419
click at [1120, 482] on button "Run ⇧↵" at bounding box center [1133, 486] width 342 height 40
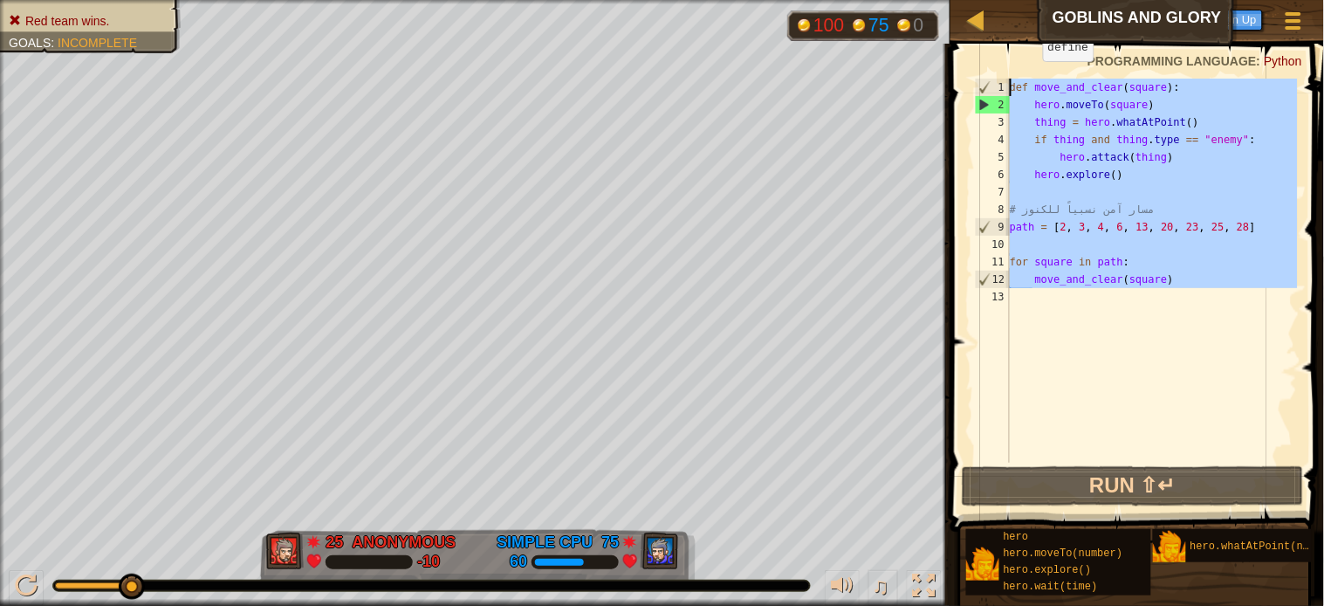
drag, startPoint x: 1061, startPoint y: 352, endPoint x: 1034, endPoint y: 75, distance: 277.9
click at [1034, 75] on div "1 2 3 4 5 6 7 8 9 10 11 12 13 def move_and_clear ( square ) : hero . moveTo ( s…" at bounding box center [1134, 321] width 379 height 539
type textarea "def move_and_clear(square): hero.moveTo(square)"
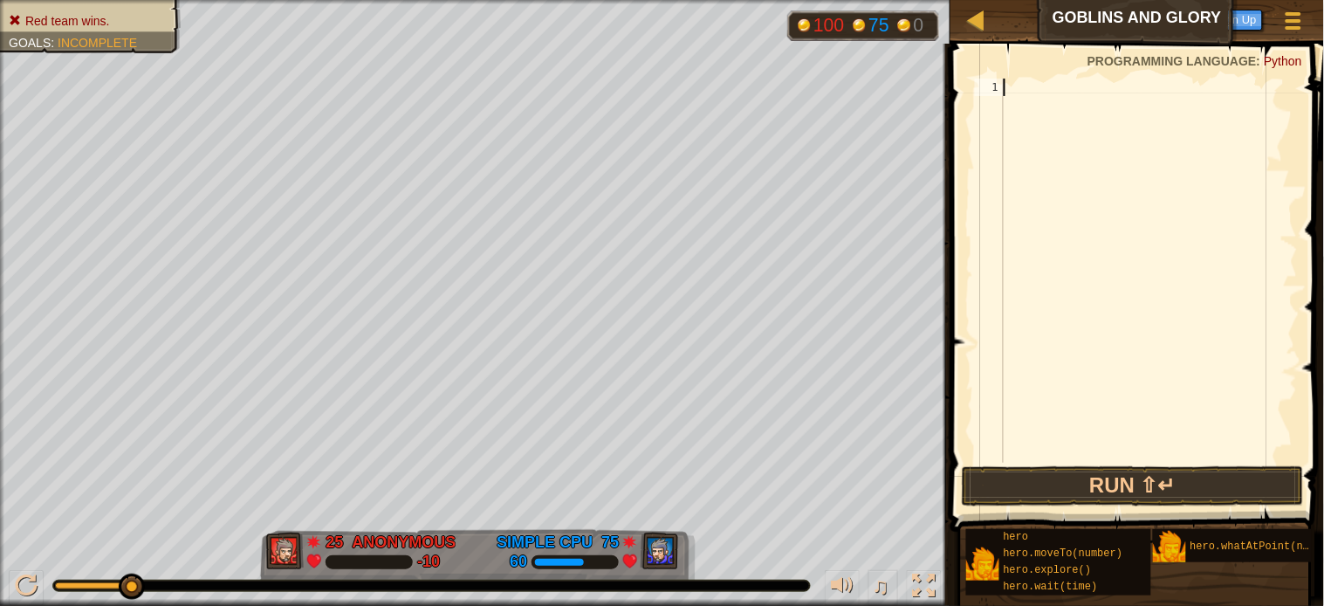
click at [1049, 102] on div at bounding box center [1149, 288] width 298 height 419
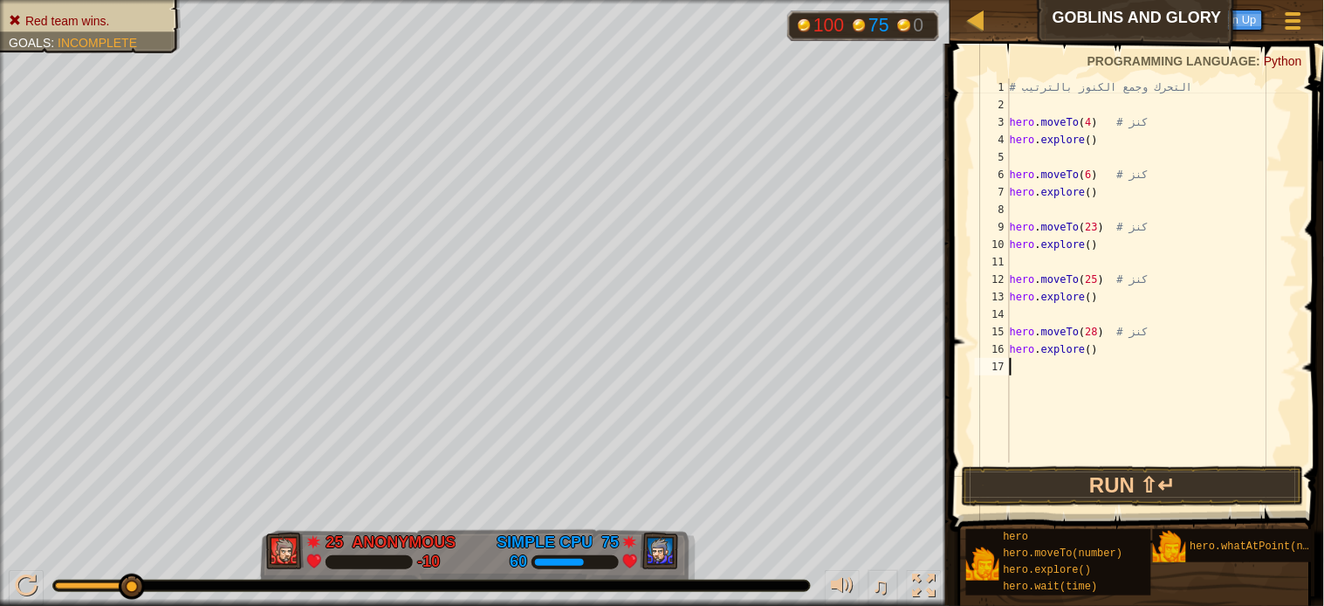
click at [1191, 436] on div "# التحرك وجمع الكنوز بالترتيب hero . moveTo ( 4 ) # كنز hero . explore ( ) hero…" at bounding box center [1152, 288] width 292 height 419
click at [1098, 119] on div "# التحرك وجمع الكنوز بالترتيب hero . moveTo ( 4 ) # كنز hero . explore ( ) hero…" at bounding box center [1152, 288] width 292 height 419
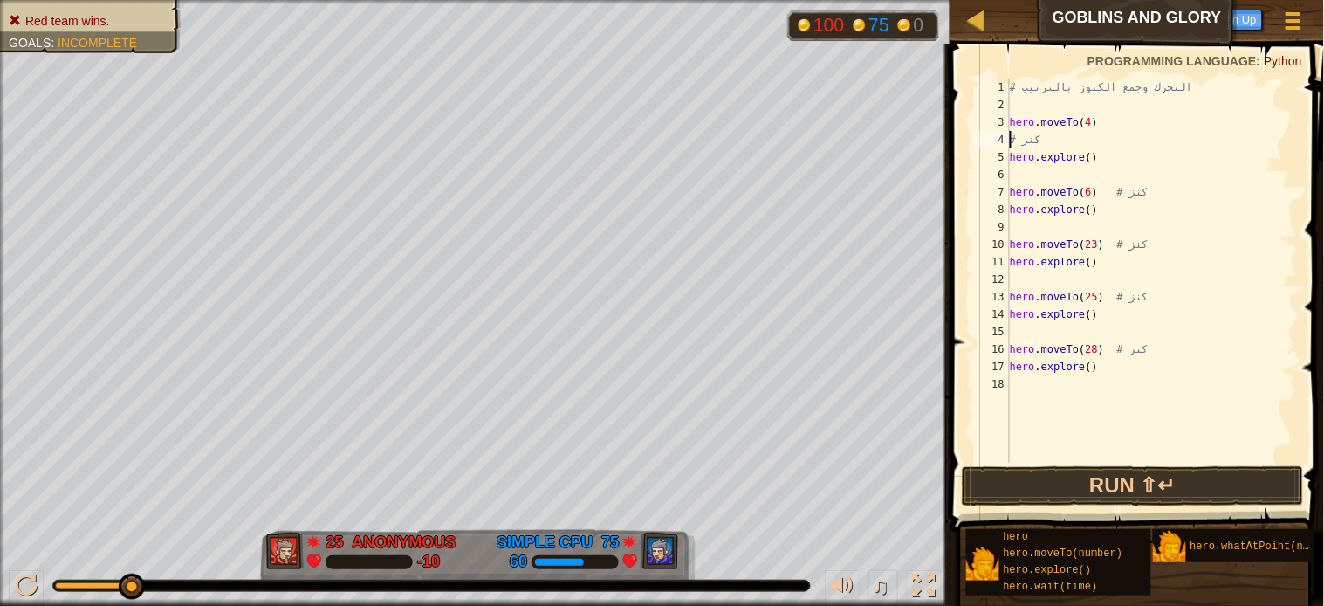
type textarea "# كنز"
drag, startPoint x: 1010, startPoint y: 136, endPoint x: 1041, endPoint y: 136, distance: 31.4
click at [1041, 136] on div "# التحرك وجمع الكنوز بالترتيب hero . moveTo ( 4 ) # كنز hero . explore ( ) hero…" at bounding box center [1152, 288] width 292 height 419
click at [1025, 81] on div "# التحرك وجمع الكنوز بالترتيب hero . moveTo ( 4 ) hero . explore ( ) hero . mov…" at bounding box center [1152, 288] width 292 height 419
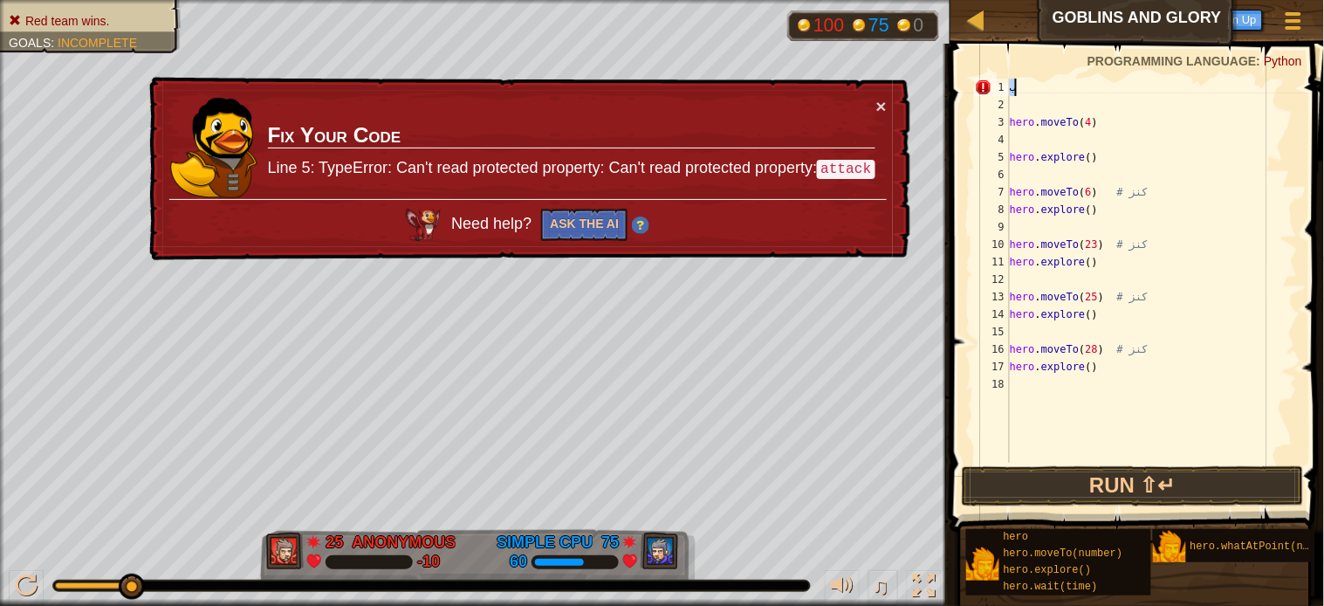
drag, startPoint x: 1009, startPoint y: 86, endPoint x: 1028, endPoint y: 82, distance: 19.5
click at [1028, 82] on div "ب 1 2 3 4 5 6 7 8 9 10 11 12 13 14 15 16 17 18 ب hero . moveTo ( 4 ) hero . exp…" at bounding box center [1135, 271] width 326 height 384
type textarea "ب"
type textarea "\"
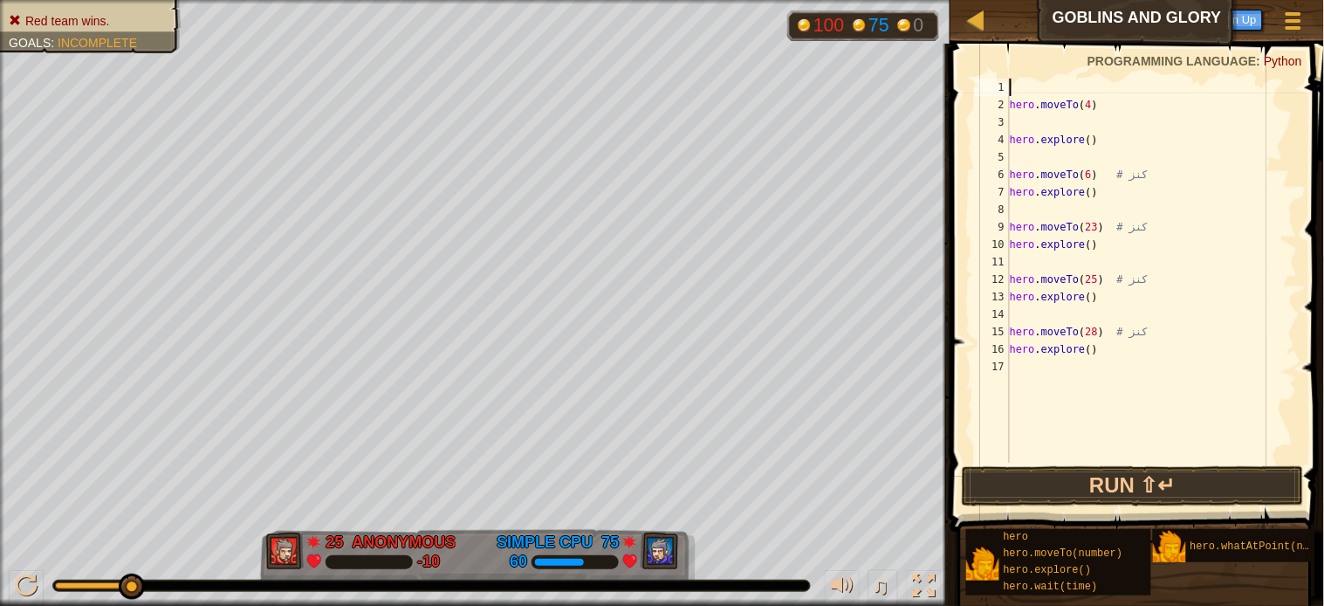
click at [1060, 85] on div "hero . moveTo ( 4 ) hero . explore ( ) hero . moveTo ( 6 ) # كنز hero . explore…" at bounding box center [1152, 288] width 292 height 419
type textarea "hero.moveTo(4)"
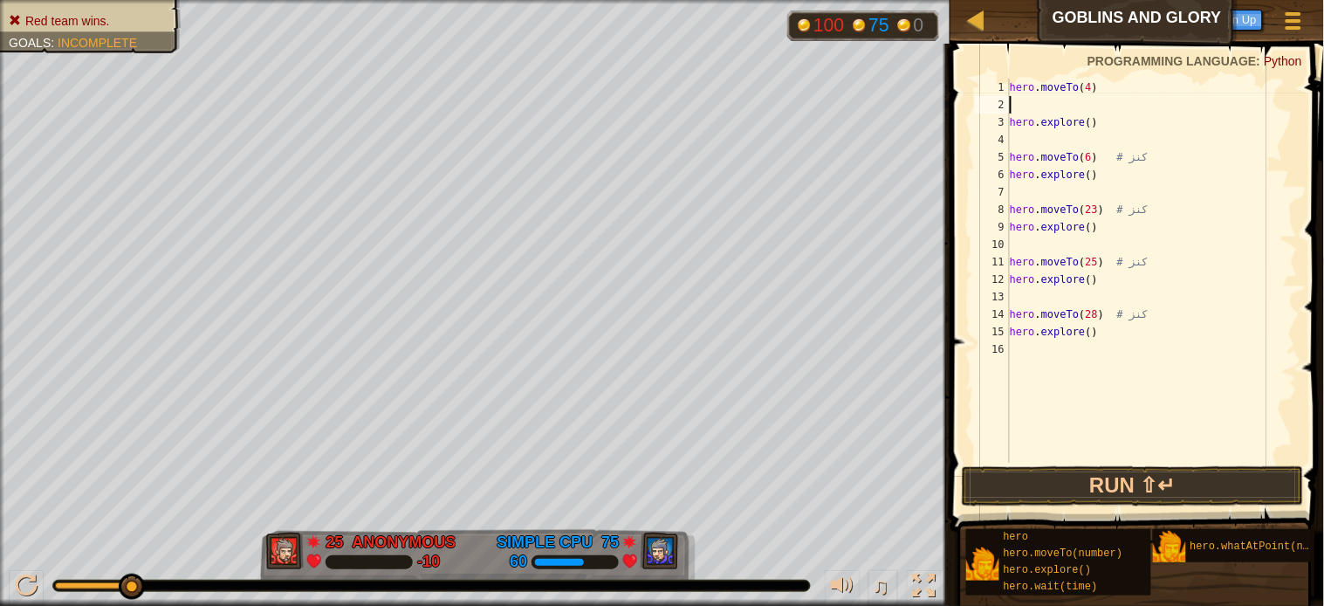
click at [1010, 106] on div "hero . moveTo ( 4 ) hero . explore ( ) hero . moveTo ( 6 ) # كنز hero . explore…" at bounding box center [1152, 288] width 292 height 419
type textarea "hero.explore()"
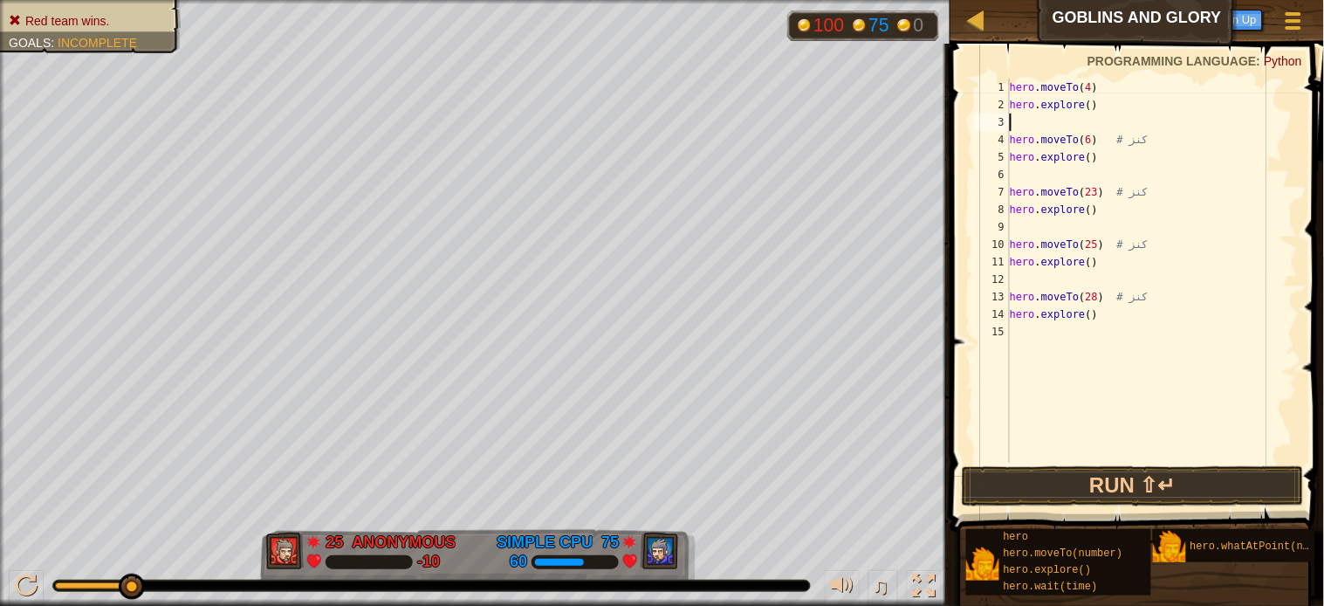
click at [1016, 122] on div "hero . moveTo ( 4 ) hero . explore ( ) hero . moveTo ( 6 ) # كنز hero . explore…" at bounding box center [1152, 288] width 292 height 419
click at [1020, 171] on div "hero . moveTo ( 4 ) hero . explore ( ) hero . moveTo ( 6 ) # كنز hero . explore…" at bounding box center [1152, 288] width 292 height 419
click at [1109, 484] on button "Run ⇧↵" at bounding box center [1133, 486] width 342 height 40
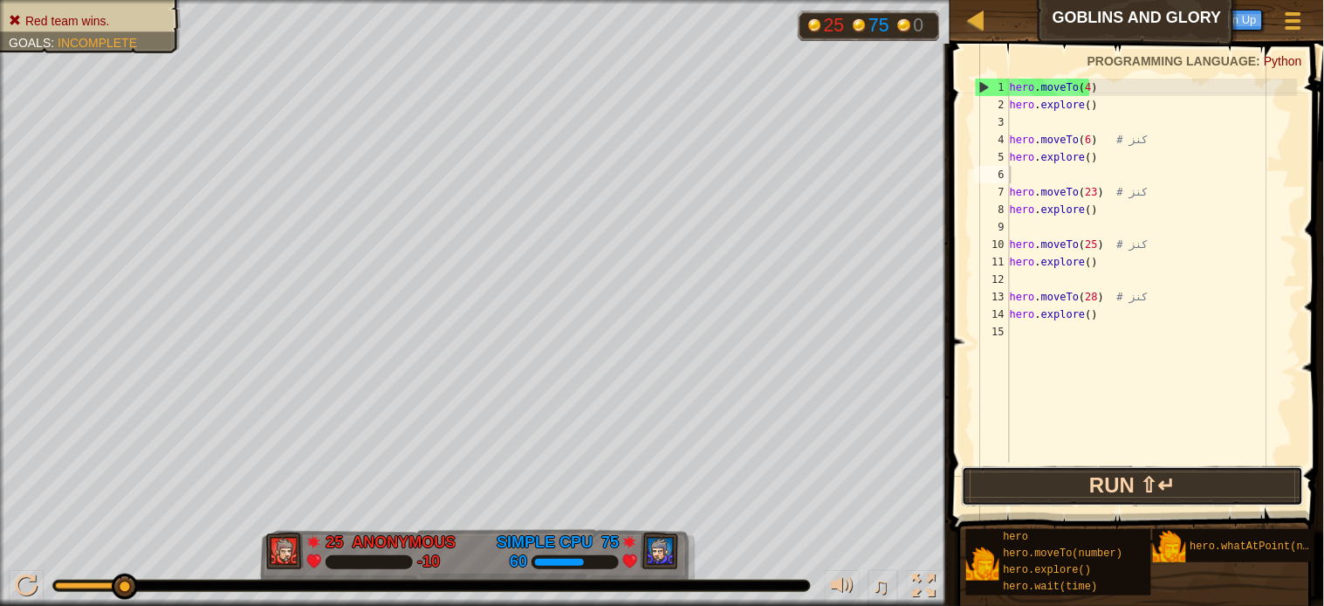
click at [1068, 484] on button "Run ⇧↵" at bounding box center [1133, 486] width 342 height 40
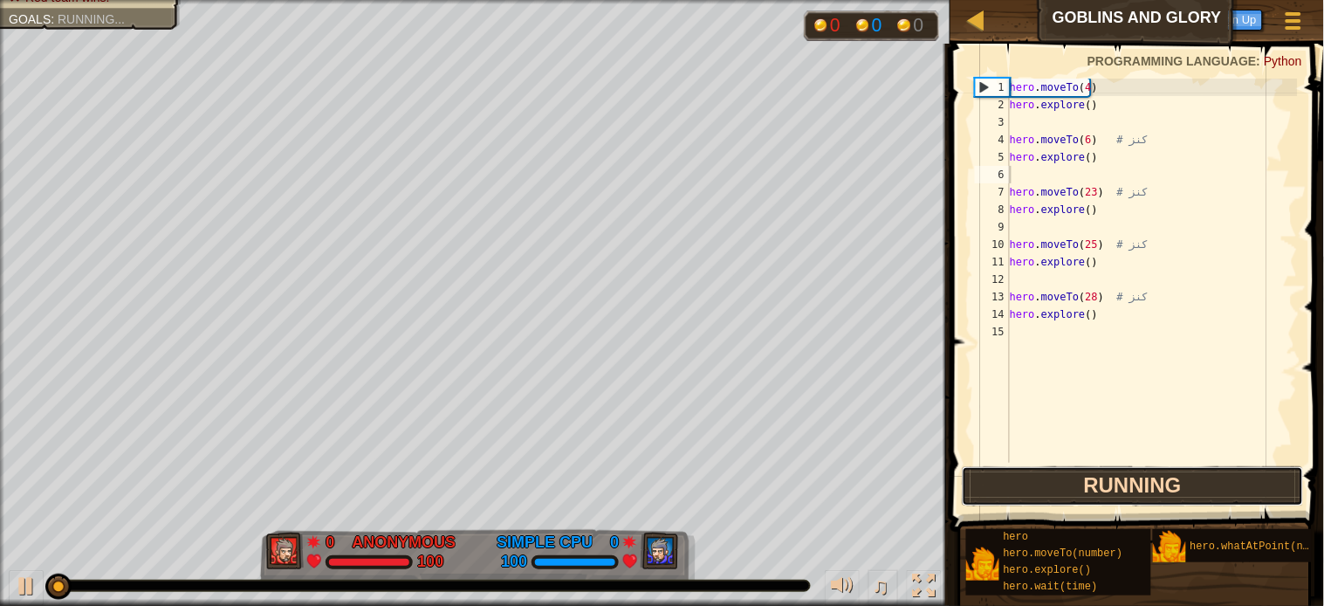
click at [1068, 484] on button "Running" at bounding box center [1133, 486] width 342 height 40
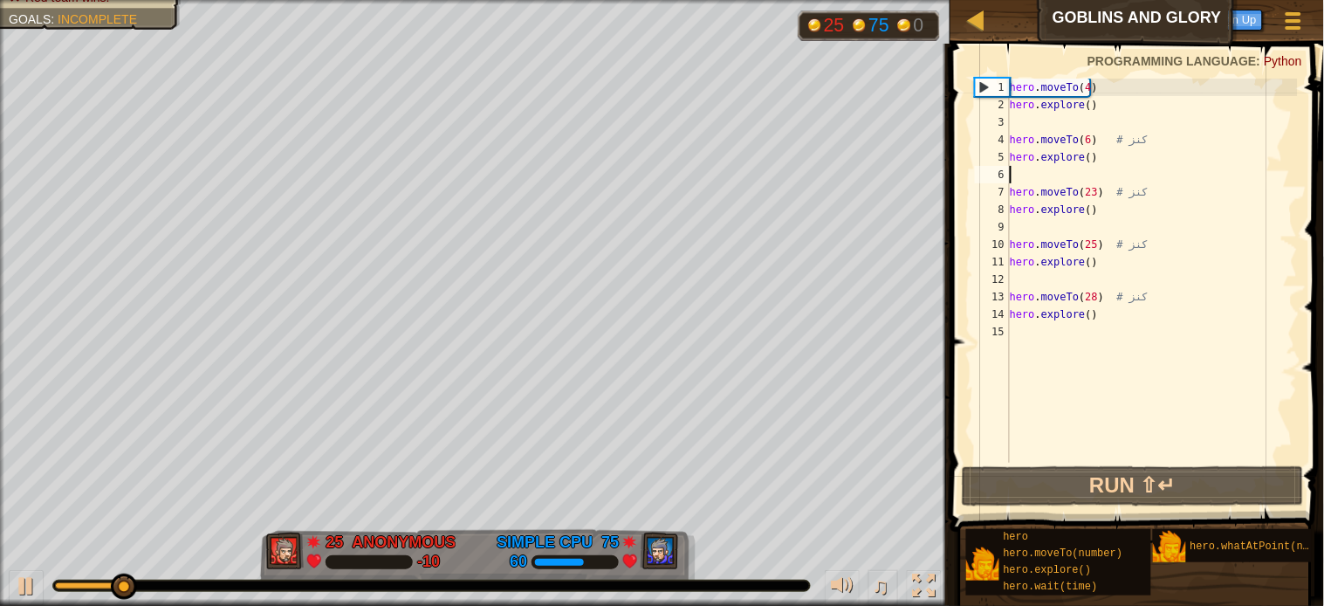
click at [1037, 119] on div "hero . moveTo ( 4 ) hero . explore ( ) hero . moveTo ( 6 ) # كنز hero . explore…" at bounding box center [1152, 288] width 292 height 419
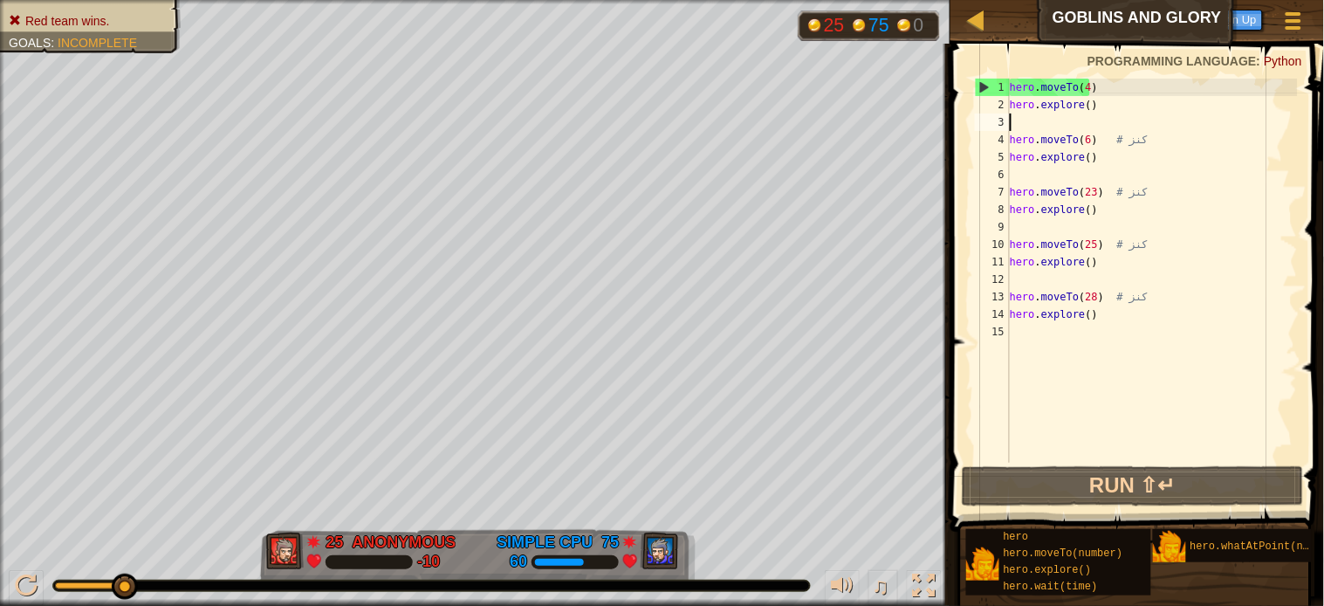
type textarea "ا"
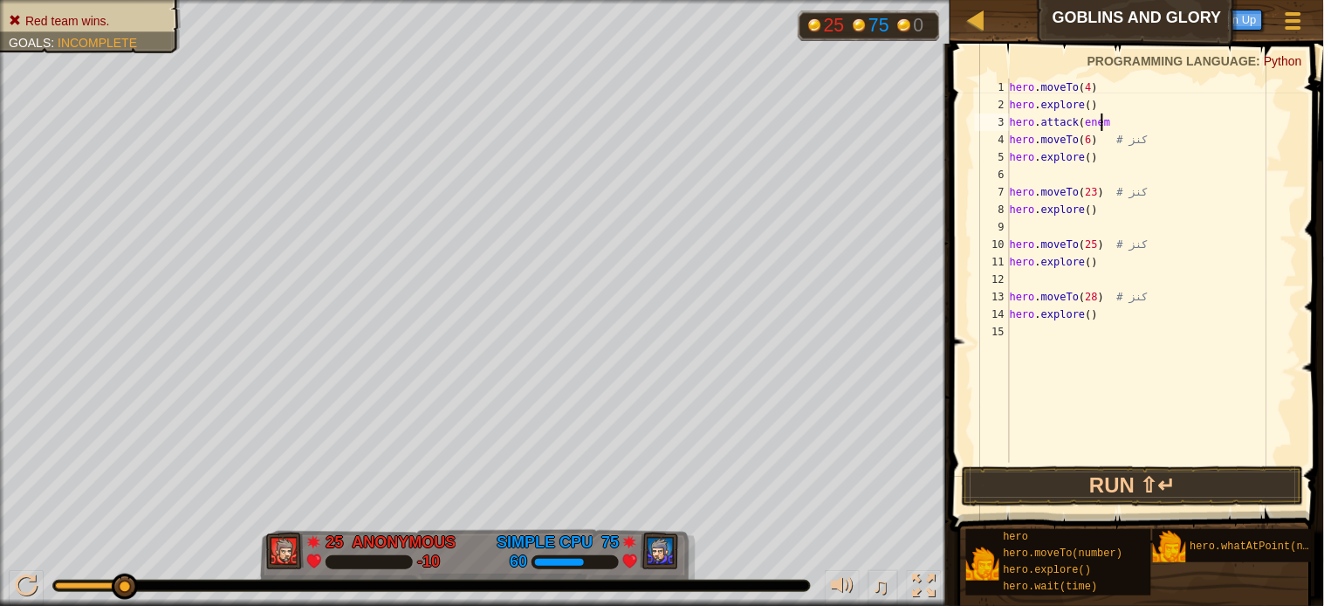
scroll to position [7, 7]
type textarea "hero.attack(enemy)"
click at [1191, 285] on div "hero . moveTo ( 4 ) hero . explore ( ) hero . attack ( enemy ) hero . moveTo ( …" at bounding box center [1152, 288] width 292 height 419
click at [1128, 483] on button "Run ⇧↵" at bounding box center [1133, 486] width 342 height 40
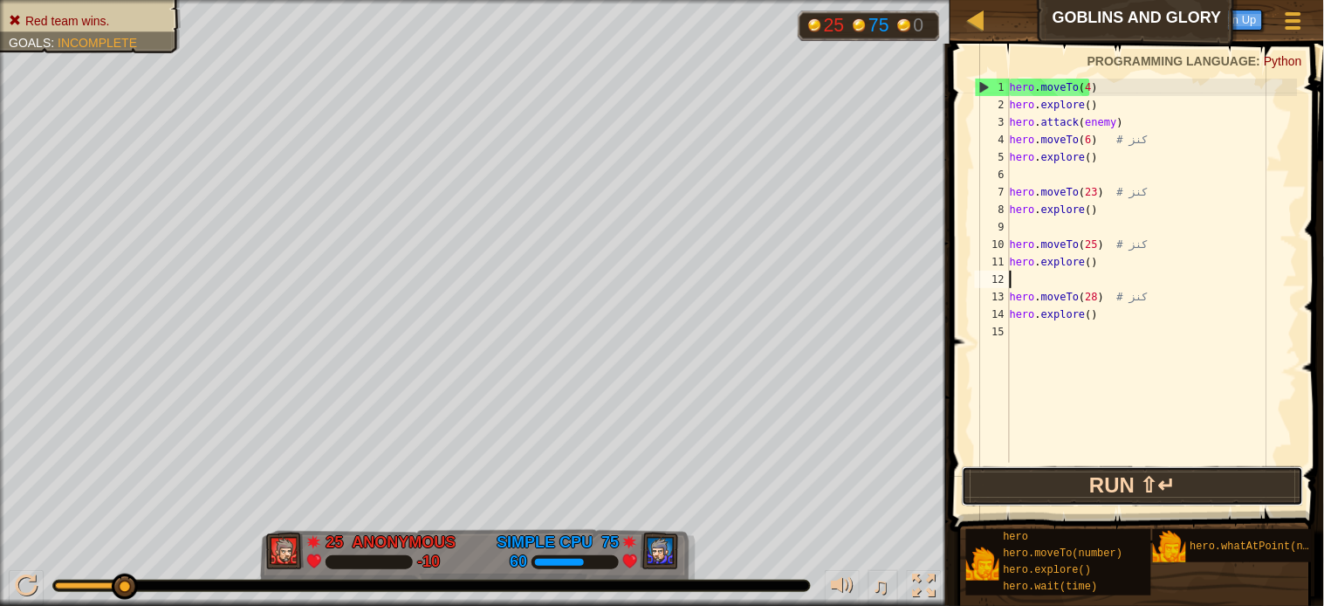
click at [1128, 481] on button "Run ⇧↵" at bounding box center [1133, 486] width 342 height 40
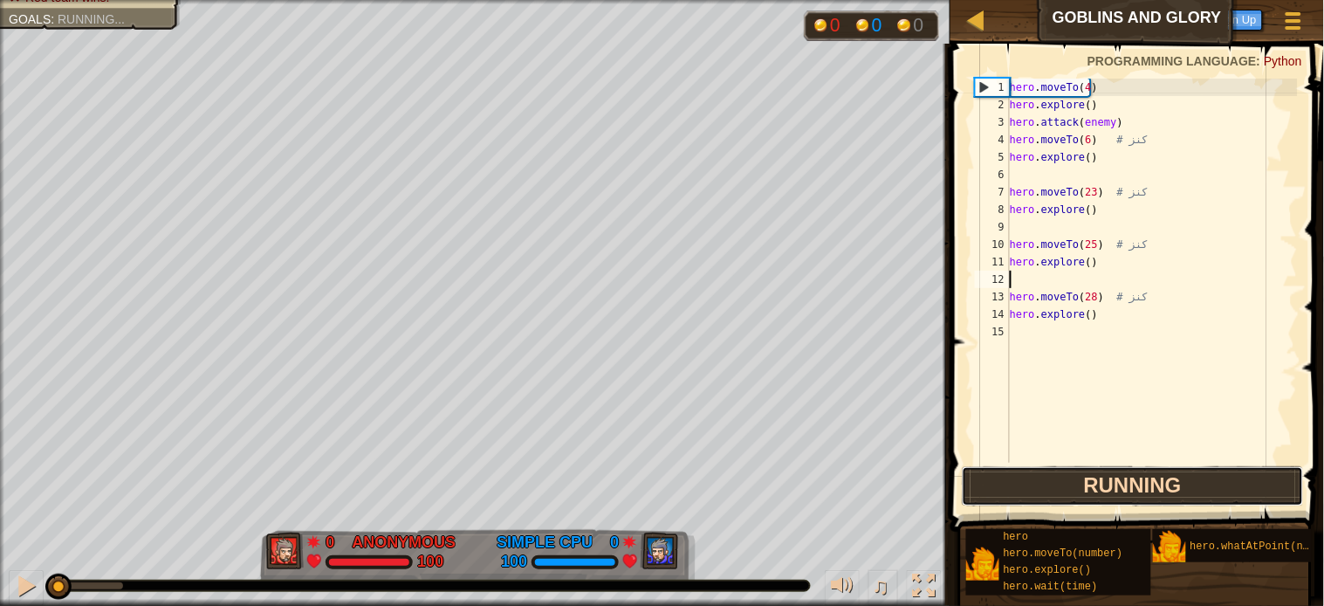
click at [1128, 481] on button "Running" at bounding box center [1133, 486] width 342 height 40
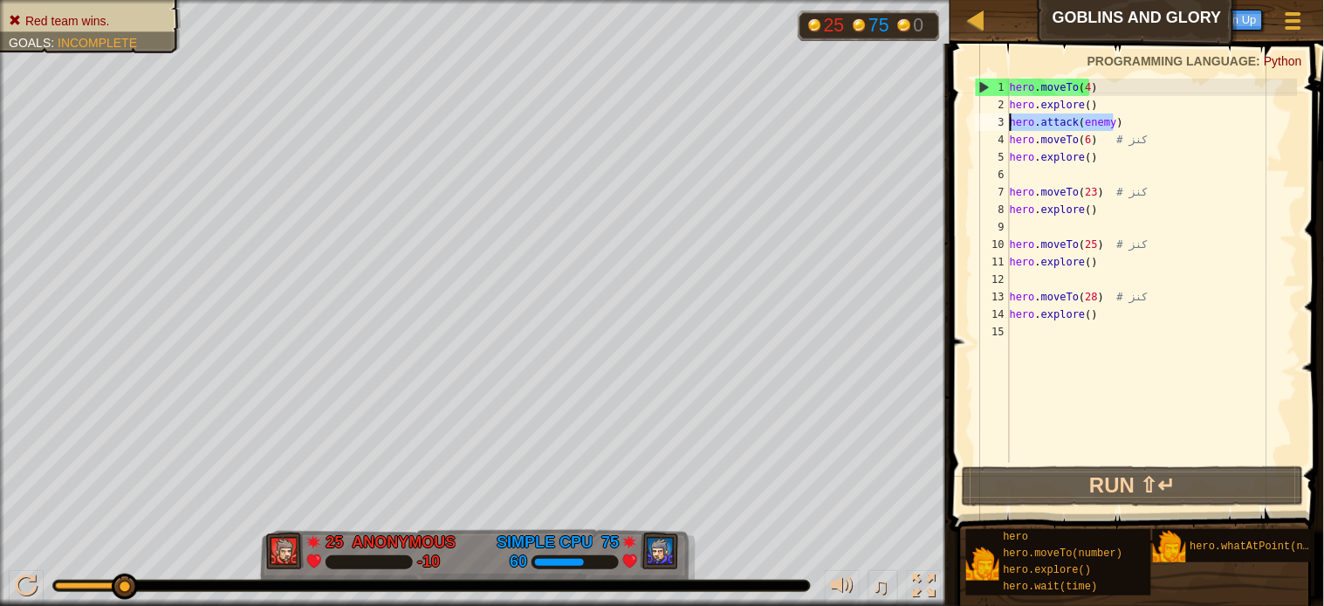
drag, startPoint x: 1121, startPoint y: 116, endPoint x: 997, endPoint y: 122, distance: 124.1
click at [997, 122] on div "1 2 3 4 5 6 7 8 9 10 11 12 13 14 15 hero . moveTo ( 4 ) hero . explore ( ) hero…" at bounding box center [1135, 271] width 326 height 384
type textarea "hero.attack(enemy)"
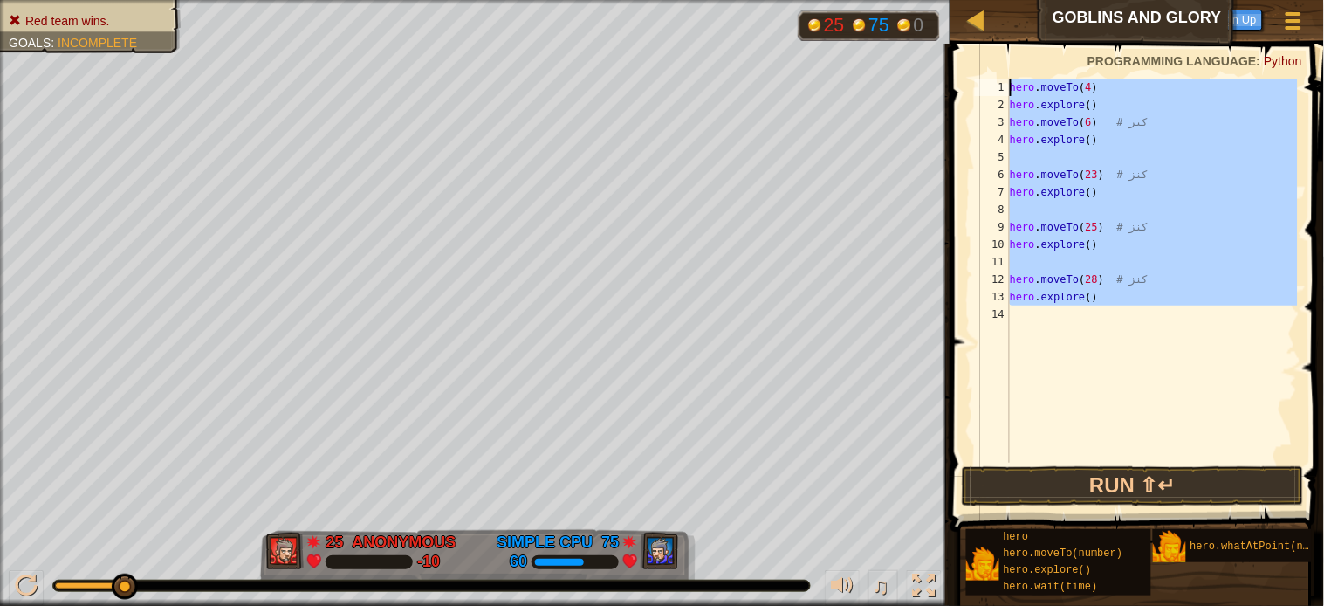
drag, startPoint x: 1032, startPoint y: 360, endPoint x: 1039, endPoint y: 55, distance: 304.7
click at [1039, 55] on div "hero.moveTo(6) # كنز 1 2 3 4 5 6 7 8 9 10 11 12 13 14 hero . moveTo ( 4 ) hero …" at bounding box center [1134, 321] width 379 height 539
type textarea "hero.moveTo(4) hero.explore()"
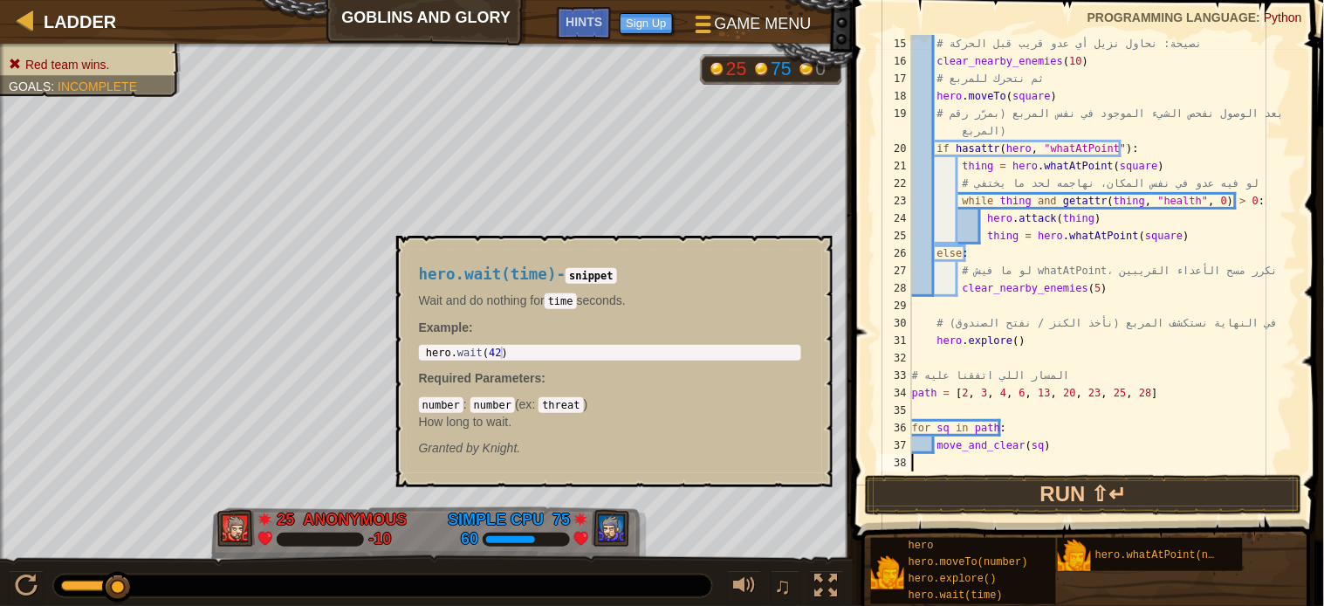
scroll to position [262, 0]
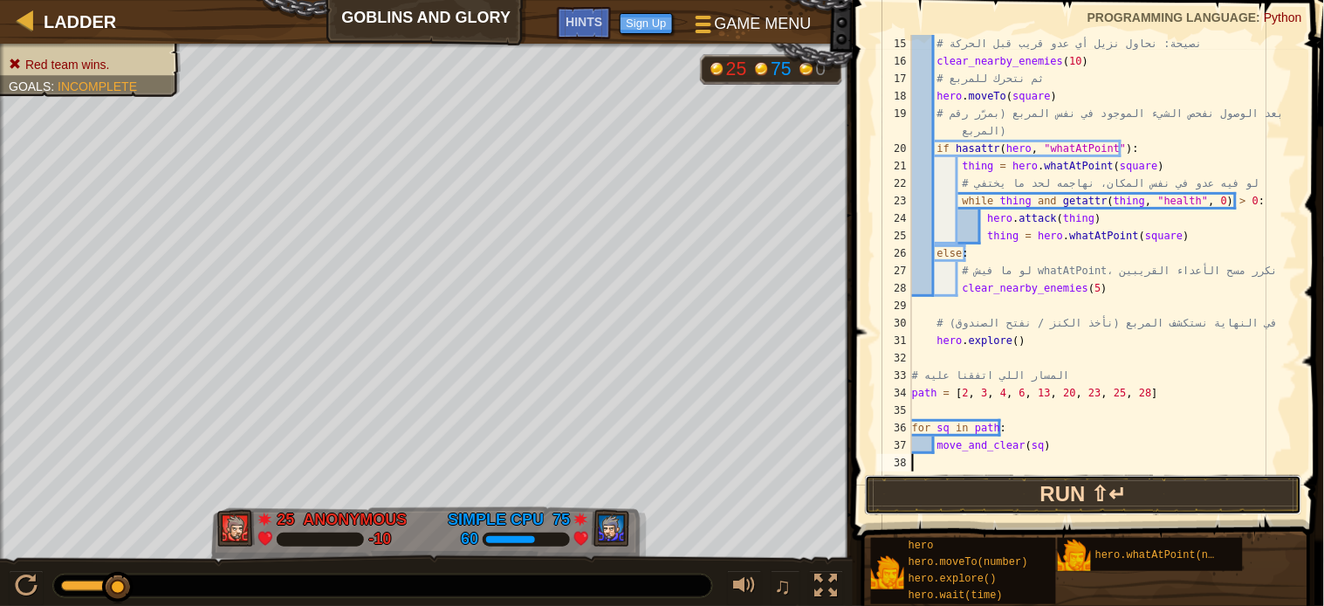
click at [1059, 484] on button "Run ⇧↵" at bounding box center [1083, 495] width 437 height 40
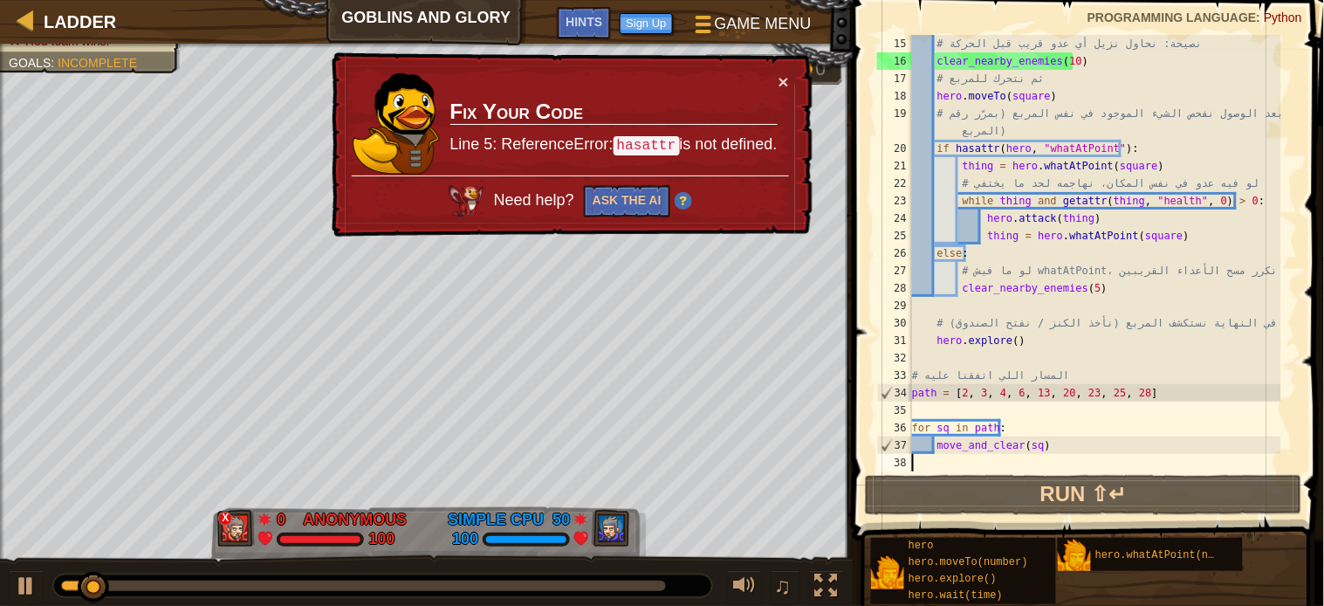
click at [969, 194] on div "Ladder Goblins and Glory Game Menu Done Sign Up Hints 1 ההההההההההההההההההההההה…" at bounding box center [662, 303] width 1324 height 606
click at [786, 75] on button "×" at bounding box center [784, 81] width 10 height 18
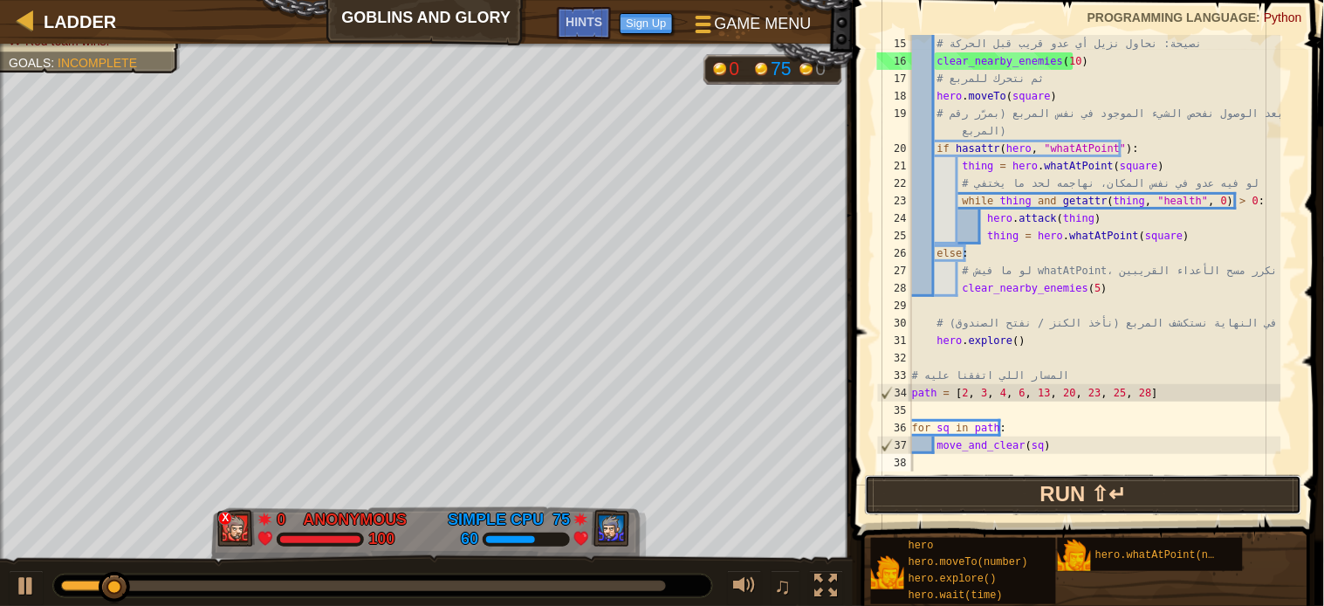
click at [1025, 477] on button "Run ⇧↵" at bounding box center [1083, 495] width 437 height 40
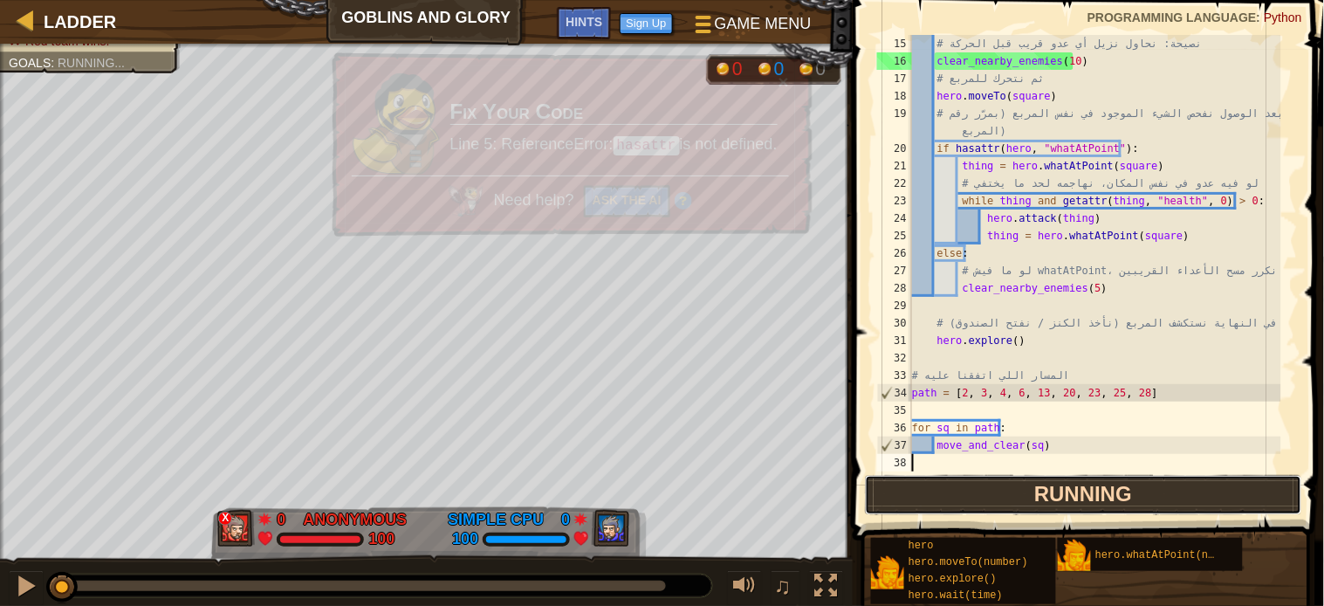
click at [1025, 477] on button "Running" at bounding box center [1083, 495] width 437 height 40
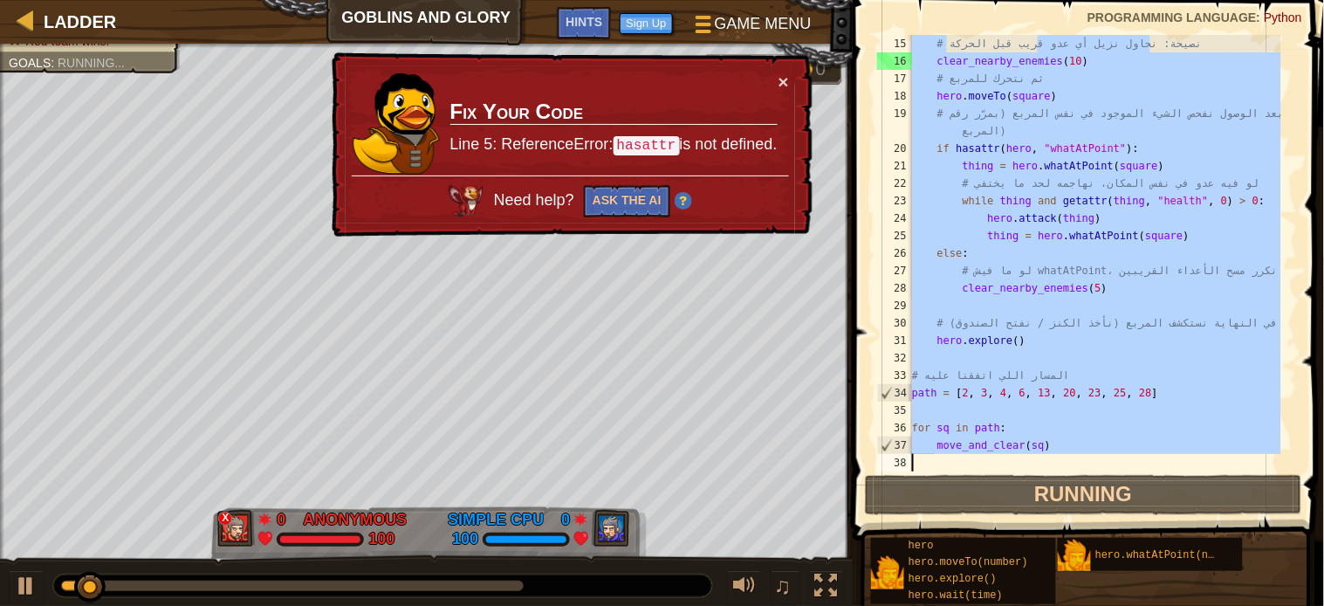
drag, startPoint x: 1102, startPoint y: 54, endPoint x: 893, endPoint y: 627, distance: 609.4
click at [893, 17] on html "Ladder Goblins and Glory Game Menu Done Sign Up Hints 1 ההההההההההההההההההההההה…" at bounding box center [662, 8] width 1324 height 17
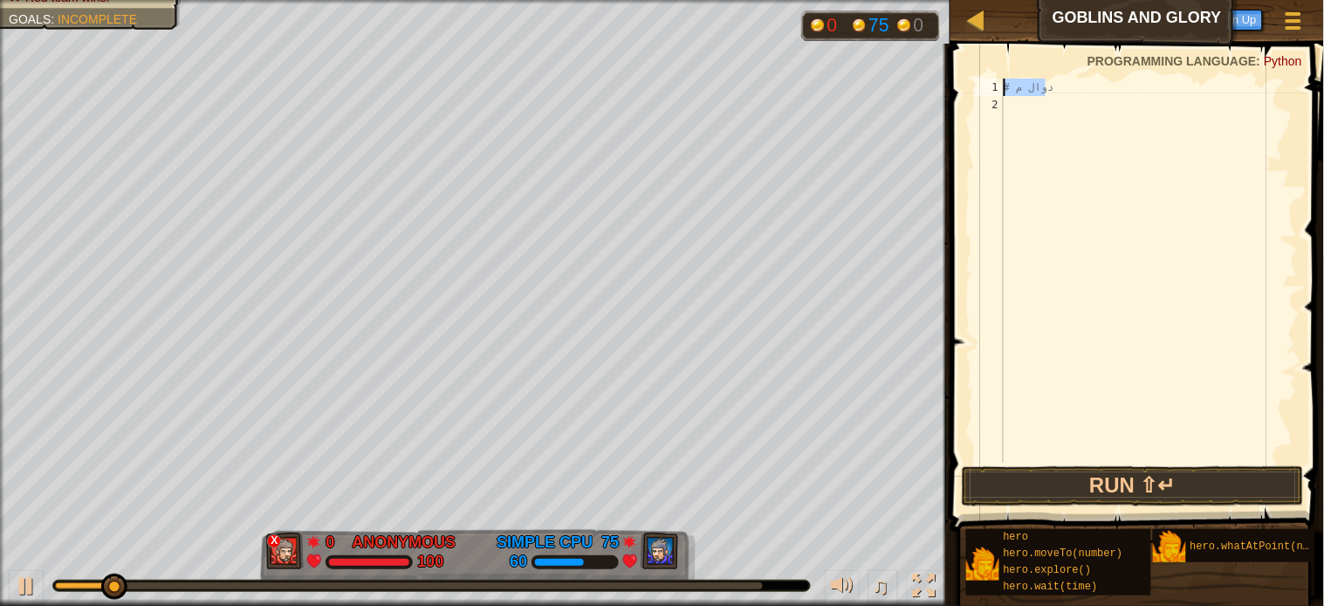
drag, startPoint x: 1008, startPoint y: 87, endPoint x: 1136, endPoint y: 72, distance: 128.4
click at [1136, 72] on div "# دوال م 1 2 # دوال م ההההההההההההההההההההההההההההההההההההההההההההההההההההההההה…" at bounding box center [1134, 321] width 379 height 539
type textarea "# دوال م"
type textarea "ا"
click at [1021, 81] on div at bounding box center [1149, 288] width 298 height 419
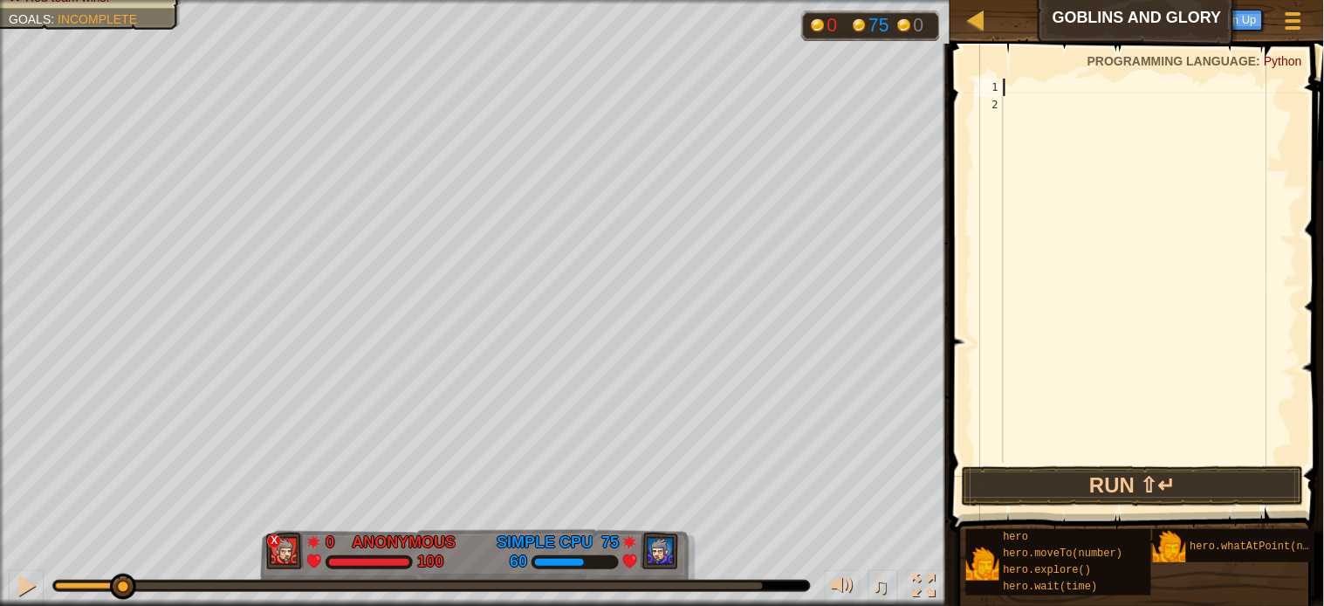
type textarea "ا"
type textarea "h"
drag, startPoint x: 1072, startPoint y: 353, endPoint x: 1025, endPoint y: 192, distance: 167.4
click at [1025, 192] on div "h" at bounding box center [1149, 288] width 298 height 419
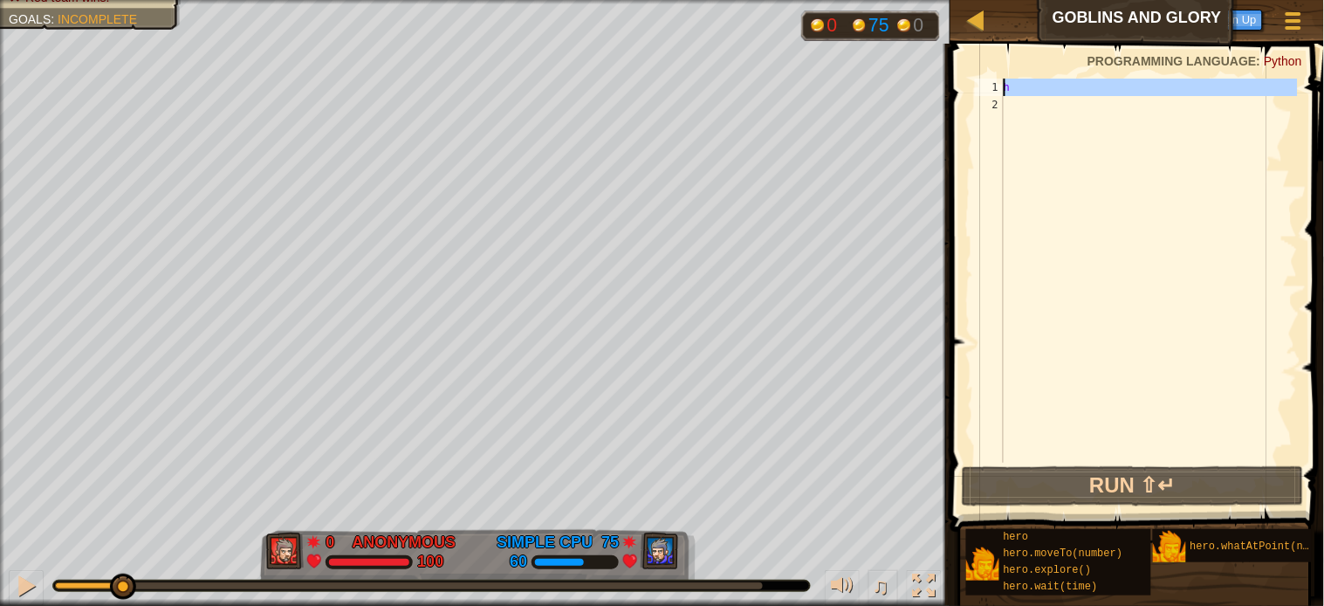
drag, startPoint x: 1078, startPoint y: 239, endPoint x: 1018, endPoint y: 45, distance: 202.9
click at [1018, 52] on div "h 1 2 h ההההההההההההההההההההההההההההההההההההההההההההההההההההההההההההההההההההההה…" at bounding box center [1134, 321] width 379 height 539
type textarea "h"
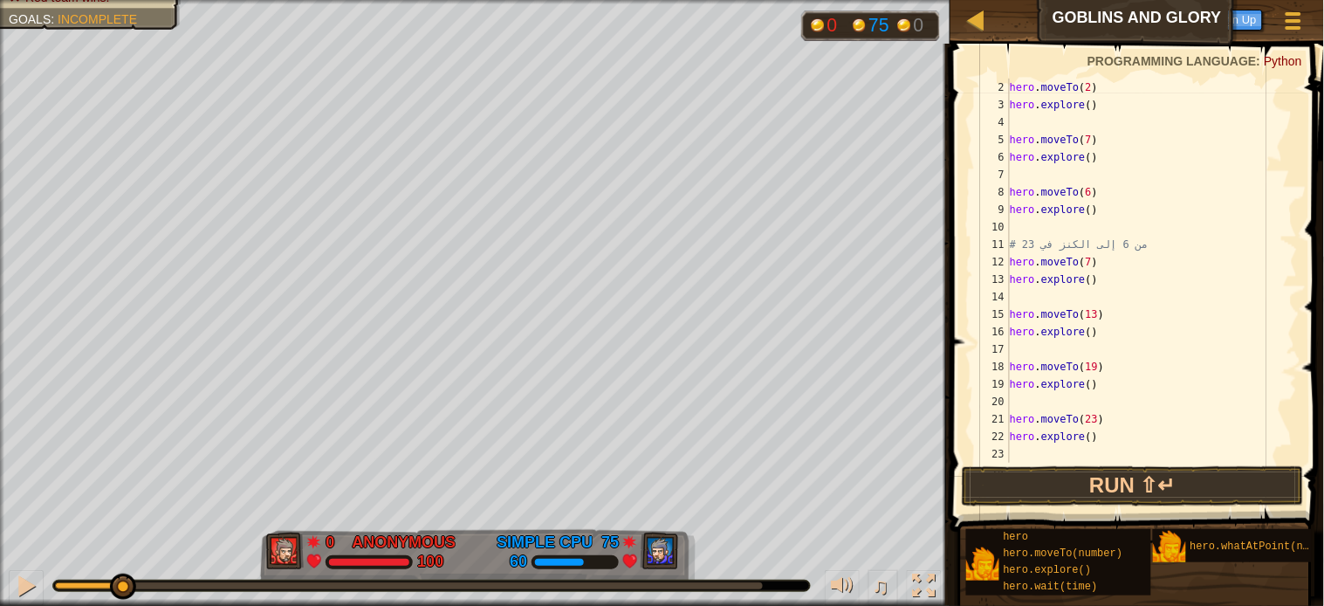
scroll to position [0, 0]
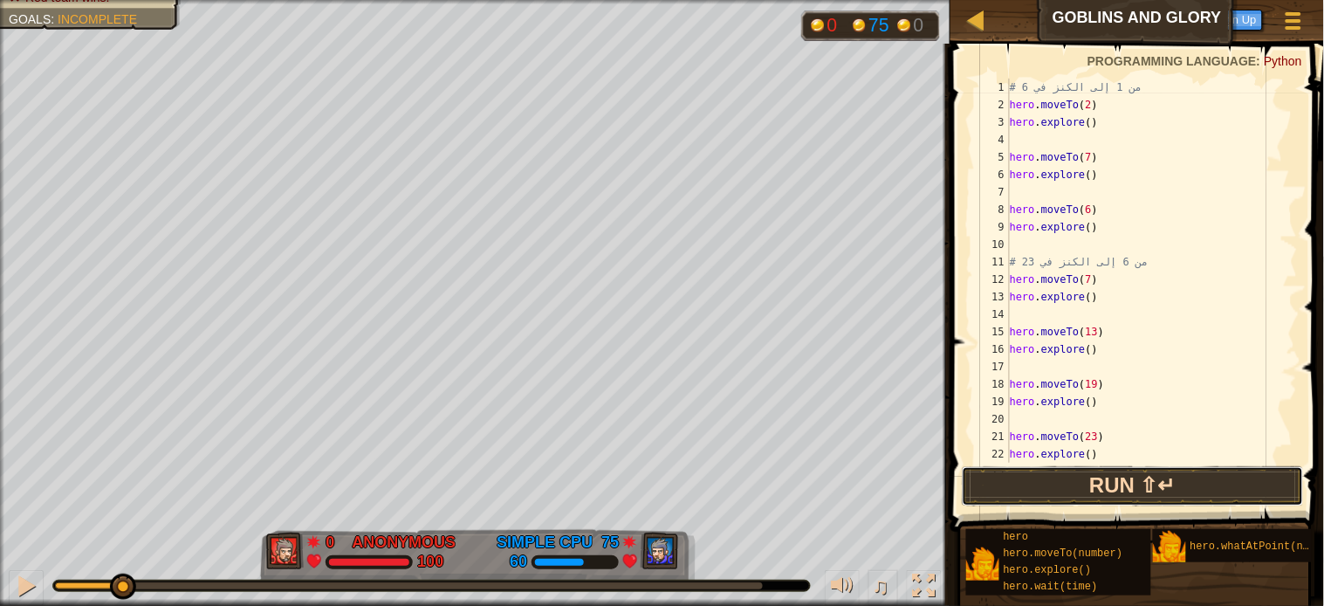
click at [1136, 474] on button "Run ⇧↵" at bounding box center [1133, 486] width 342 height 40
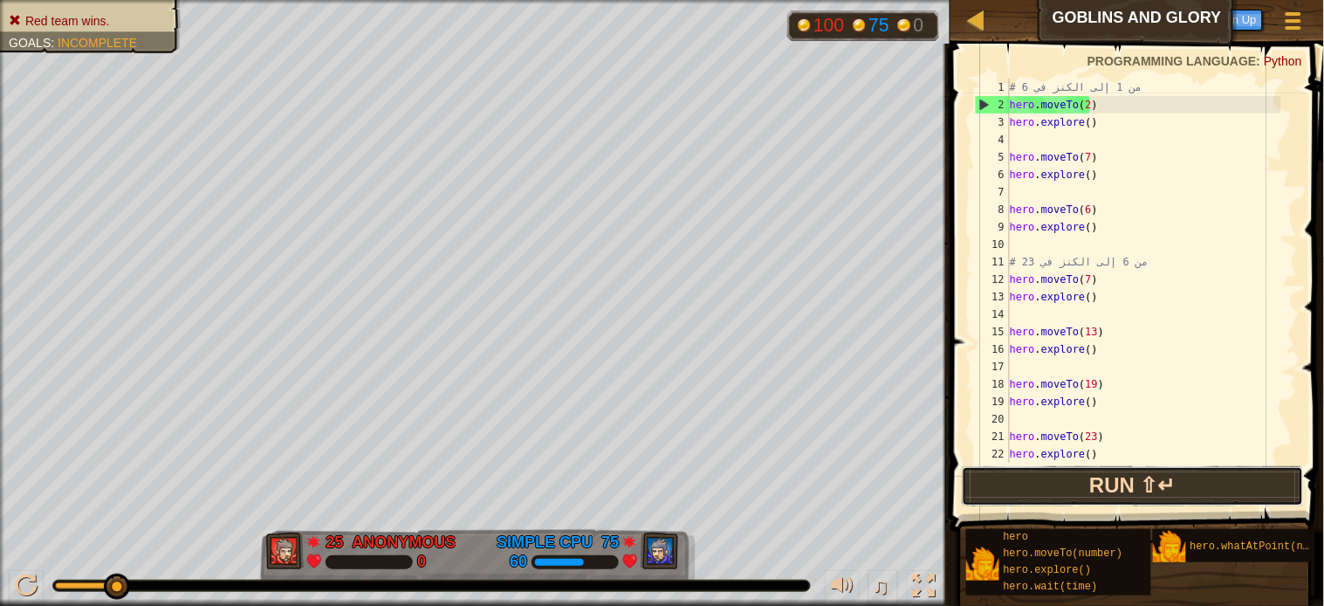
click at [1068, 466] on button "Run ⇧↵" at bounding box center [1133, 486] width 342 height 40
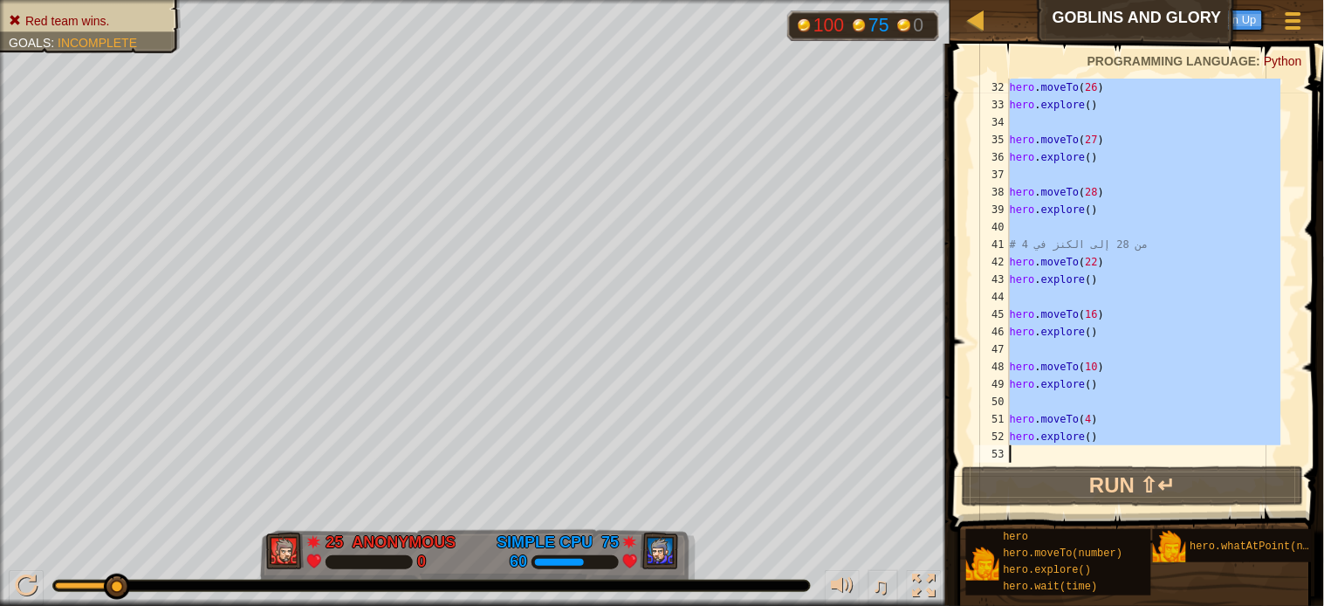
scroll to position [541, 0]
drag, startPoint x: 1147, startPoint y: 103, endPoint x: 744, endPoint y: 627, distance: 661.0
click at [744, 17] on html "Ladder Goblins and Glory Game Menu Done Sign Up Hints 1 ההההההההההההההההההההההה…" at bounding box center [662, 8] width 1324 height 17
type textarea "hero.moveTo(2)"
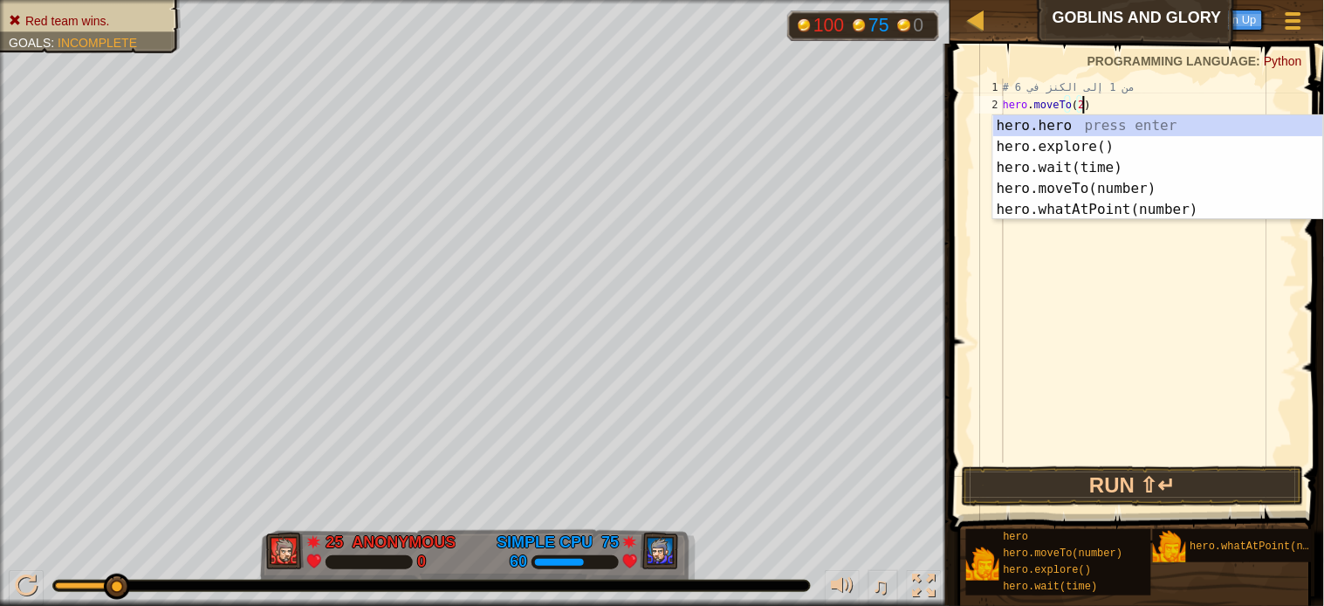
click at [1067, 316] on div "# من 1 إلى الكنز في 6 hero . moveTo ( 2 )" at bounding box center [1148, 288] width 299 height 419
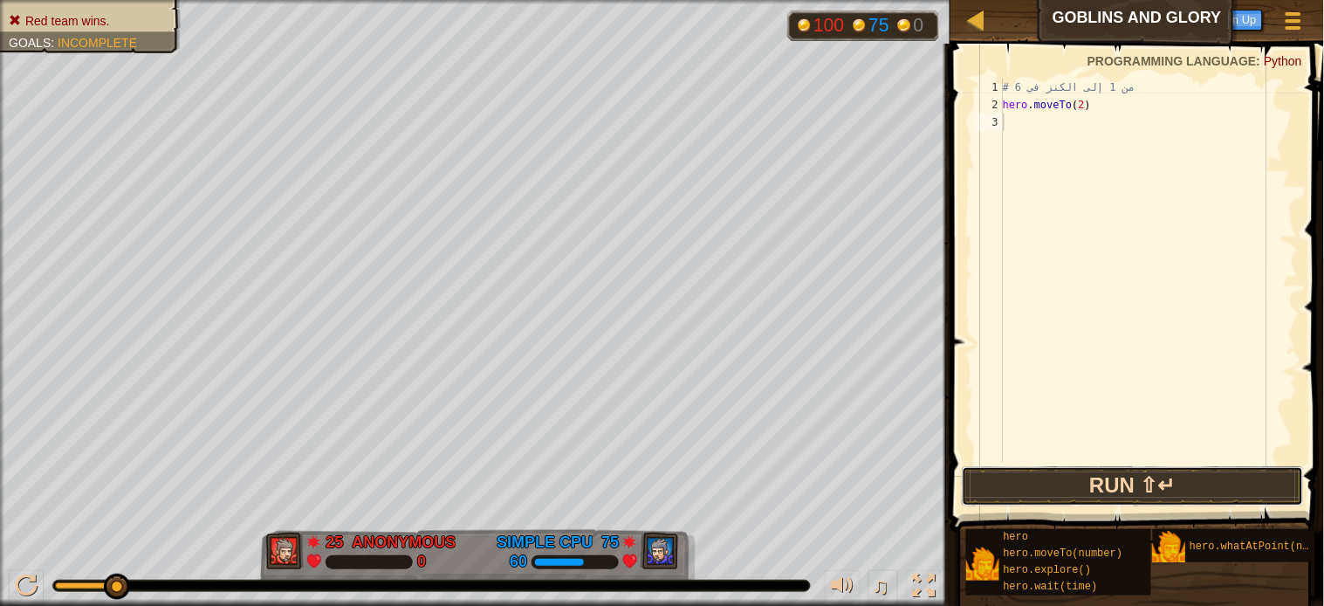
click at [1007, 475] on button "Run ⇧↵" at bounding box center [1133, 486] width 342 height 40
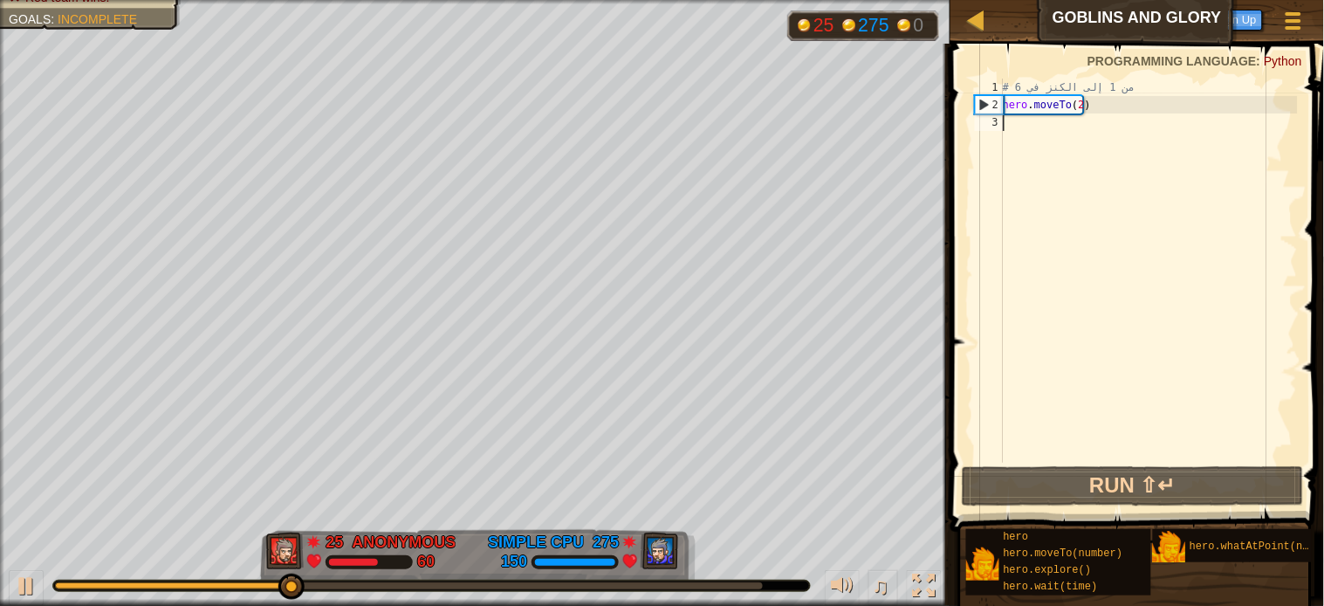
click at [1025, 124] on div "# من 1 إلى الكنز في 6 hero . moveTo ( 2 )" at bounding box center [1148, 288] width 299 height 419
click at [1023, 123] on div "# من 1 إلى الكنز في 6 hero . moveTo ( 2 )" at bounding box center [1148, 288] width 299 height 419
type textarea "ا"
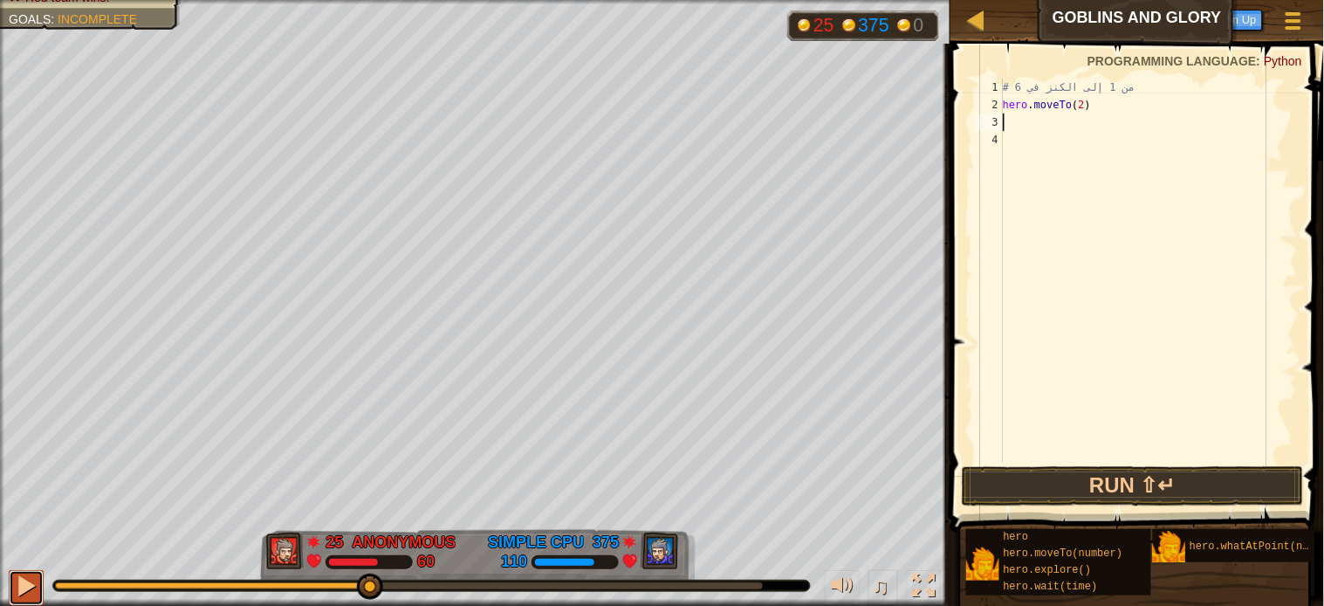
click at [9, 545] on button at bounding box center [26, 588] width 35 height 36
click at [1092, 471] on button "Run ⇧↵" at bounding box center [1133, 486] width 342 height 40
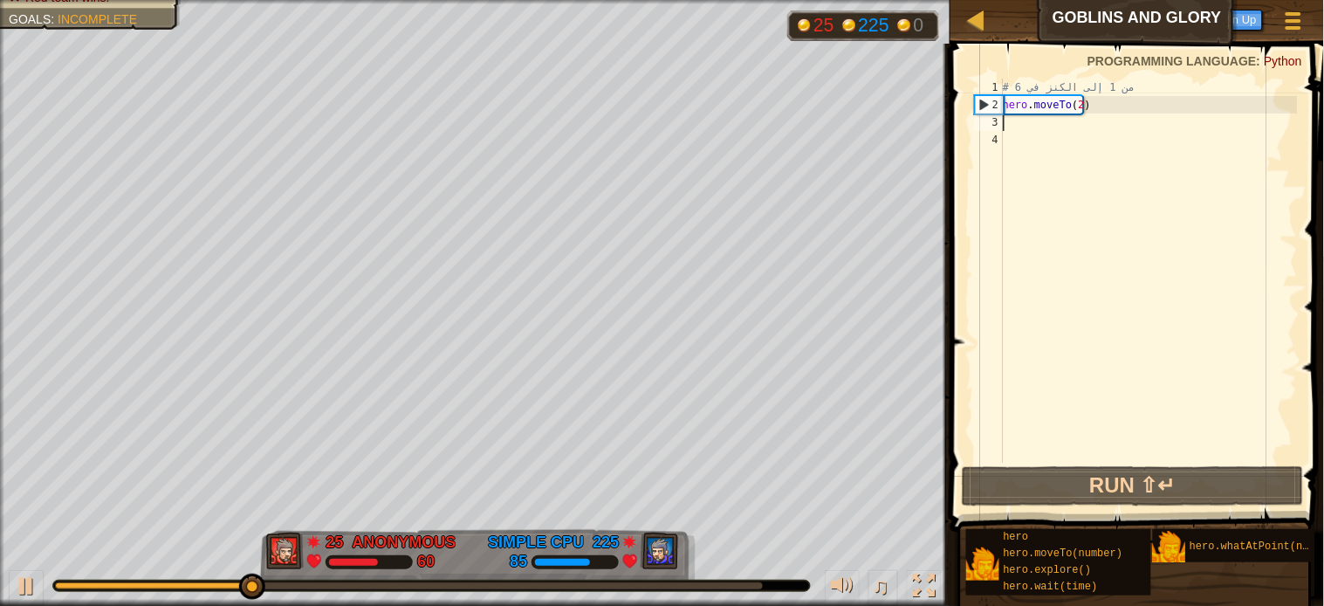
click at [1014, 122] on div "# من 1 إلى الكنز في 6 hero . moveTo ( 2 )" at bounding box center [1148, 288] width 299 height 419
click at [1009, 123] on div "# من 1 إلى الكنز في 6 hero . moveTo ( 2 )" at bounding box center [1148, 288] width 299 height 419
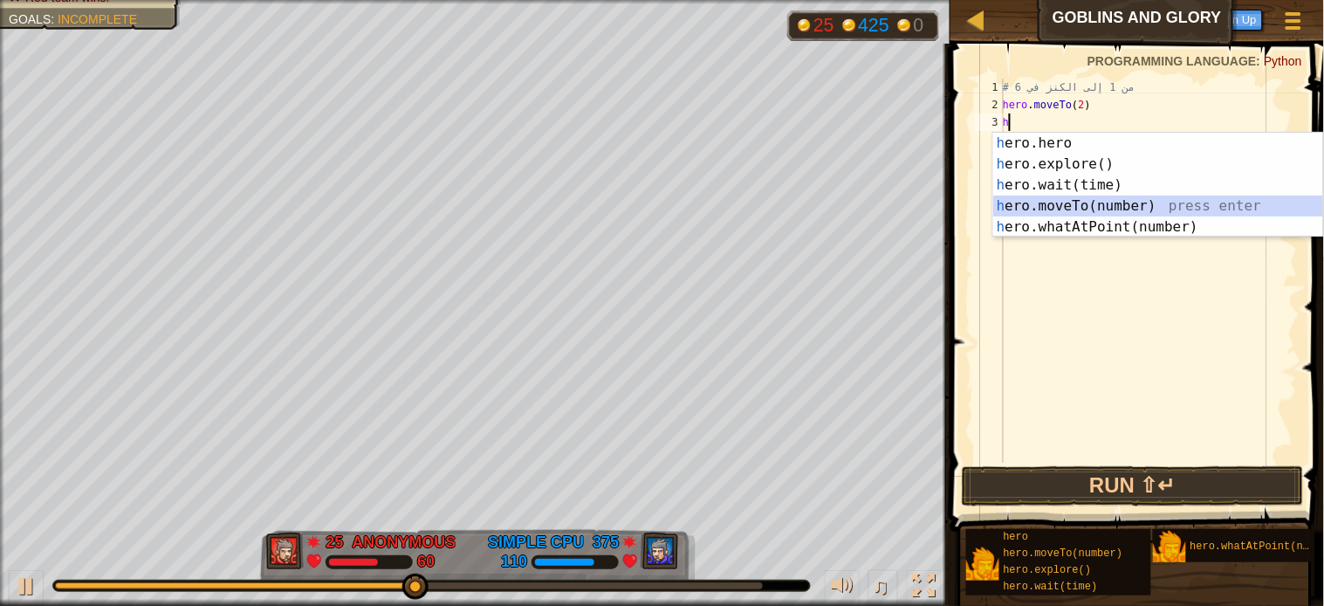
click at [1053, 207] on div "h ero.hero press enter h ero.explore() press enter h ero.wait(time) press enter…" at bounding box center [1158, 206] width 330 height 147
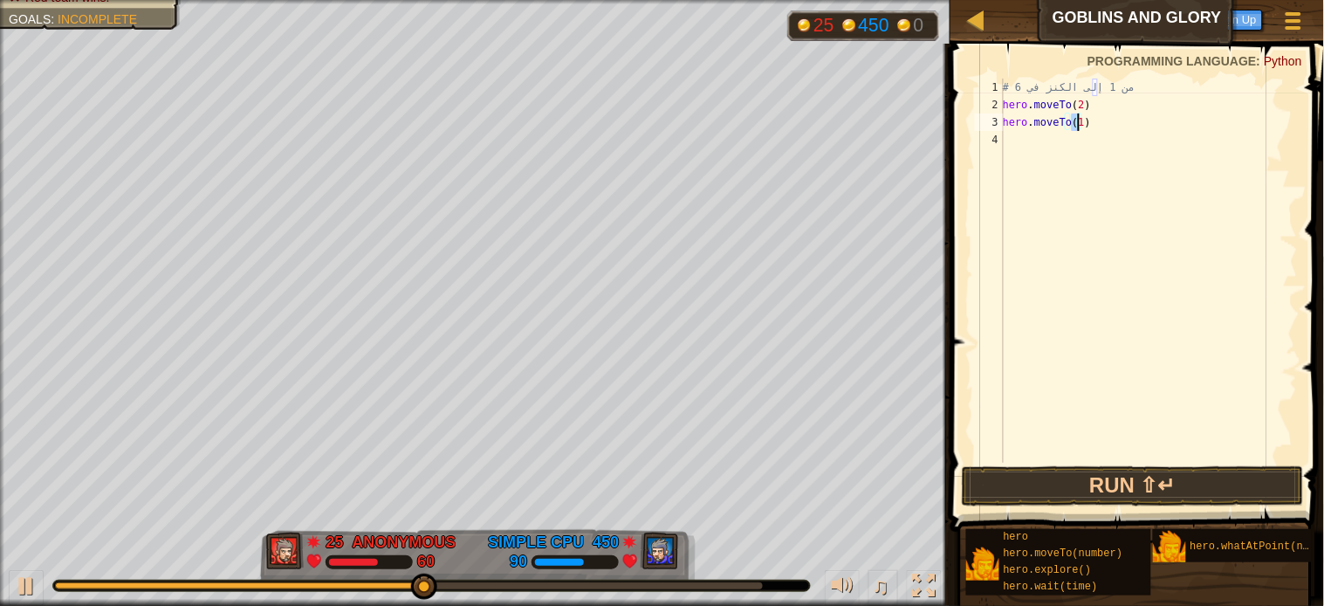
type textarea "hero.moveTo(4)"
click at [1018, 132] on div "# من 1 إلى الكنز في 6 hero . moveTo ( 2 ) hero . moveTo ( 4 )" at bounding box center [1148, 288] width 299 height 419
click at [1013, 134] on div "# من 1 إلى الكنز في 6 hero . moveTo ( 2 ) hero . moveTo ( 4 )" at bounding box center [1148, 288] width 299 height 419
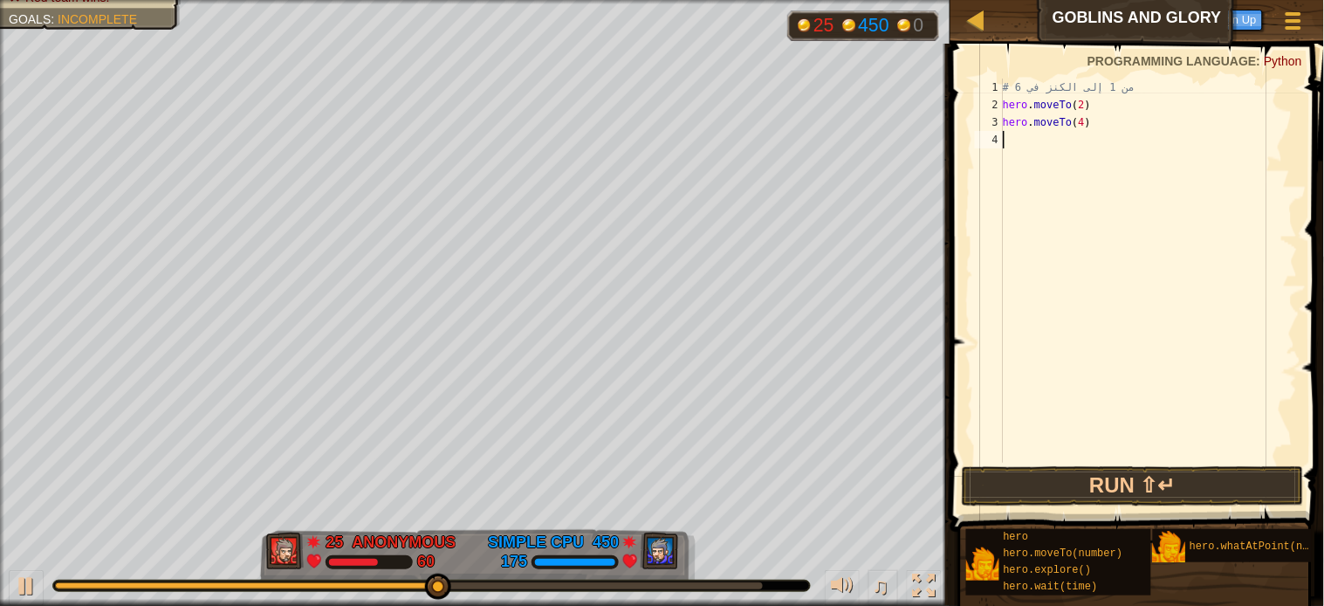
click at [1013, 134] on div "# من 1 إلى الكنز في 6 hero . moveTo ( 2 ) hero . moveTo ( 4 )" at bounding box center [1148, 288] width 299 height 419
click at [1004, 138] on div "4" at bounding box center [989, 139] width 29 height 17
click at [1013, 134] on div "# من 1 إلى الكنز في 6 hero . moveTo ( 2 ) hero . moveTo ( 4 )" at bounding box center [1148, 288] width 299 height 419
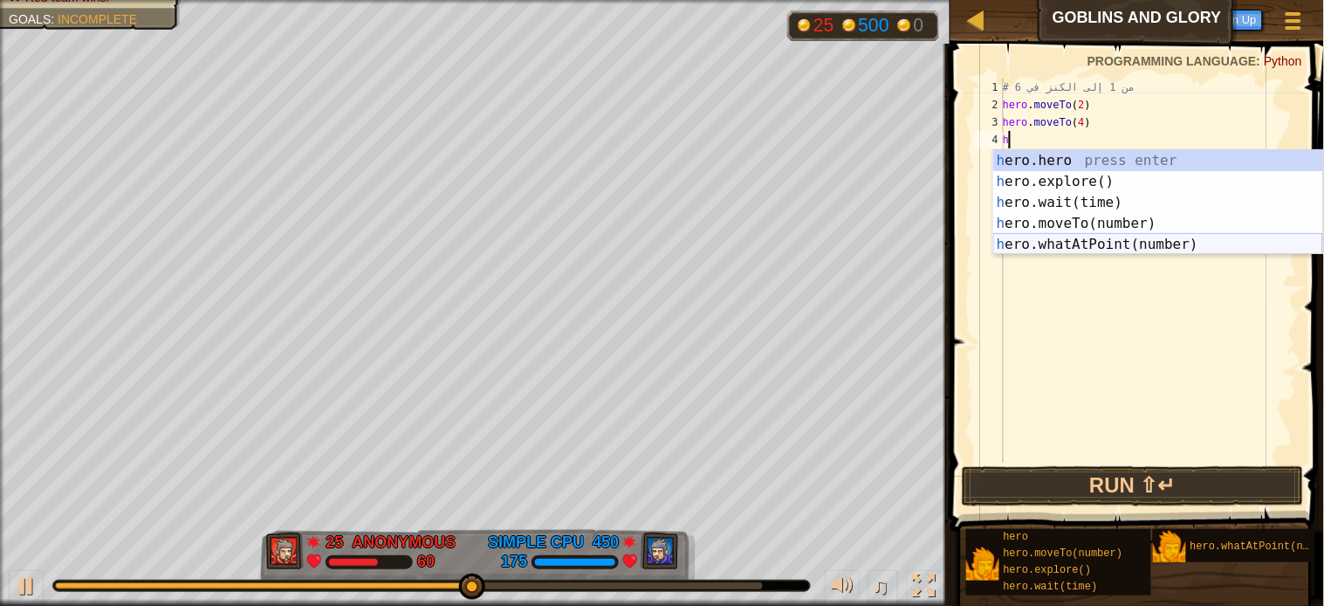
click at [1071, 244] on div "h ero.hero press enter h ero.explore() press enter h ero.wait(time) press enter…" at bounding box center [1158, 223] width 330 height 147
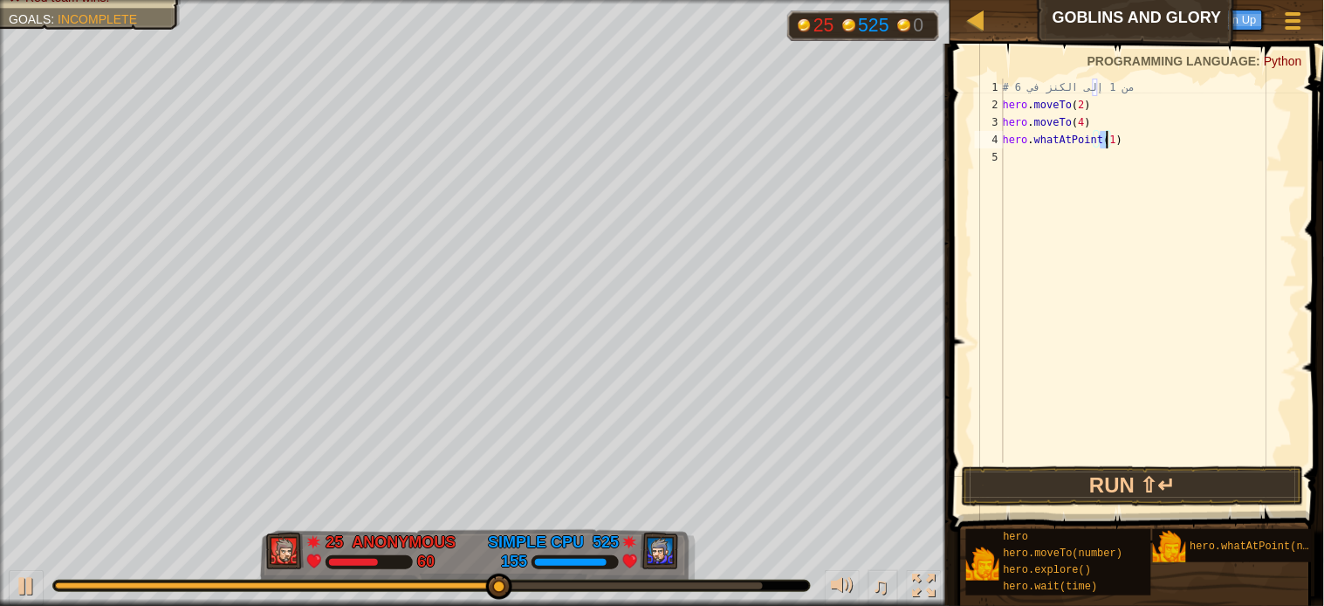
scroll to position [7, 7]
click at [1067, 477] on button "Run ⇧↵" at bounding box center [1133, 486] width 342 height 40
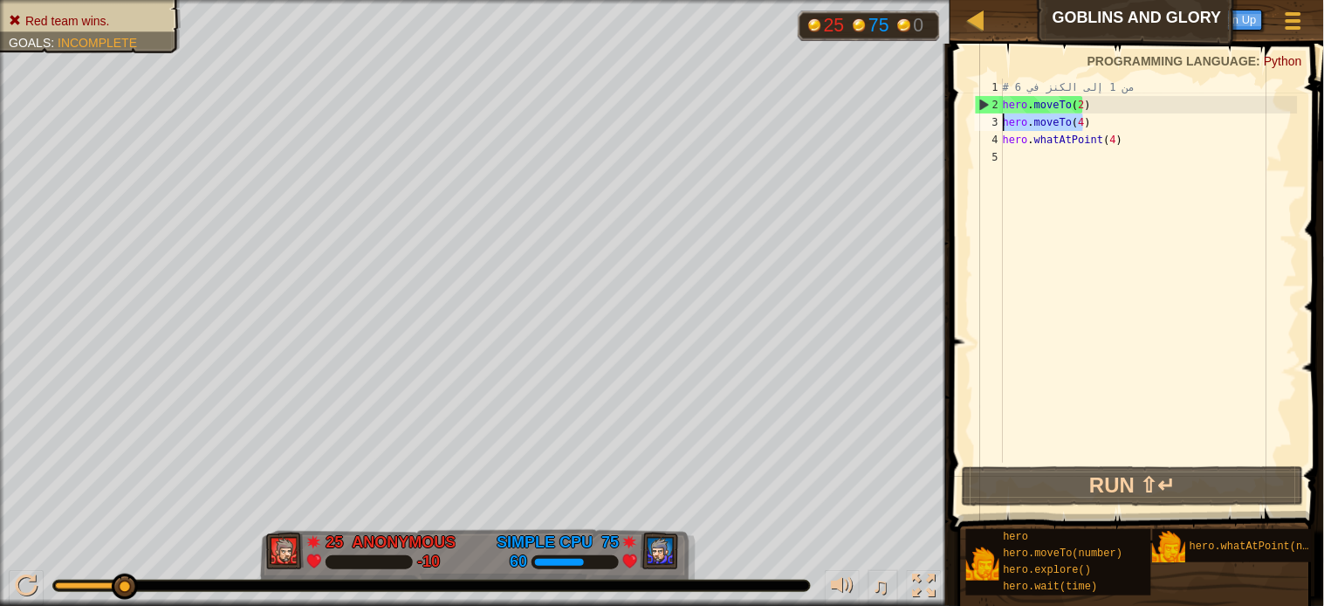
drag, startPoint x: 1001, startPoint y: 125, endPoint x: 958, endPoint y: 125, distance: 43.6
click at [958, 125] on div "hero.whatAtPoint(4) 1 2 3 4 5 # من 1 إلى الكنز في 6 hero . moveTo ( 2 ) hero . …" at bounding box center [1134, 321] width 379 height 539
type textarea "hero.moveTo(4)"
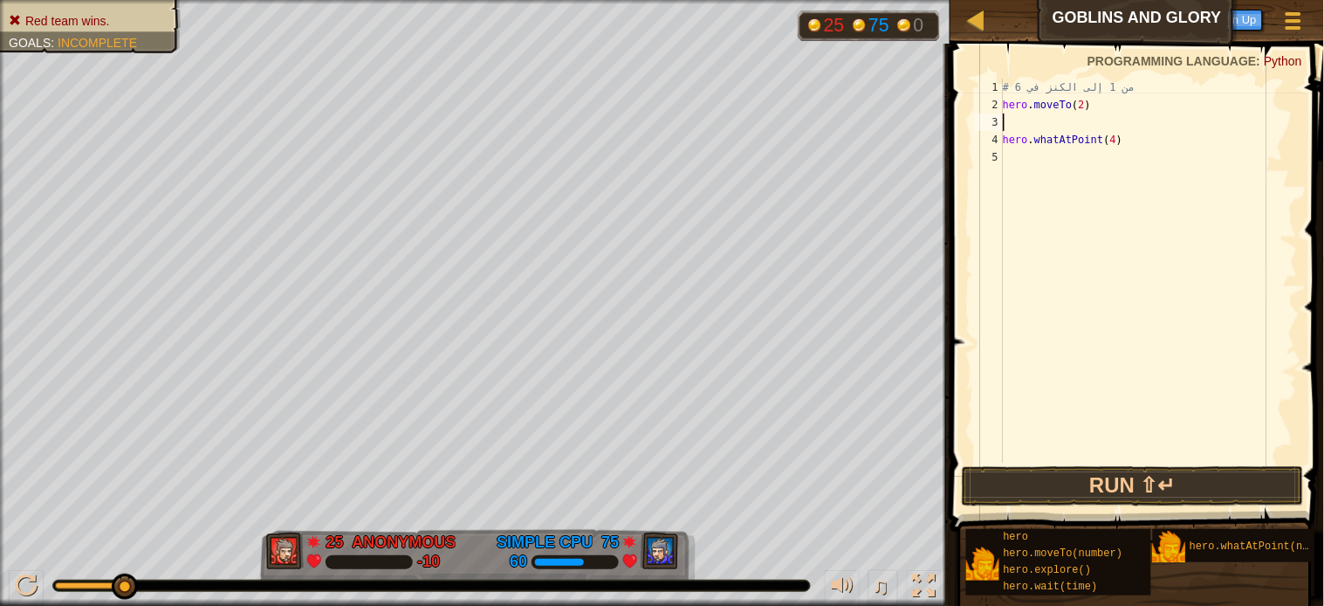
click at [1020, 116] on div "# من 1 إلى الكنز في 6 hero . moveTo ( 2 ) hero . whatAtPoint ( 4 )" at bounding box center [1148, 288] width 299 height 419
click at [1021, 118] on div "# من 1 إلى الكنز في 6 hero . moveTo ( 2 ) hero . whatAtPoint ( 4 )" at bounding box center [1148, 288] width 299 height 419
click at [1017, 120] on div "# من 1 إلى الكنز في 6 hero . moveTo ( 2 ) hero . whatAtPoint ( 4 )" at bounding box center [1148, 288] width 299 height 419
type textarea "hero.whatAtPoint(4)"
click at [1110, 477] on button "Run ⇧↵" at bounding box center [1133, 486] width 342 height 40
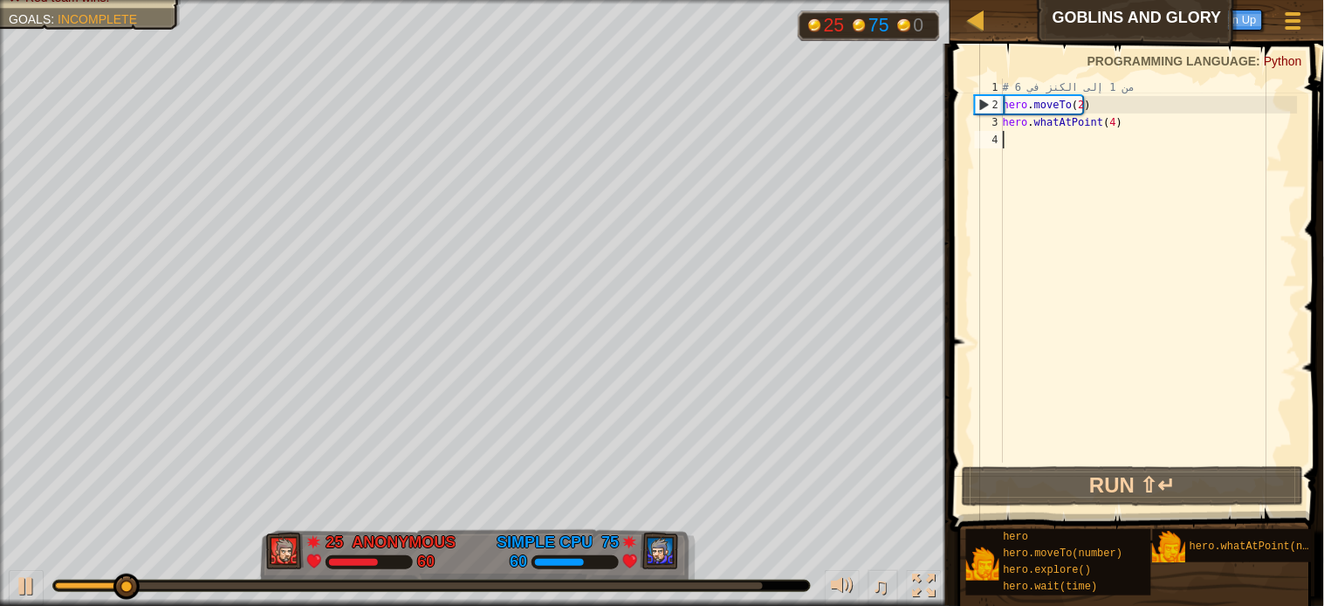
click at [1024, 138] on div "# من 1 إلى الكنز في 6 hero . moveTo ( 2 ) hero . whatAtPoint ( 4 )" at bounding box center [1148, 288] width 299 height 419
click at [1074, 106] on div "# من 1 إلى الكنز في 6 hero . moveTo ( 2 ) hero . whatAtPoint ( 4 )" at bounding box center [1148, 288] width 299 height 419
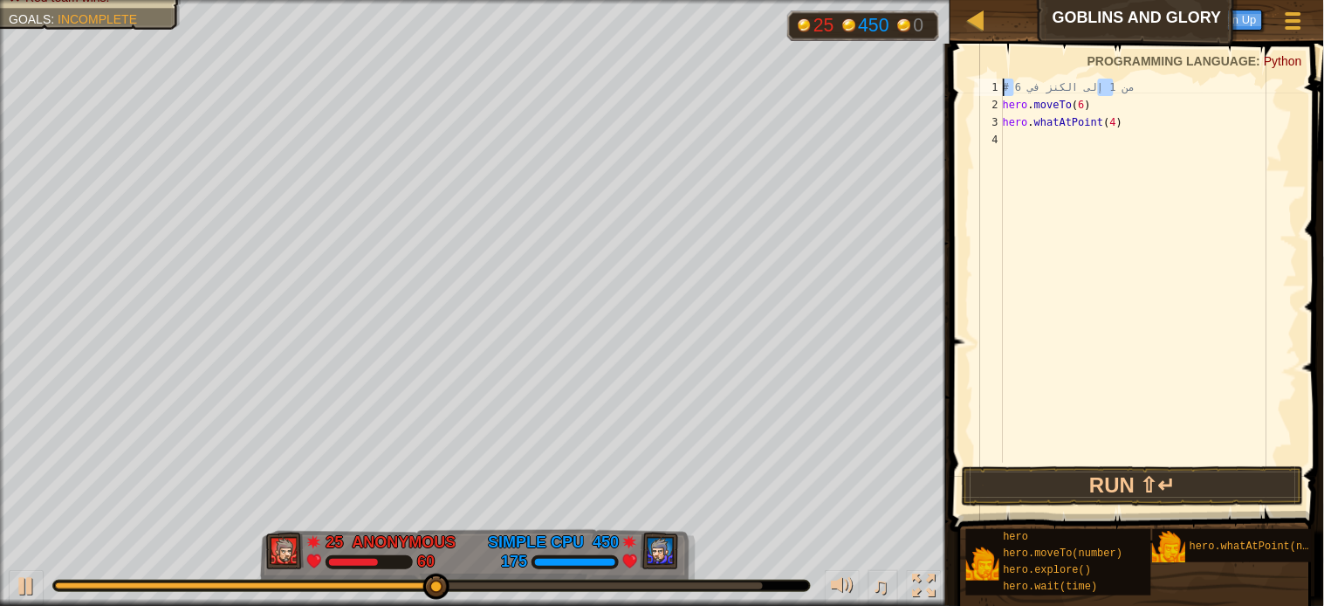
drag, startPoint x: 1100, startPoint y: 87, endPoint x: 978, endPoint y: 72, distance: 123.1
click at [978, 72] on div "hero.moveTo(6) 1 2 3 4 # من 1 إلى الكنز في 6 hero . moveTo ( 6 ) hero . whatAtP…" at bounding box center [1134, 321] width 379 height 539
click at [1088, 105] on div "# من 1 إلى الكنز في 6 hero . moveTo ( 6 ) hero . whatAtPoint ( 4 )" at bounding box center [1148, 288] width 299 height 419
type textarea "hero.moveTo(6)"
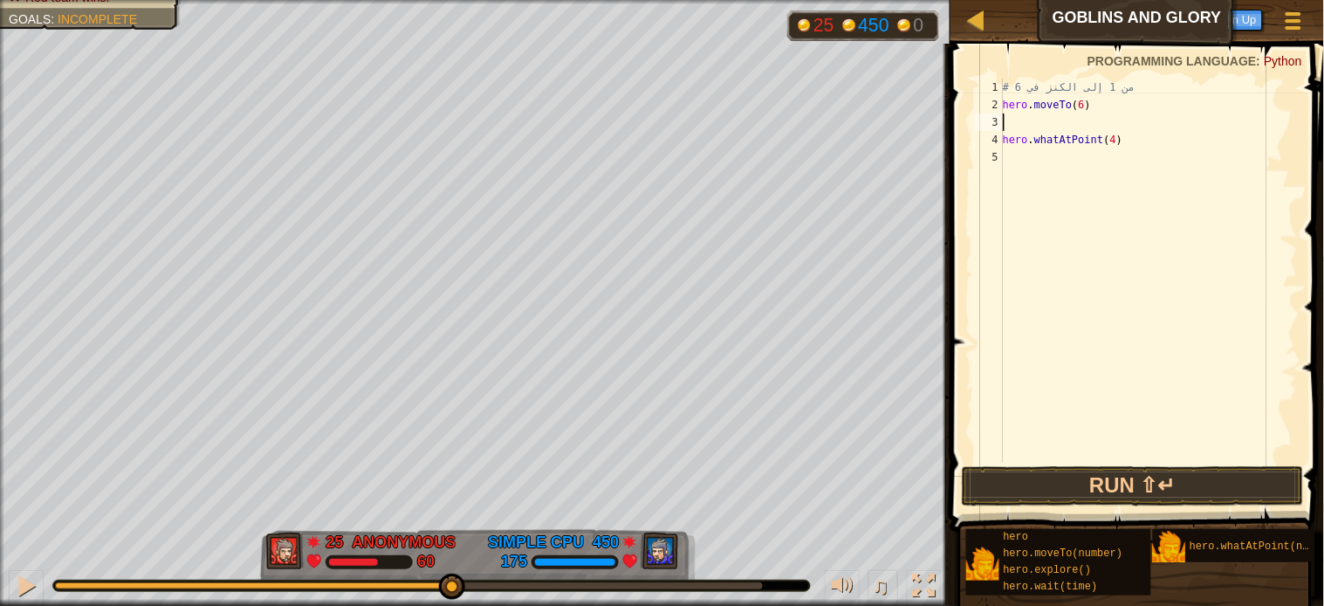
click at [1010, 120] on div "# من 1 إلى الكنز في 6 hero . moveTo ( 6 ) hero . whatAtPoint ( 4 )" at bounding box center [1148, 288] width 299 height 419
type textarea "h"
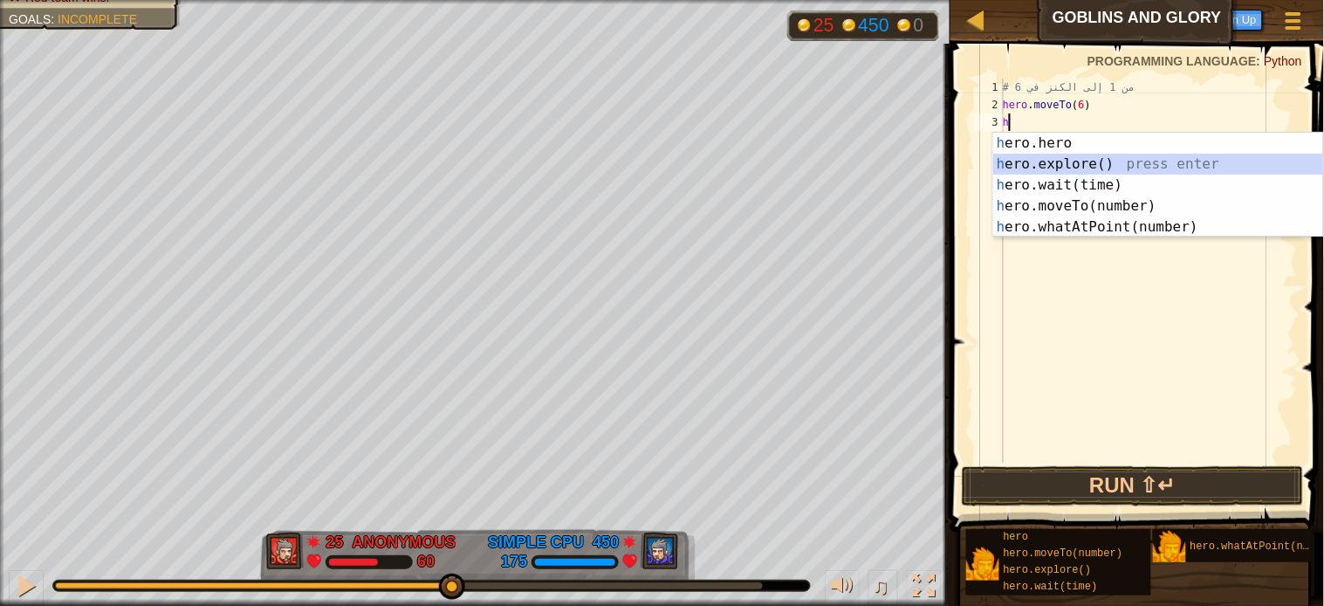
click at [1020, 161] on div "h ero.hero press enter h ero.explore() press enter h ero.wait(time) press enter…" at bounding box center [1158, 206] width 330 height 147
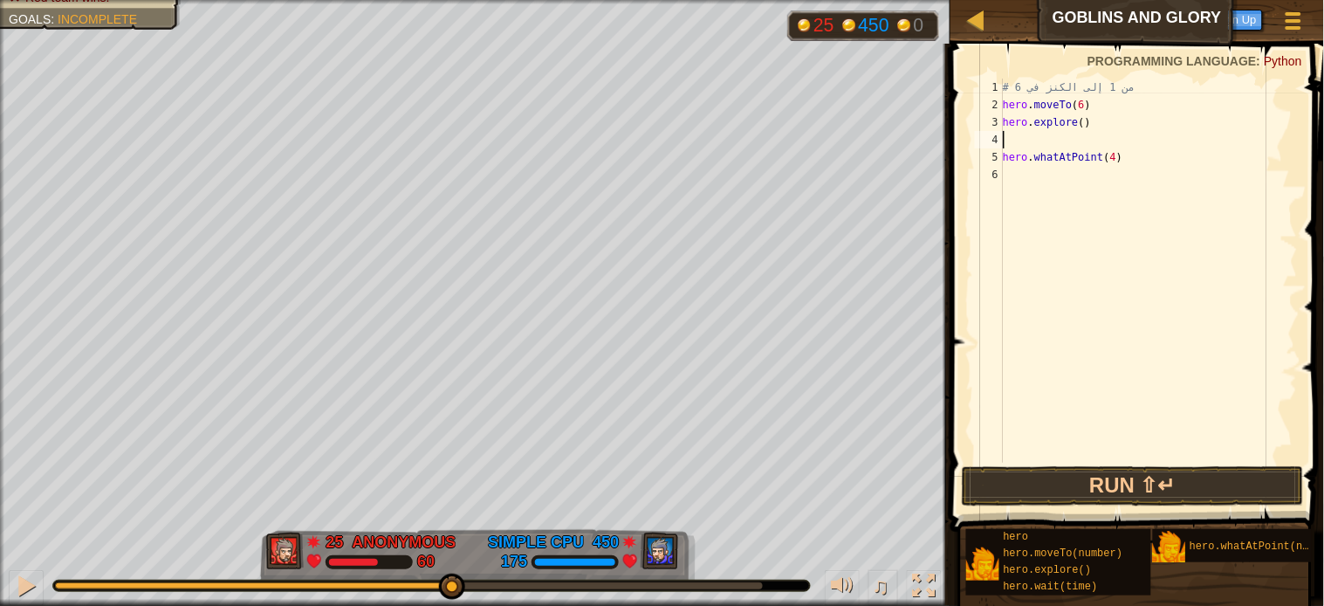
click at [1023, 137] on div "# من 1 إلى الكنز في 6 hero . moveTo ( 6 ) hero . explore ( ) hero . whatAtPoint…" at bounding box center [1148, 288] width 299 height 419
click at [1021, 140] on div "# من 1 إلى الكنز في 6 hero . moveTo ( 6 ) hero . explore ( ) hero . whatAtPoint…" at bounding box center [1148, 288] width 299 height 419
drag, startPoint x: 1088, startPoint y: 138, endPoint x: 1005, endPoint y: 135, distance: 83.0
click at [1005, 135] on div "# من 1 إلى الكنز في 6 hero . moveTo ( 6 ) hero . explore ( ) hero . whatAtPoint…" at bounding box center [1148, 288] width 299 height 419
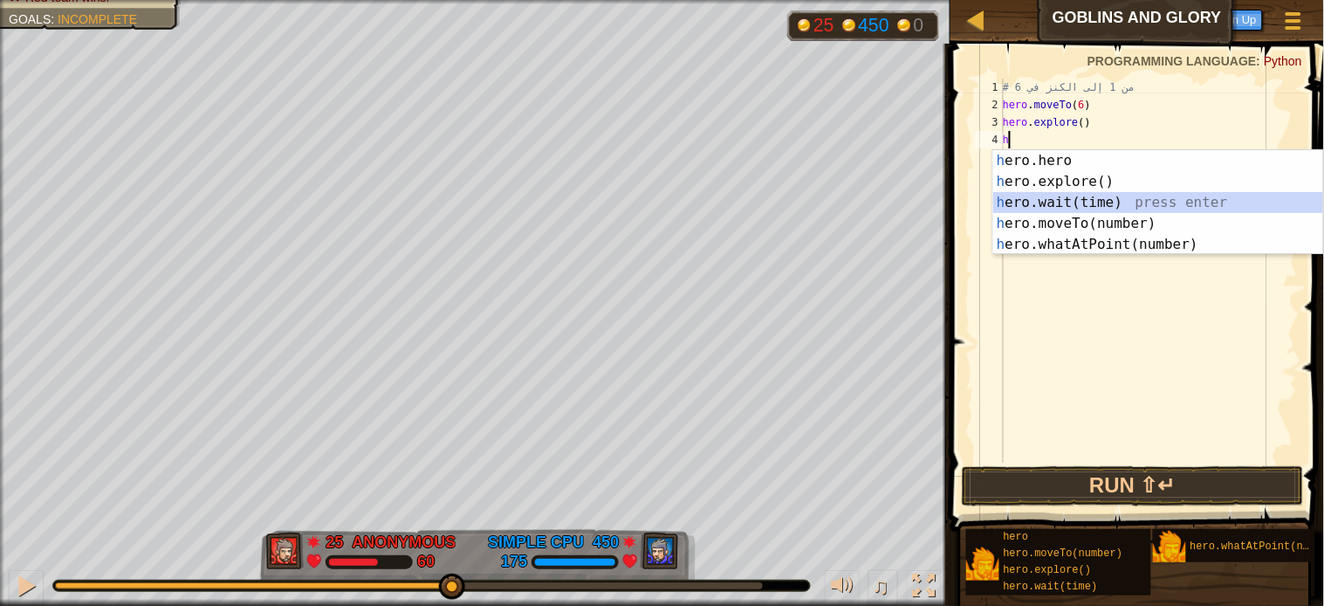
click at [1019, 213] on div "h ero.hero press enter h ero.explore() press enter h ero.wait(time) press enter…" at bounding box center [1158, 223] width 330 height 147
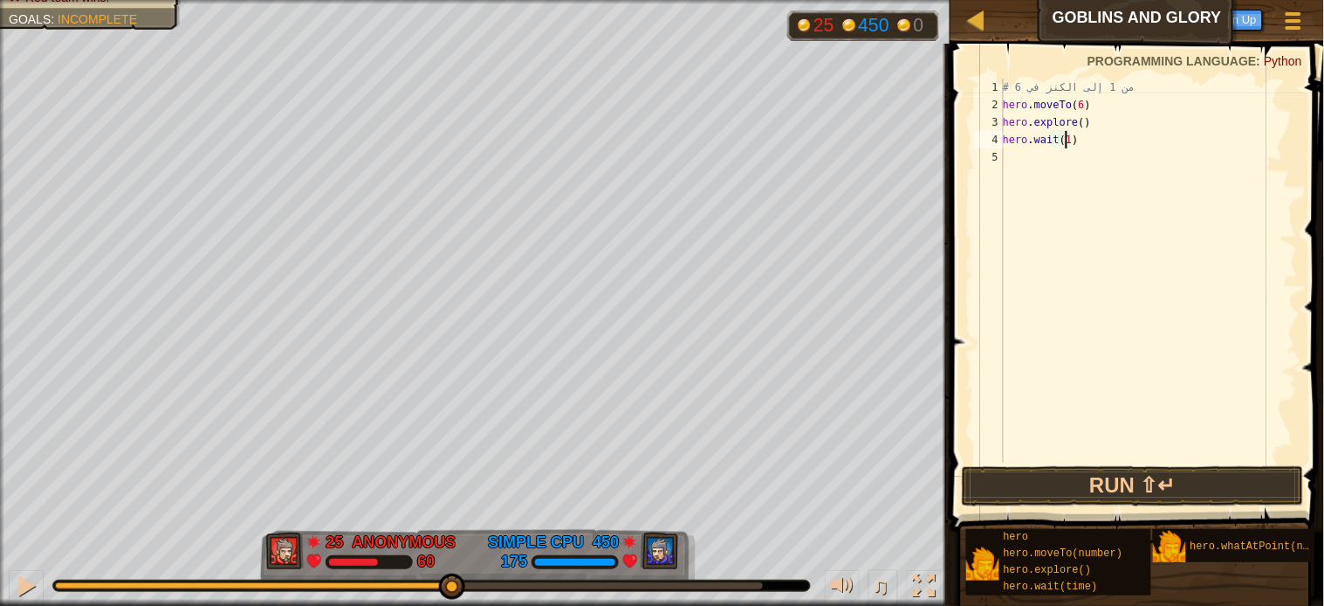
scroll to position [7, 5]
drag, startPoint x: 1027, startPoint y: 143, endPoint x: 1054, endPoint y: 141, distance: 27.2
click at [1054, 141] on div "# من 1 إلى الكنز في 6 hero . moveTo ( 6 ) hero . explore ( ) hero . wait ( 12 )" at bounding box center [1148, 288] width 299 height 419
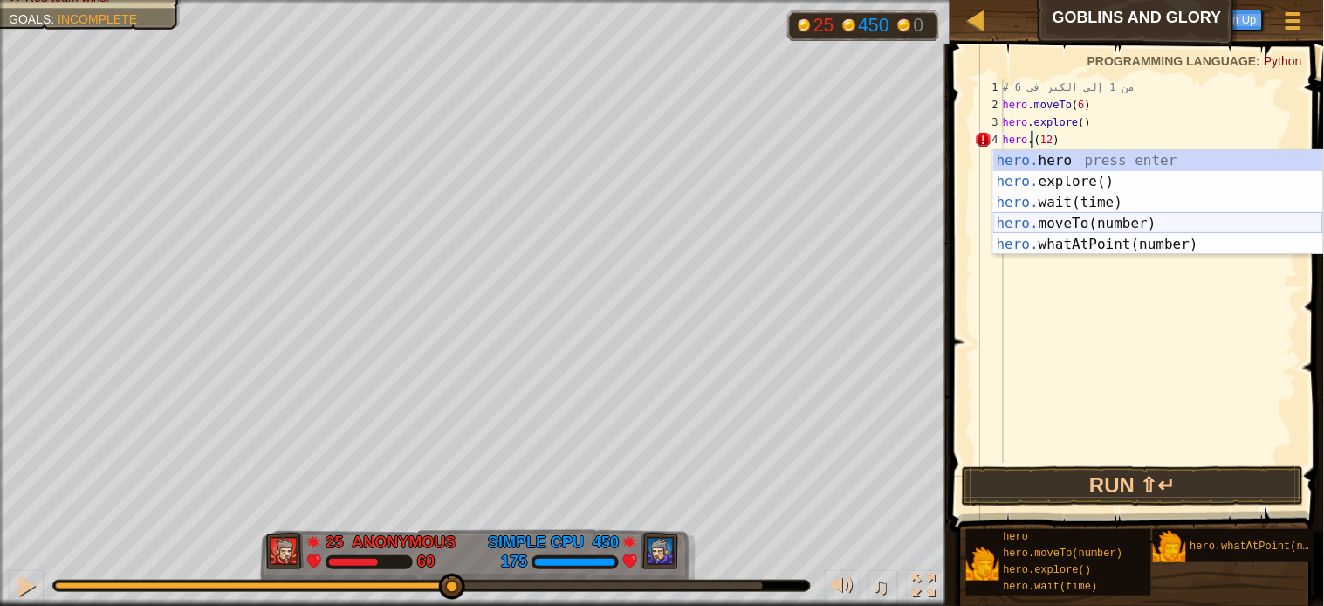
click at [1041, 225] on div "hero. hero press enter hero. explore() press enter hero. wait(time) press enter…" at bounding box center [1158, 223] width 330 height 147
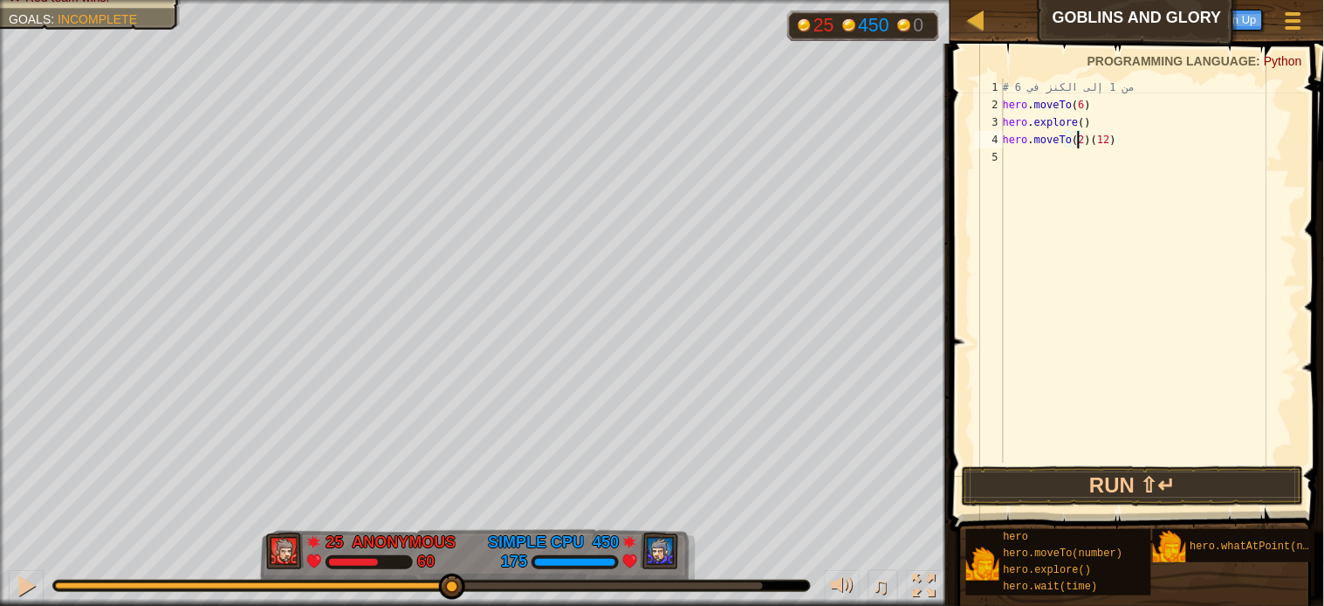
scroll to position [7, 5]
drag, startPoint x: 1088, startPoint y: 141, endPoint x: 1122, endPoint y: 142, distance: 33.2
click at [1122, 142] on div "# من 1 إلى الكنز في 6 hero . moveTo ( 6 ) hero . explore ( ) hero . moveTo ( 12…" at bounding box center [1148, 288] width 299 height 419
type textarea "hero.moveTo(12)"
click at [1087, 167] on div "# من 1 إلى الكنز في 6 hero . moveTo ( 6 ) hero . explore ( ) hero . moveTo ( 12…" at bounding box center [1148, 288] width 299 height 419
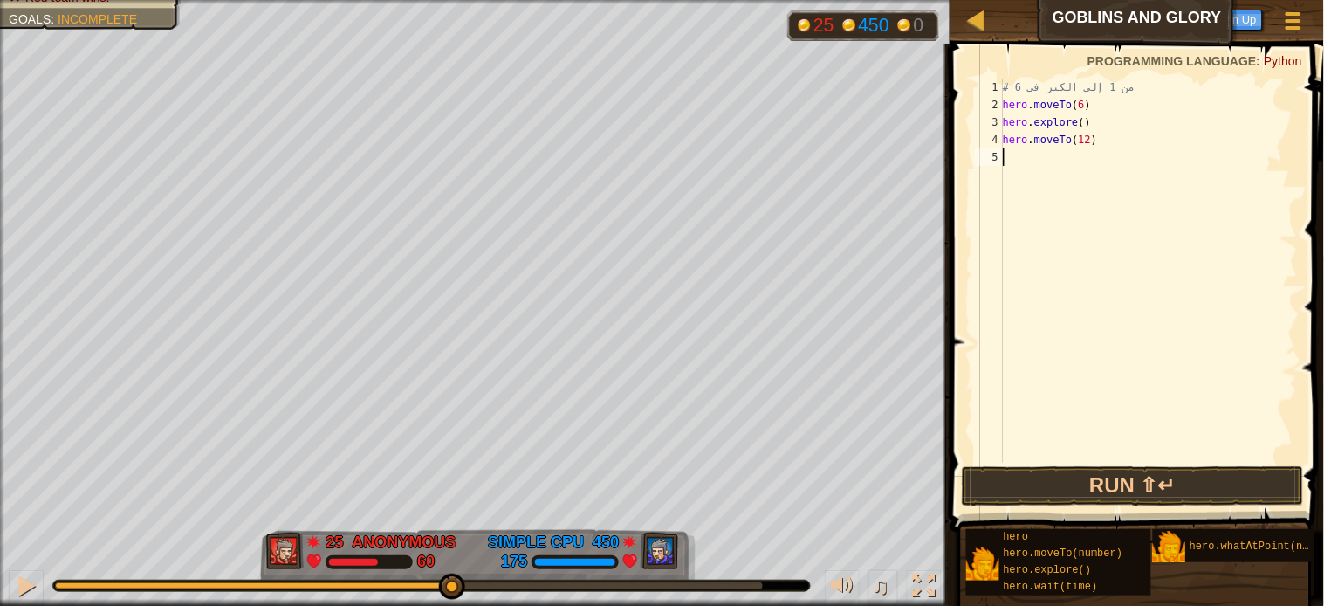
scroll to position [7, 0]
click at [1025, 169] on div "# من 1 إلى الكنز في 6 hero . moveTo ( 6 ) hero . explore ( ) hero . moveTo ( 12…" at bounding box center [1148, 288] width 299 height 419
click at [1027, 155] on div "# من 1 إلى الكنز في 6 hero . moveTo ( 6 ) hero . explore ( ) hero . moveTo ( 12…" at bounding box center [1148, 288] width 299 height 419
click at [1018, 150] on div "# من 1 إلى الكنز في 6 hero . moveTo ( 6 ) hero . explore ( ) hero . moveTo ( 12…" at bounding box center [1148, 288] width 299 height 419
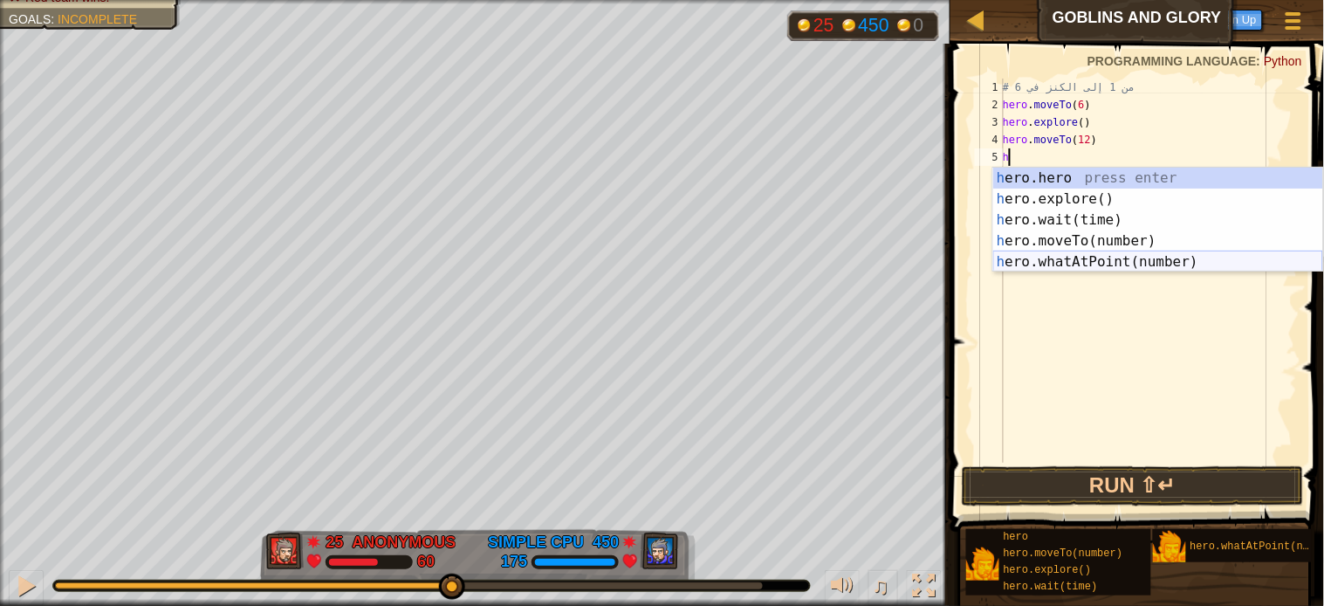
click at [1024, 258] on div "h ero.hero press enter h ero.explore() press enter h ero.wait(time) press enter…" at bounding box center [1158, 241] width 330 height 147
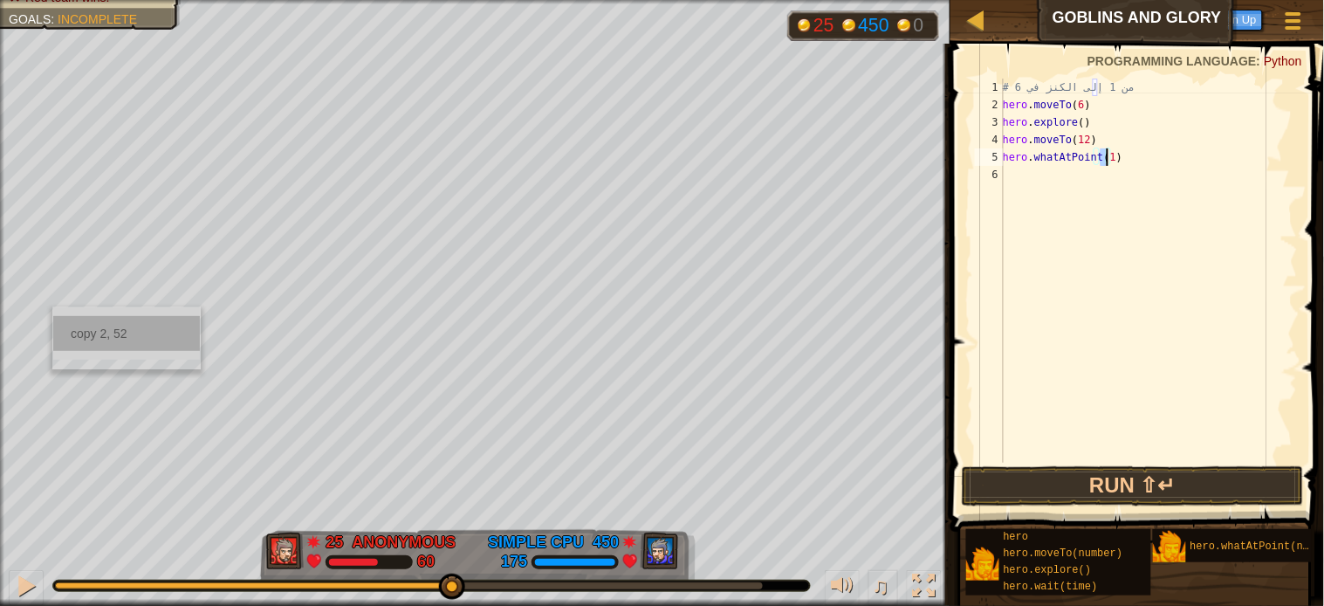
click at [79, 329] on div "copy 2, 52" at bounding box center [126, 333] width 147 height 35
paste textarea "2, 52"
click at [1102, 478] on button "Run ⇧↵" at bounding box center [1133, 486] width 342 height 40
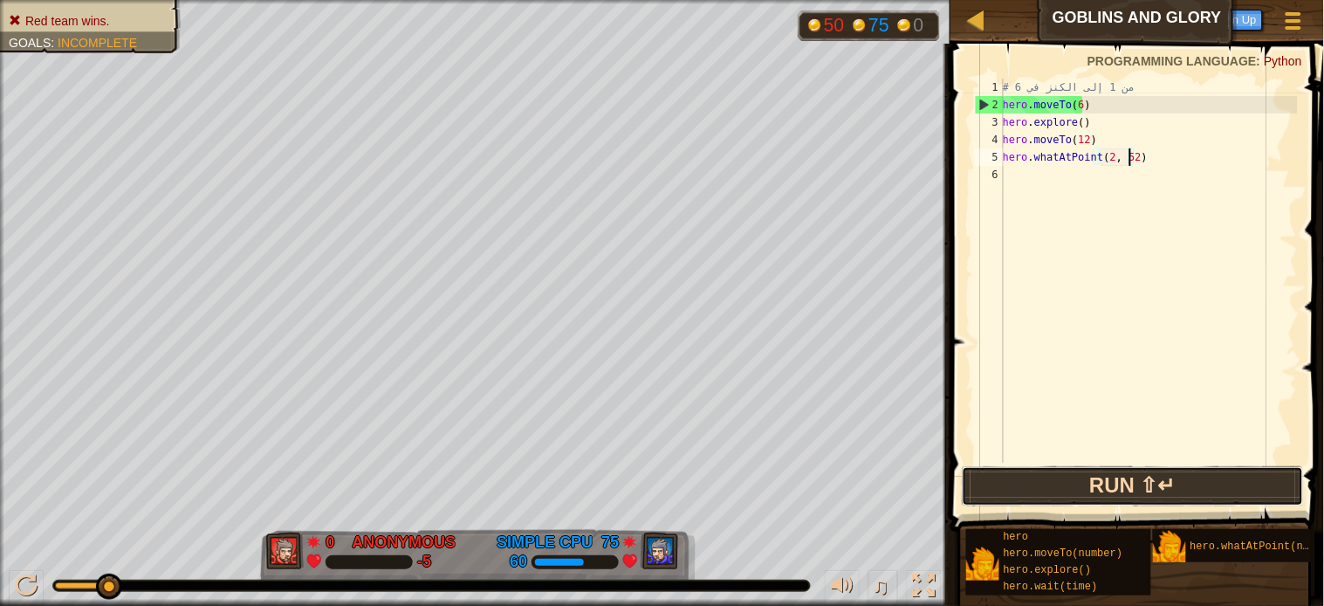
click at [1104, 478] on button "Run ⇧↵" at bounding box center [1133, 486] width 342 height 40
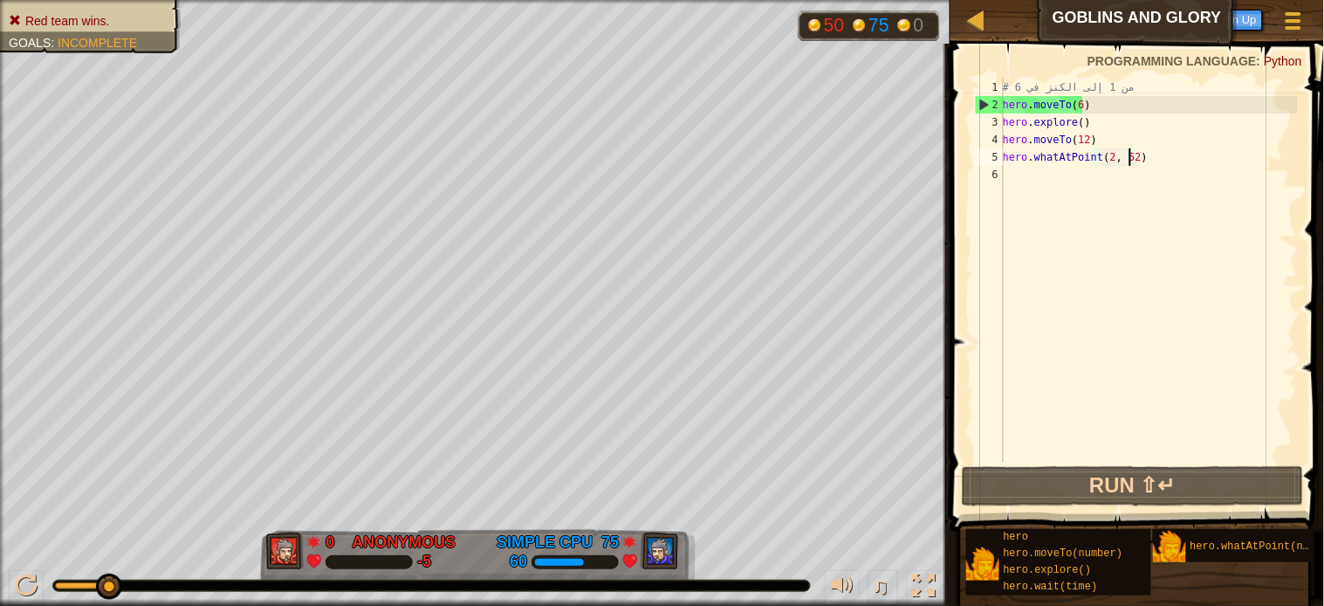
click at [1191, 110] on div "# من 1 إلى الكنز في 6 hero . moveTo ( 6 ) hero . explore ( ) hero . moveTo ( 12…" at bounding box center [1148, 288] width 299 height 419
drag, startPoint x: 1005, startPoint y: 154, endPoint x: 1140, endPoint y: 149, distance: 135.4
click at [1140, 149] on div "# من 1 إلى الكنز في 6 hero . moveTo ( 6 ) hero . explore ( ) hero . moveTo ( 12…" at bounding box center [1148, 288] width 299 height 419
type textarea "hero.whatAtPoint(2, 52)"
drag, startPoint x: 1120, startPoint y: 154, endPoint x: 1130, endPoint y: 433, distance: 278.6
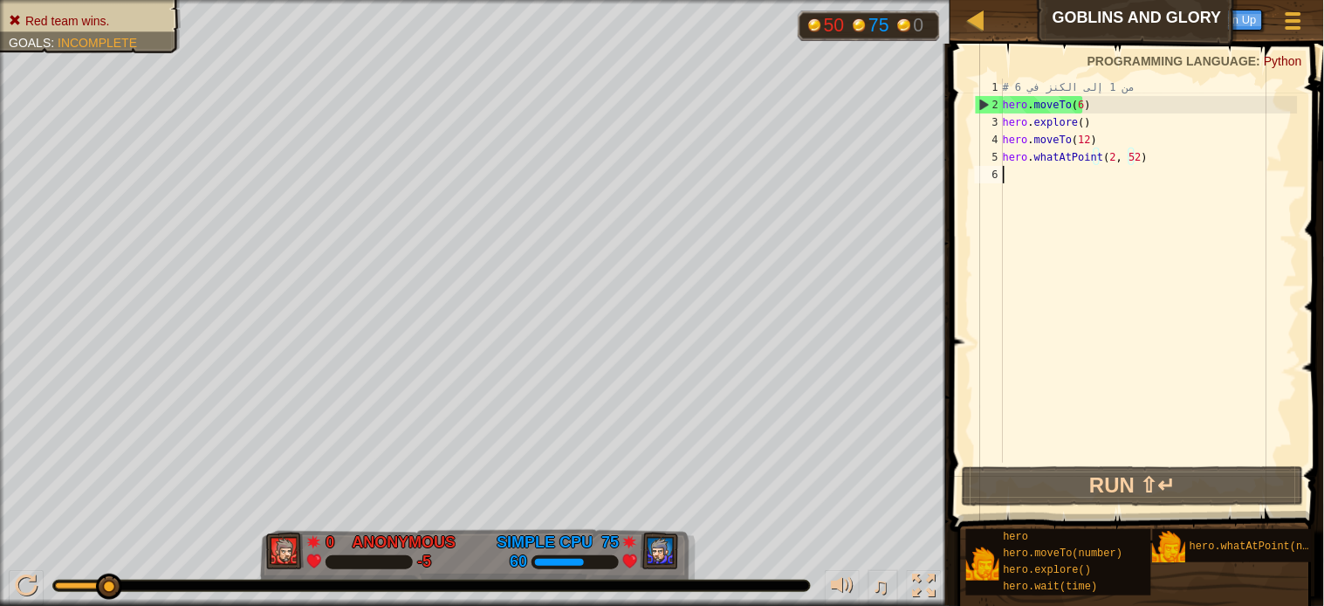
click at [1130, 433] on div "# من 1 إلى الكنز في 6 hero . moveTo ( 6 ) hero . explore ( ) hero . moveTo ( 12…" at bounding box center [1148, 288] width 299 height 419
drag, startPoint x: 1145, startPoint y: 149, endPoint x: 979, endPoint y: 158, distance: 166.1
click at [979, 158] on div "1 2 3 4 5 6 # من 1 إلى الكنز في 6 hero . moveTo ( 6 ) hero . explore ( ) hero .…" at bounding box center [1135, 271] width 326 height 384
type textarea "hero.whatAtPoint(2, 52)"
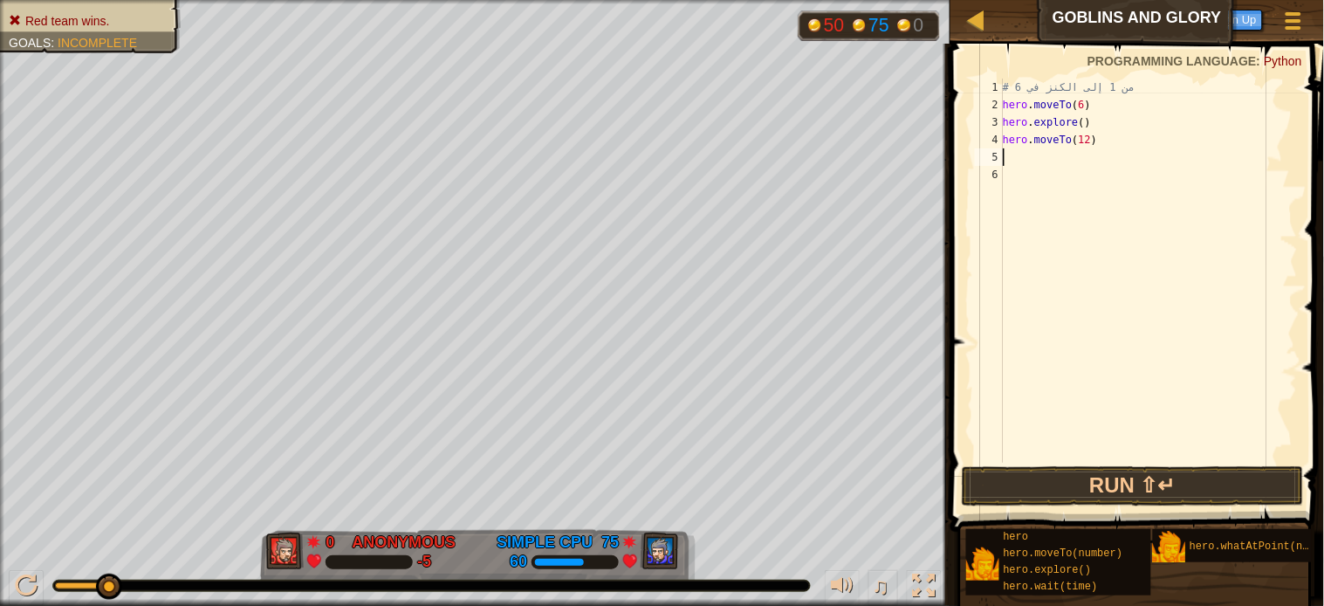
click at [1015, 150] on div "# من 1 إلى الكنز في 6 hero . moveTo ( 6 ) hero . explore ( ) hero . moveTo ( 12…" at bounding box center [1148, 288] width 299 height 419
click at [1008, 154] on div "# من 1 إلى الكنز في 6 hero . moveTo ( 6 ) hero . explore ( ) hero . moveTo ( 12…" at bounding box center [1148, 288] width 299 height 419
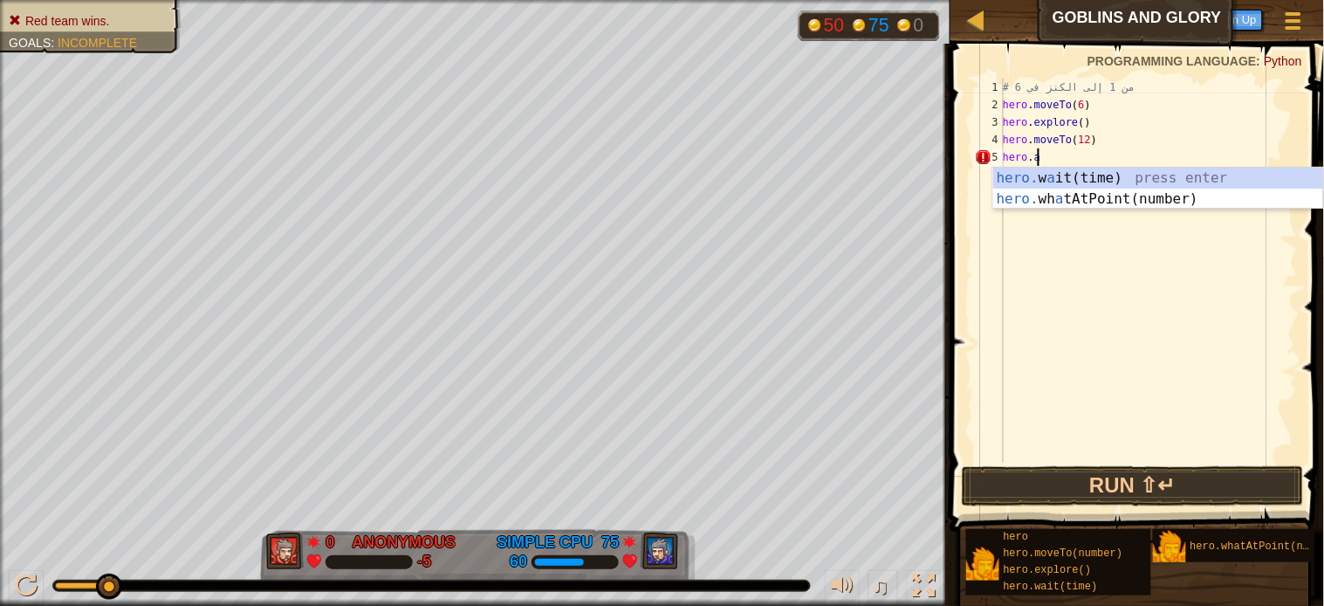
scroll to position [7, 2]
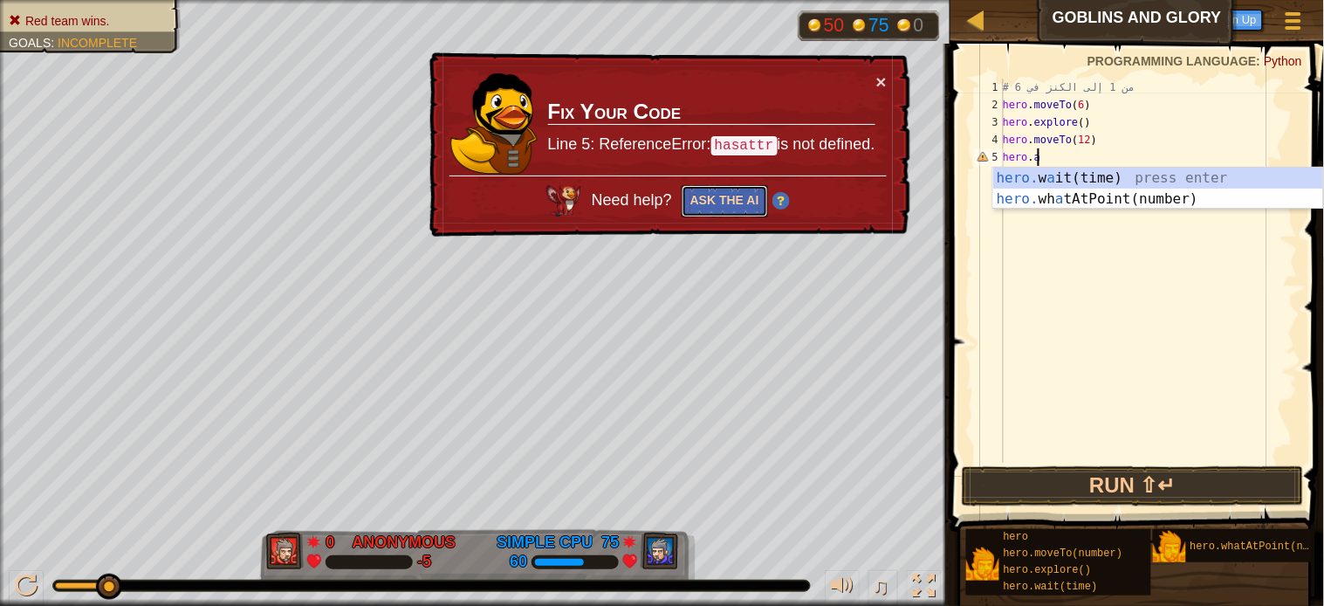
click at [729, 190] on button "Ask the AI" at bounding box center [724, 201] width 86 height 33
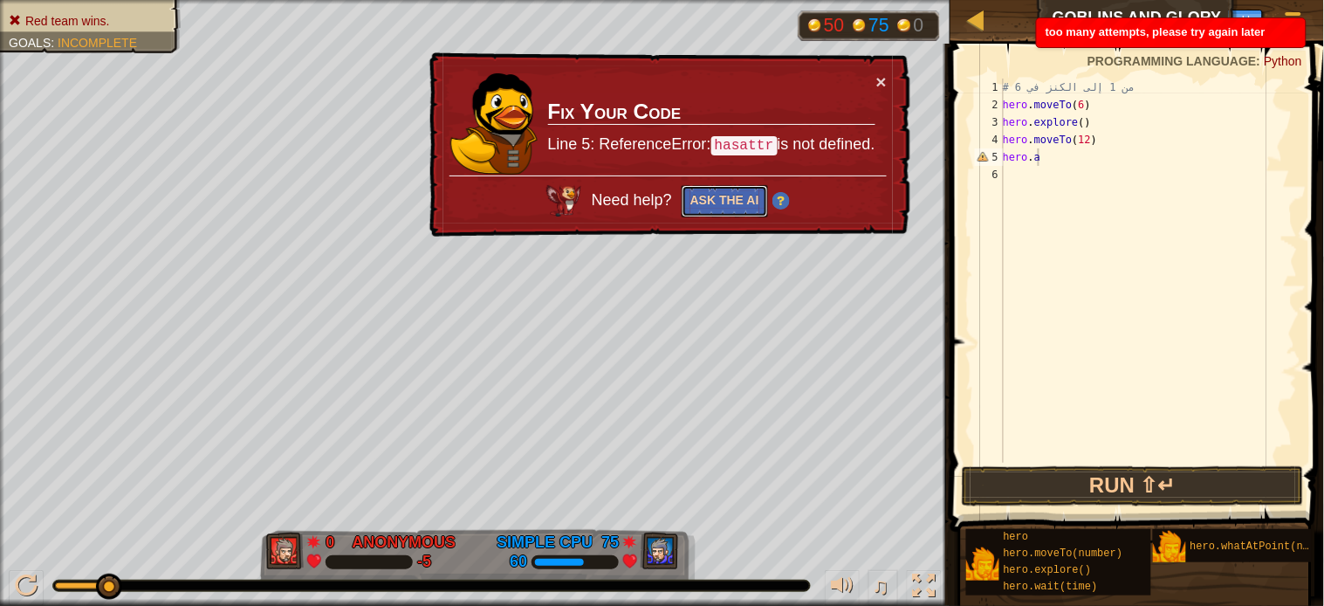
click at [729, 190] on button "Ask the AI" at bounding box center [724, 201] width 86 height 33
click at [859, 137] on p "Line 5: ReferenceError: hasattr is not defined." at bounding box center [711, 145] width 328 height 28
click at [753, 137] on code "hasattr" at bounding box center [744, 146] width 66 height 20
click at [1129, 32] on div "Ladder Goblins and Glory Game Menu Done Sign Up Hints" at bounding box center [1138, 22] width 374 height 44
click at [736, 203] on button "Ask the AI" at bounding box center [725, 201] width 86 height 32
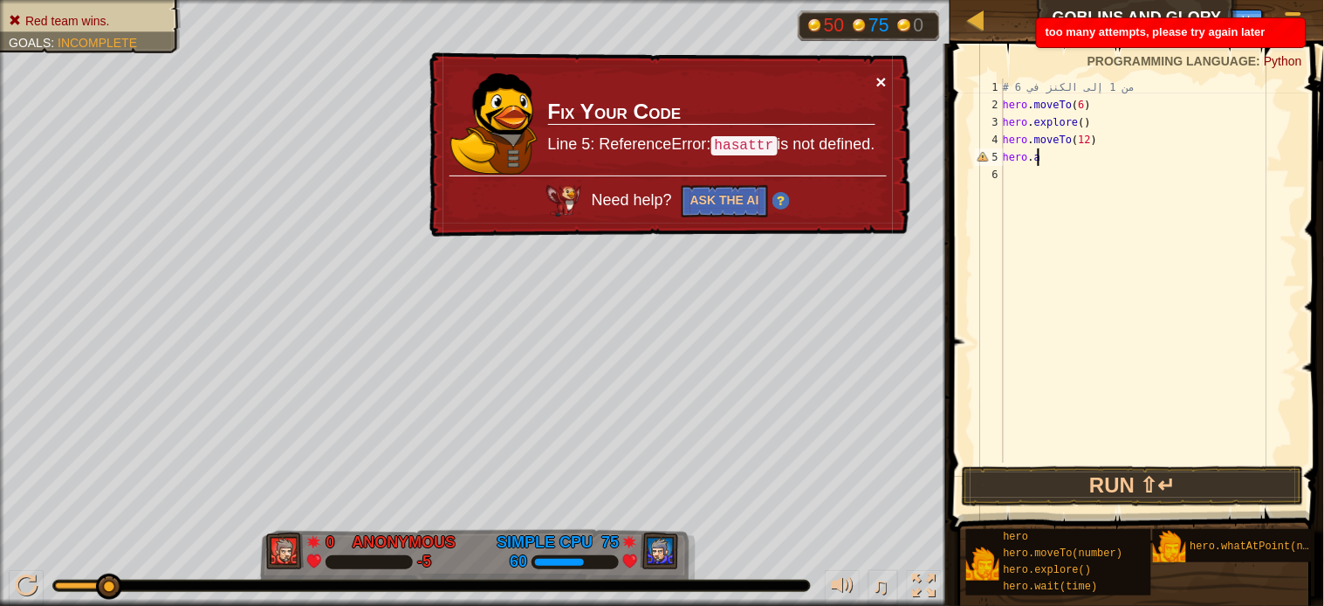
click at [887, 76] on div "× Fix Your Code Line 5: ReferenceError: hasattr is not defined. Need help? Ask …" at bounding box center [668, 144] width 484 height 185
click at [884, 79] on button "×" at bounding box center [881, 82] width 10 height 18
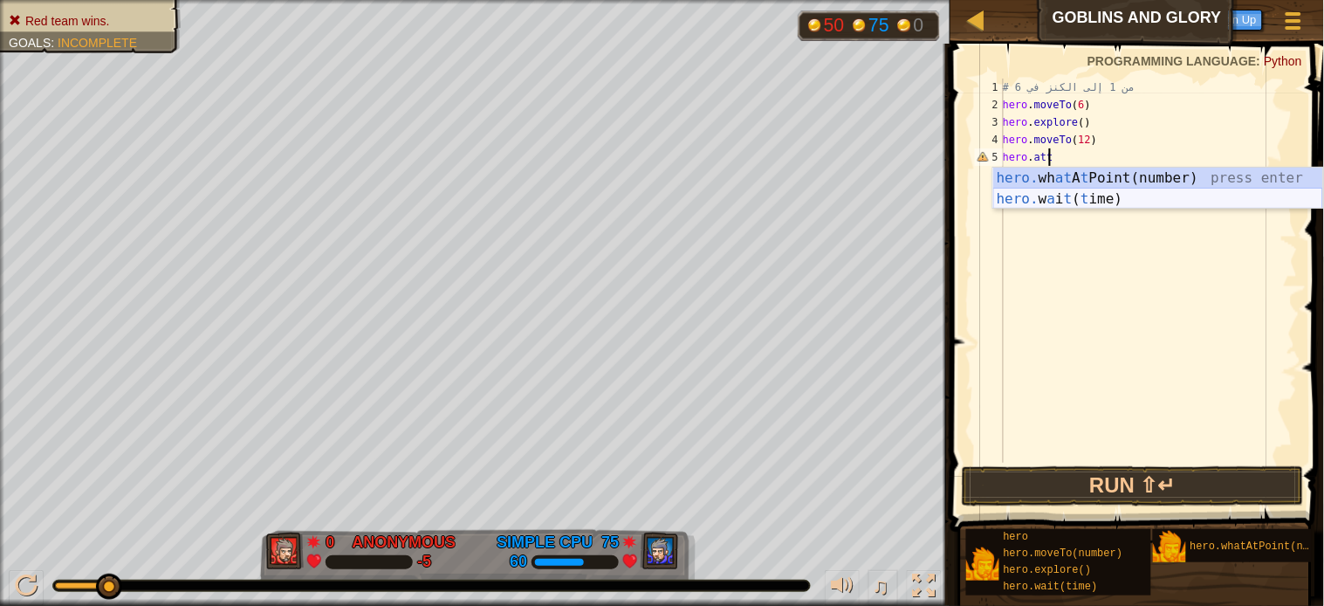
click at [1024, 203] on div "hero. wh at A [GEOGRAPHIC_DATA](number) press enter hero. w a i t ( t ime) pres…" at bounding box center [1158, 210] width 330 height 84
type textarea "hero.wait(2)"
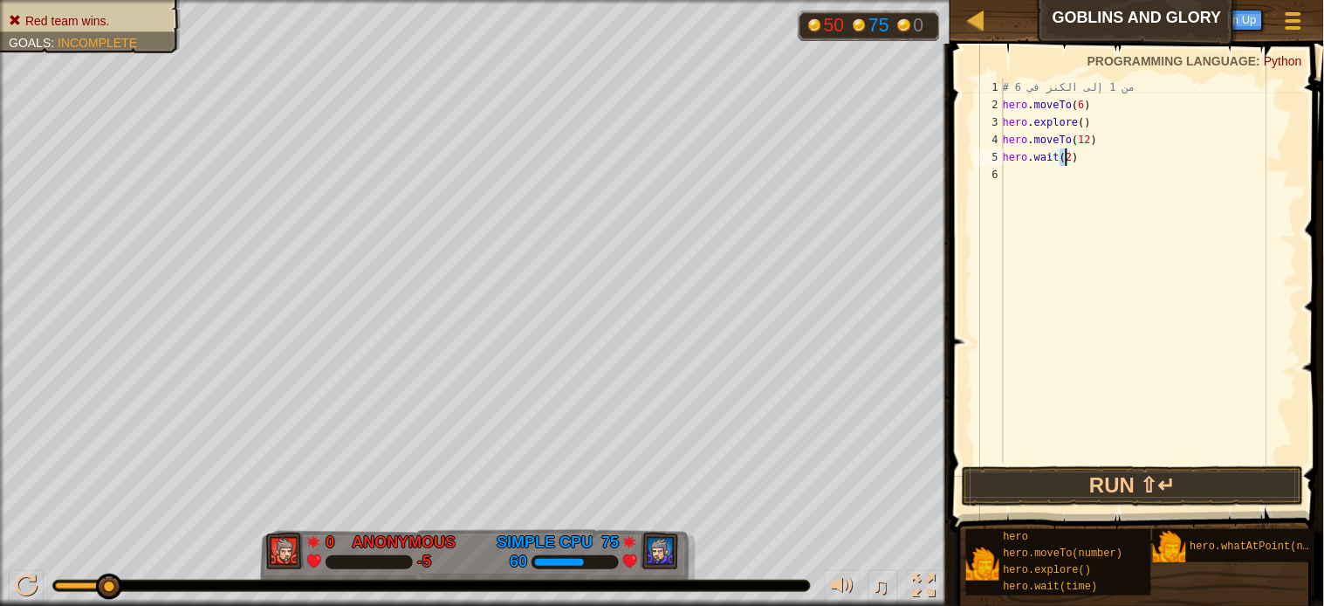
click at [1016, 170] on div "# من 1 إلى الكنز في 6 hero . moveTo ( 6 ) hero . explore ( ) hero . moveTo ( 12…" at bounding box center [1148, 288] width 299 height 419
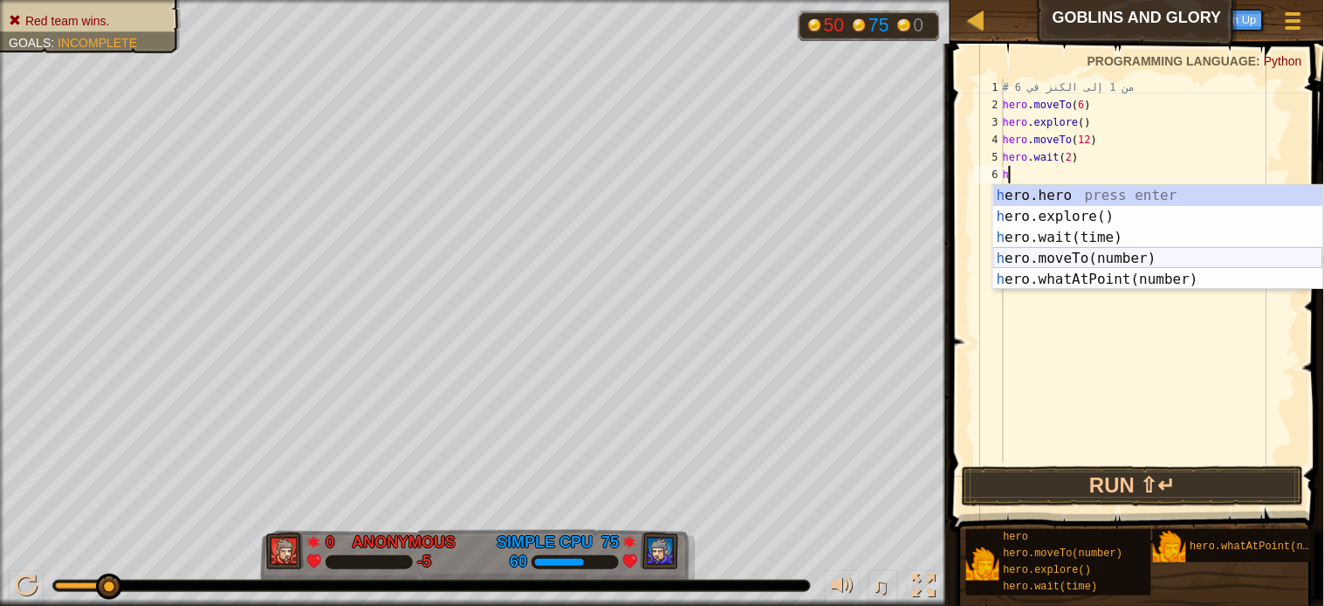
click at [1024, 257] on div "h ero.hero press enter h ero.explore() press enter h ero.wait(time) press enter…" at bounding box center [1158, 258] width 330 height 147
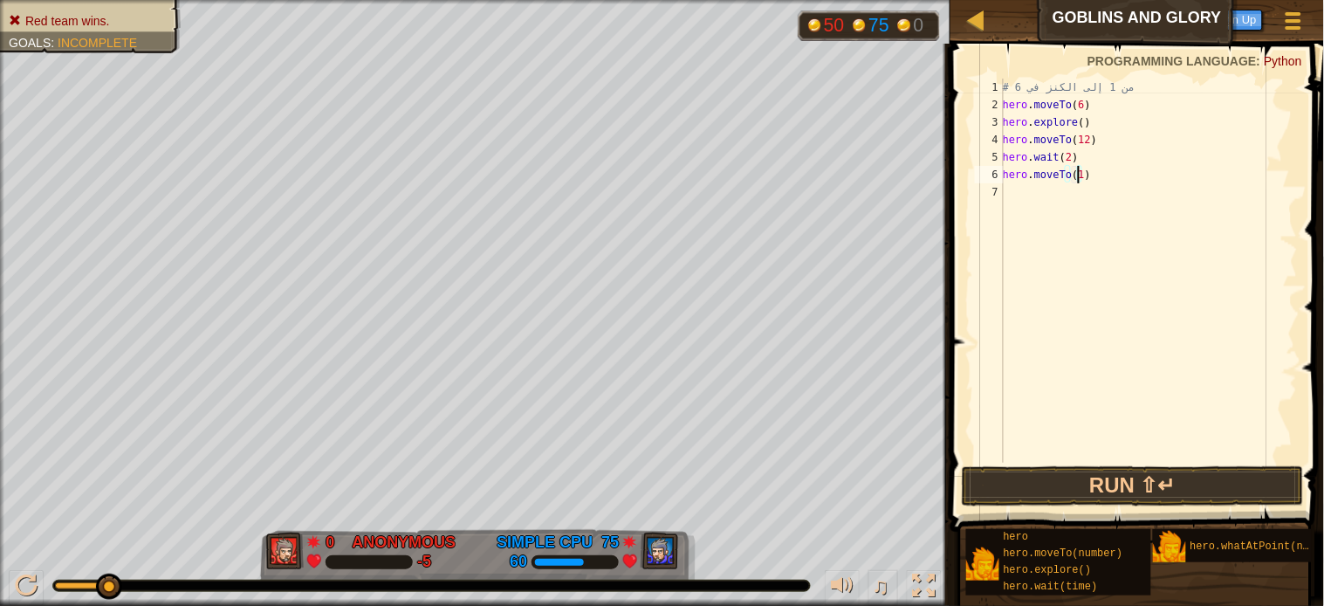
scroll to position [7, 5]
click at [1074, 476] on button "Run ⇧↵" at bounding box center [1133, 486] width 342 height 40
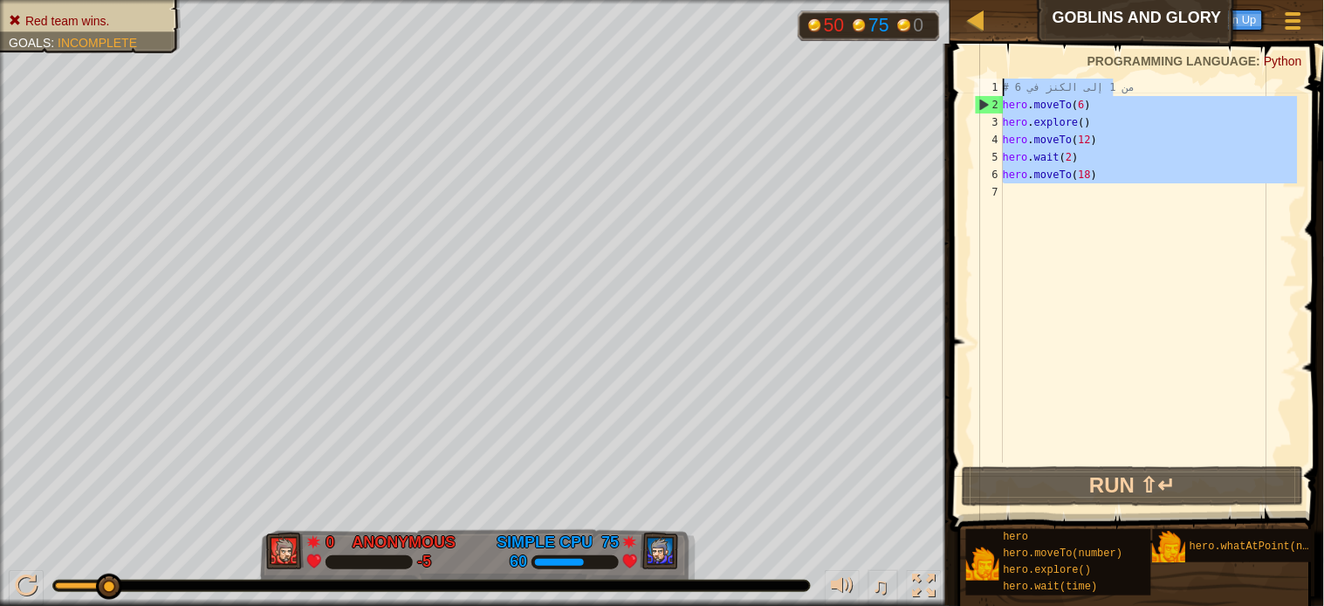
drag, startPoint x: 1058, startPoint y: 211, endPoint x: 1062, endPoint y: 38, distance: 172.9
click at [1062, 38] on div "Ladder Goblins and Glory Game Menu Done Sign Up Hints 1 ההההההההההההההההההההההה…" at bounding box center [662, 303] width 1324 height 606
type textarea "# من 1 إلى الكنز في 6 hero.moveTo(6)"
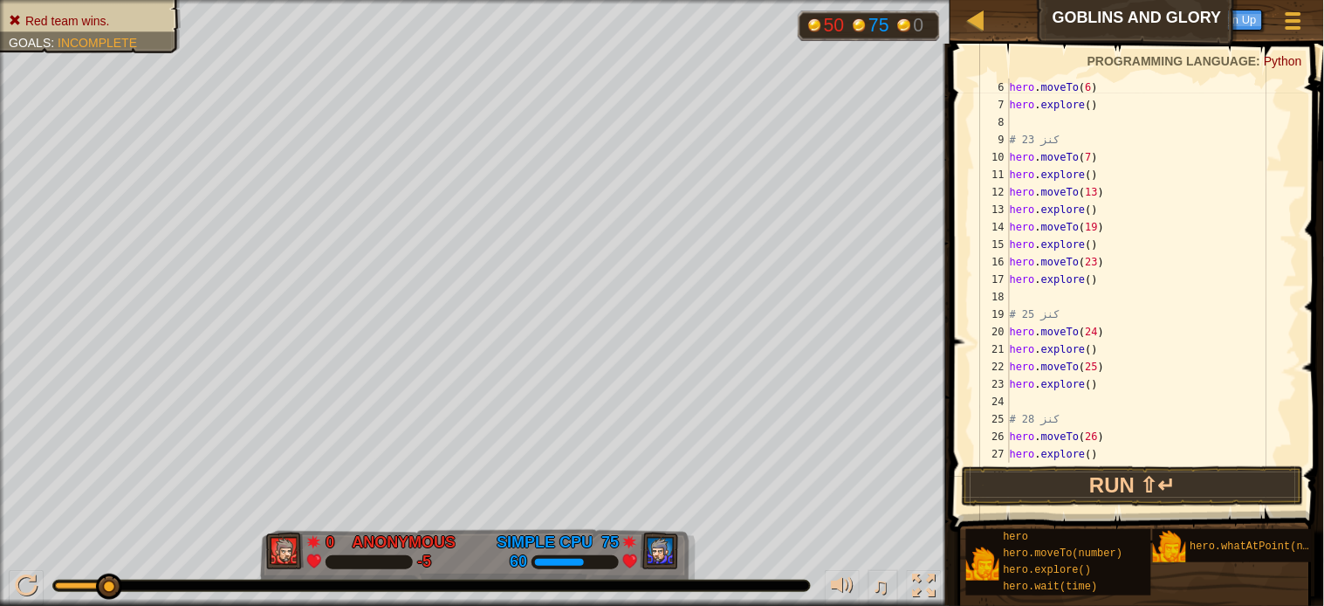
scroll to position [0, 0]
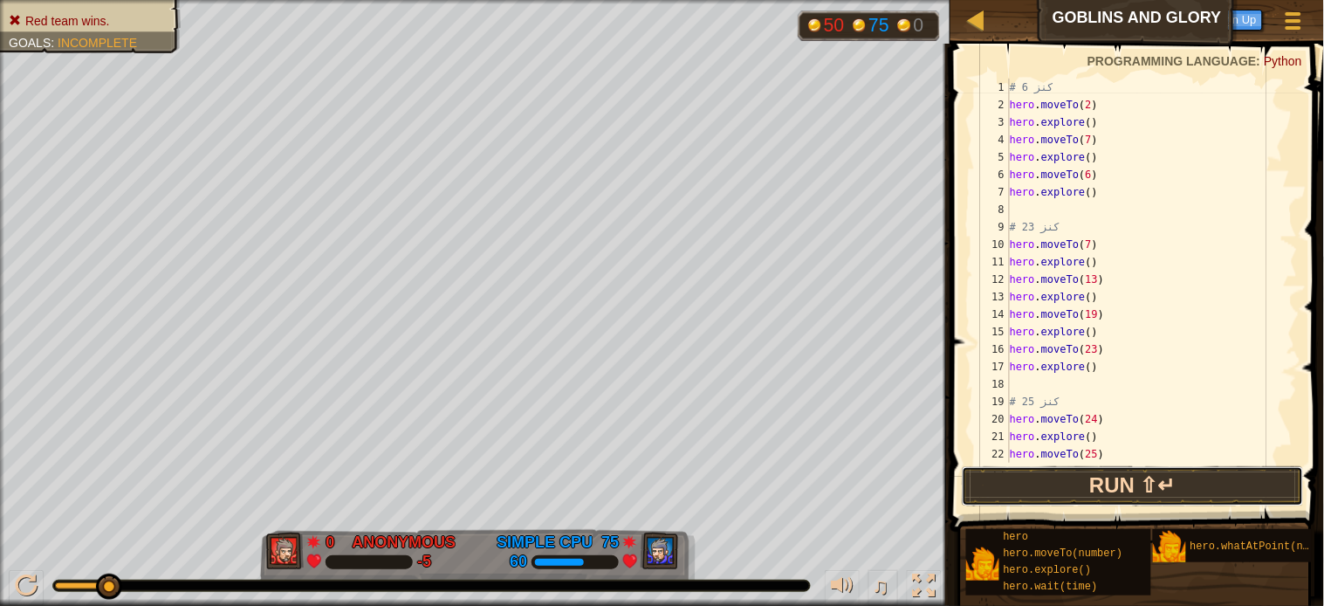
click at [1117, 483] on button "Run ⇧↵" at bounding box center [1133, 486] width 342 height 40
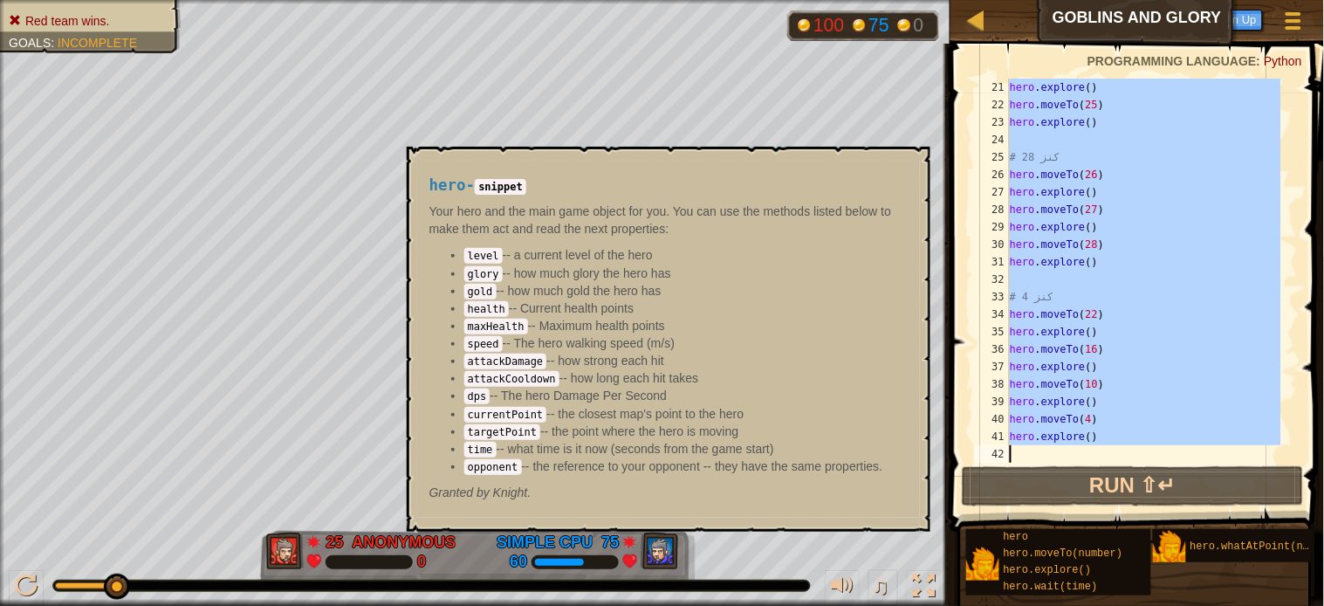
scroll to position [349, 0]
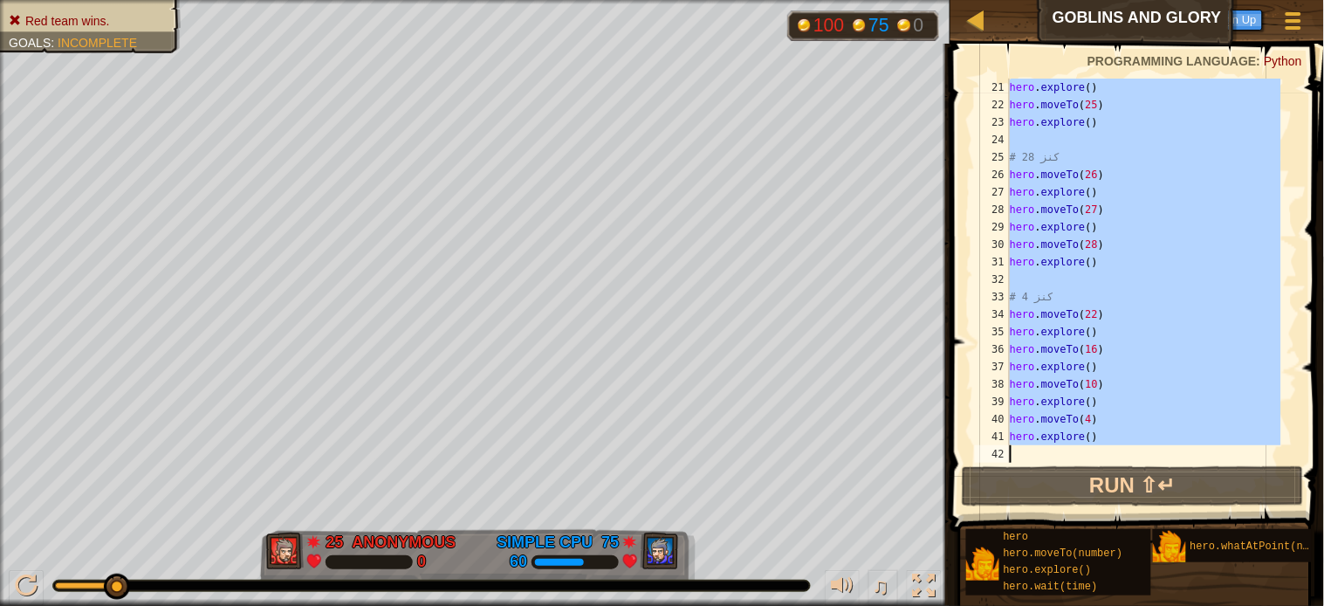
drag, startPoint x: 1087, startPoint y: 111, endPoint x: 963, endPoint y: 586, distance: 490.8
click at [963, 545] on div "Hints 21 22 23 24 25 26 27 28 29 30 31 32 33 34 35 36 37 38 39 40 41 42 hero . …" at bounding box center [1134, 320] width 379 height 553
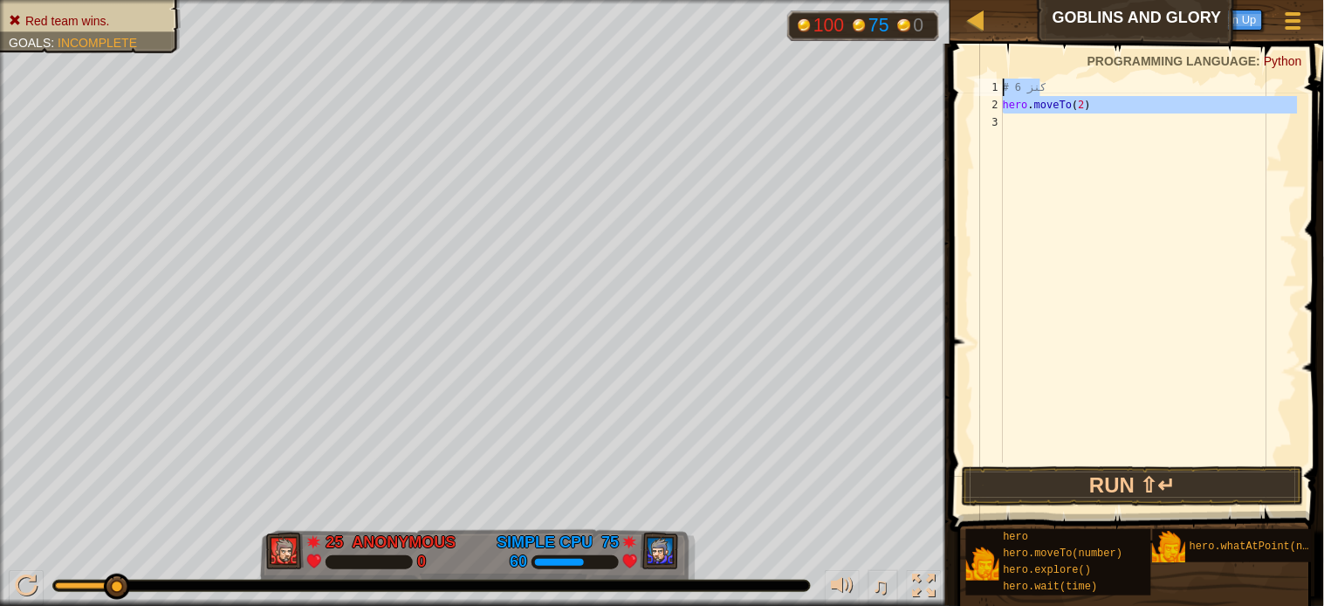
drag, startPoint x: 1118, startPoint y: 151, endPoint x: 949, endPoint y: 79, distance: 183.8
click at [949, 79] on div "hero.moveTo(2) 1 2 3 # كنز 6 hero . moveTo ( 2 ) הההההההההההההההההההההההההההההה…" at bounding box center [1134, 321] width 379 height 539
type textarea "# كنز 6 hero.moveTo(2)"
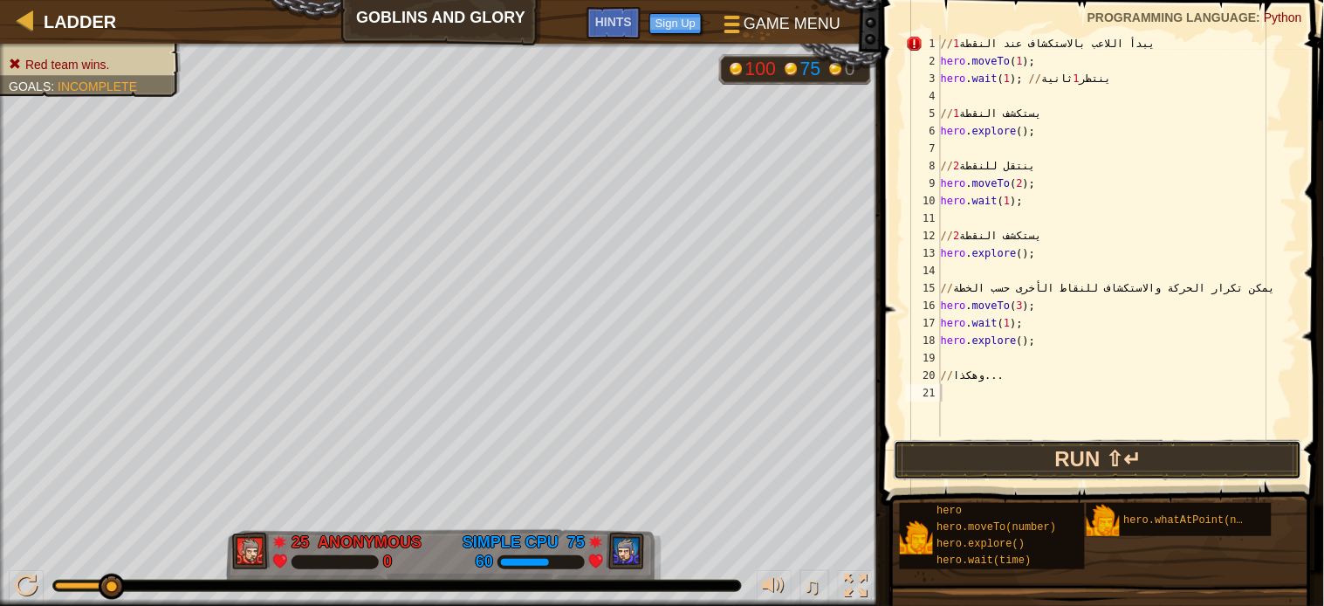
click at [1117, 451] on button "Run ⇧↵" at bounding box center [1098, 460] width 409 height 40
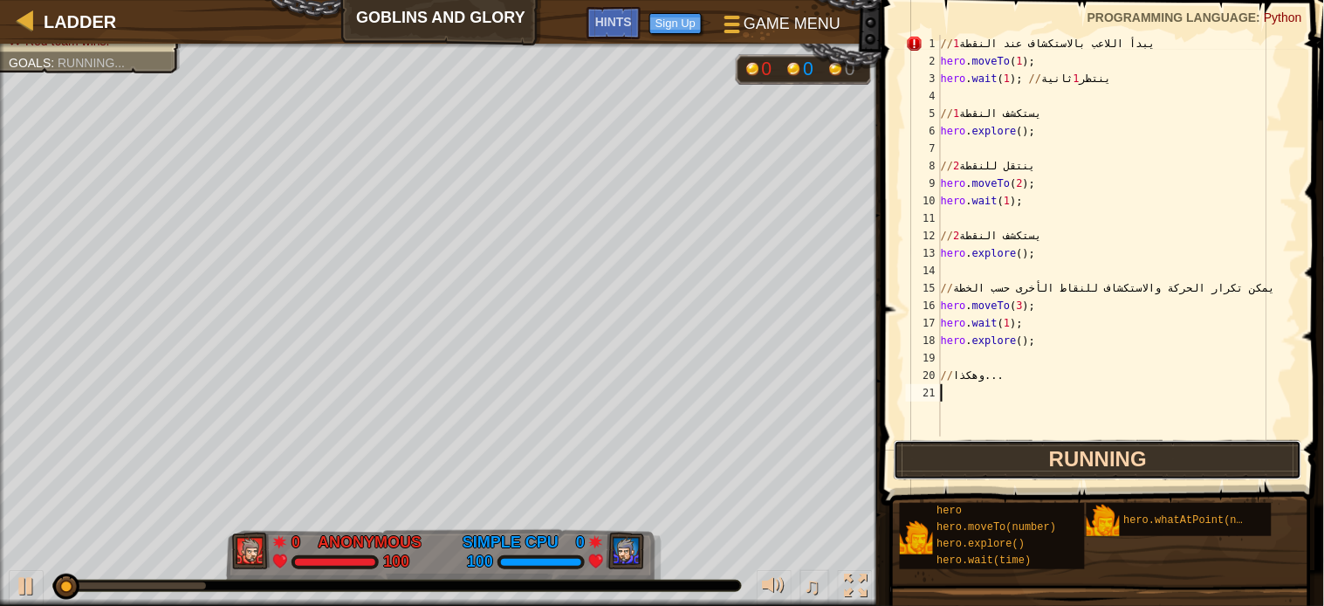
click at [1049, 452] on button "Running" at bounding box center [1098, 460] width 409 height 40
drag, startPoint x: 1077, startPoint y: 443, endPoint x: 1062, endPoint y: 445, distance: 15.1
click at [1077, 443] on button "Running" at bounding box center [1098, 460] width 409 height 40
click at [983, 450] on button "Running" at bounding box center [1098, 460] width 409 height 40
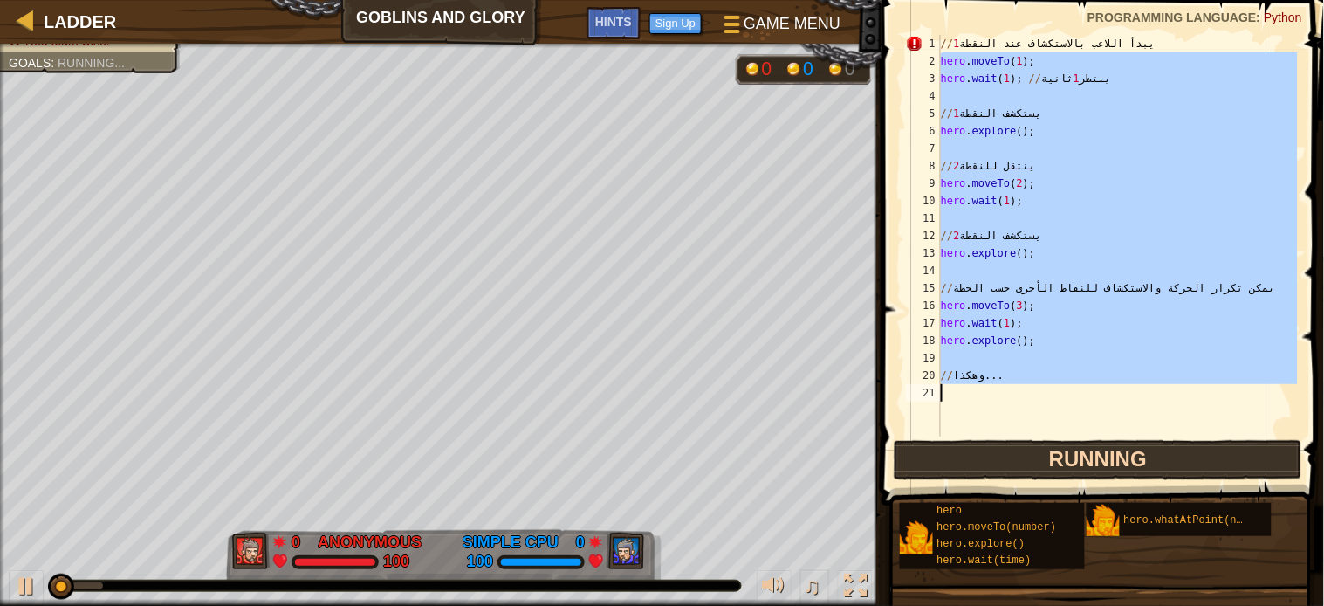
drag, startPoint x: 1191, startPoint y: 50, endPoint x: 894, endPoint y: 460, distance: 506.9
click at [894, 460] on div "1 2 3 4 5 6 7 8 9 10 11 12 13 14 15 16 17 18 19 20 21 // يبدأ اللاعب بالاستكشاف…" at bounding box center [1100, 287] width 448 height 557
type textarea "// يبدأ اللاعب بالاستكشاف عند النقطة 1"
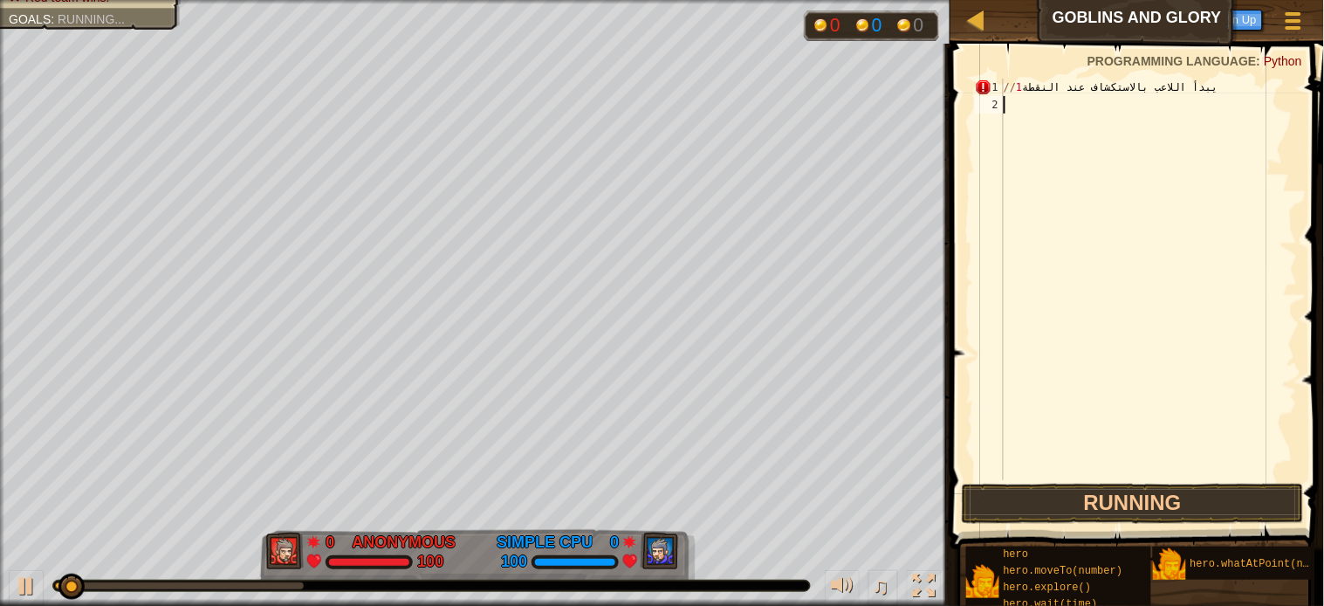
click at [1191, 364] on div "// يبدأ اللاعب بالاستكشاف عند النقطة 1" at bounding box center [1149, 297] width 298 height 436
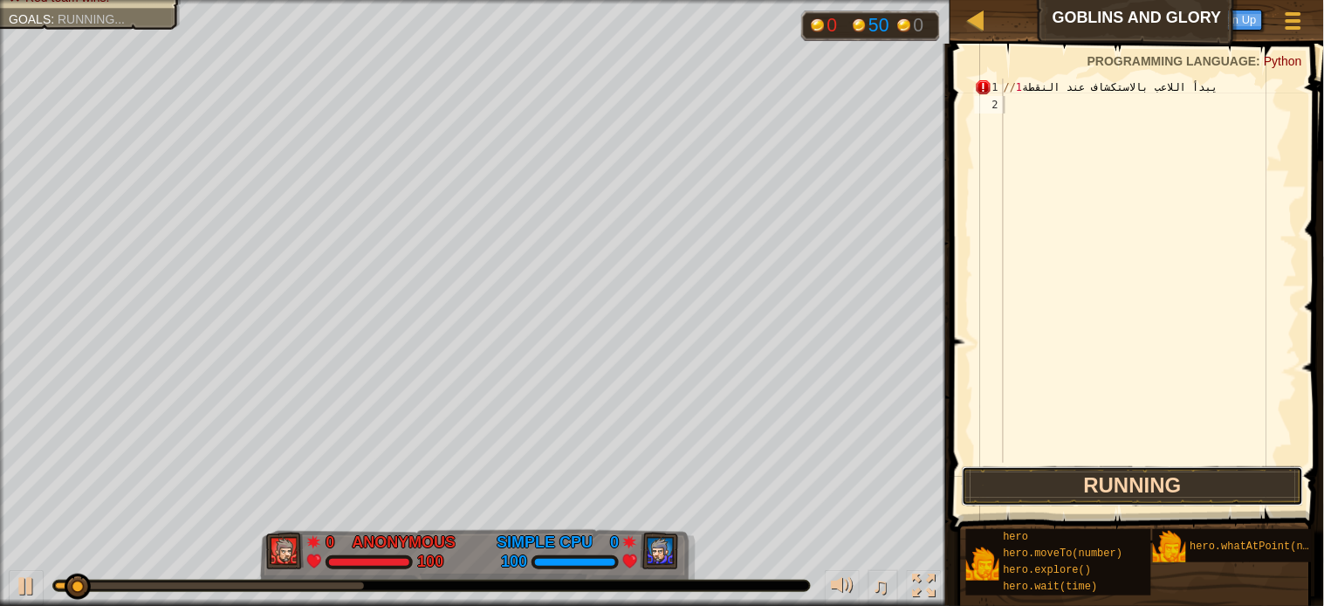
click at [1158, 483] on button "Running" at bounding box center [1133, 486] width 342 height 40
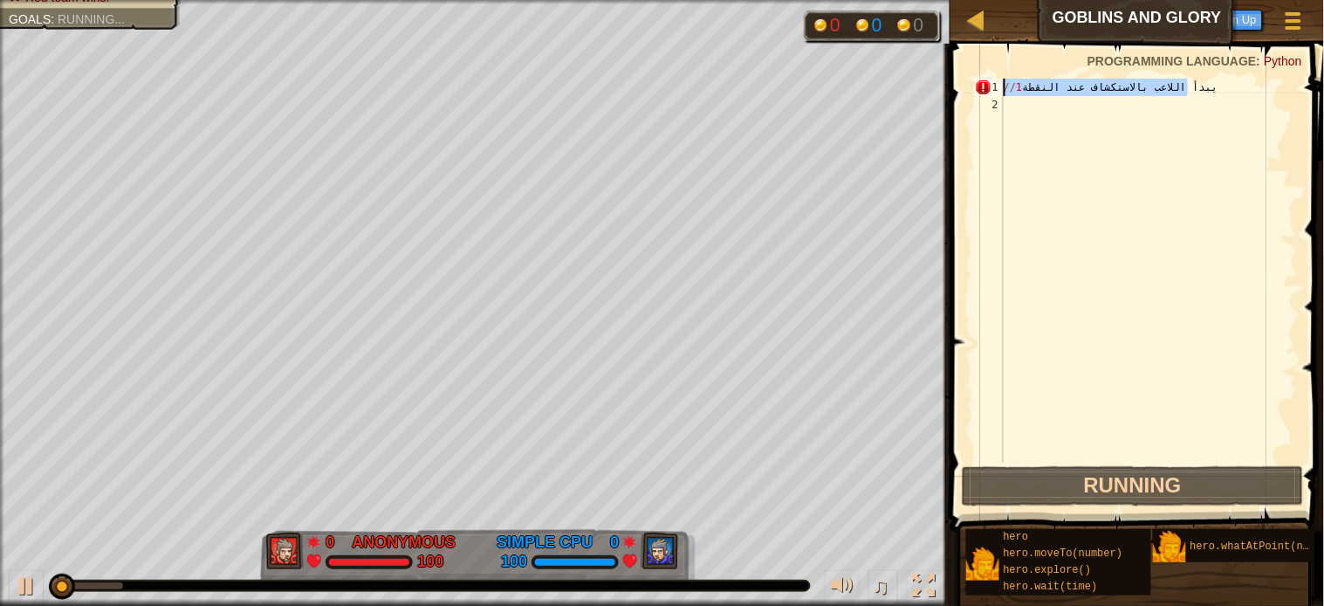
drag, startPoint x: 1235, startPoint y: 94, endPoint x: 925, endPoint y: 38, distance: 315.0
click at [925, 38] on div "Ladder Goblins and Glory Game Menu Done Sign Up Hints 1 ההההההההההההההההההההההה…" at bounding box center [662, 303] width 1324 height 606
type textarea "// يبدأ اللاعب بالاستكشاف عند النقطة 1"
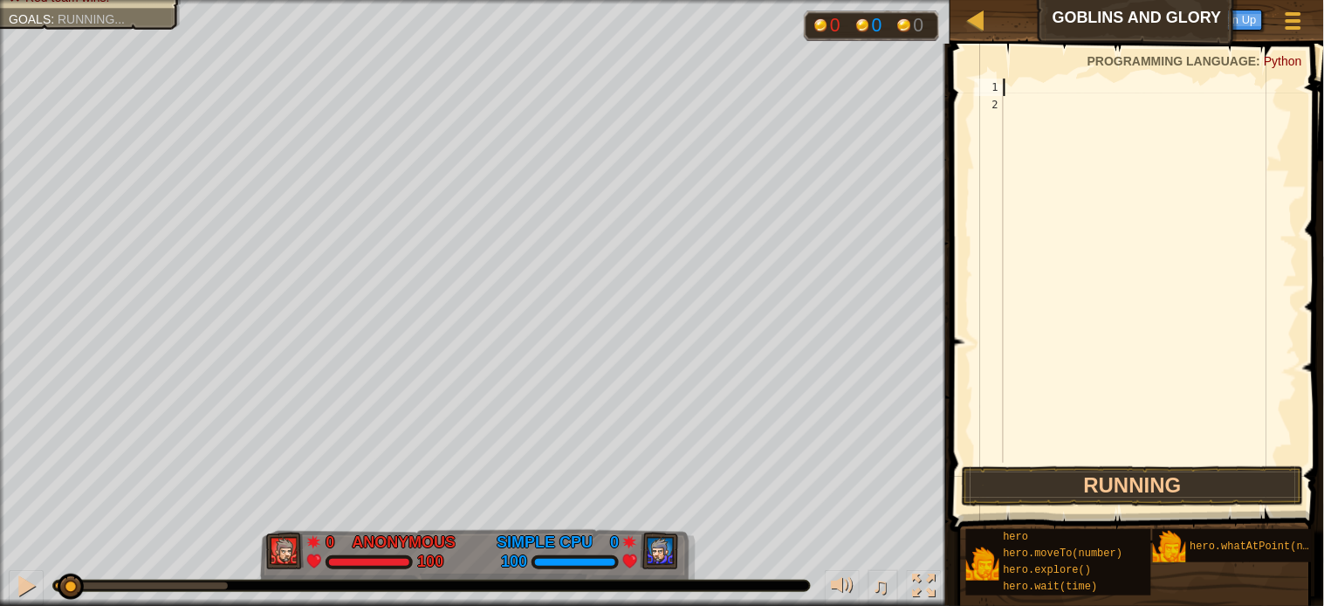
click at [1155, 140] on div at bounding box center [1149, 288] width 298 height 419
click at [1132, 493] on button "Running" at bounding box center [1133, 486] width 342 height 40
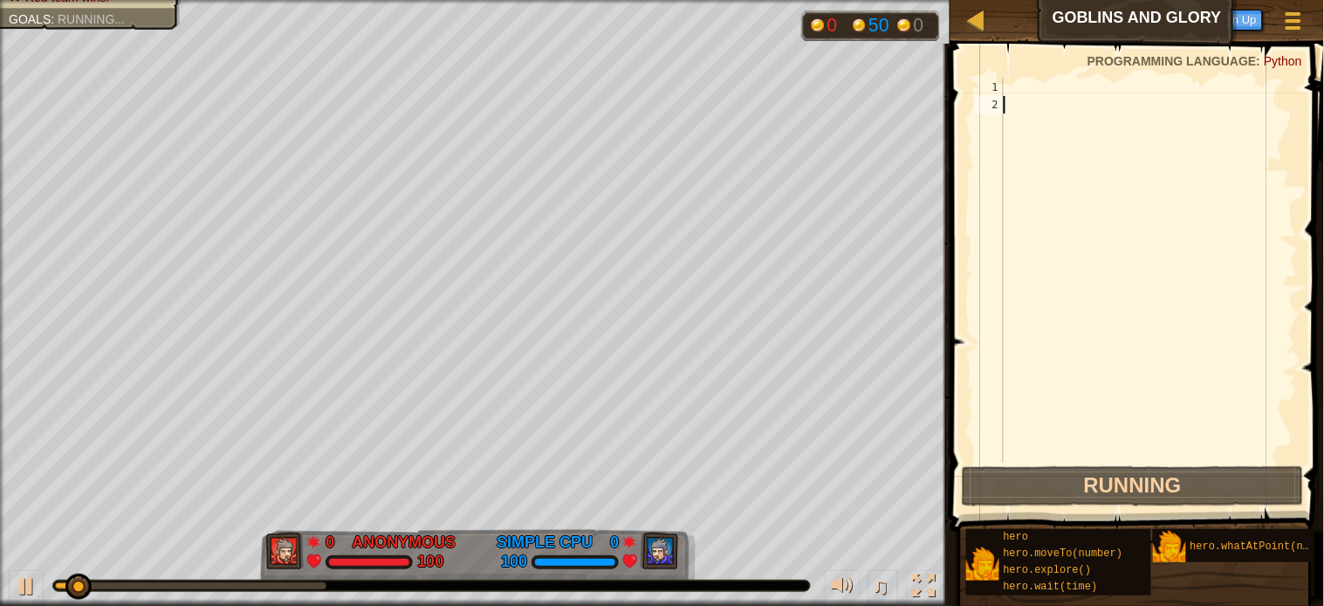
click at [1021, 90] on div at bounding box center [1149, 288] width 298 height 419
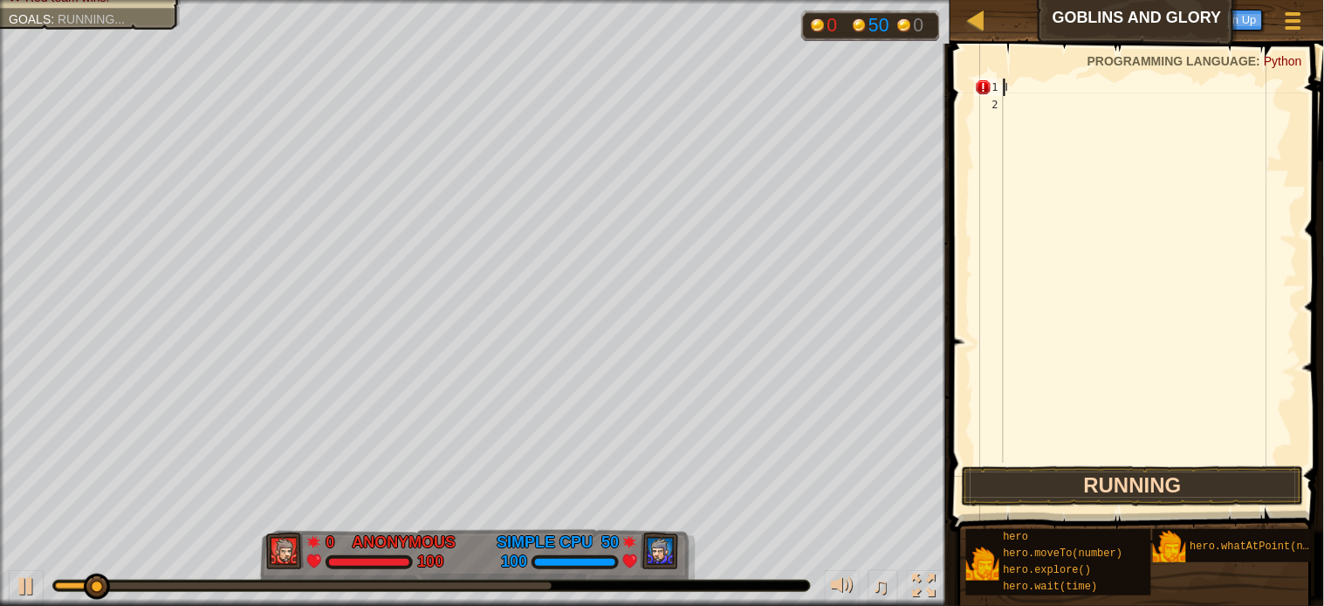
type textarea "ا"
click at [1091, 485] on button "Running" at bounding box center [1133, 486] width 342 height 40
type textarea "h"
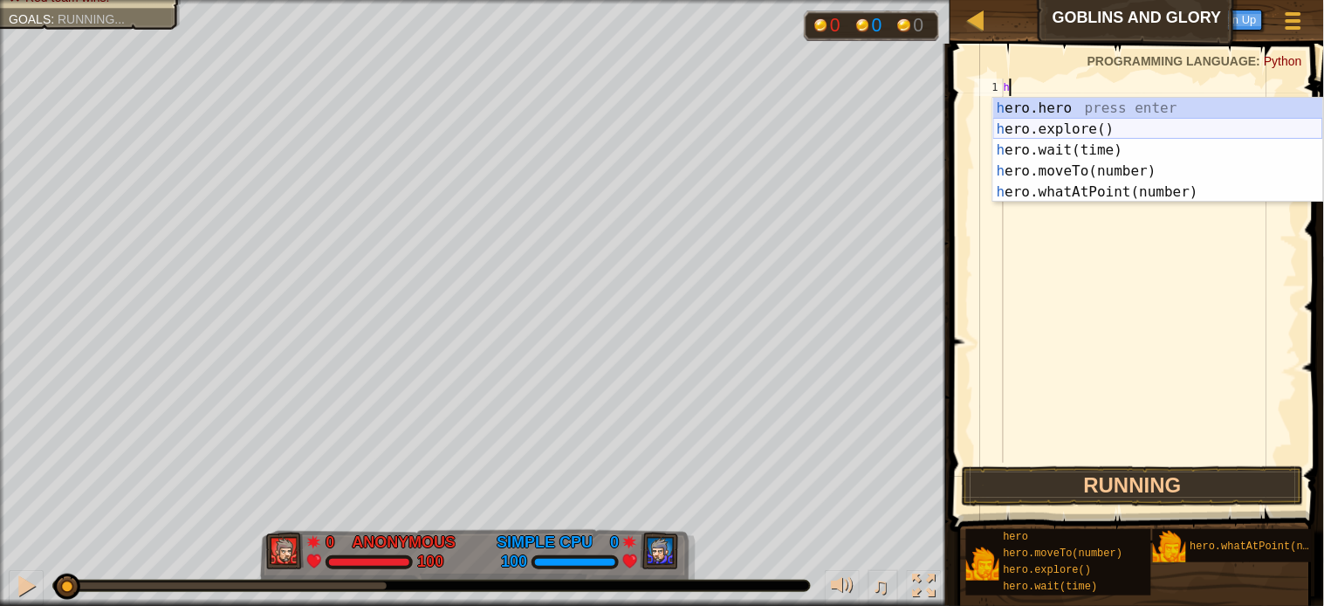
click at [1043, 122] on div "h ero.hero press enter h ero.explore() press enter h ero.wait(time) press enter…" at bounding box center [1158, 171] width 330 height 147
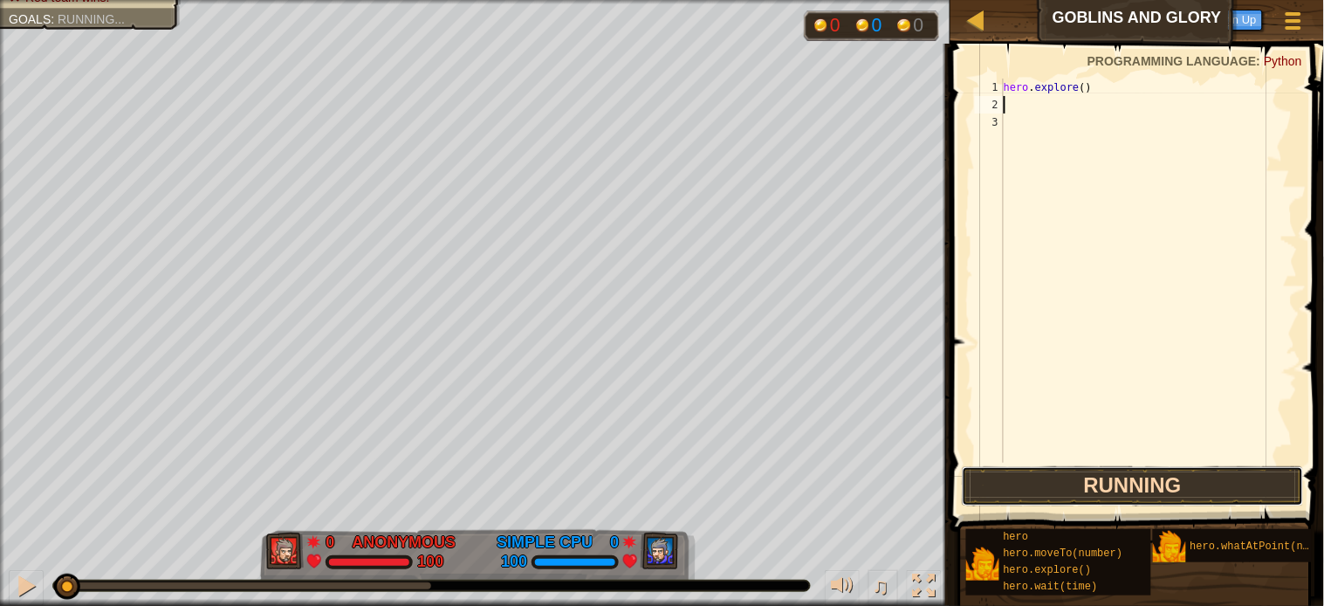
click at [1112, 489] on button "Running" at bounding box center [1133, 486] width 342 height 40
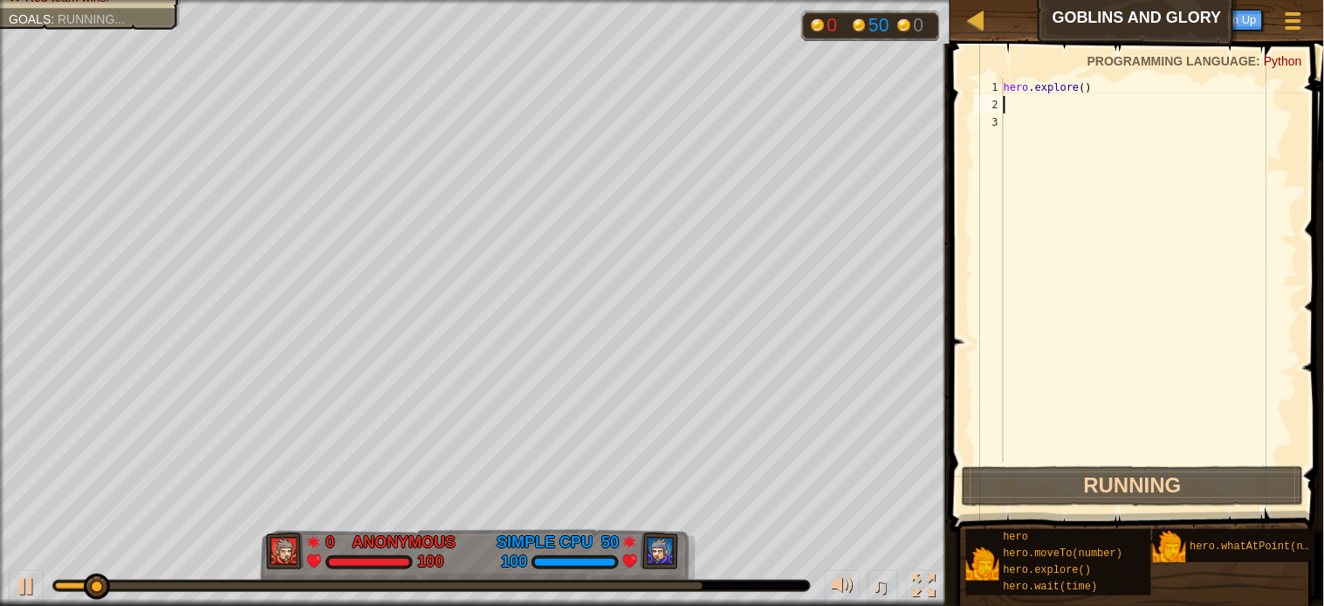
click at [1146, 33] on div "Ladder Goblins and Glory Game Menu Done Sign Up Hints" at bounding box center [1138, 22] width 374 height 44
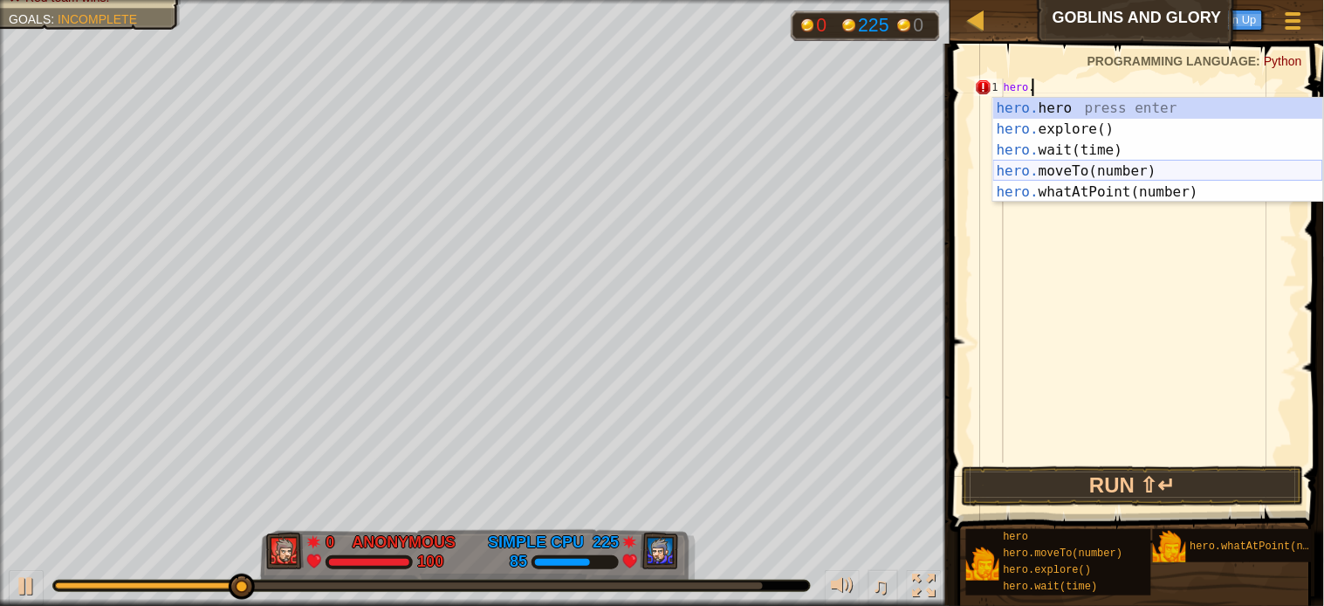
click at [1086, 169] on div "hero. hero press enter hero. explore() press enter hero. wait(time) press enter…" at bounding box center [1158, 171] width 330 height 147
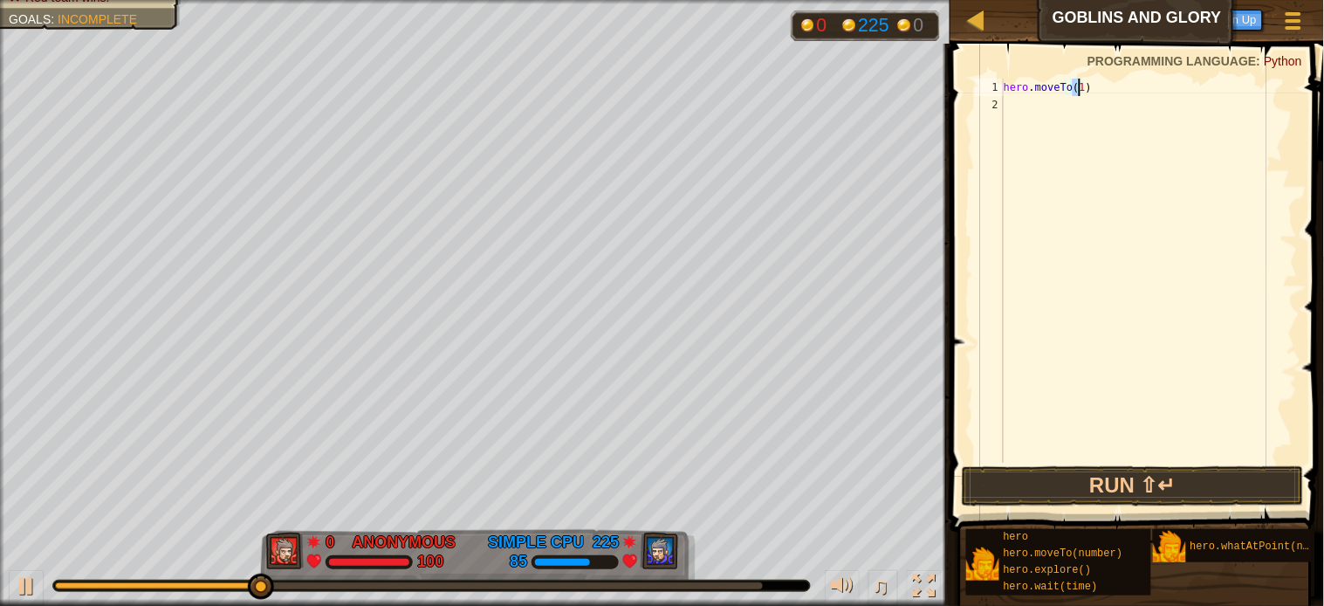
type textarea "hero.moveTo(6)"
click at [1015, 106] on div "hero . moveTo ( 6 )" at bounding box center [1149, 288] width 298 height 419
type textarea "h"
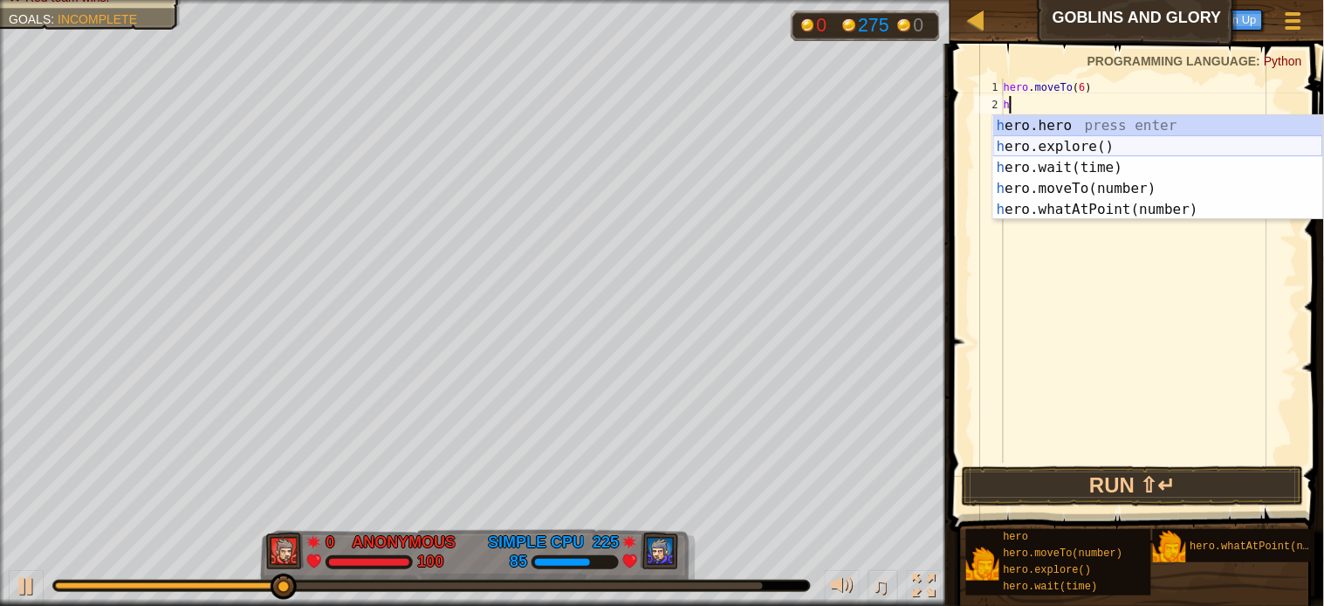
click at [1035, 146] on div "h ero.hero press enter h ero.explore() press enter h ero.wait(time) press enter…" at bounding box center [1158, 188] width 330 height 147
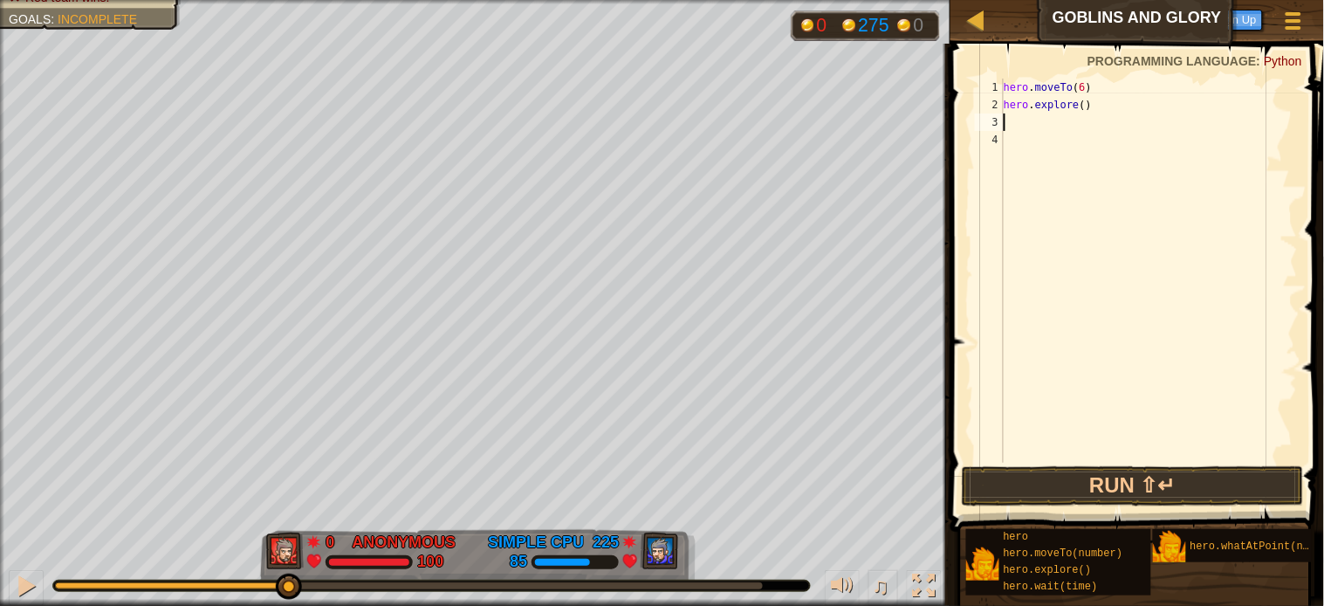
click at [1017, 124] on div "hero . moveTo ( 6 ) hero . explore ( )" at bounding box center [1149, 288] width 298 height 419
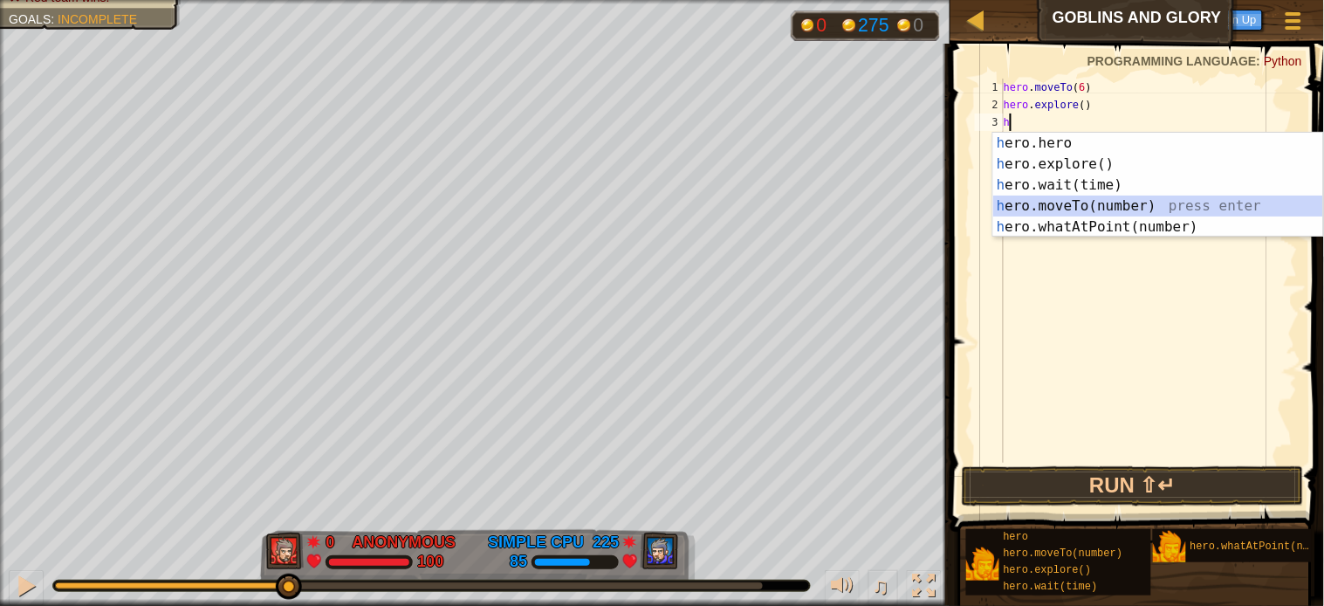
click at [1033, 210] on div "h ero.hero press enter h ero.explore() press enter h ero.wait(time) press enter…" at bounding box center [1158, 206] width 330 height 147
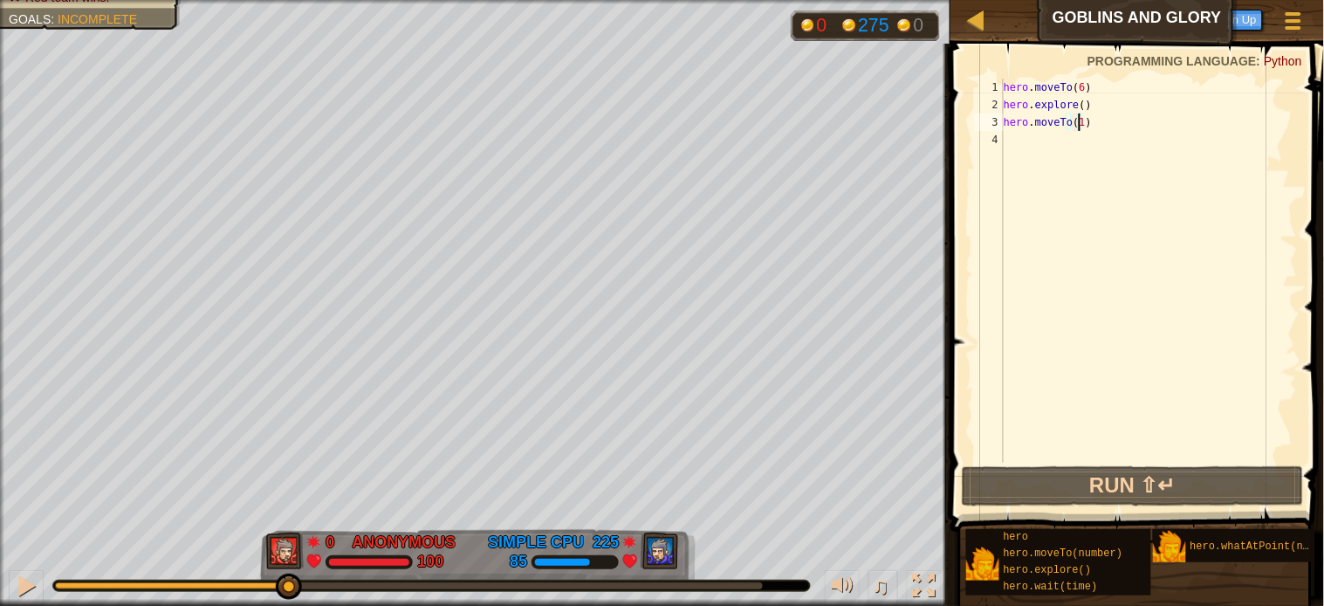
type textarea "hero.moveTo(12)"
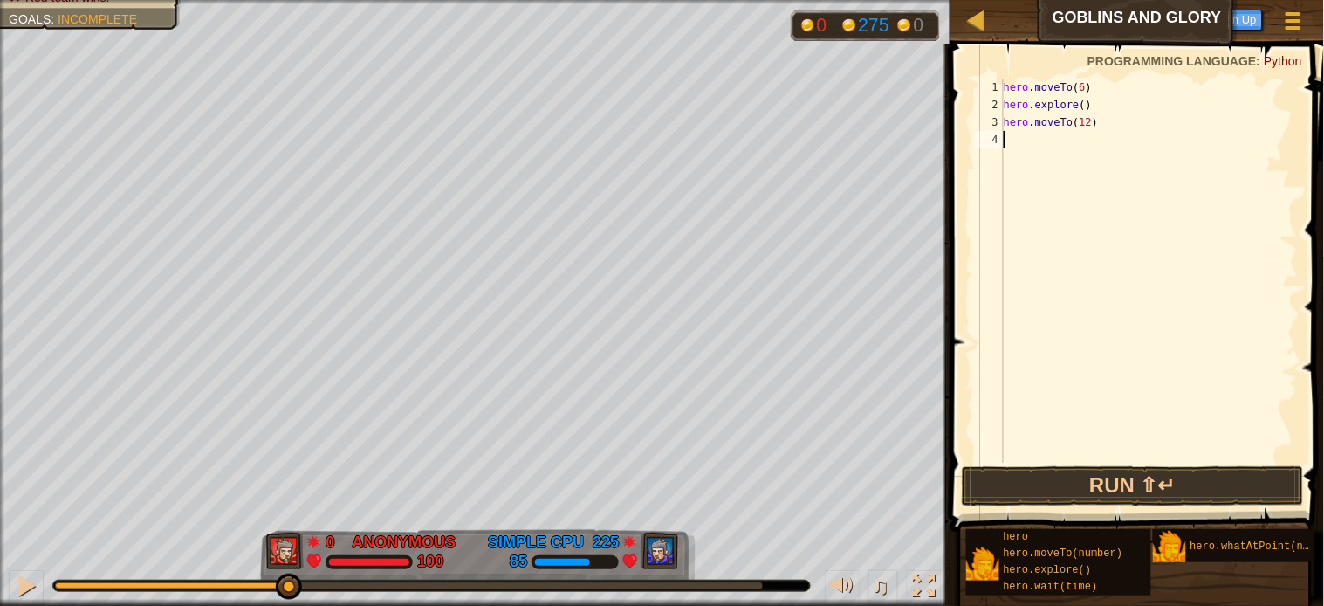
click at [1019, 134] on div "hero . moveTo ( 6 ) hero . explore ( ) hero . moveTo ( 12 )" at bounding box center [1149, 288] width 298 height 419
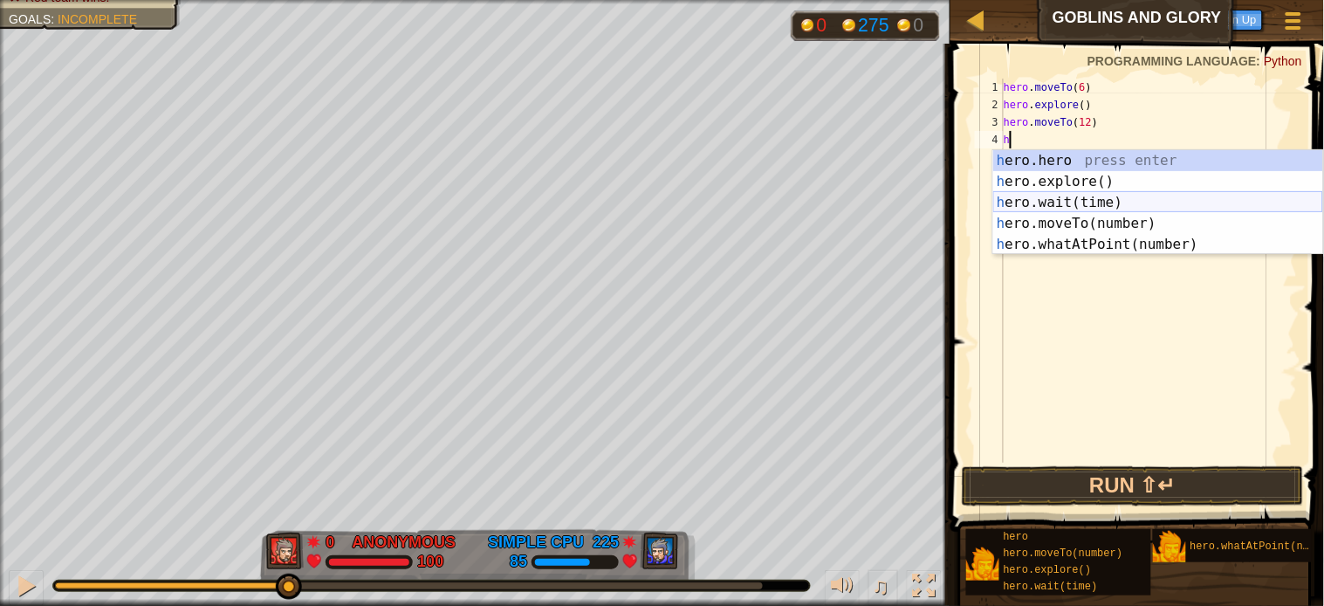
click at [1032, 202] on div "h ero.hero press enter h ero.explore() press enter h ero.wait(time) press enter…" at bounding box center [1158, 223] width 330 height 147
type textarea "hero.wait(2)"
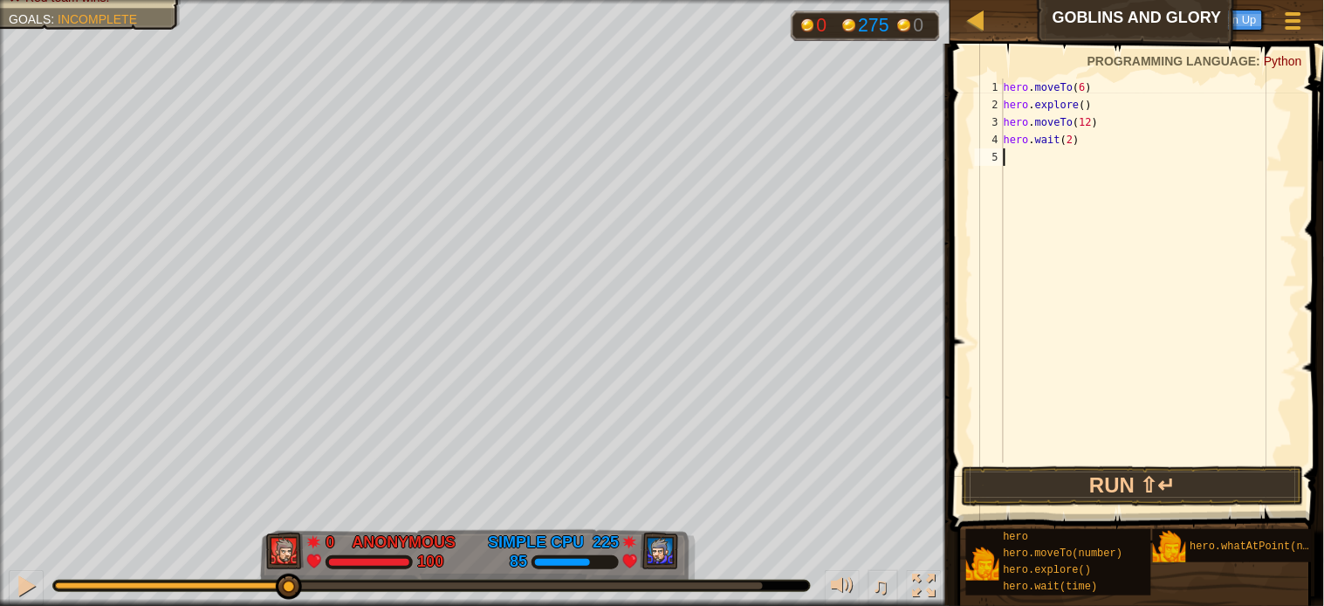
click at [1033, 161] on div "hero . moveTo ( 6 ) hero . explore ( ) hero . moveTo ( 12 ) hero . wait ( 2 )" at bounding box center [1149, 288] width 298 height 419
click at [1109, 477] on button "Run ⇧↵" at bounding box center [1133, 486] width 342 height 40
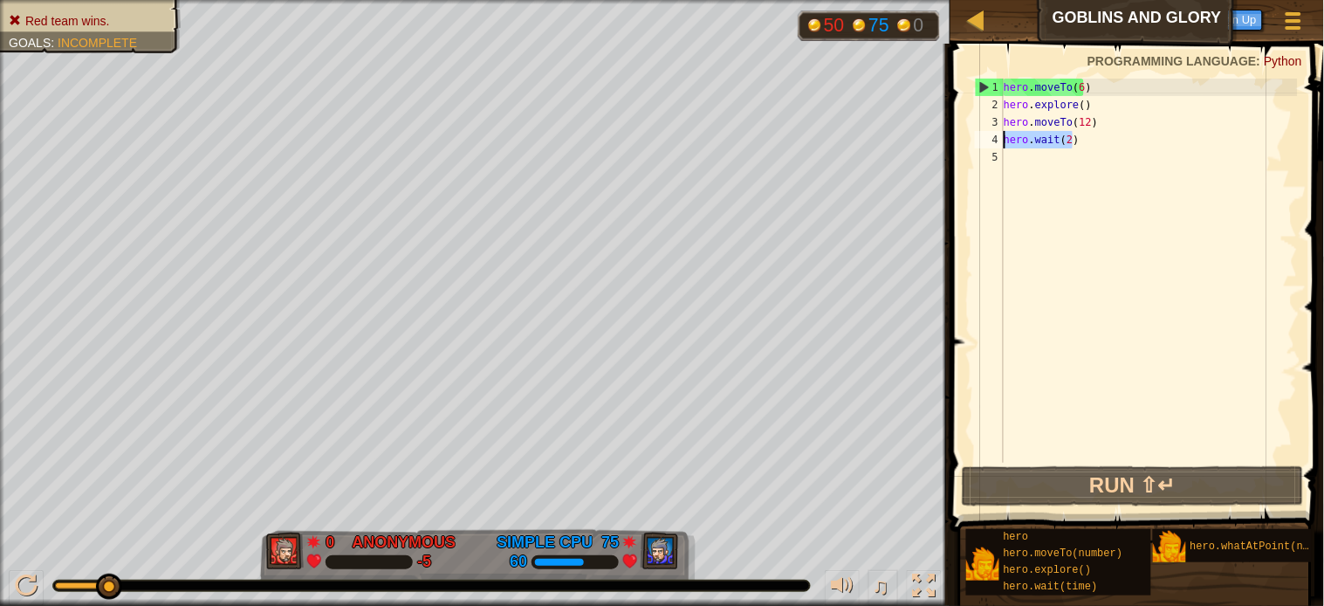
drag, startPoint x: 1074, startPoint y: 141, endPoint x: 1001, endPoint y: 135, distance: 72.6
click at [1001, 135] on div "1 2 3 4 5 hero . moveTo ( 6 ) hero . explore ( ) hero . moveTo ( 12 ) hero . wa…" at bounding box center [1135, 271] width 326 height 384
type textarea "h"
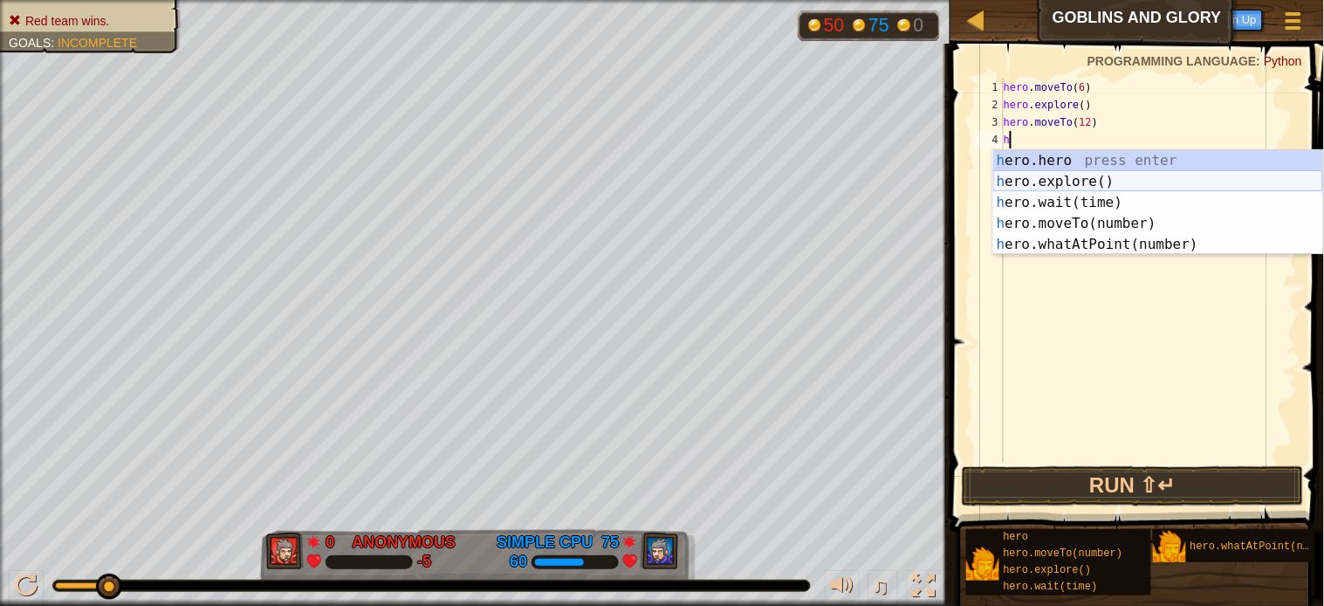
click at [1032, 179] on div "h ero.hero press enter h ero.explore() press enter h ero.wait(time) press enter…" at bounding box center [1158, 223] width 330 height 147
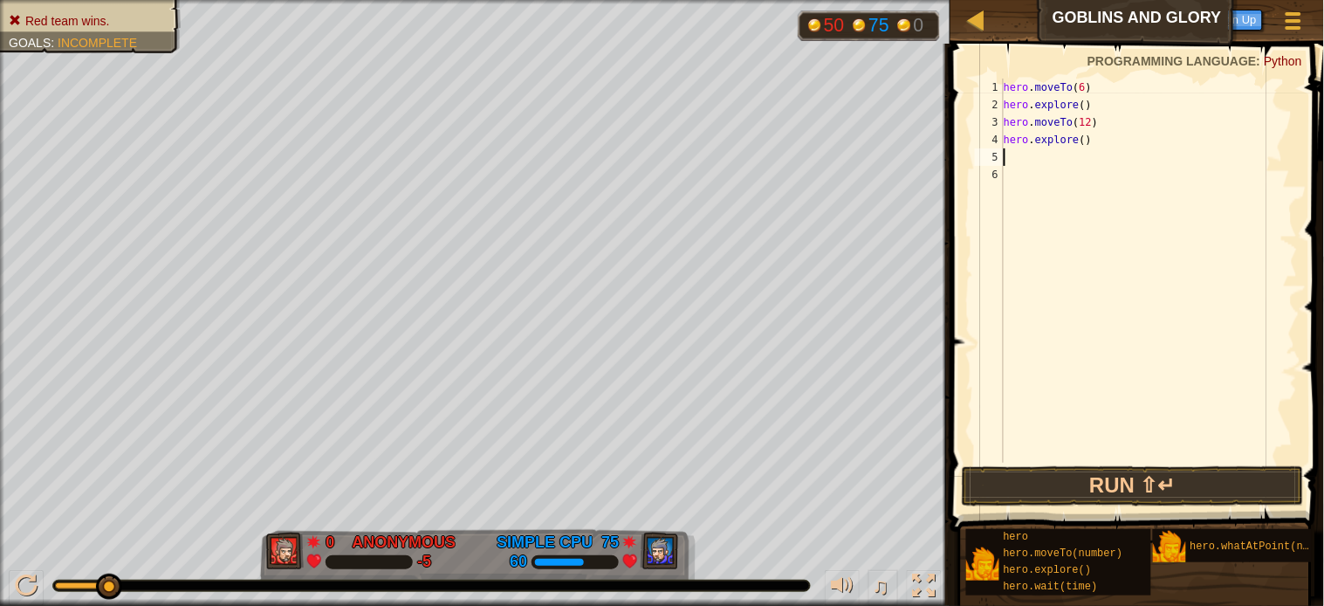
click at [1077, 140] on div "hero . moveTo ( 6 ) hero . explore ( ) hero . moveTo ( 12 ) hero . explore ( )" at bounding box center [1149, 288] width 298 height 419
click at [1130, 473] on button "Run ⇧↵" at bounding box center [1133, 486] width 342 height 40
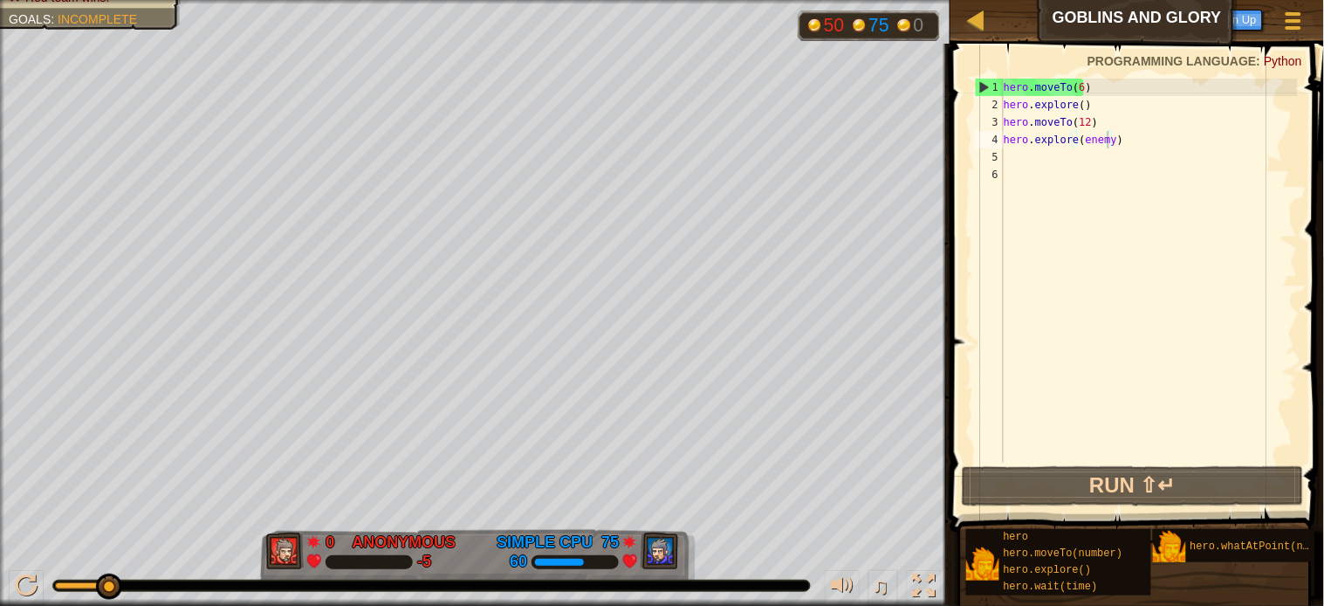
click at [70, 19] on span "Incomplete" at bounding box center [97, 19] width 79 height 14
click at [73, 16] on span "Incomplete" at bounding box center [97, 19] width 79 height 14
click at [54, 19] on span ":" at bounding box center [54, 19] width 7 height 14
drag, startPoint x: 1114, startPoint y: 145, endPoint x: 1077, endPoint y: 142, distance: 36.8
click at [1077, 142] on div "hero . moveTo ( 6 ) hero . explore ( ) hero . moveTo ( 12 ) hero . explore ( en…" at bounding box center [1149, 288] width 298 height 419
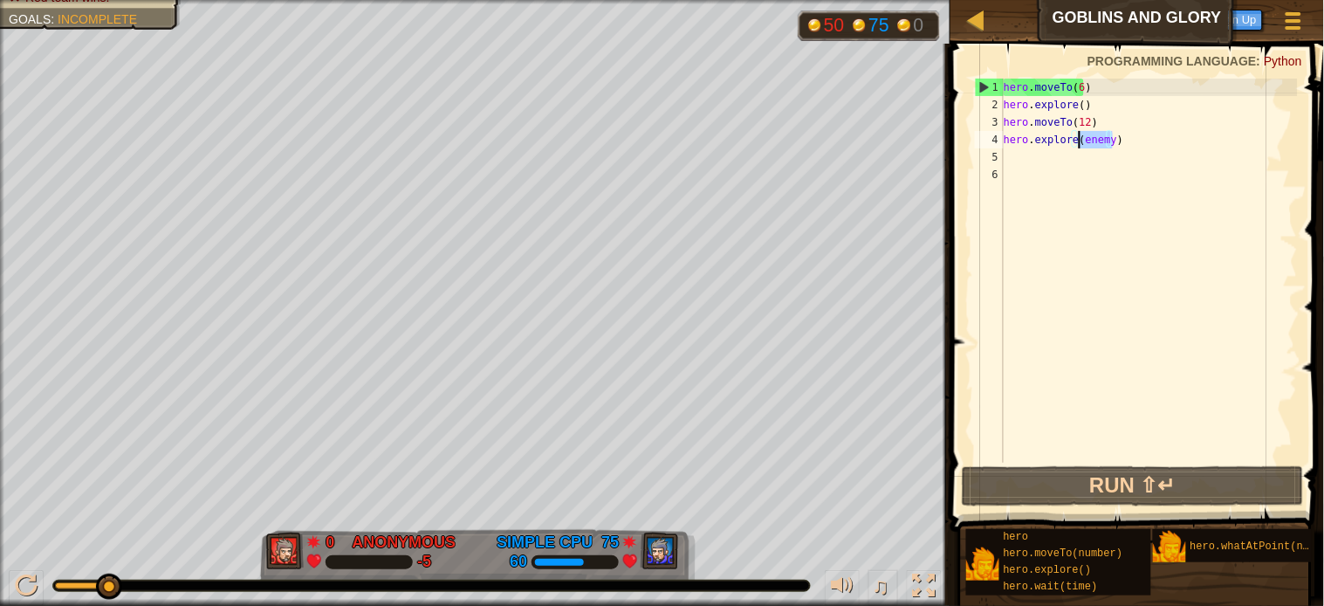
scroll to position [7, 4]
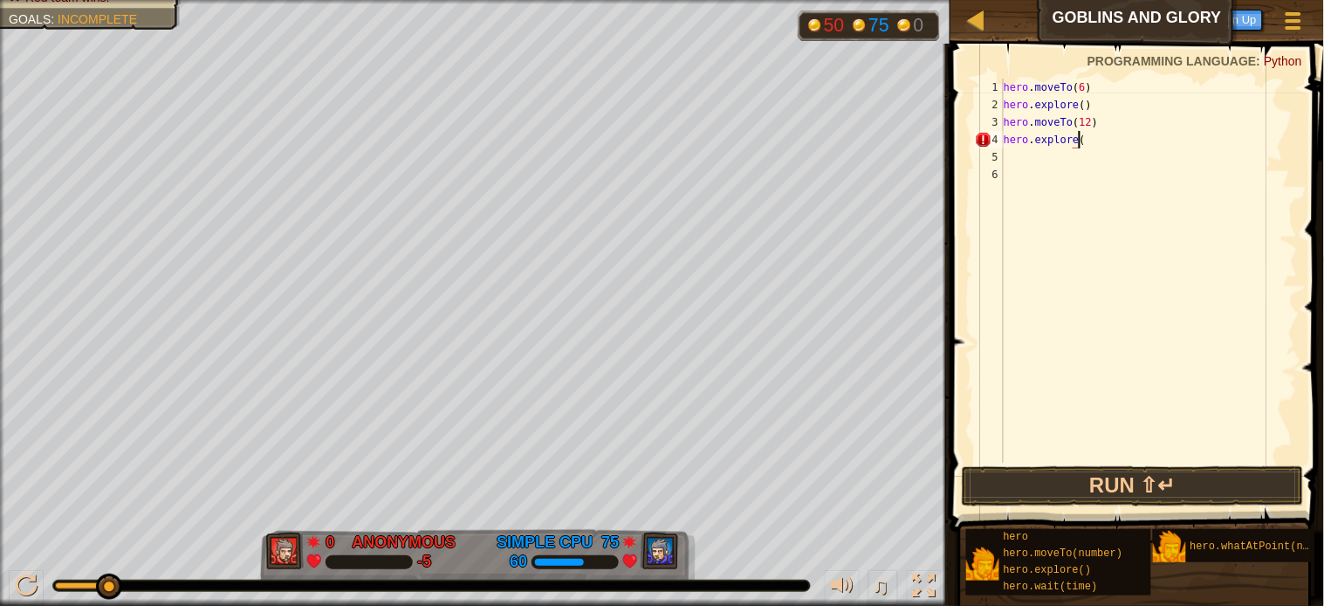
type textarea "hero.explore()"
click at [1068, 143] on div "hero . moveTo ( 6 ) hero . explore ( ) hero . moveTo ( 12 ) hero . explore ( )" at bounding box center [1149, 288] width 298 height 419
drag, startPoint x: 1089, startPoint y: 141, endPoint x: 1001, endPoint y: 132, distance: 88.6
click at [1001, 132] on div "hero.explore() 1 2 3 4 5 6 hero . moveTo ( 6 ) hero . explore ( ) hero . moveTo…" at bounding box center [1135, 271] width 326 height 384
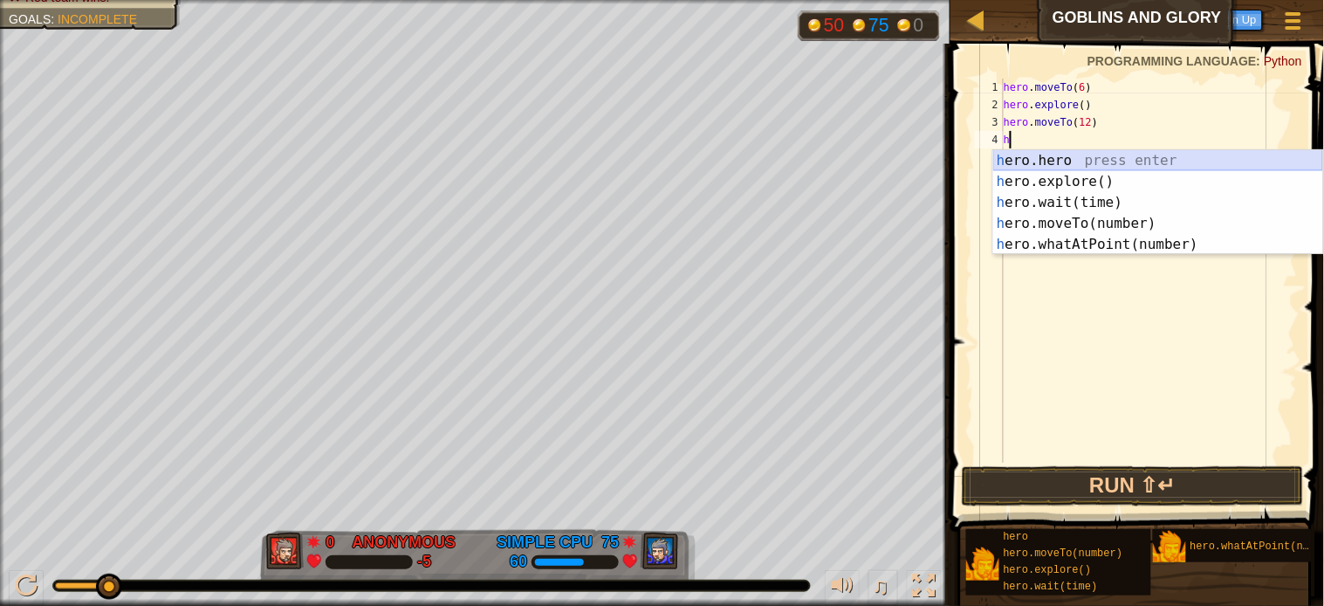
click at [1017, 161] on div "h ero.hero press enter h ero.explore() press enter h ero.wait(time) press enter…" at bounding box center [1158, 223] width 330 height 147
type textarea "hero.time"
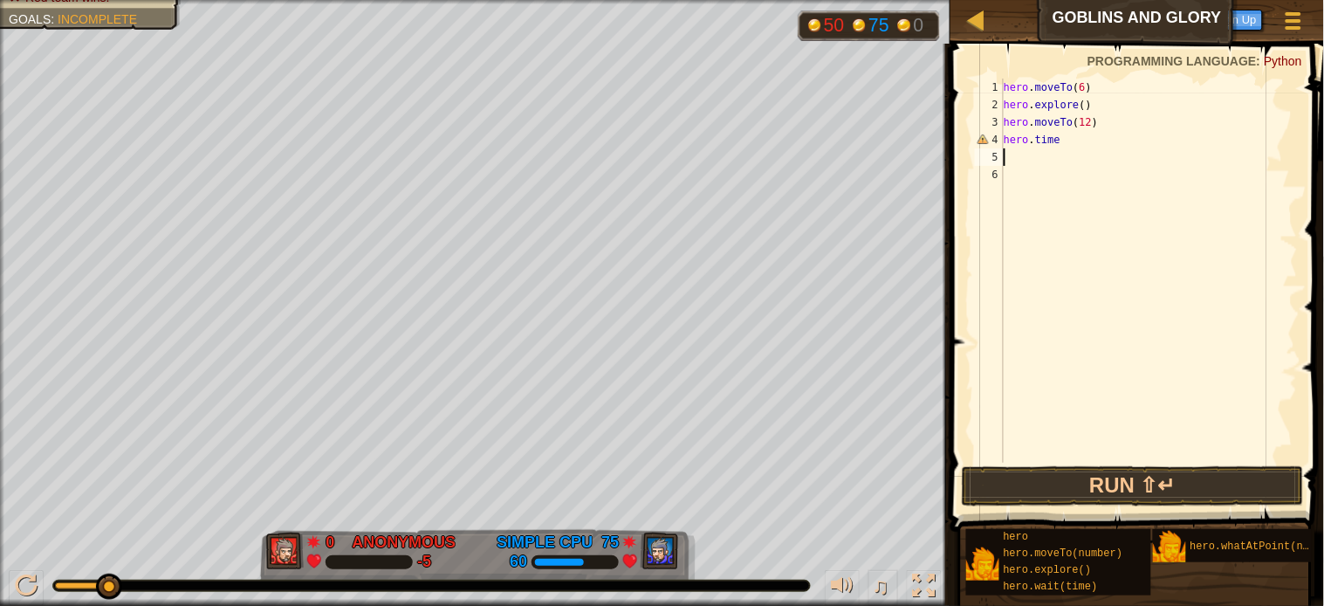
click at [1013, 157] on div "hero . moveTo ( 6 ) hero . explore ( ) hero . moveTo ( 12 ) hero . time" at bounding box center [1149, 288] width 298 height 419
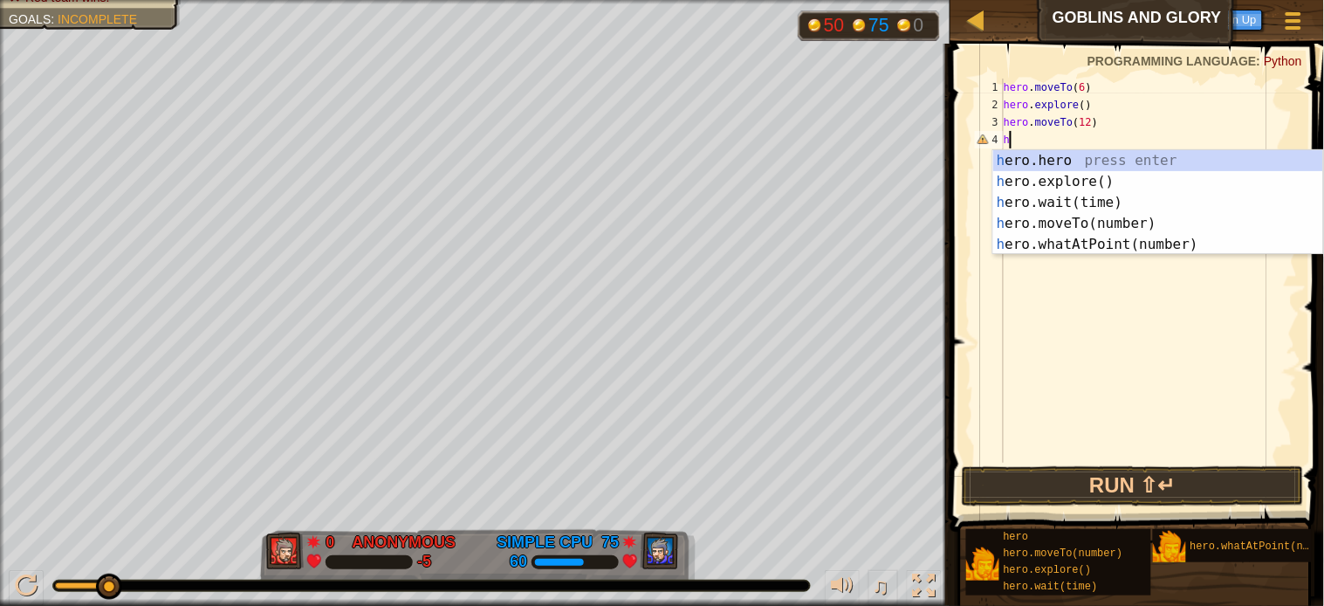
type textarea "h"
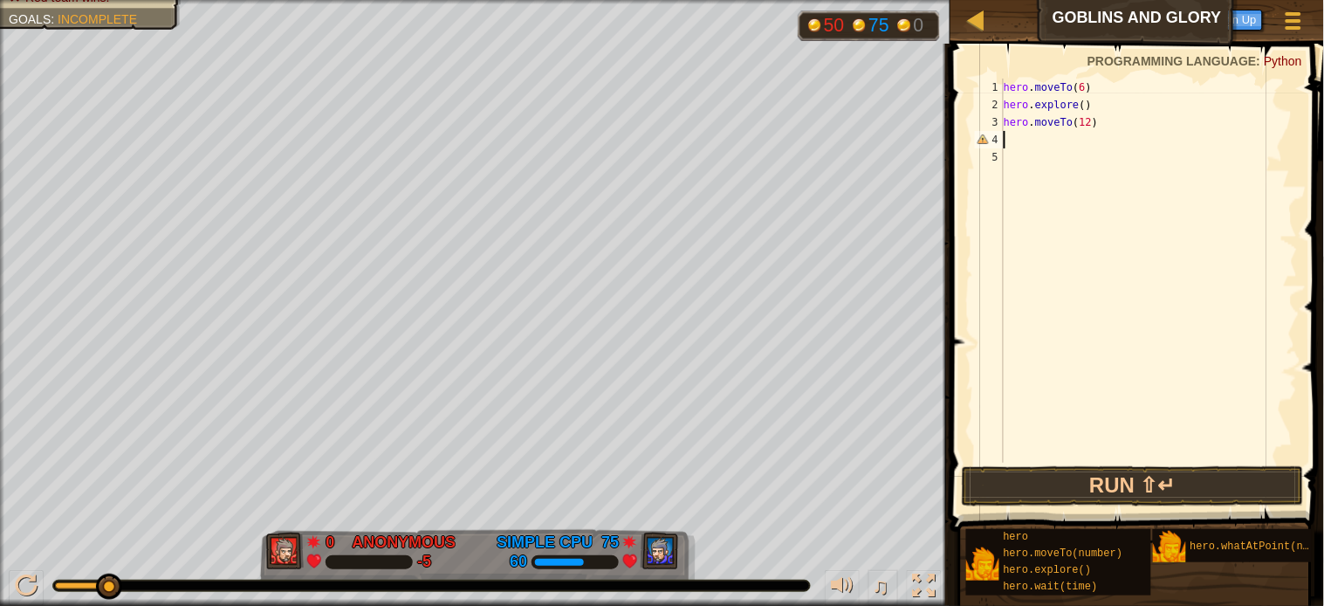
type textarea "hero.moveTo(12)"
click at [1009, 138] on div "hero . moveTo ( 6 ) hero . explore ( ) hero . moveTo ( 12 )" at bounding box center [1149, 288] width 298 height 419
click at [1085, 484] on button "Run ⇧↵" at bounding box center [1133, 486] width 342 height 40
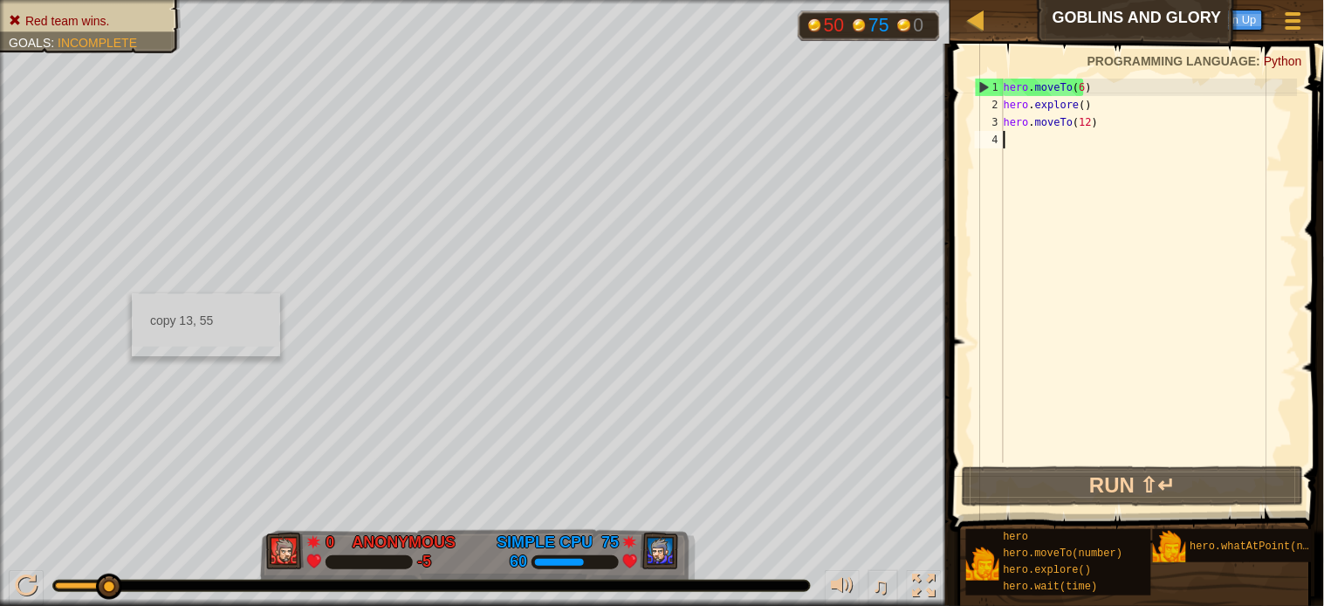
click at [1016, 133] on div "hero . moveTo ( 6 ) hero . explore ( ) hero . moveTo ( 12 )" at bounding box center [1149, 288] width 298 height 419
click at [1088, 105] on div "hero . moveTo ( 6 ) hero . explore ( ) hero . moveTo ( 12 )" at bounding box center [1149, 288] width 298 height 419
type textarea "hero.explore()"
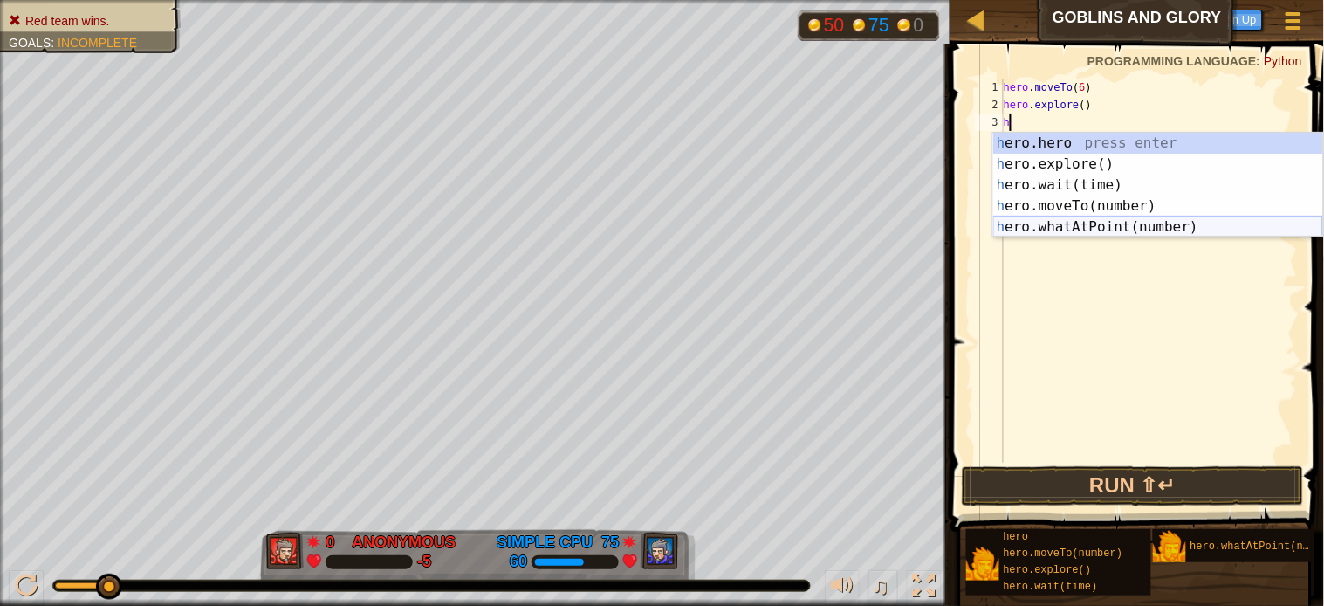
click at [1079, 224] on div "h ero.hero press enter h ero.explore() press enter h ero.wait(time) press enter…" at bounding box center [1158, 206] width 330 height 147
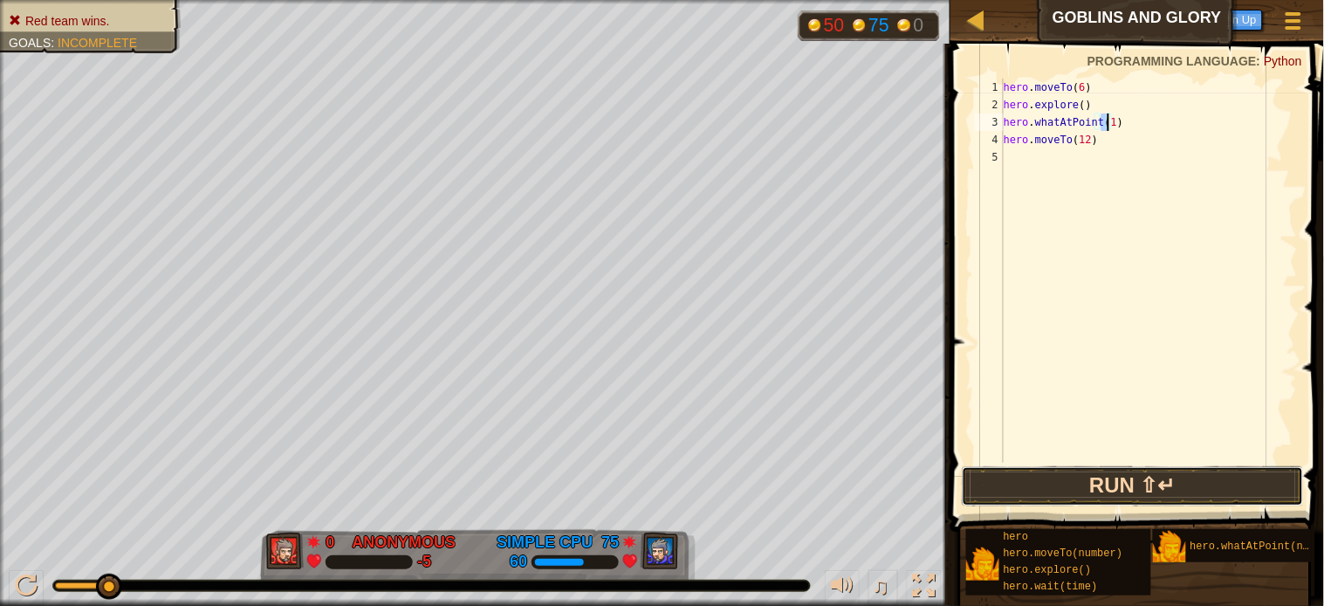
click at [984, 478] on button "Run ⇧↵" at bounding box center [1133, 486] width 342 height 40
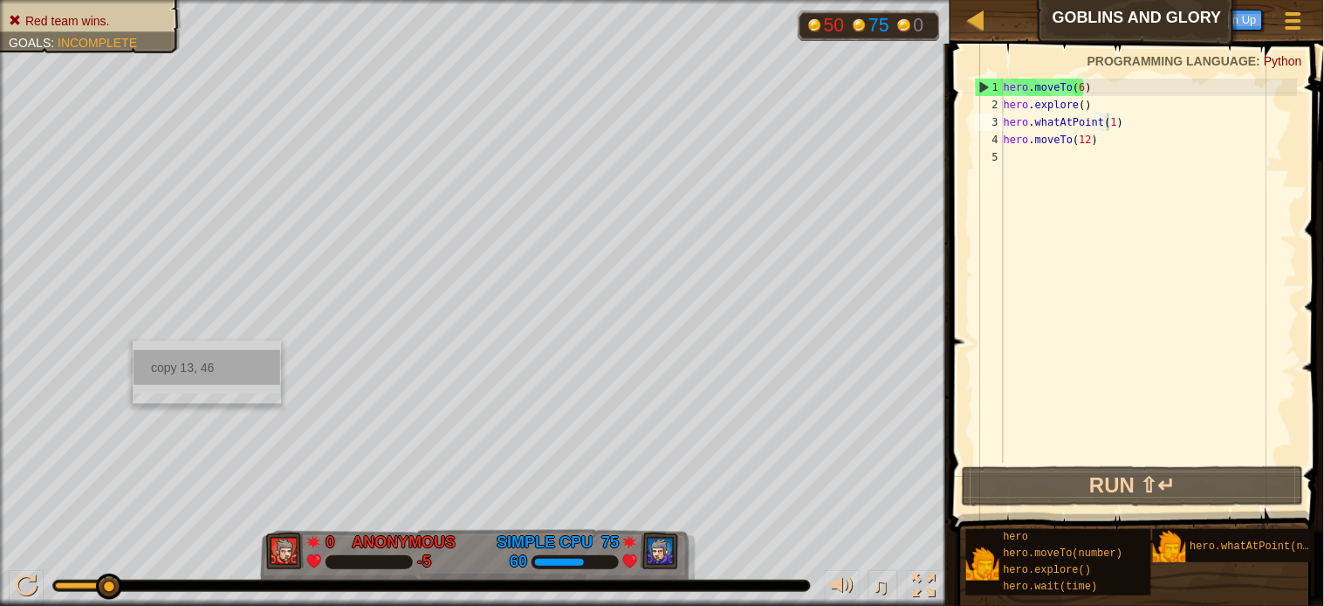
click at [154, 360] on div "copy 13, 46" at bounding box center [207, 367] width 147 height 35
click at [1109, 123] on div "hero . moveTo ( 6 ) hero . explore ( ) hero . whatAtPoint ( 1 ) hero . moveTo (…" at bounding box center [1149, 288] width 298 height 419
paste textarea "3, 46"
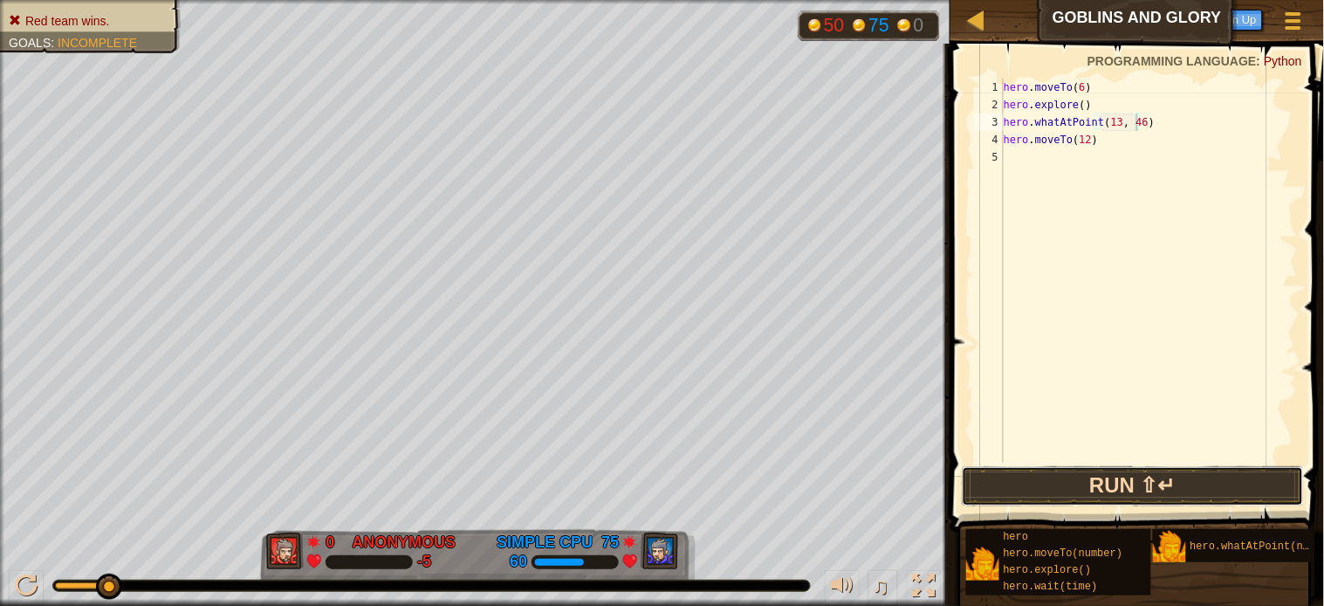
click at [1052, 472] on button "Run ⇧↵" at bounding box center [1133, 486] width 342 height 40
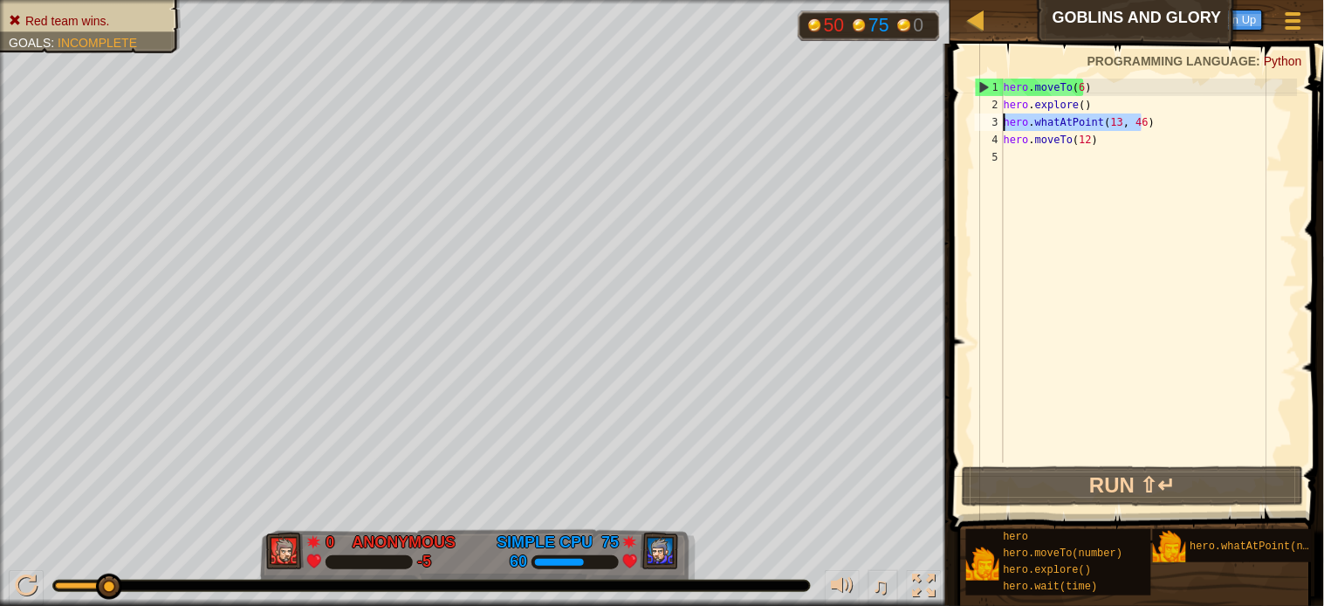
drag, startPoint x: 1157, startPoint y: 124, endPoint x: 1006, endPoint y: 117, distance: 152.0
click at [1006, 117] on div "hero . moveTo ( 6 ) hero . explore ( ) hero . whatAtPoint ( 13 , 46 ) hero . mo…" at bounding box center [1149, 288] width 298 height 419
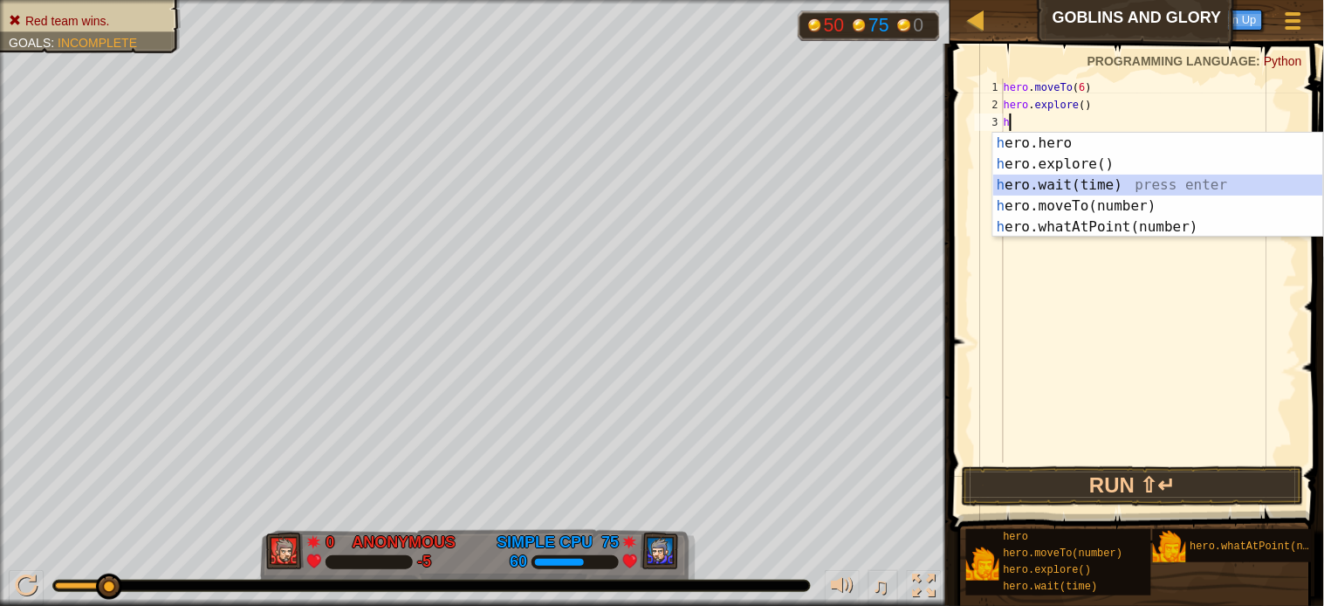
click at [1035, 180] on div "h ero.hero press enter h ero.explore() press enter h ero.wait(time) press enter…" at bounding box center [1158, 206] width 330 height 147
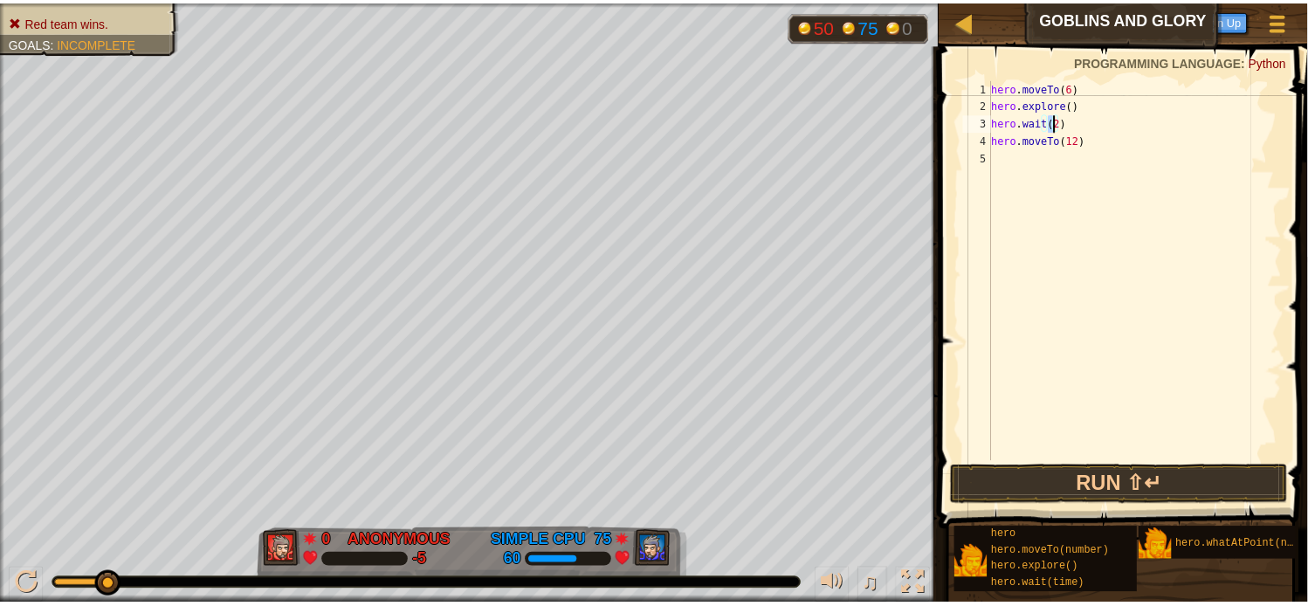
scroll to position [7, 4]
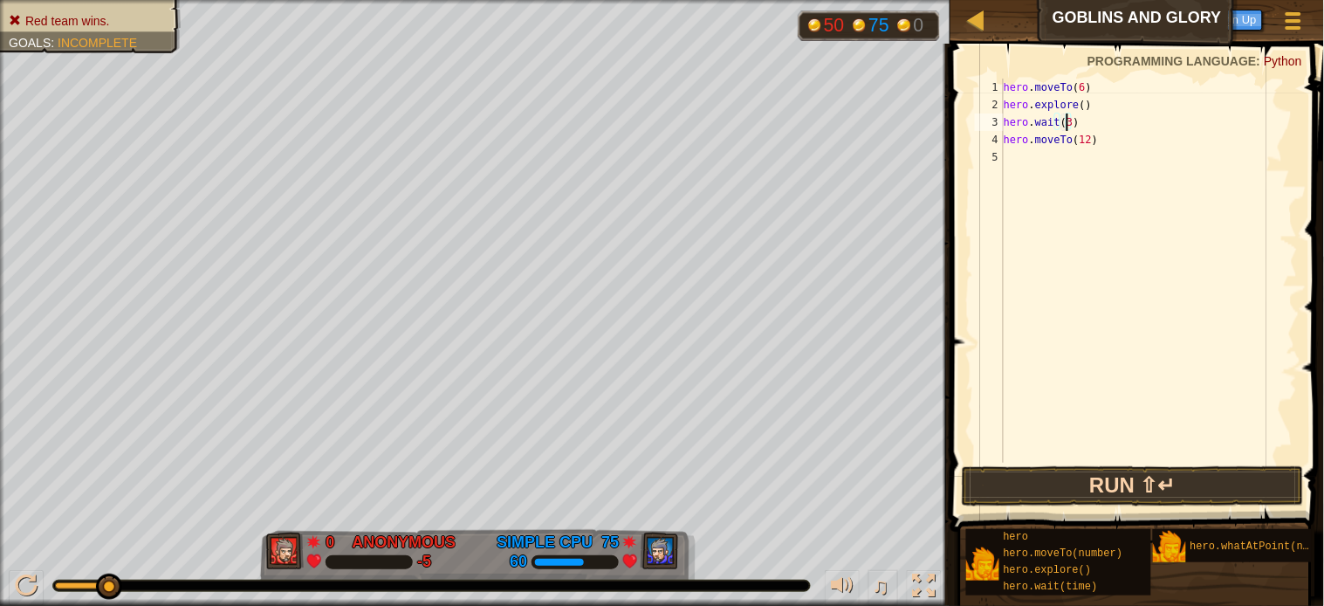
type textarea "hero.wait(3)"
click at [1102, 481] on button "Run ⇧↵" at bounding box center [1133, 486] width 342 height 40
click at [1107, 473] on button "Run ⇧↵" at bounding box center [1133, 486] width 342 height 40
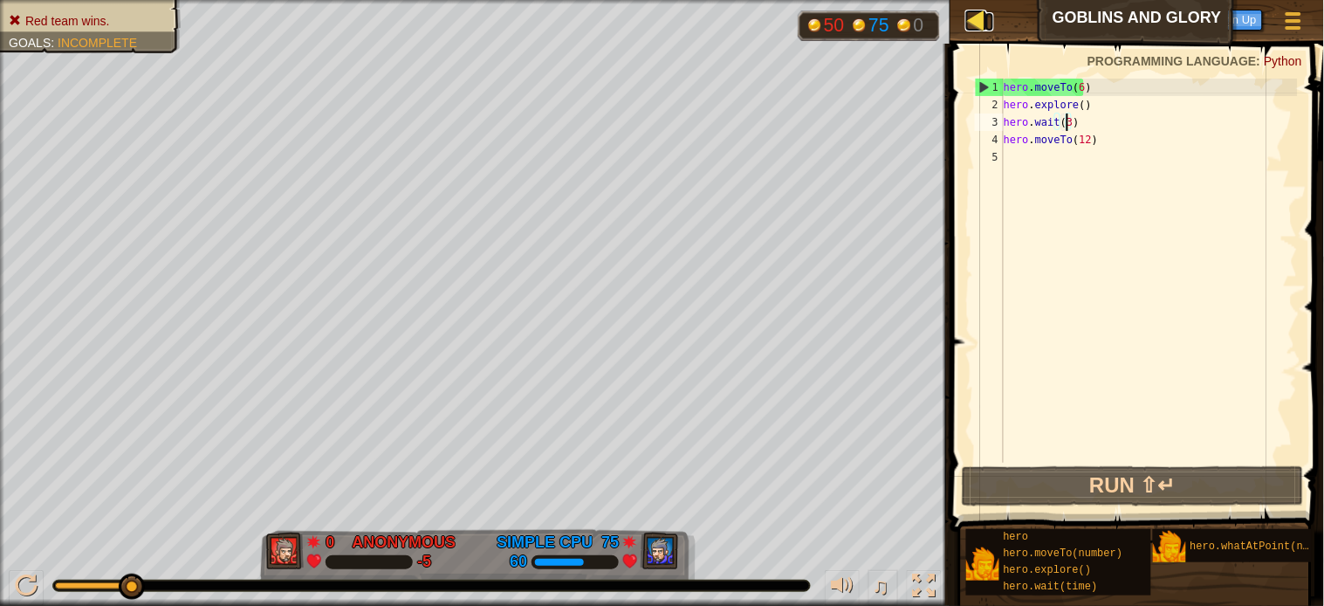
click at [979, 14] on div at bounding box center [976, 21] width 22 height 22
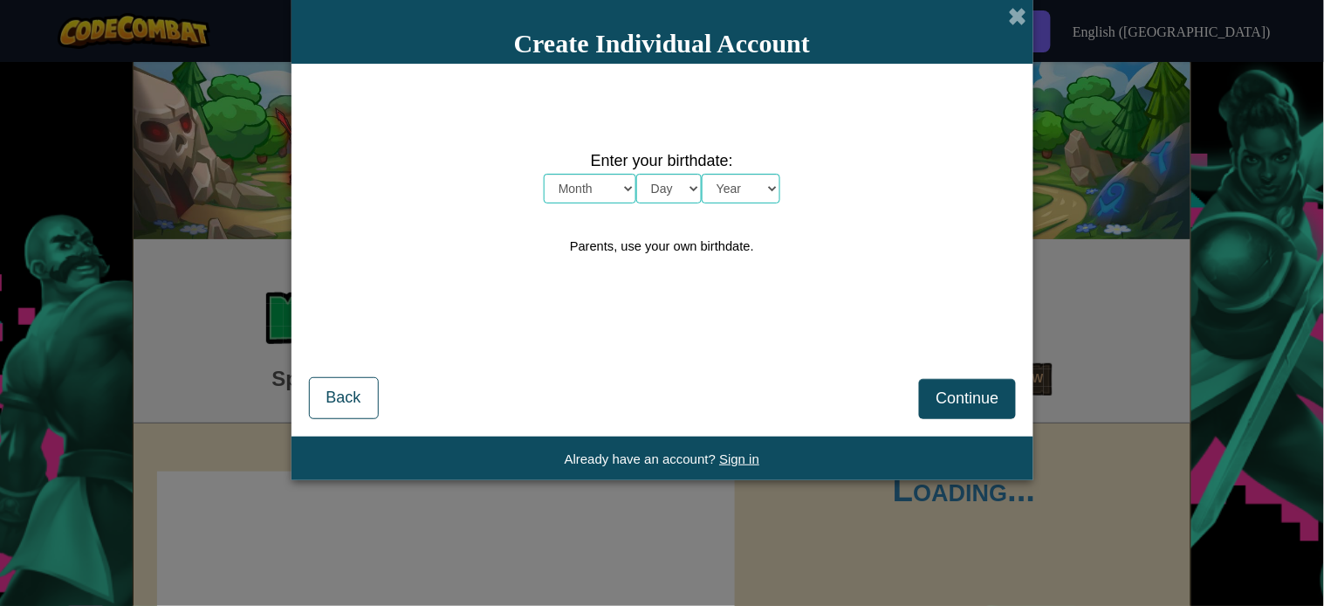
click at [450, 168] on div "Enter your birthdate: Month January February March April May June July August S…" at bounding box center [662, 204] width 707 height 246
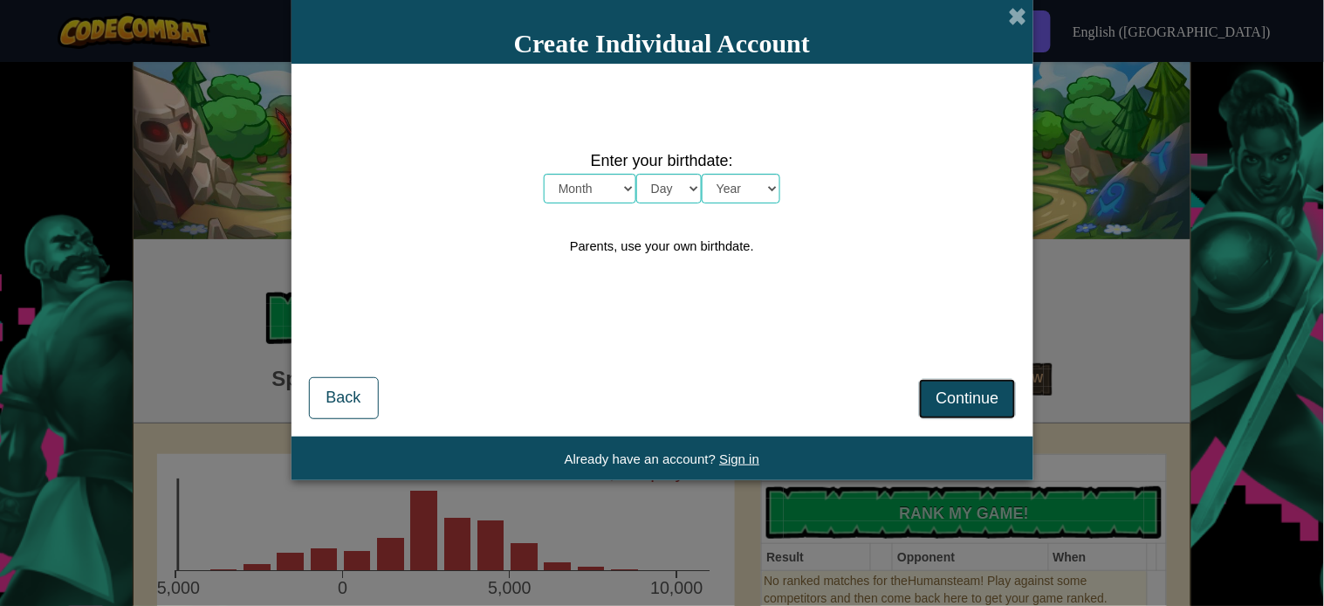
click at [979, 396] on span "Continue" at bounding box center [967, 397] width 63 height 17
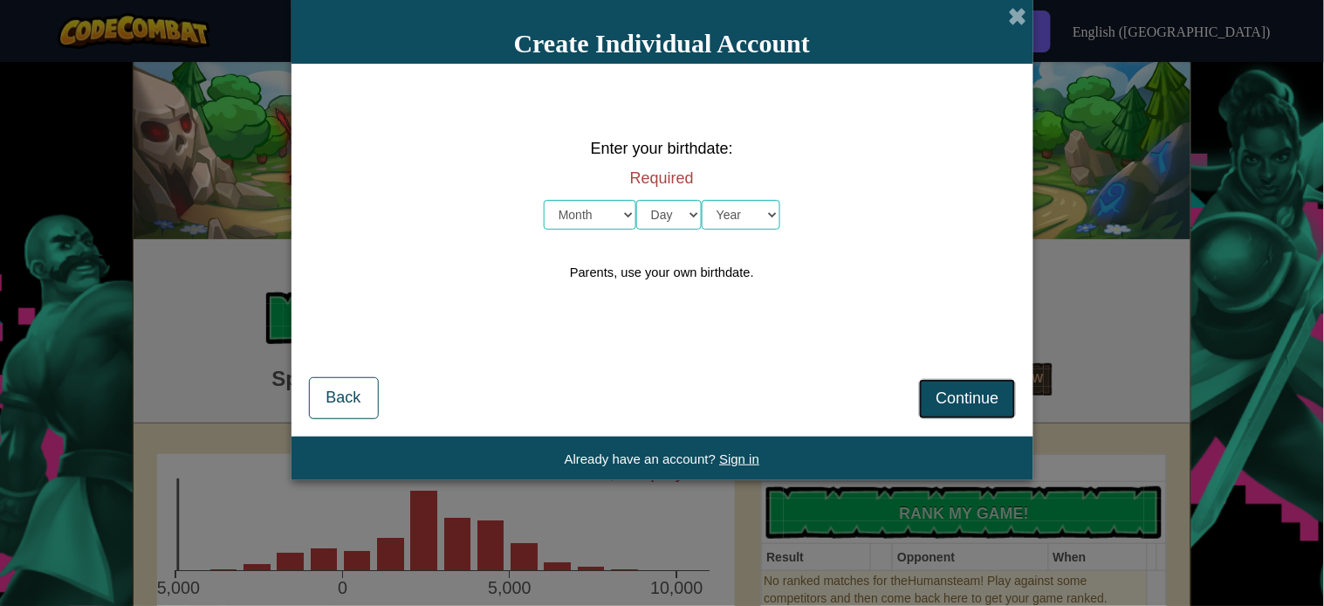
click at [975, 396] on span "Continue" at bounding box center [967, 397] width 63 height 17
click at [974, 396] on span "Continue" at bounding box center [967, 397] width 63 height 17
click at [590, 210] on select "Month January February March April May June July August September October Novem…" at bounding box center [590, 215] width 93 height 30
click at [1021, 13] on span at bounding box center [1018, 16] width 18 height 18
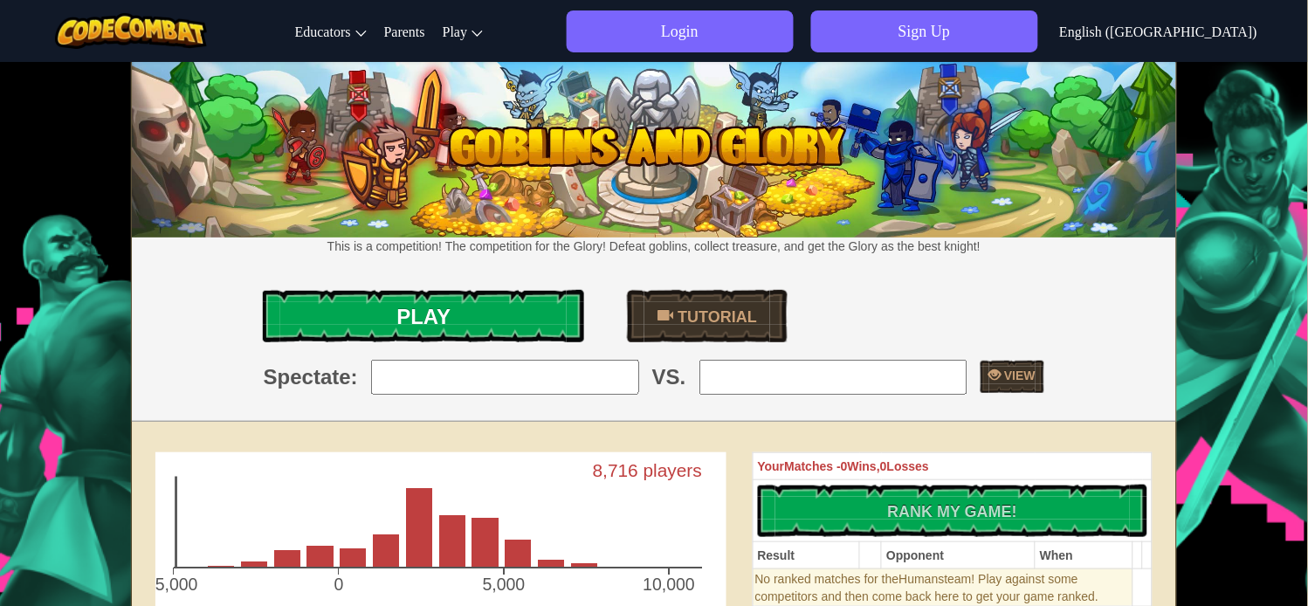
click at [481, 310] on link "Play" at bounding box center [423, 316] width 321 height 52
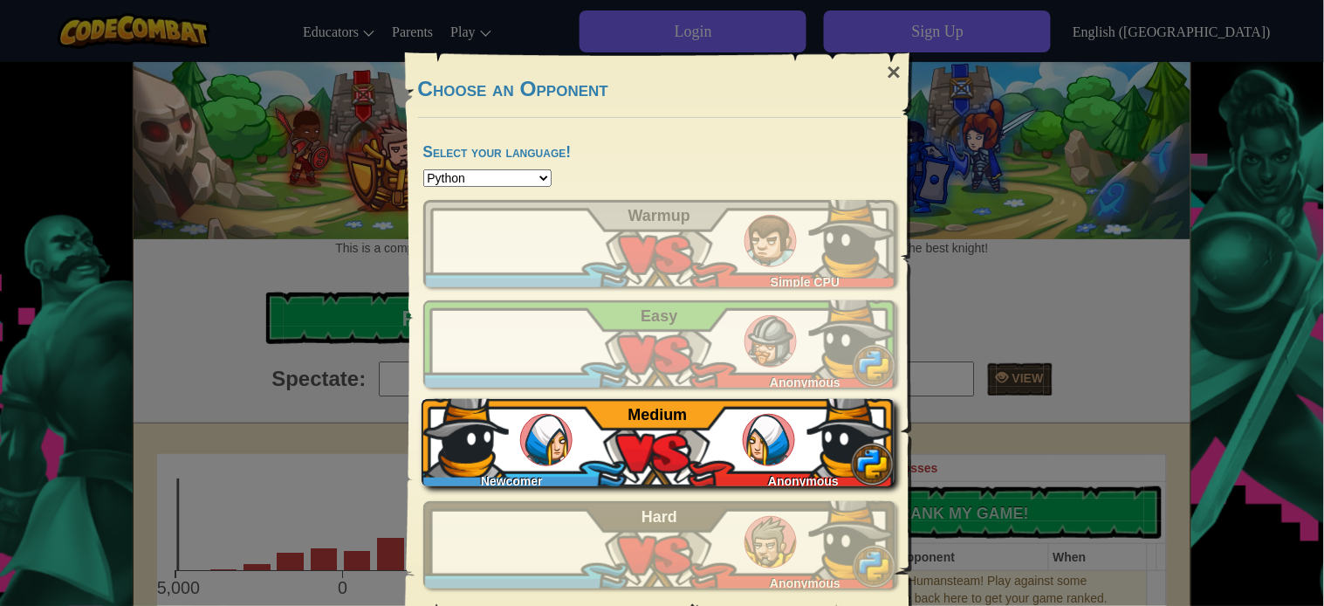
click at [716, 432] on div "Newcomer Anonymous Medium" at bounding box center [658, 442] width 473 height 87
